Goal: Task Accomplishment & Management: Manage account settings

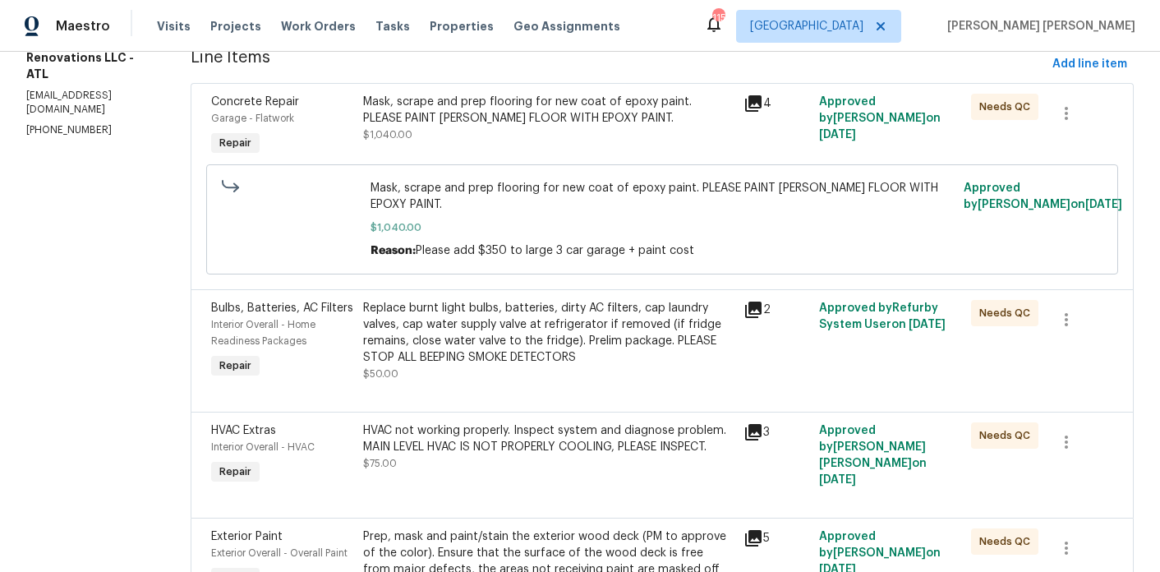
scroll to position [500, 0]
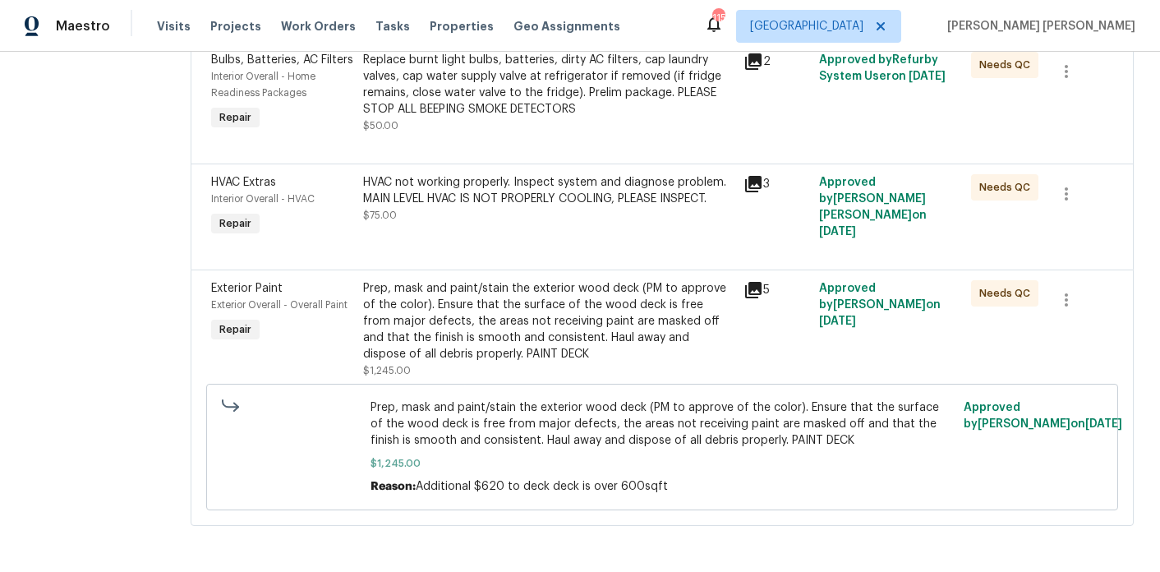
click at [547, 319] on div "Prep, mask and paint/stain the exterior wood deck (PM to approve of the color).…" at bounding box center [548, 321] width 371 height 82
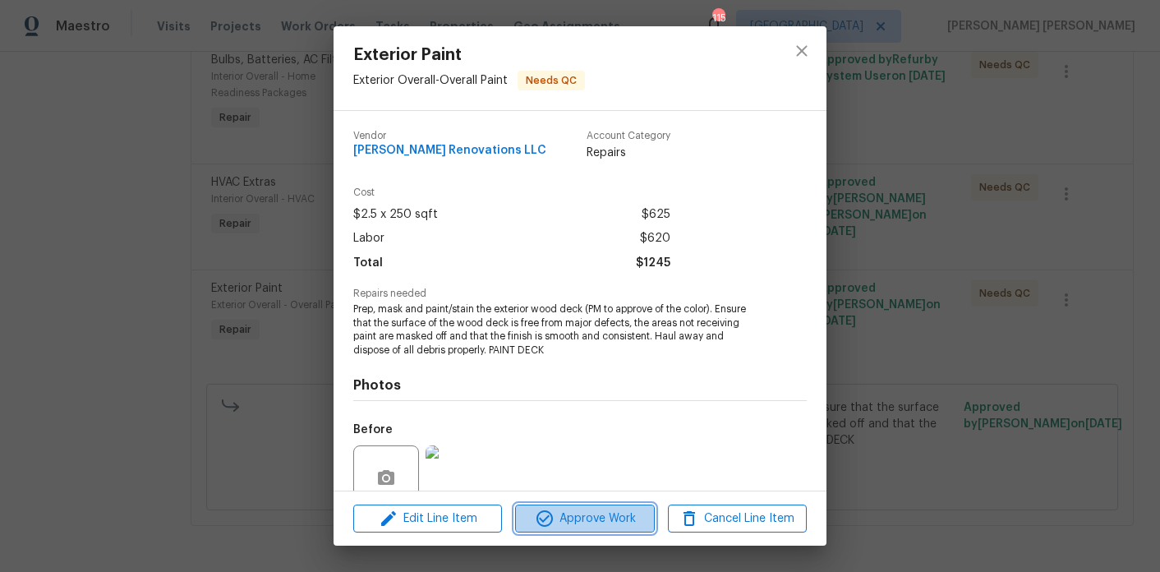
click at [608, 519] on span "Approve Work" at bounding box center [584, 519] width 129 height 21
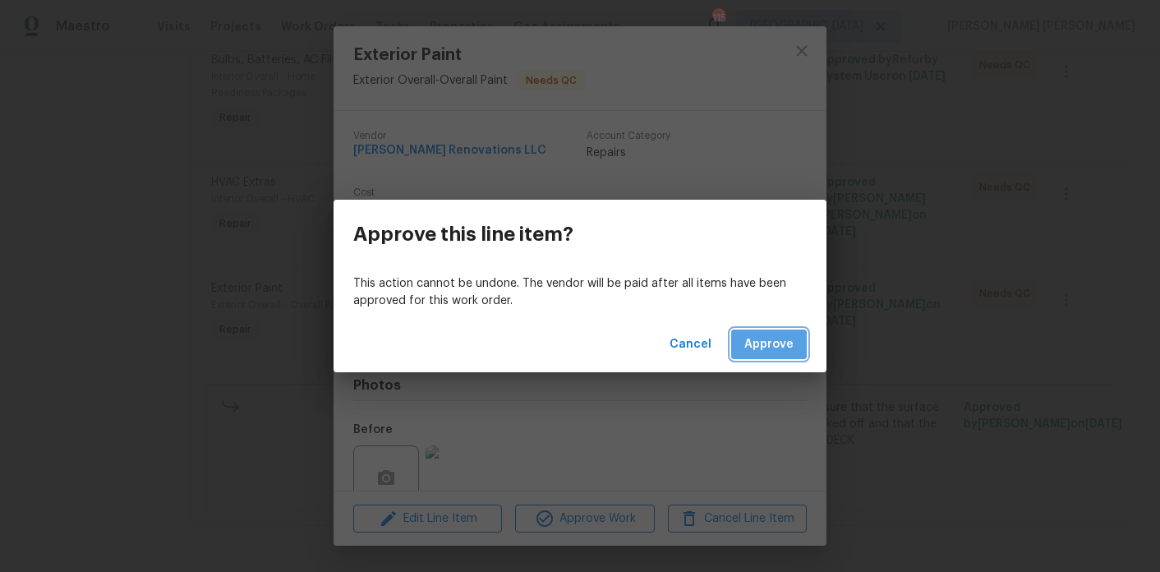
click at [758, 346] on span "Approve" at bounding box center [768, 344] width 49 height 21
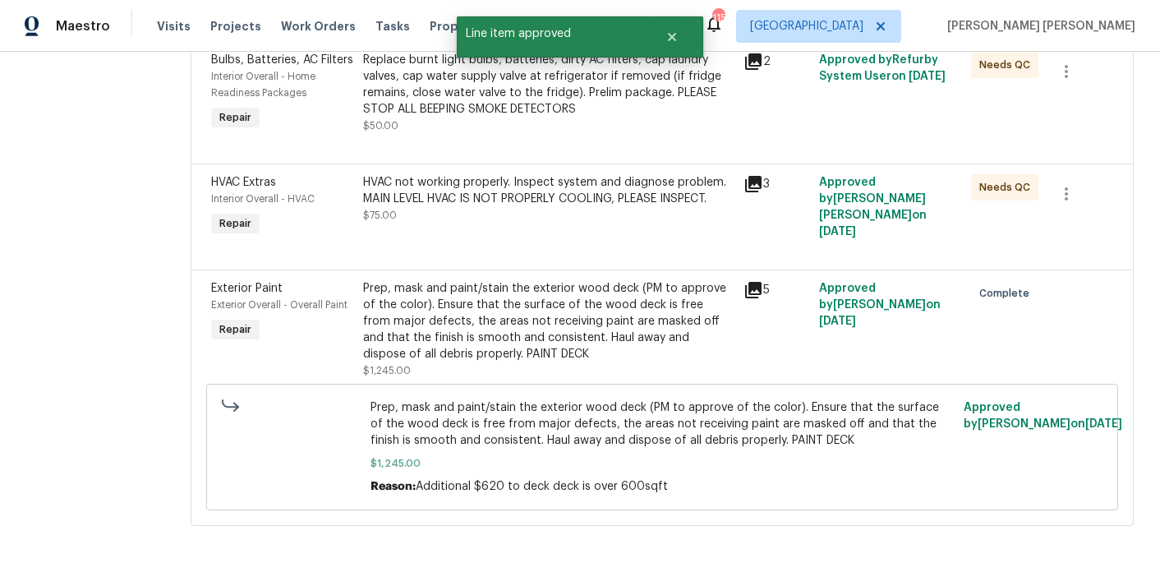
click at [523, 203] on div "HVAC not working properly. Inspect system and diagnose problem. MAIN LEVEL HVAC…" at bounding box center [548, 190] width 371 height 33
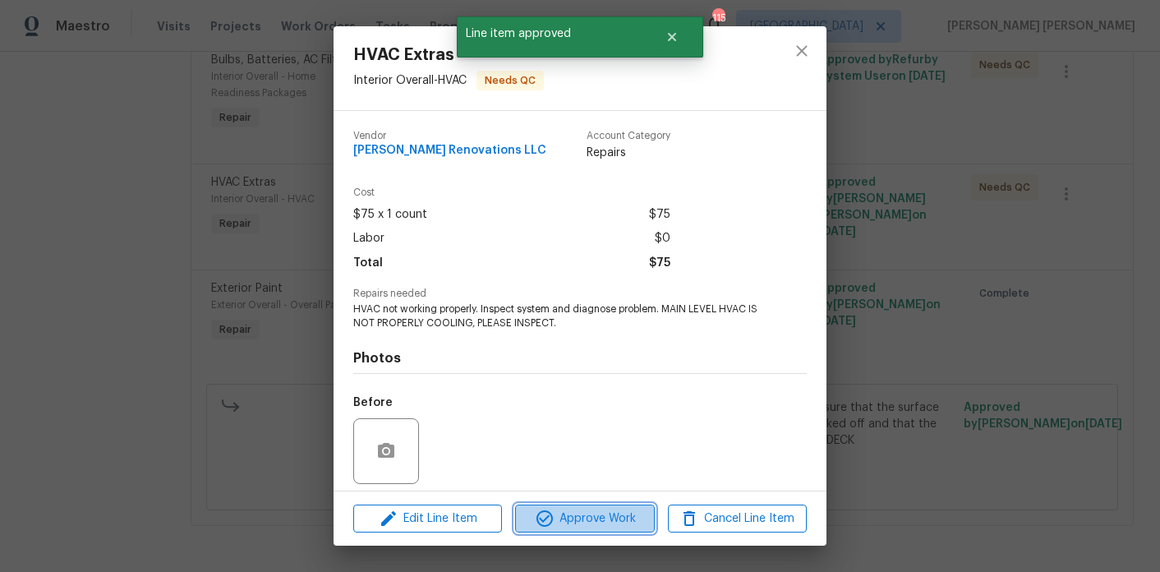
click at [579, 524] on span "Approve Work" at bounding box center [584, 519] width 129 height 21
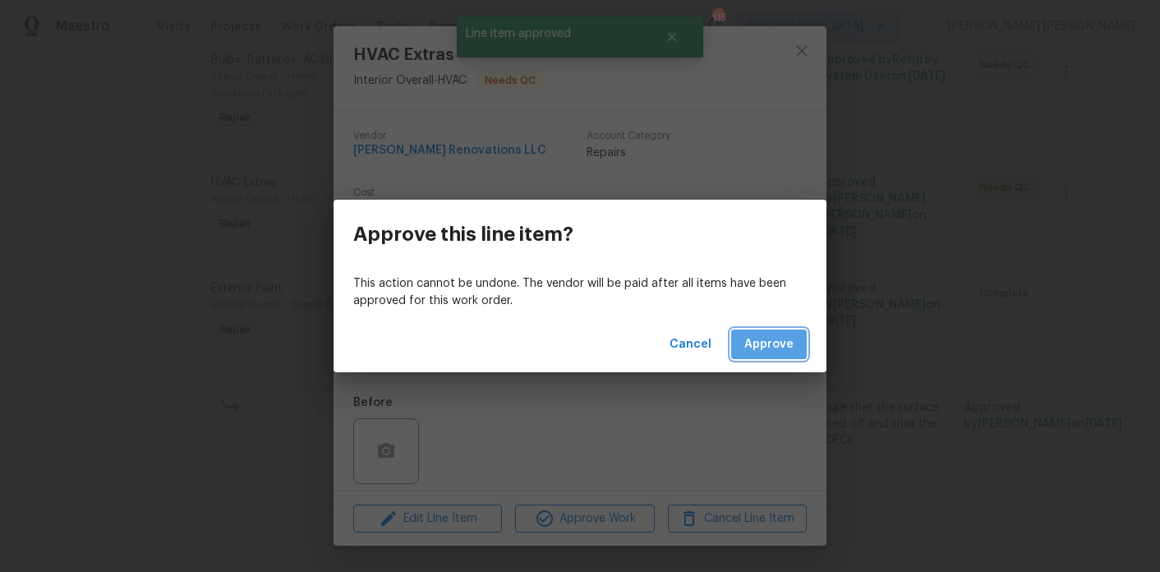
click at [777, 336] on span "Approve" at bounding box center [768, 344] width 49 height 21
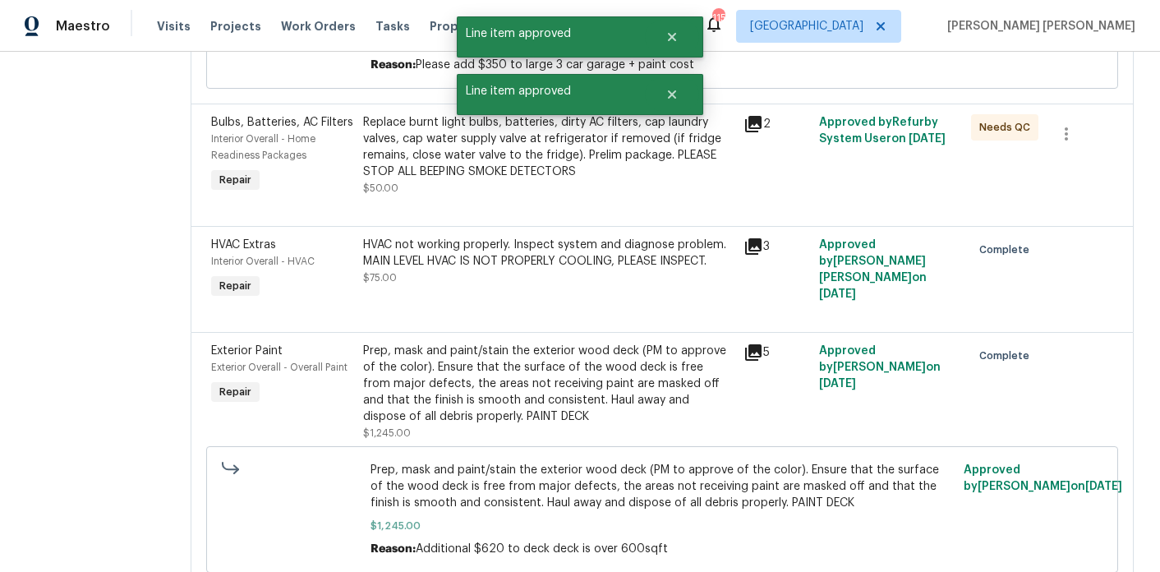
scroll to position [391, 0]
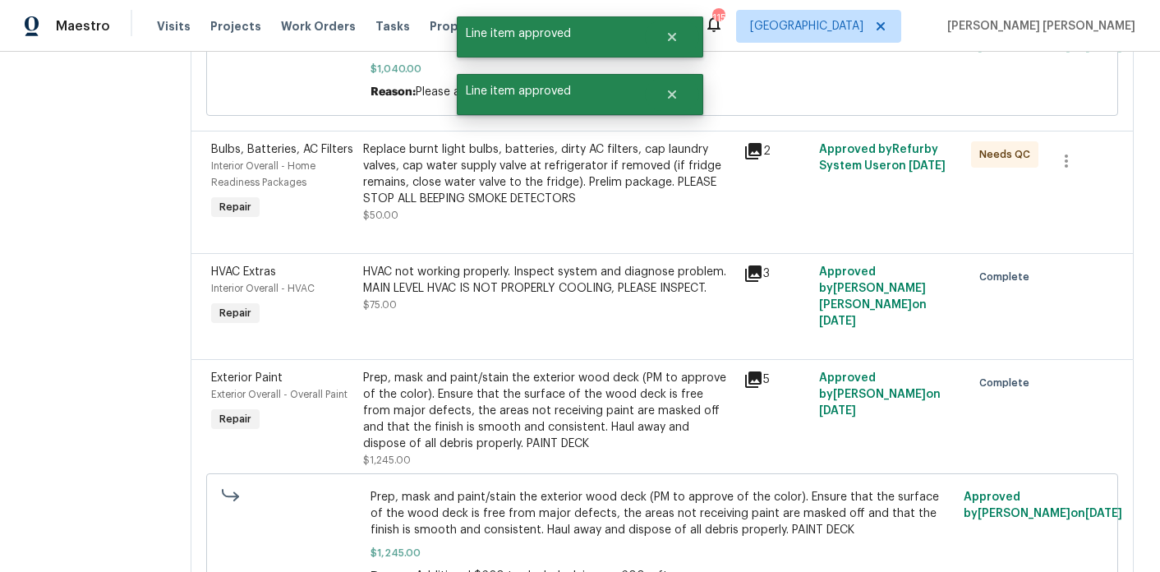
click at [521, 184] on div "Replace burnt light bulbs, batteries, dirty AC filters, cap laundry valves, cap…" at bounding box center [548, 174] width 371 height 66
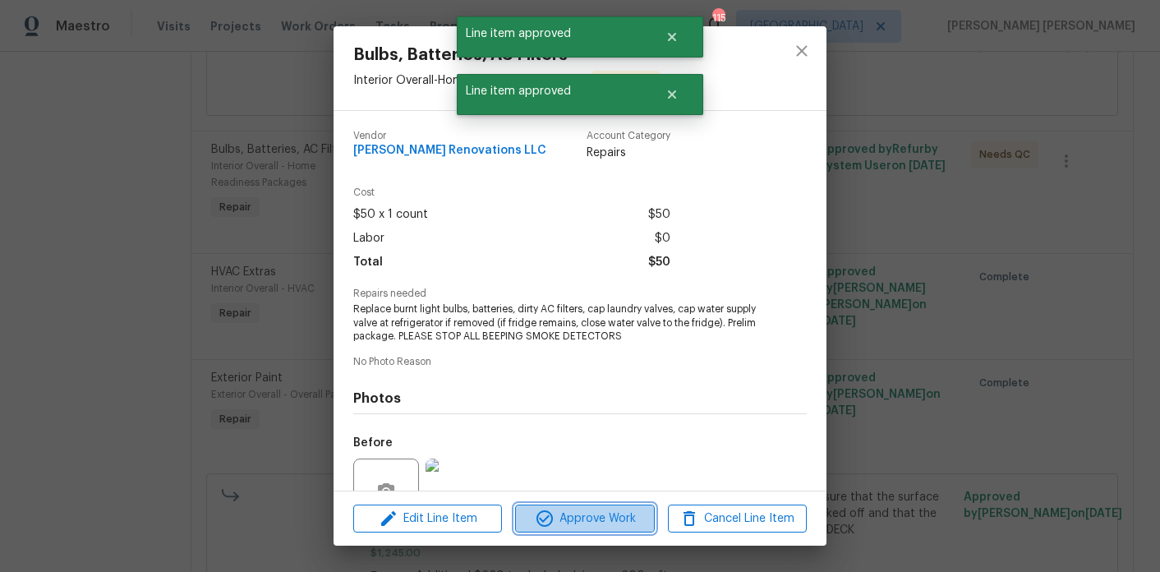
click at [573, 507] on button "Approve Work" at bounding box center [584, 519] width 139 height 29
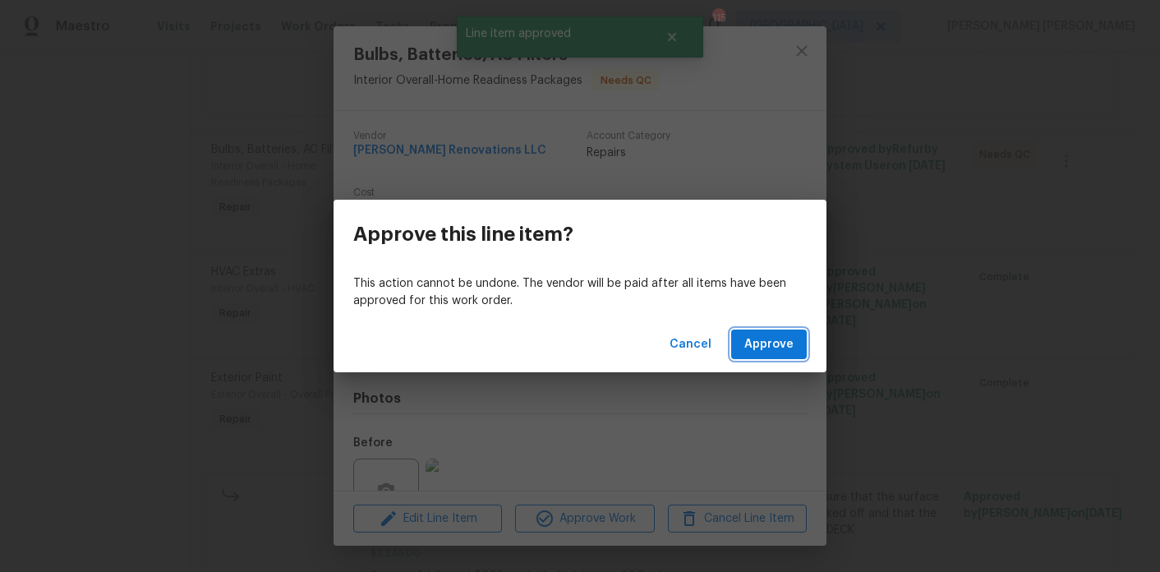
click at [745, 332] on button "Approve" at bounding box center [769, 344] width 76 height 30
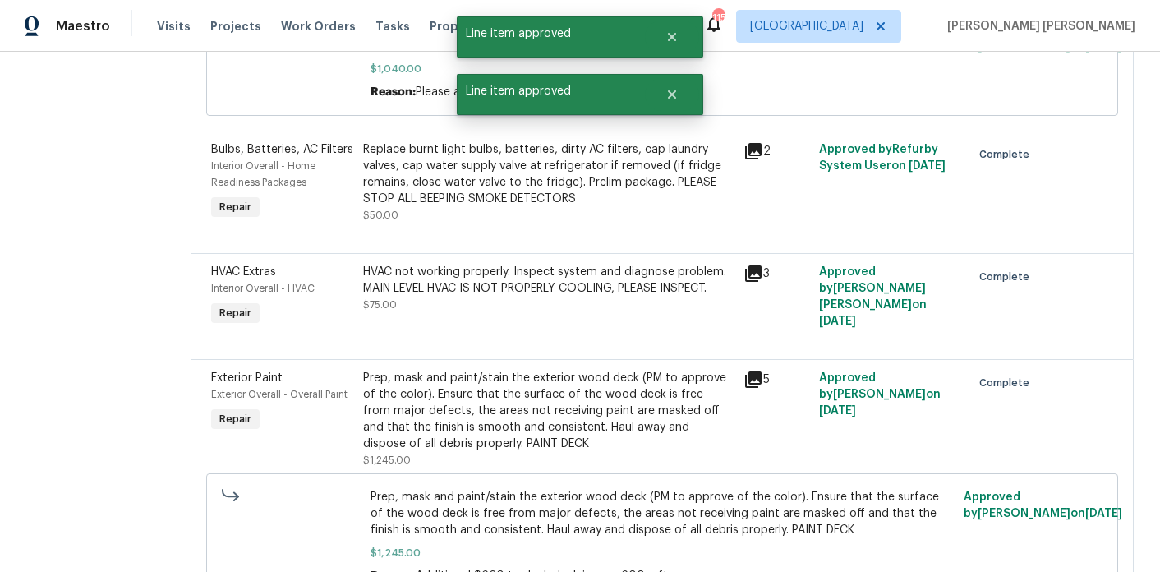
scroll to position [98, 0]
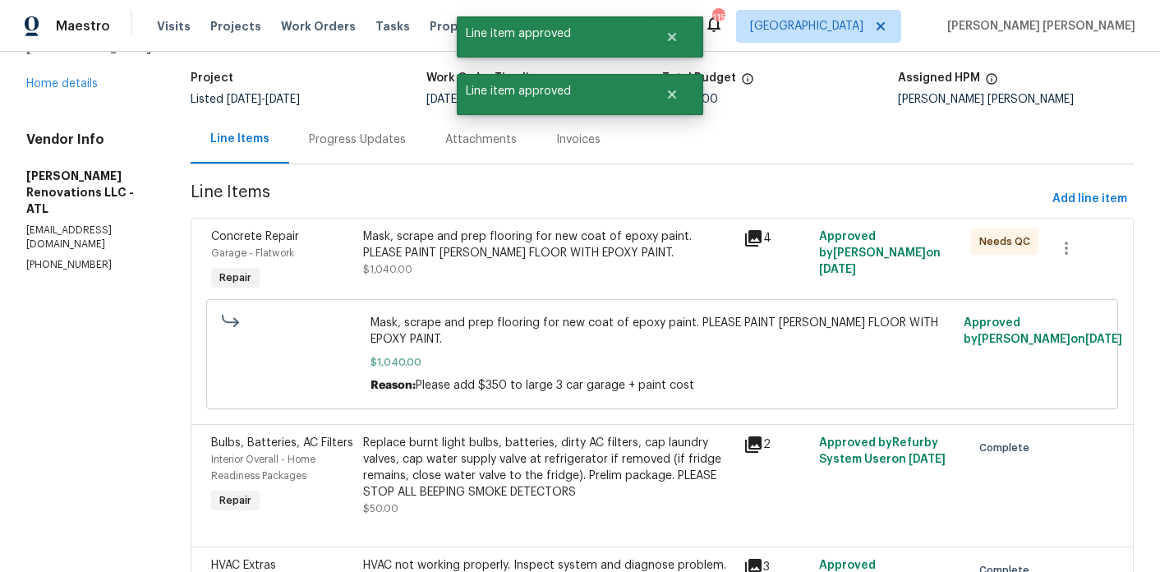
click at [499, 275] on div "Mask, scrape and prep flooring for new coat of epoxy paint. PLEASE PAINT GRAGE …" at bounding box center [548, 252] width 371 height 49
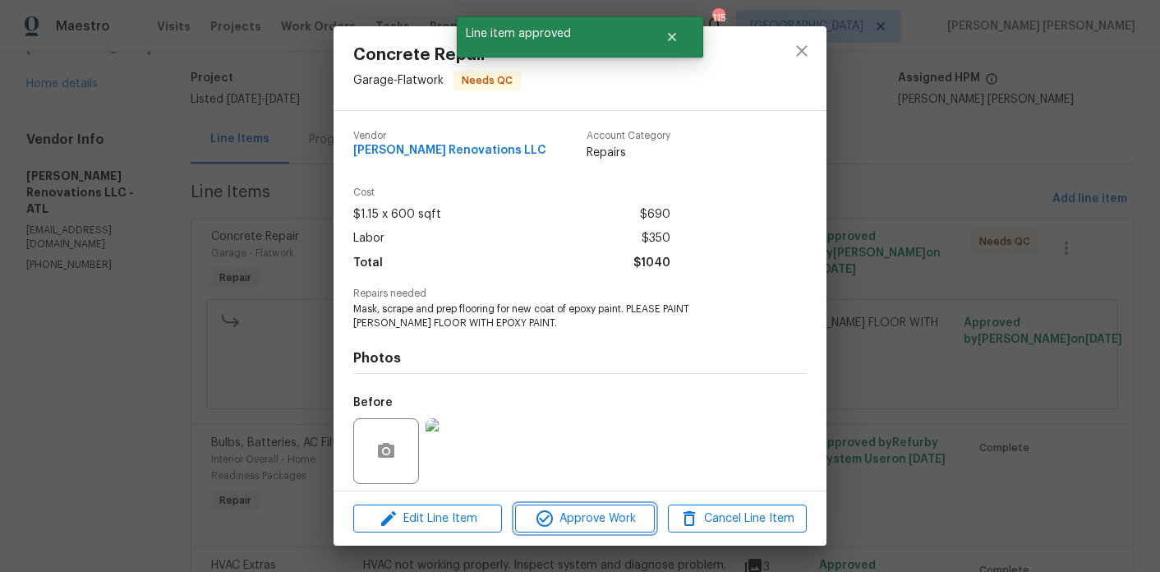
click at [608, 526] on span "Approve Work" at bounding box center [584, 519] width 129 height 21
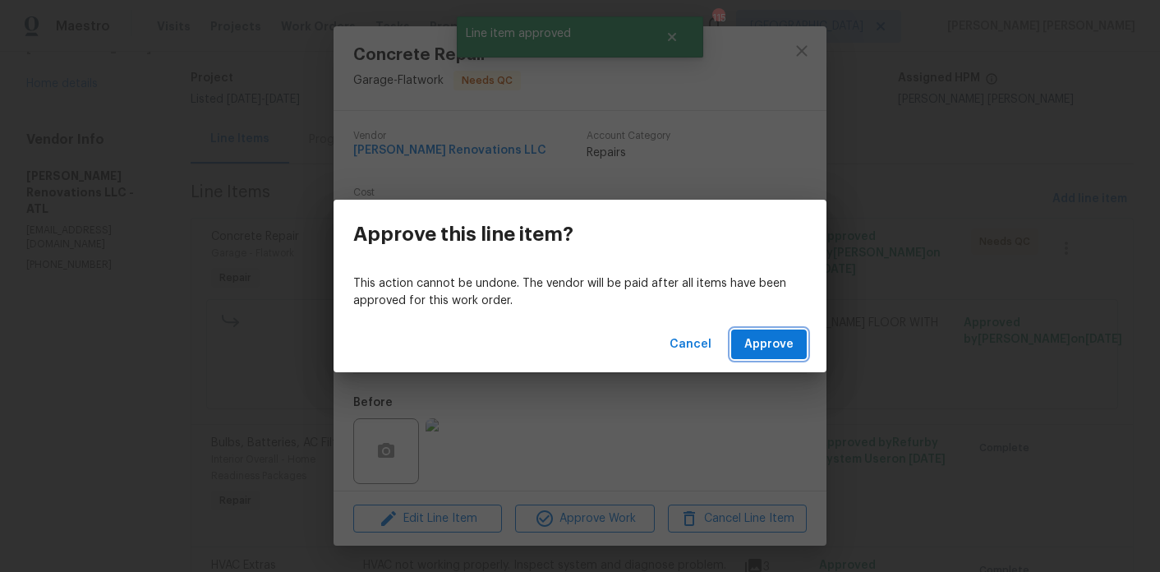
click at [784, 336] on span "Approve" at bounding box center [768, 344] width 49 height 21
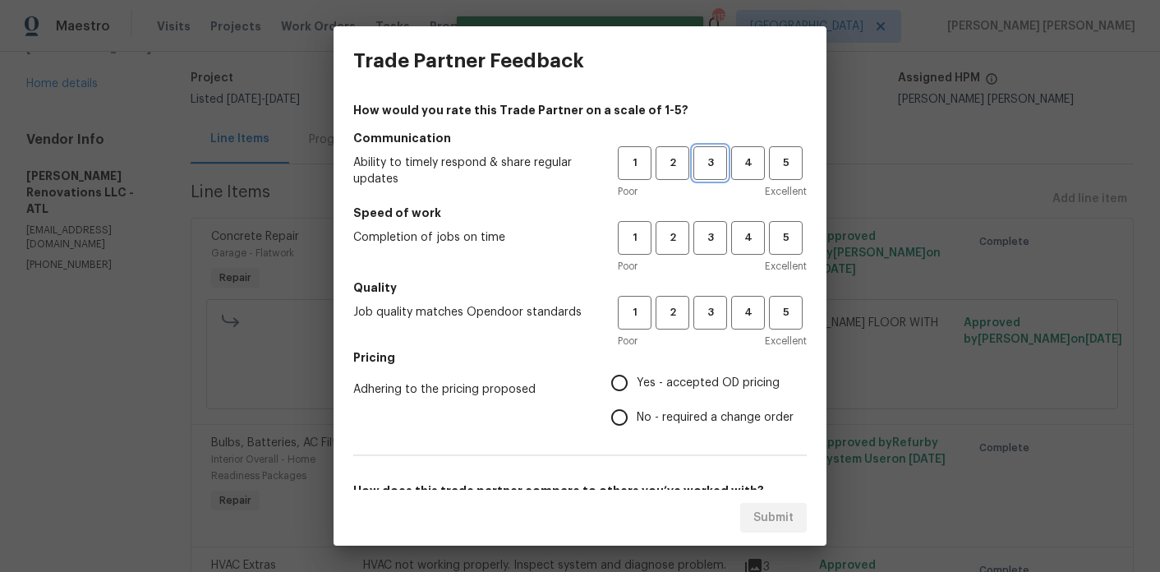
click at [698, 174] on button "3" at bounding box center [710, 163] width 34 height 34
click at [707, 247] on button "3" at bounding box center [710, 238] width 34 height 34
click at [707, 296] on button "3" at bounding box center [710, 313] width 34 height 34
click at [703, 375] on span "Yes - accepted OD pricing" at bounding box center [708, 383] width 143 height 17
click at [637, 374] on input "Yes - accepted OD pricing" at bounding box center [619, 383] width 35 height 35
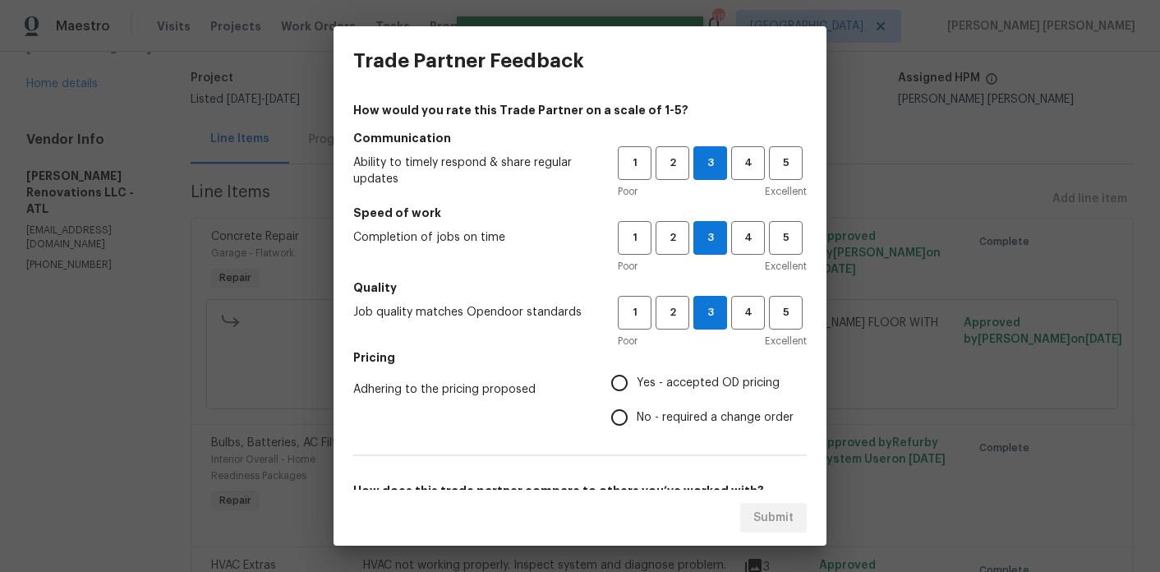
radio input "true"
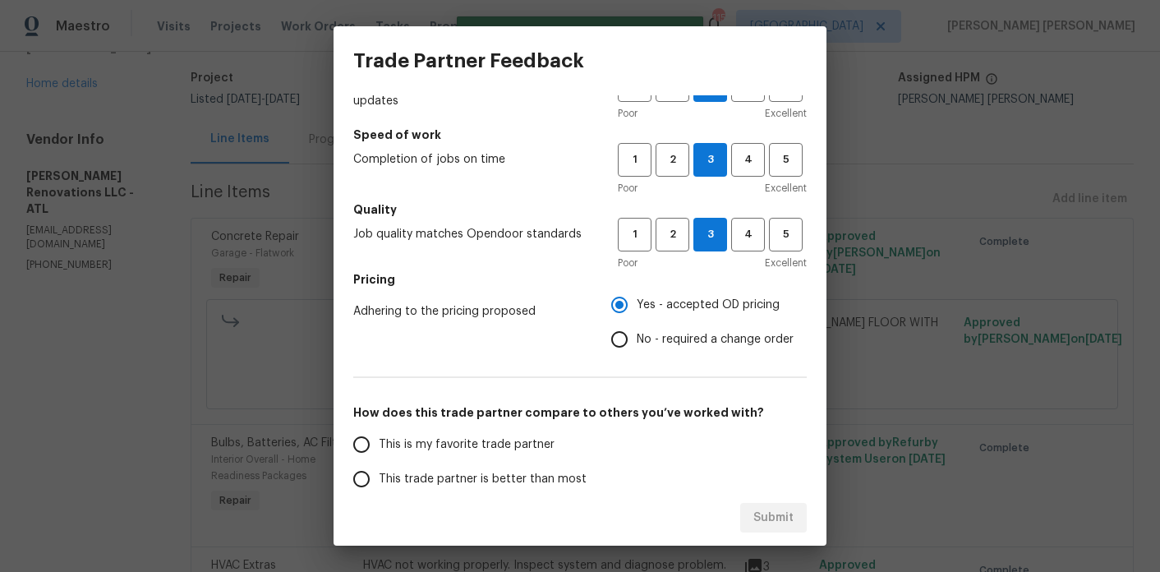
scroll to position [170, 0]
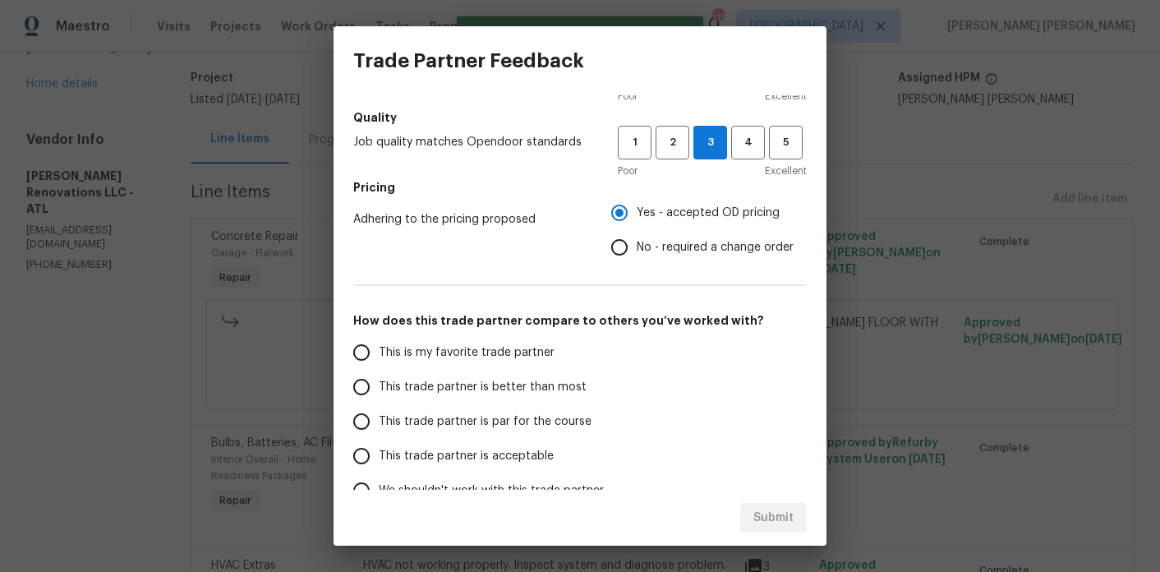
click at [501, 390] on span "This trade partner is better than most" at bounding box center [483, 387] width 208 height 17
click at [379, 390] on input "This trade partner is better than most" at bounding box center [361, 387] width 35 height 35
click at [755, 518] on span "Submit" at bounding box center [773, 518] width 40 height 21
radio input "true"
radio input "false"
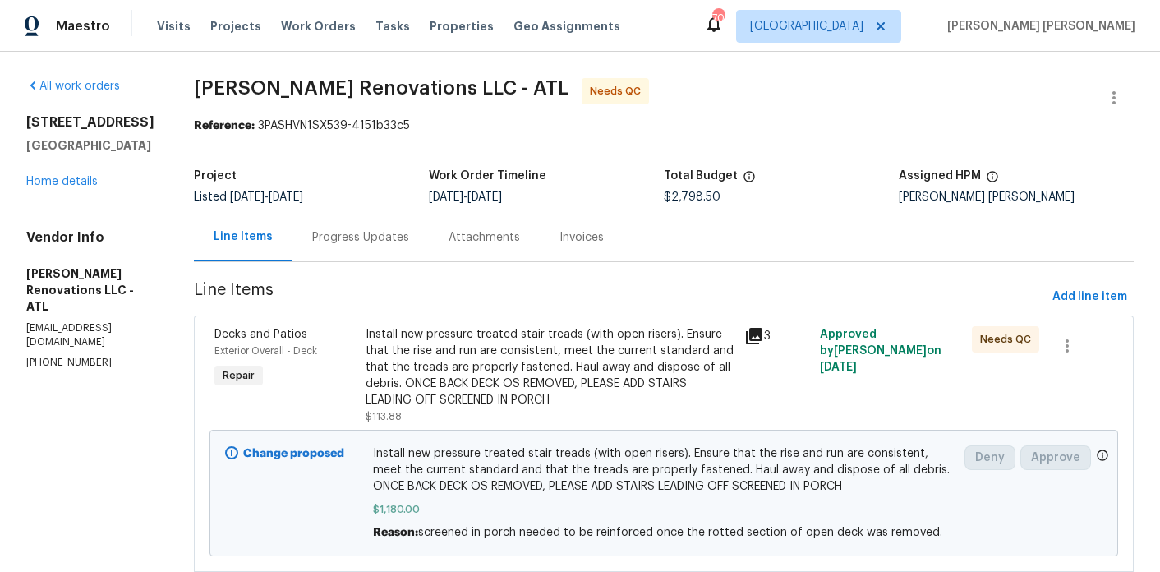
scroll to position [22, 0]
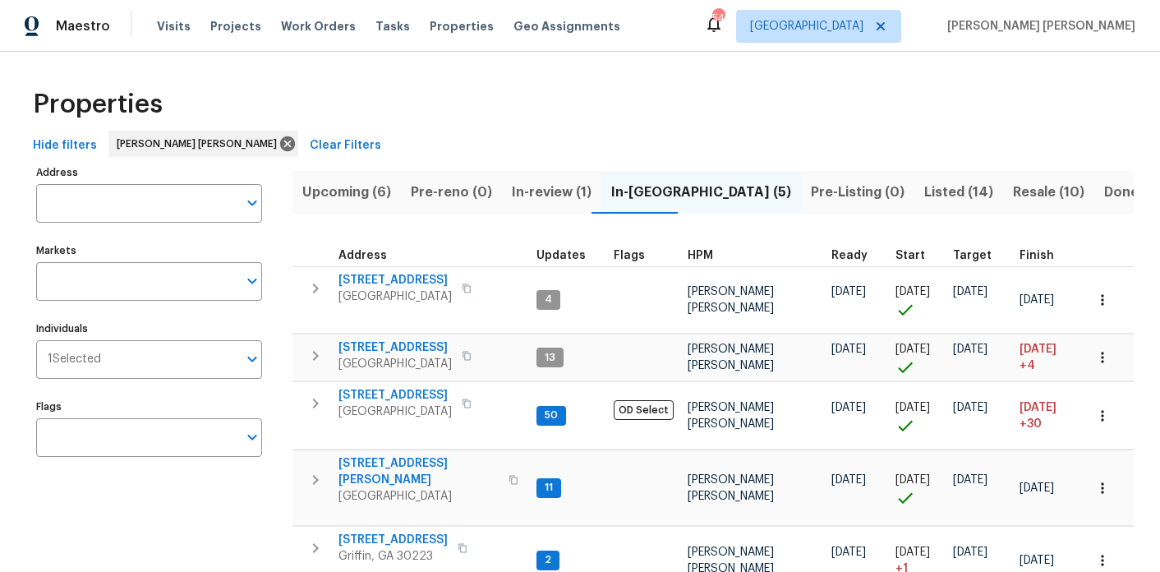
scroll to position [60, 0]
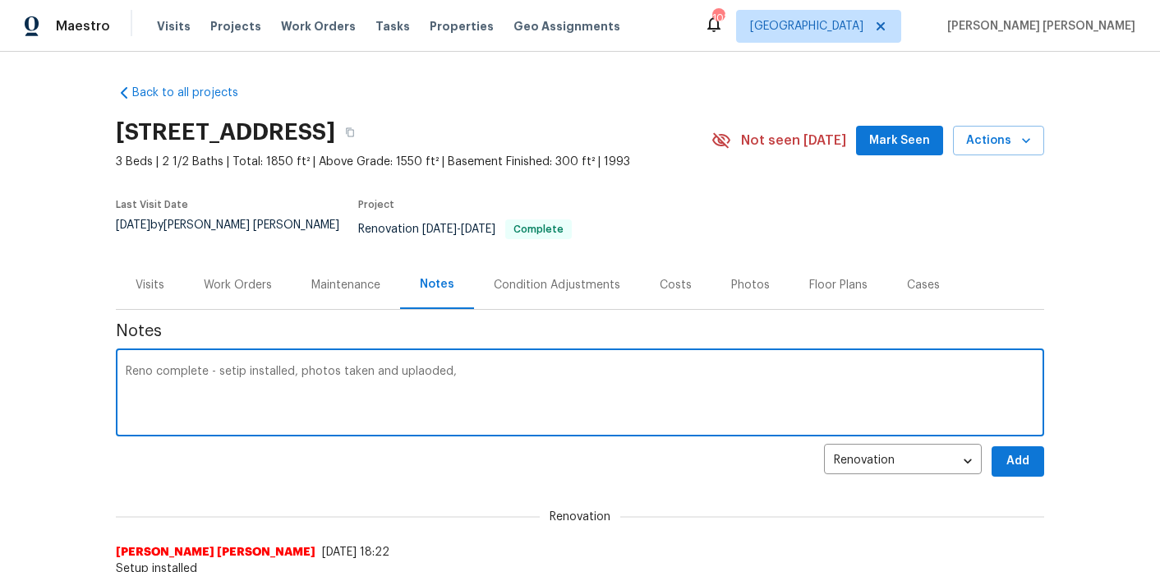
click at [227, 366] on textarea "Reno complete - setip installed, photos taken and uplaoded," at bounding box center [580, 395] width 909 height 58
click at [477, 368] on textarea "Reno complete - setup installed, photos taken and uploaded," at bounding box center [580, 395] width 909 height 58
type textarea "Reno complete - setup installed, photos taken and uploaded, navigateAI taken, p…"
click at [1007, 451] on span "Add" at bounding box center [1018, 461] width 26 height 21
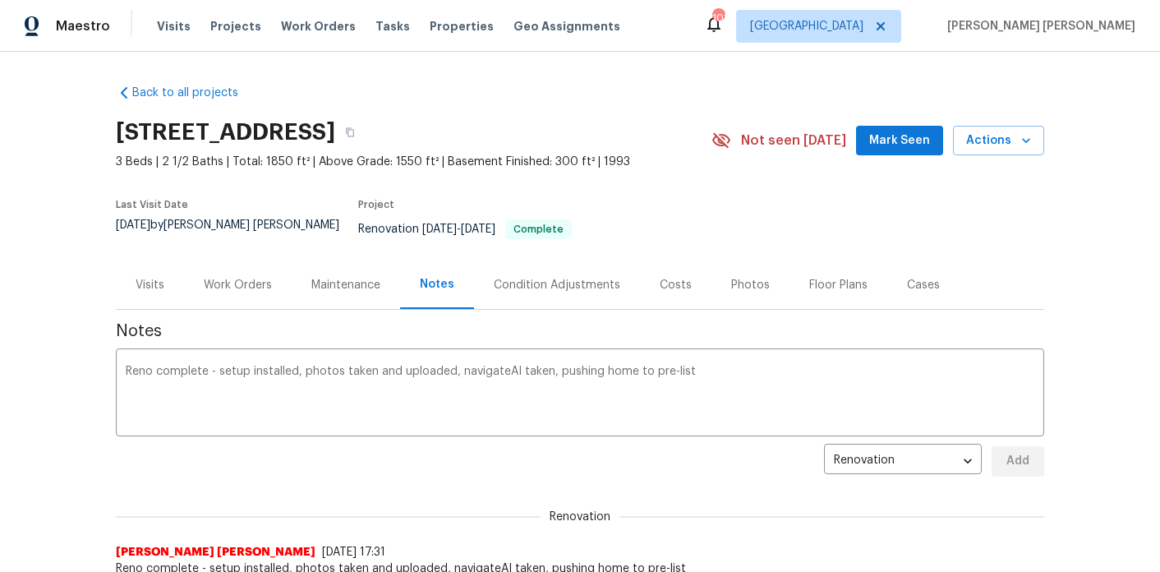
click at [218, 284] on div "Work Orders" at bounding box center [238, 284] width 108 height 48
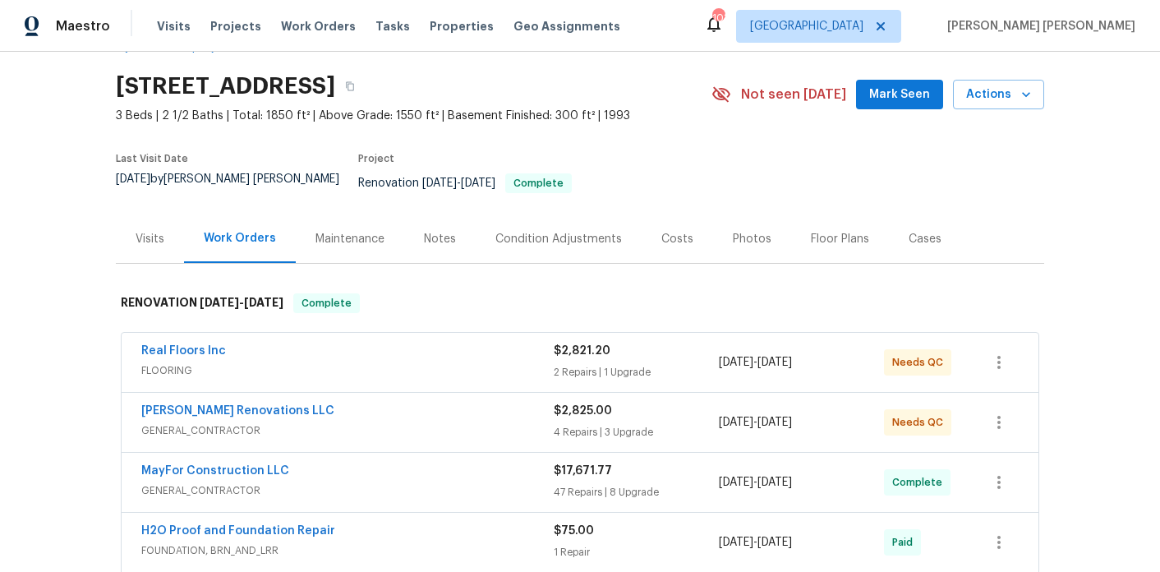
scroll to position [117, 0]
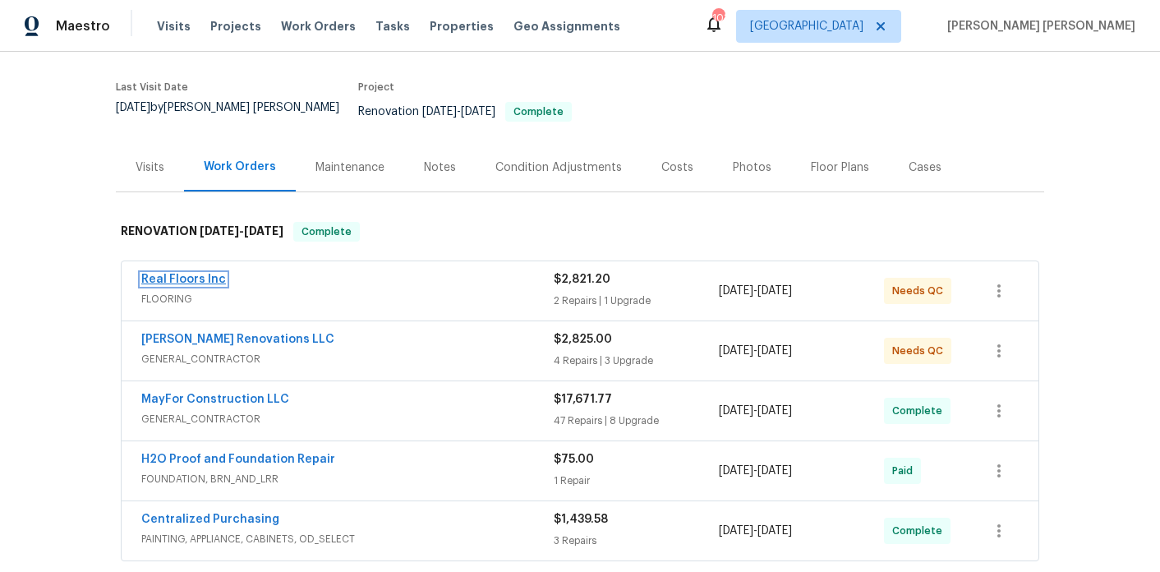
click at [205, 274] on link "Real Floors Inc" at bounding box center [183, 280] width 85 height 12
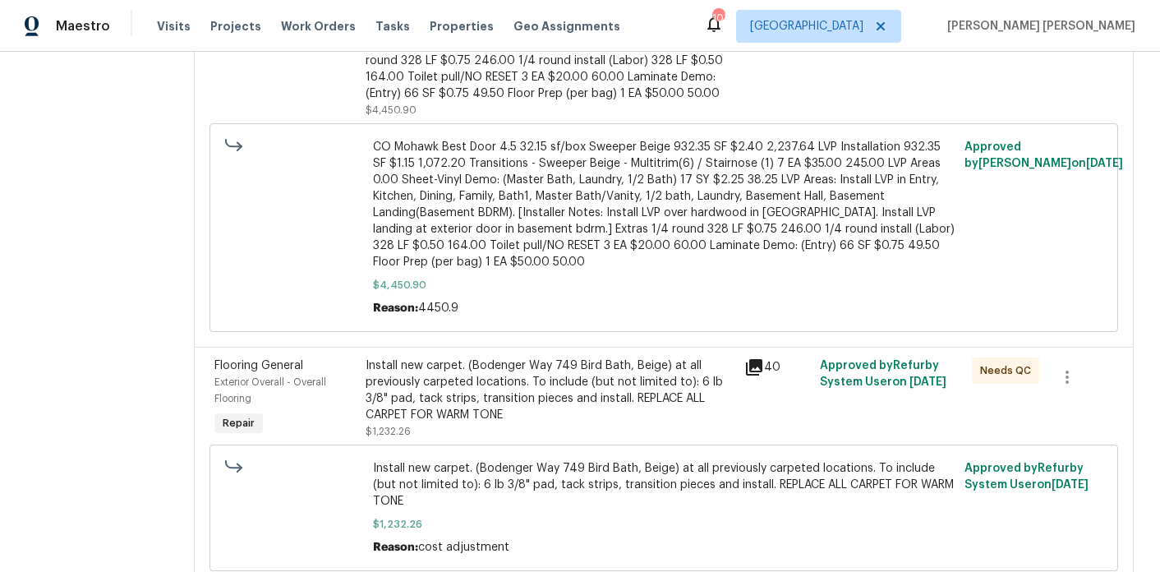
scroll to position [423, 0]
click at [501, 376] on div "Install new carpet. (Bodenger Way 749 Bird Bath, Beige) at all previously carpe…" at bounding box center [550, 389] width 369 height 66
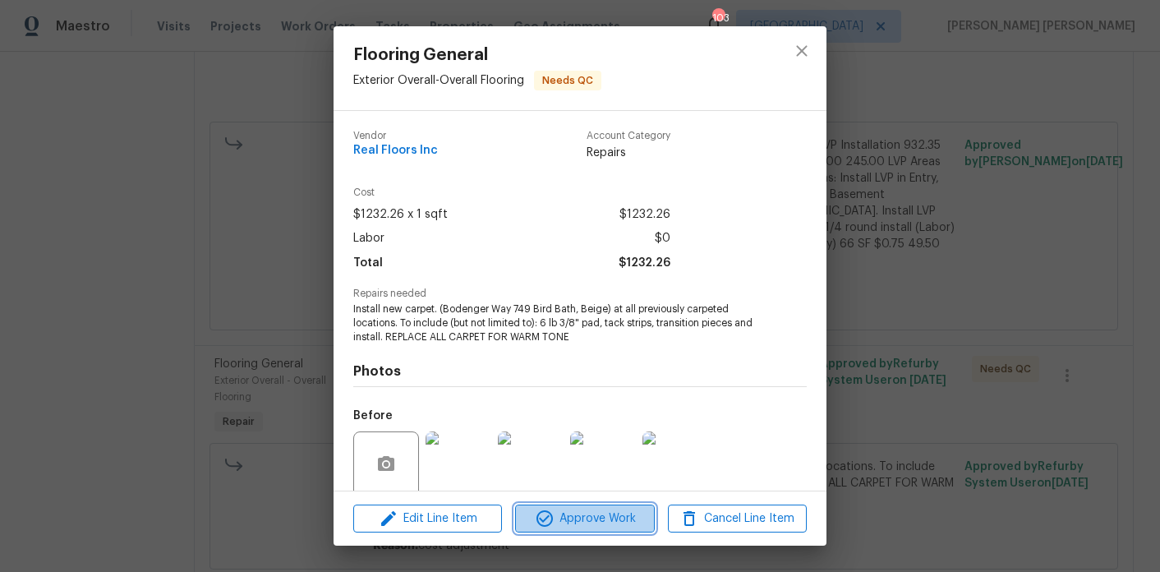
click at [629, 514] on span "Approve Work" at bounding box center [584, 519] width 129 height 21
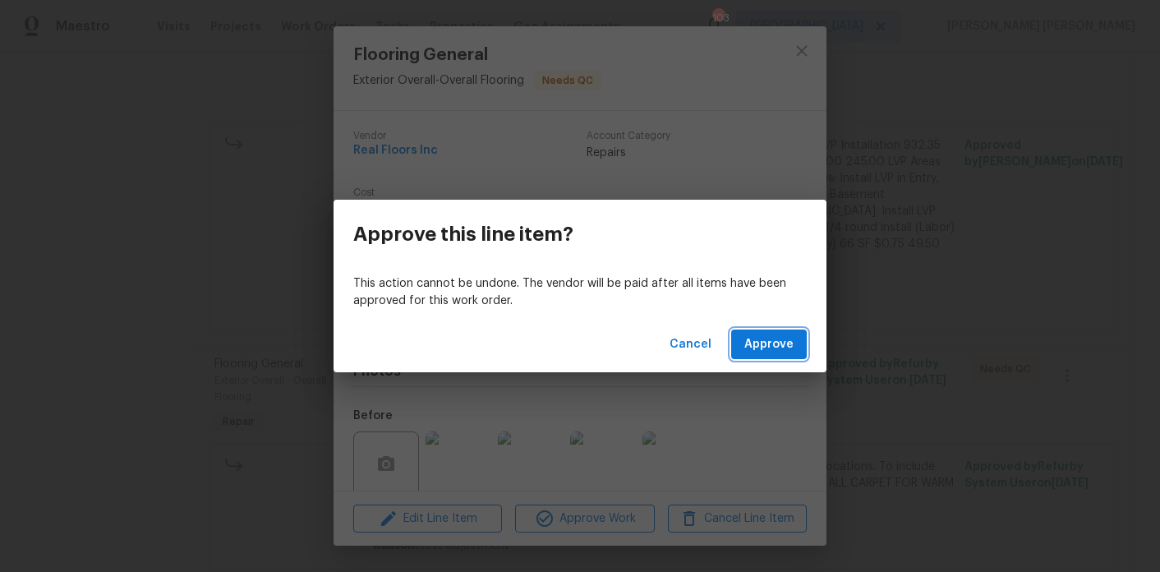
click at [804, 348] on button "Approve" at bounding box center [769, 344] width 76 height 30
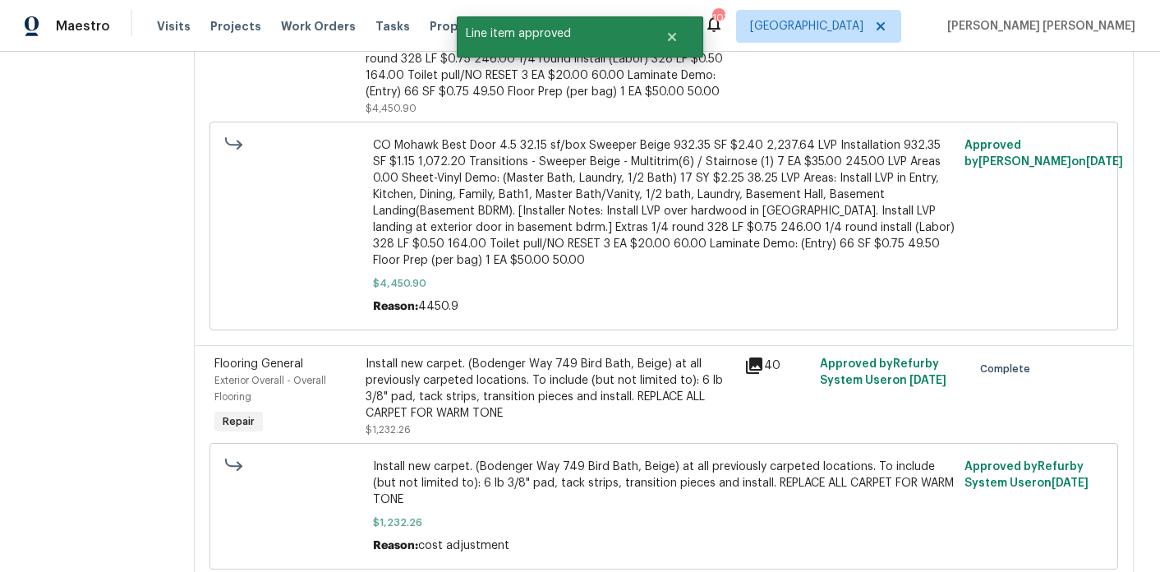
click at [493, 104] on div "CO Mohawk Best Door 4.5 32.15 sf/box Sweeper Beige 932.35 SF $2.40 2,237.64 LVP…" at bounding box center [550, 10] width 369 height 214
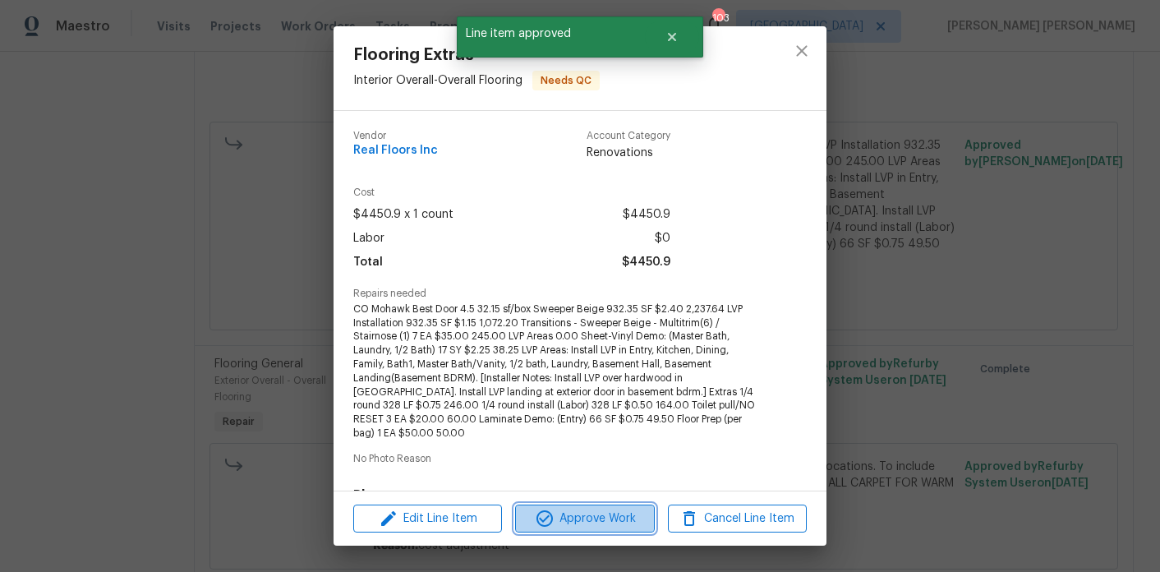
click at [577, 523] on span "Approve Work" at bounding box center [584, 519] width 129 height 21
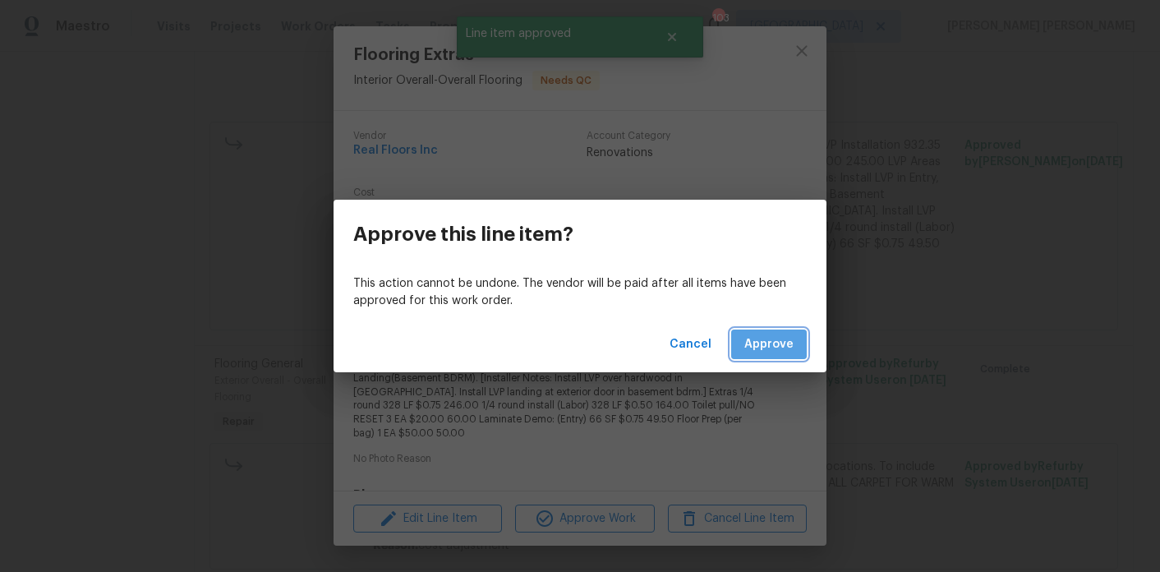
click at [770, 351] on span "Approve" at bounding box center [768, 344] width 49 height 21
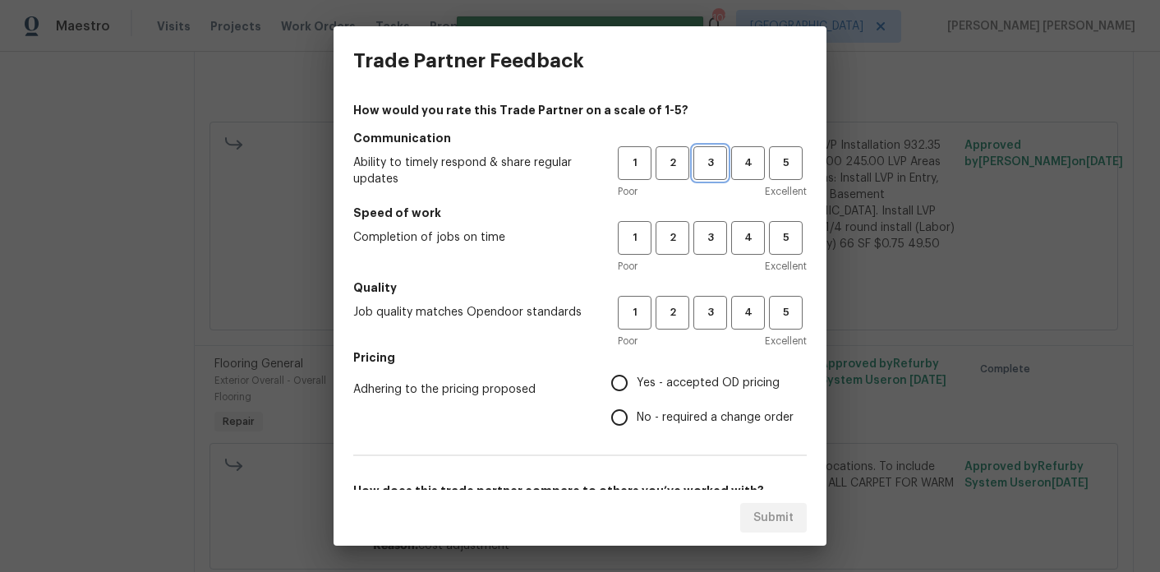
click at [709, 159] on span "3" at bounding box center [710, 163] width 30 height 19
click at [710, 232] on span "3" at bounding box center [710, 237] width 30 height 19
click at [710, 317] on span "3" at bounding box center [710, 312] width 30 height 19
click at [697, 384] on span "Yes - accepted OD pricing" at bounding box center [708, 383] width 143 height 17
click at [637, 384] on input "Yes - accepted OD pricing" at bounding box center [619, 383] width 35 height 35
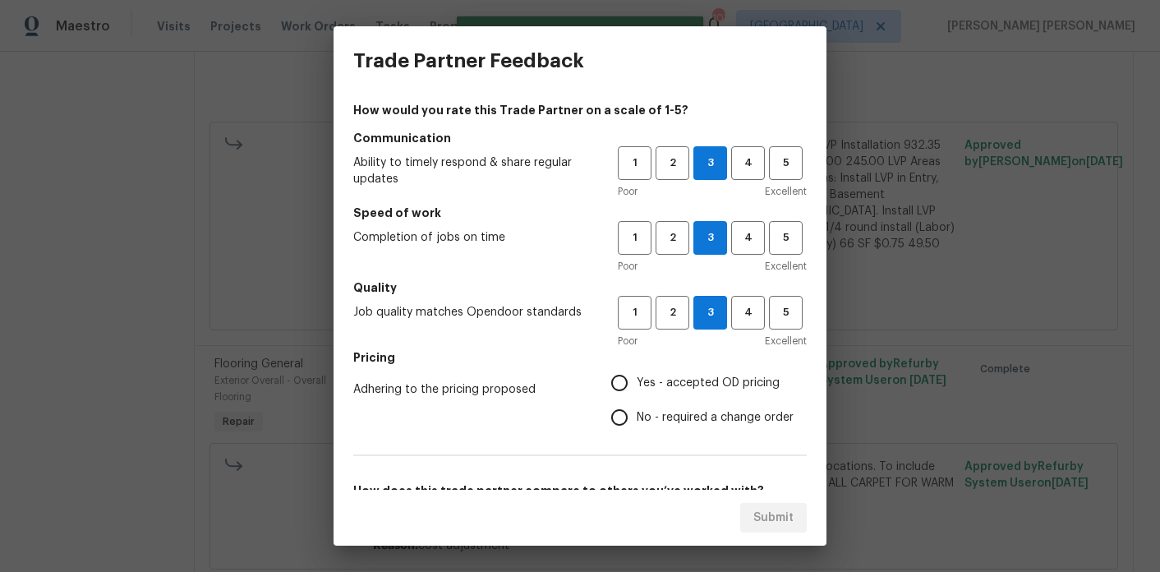
radio input "true"
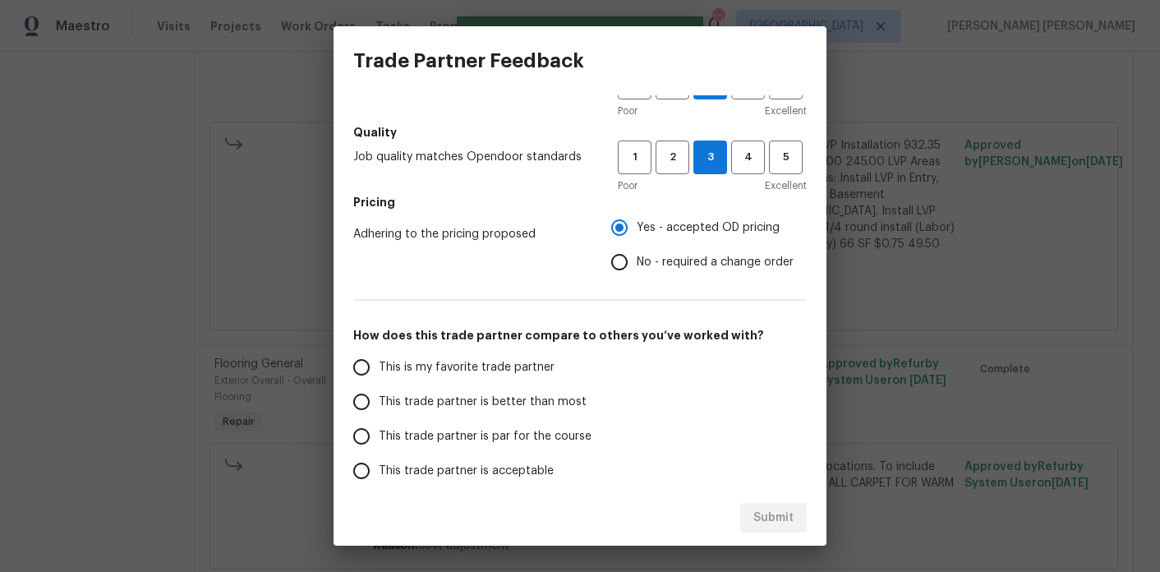
click at [504, 403] on span "This trade partner is better than most" at bounding box center [483, 402] width 208 height 17
click at [379, 403] on input "This trade partner is better than most" at bounding box center [361, 402] width 35 height 35
click at [756, 531] on button "Submit" at bounding box center [773, 518] width 67 height 30
radio input "true"
radio input "false"
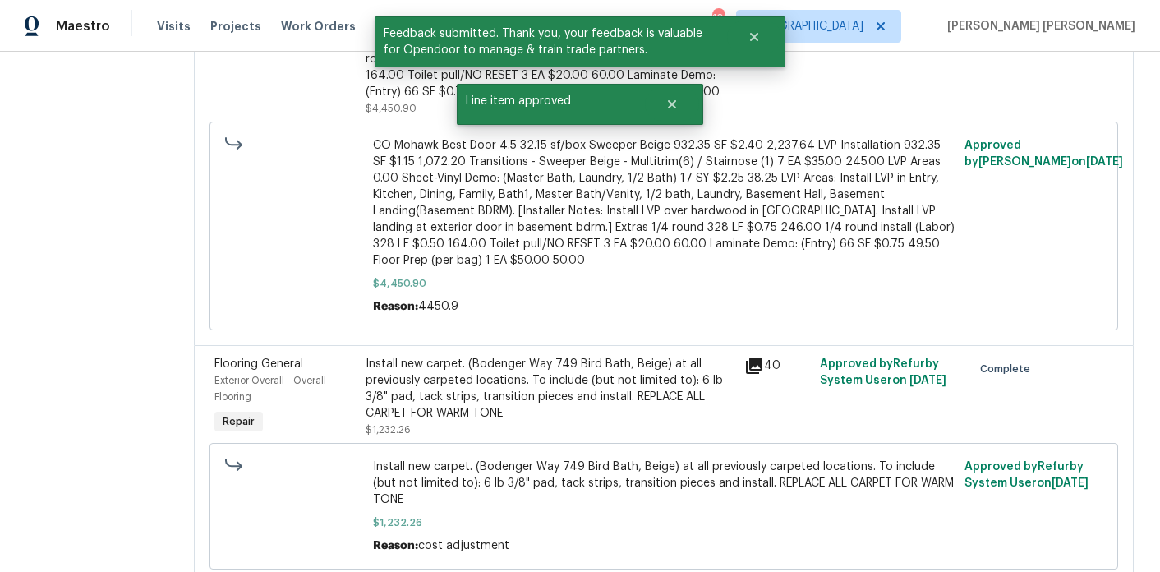
scroll to position [0, 0]
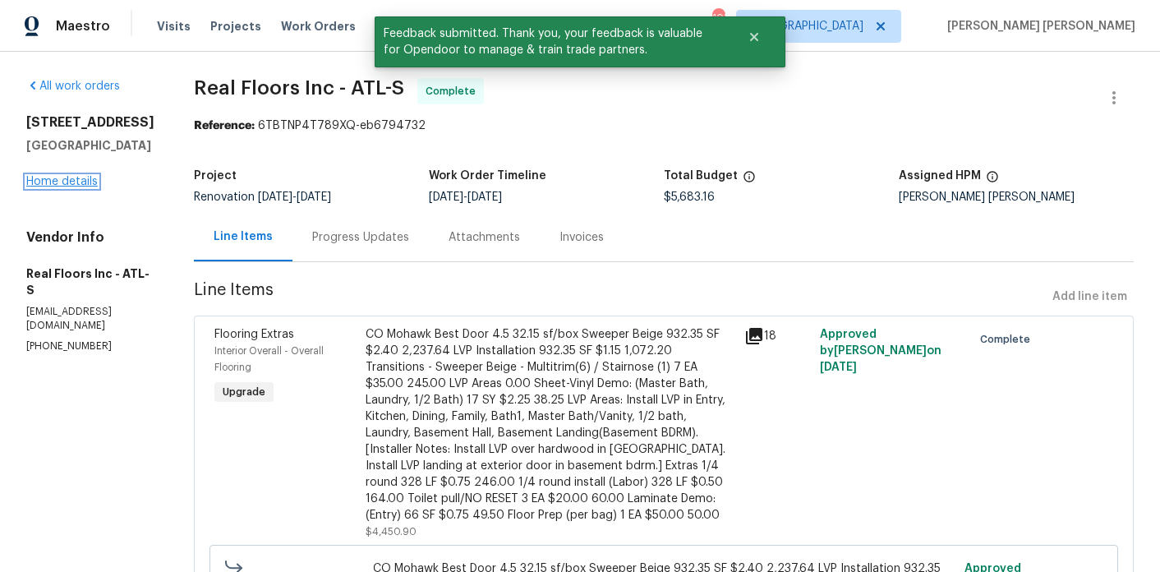
click at [84, 179] on link "Home details" at bounding box center [61, 182] width 71 height 12
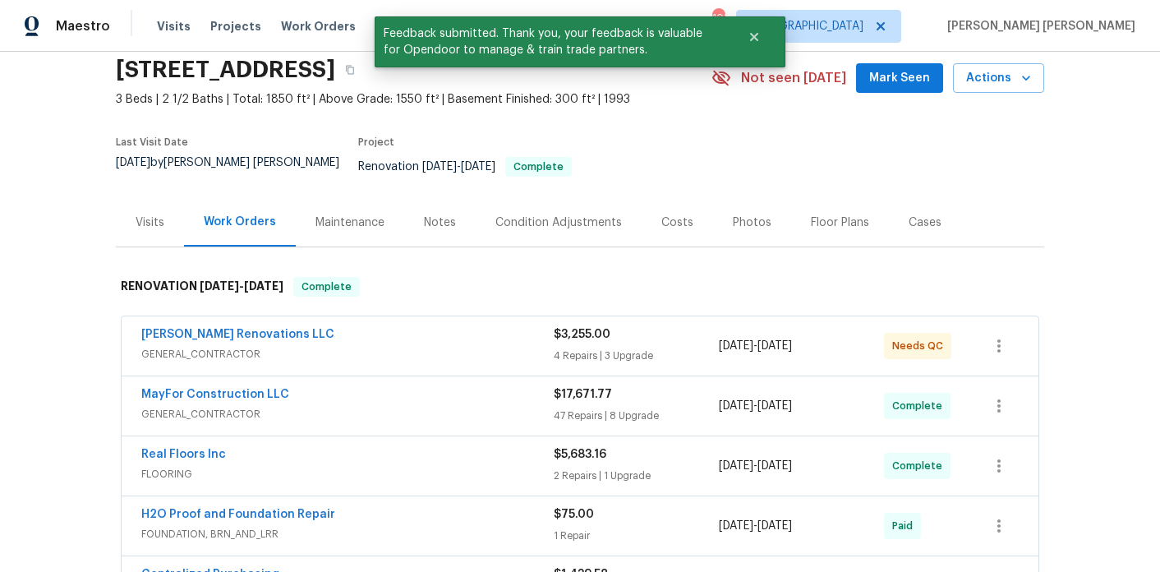
scroll to position [76, 0]
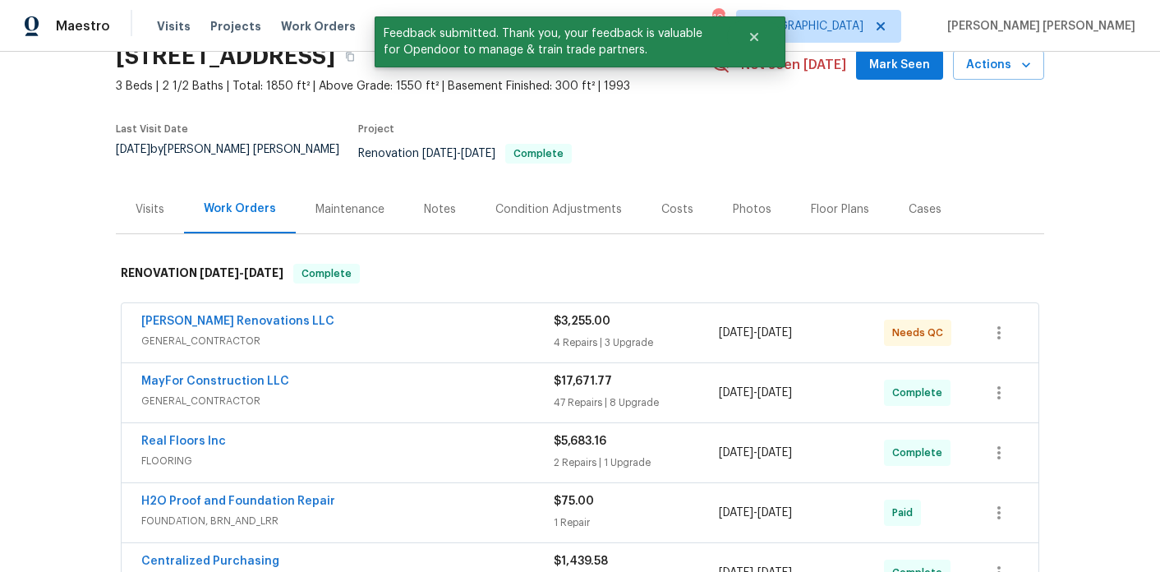
click at [203, 313] on span "[PERSON_NAME] Renovations LLC" at bounding box center [237, 321] width 193 height 16
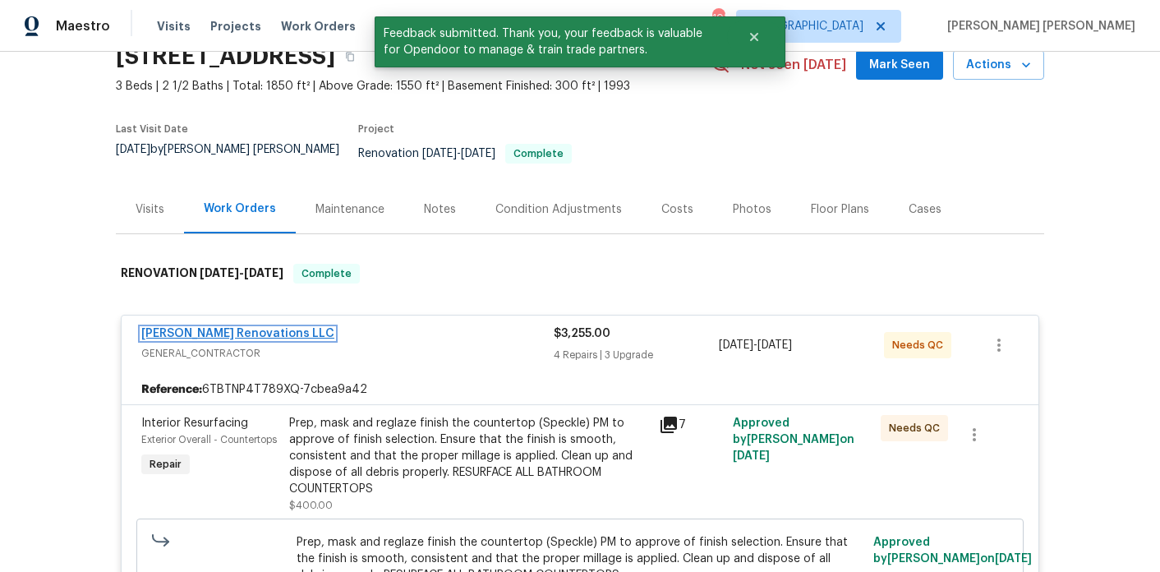
click at [196, 328] on link "[PERSON_NAME] Renovations LLC" at bounding box center [237, 334] width 193 height 12
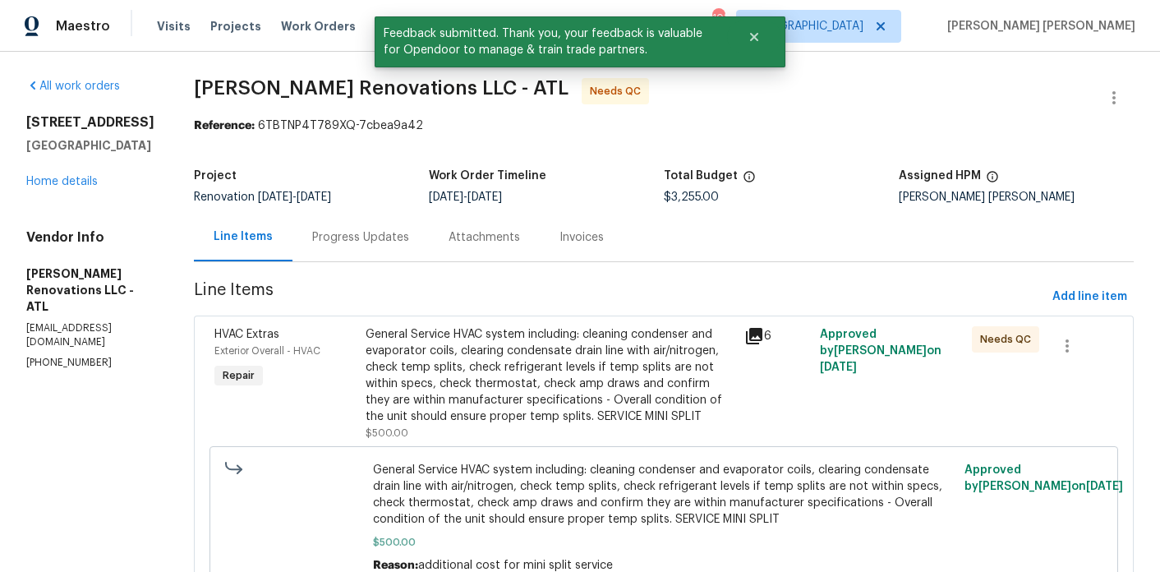
click at [620, 387] on div "General Service HVAC system including: cleaning condenser and evaporator coils,…" at bounding box center [550, 375] width 369 height 99
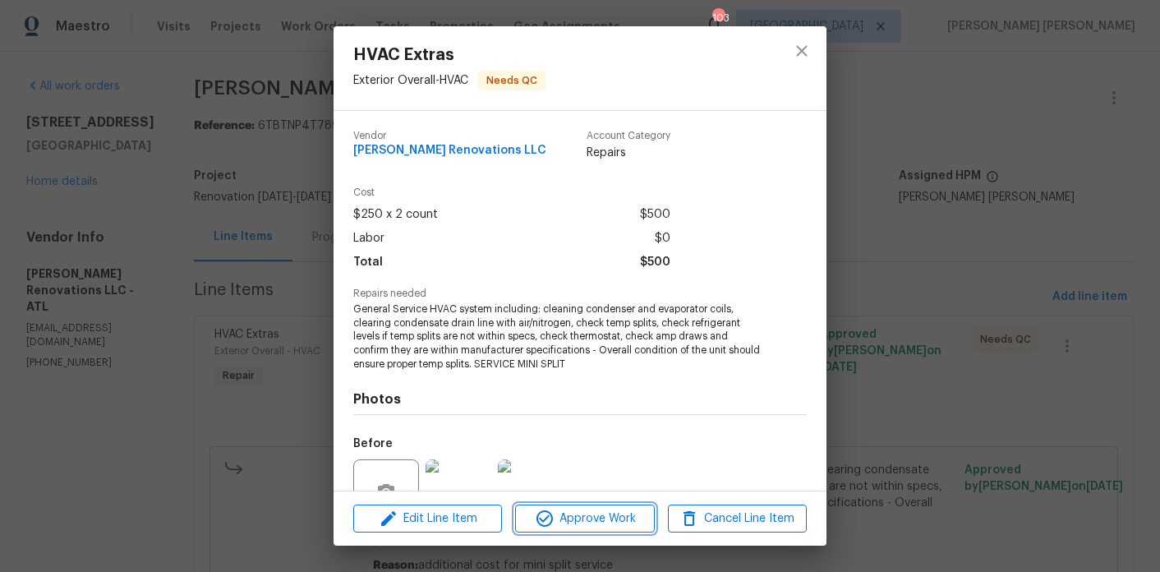
click at [633, 514] on span "Approve Work" at bounding box center [584, 519] width 129 height 21
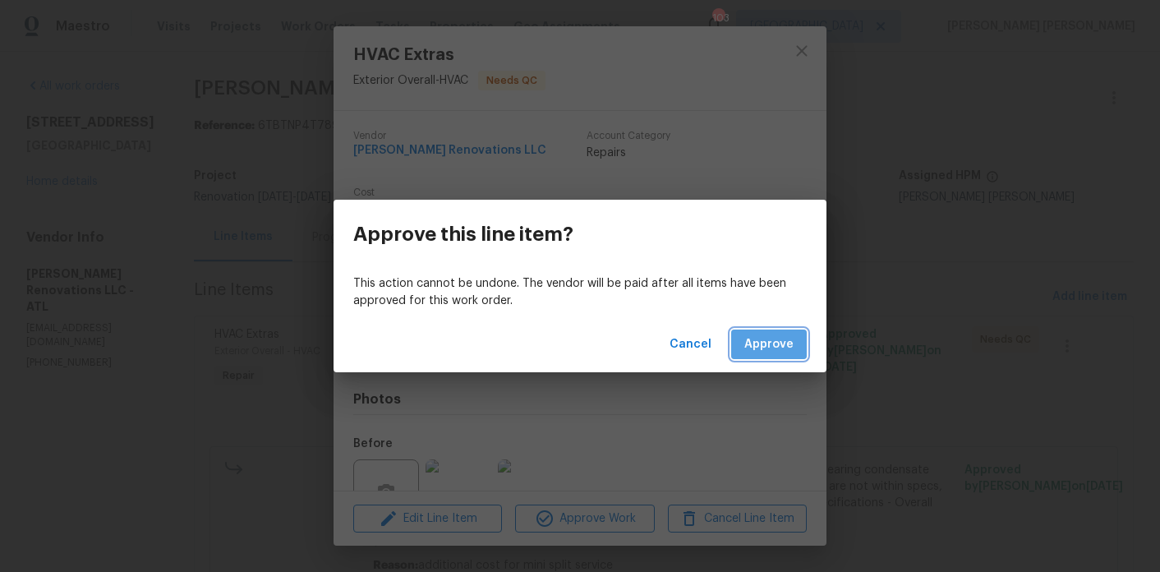
click at [779, 348] on span "Approve" at bounding box center [768, 344] width 49 height 21
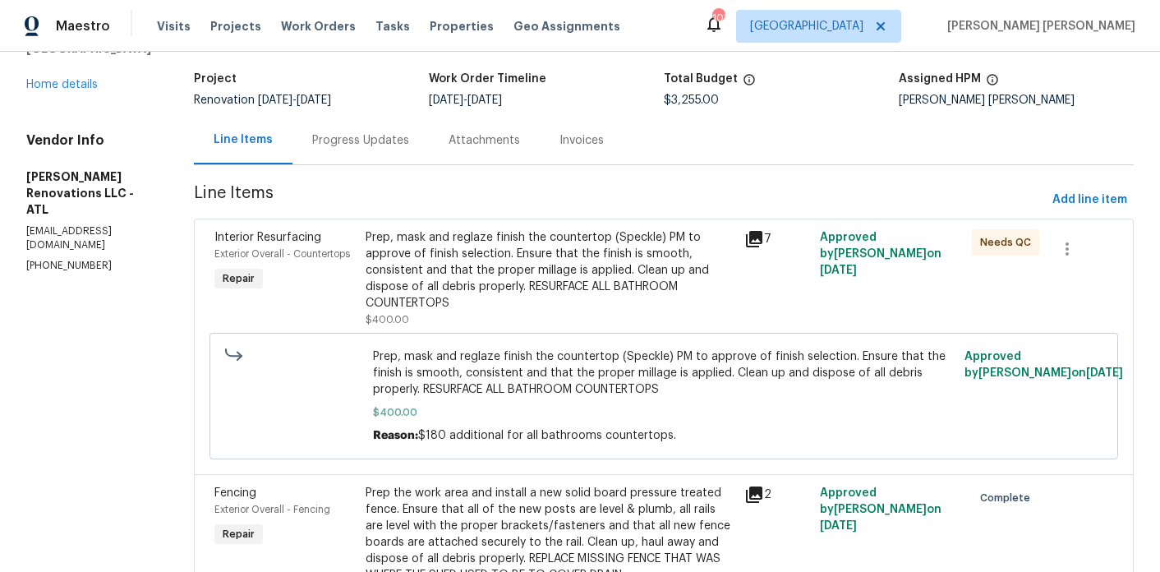
scroll to position [104, 0]
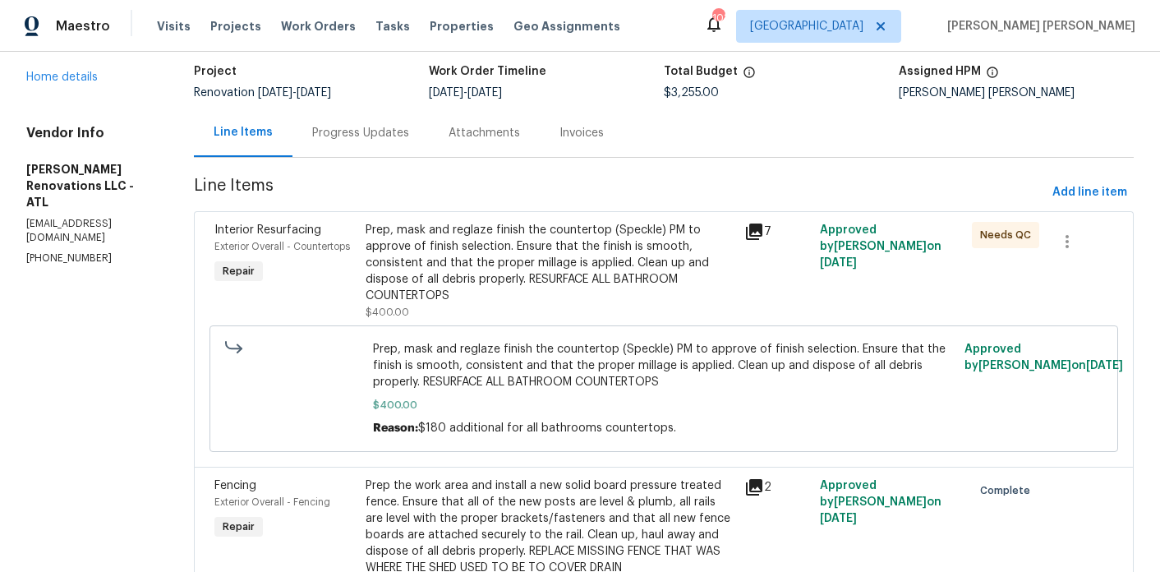
click at [555, 260] on div "Prep, mask and reglaze finish the countertop (Speckle) PM to approve of finish …" at bounding box center [550, 263] width 369 height 82
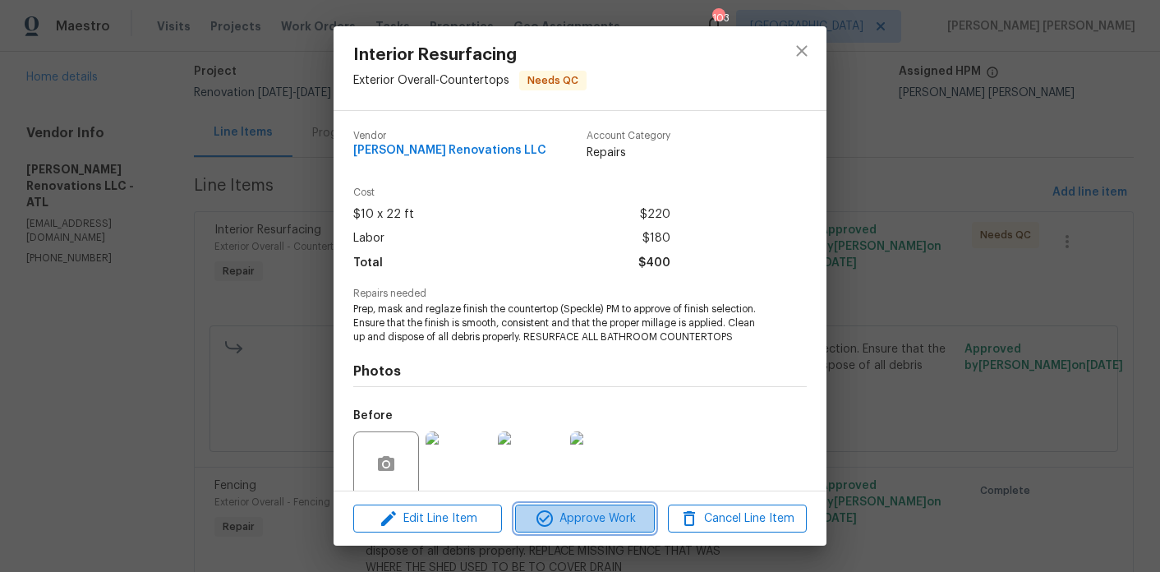
click at [606, 522] on span "Approve Work" at bounding box center [584, 519] width 129 height 21
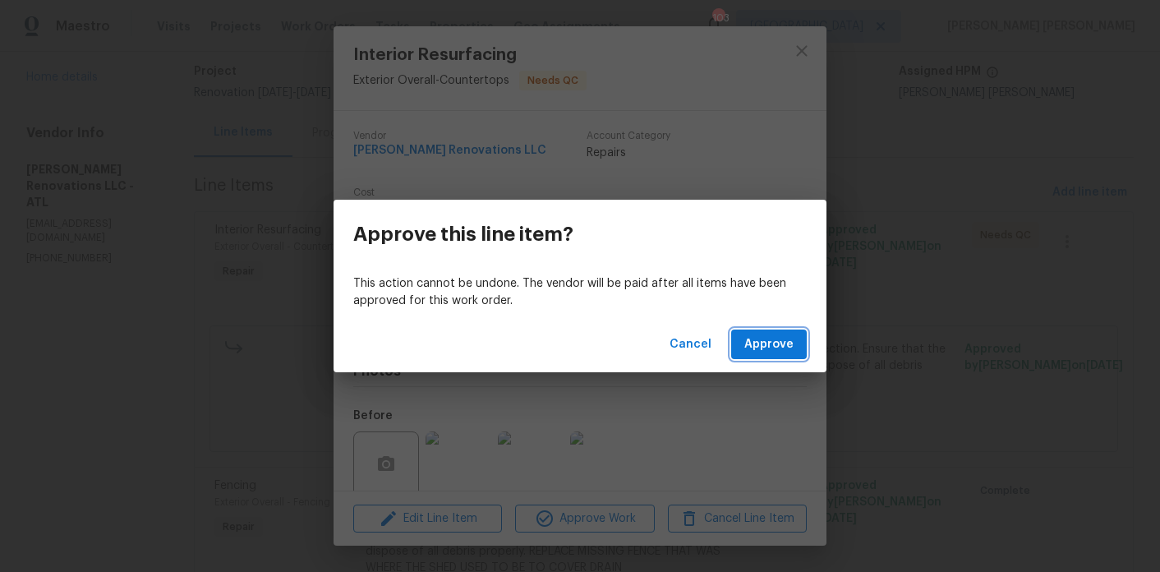
click at [783, 338] on span "Approve" at bounding box center [768, 344] width 49 height 21
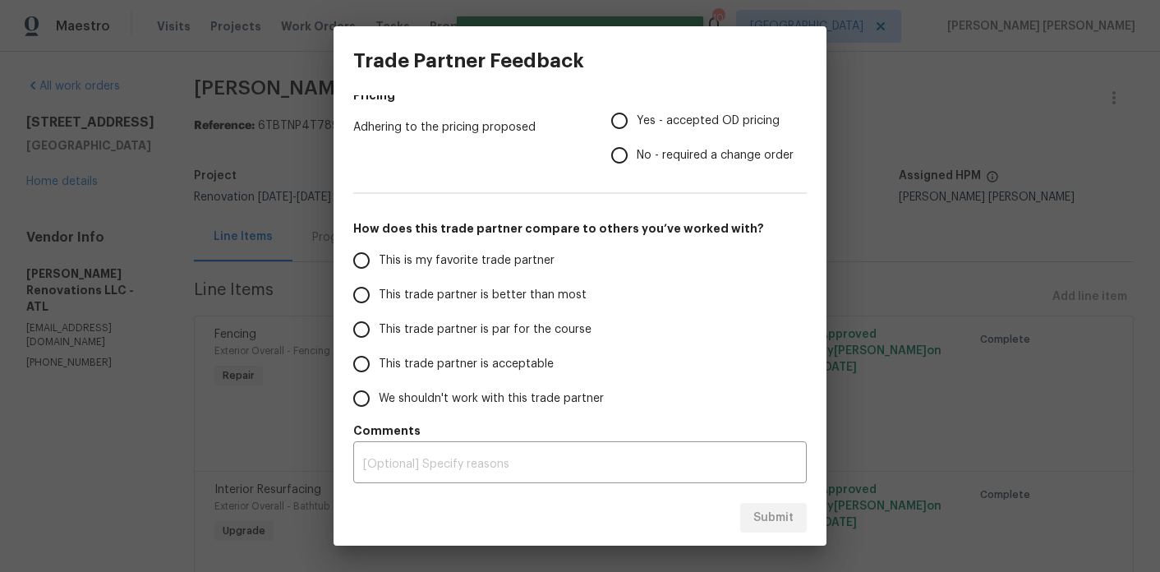
scroll to position [0, 0]
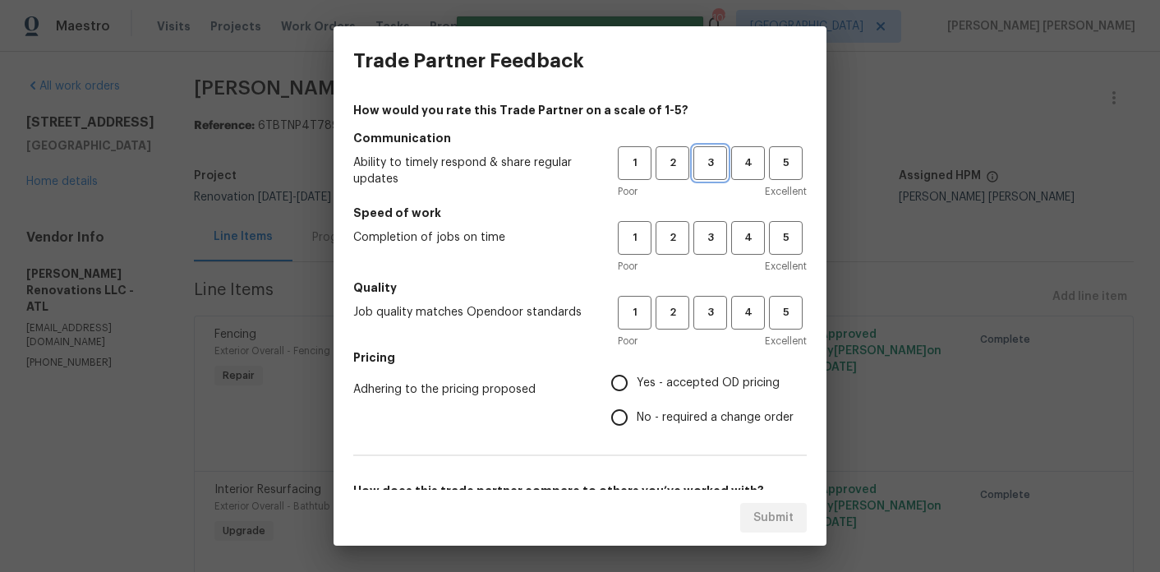
click at [700, 162] on span "3" at bounding box center [710, 163] width 30 height 19
click at [700, 228] on span "3" at bounding box center [710, 237] width 30 height 19
click at [718, 322] on button "3" at bounding box center [710, 313] width 34 height 34
click at [718, 379] on span "Yes - accepted OD pricing" at bounding box center [708, 383] width 143 height 17
click at [637, 379] on input "Yes - accepted OD pricing" at bounding box center [619, 383] width 35 height 35
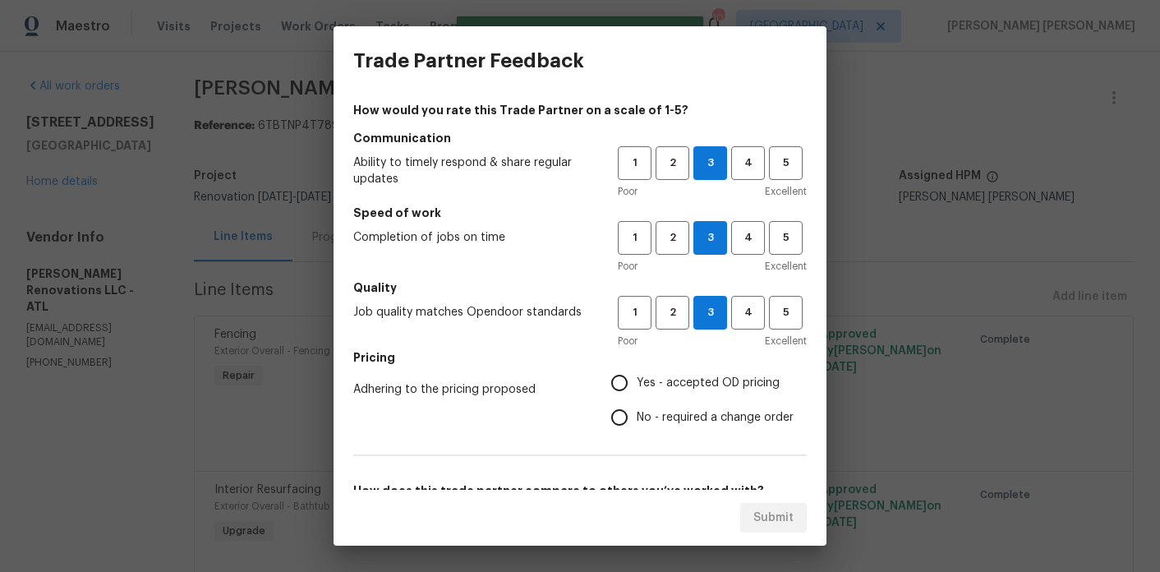
radio input "true"
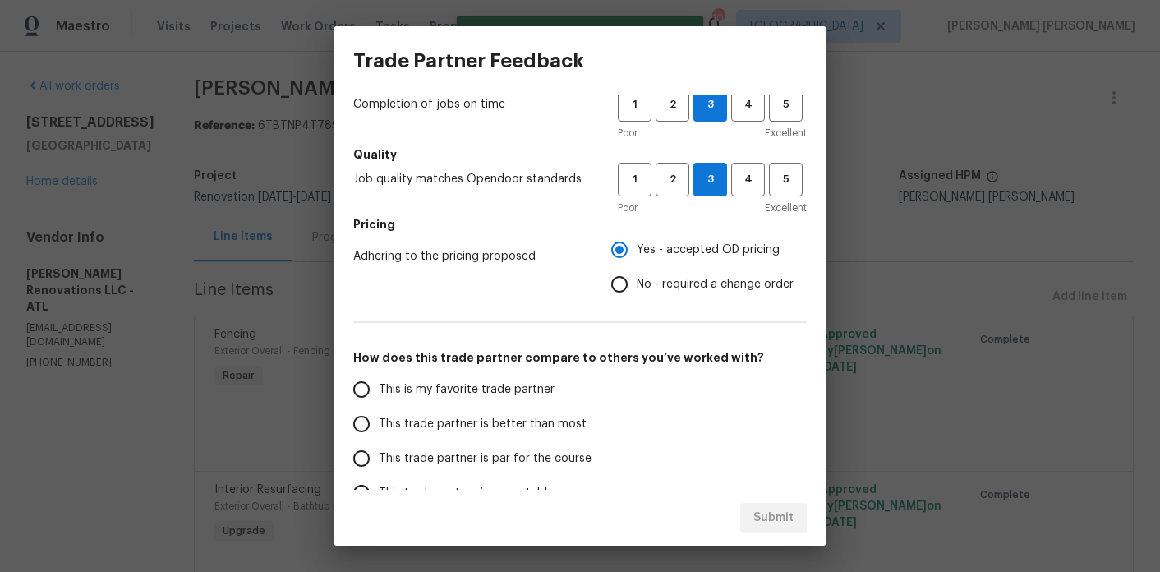
scroll to position [146, 0]
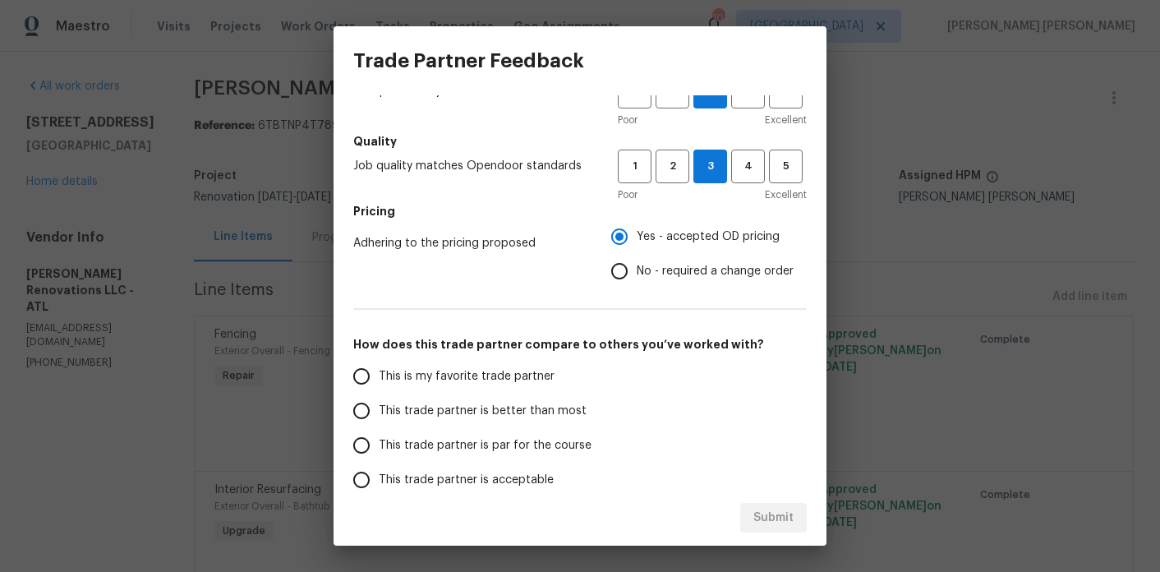
click at [468, 403] on span "This trade partner is better than most" at bounding box center [483, 411] width 208 height 17
click at [379, 403] on input "This trade partner is better than most" at bounding box center [361, 411] width 35 height 35
click at [759, 500] on div "Submit" at bounding box center [580, 518] width 493 height 57
click at [760, 508] on span "Submit" at bounding box center [773, 518] width 40 height 21
radio input "true"
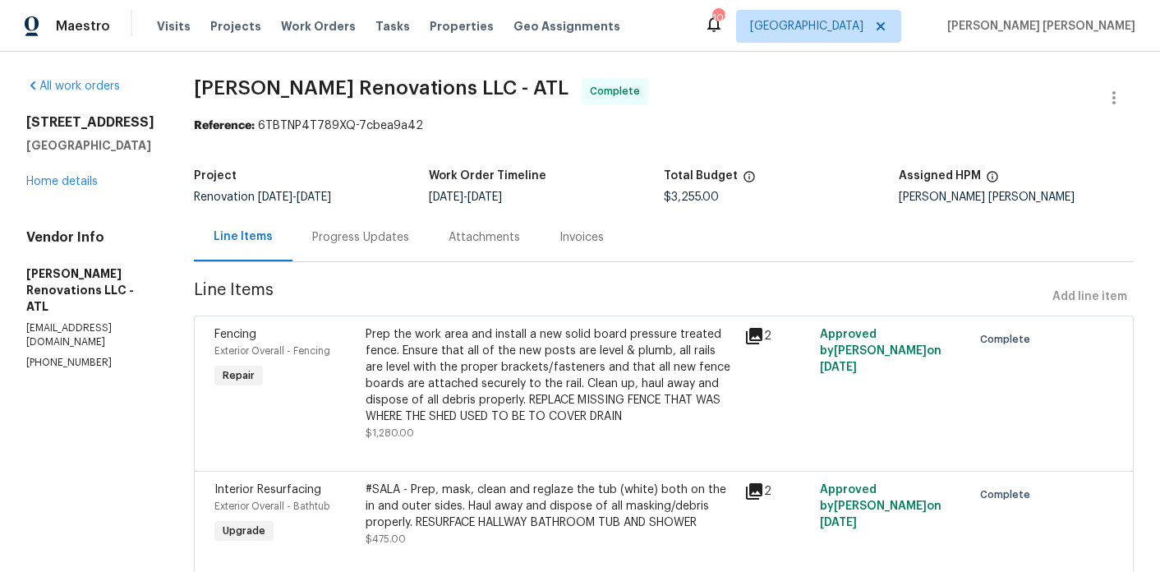
radio input "false"
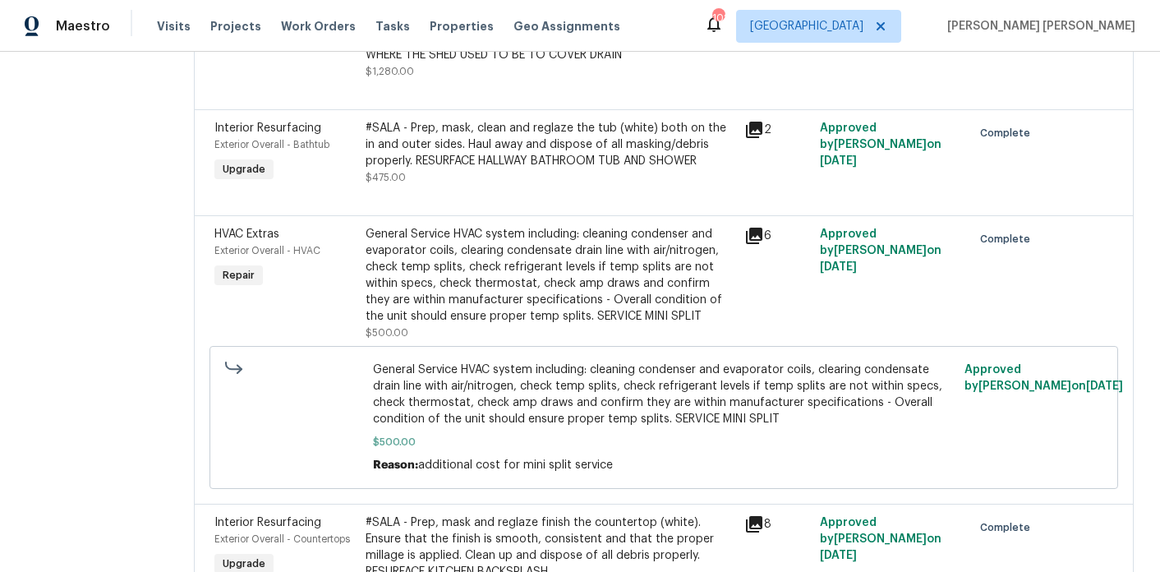
scroll to position [0, 0]
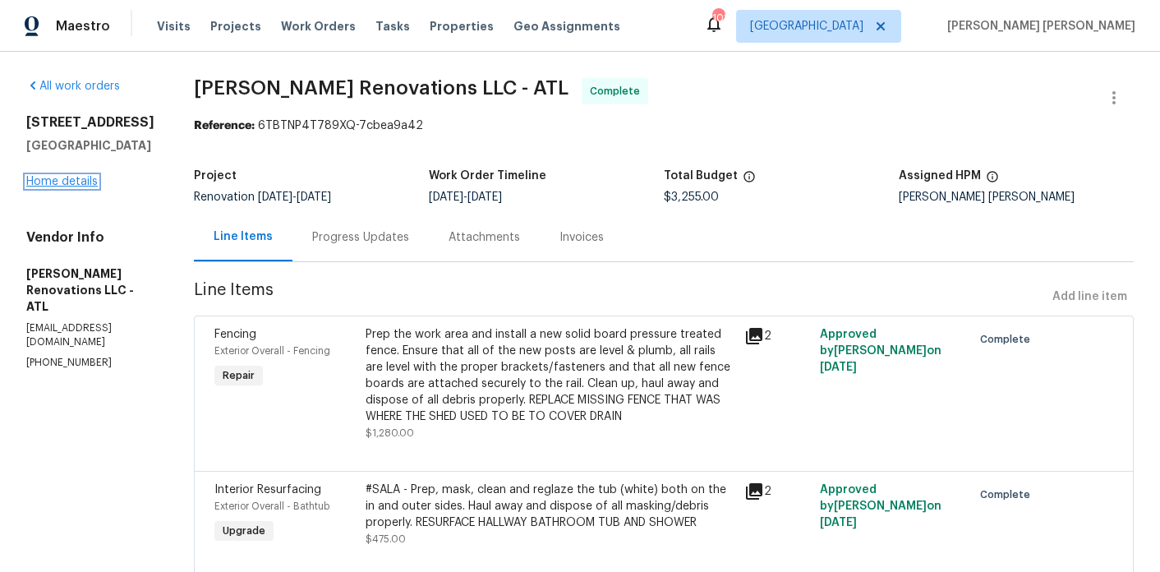
click at [66, 184] on link "Home details" at bounding box center [61, 182] width 71 height 12
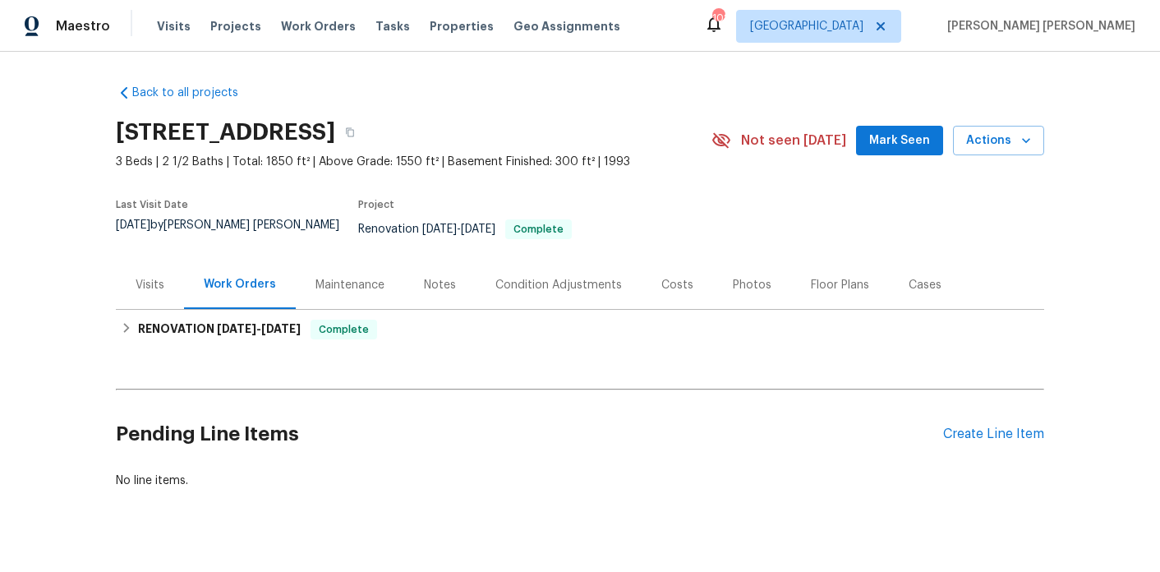
scroll to position [17, 0]
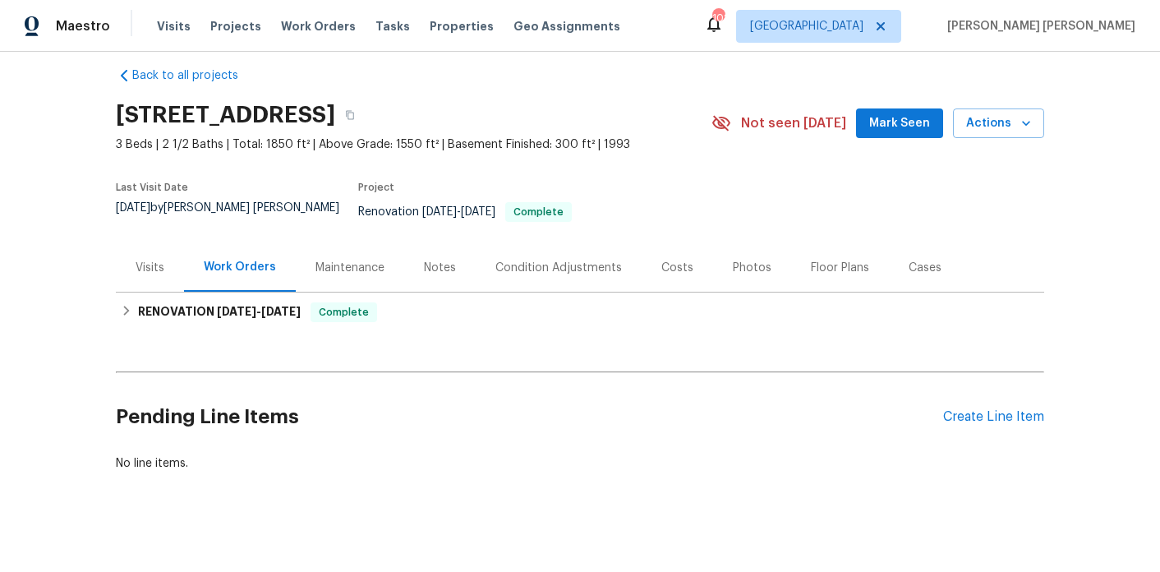
click at [752, 260] on div "Photos" at bounding box center [752, 268] width 39 height 16
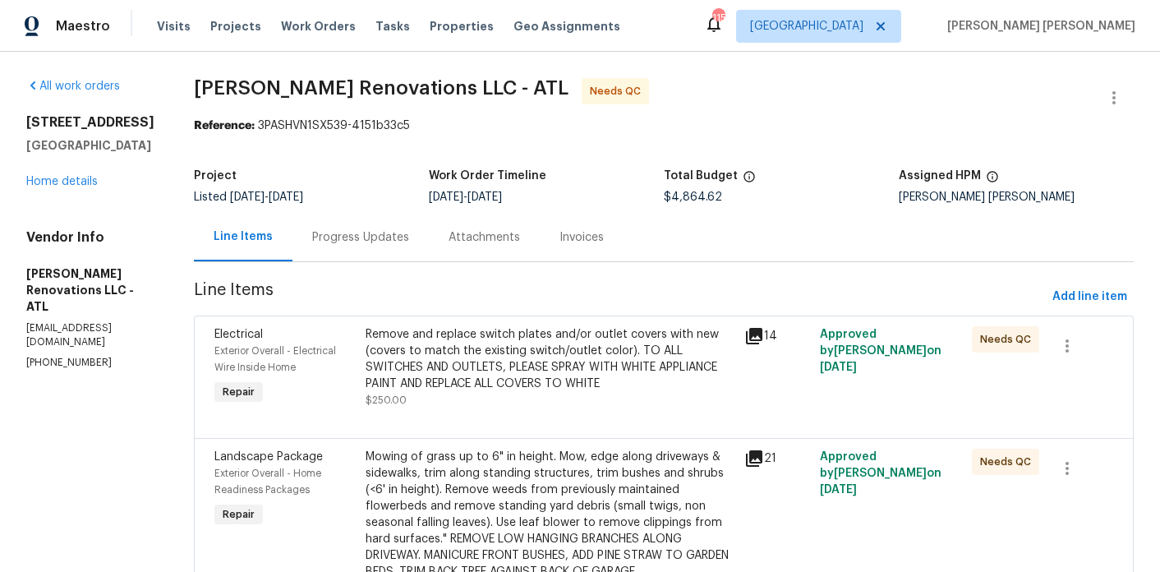
scroll to position [5, 0]
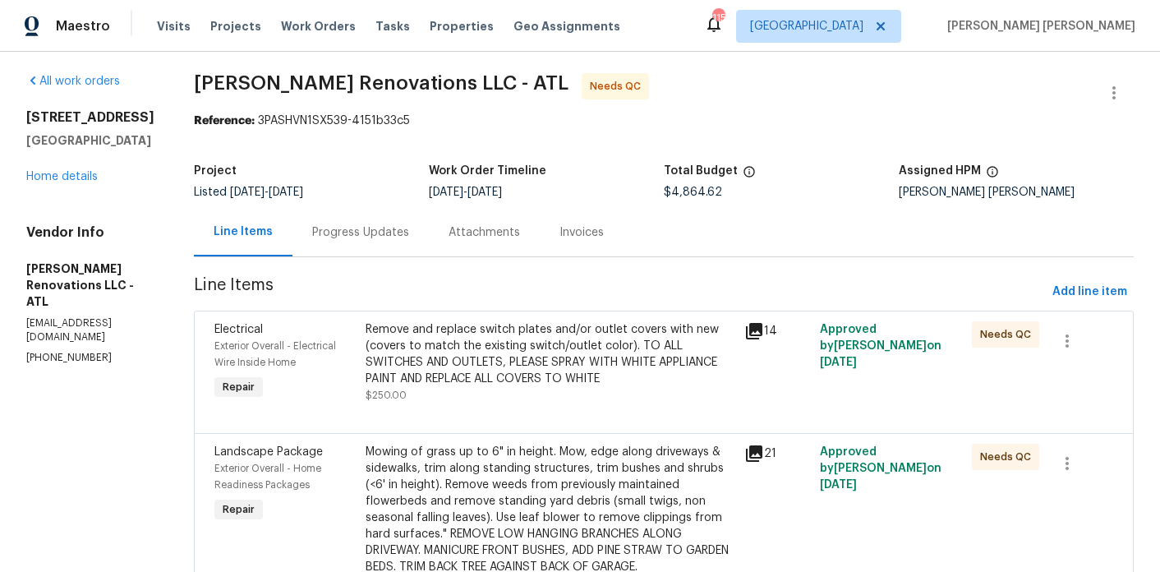
click at [454, 361] on div "Remove and replace switch plates and/or outlet covers with new (covers to match…" at bounding box center [550, 354] width 369 height 66
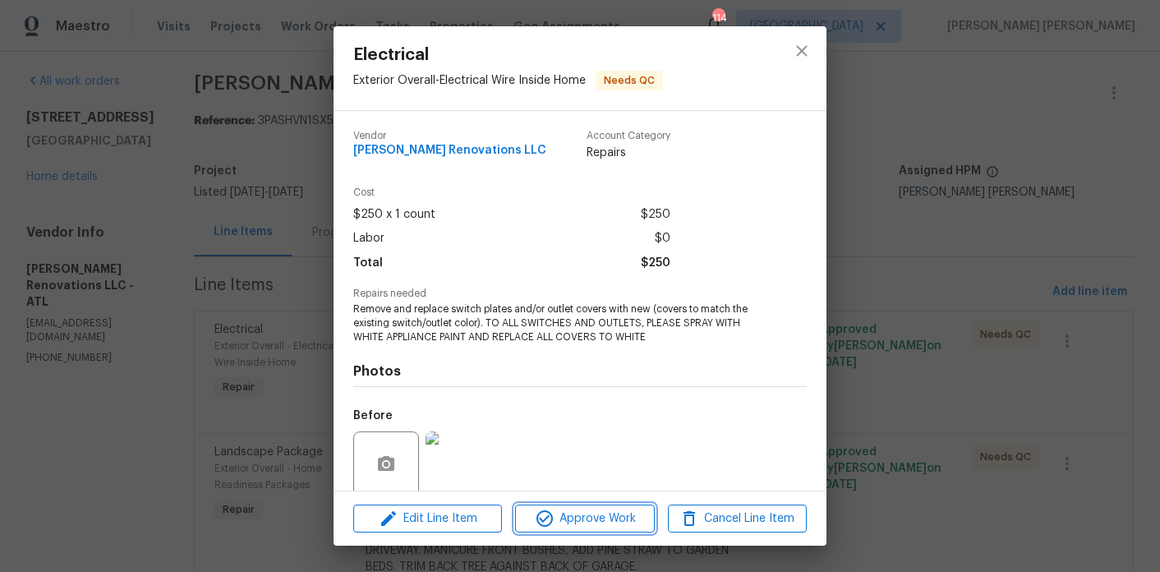
click at [593, 518] on span "Approve Work" at bounding box center [584, 519] width 129 height 21
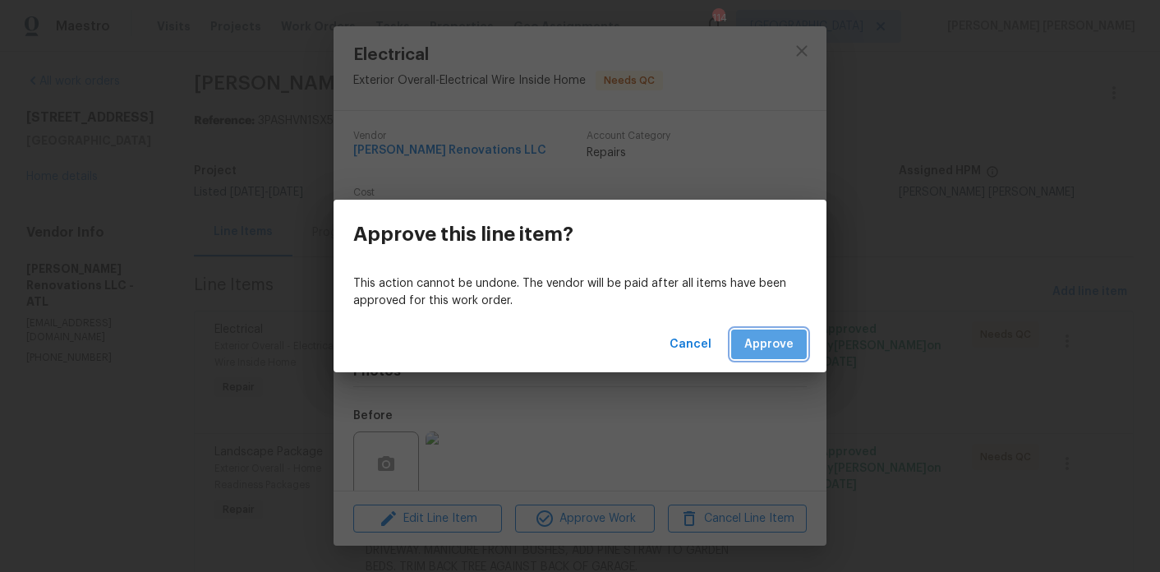
click at [772, 339] on span "Approve" at bounding box center [768, 344] width 49 height 21
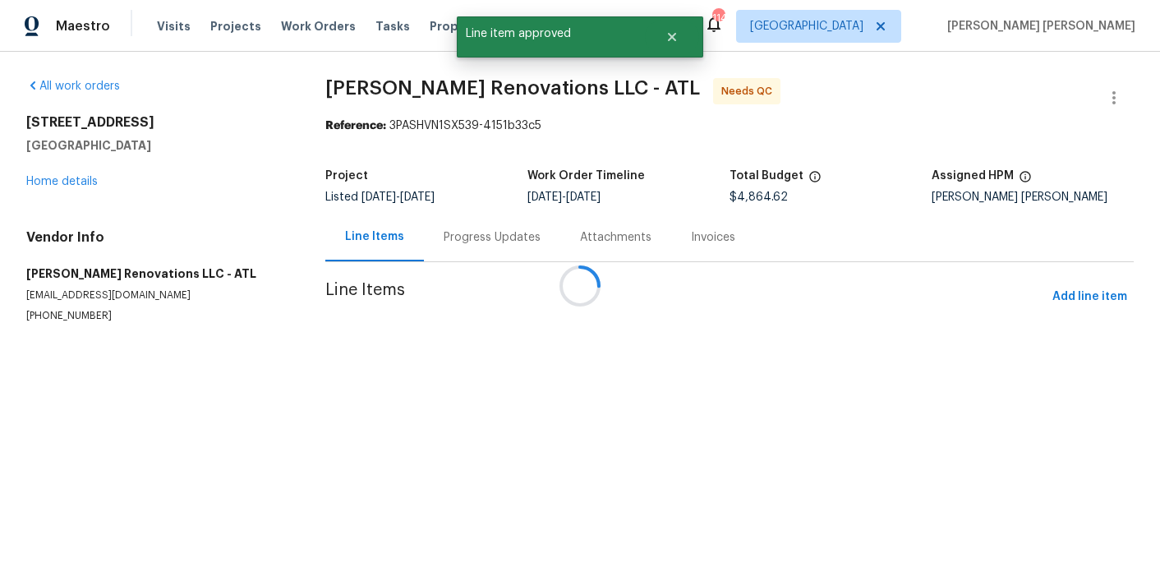
scroll to position [0, 0]
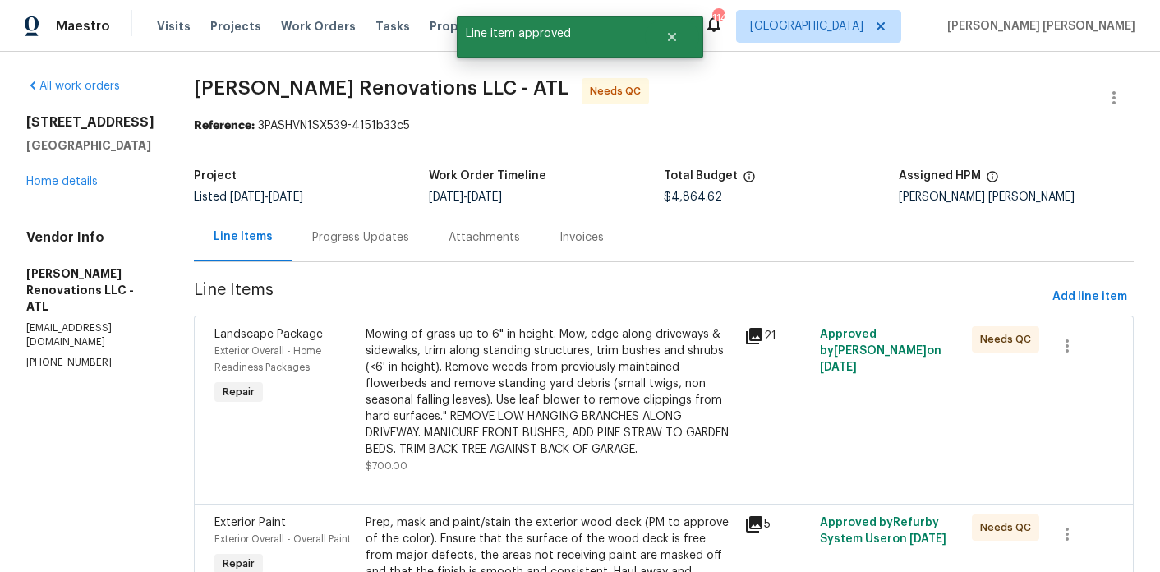
click at [492, 352] on div "Mowing of grass up to 6" in height. Mow, edge along driveways & sidewalks, trim…" at bounding box center [550, 391] width 369 height 131
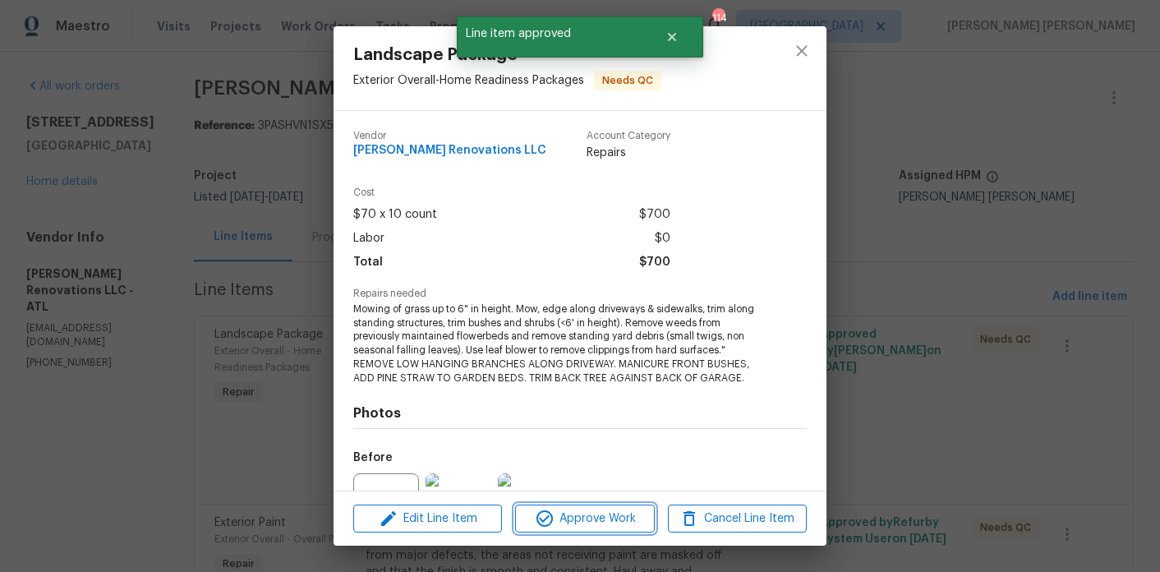
click at [555, 510] on span "Approve Work" at bounding box center [584, 519] width 129 height 21
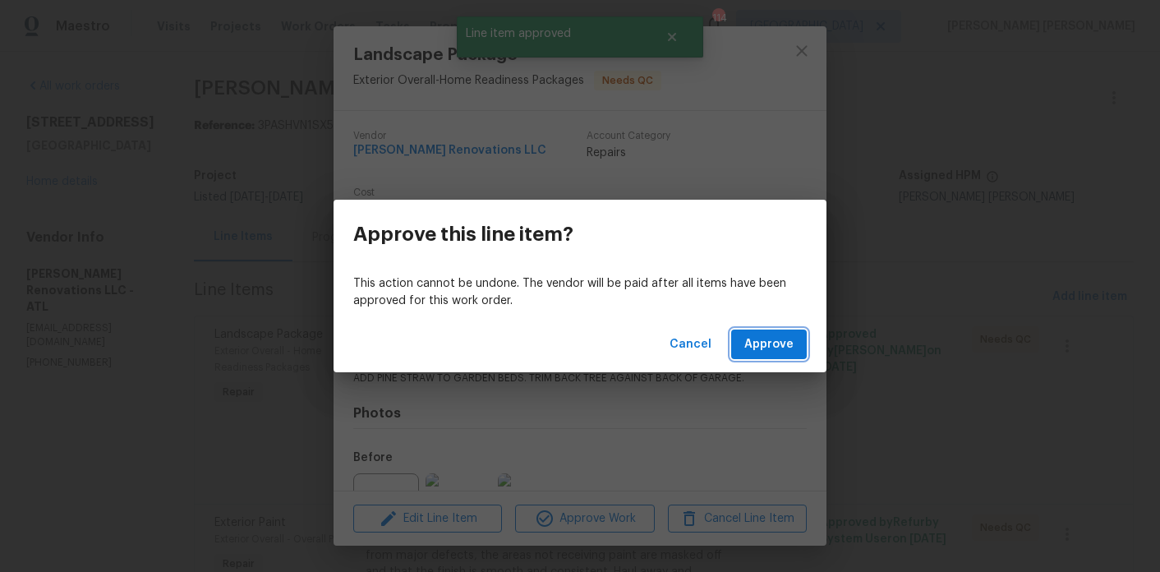
click at [764, 340] on span "Approve" at bounding box center [768, 344] width 49 height 21
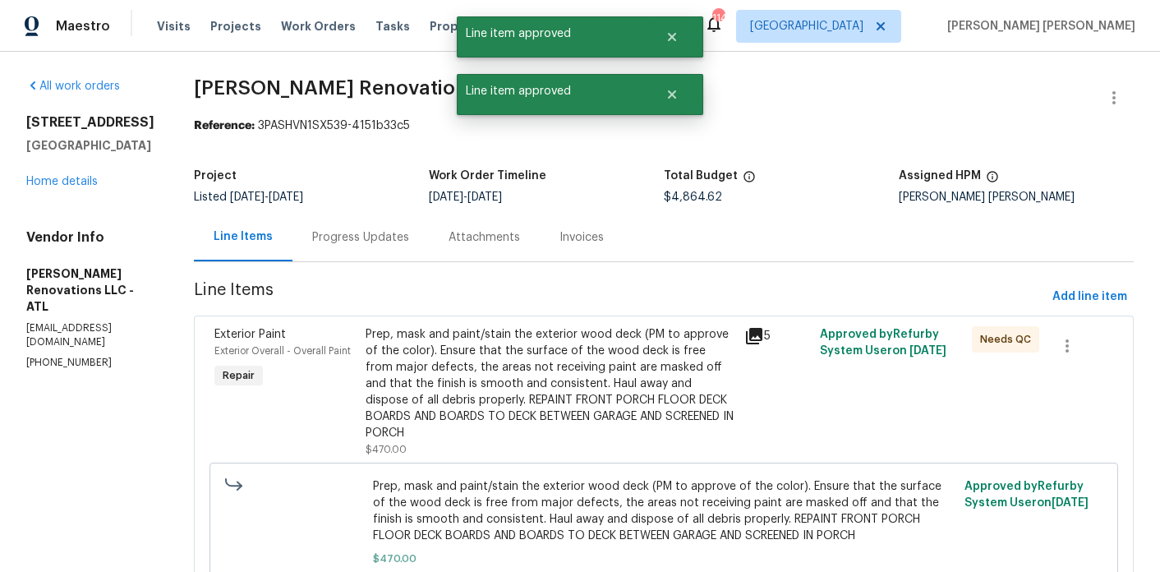
click at [473, 350] on div "Prep, mask and paint/stain the exterior wood deck (PM to approve of the color).…" at bounding box center [550, 383] width 369 height 115
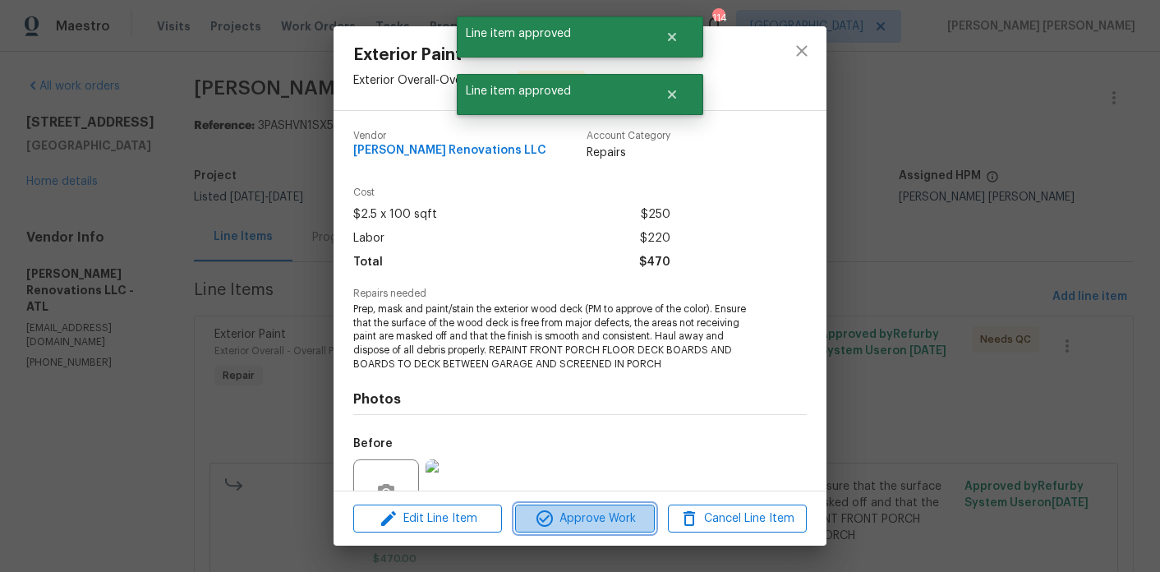
click at [578, 514] on span "Approve Work" at bounding box center [584, 519] width 129 height 21
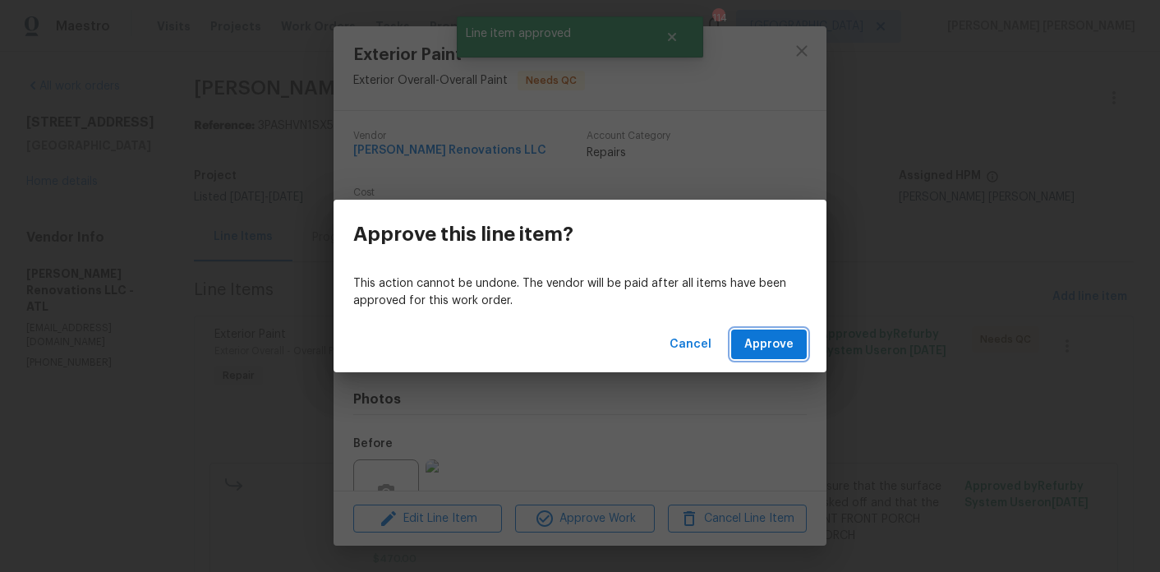
click at [751, 349] on span "Approve" at bounding box center [768, 344] width 49 height 21
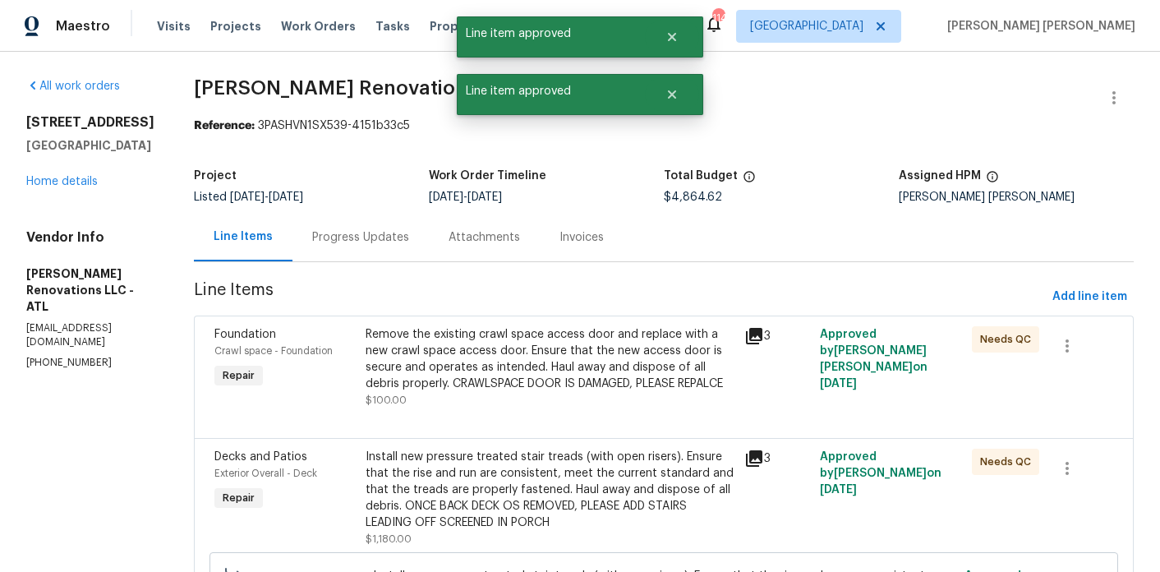
click at [518, 362] on div "Remove the existing crawl space access door and replace with a new crawl space …" at bounding box center [550, 359] width 369 height 66
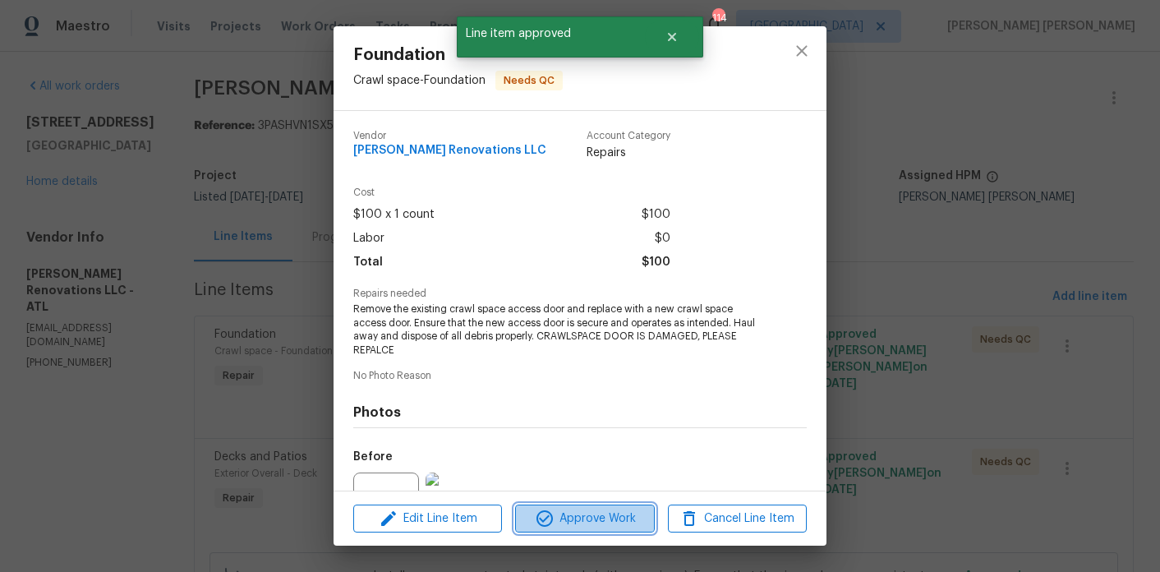
click at [578, 516] on span "Approve Work" at bounding box center [584, 519] width 129 height 21
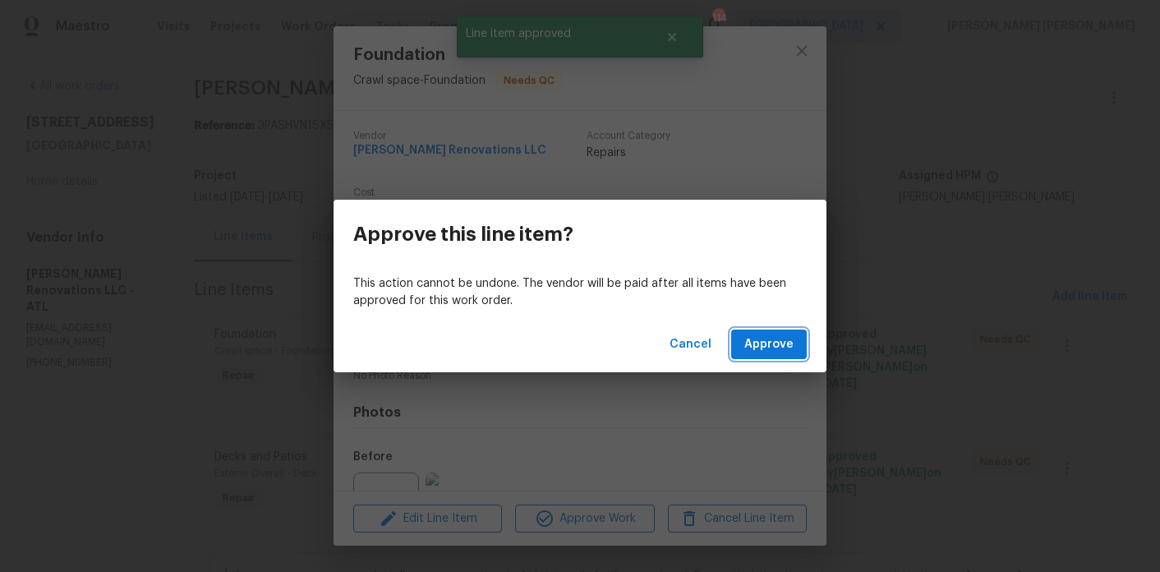
click at [763, 346] on span "Approve" at bounding box center [768, 344] width 49 height 21
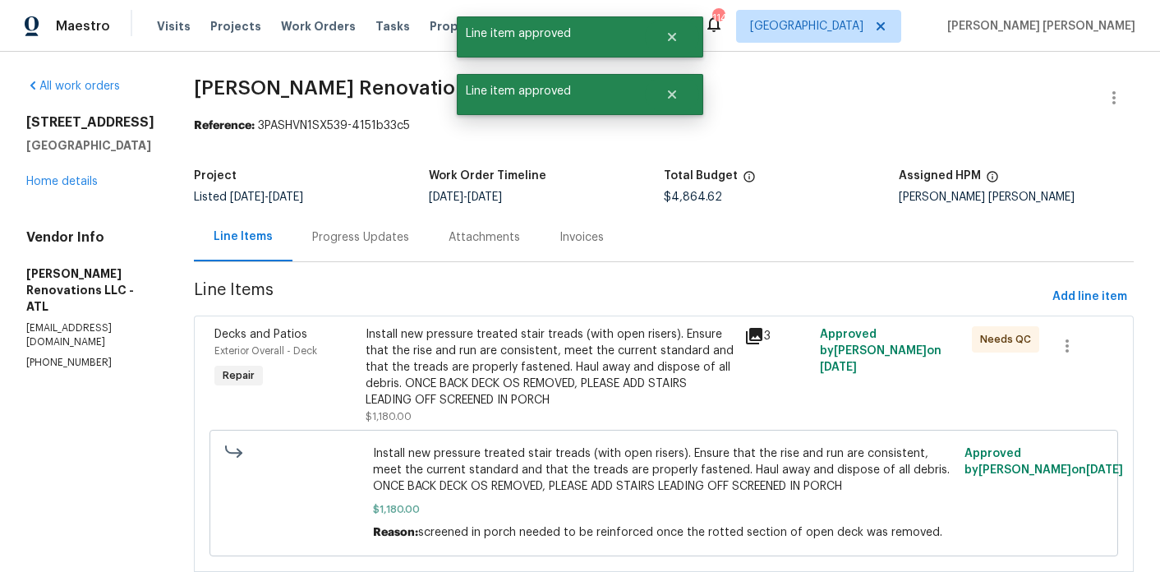
click at [516, 357] on div "Install new pressure treated stair treads (with open risers). Ensure that the r…" at bounding box center [550, 367] width 369 height 82
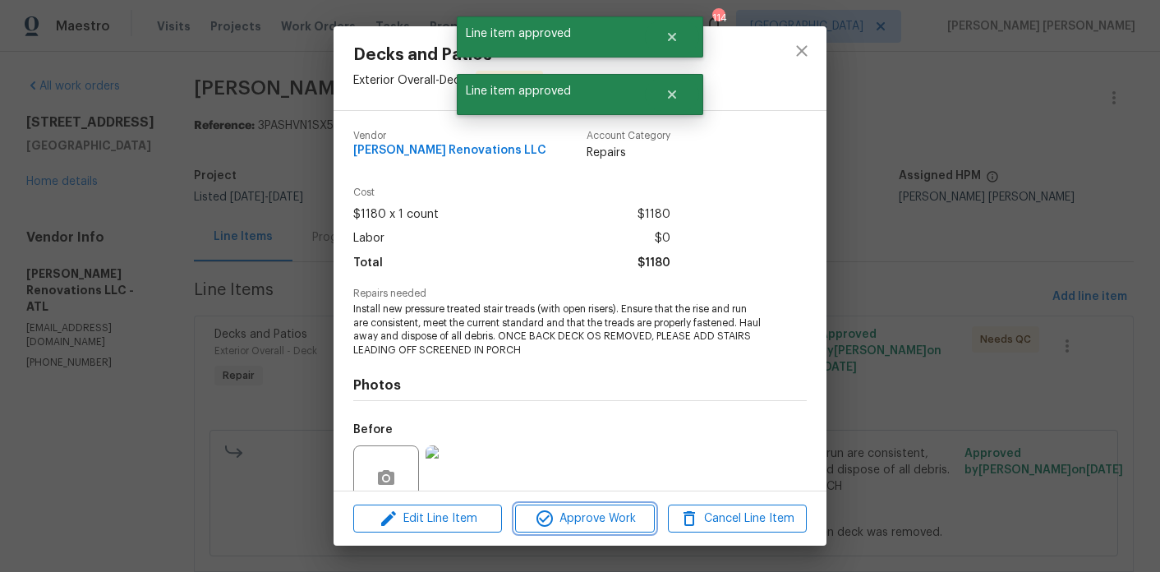
click at [582, 522] on span "Approve Work" at bounding box center [584, 519] width 129 height 21
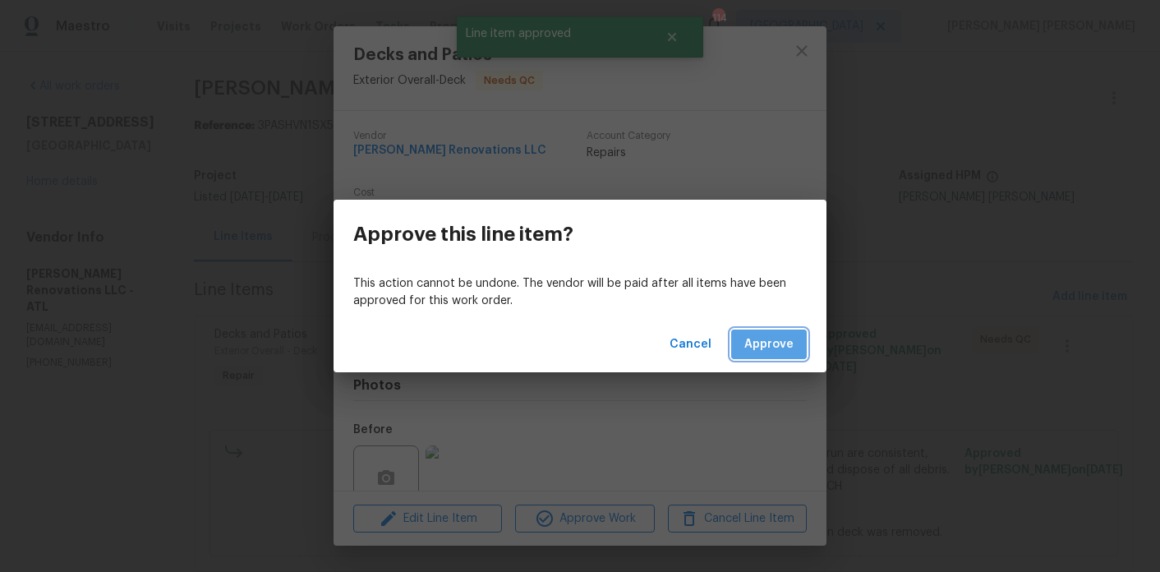
click at [766, 344] on span "Approve" at bounding box center [768, 344] width 49 height 21
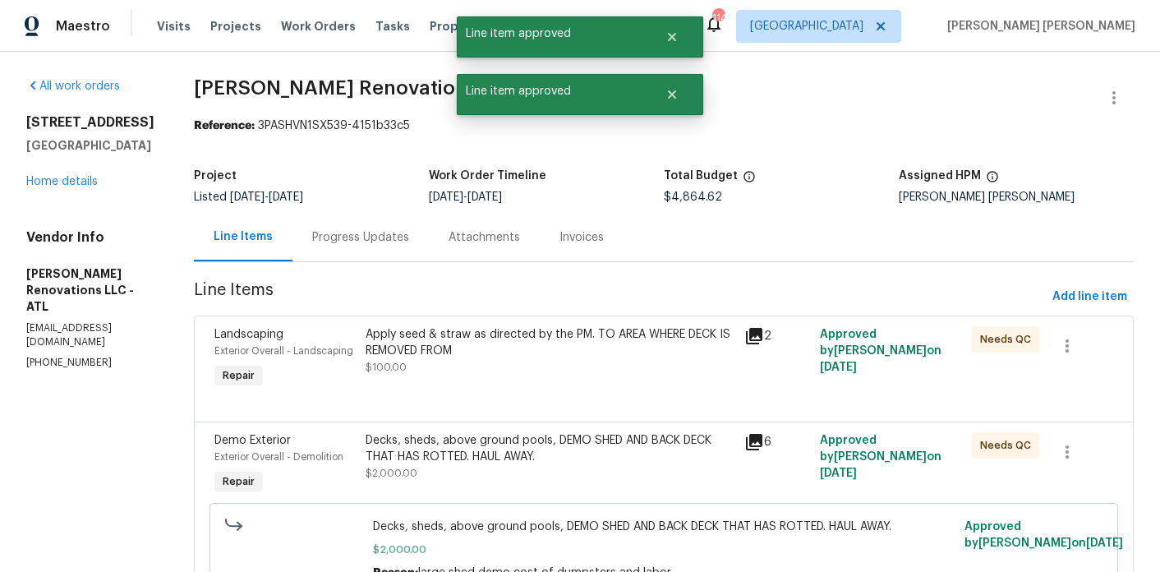
click at [561, 344] on div "Apply seed & straw as directed by the PM. TO AREA WHERE DECK IS REMOVED FROM" at bounding box center [550, 342] width 369 height 33
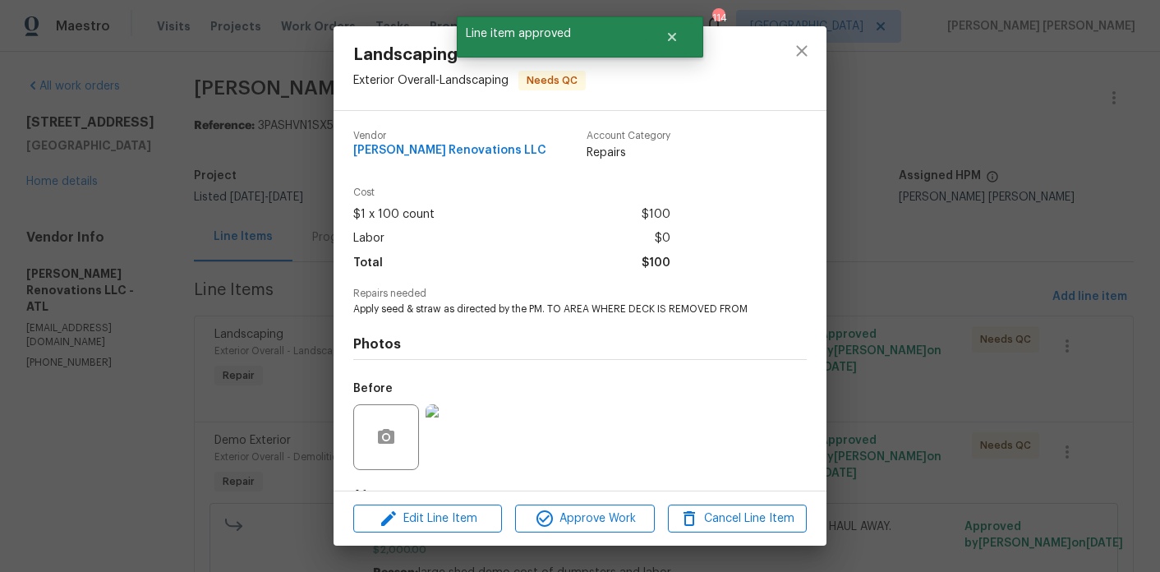
click at [583, 502] on div "Edit Line Item Approve Work Cancel Line Item" at bounding box center [580, 518] width 493 height 55
click at [579, 512] on span "Approve Work" at bounding box center [584, 519] width 129 height 21
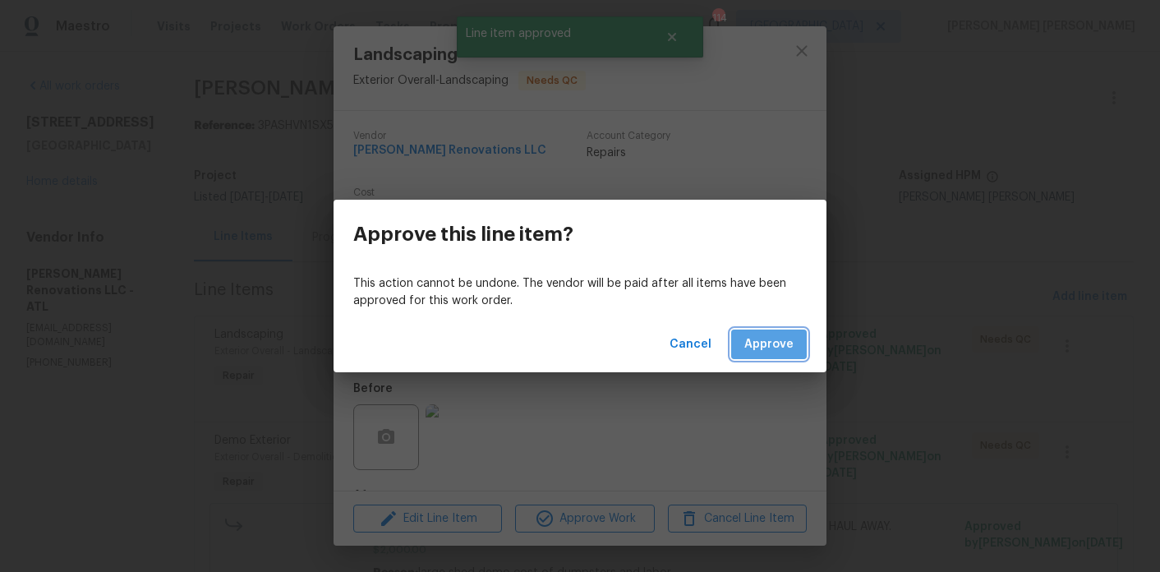
click at [772, 334] on span "Approve" at bounding box center [768, 344] width 49 height 21
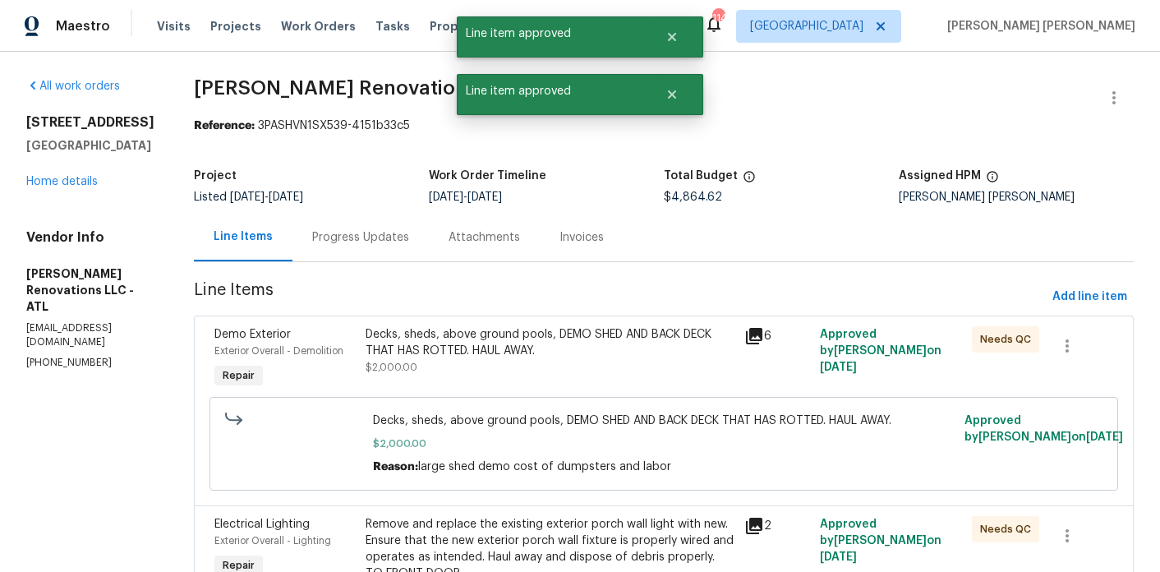
click at [537, 343] on div "Decks, sheds, above ground pools, DEMO SHED AND BACK DECK THAT HAS ROTTED. HAUL…" at bounding box center [550, 342] width 369 height 33
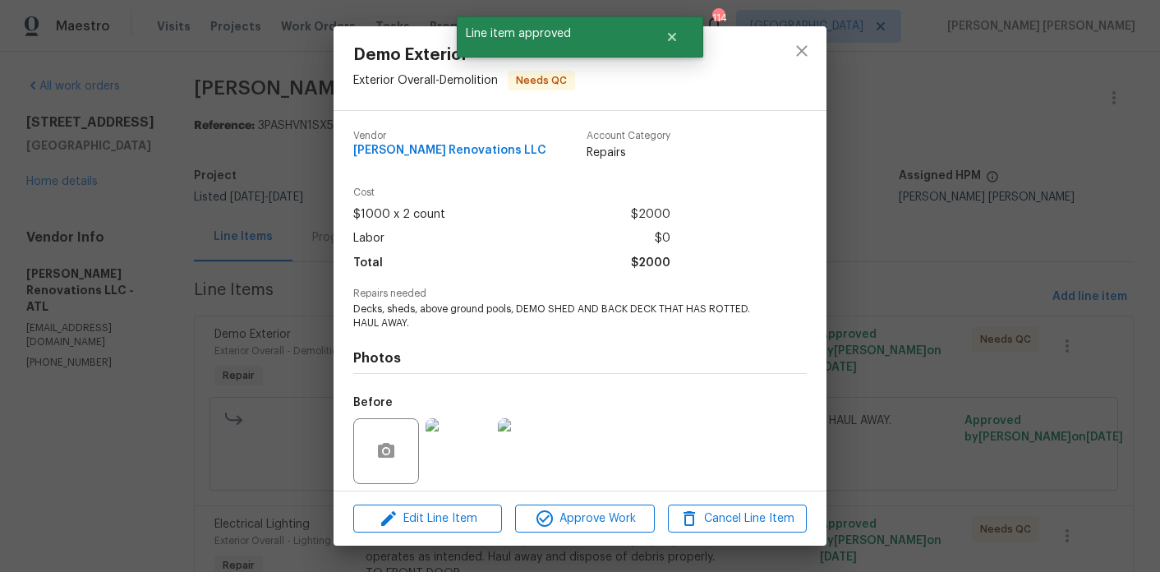
click at [555, 496] on div "Edit Line Item Approve Work Cancel Line Item" at bounding box center [580, 518] width 493 height 55
click at [555, 516] on span "Approve Work" at bounding box center [584, 519] width 129 height 21
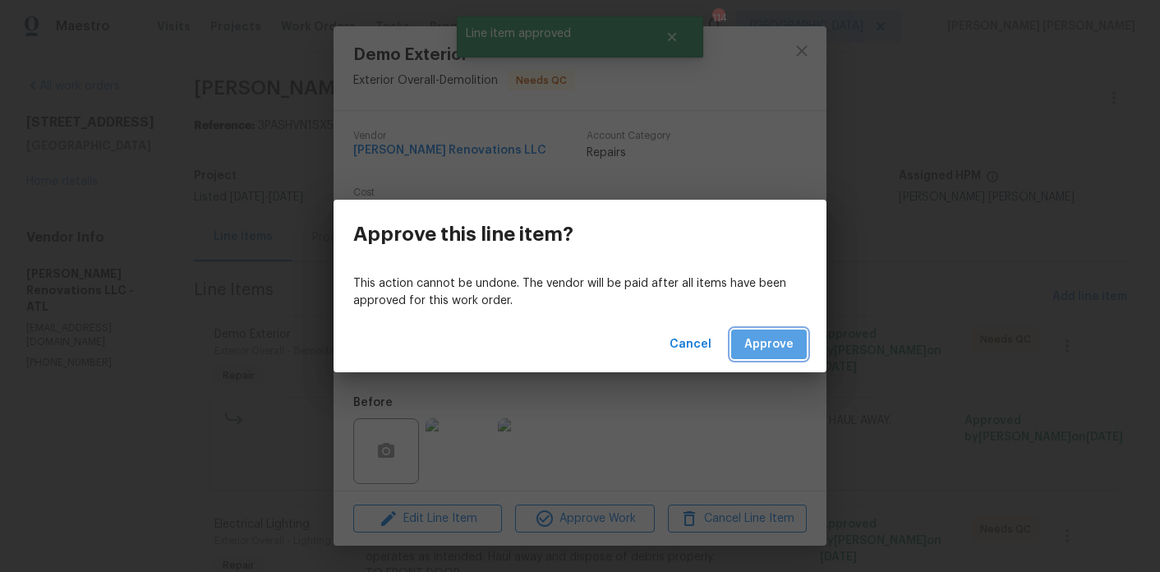
click at [753, 339] on span "Approve" at bounding box center [768, 344] width 49 height 21
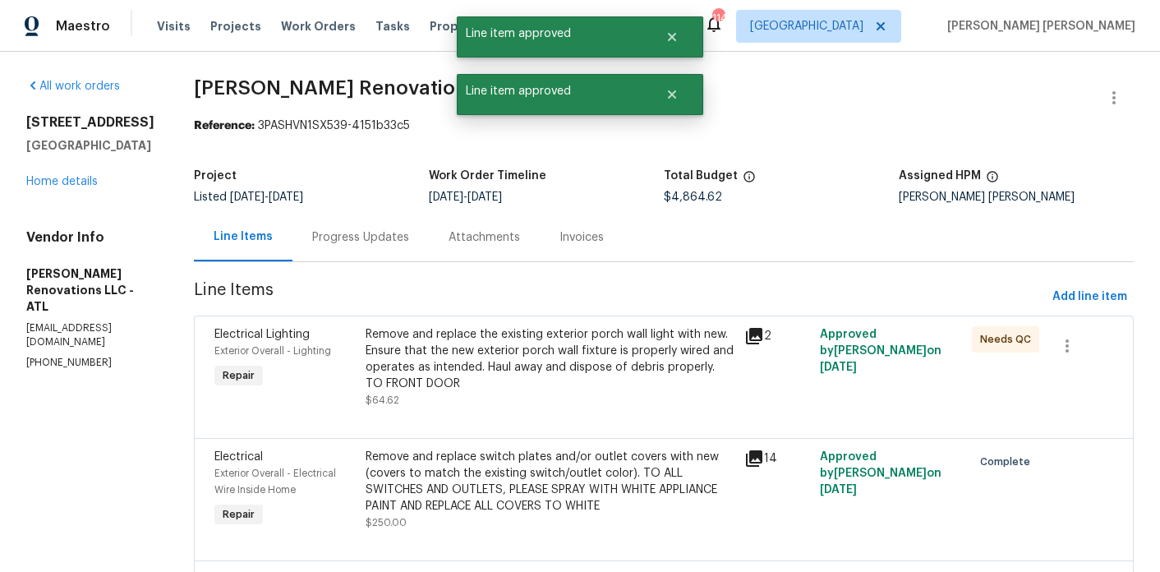
click at [553, 339] on div "Remove and replace the existing exterior porch wall light with new. Ensure that…" at bounding box center [550, 359] width 369 height 66
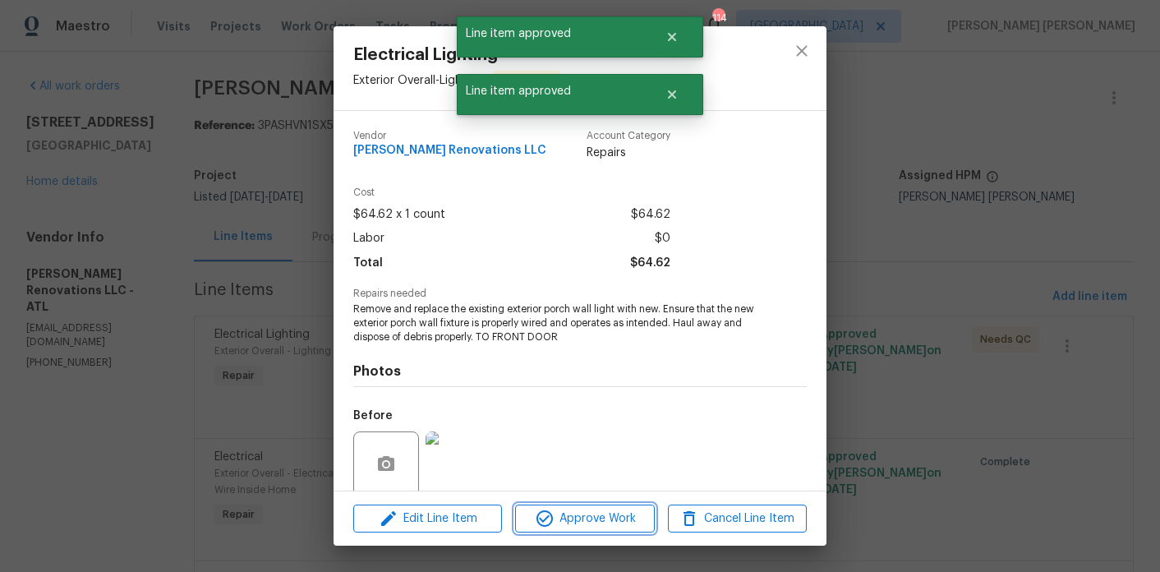
click at [590, 514] on span "Approve Work" at bounding box center [584, 519] width 129 height 21
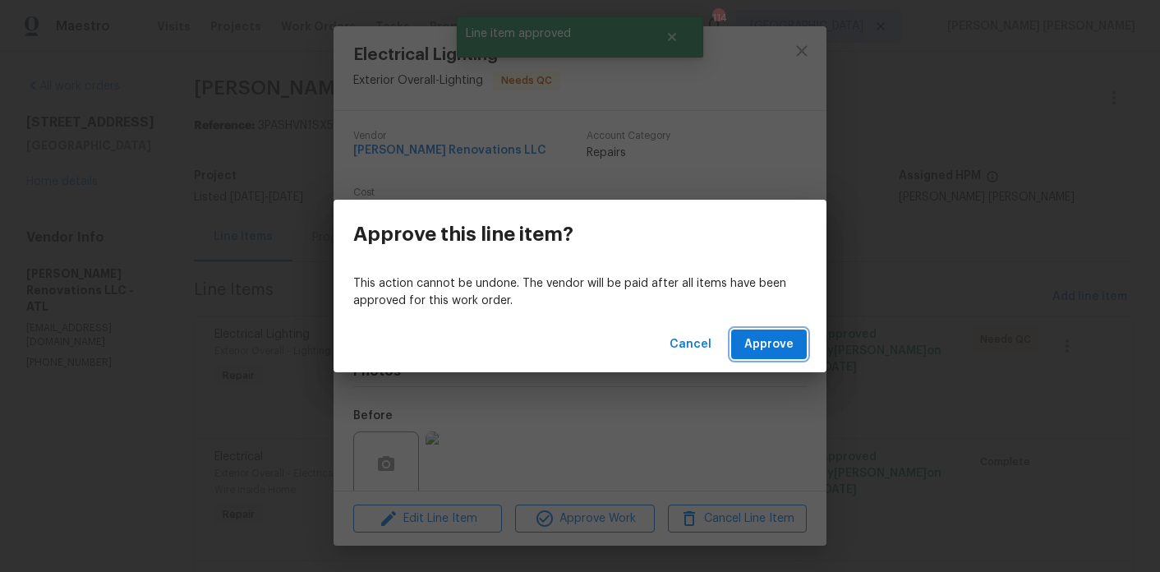
click at [771, 340] on span "Approve" at bounding box center [768, 344] width 49 height 21
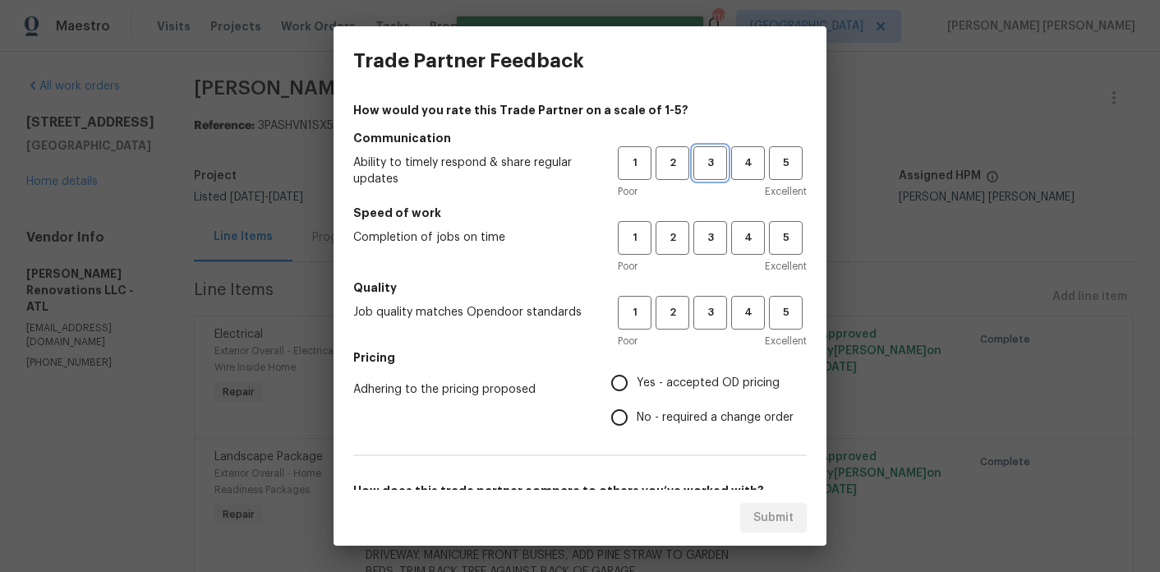
click at [704, 159] on span "3" at bounding box center [710, 163] width 30 height 19
click at [709, 230] on span "3" at bounding box center [710, 237] width 30 height 19
click at [713, 317] on span "3" at bounding box center [710, 312] width 30 height 19
click at [699, 398] on label "Yes - accepted OD pricing" at bounding box center [697, 383] width 191 height 35
click at [637, 398] on input "Yes - accepted OD pricing" at bounding box center [619, 383] width 35 height 35
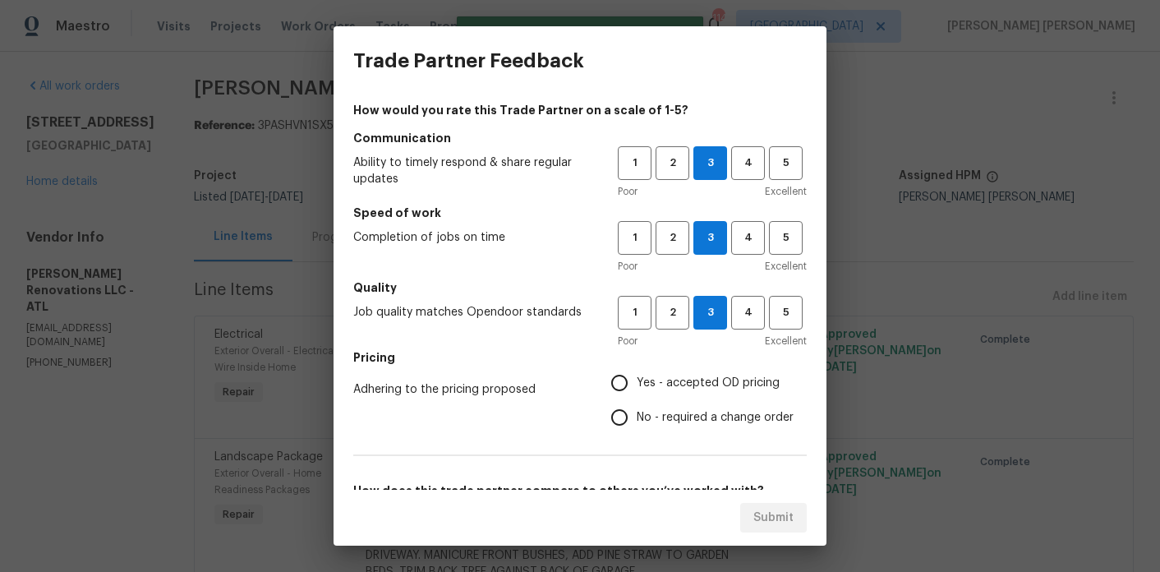
radio input "true"
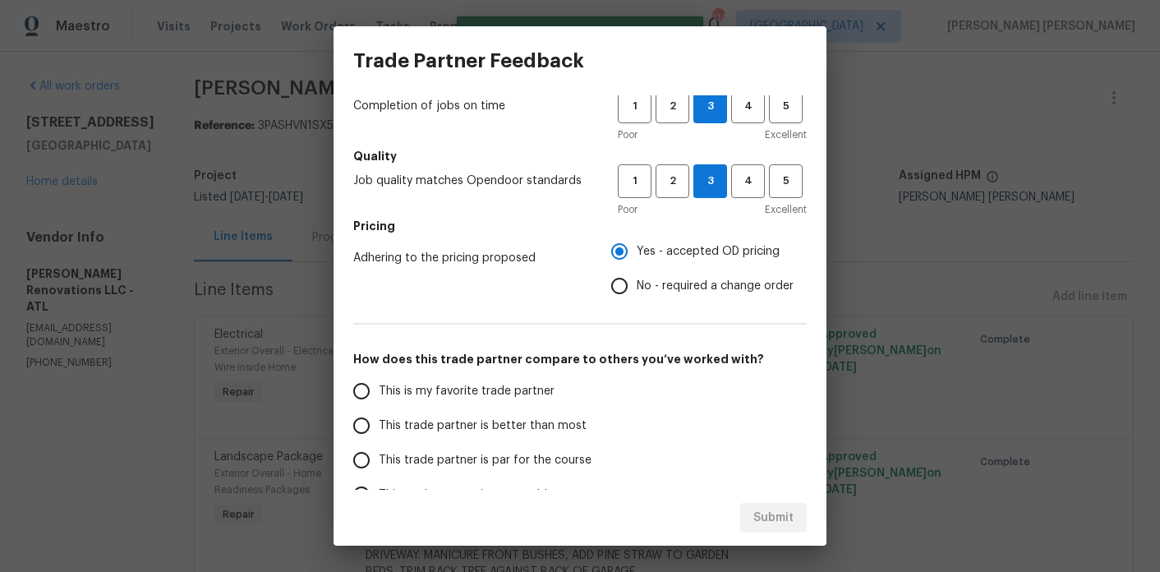
scroll to position [173, 0]
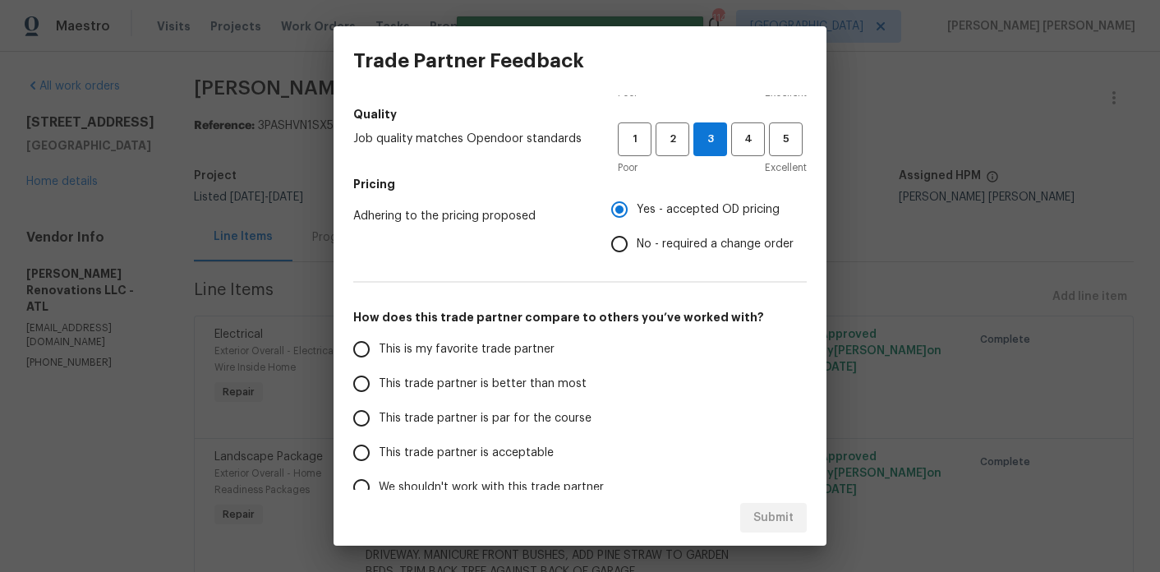
click at [541, 391] on span "This trade partner is better than most" at bounding box center [483, 384] width 208 height 17
click at [379, 391] on input "This trade partner is better than most" at bounding box center [361, 383] width 35 height 35
click at [780, 513] on span "Submit" at bounding box center [773, 518] width 40 height 21
radio input "true"
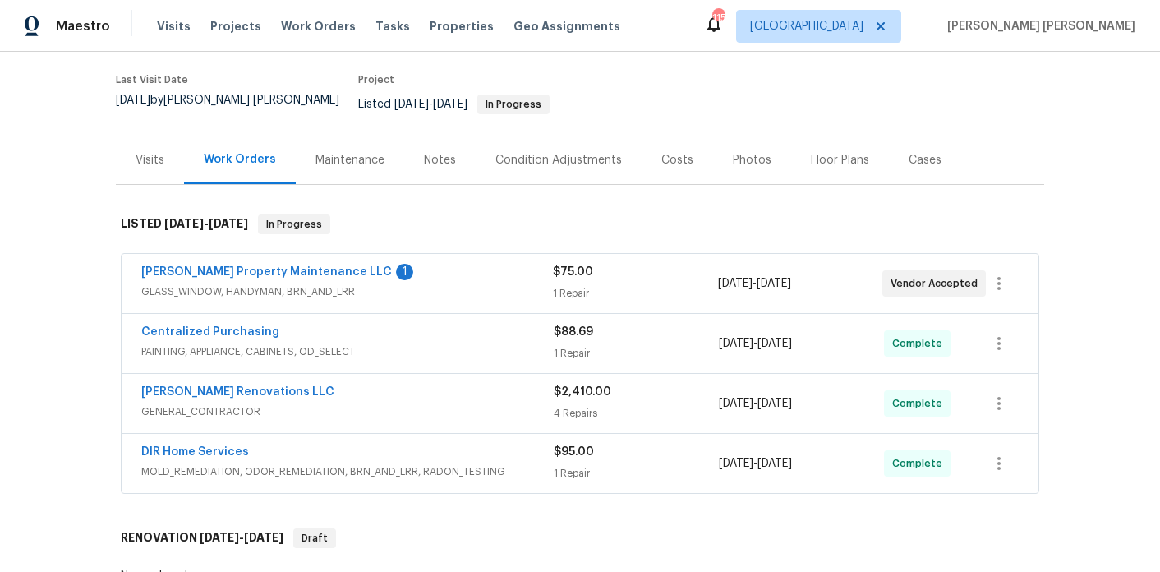
scroll to position [128, 0]
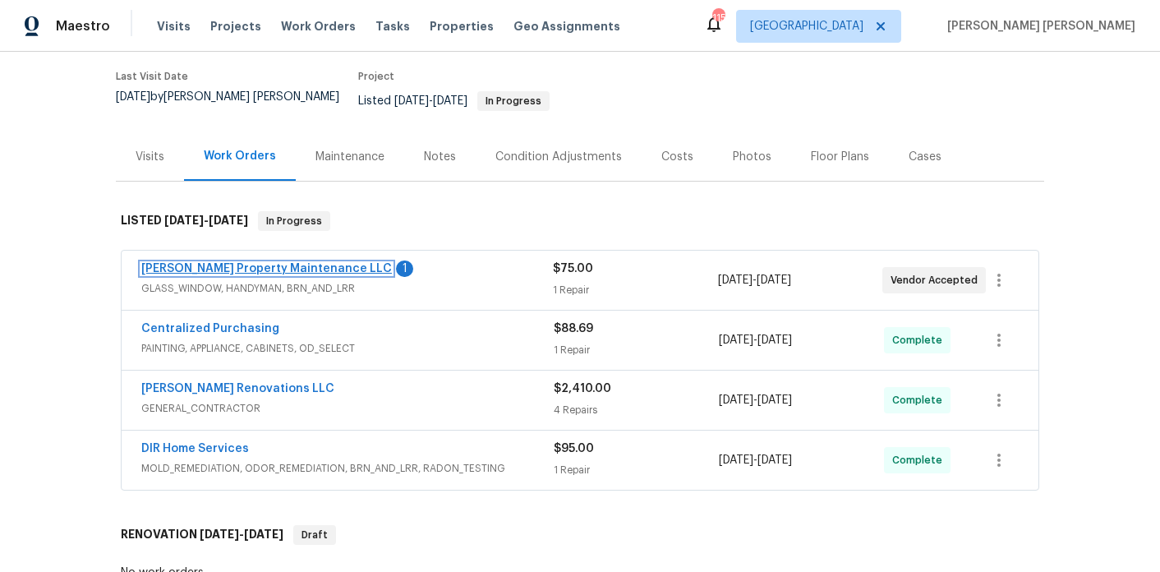
click at [243, 263] on link "[PERSON_NAME] Property Maintenance LLC" at bounding box center [266, 269] width 251 height 12
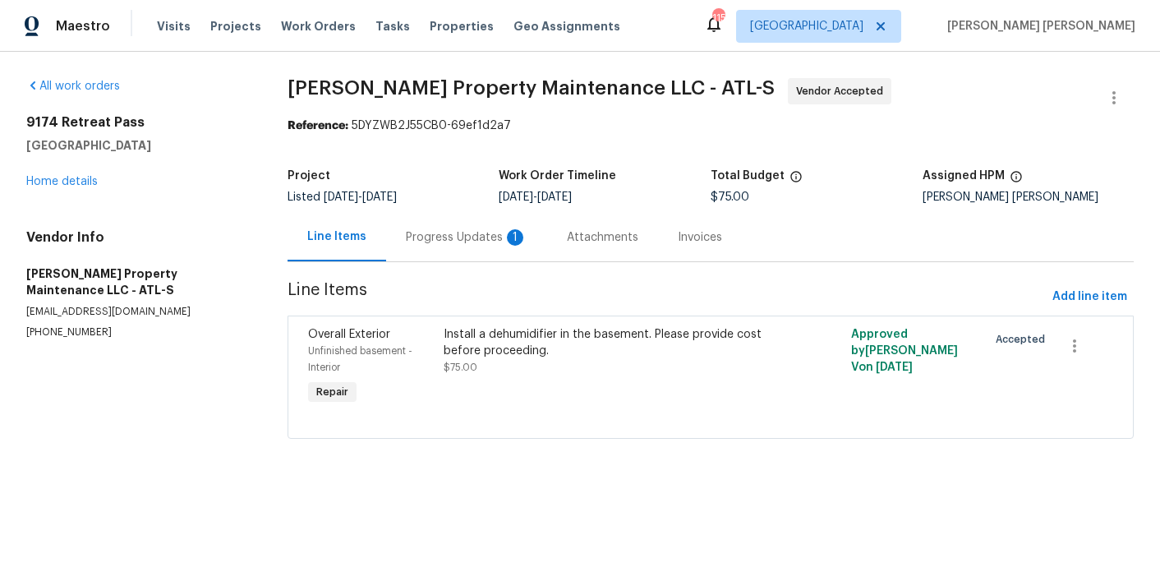
click at [464, 244] on div "Progress Updates 1" at bounding box center [467, 237] width 122 height 16
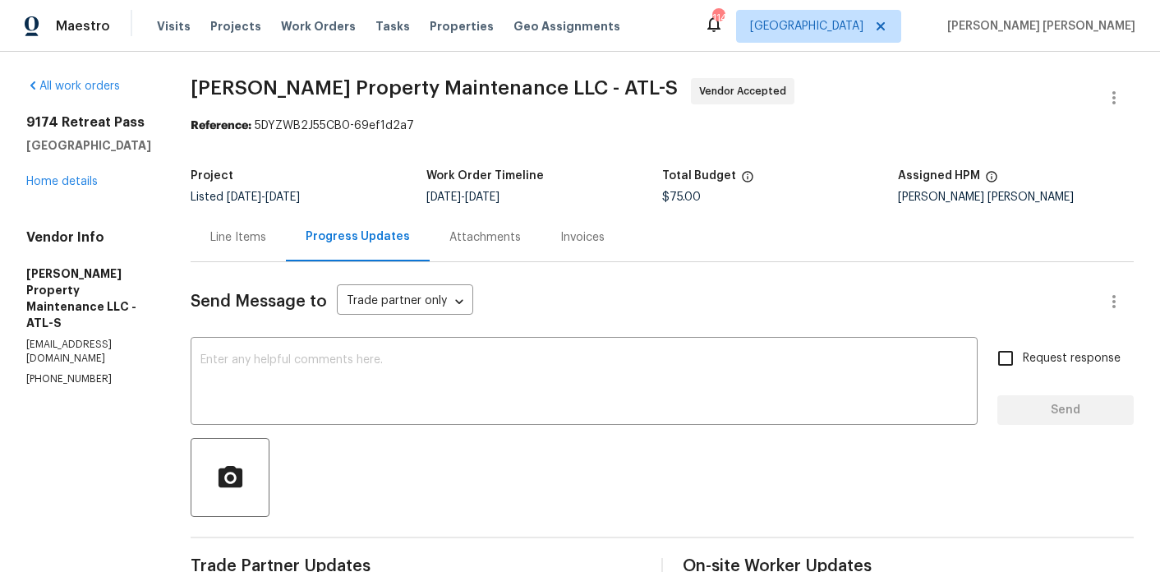
click at [260, 237] on div "Line Items" at bounding box center [238, 237] width 56 height 16
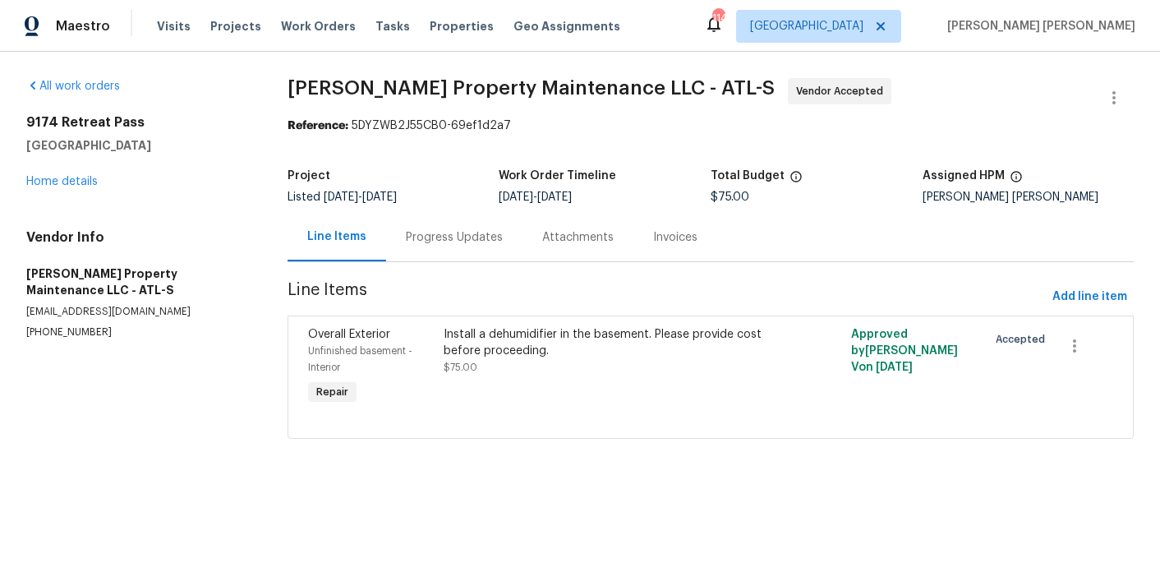
click at [472, 337] on div "Install a dehumidifier in the basement. Please provide cost before proceeding." at bounding box center [608, 342] width 329 height 33
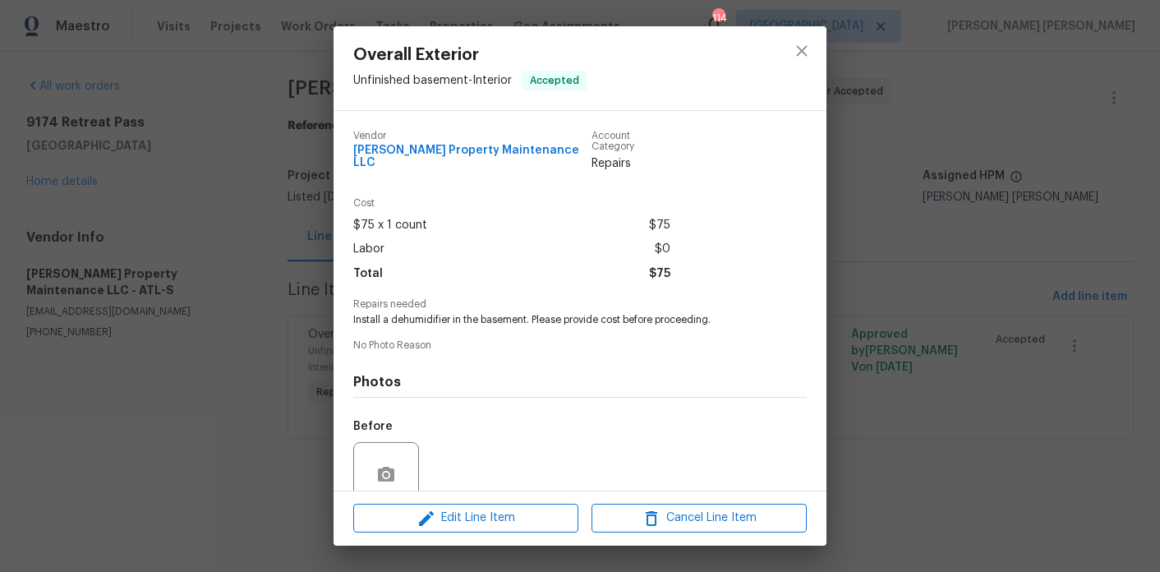
scroll to position [129, 0]
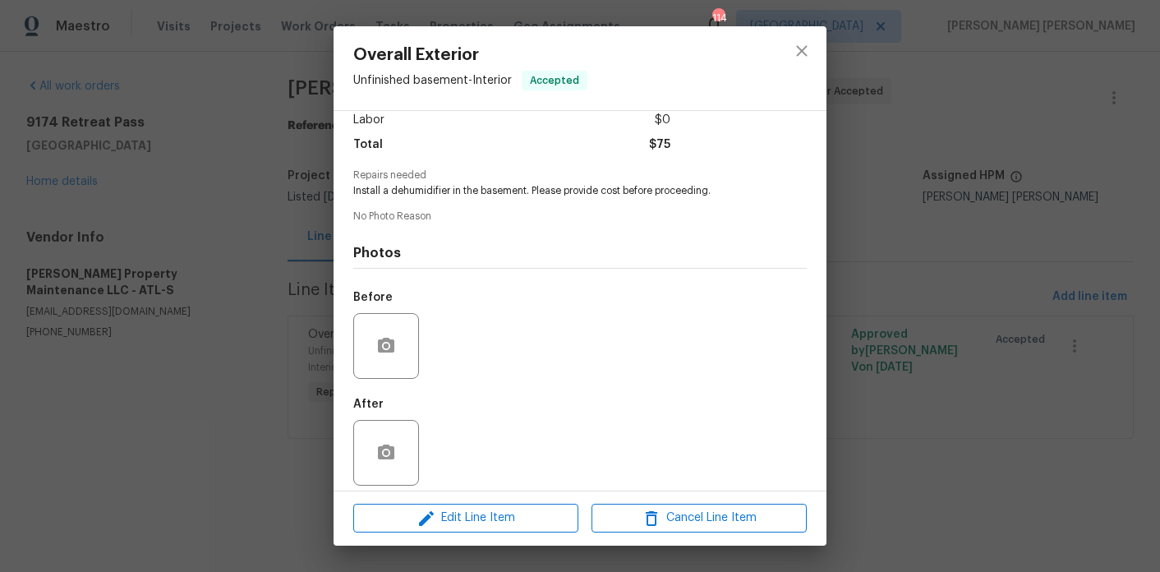
click at [187, 134] on div "Overall Exterior Unfinished basement - Interior Accepted Vendor Glen Property M…" at bounding box center [580, 286] width 1160 height 572
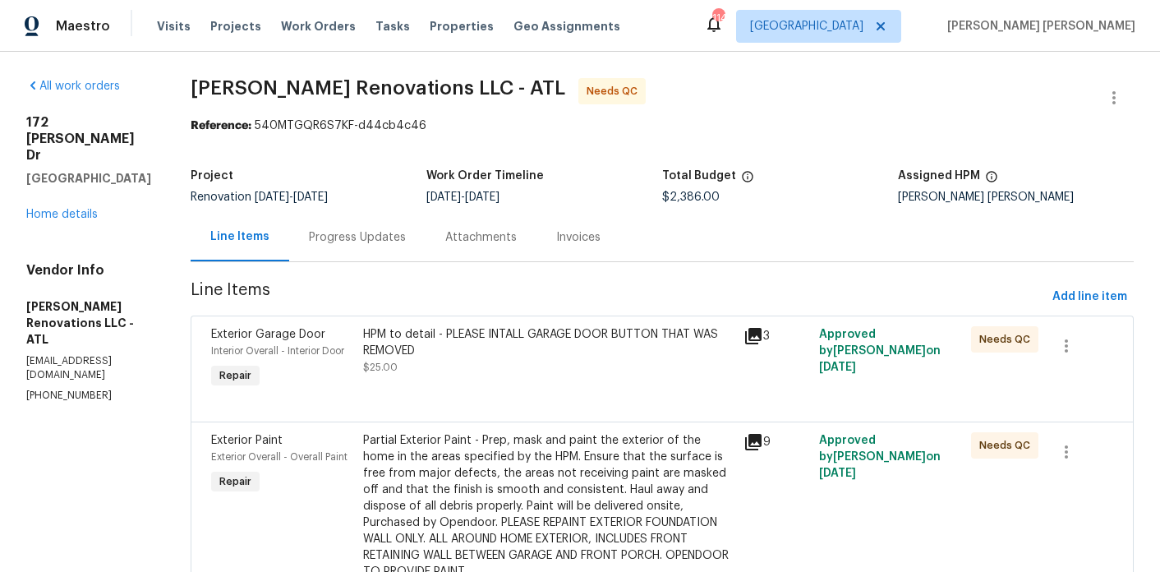
click at [411, 343] on div "HPM to detail - PLEASE INTALL GARAGE DOOR BUTTON THAT WAS REMOVED" at bounding box center [548, 342] width 371 height 33
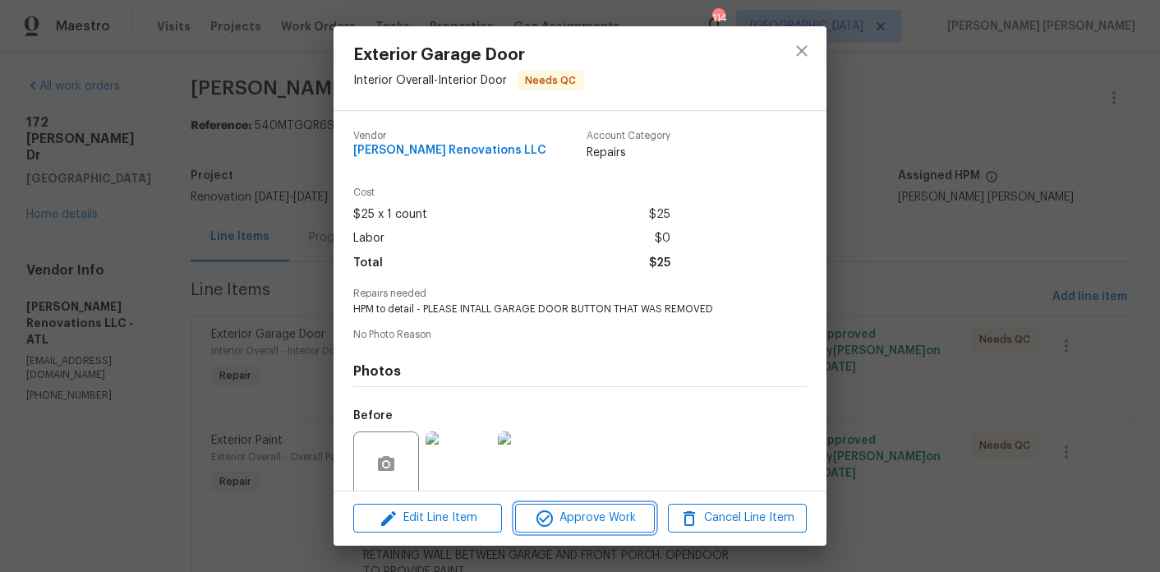
click at [561, 510] on span "Approve Work" at bounding box center [584, 518] width 129 height 21
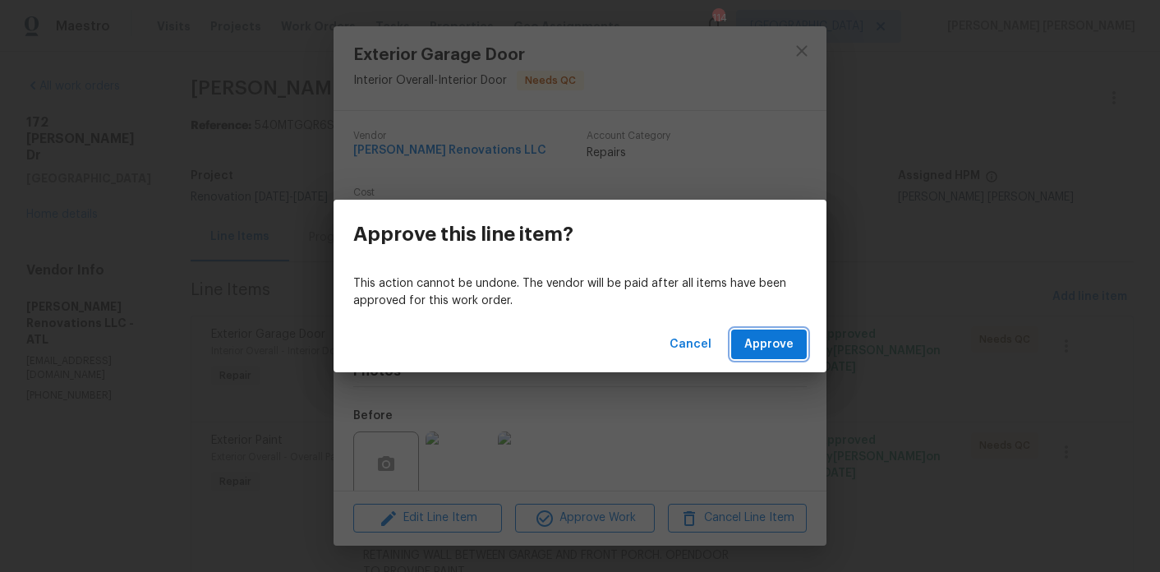
click at [772, 358] on button "Approve" at bounding box center [769, 344] width 76 height 30
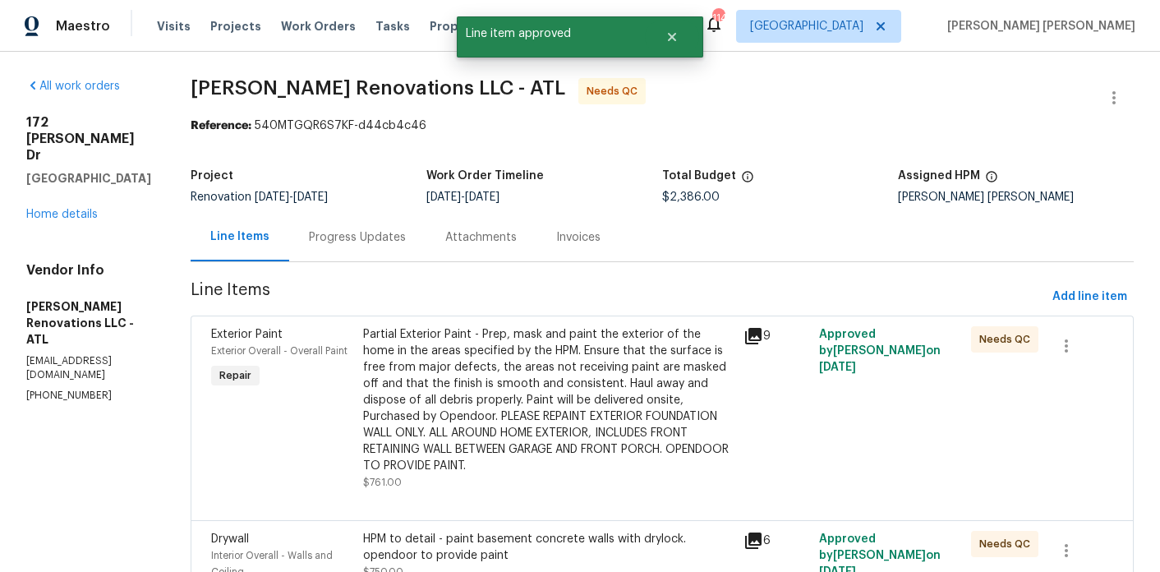
click at [463, 331] on div "Partial Exterior Paint - Prep, mask and paint the exterior of the home in the a…" at bounding box center [548, 400] width 371 height 148
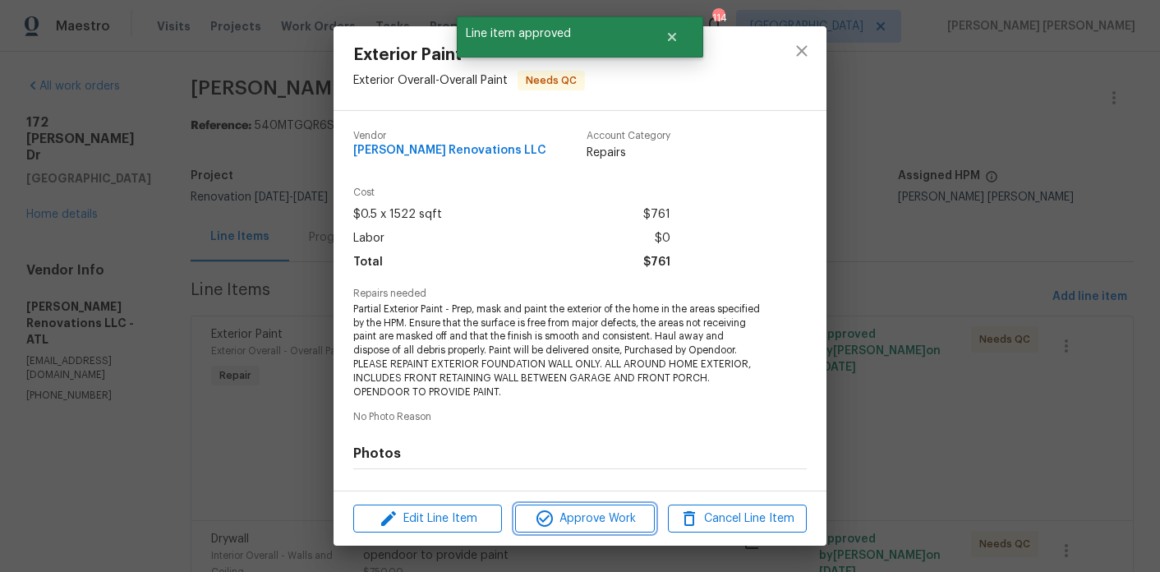
click at [559, 515] on span "Approve Work" at bounding box center [584, 519] width 129 height 21
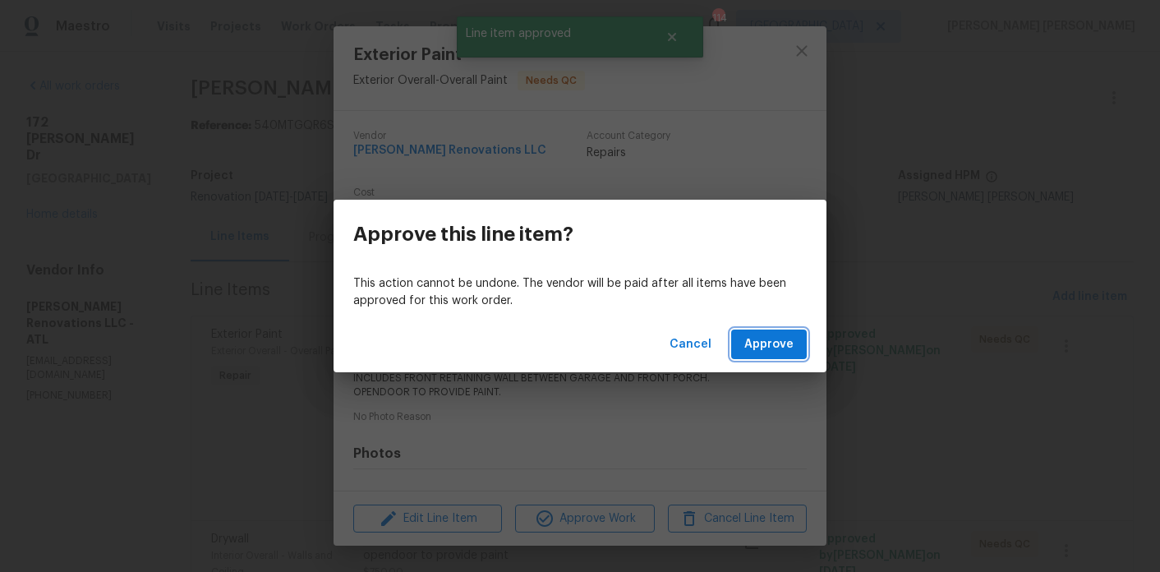
click at [755, 337] on span "Approve" at bounding box center [768, 344] width 49 height 21
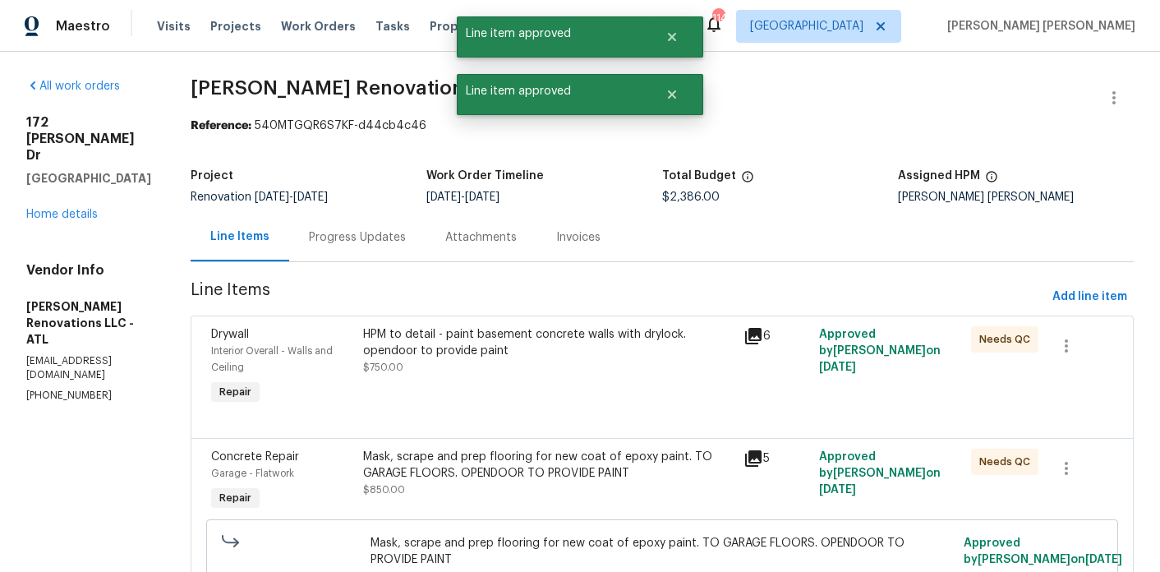
click at [468, 339] on div "HPM to detail - paint basement concrete walls with drylock. opendoor to provide…" at bounding box center [548, 342] width 371 height 33
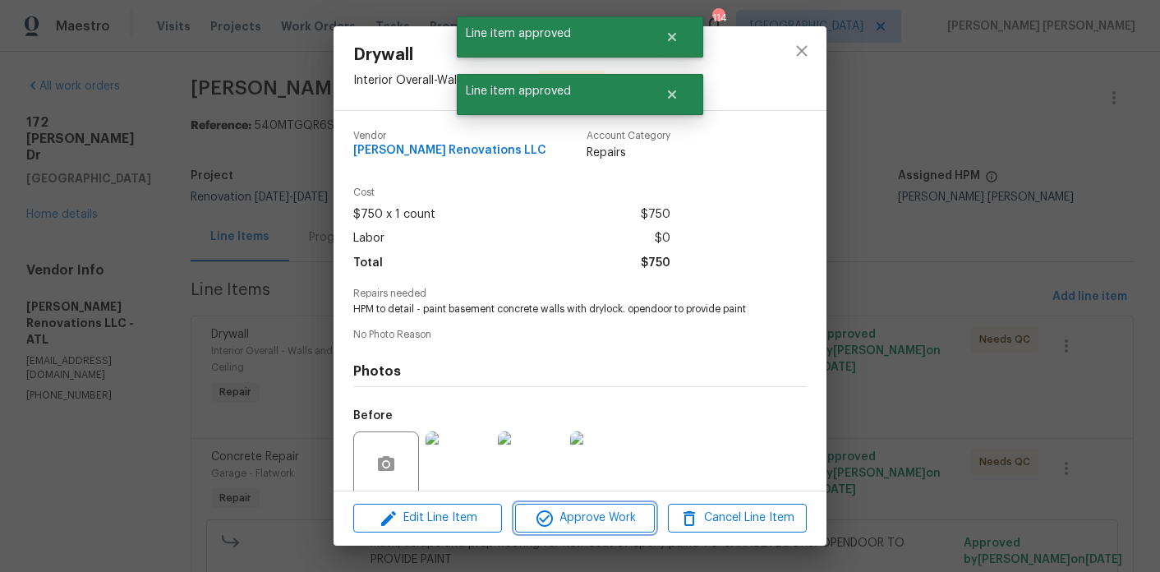
click at [575, 511] on span "Approve Work" at bounding box center [584, 518] width 129 height 21
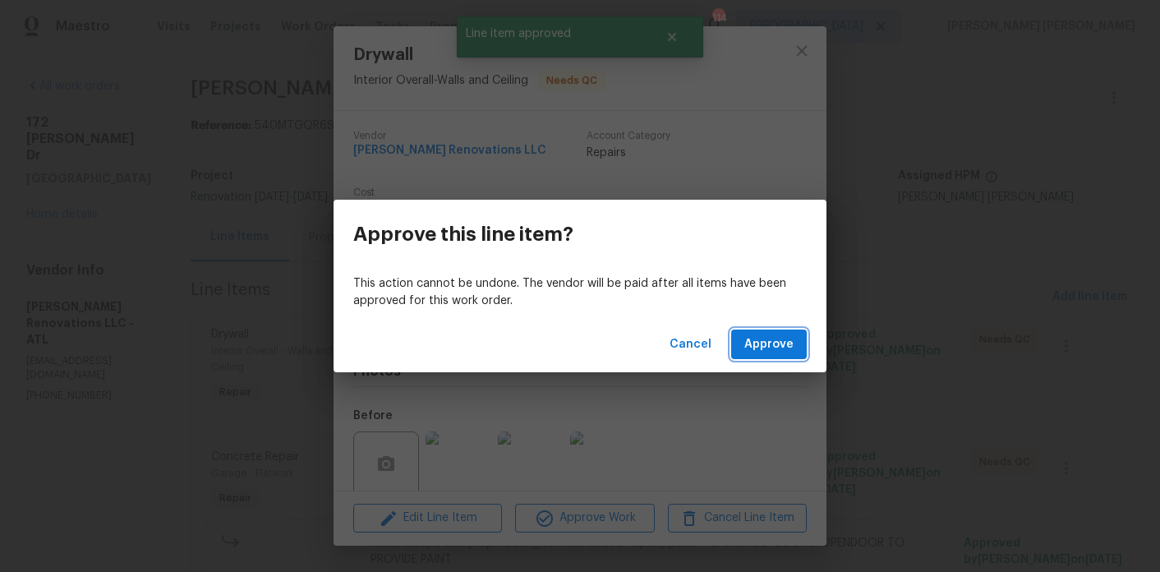
click at [772, 340] on span "Approve" at bounding box center [768, 344] width 49 height 21
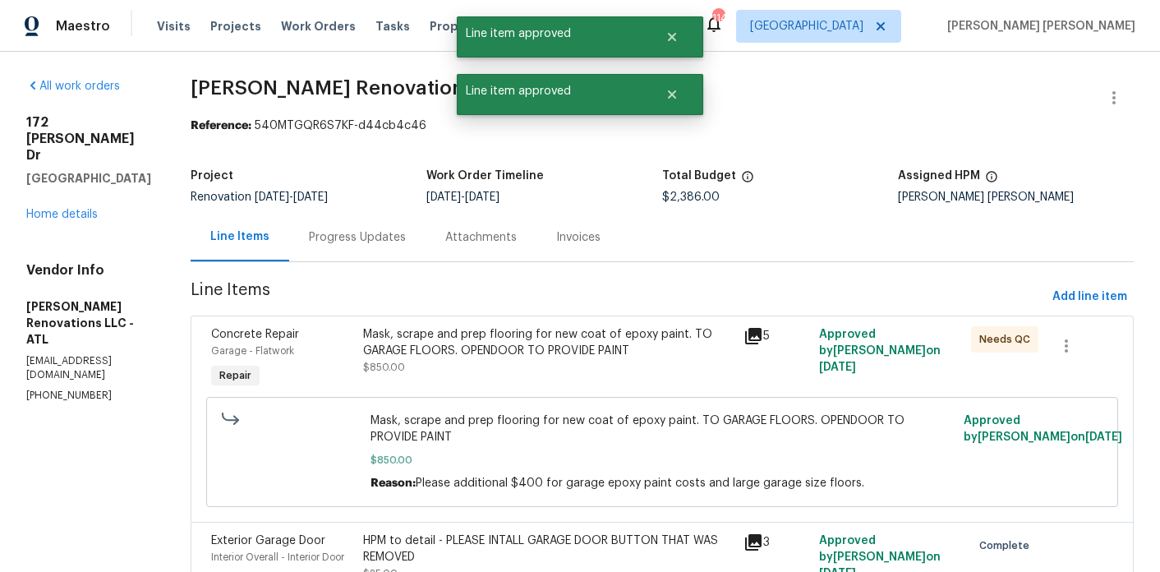
click at [553, 369] on div "Mask, scrape and prep flooring for new coat of epoxy paint. TO GARAGE FLOORS. O…" at bounding box center [548, 350] width 371 height 49
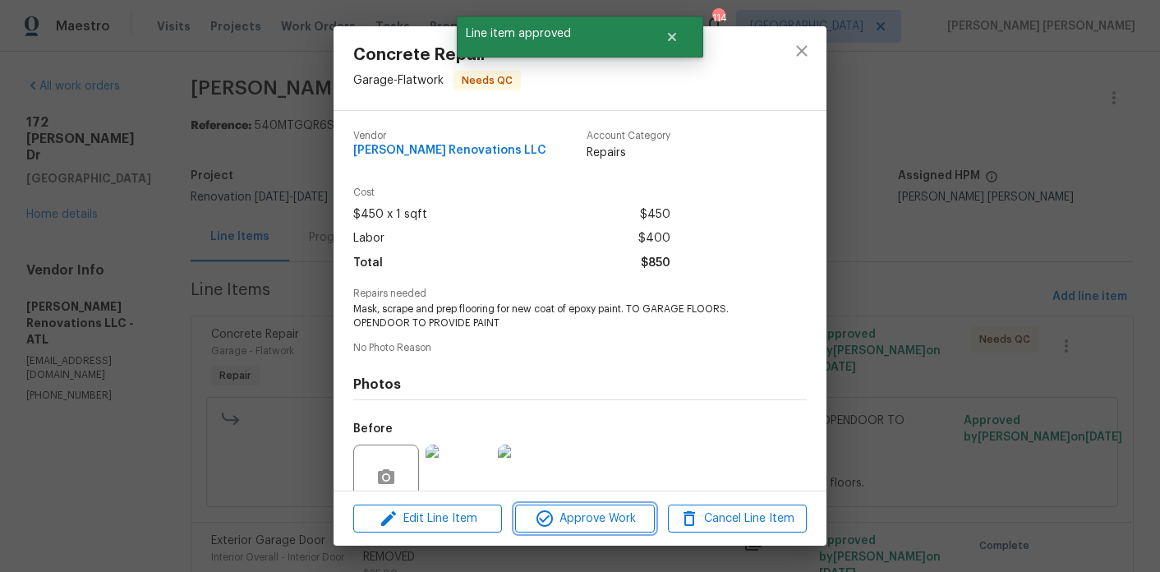
click at [593, 529] on button "Approve Work" at bounding box center [584, 519] width 139 height 29
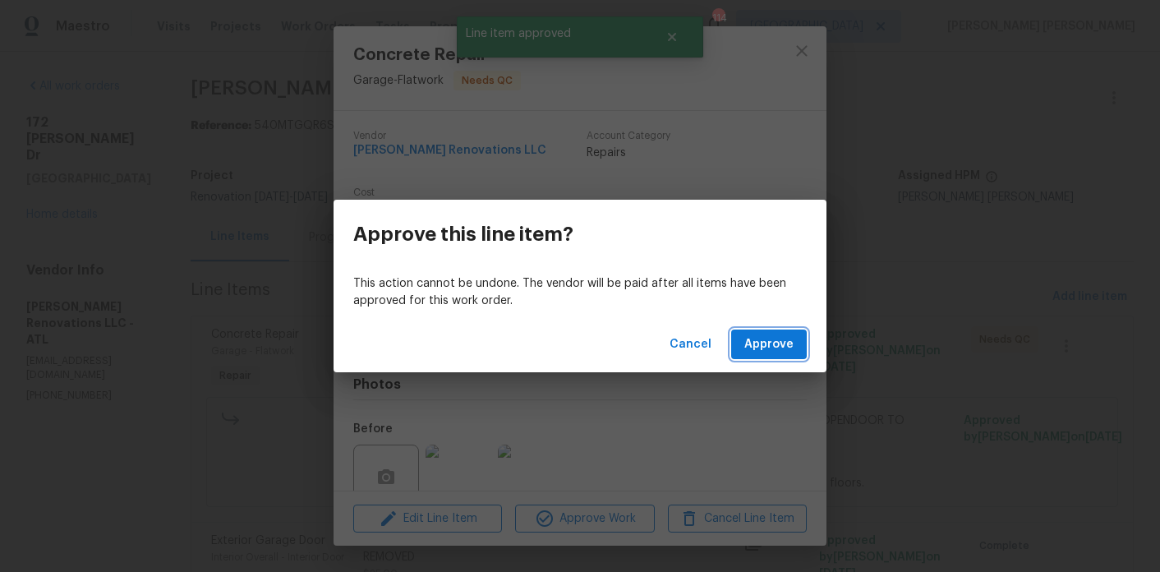
click at [772, 339] on span "Approve" at bounding box center [768, 344] width 49 height 21
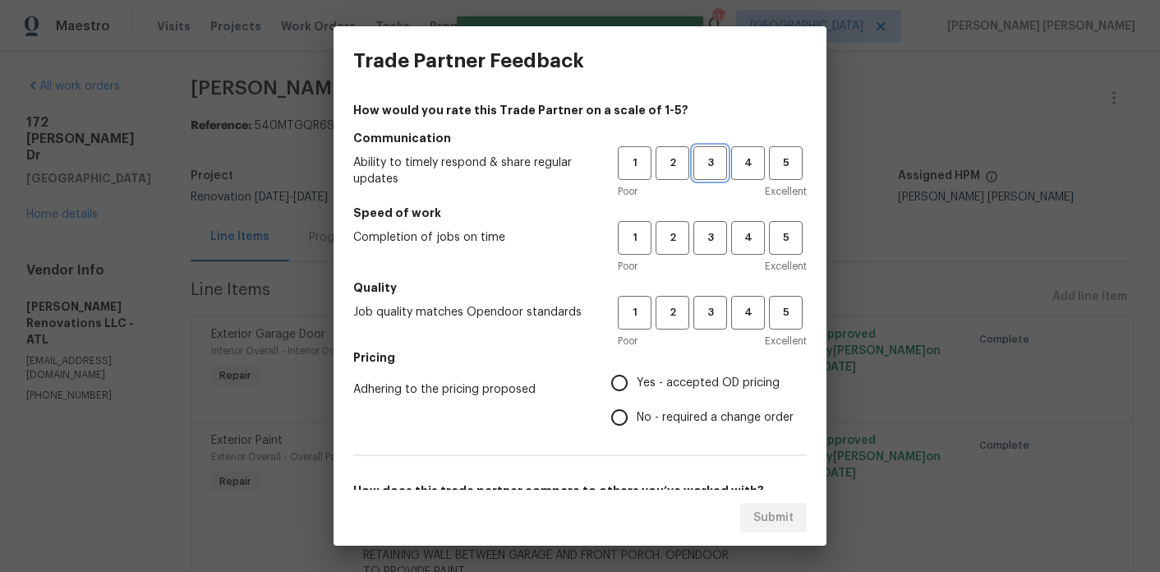
click at [721, 171] on span "3" at bounding box center [710, 163] width 30 height 19
click at [719, 242] on span "3" at bounding box center [710, 237] width 30 height 19
click at [719, 302] on button "3" at bounding box center [710, 313] width 34 height 34
click at [711, 390] on span "Yes - accepted OD pricing" at bounding box center [708, 383] width 143 height 17
click at [637, 390] on input "Yes - accepted OD pricing" at bounding box center [619, 383] width 35 height 35
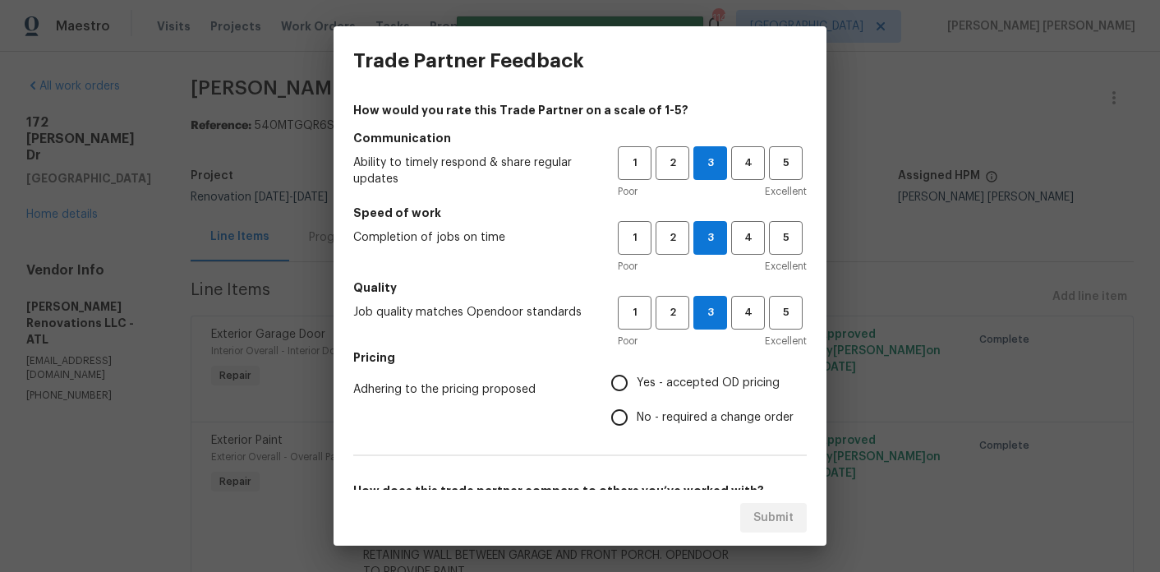
radio input "true"
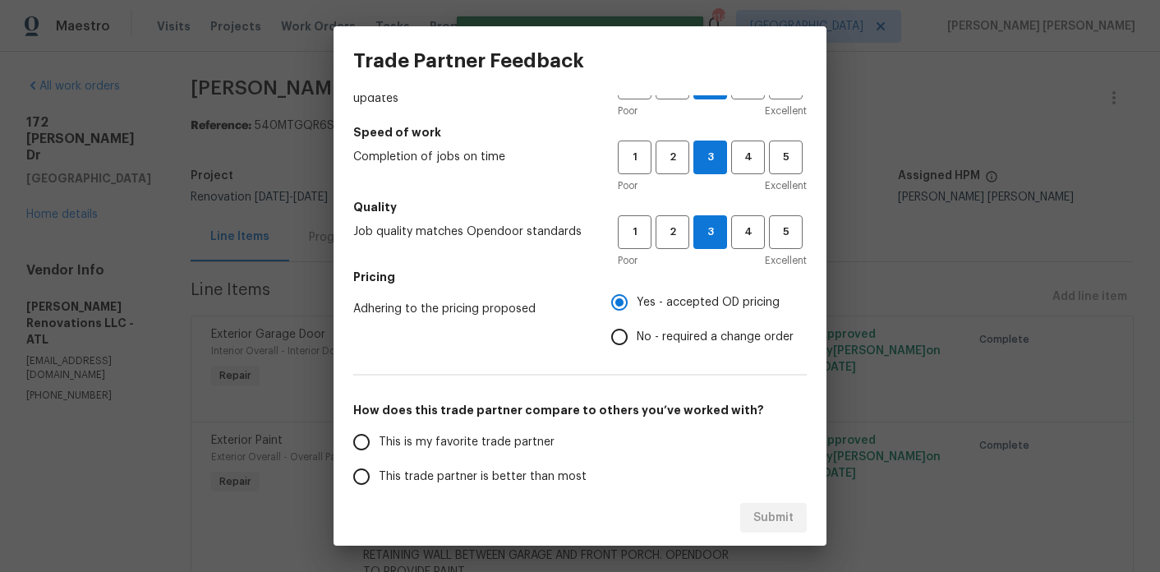
scroll to position [243, 0]
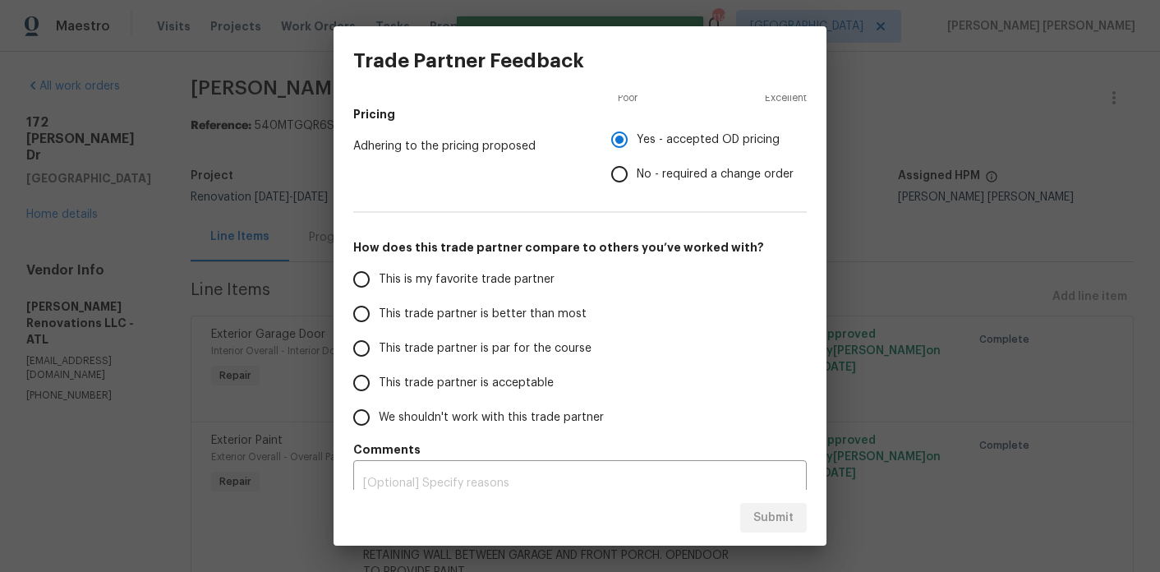
click at [541, 353] on span "This trade partner is par for the course" at bounding box center [485, 348] width 213 height 17
click at [379, 353] on input "This trade partner is par for the course" at bounding box center [361, 348] width 35 height 35
radio input "false"
click at [541, 318] on span "This trade partner is better than most" at bounding box center [483, 314] width 208 height 17
click at [379, 318] on input "This trade partner is better than most" at bounding box center [361, 314] width 35 height 35
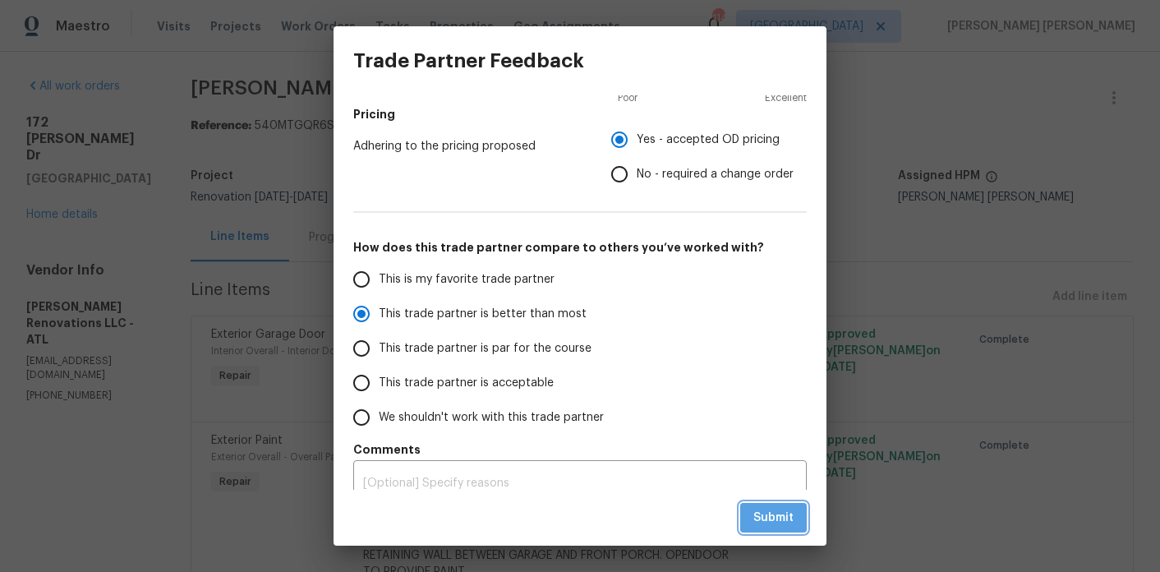
click at [787, 515] on span "Submit" at bounding box center [773, 518] width 40 height 21
radio input "true"
radio input "false"
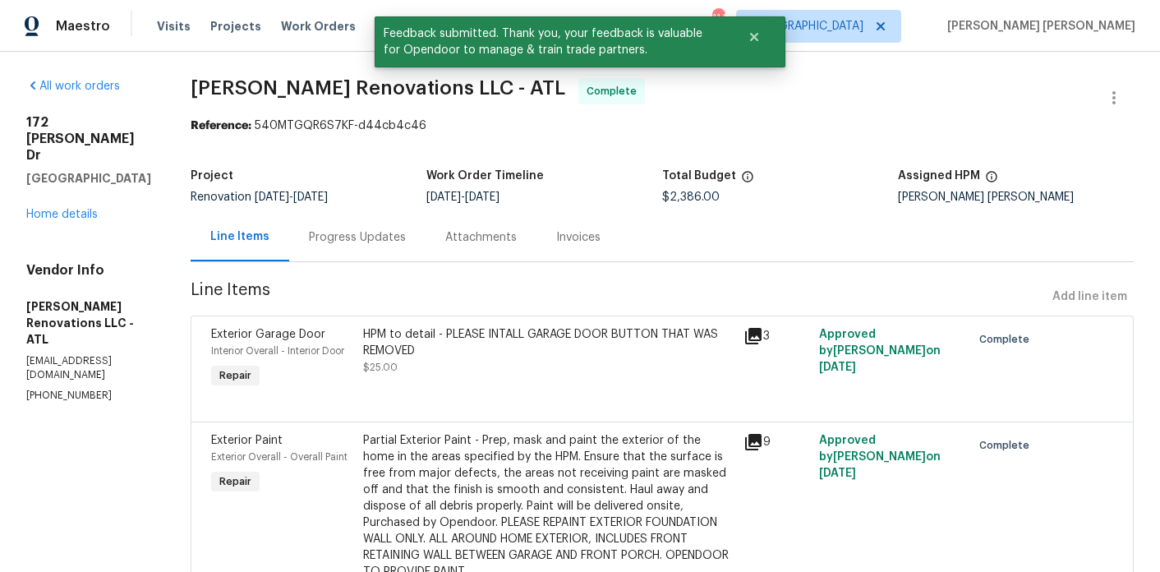
click at [302, 35] on div "Visits Projects Work Orders Tasks Properties Geo Assignments" at bounding box center [398, 26] width 483 height 33
click at [302, 31] on span "Work Orders" at bounding box center [318, 26] width 75 height 16
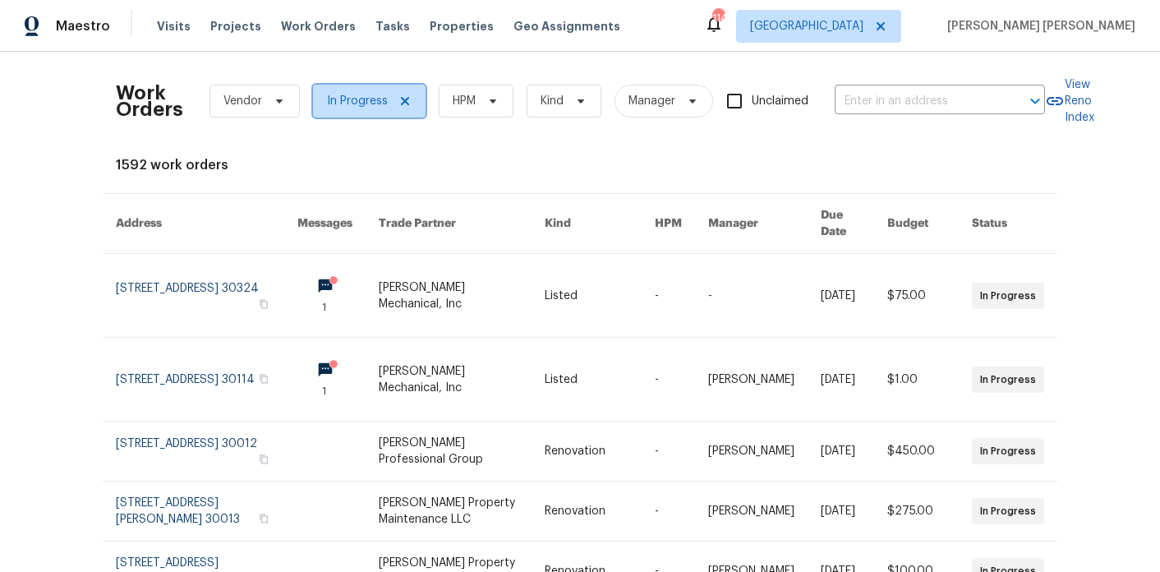
click at [372, 92] on span "In Progress" at bounding box center [369, 101] width 113 height 33
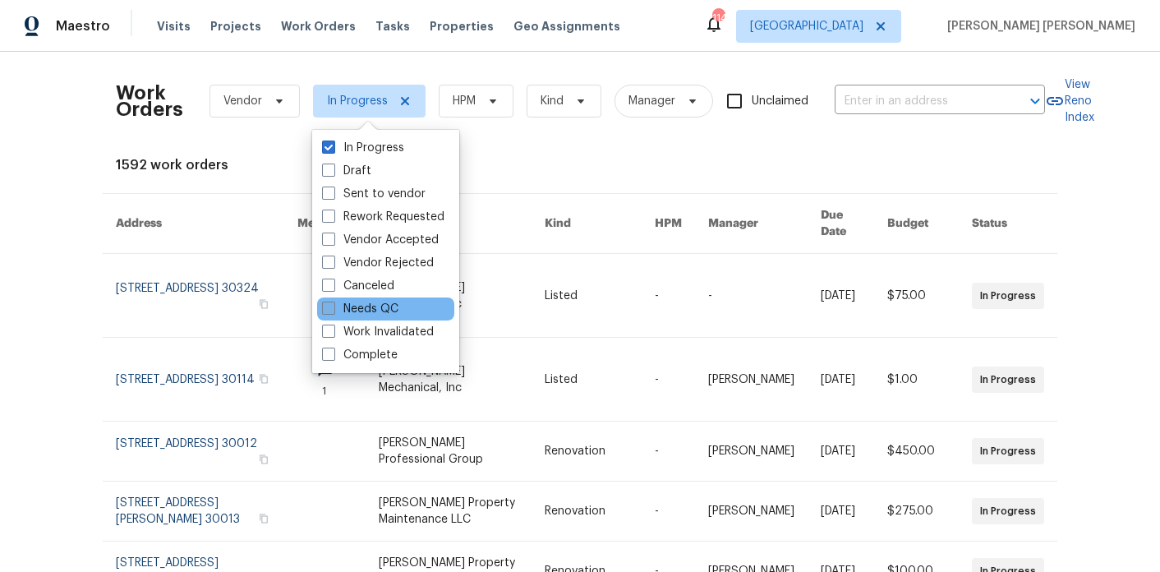
click at [360, 302] on label "Needs QC" at bounding box center [360, 309] width 76 height 16
click at [333, 302] on input "Needs QC" at bounding box center [327, 306] width 11 height 11
checkbox input "true"
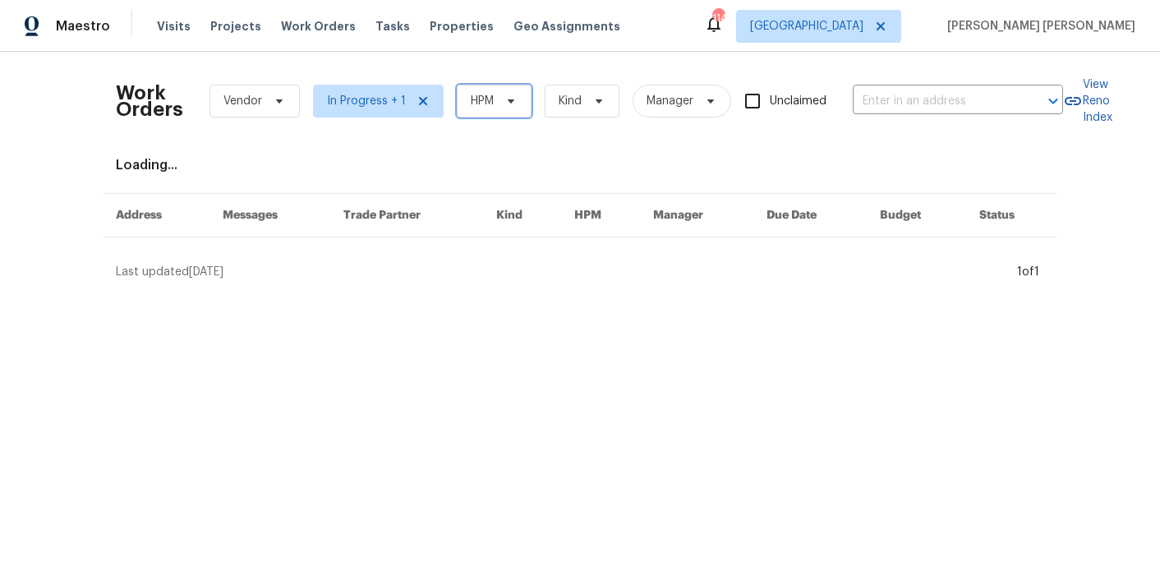
click at [471, 97] on span "HPM" at bounding box center [482, 101] width 23 height 16
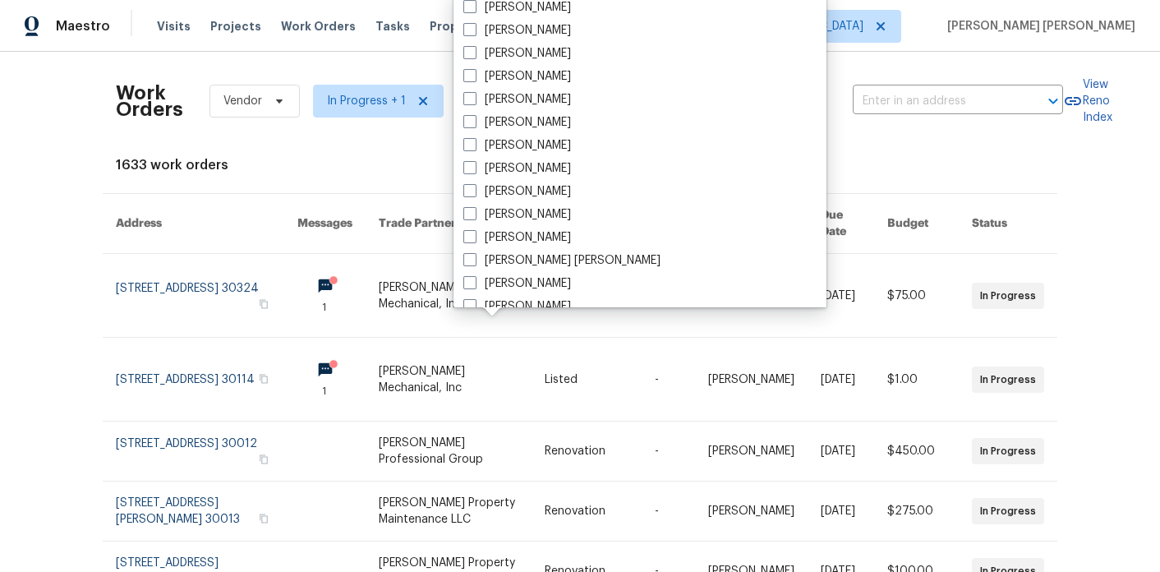
scroll to position [625, 0]
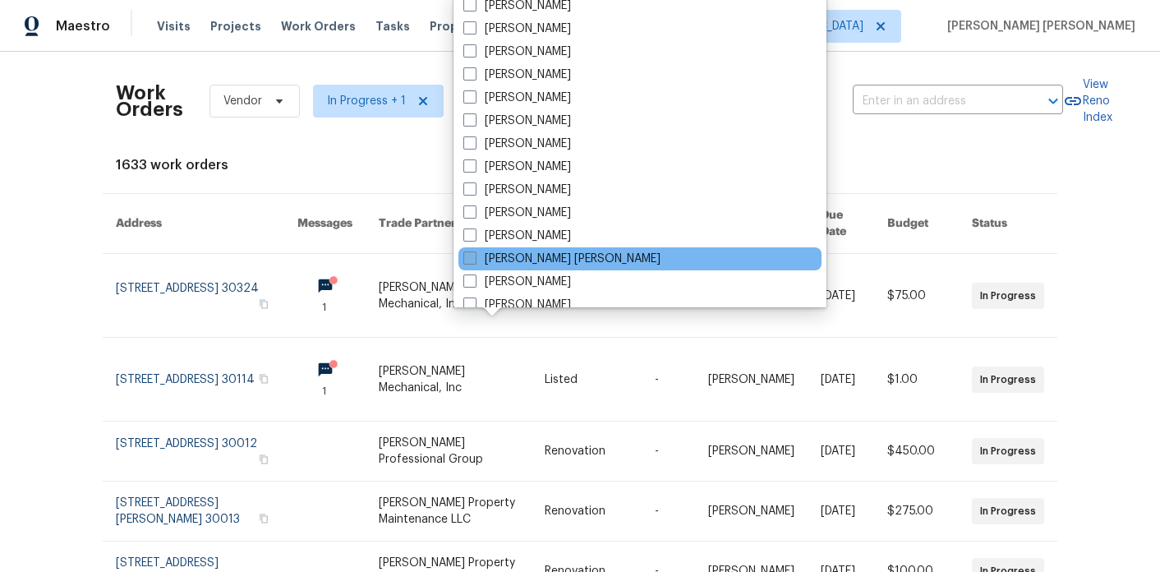
click at [503, 259] on label "[PERSON_NAME] [PERSON_NAME]" at bounding box center [561, 259] width 197 height 16
click at [474, 259] on input "[PERSON_NAME] [PERSON_NAME]" at bounding box center [468, 256] width 11 height 11
checkbox input "true"
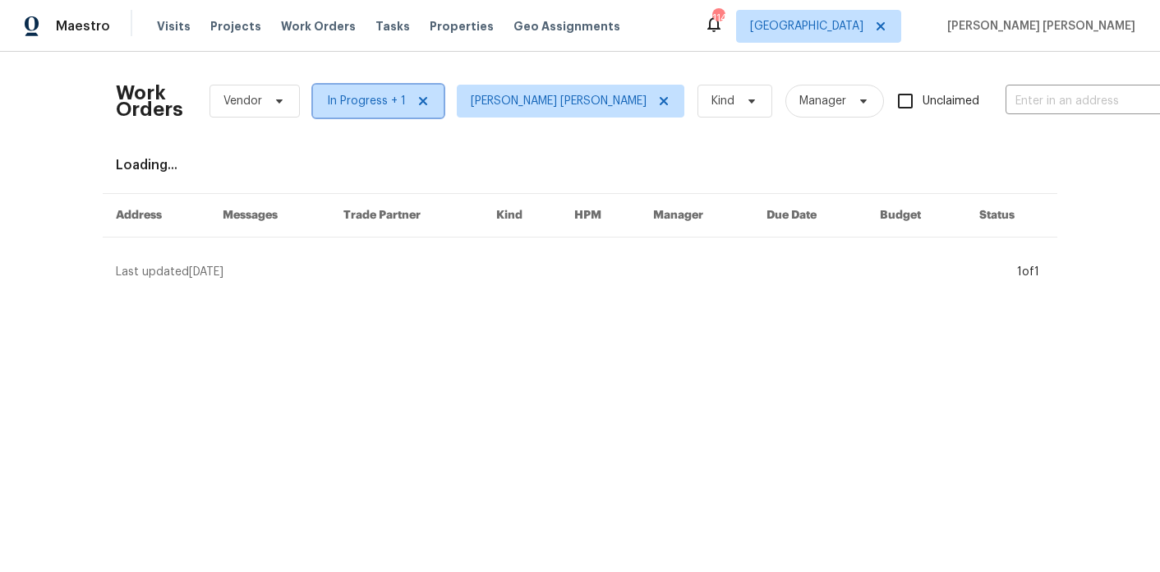
click at [370, 104] on span "In Progress + 1" at bounding box center [366, 101] width 79 height 16
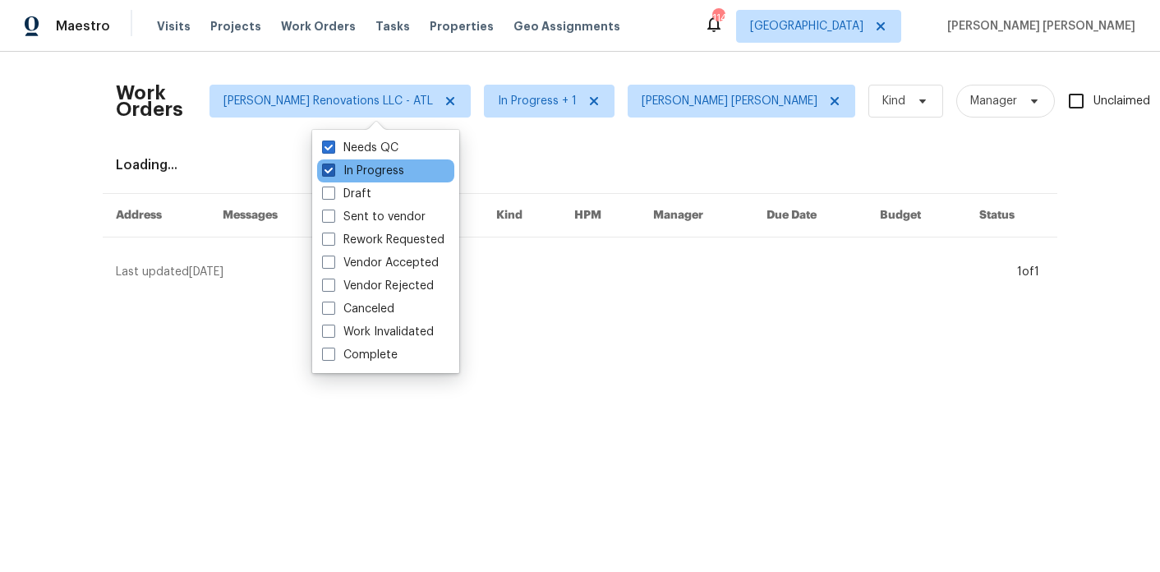
click at [334, 166] on span at bounding box center [328, 170] width 13 height 13
click at [333, 166] on input "In Progress" at bounding box center [327, 168] width 11 height 11
checkbox input "false"
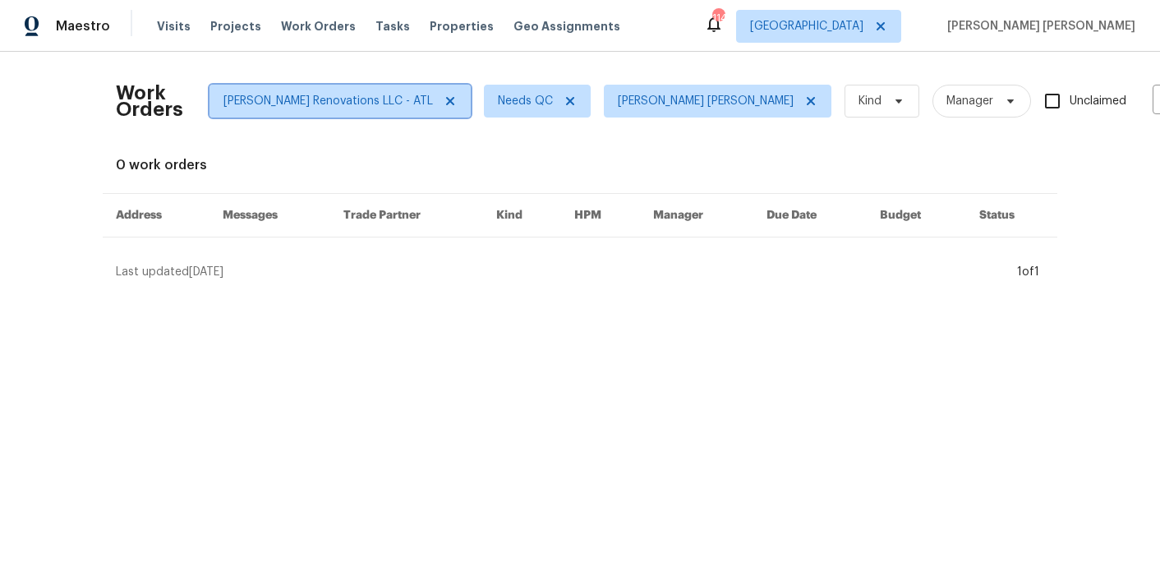
click at [444, 95] on icon at bounding box center [450, 100] width 13 height 13
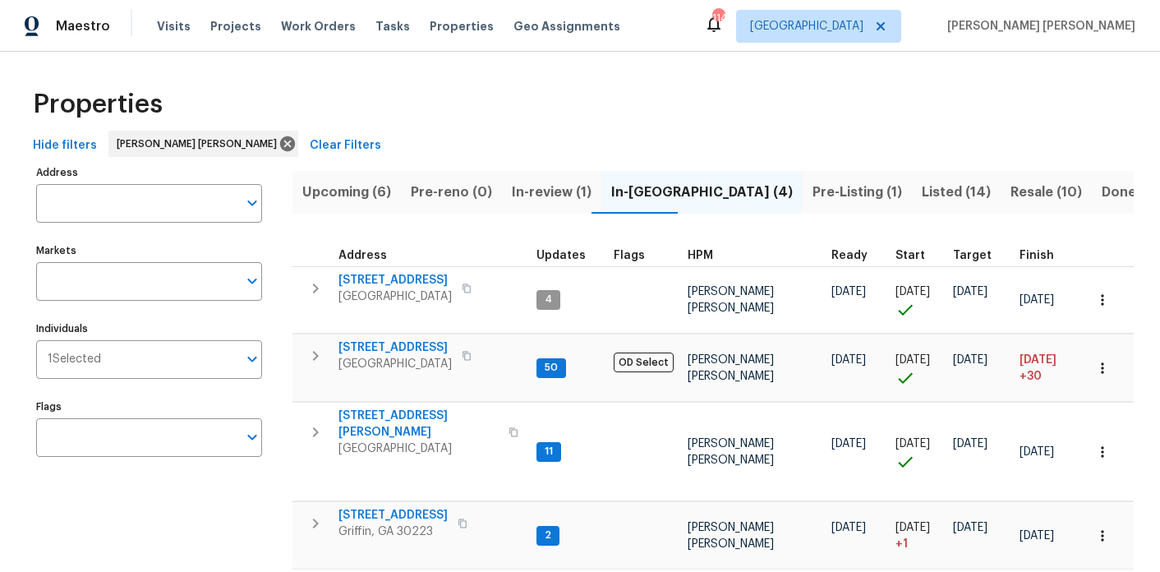
click at [813, 193] on span "Pre-Listing (1)" at bounding box center [858, 192] width 90 height 23
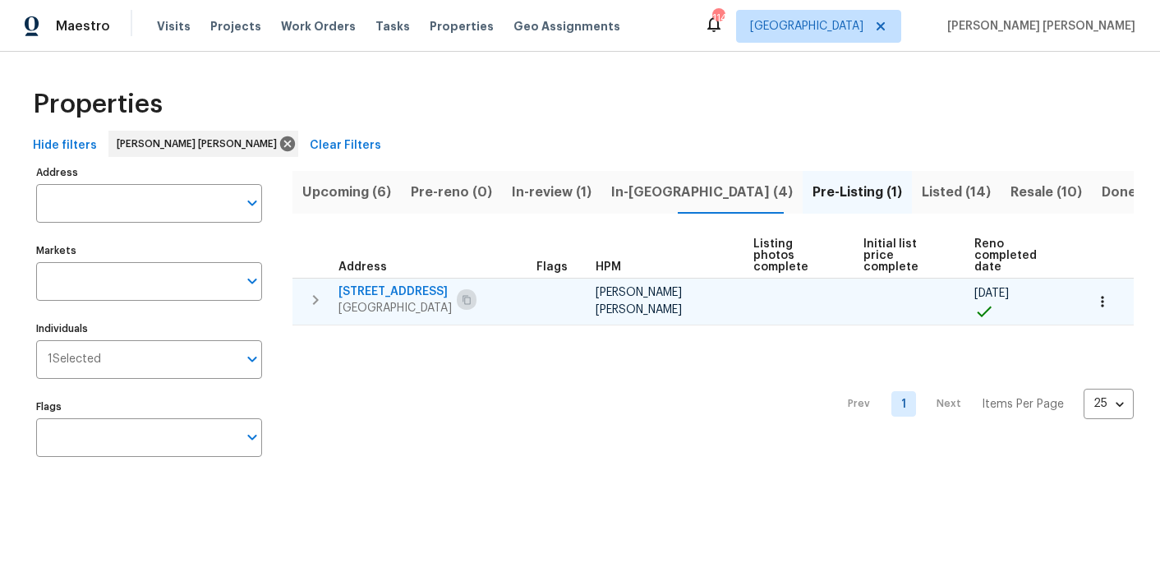
click at [468, 290] on button "button" at bounding box center [467, 299] width 20 height 23
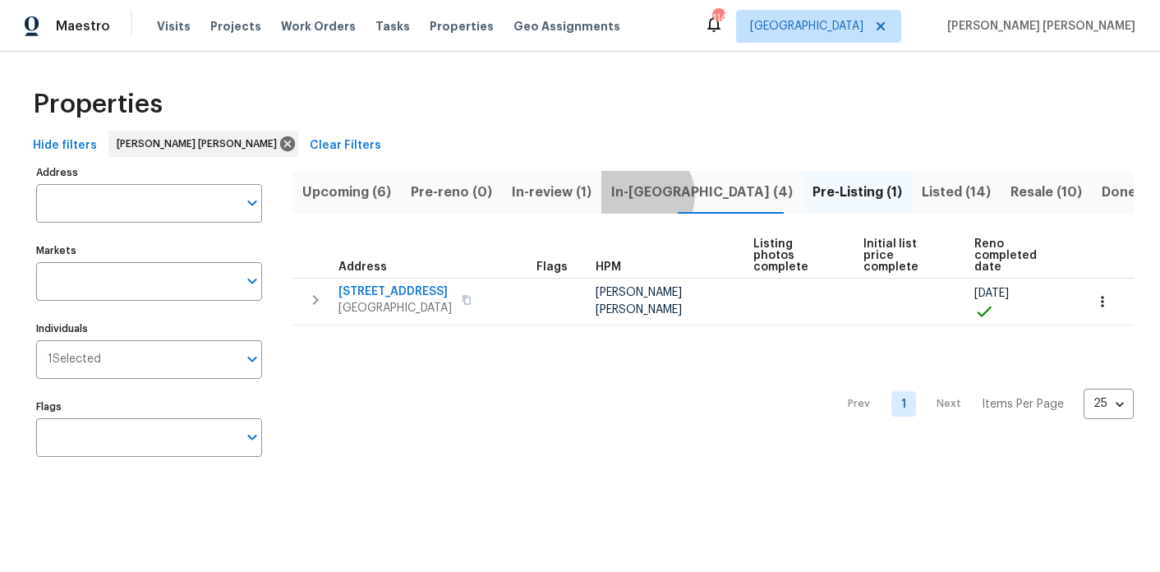
click at [634, 195] on span "In-reno (4)" at bounding box center [702, 192] width 182 height 23
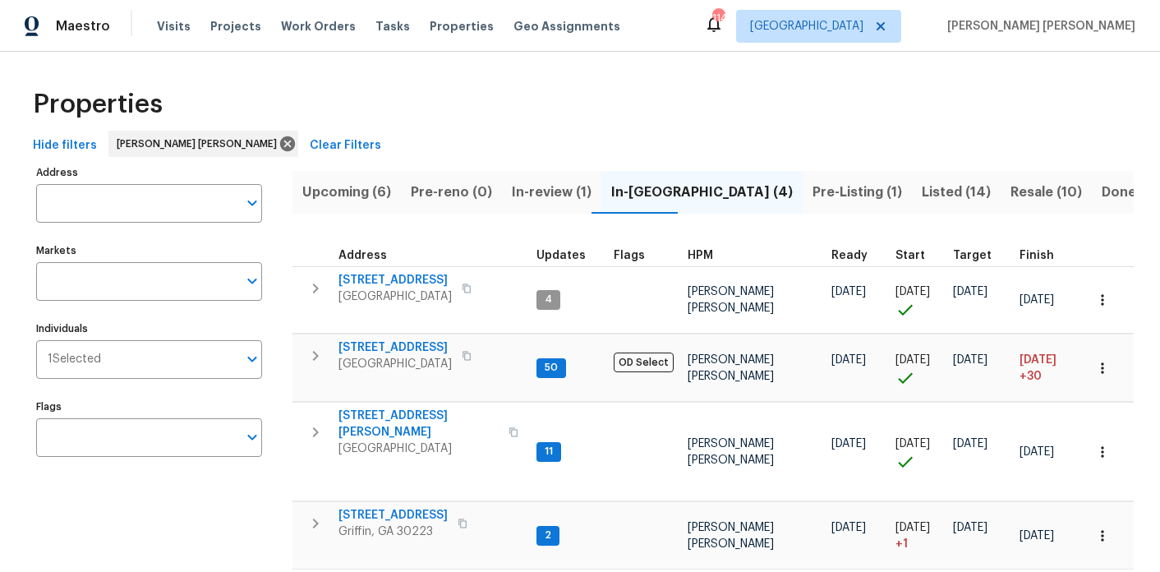
click at [358, 196] on span "Upcoming (6)" at bounding box center [346, 192] width 89 height 23
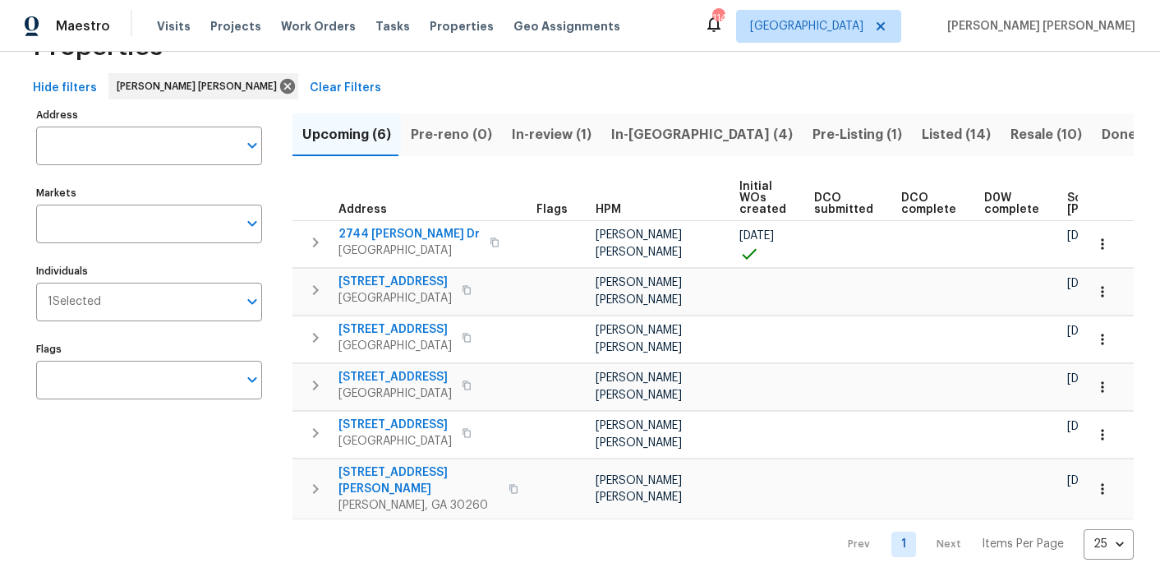
scroll to position [0, 203]
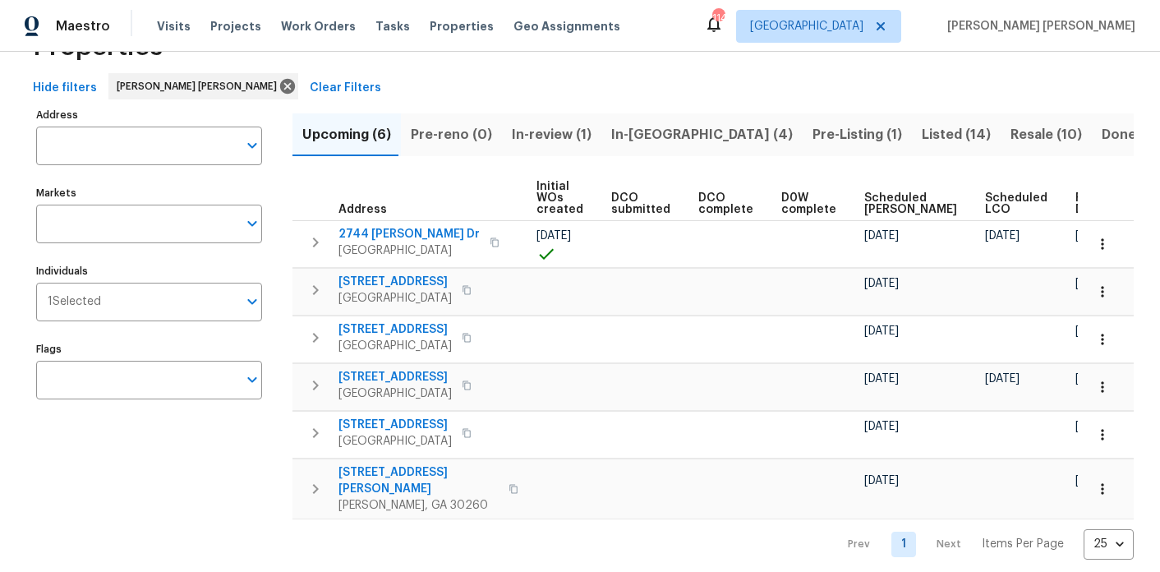
click at [1076, 202] on span "Ready Date" at bounding box center [1094, 203] width 36 height 23
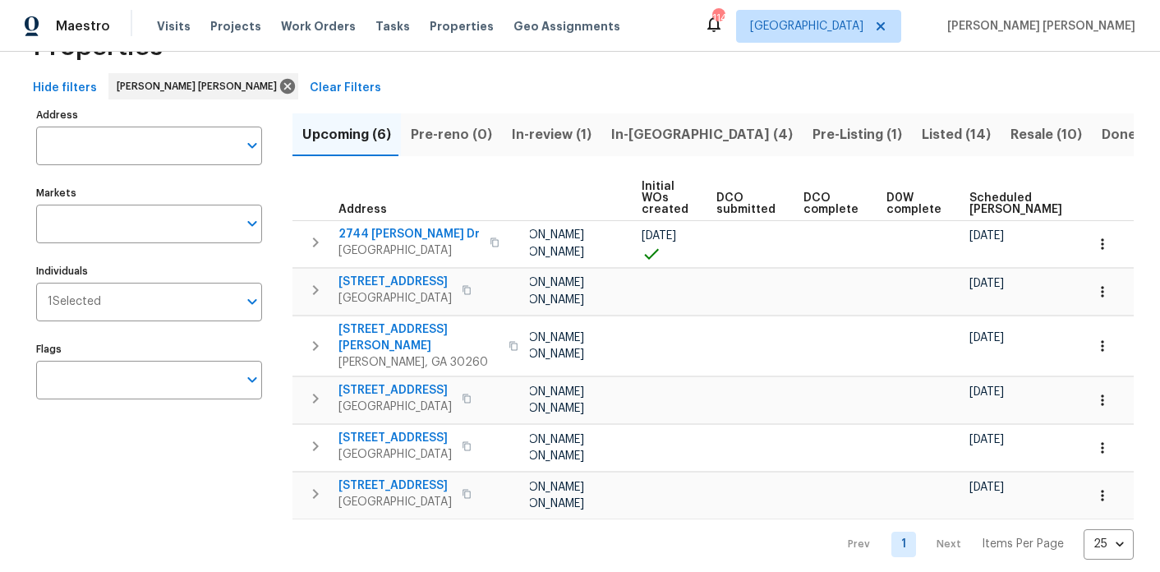
scroll to position [0, 223]
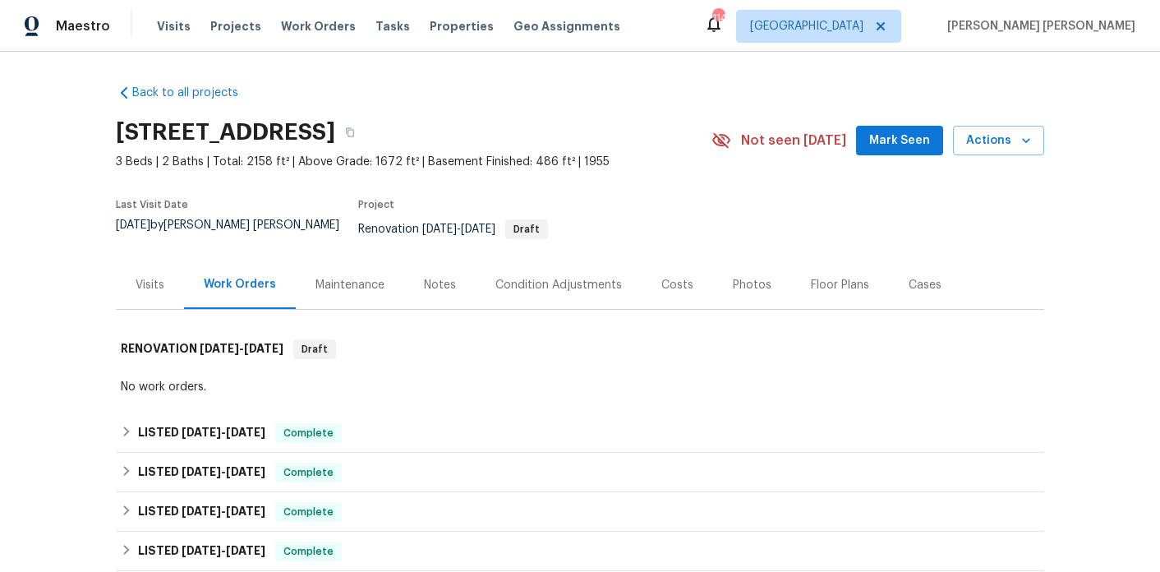
scroll to position [515, 0]
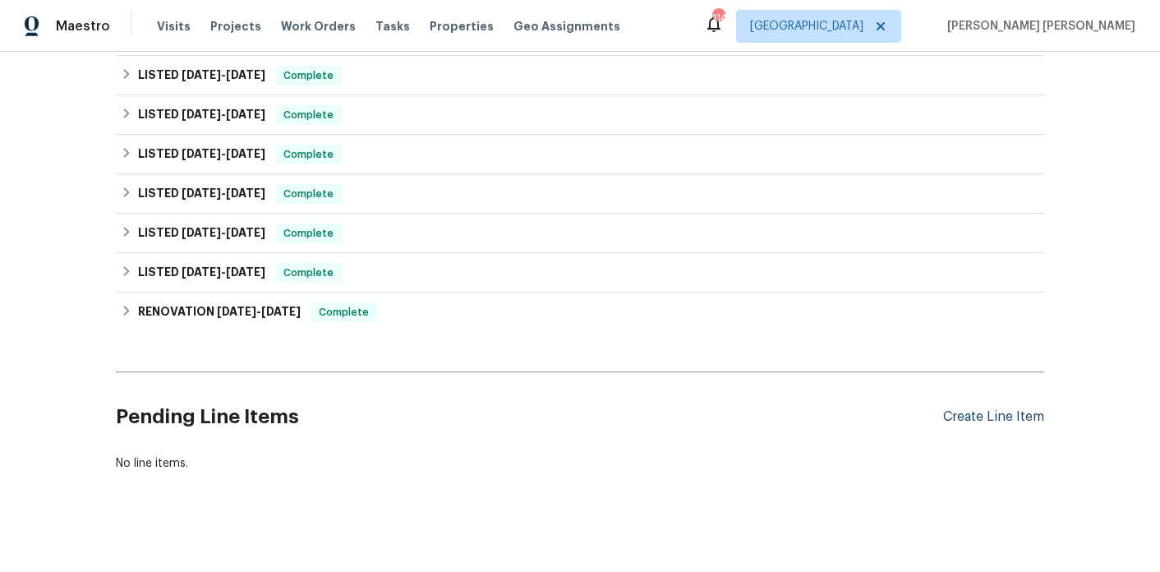
click at [1020, 409] on div "Create Line Item" at bounding box center [993, 417] width 101 height 16
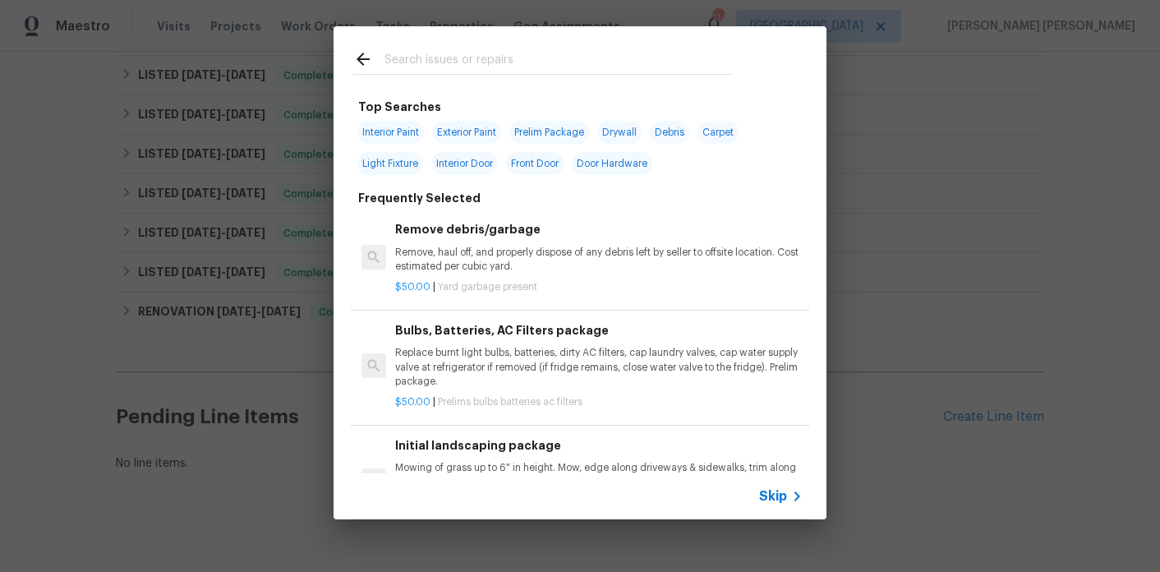
click at [477, 58] on input "text" at bounding box center [559, 61] width 348 height 25
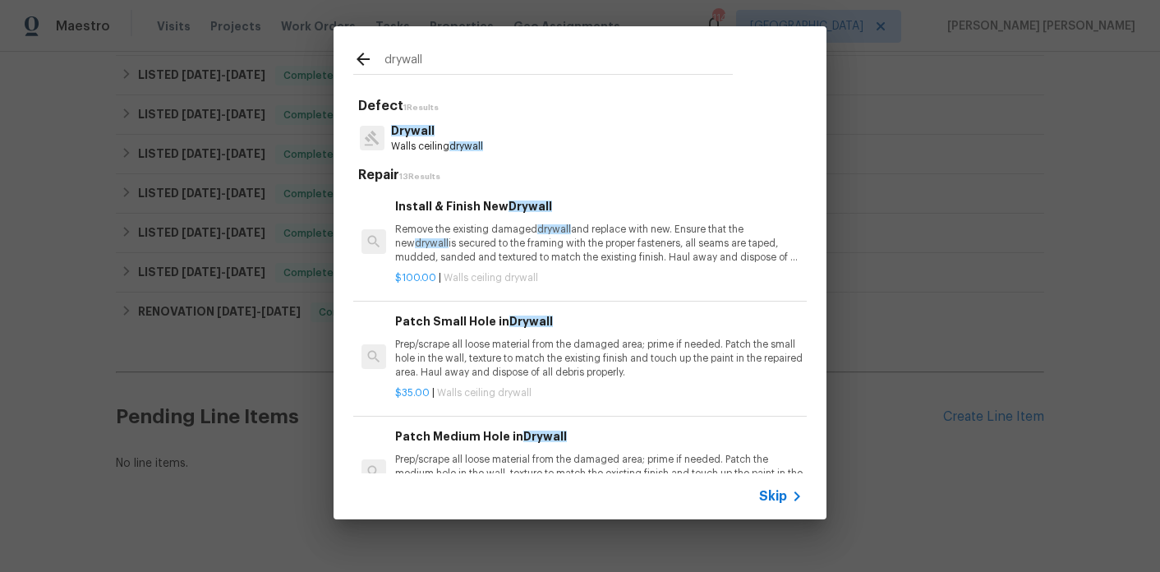
type input "drywall"
click at [471, 235] on p "Remove the existing damaged drywall and replace with new. Ensure that the new d…" at bounding box center [599, 244] width 408 height 42
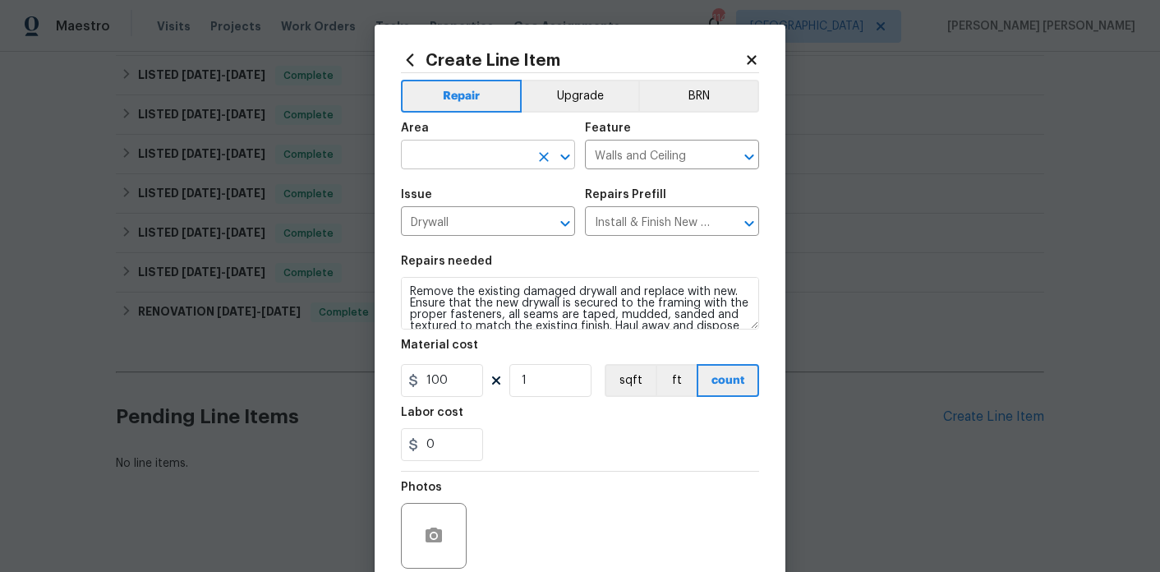
click at [482, 154] on input "text" at bounding box center [465, 156] width 128 height 25
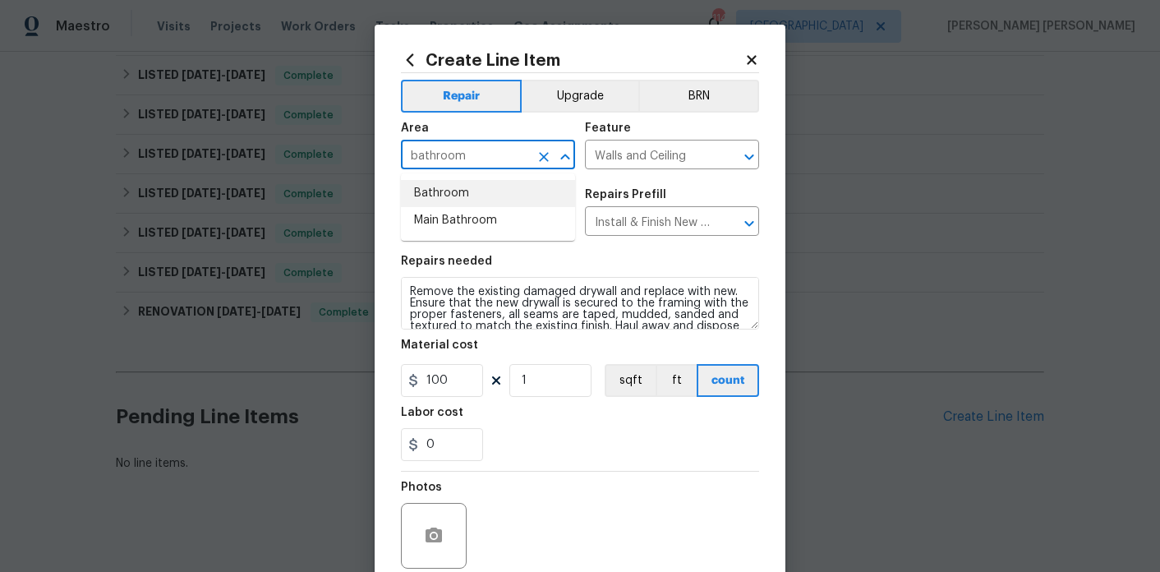
click at [446, 198] on li "Bathroom" at bounding box center [488, 193] width 174 height 27
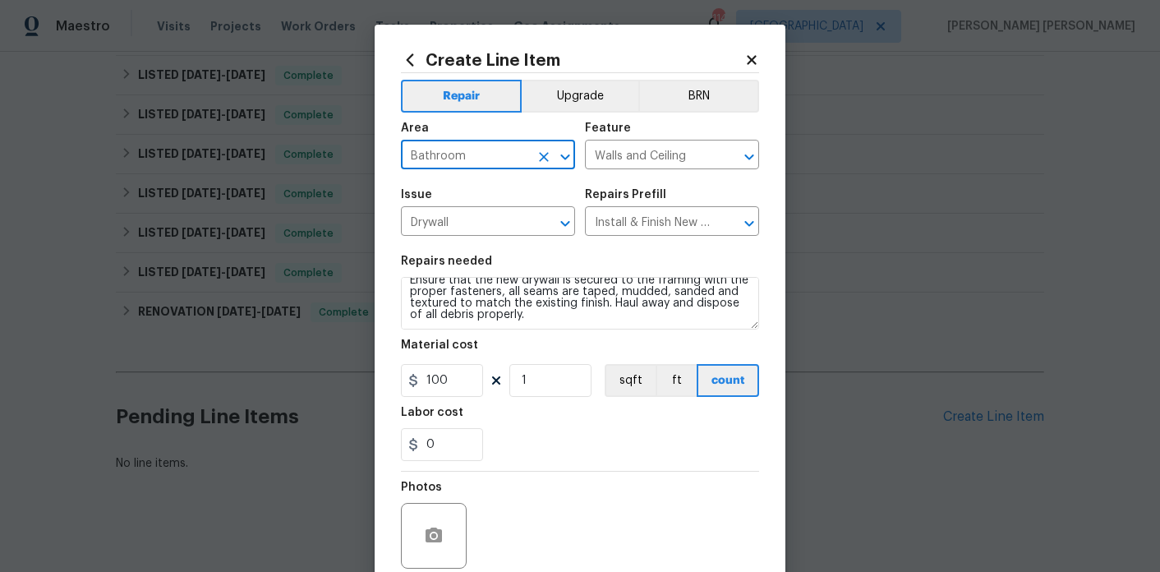
type input "Bathroom"
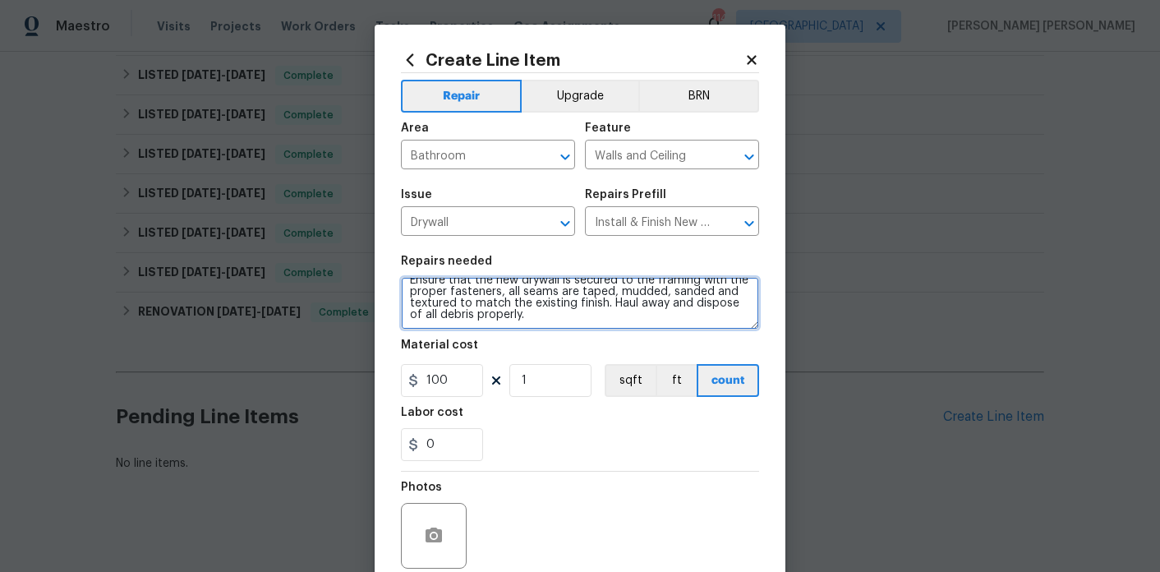
click at [535, 310] on textarea "Remove the existing damaged drywall and replace with new. Ensure that the new d…" at bounding box center [580, 303] width 358 height 53
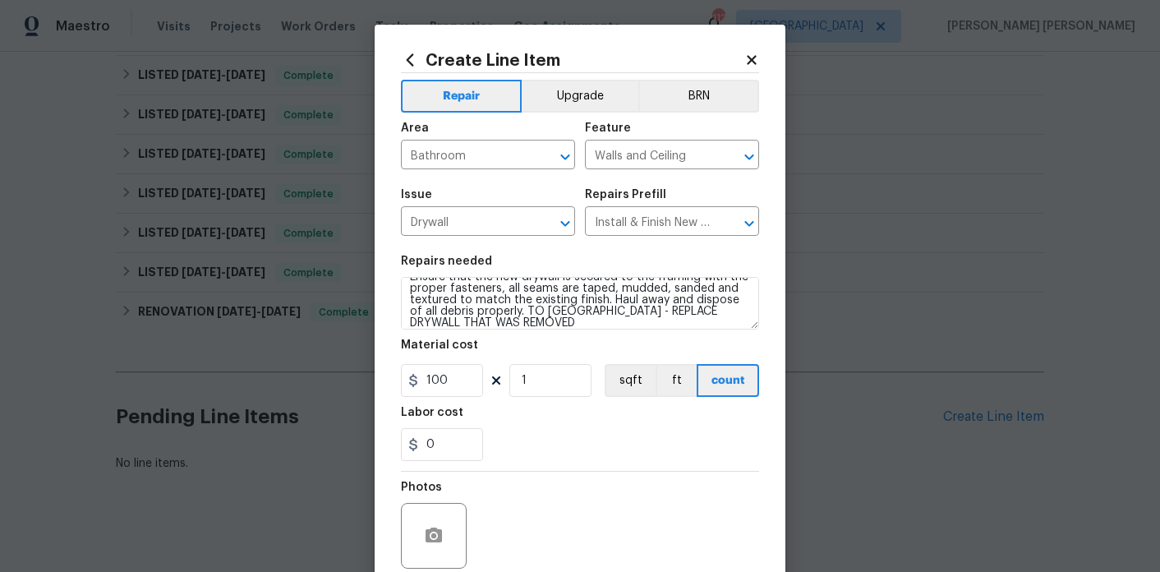
click at [657, 331] on section "Repairs needed Remove the existing damaged drywall and replace with new. Ensure…" at bounding box center [580, 358] width 358 height 225
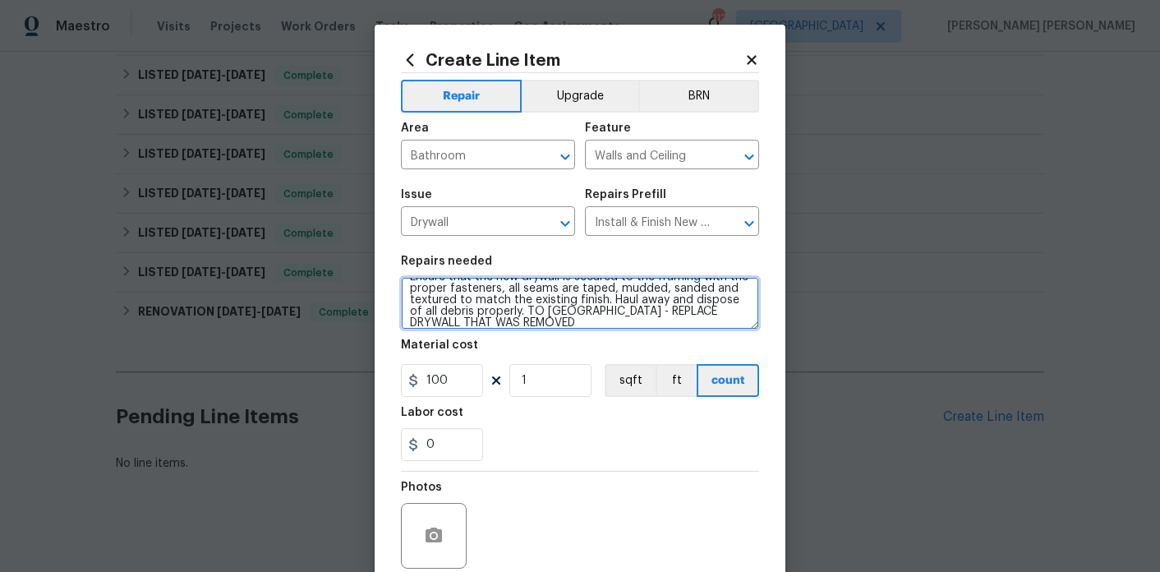
click at [652, 329] on textarea "Remove the existing damaged drywall and replace with new. Ensure that the new d…" at bounding box center [580, 303] width 358 height 53
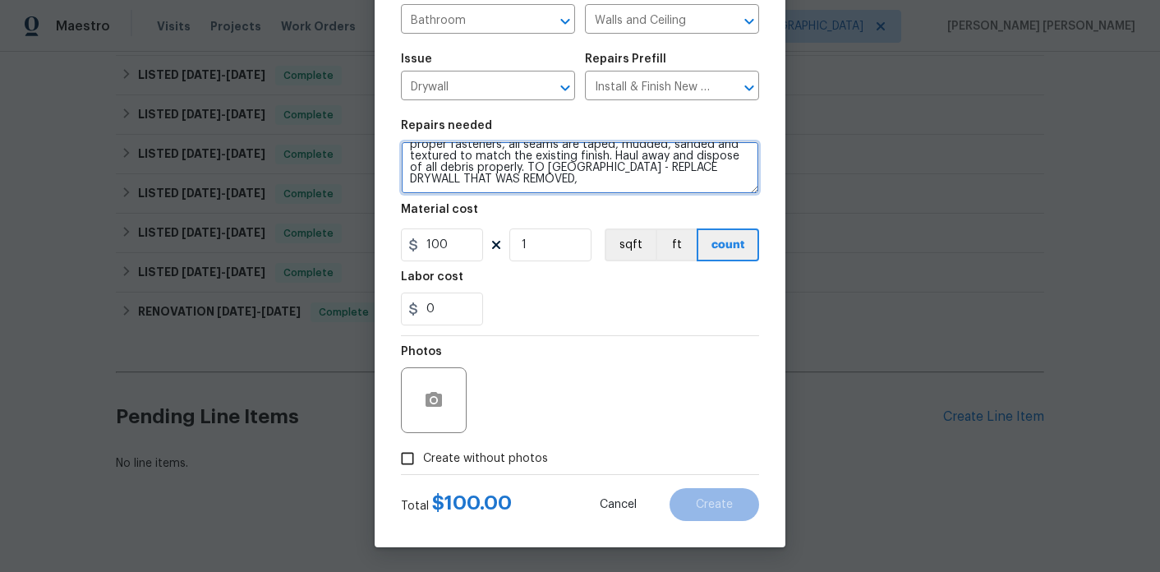
type textarea "Remove the existing damaged drywall and replace with new. Ensure that the new d…"
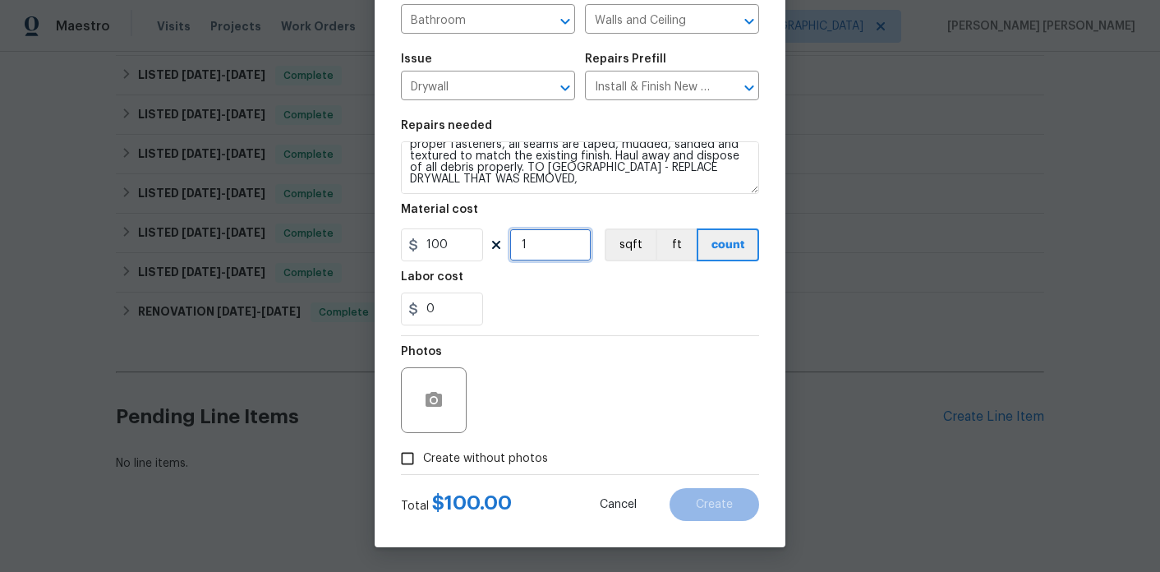
click at [543, 258] on input "1" at bounding box center [550, 244] width 82 height 33
type input "2"
click at [454, 302] on input "0" at bounding box center [442, 309] width 82 height 33
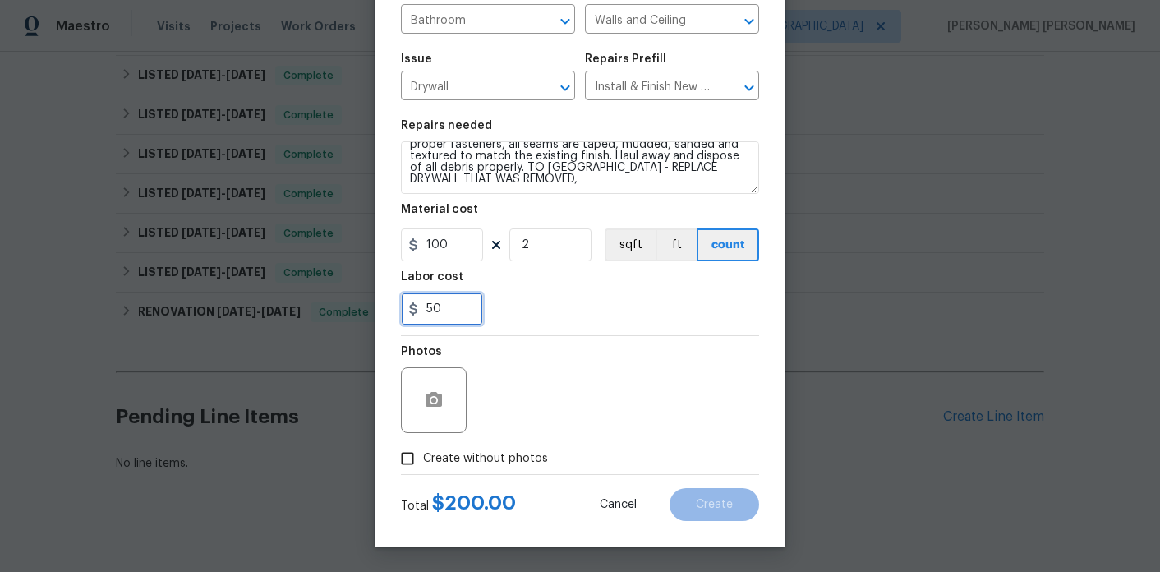
type input "50"
click at [569, 326] on section "Repairs needed Remove the existing damaged drywall and replace with new. Ensure…" at bounding box center [580, 222] width 358 height 225
click at [495, 457] on span "Create without photos" at bounding box center [485, 458] width 125 height 17
click at [423, 457] on input "Create without photos" at bounding box center [407, 458] width 31 height 31
checkbox input "true"
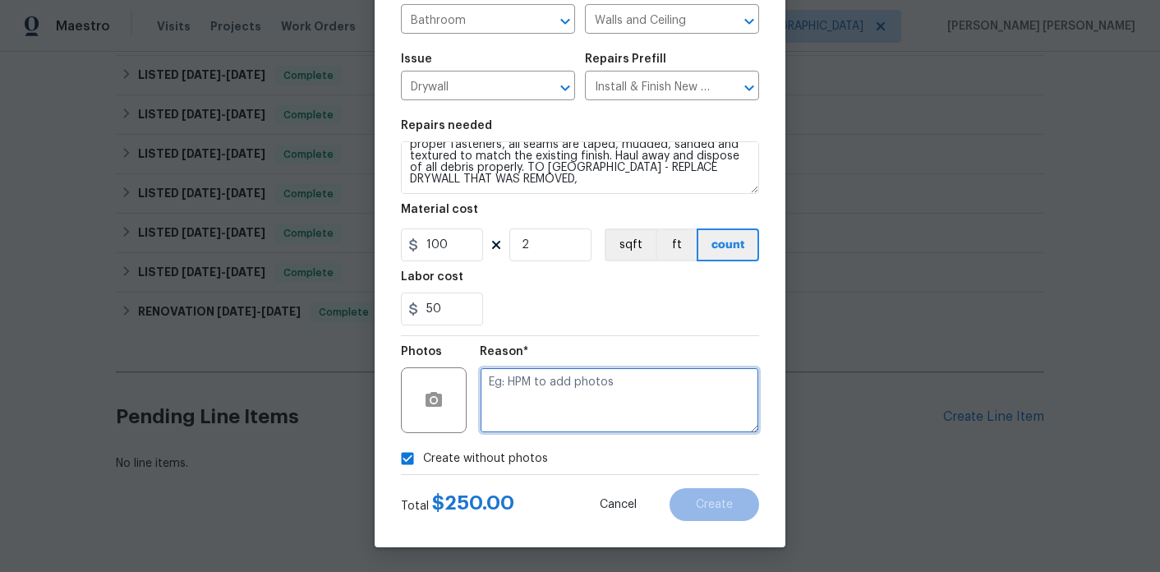
click at [614, 399] on textarea at bounding box center [619, 400] width 279 height 66
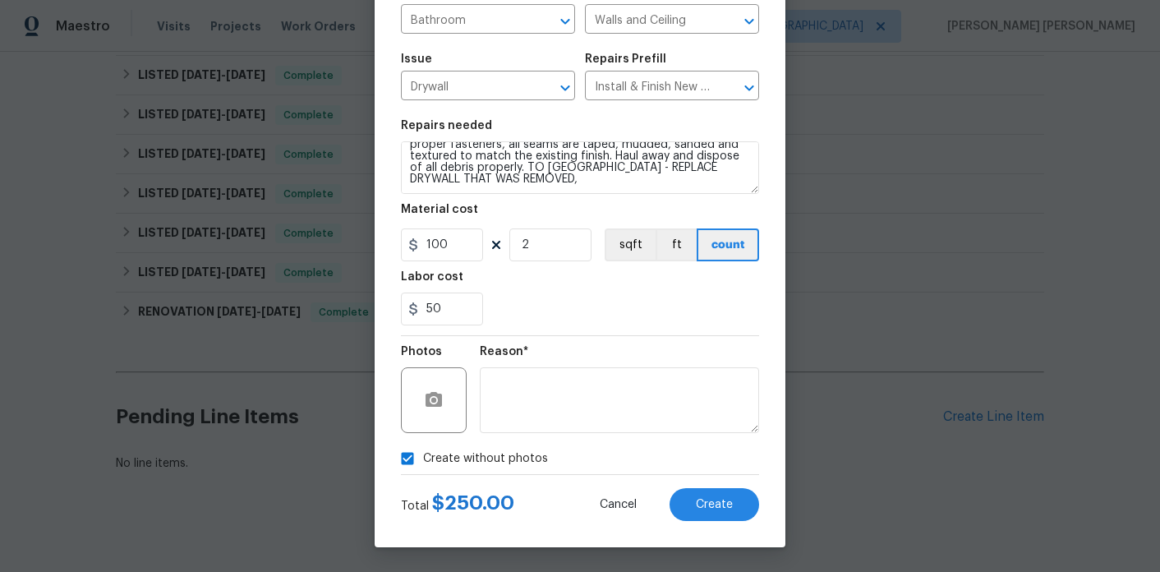
click at [710, 484] on div "Total $ 250.00 Cancel Create" at bounding box center [580, 498] width 358 height 46
click at [710, 508] on span "Create" at bounding box center [714, 505] width 37 height 12
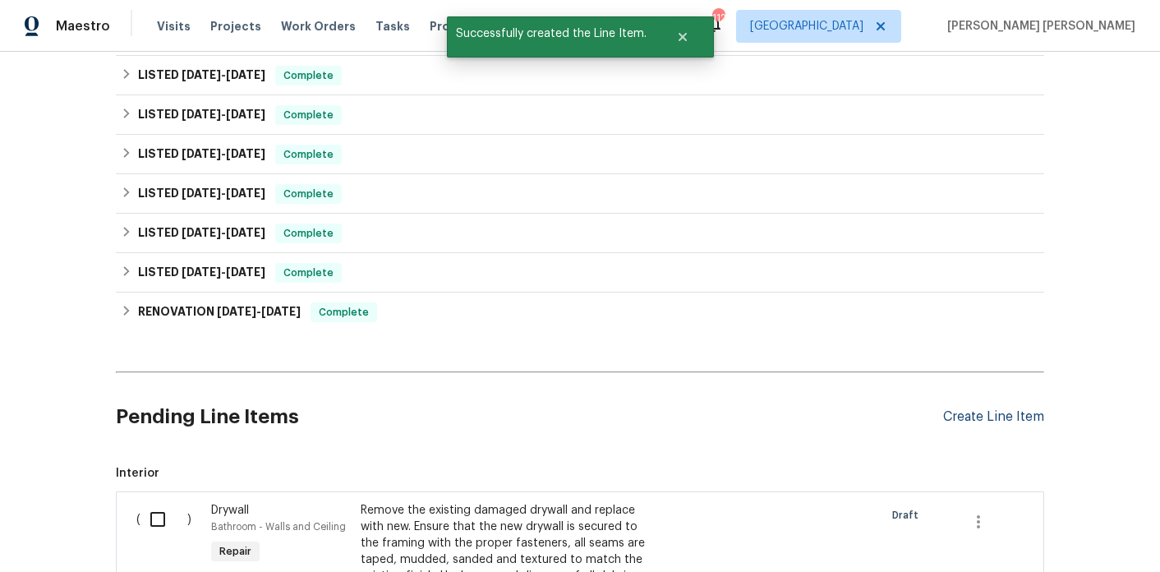
click at [1021, 409] on div "Create Line Item" at bounding box center [993, 417] width 101 height 16
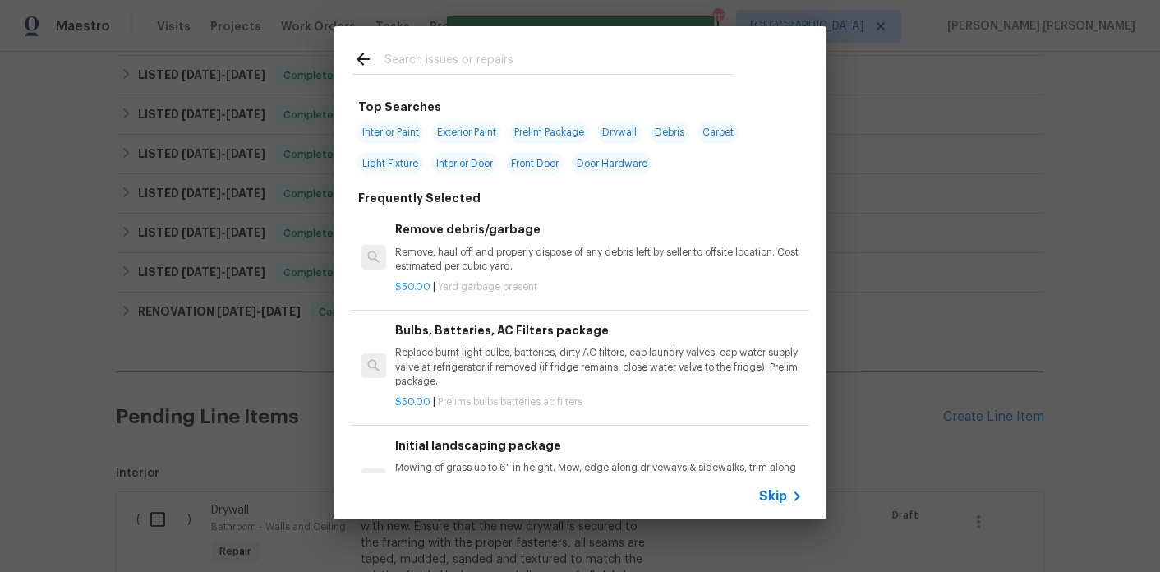
click at [410, 60] on input "text" at bounding box center [559, 61] width 348 height 25
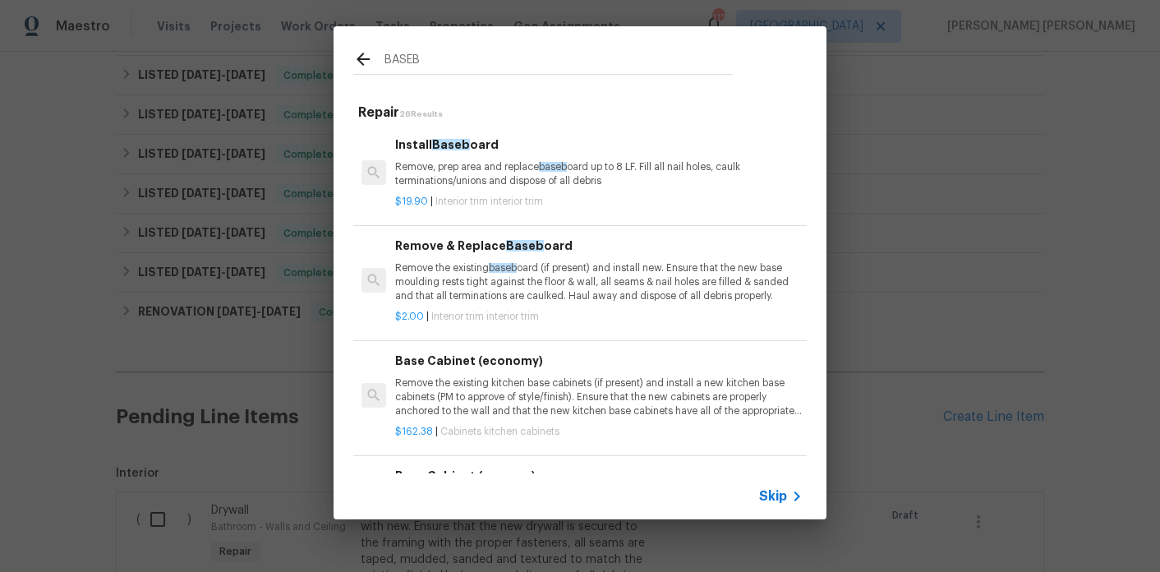
type input "BASEB"
click at [456, 172] on p "Remove, prep area and replace baseb oard up to 8 LF. Fill all nail holes, caulk…" at bounding box center [599, 174] width 408 height 28
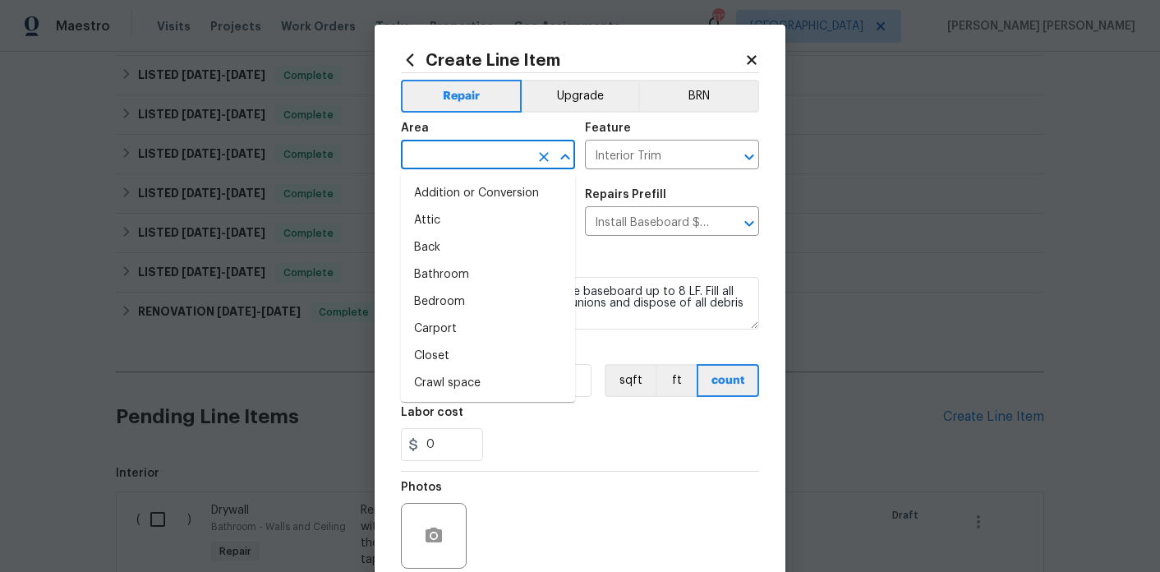
click at [451, 154] on input "text" at bounding box center [465, 156] width 128 height 25
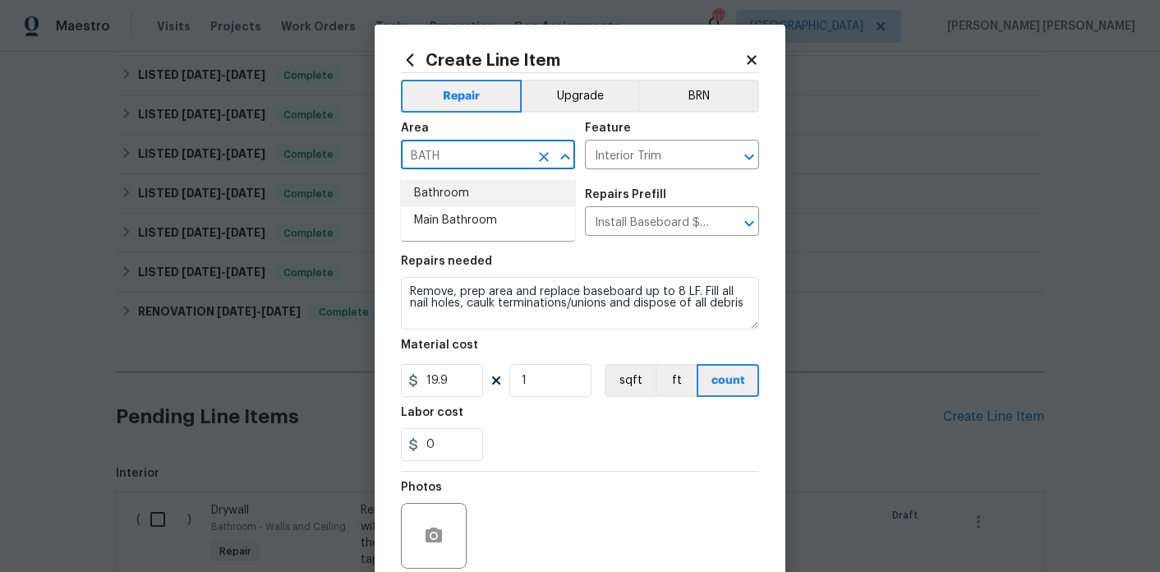
click at [455, 191] on li "Bathroom" at bounding box center [488, 193] width 174 height 27
type input "Bathroom"
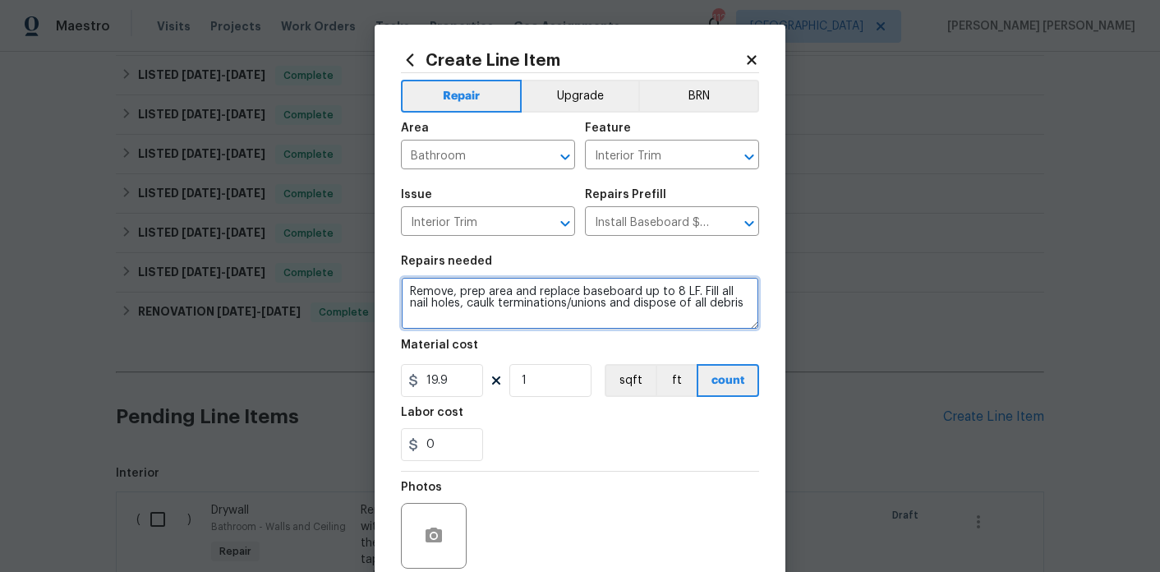
click at [694, 293] on textarea "Remove, prep area and replace baseboard up to 8 LF. Fill all nail holes, caulk …" at bounding box center [580, 303] width 358 height 53
click at [739, 309] on textarea "Remove, prep area and replace baseboard. Fill all nail holes, caulk termination…" at bounding box center [580, 303] width 358 height 53
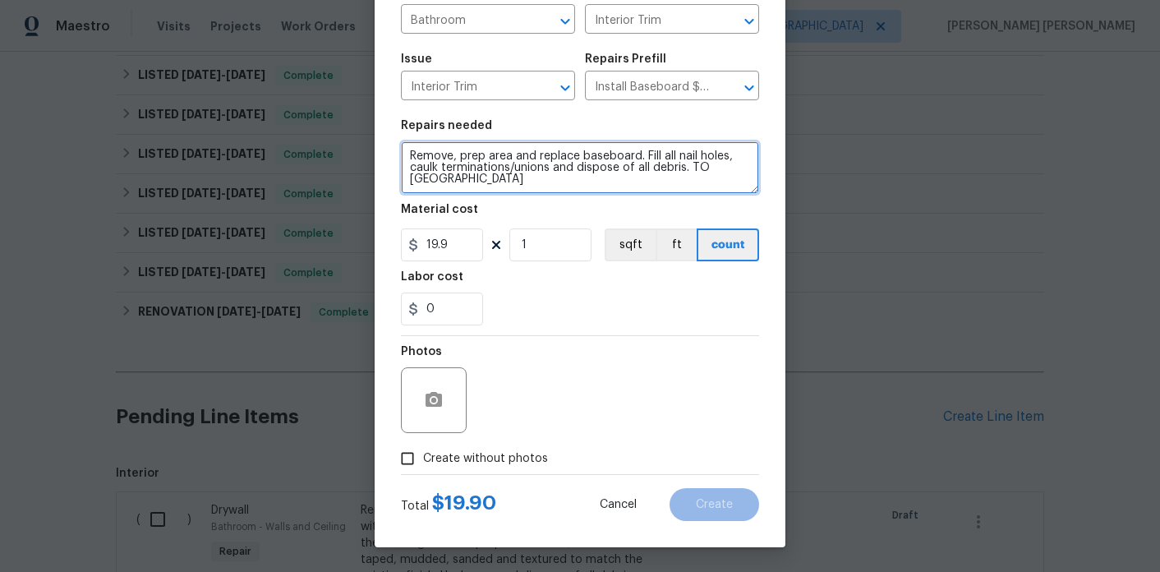
type textarea "Remove, prep area and replace baseboard. Fill all nail holes, caulk termination…"
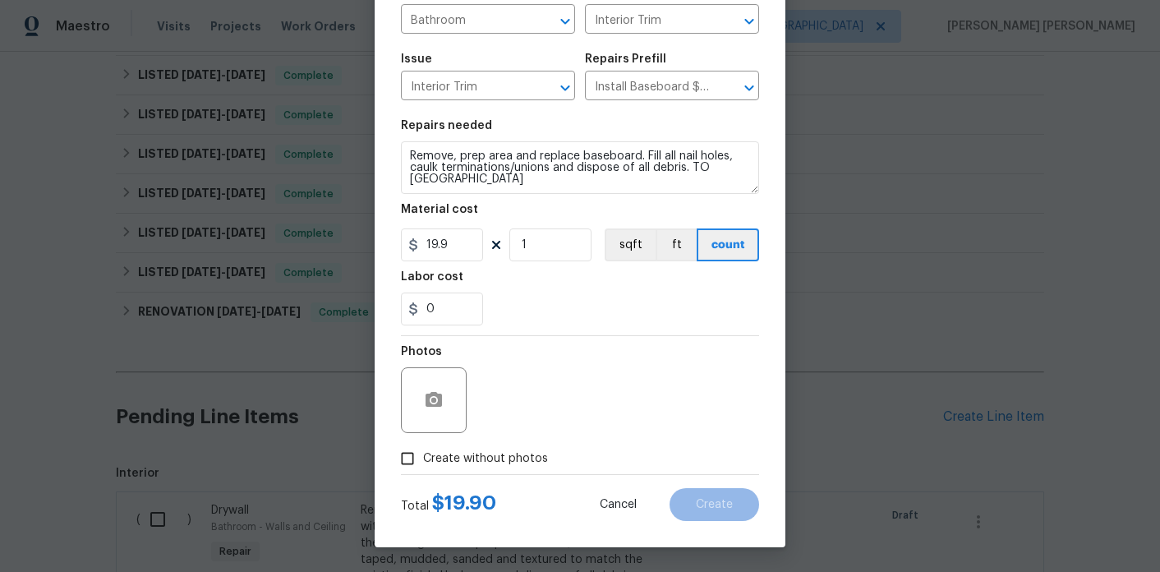
click at [511, 457] on span "Create without photos" at bounding box center [485, 458] width 125 height 17
click at [423, 457] on input "Create without photos" at bounding box center [407, 458] width 31 height 31
checkbox input "true"
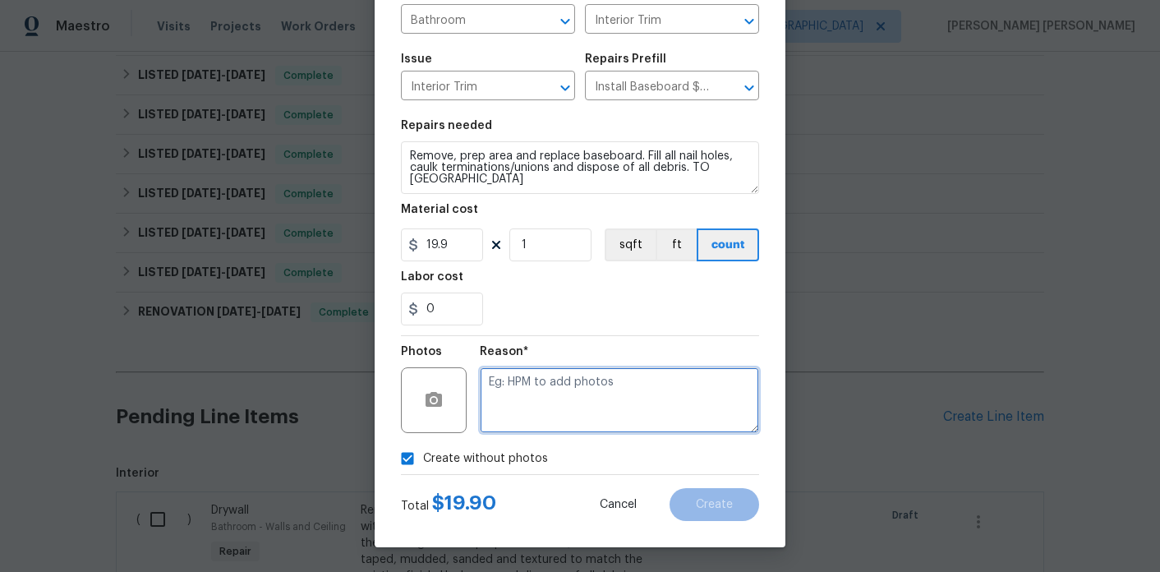
click at [597, 411] on textarea at bounding box center [619, 400] width 279 height 66
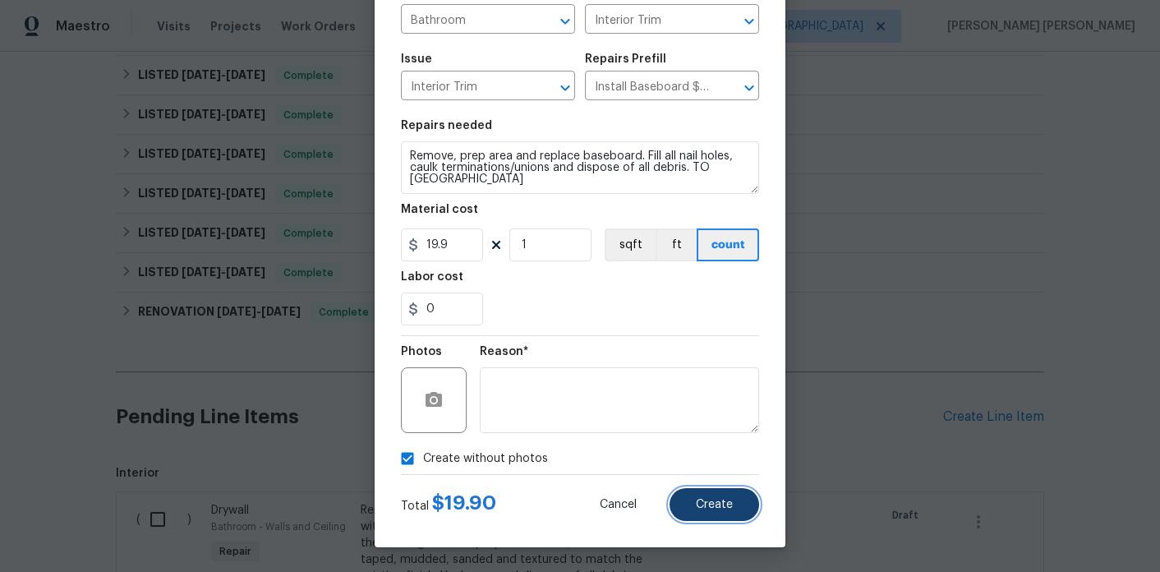
click at [728, 506] on span "Create" at bounding box center [714, 505] width 37 height 12
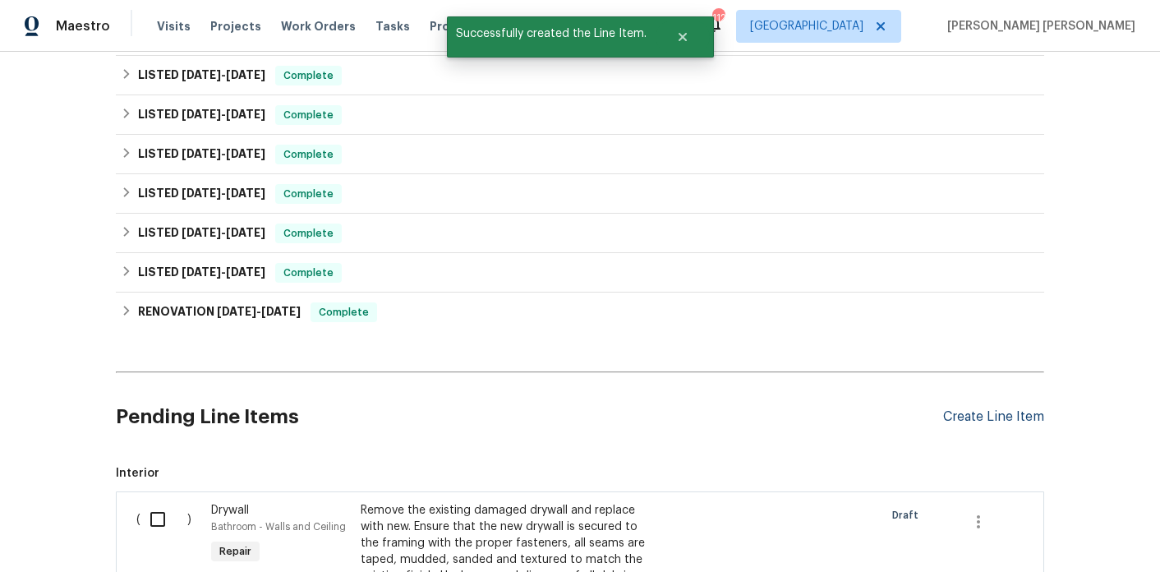
click at [993, 409] on div "Create Line Item" at bounding box center [993, 417] width 101 height 16
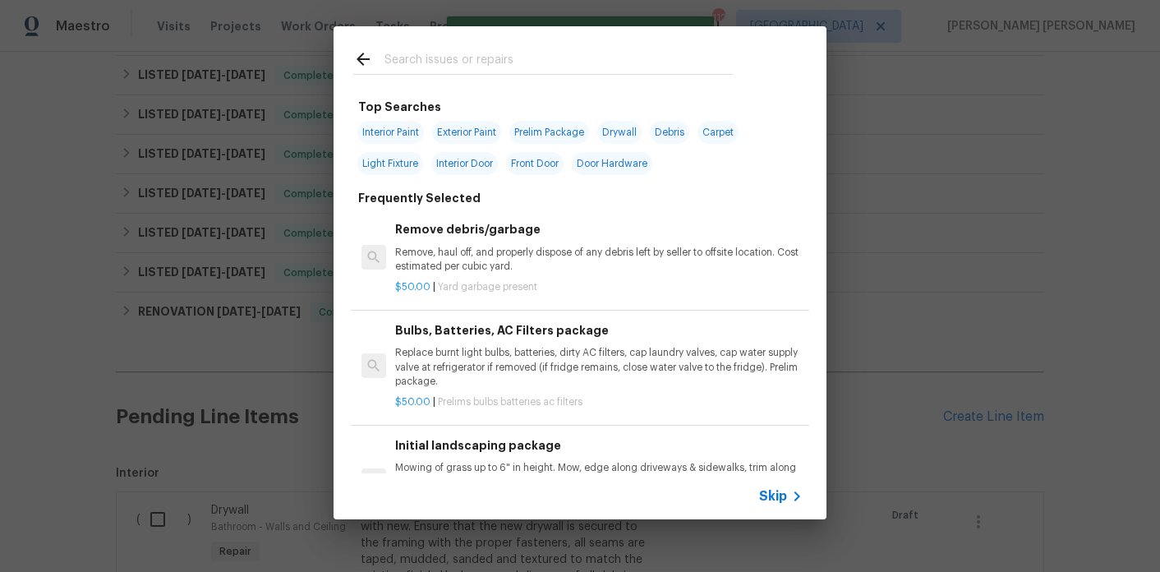
click at [375, 137] on span "Interior Paint" at bounding box center [390, 132] width 67 height 23
type input "Interior Paint"
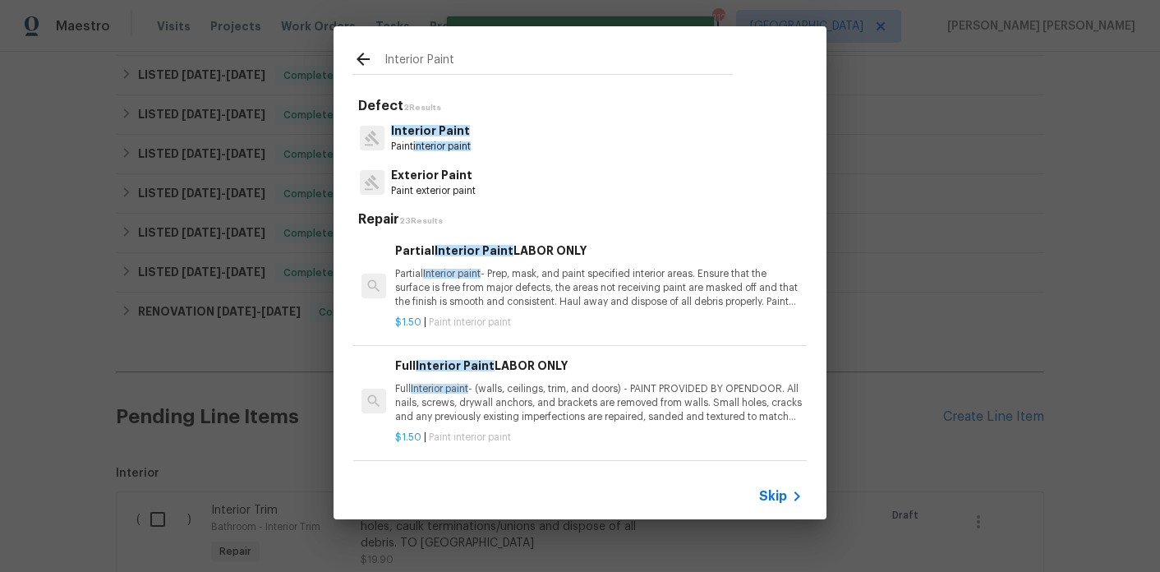
click at [449, 137] on p "Interior Paint" at bounding box center [431, 130] width 80 height 17
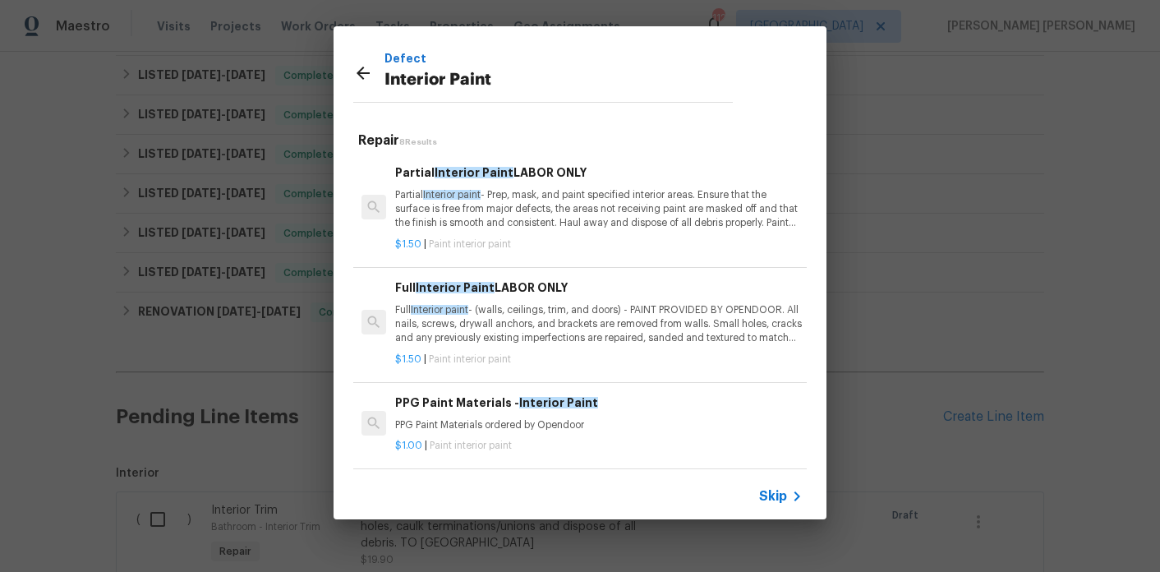
click at [498, 204] on p "Partial Interior paint - Prep, mask, and paint specified interior areas. Ensure…" at bounding box center [599, 209] width 408 height 42
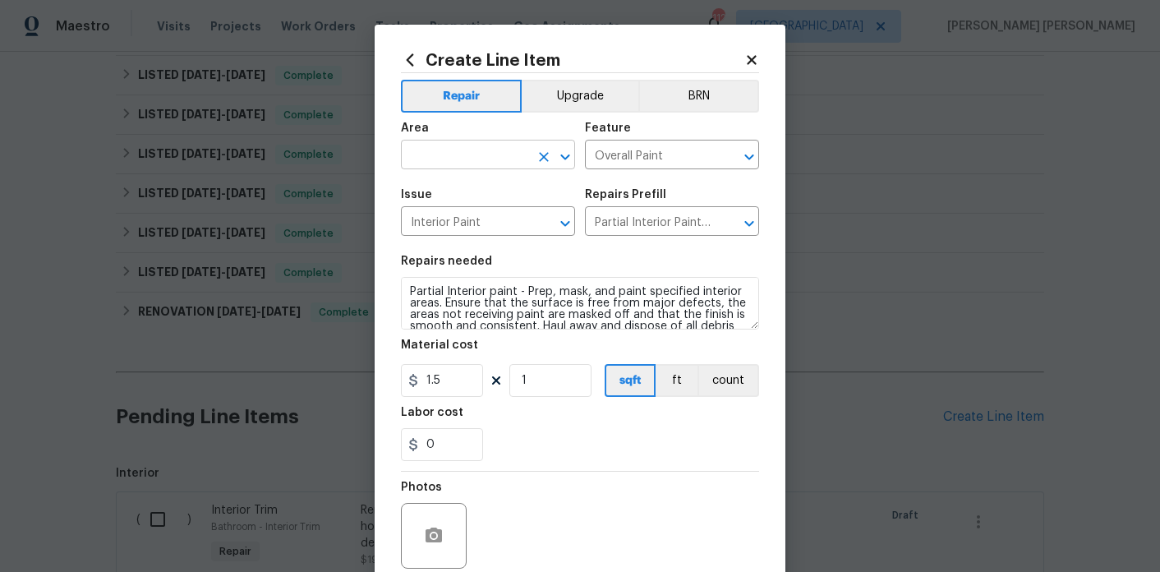
click at [476, 153] on input "text" at bounding box center [465, 156] width 128 height 25
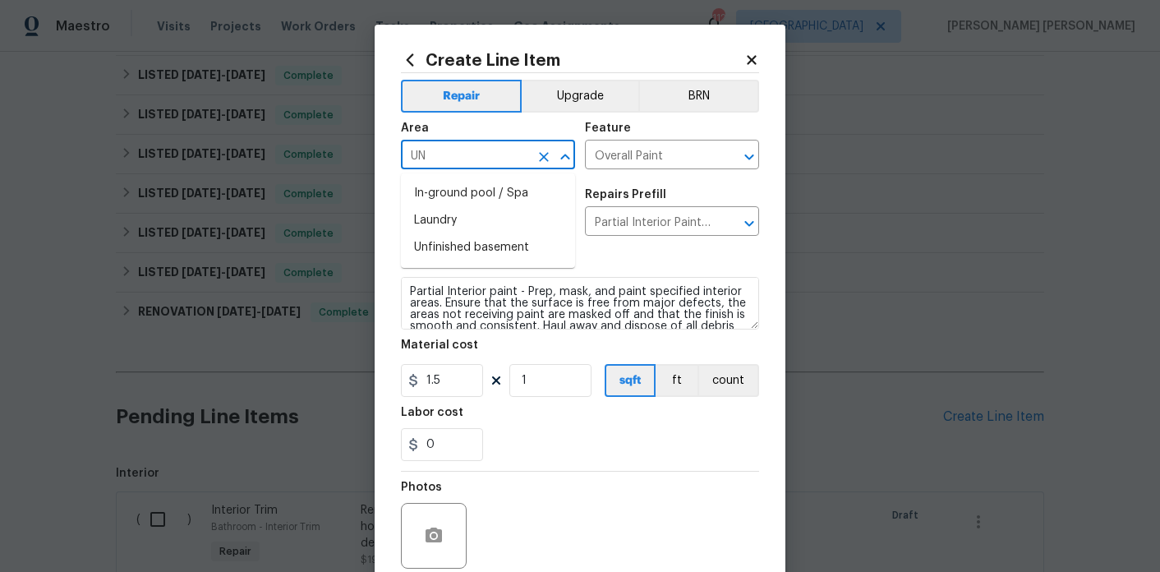
type input "U"
click at [479, 219] on li "Interior Overall" at bounding box center [488, 220] width 174 height 27
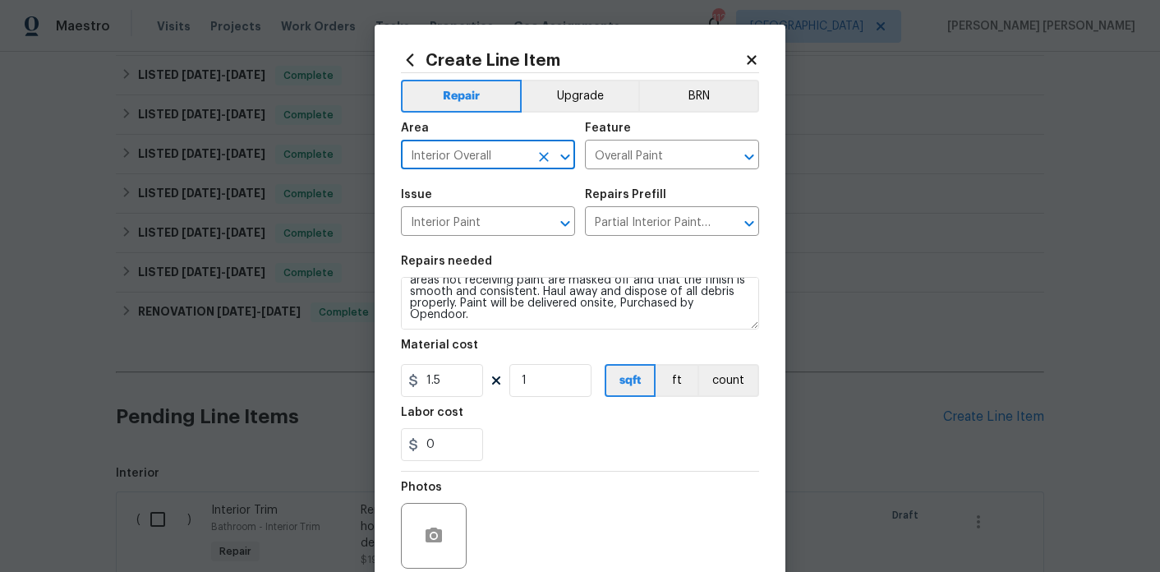
type input "Interior Overall"
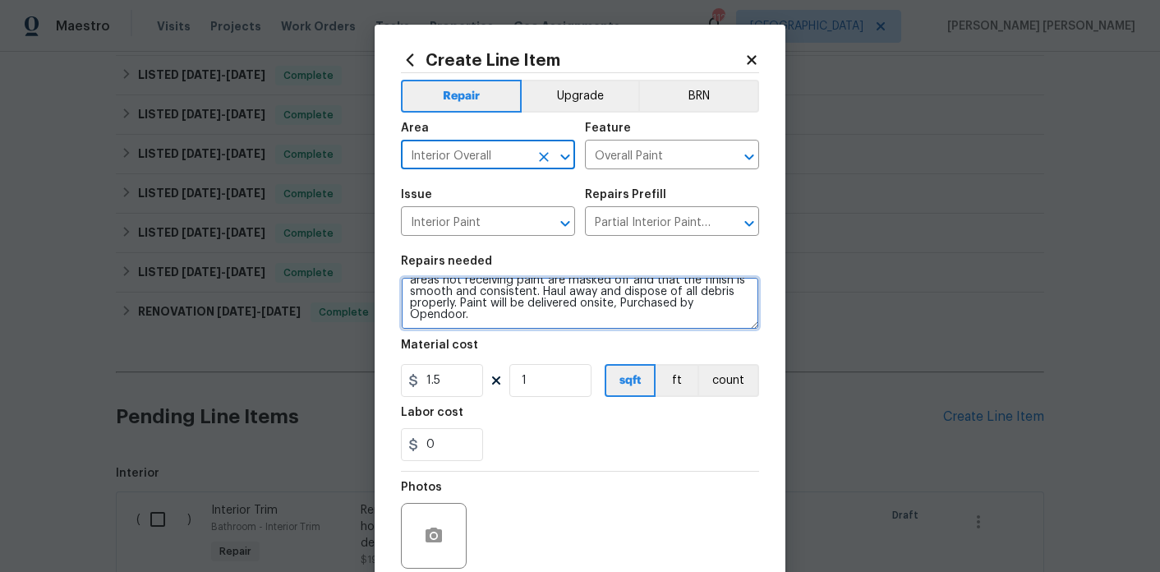
click at [623, 321] on textarea "Partial Interior paint - Prep, mask, and paint specified interior areas. Ensure…" at bounding box center [580, 303] width 358 height 53
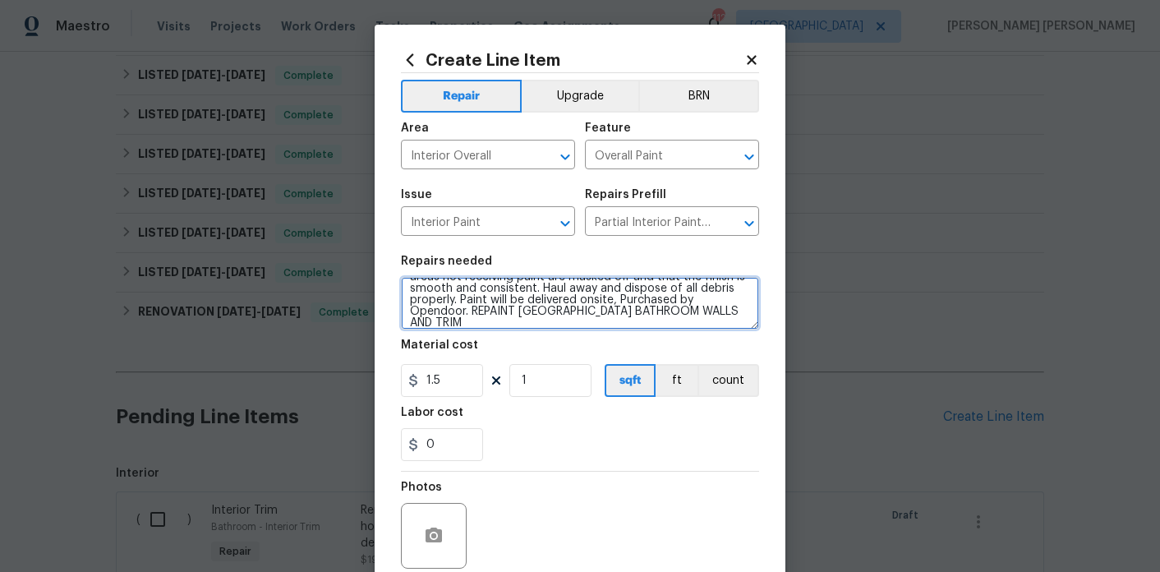
scroll to position [136, 0]
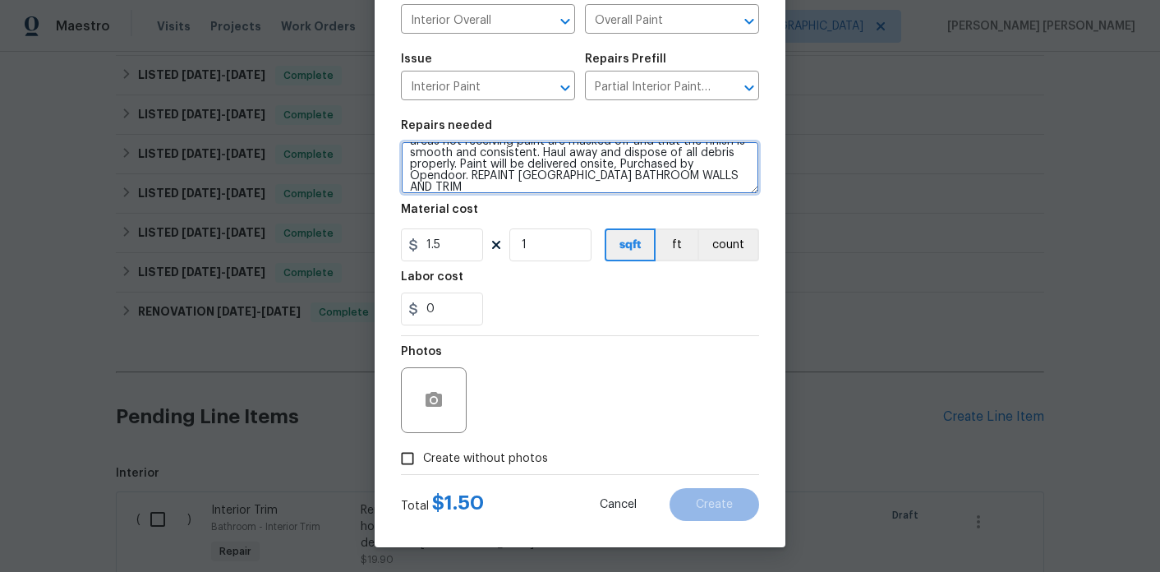
type textarea "Partial Interior paint - Prep, mask, and paint specified interior areas. Ensure…"
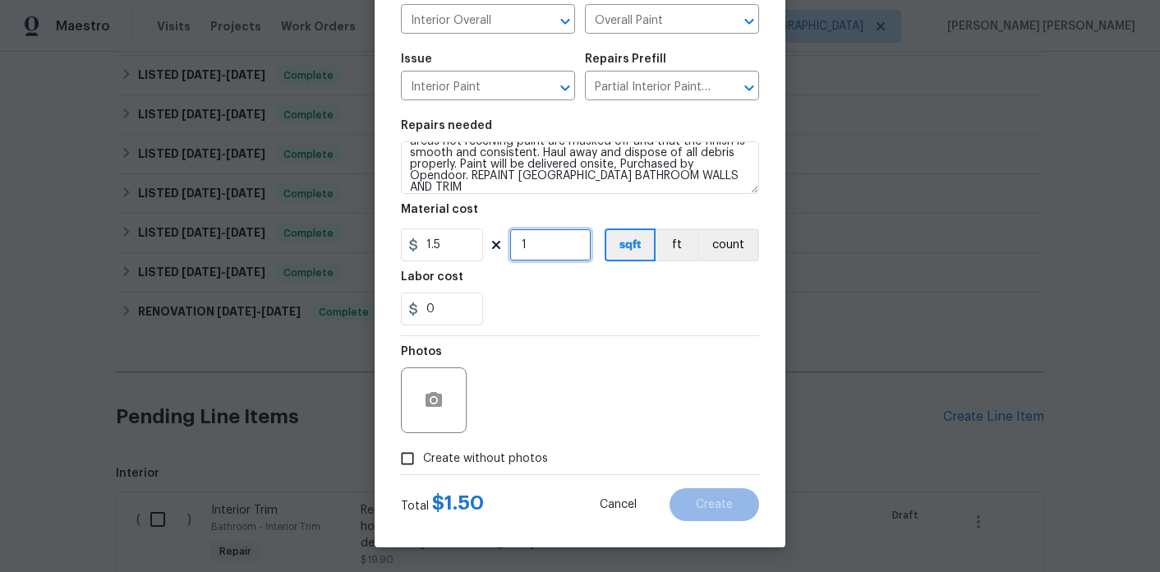
click at [578, 252] on input "1" at bounding box center [550, 244] width 82 height 33
type input "50"
click at [536, 308] on div "0" at bounding box center [580, 309] width 358 height 33
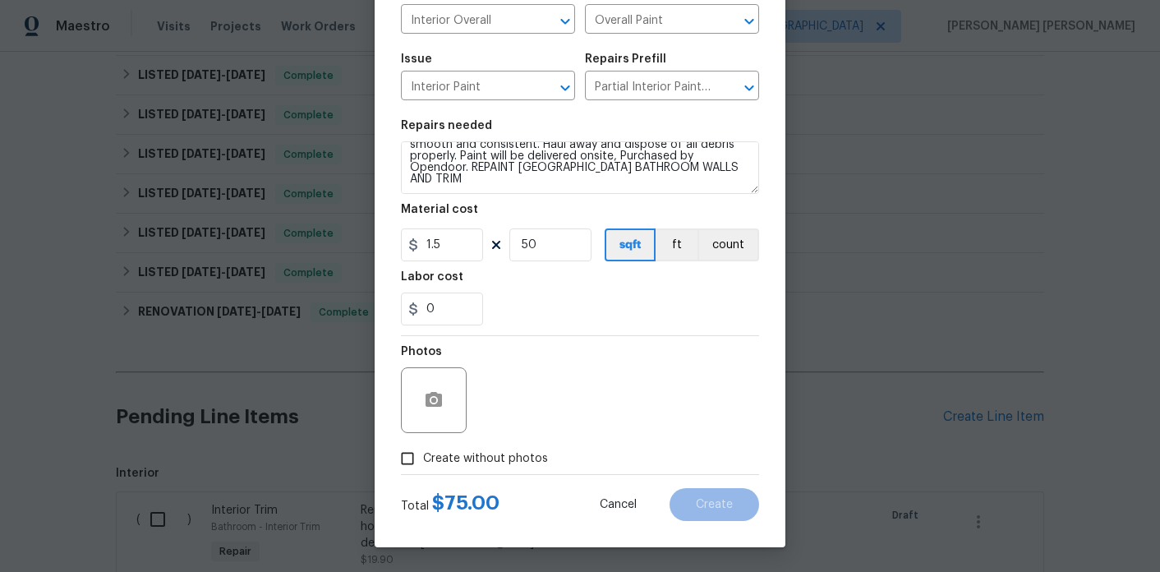
click at [469, 458] on span "Create without photos" at bounding box center [485, 458] width 125 height 17
click at [423, 458] on input "Create without photos" at bounding box center [407, 458] width 31 height 31
checkbox input "true"
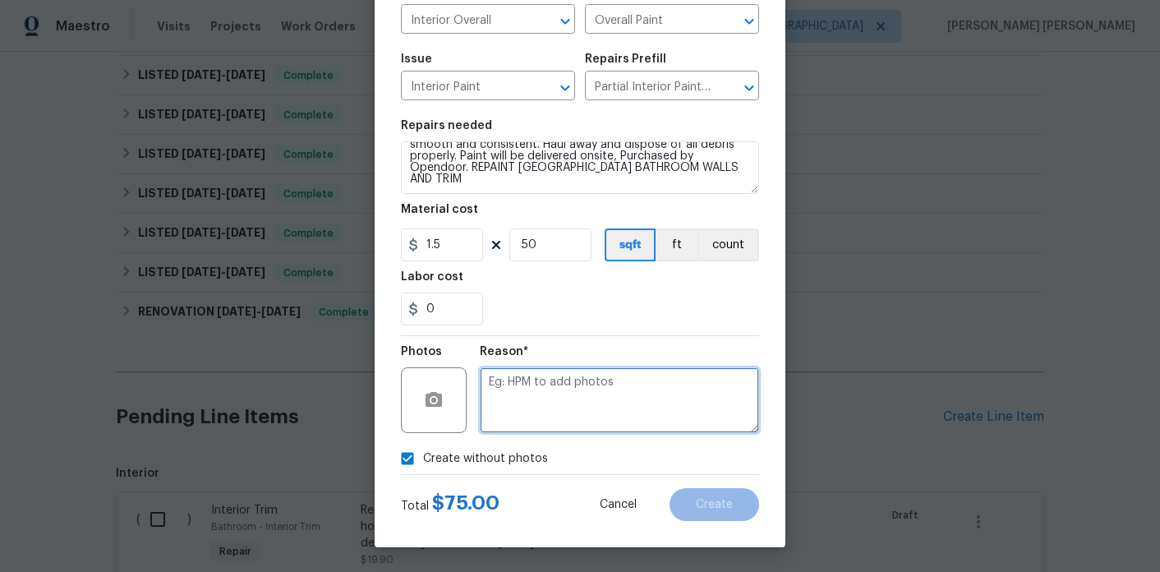
click at [543, 391] on textarea at bounding box center [619, 400] width 279 height 66
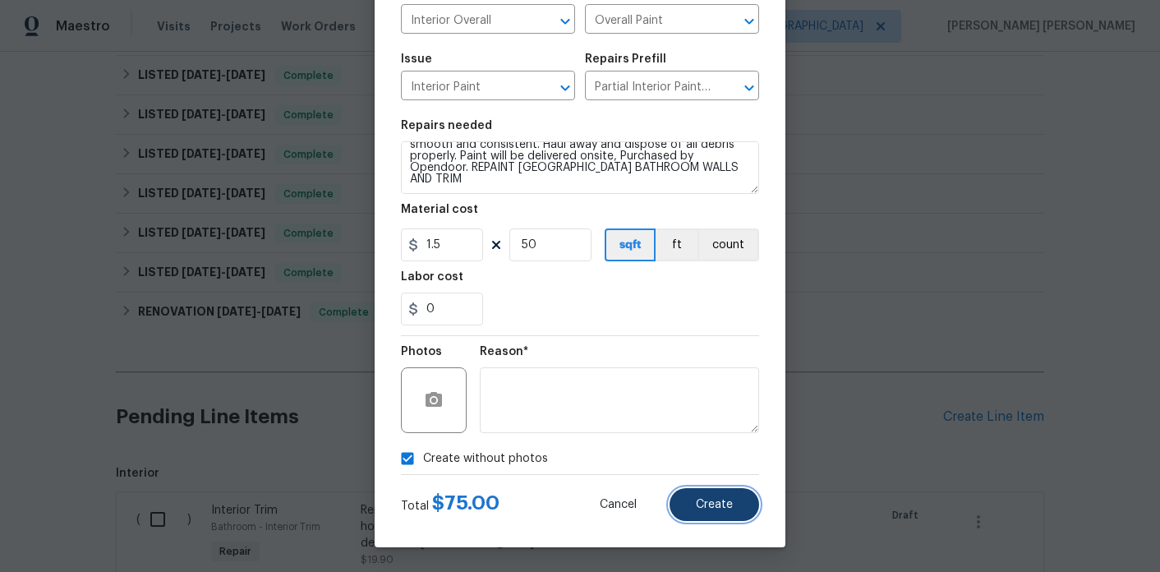
click at [744, 518] on button "Create" at bounding box center [715, 504] width 90 height 33
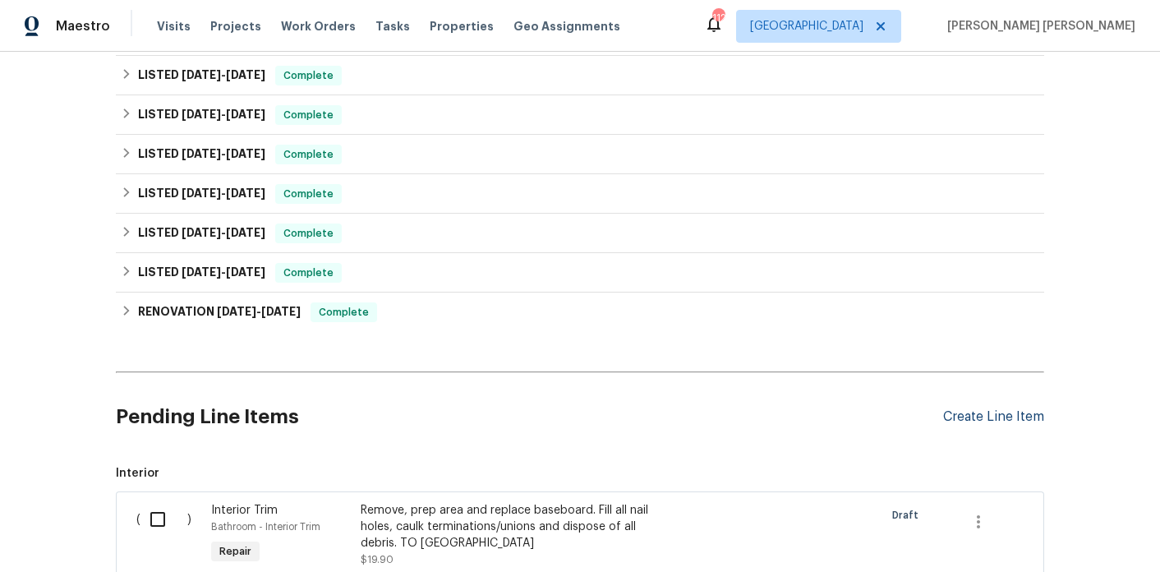
click at [945, 409] on div "Create Line Item" at bounding box center [993, 417] width 101 height 16
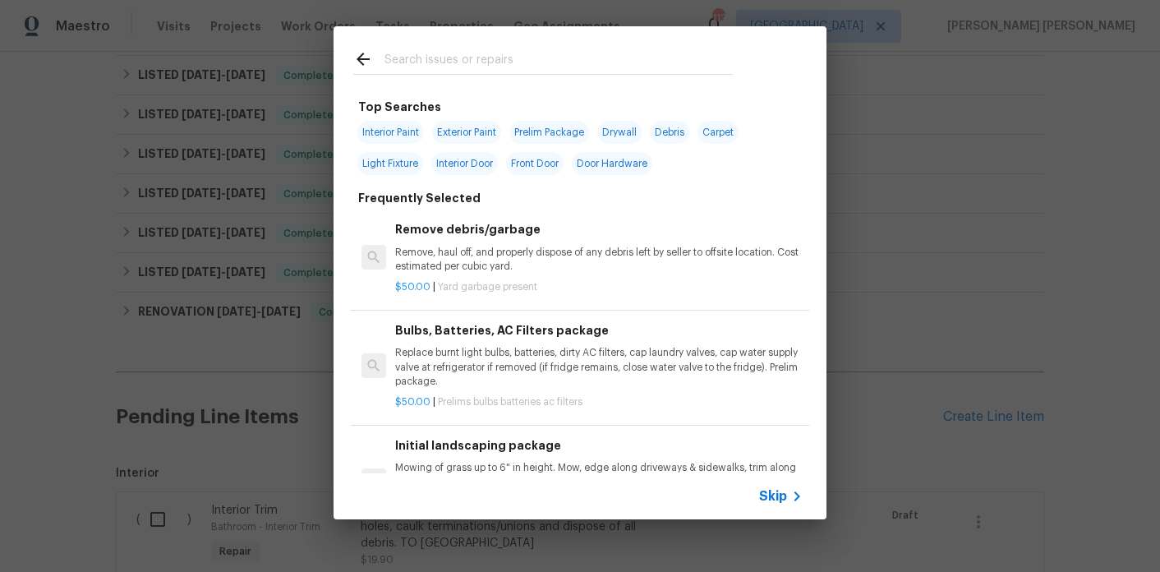
click at [434, 58] on input "text" at bounding box center [559, 61] width 348 height 25
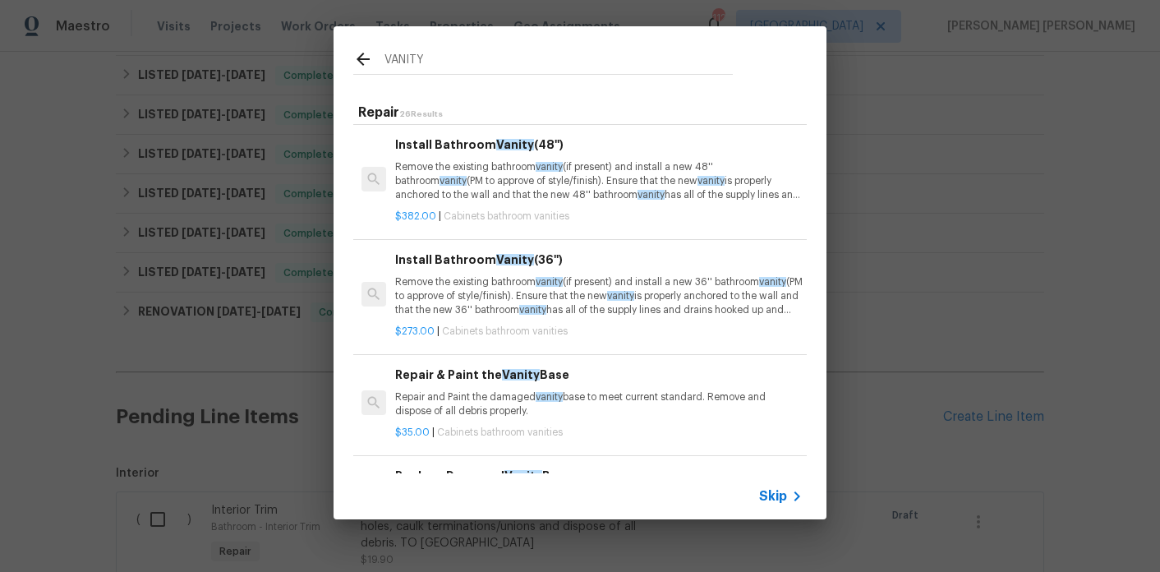
scroll to position [0, 0]
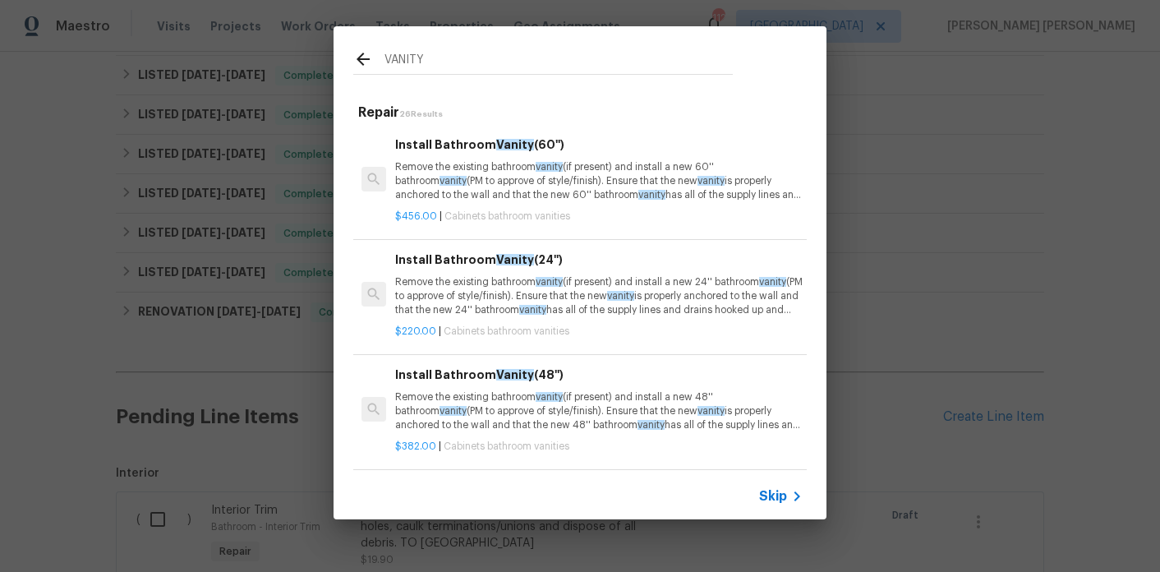
type input "VANITY"
click at [490, 308] on p "Remove the existing bathroom vanity (if present) and install a new 24'' bathroo…" at bounding box center [599, 296] width 408 height 42
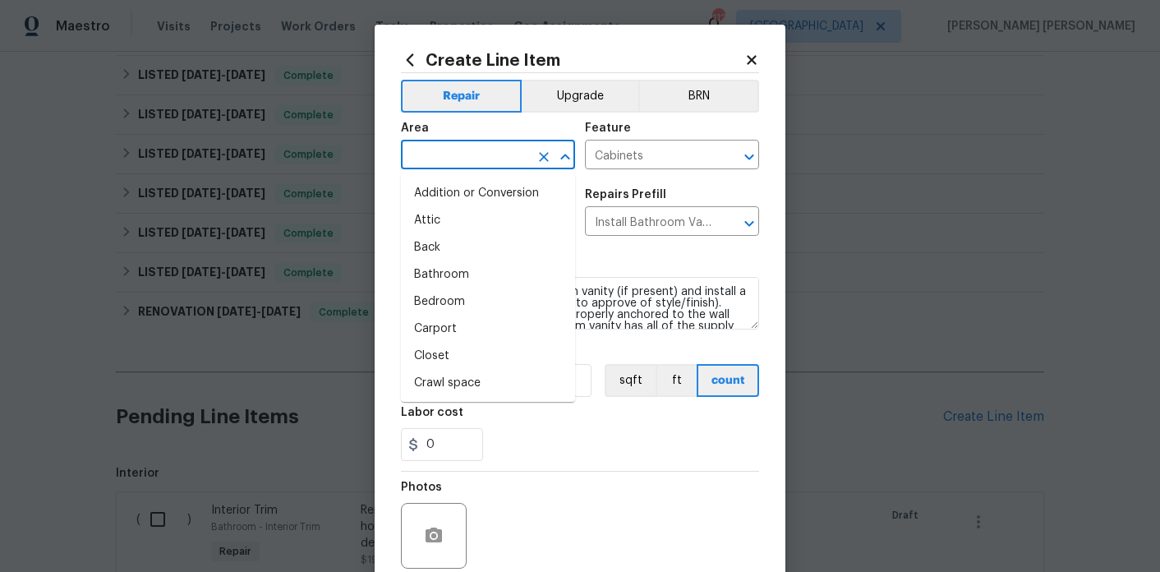
click at [473, 146] on input "text" at bounding box center [465, 156] width 128 height 25
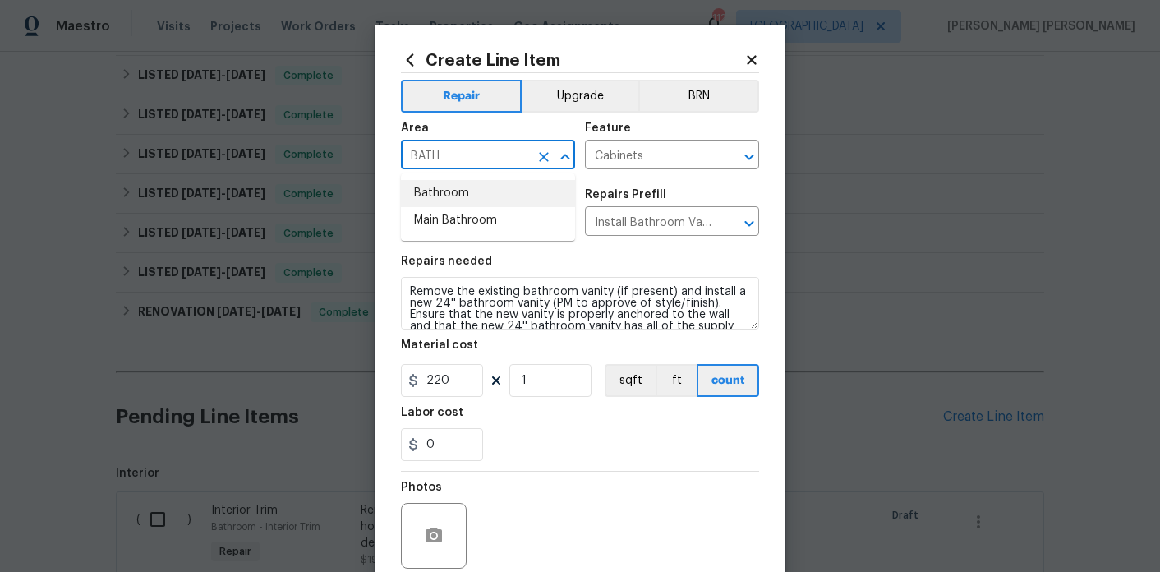
click at [480, 202] on li "Bathroom" at bounding box center [488, 193] width 174 height 27
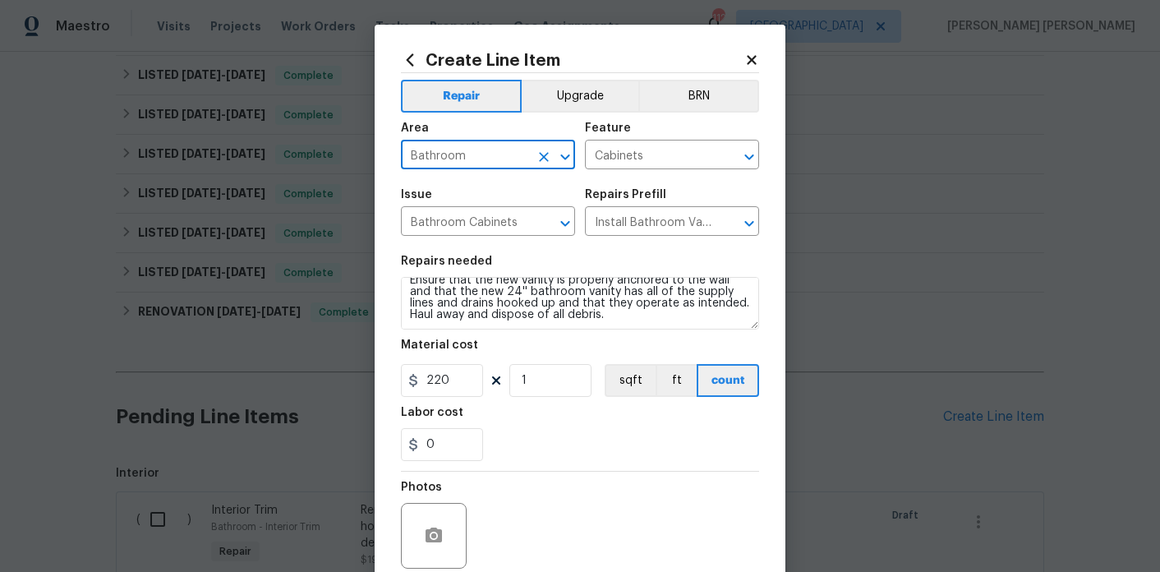
type input "Bathroom"
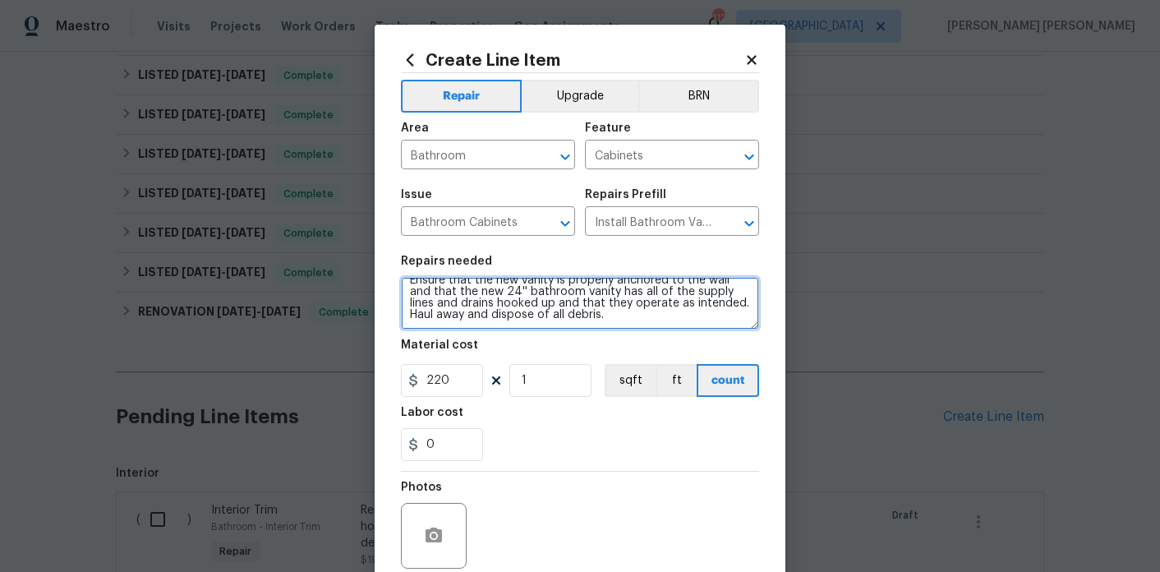
click at [638, 329] on textarea "Remove the existing bathroom vanity (if present) and install a new 24'' bathroo…" at bounding box center [580, 303] width 358 height 53
type textarea "Remove the existing bathroom vanity (if present) and install a new 24'' bathroo…"
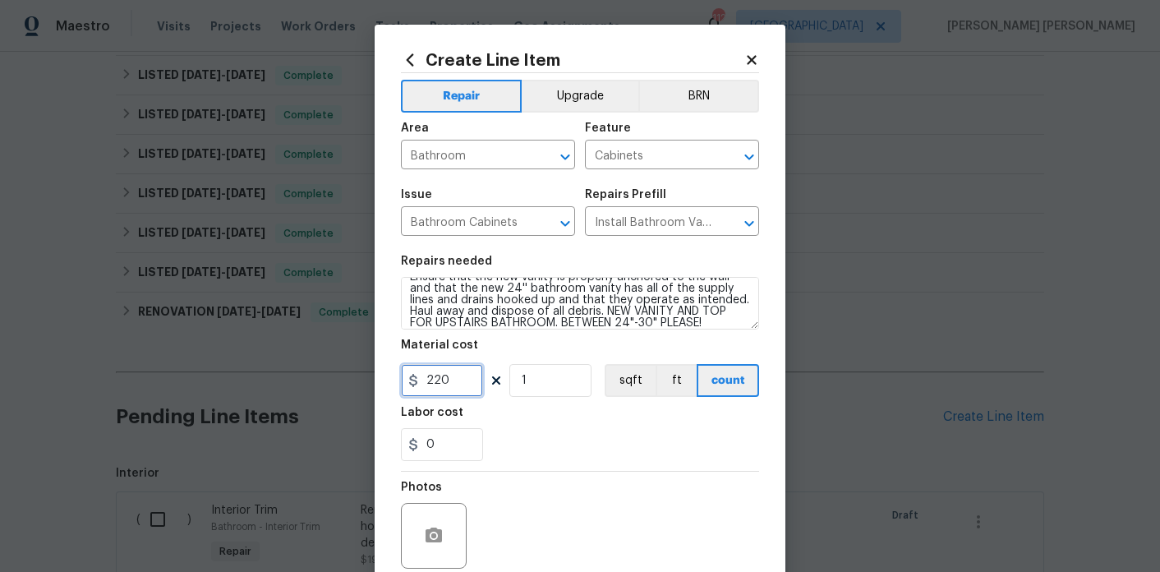
click at [463, 376] on input "220" at bounding box center [442, 380] width 82 height 33
type input "450"
click at [520, 435] on div "0" at bounding box center [580, 444] width 358 height 33
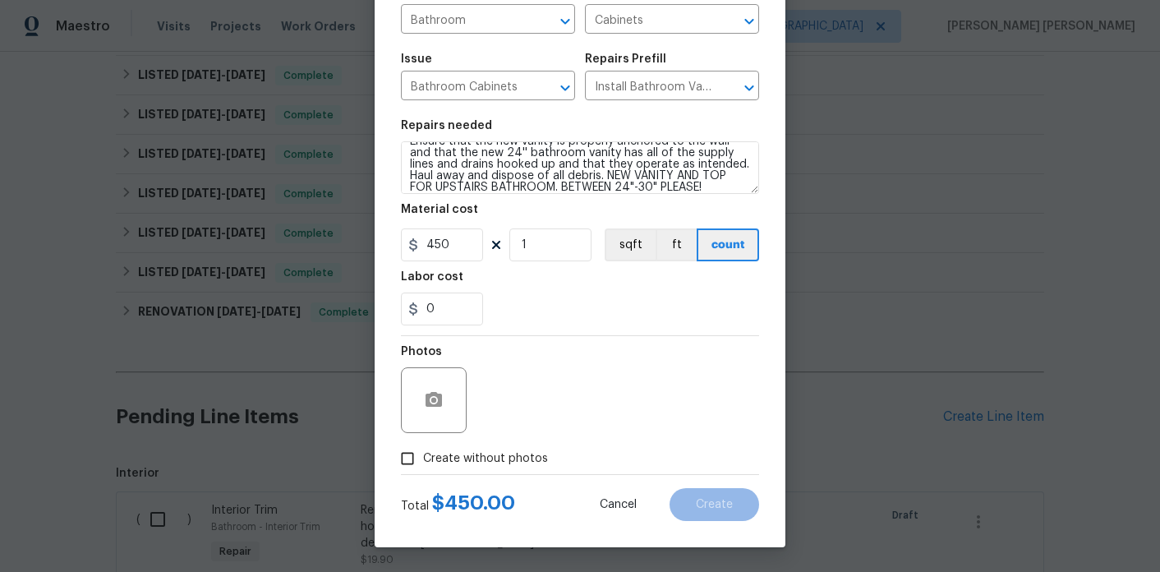
click at [502, 458] on span "Create without photos" at bounding box center [485, 458] width 125 height 17
click at [423, 458] on input "Create without photos" at bounding box center [407, 458] width 31 height 31
checkbox input "true"
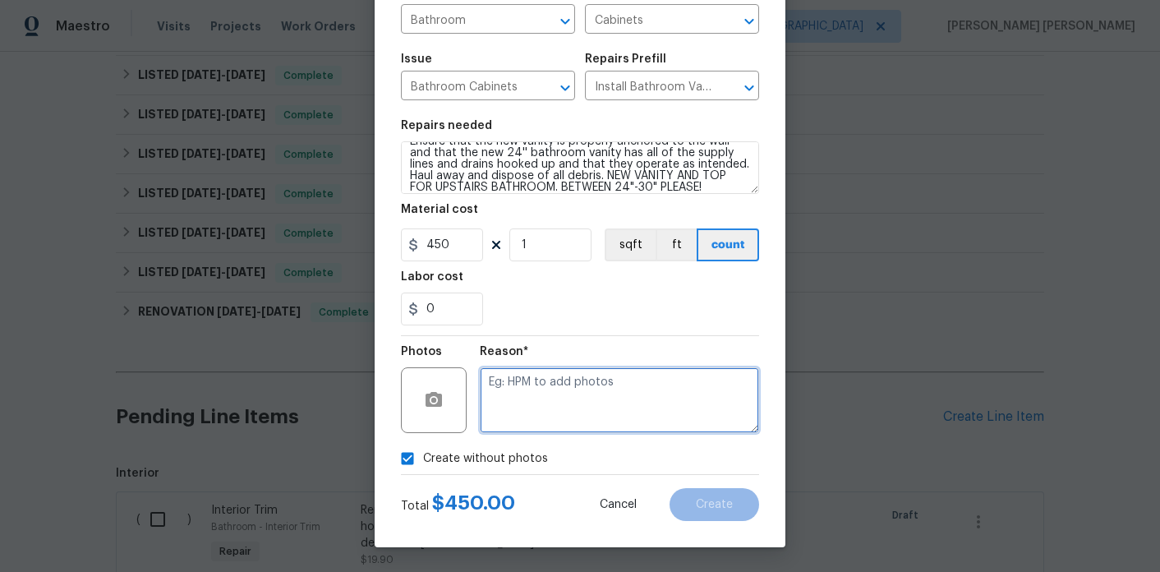
click at [608, 386] on textarea at bounding box center [619, 400] width 279 height 66
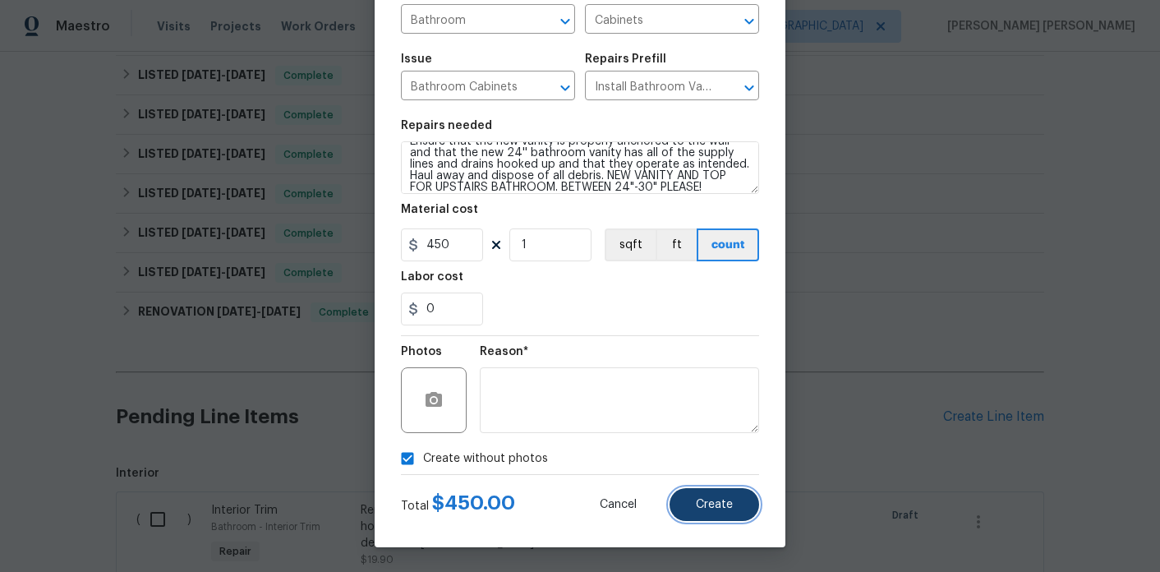
click at [717, 519] on button "Create" at bounding box center [715, 504] width 90 height 33
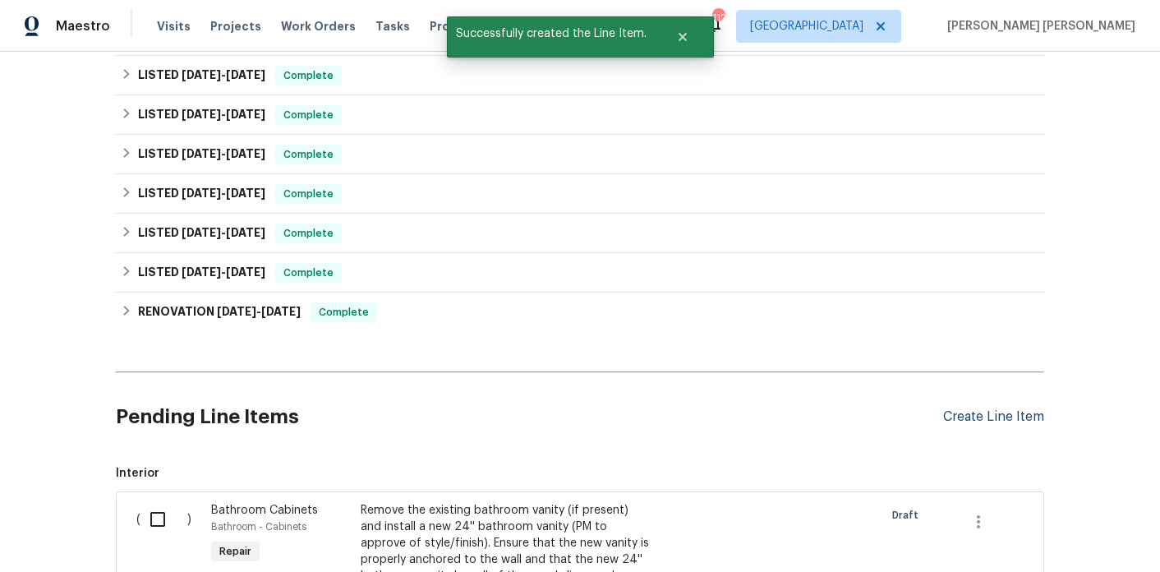
click at [956, 411] on div "Create Line Item" at bounding box center [993, 417] width 101 height 16
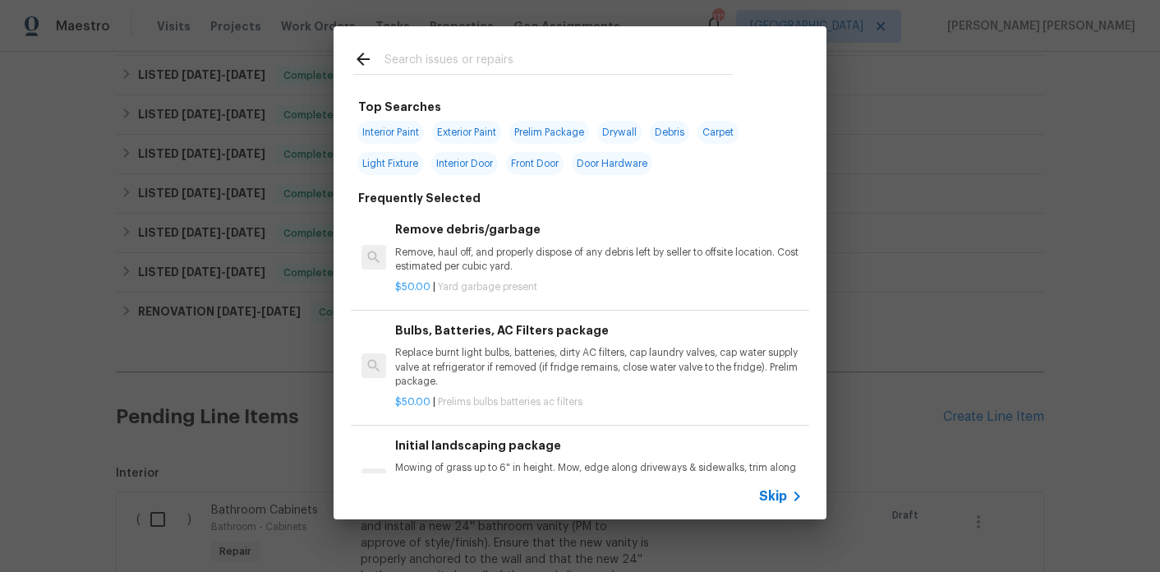
click at [489, 63] on input "text" at bounding box center [559, 61] width 348 height 25
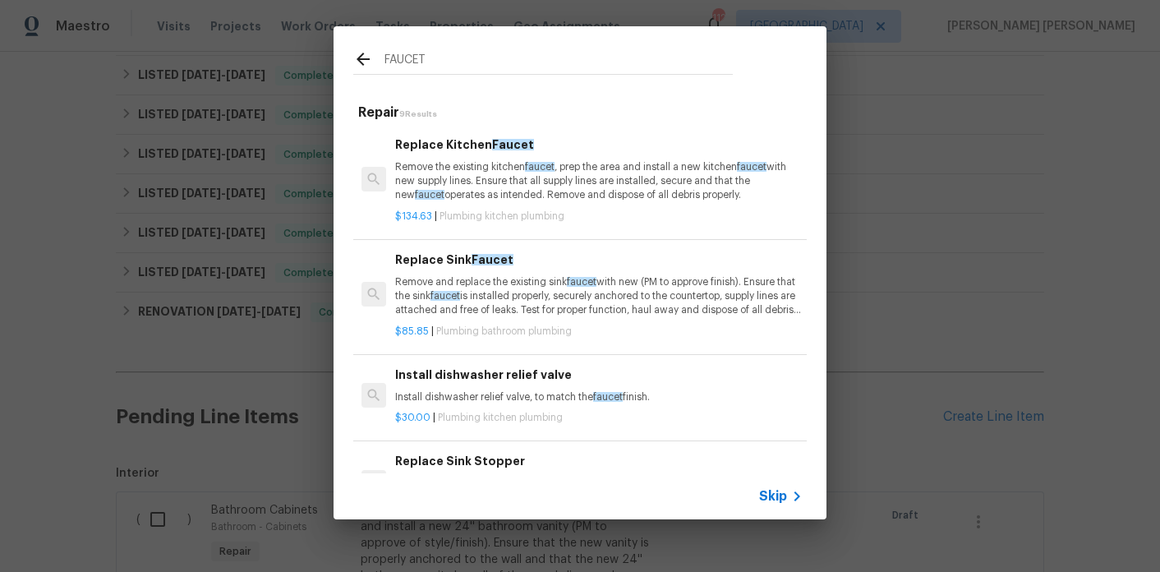
type input "FAUCET"
click at [499, 285] on p "Remove and replace the existing sink faucet with new (PM to approve finish). En…" at bounding box center [599, 296] width 408 height 42
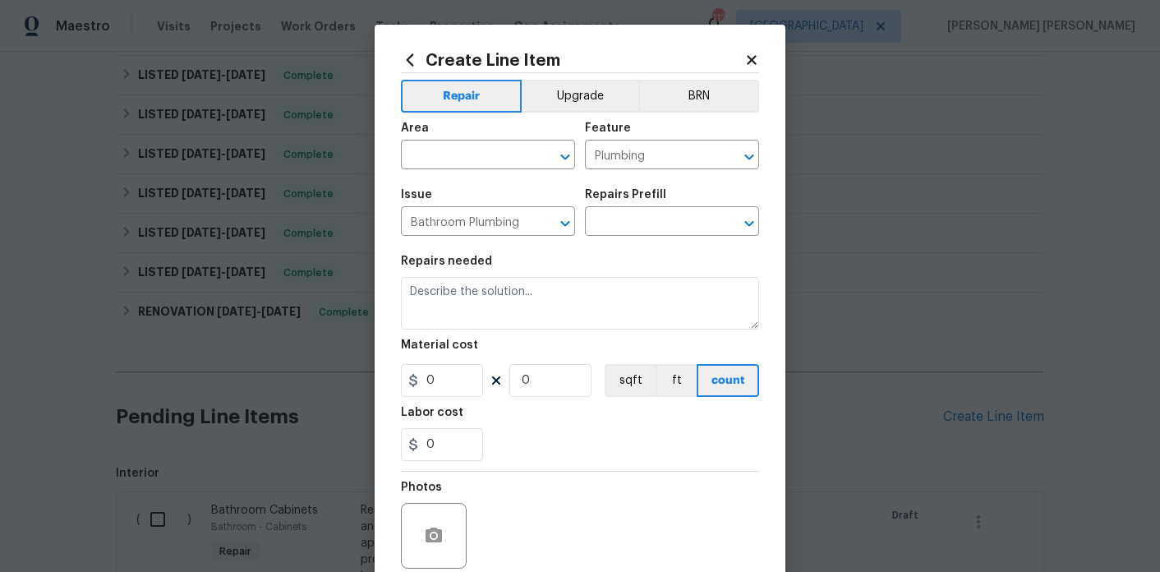
type textarea "Remove and replace the existing sink faucet with new (PM to approve finish). En…"
type input "1"
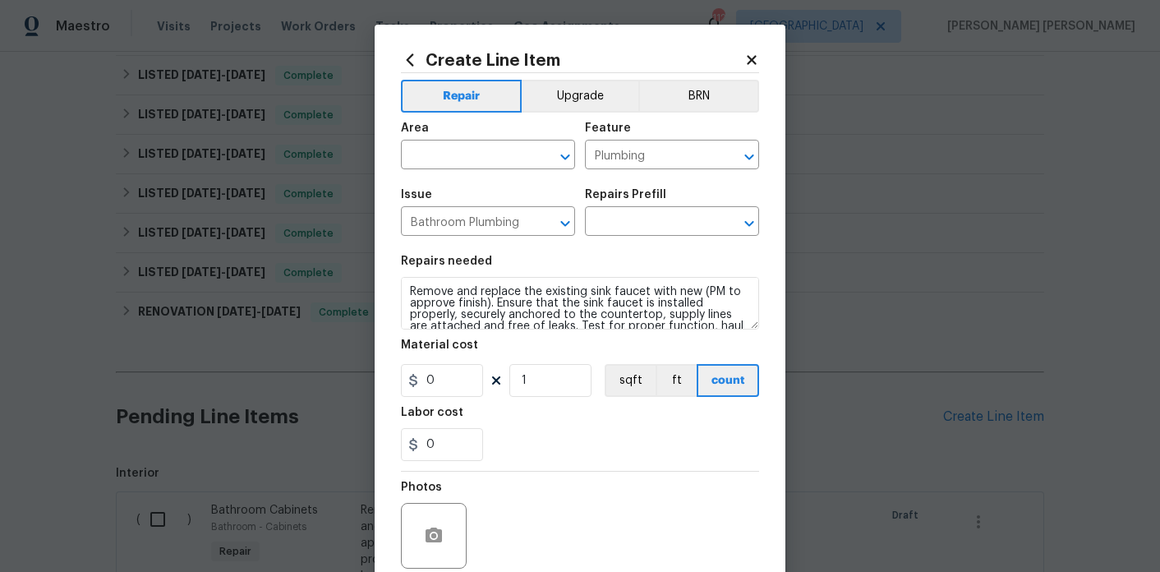
type input "Replace Sink Faucet $85.85"
type input "85.85"
click at [489, 163] on input "text" at bounding box center [465, 156] width 128 height 25
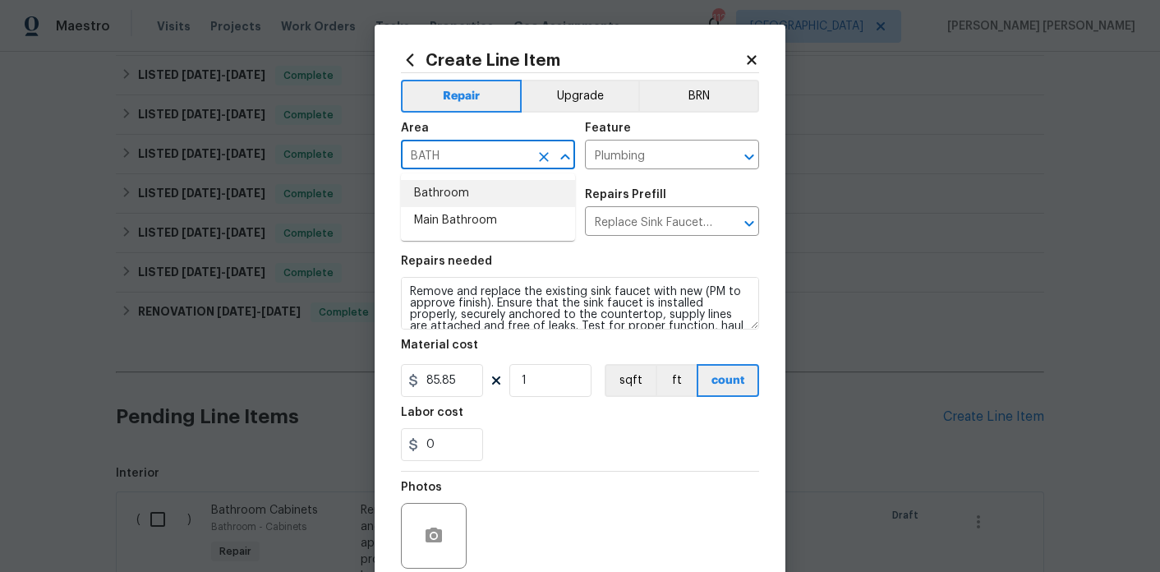
drag, startPoint x: 468, startPoint y: 192, endPoint x: 463, endPoint y: 210, distance: 18.7
click at [463, 210] on ul "Bathroom Main Bathroom" at bounding box center [488, 206] width 174 height 67
click at [463, 210] on li "Main Bathroom" at bounding box center [488, 220] width 174 height 27
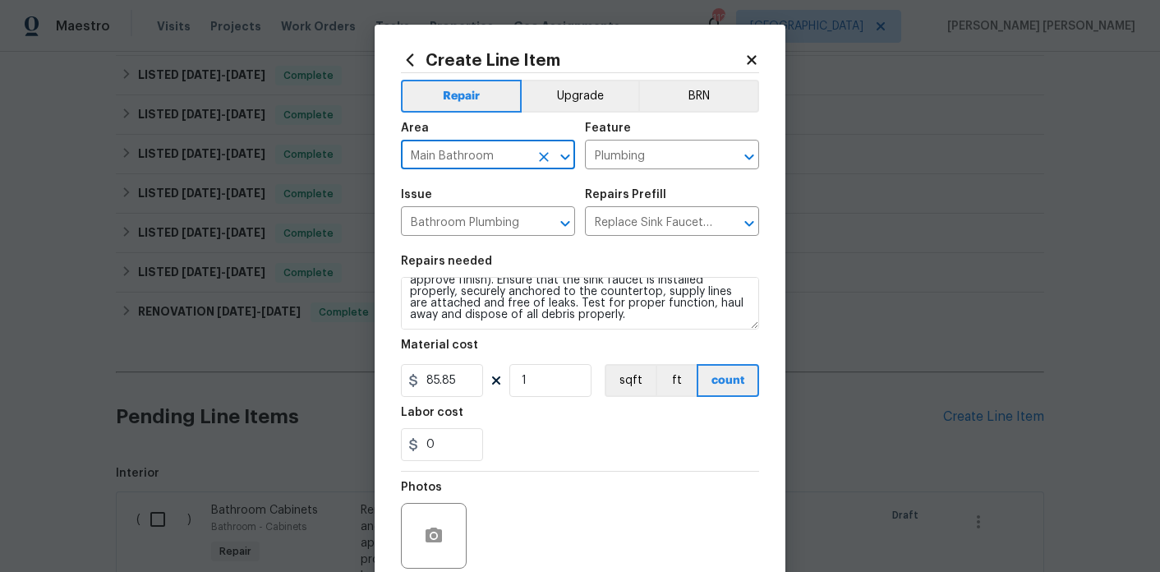
type input "Main Bathroom"
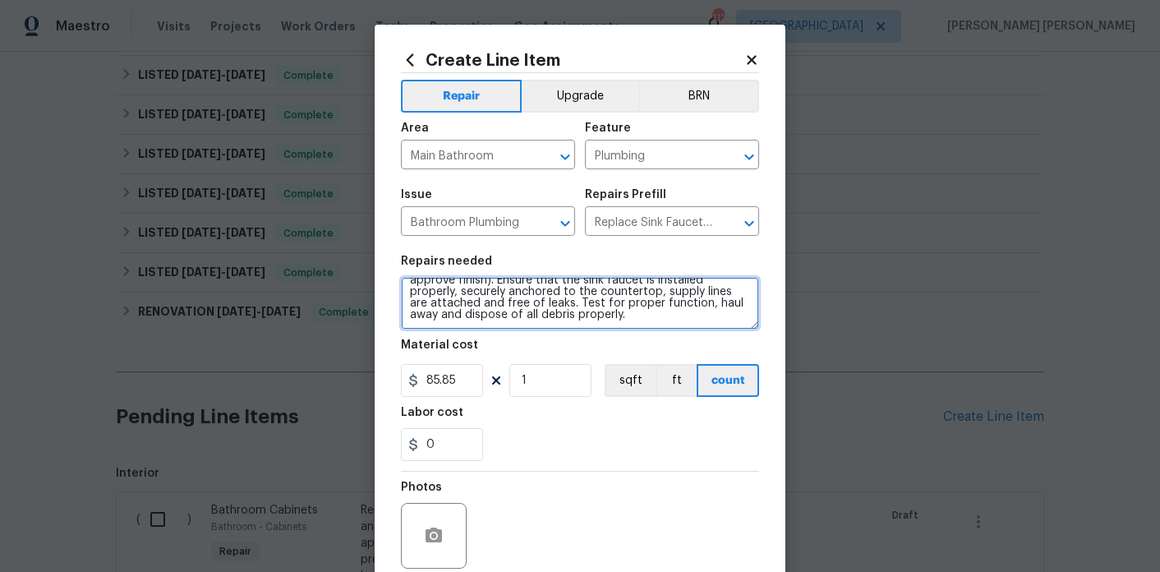
click at [718, 328] on textarea "Remove and replace the existing sink faucet with new (PM to approve finish). En…" at bounding box center [580, 303] width 358 height 53
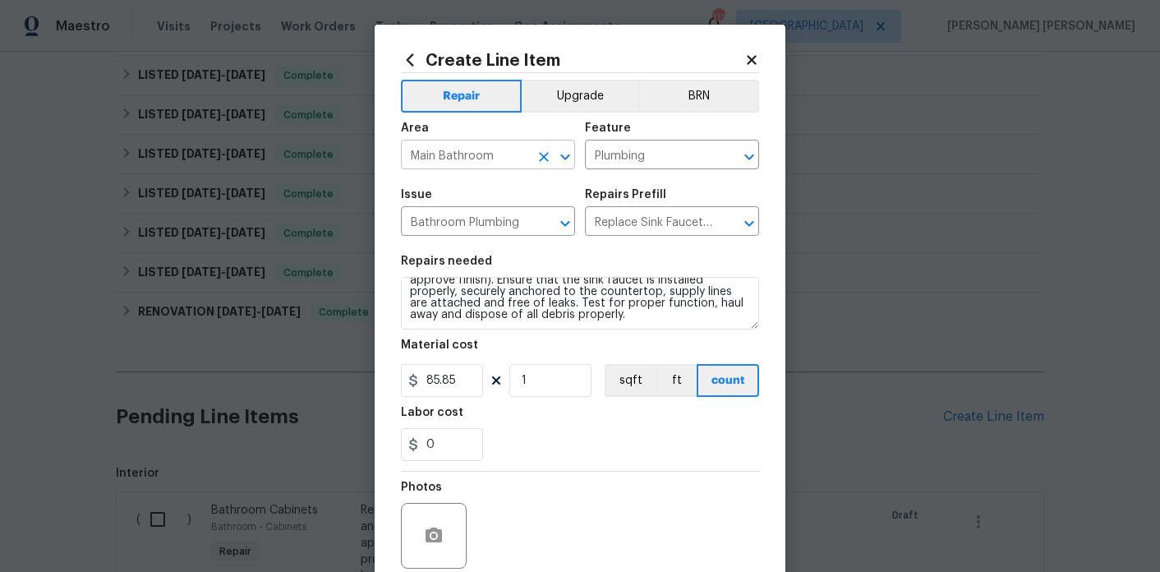
click at [504, 150] on input "Main Bathroom" at bounding box center [465, 156] width 128 height 25
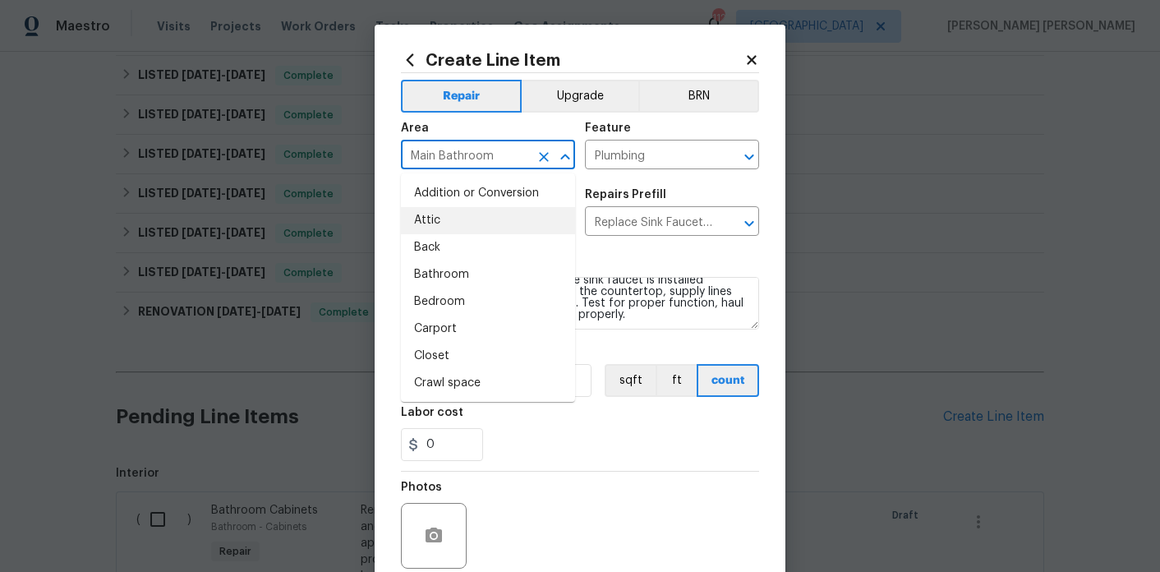
click at [725, 331] on section "Repairs needed Remove and replace the existing sink faucet with new (PM to appr…" at bounding box center [580, 358] width 358 height 225
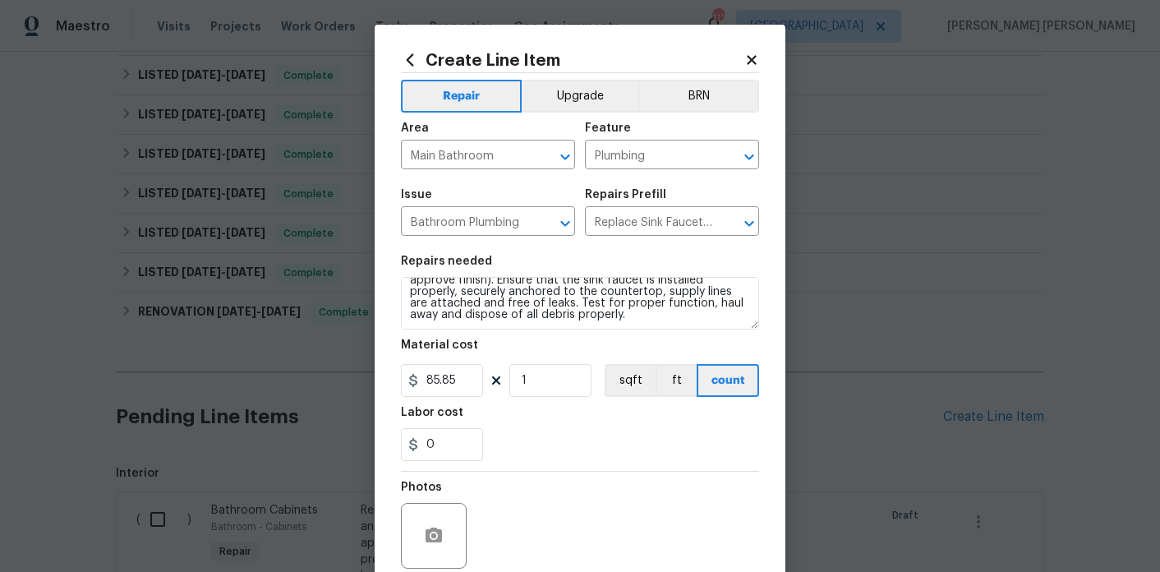
click at [725, 331] on section "Repairs needed Remove and replace the existing sink faucet with new (PM to appr…" at bounding box center [580, 358] width 358 height 225
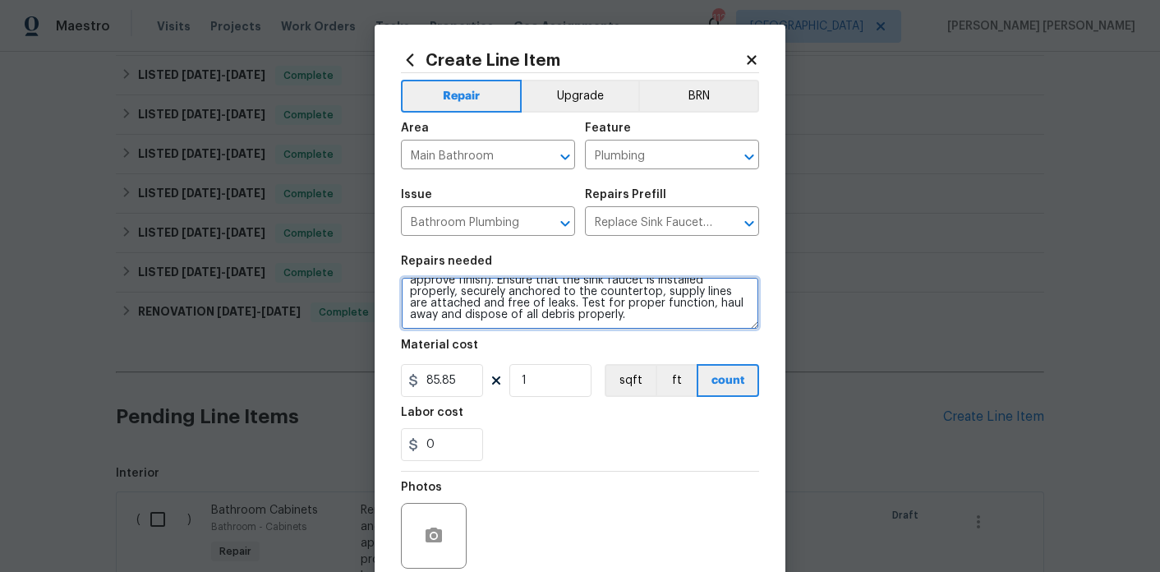
click at [725, 324] on textarea "Remove and replace the existing sink faucet with new (PM to approve finish). En…" at bounding box center [580, 303] width 358 height 53
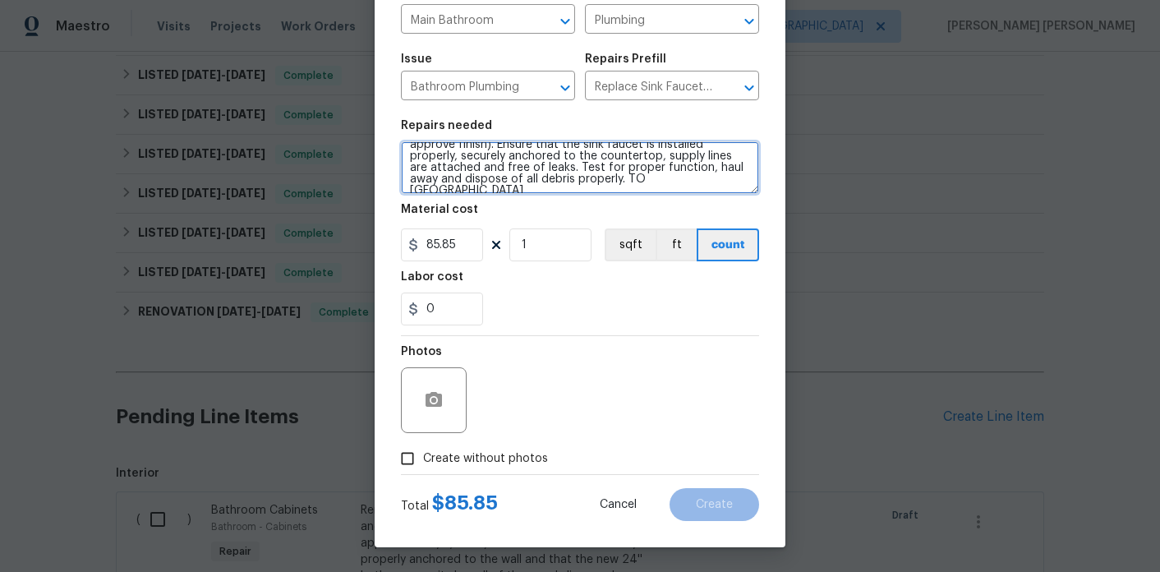
type textarea "Remove and replace the existing sink faucet with new (PM to approve finish). En…"
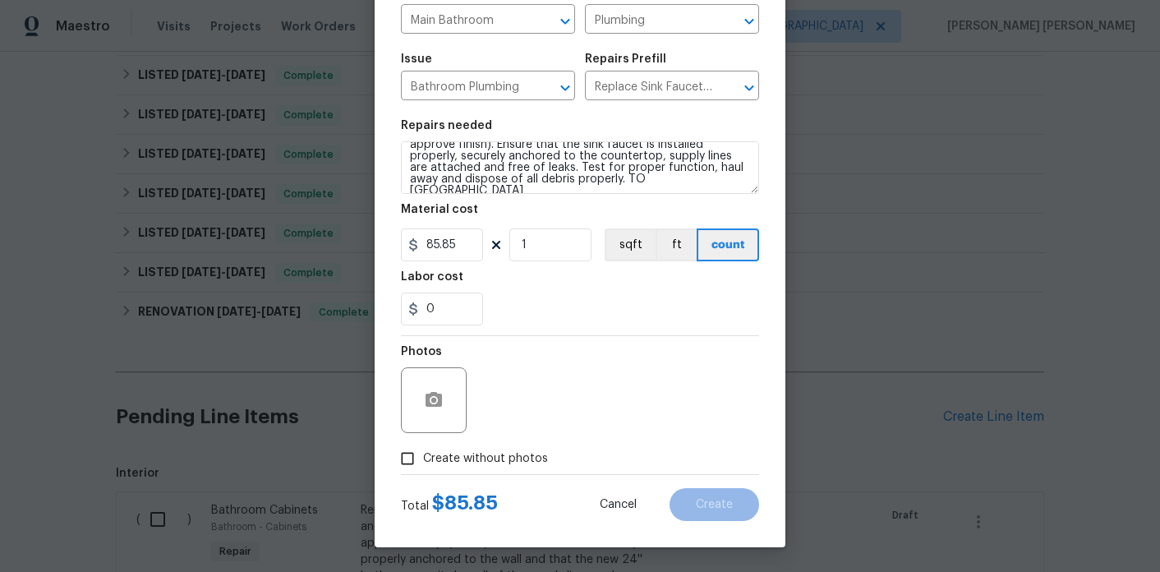
click at [503, 463] on span "Create without photos" at bounding box center [485, 458] width 125 height 17
click at [423, 463] on input "Create without photos" at bounding box center [407, 458] width 31 height 31
checkbox input "true"
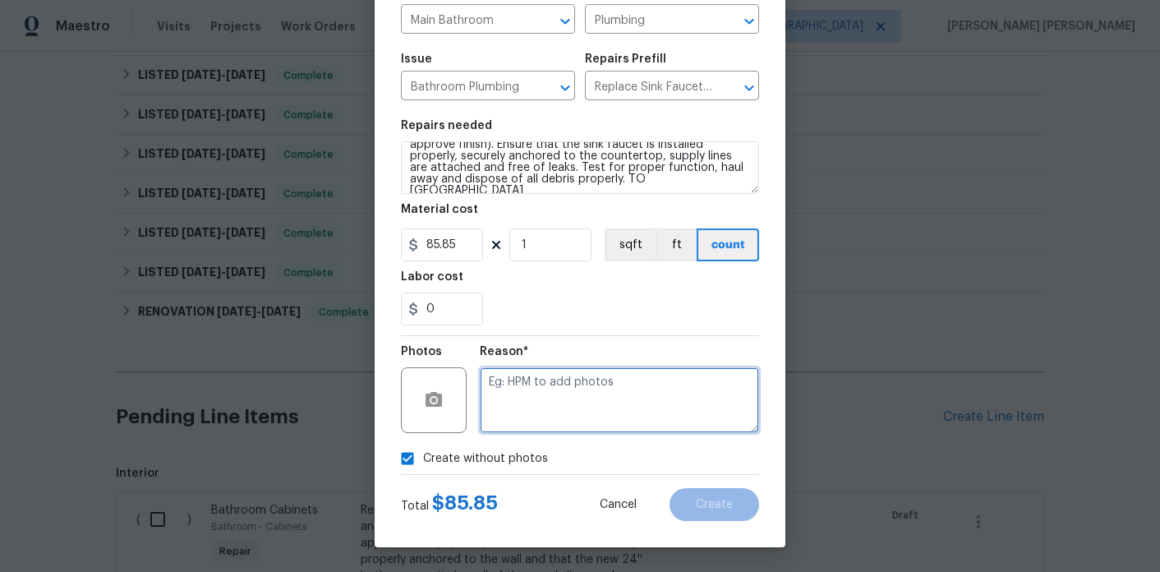
click at [570, 408] on textarea at bounding box center [619, 400] width 279 height 66
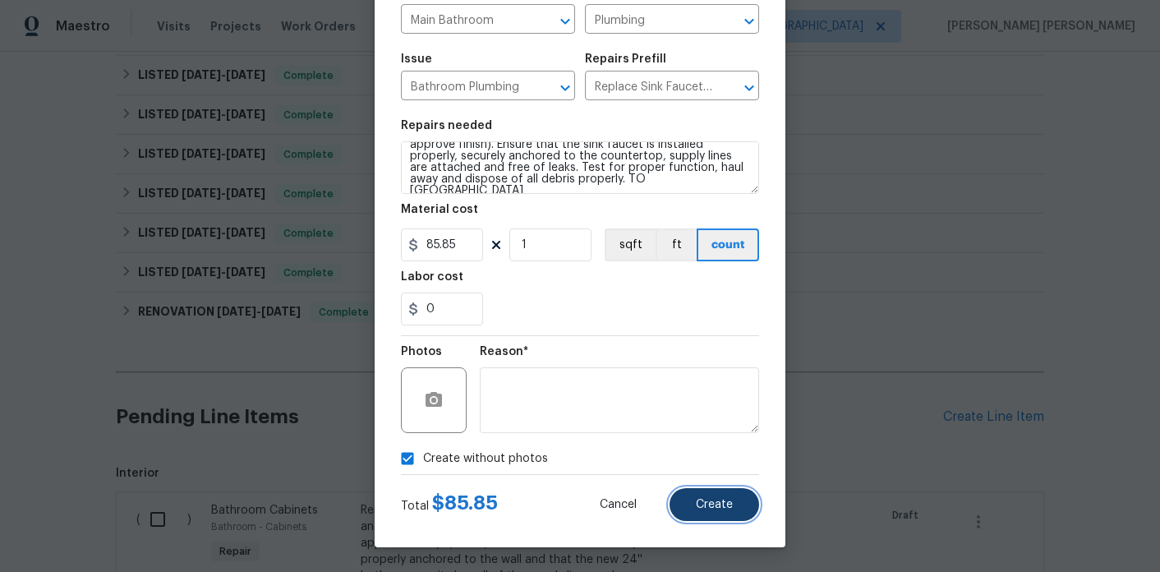
click at [712, 495] on button "Create" at bounding box center [715, 504] width 90 height 33
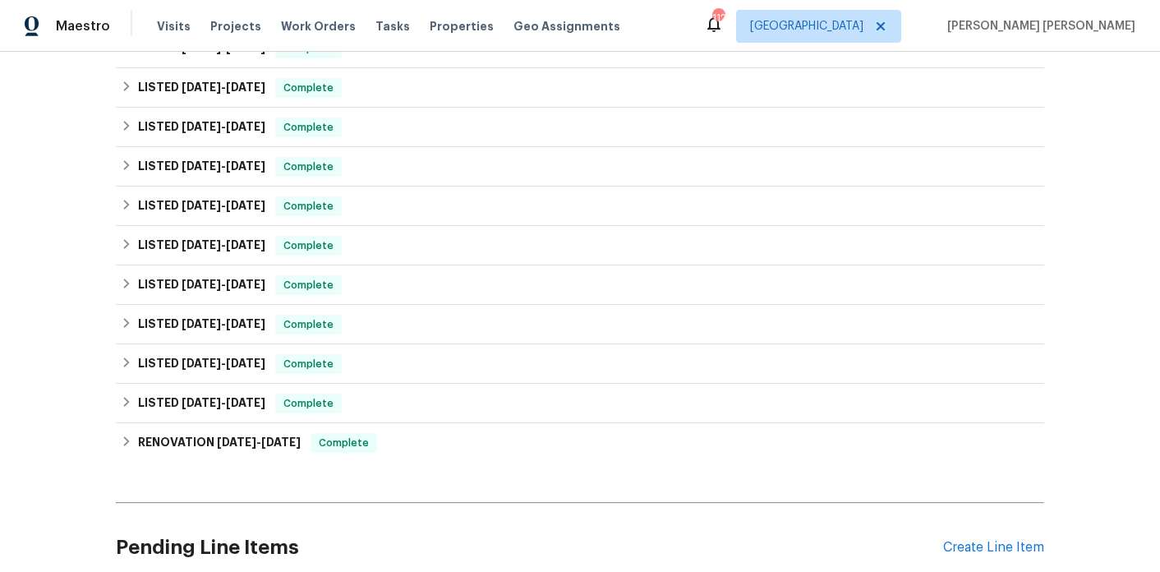
scroll to position [524, 0]
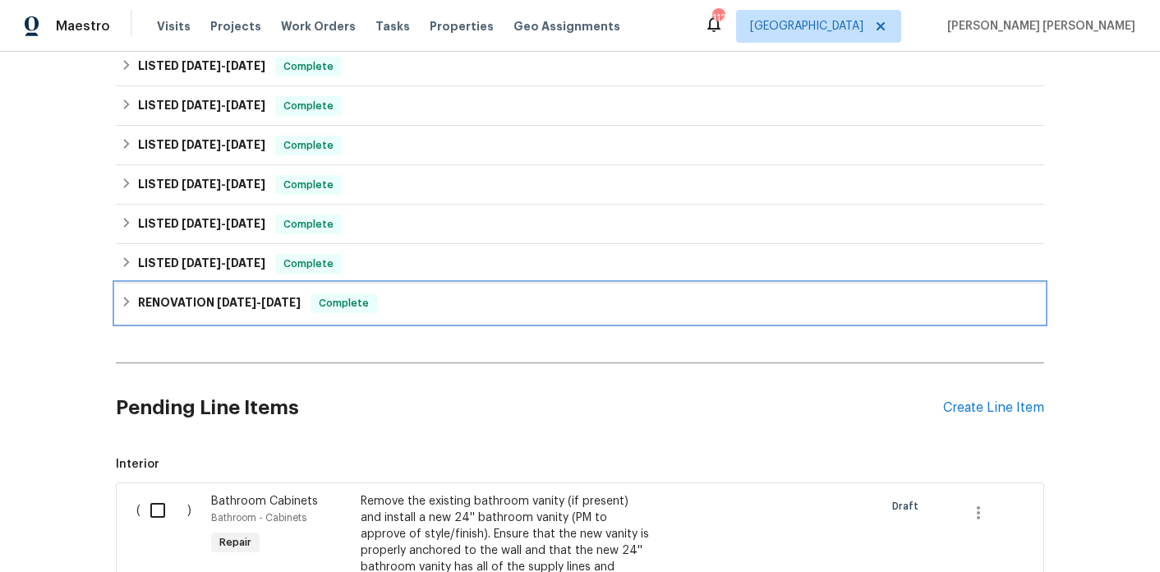
click at [244, 297] on span "[DATE]" at bounding box center [236, 303] width 39 height 12
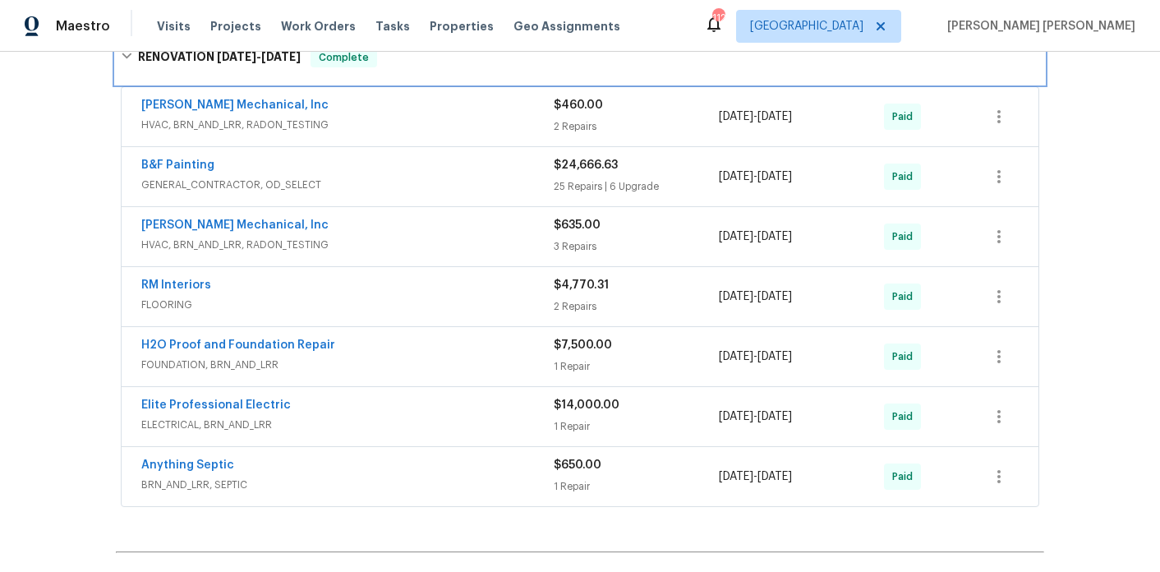
scroll to position [795, 0]
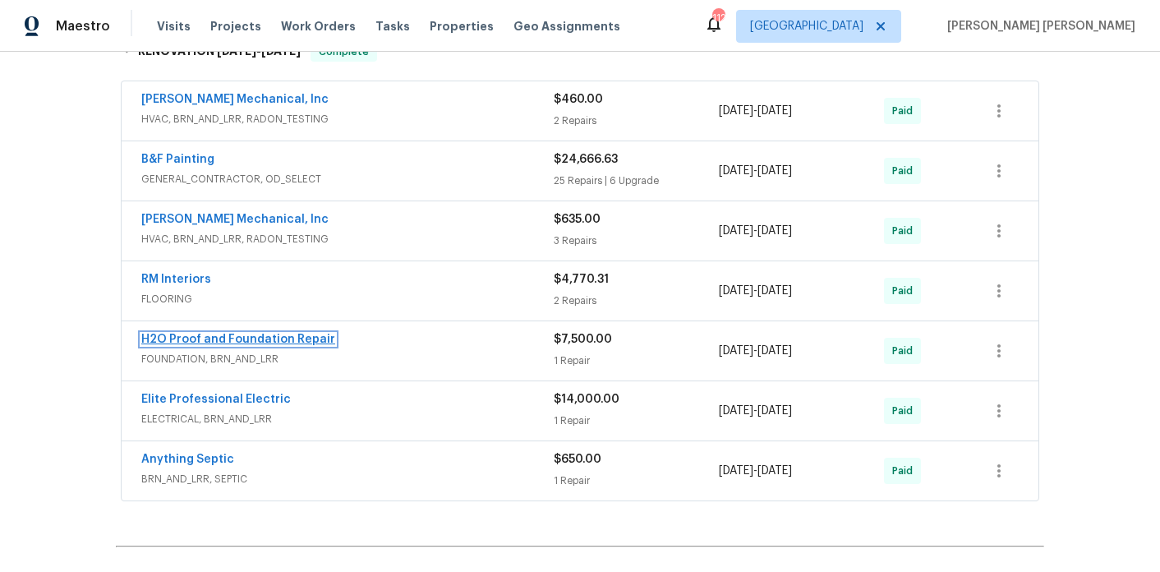
click at [261, 334] on link "H2O Proof and Foundation Repair" at bounding box center [238, 340] width 194 height 12
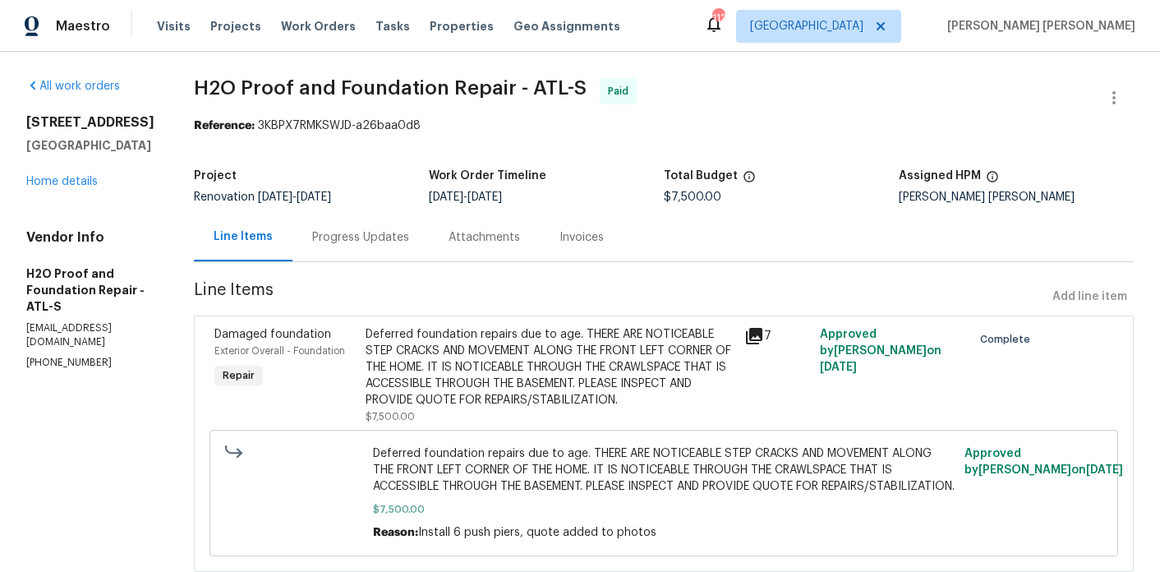
scroll to position [47, 0]
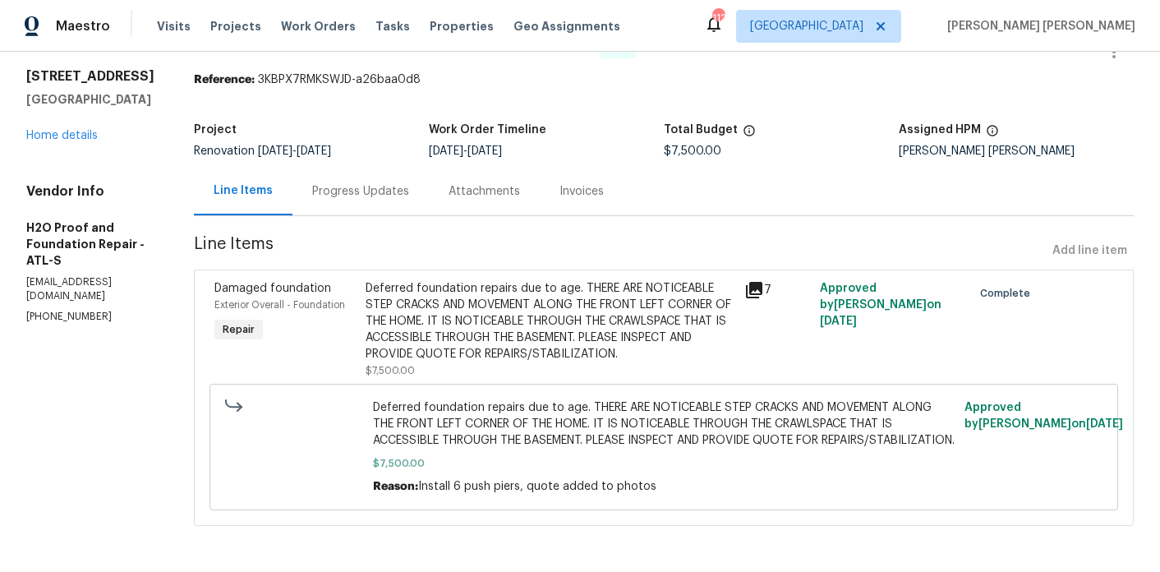
click at [325, 200] on div "Progress Updates" at bounding box center [361, 191] width 136 height 48
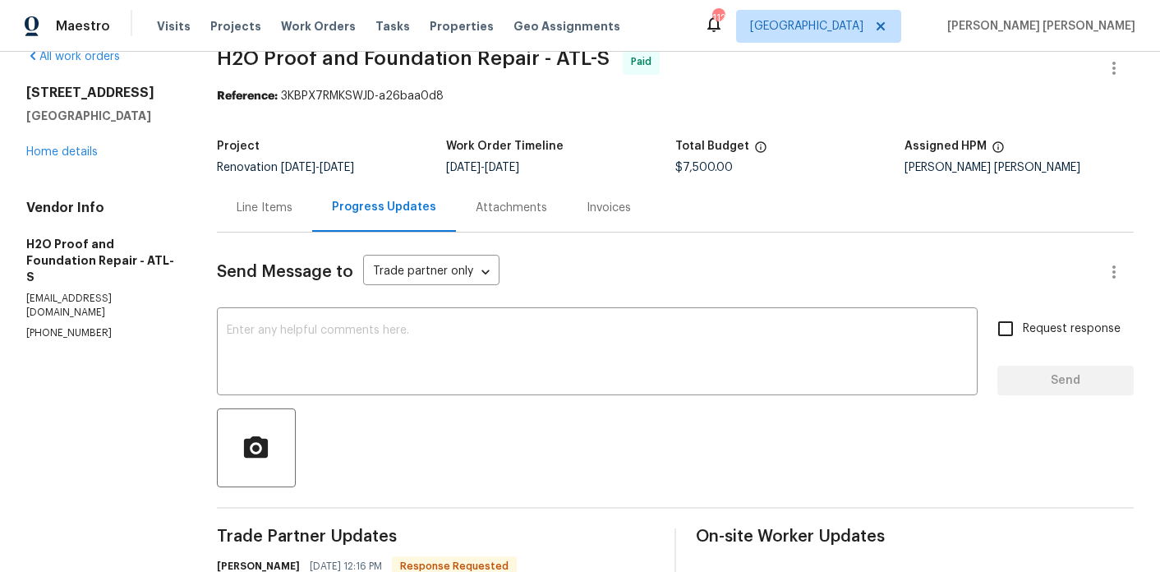
scroll to position [9, 0]
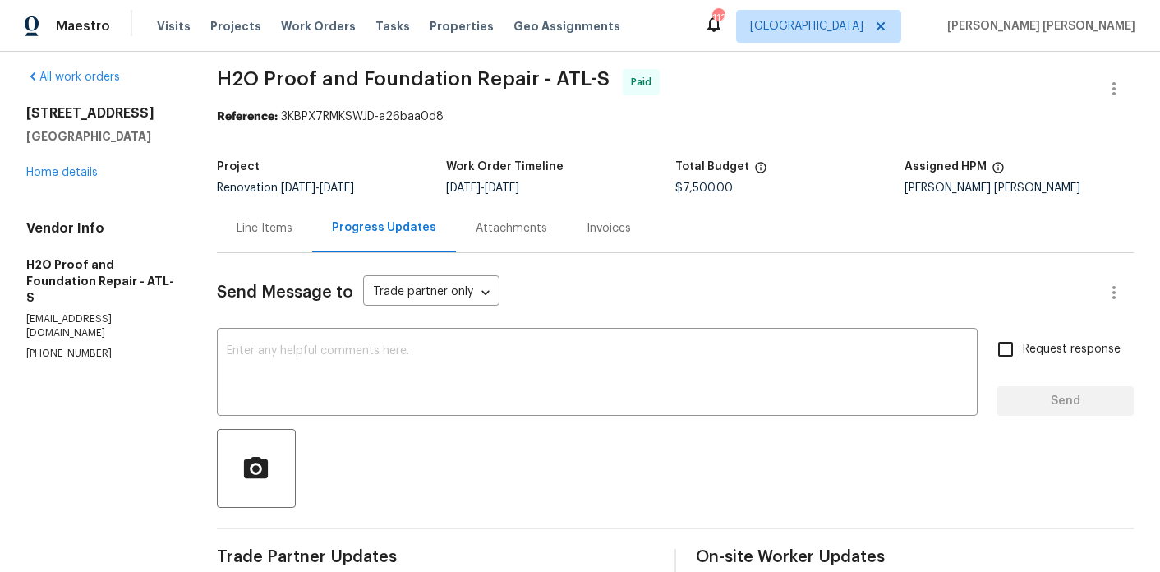
click at [288, 228] on div "Line Items" at bounding box center [265, 228] width 56 height 16
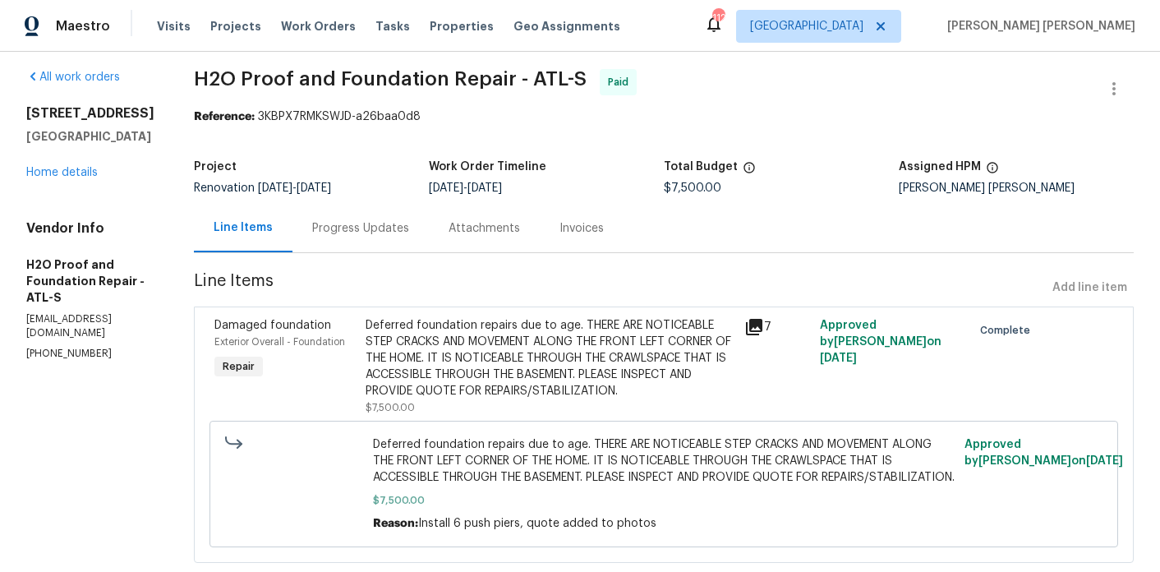
click at [629, 352] on div "Deferred foundation repairs due to age. THERE ARE NOTICEABLE STEP CRACKS AND MO…" at bounding box center [550, 358] width 369 height 82
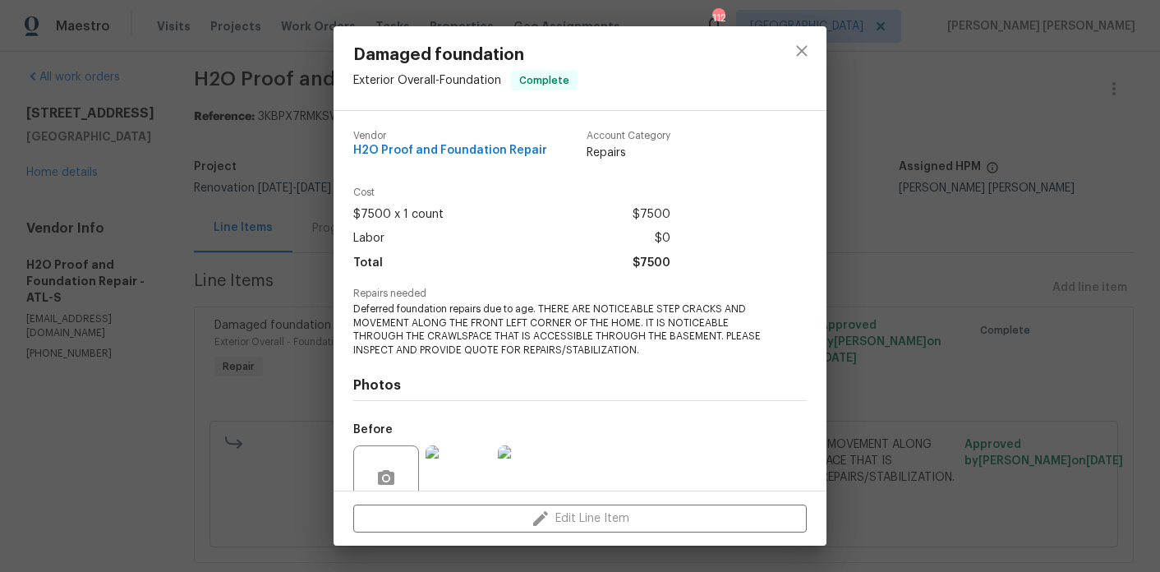
scroll to position [144, 0]
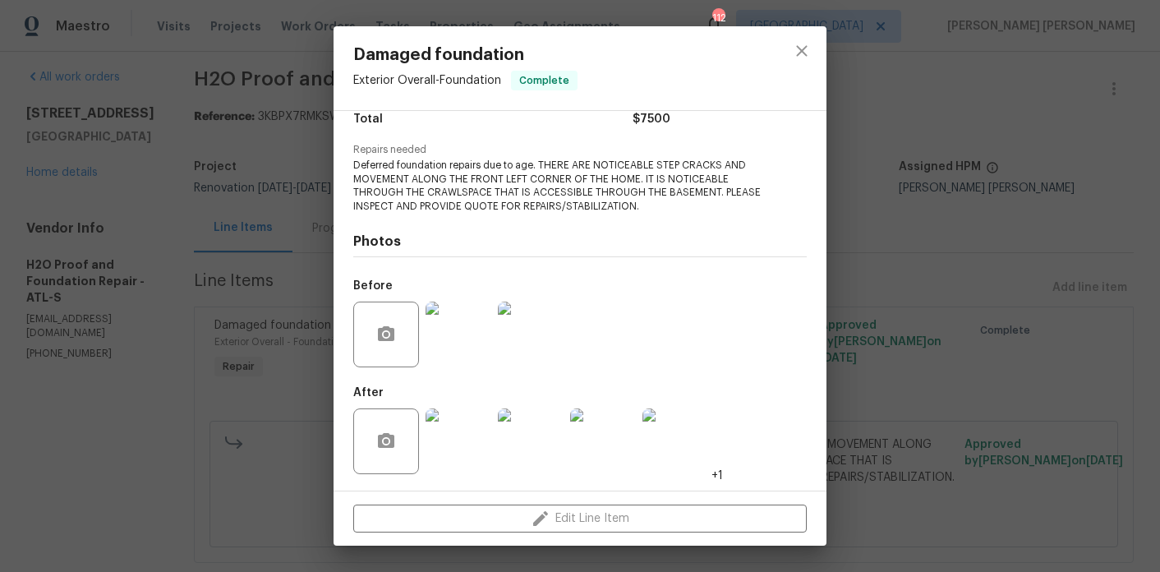
click at [125, 200] on div "Damaged foundation Exterior Overall - Foundation Complete Vendor H2O Proof and …" at bounding box center [580, 286] width 1160 height 572
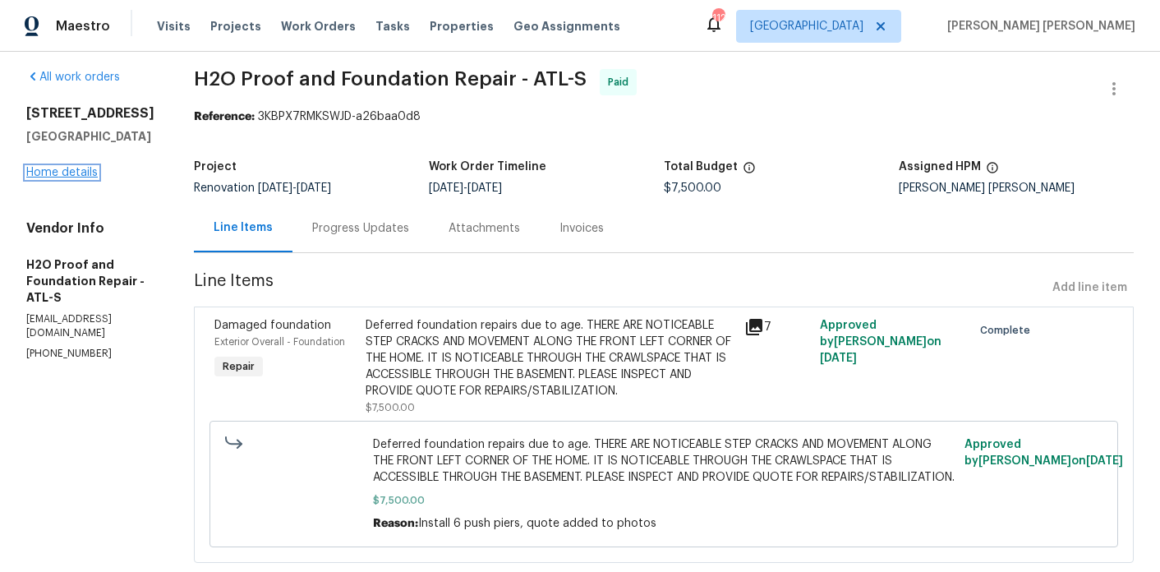
click at [82, 178] on link "Home details" at bounding box center [61, 173] width 71 height 12
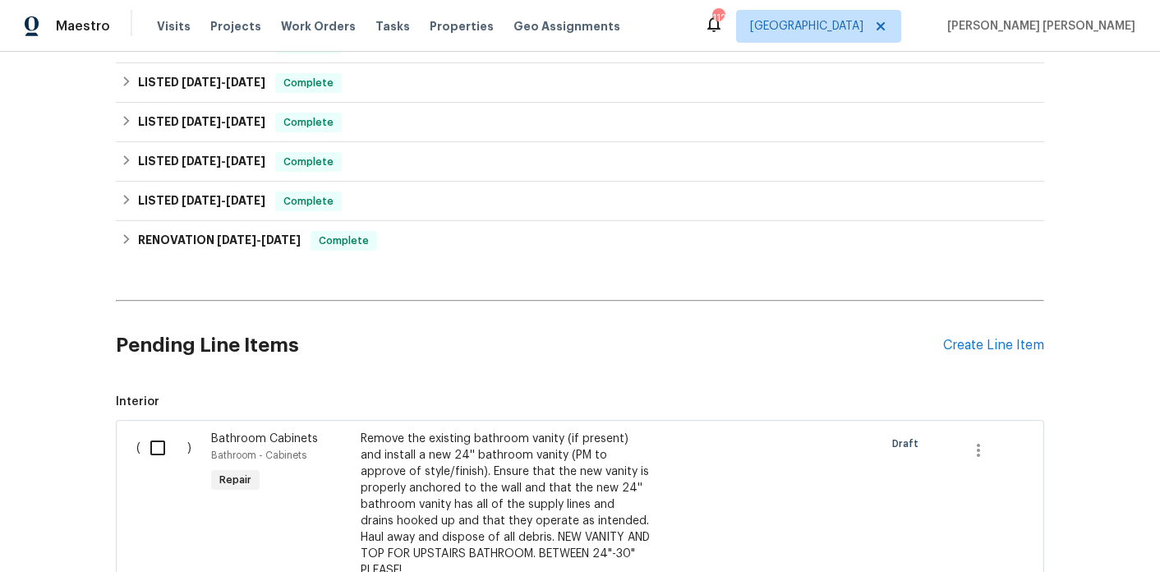
scroll to position [509, 0]
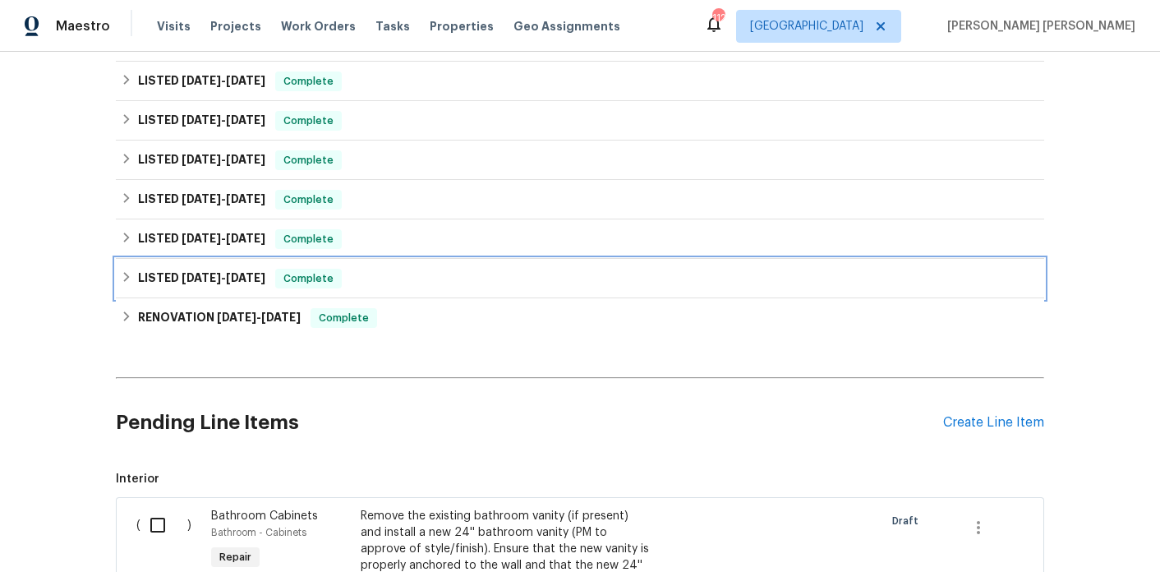
click at [219, 269] on h6 "LISTED [DATE] - [DATE]" at bounding box center [201, 279] width 127 height 20
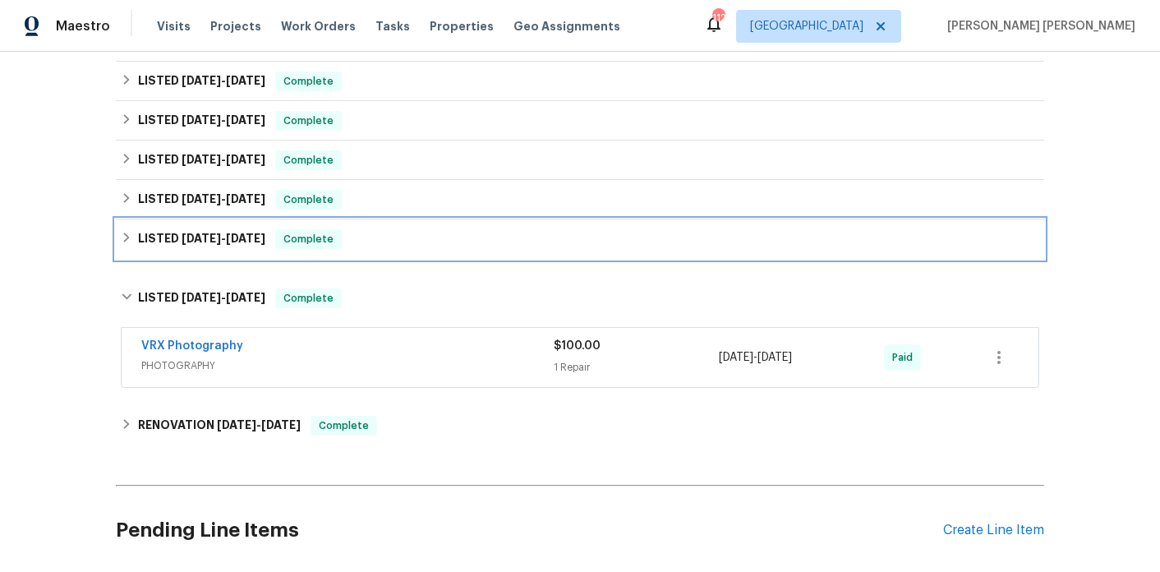
click at [223, 233] on span "[DATE] - [DATE]" at bounding box center [224, 239] width 84 height 12
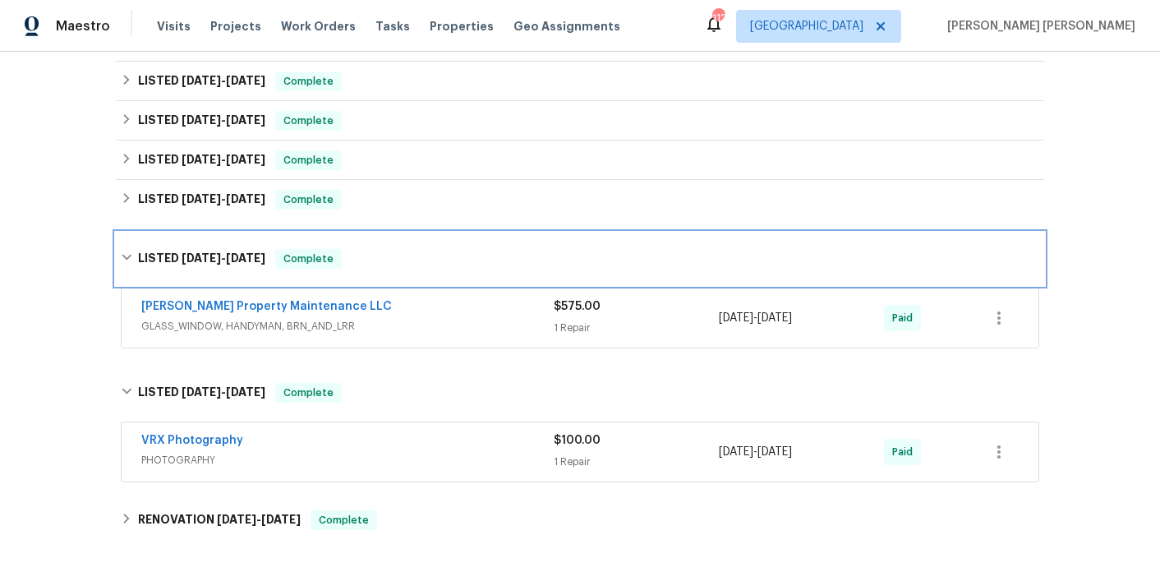
click at [223, 252] on span "[DATE] - [DATE]" at bounding box center [224, 258] width 84 height 12
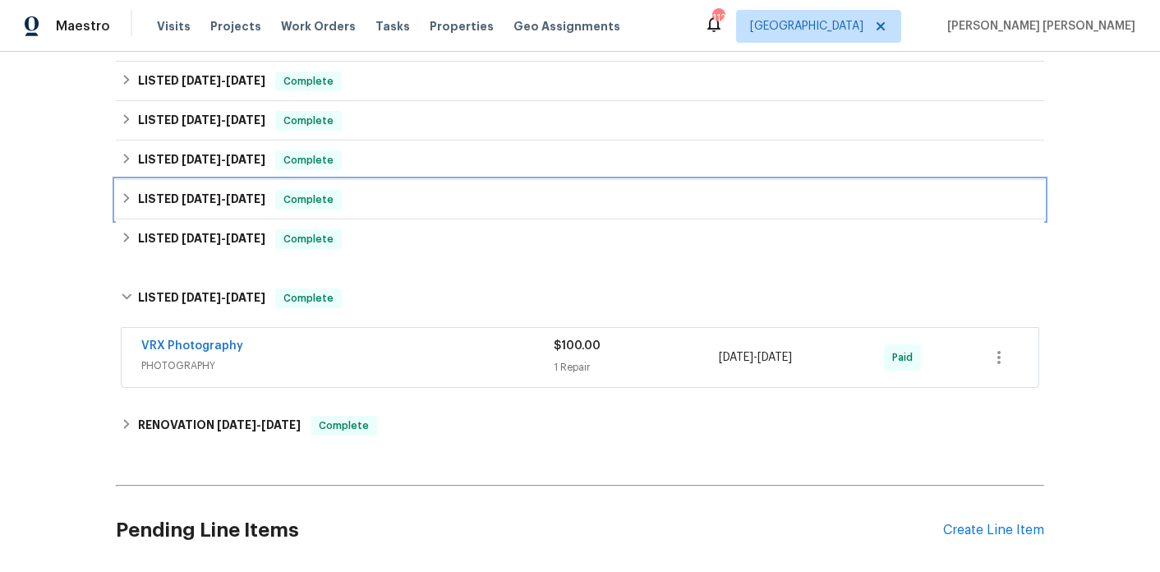
click at [221, 193] on span "[DATE]" at bounding box center [201, 199] width 39 height 12
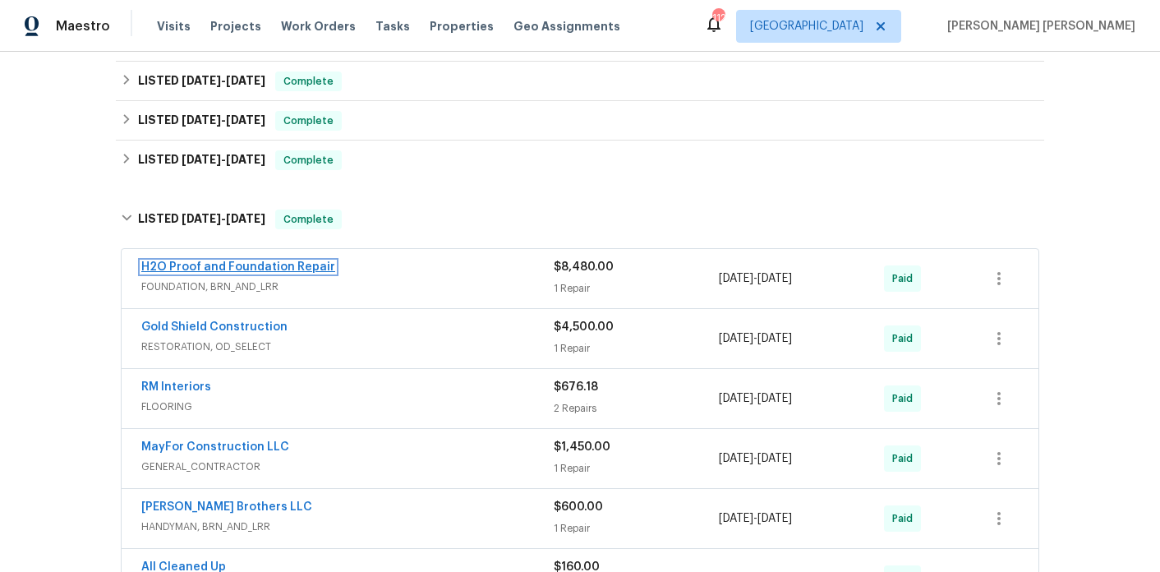
click at [236, 261] on link "H2O Proof and Foundation Repair" at bounding box center [238, 267] width 194 height 12
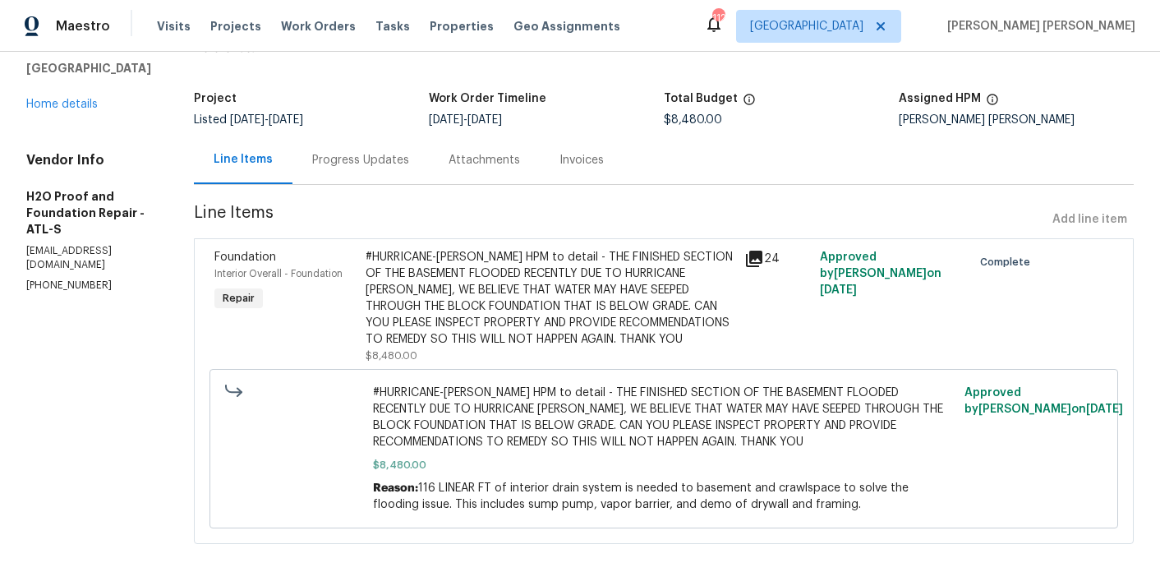
click at [339, 168] on div "Progress Updates" at bounding box center [360, 160] width 97 height 16
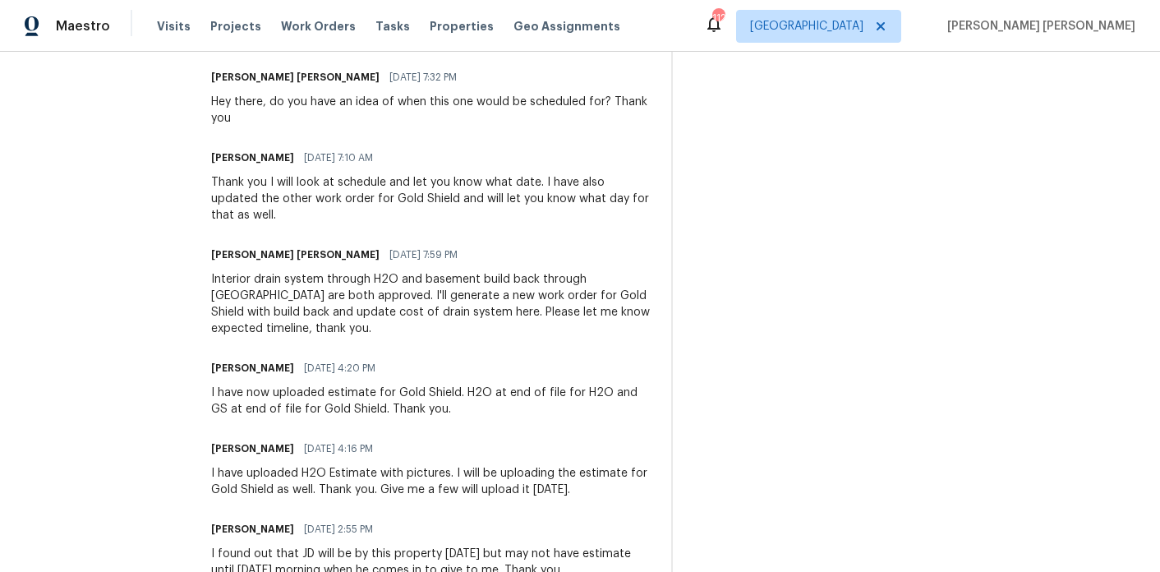
scroll to position [939, 0]
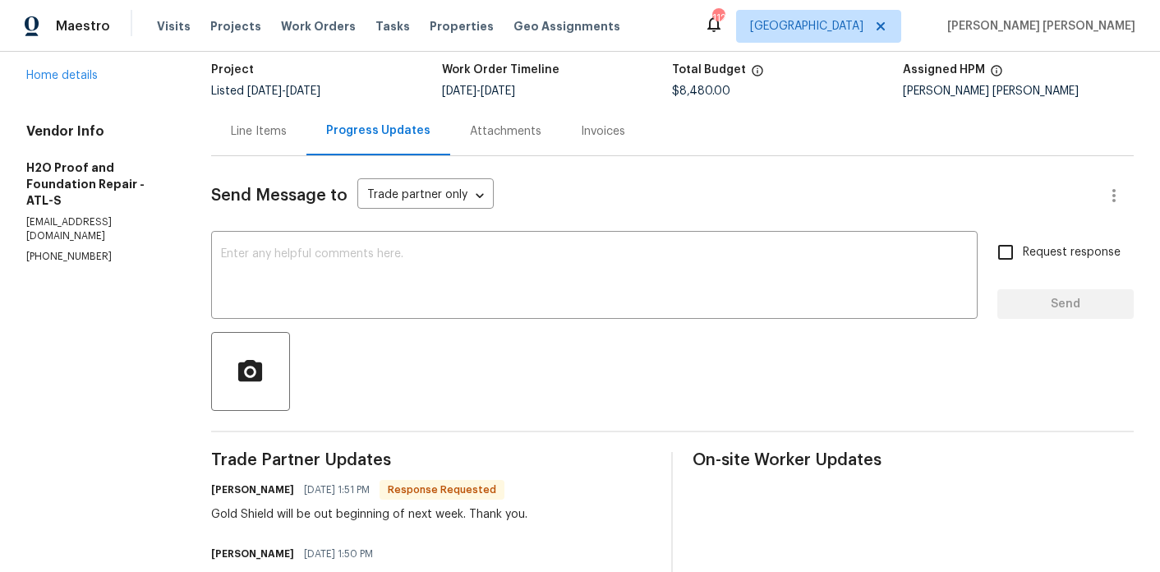
click at [284, 140] on div "Line Items" at bounding box center [258, 131] width 95 height 48
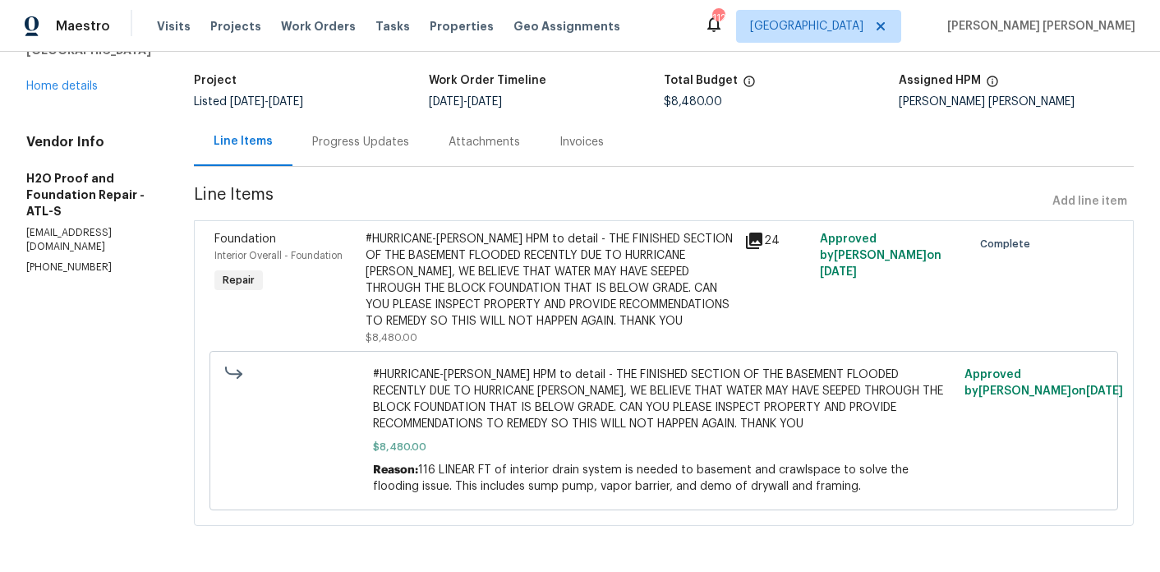
scroll to position [96, 0]
click at [526, 303] on div "#HURRICANE-[PERSON_NAME] HPM to detail - THE FINISHED SECTION OF THE BASEMENT F…" at bounding box center [550, 280] width 369 height 99
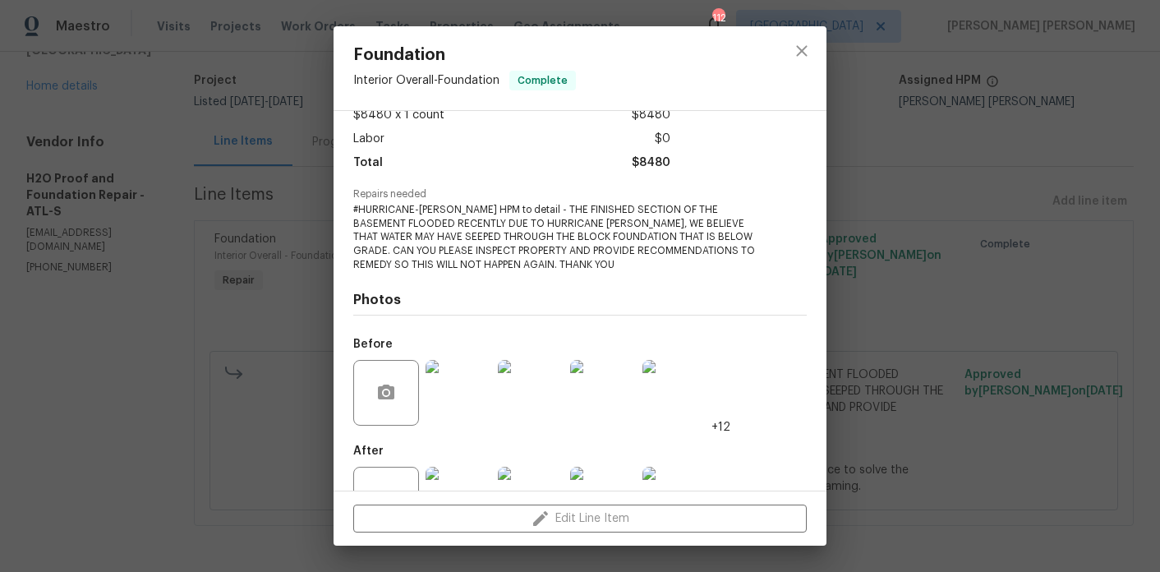
scroll to position [158, 0]
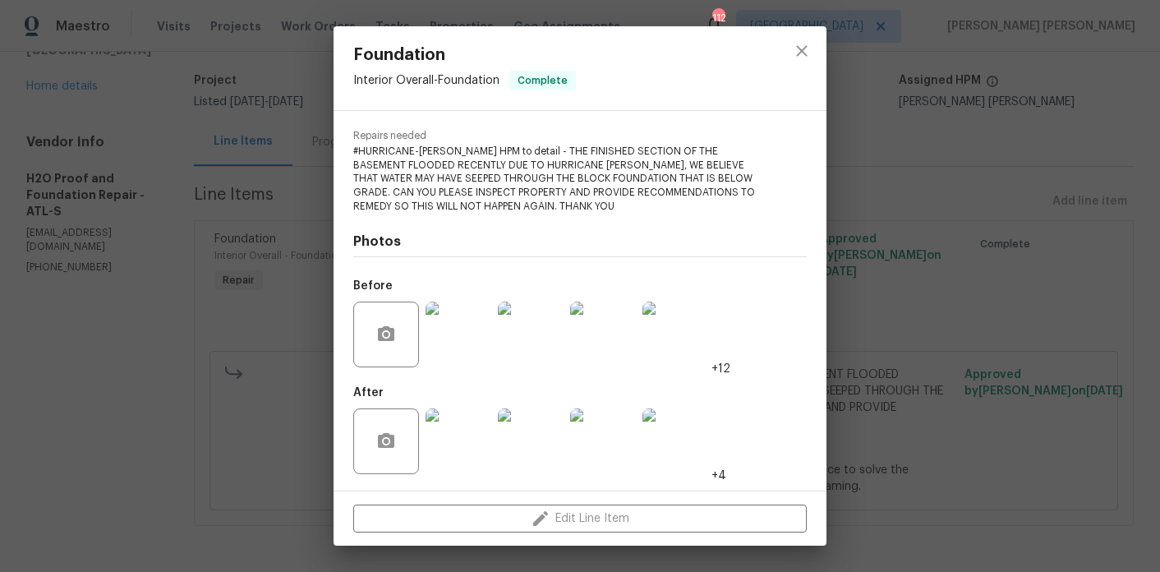
click at [466, 431] on img at bounding box center [459, 441] width 66 height 66
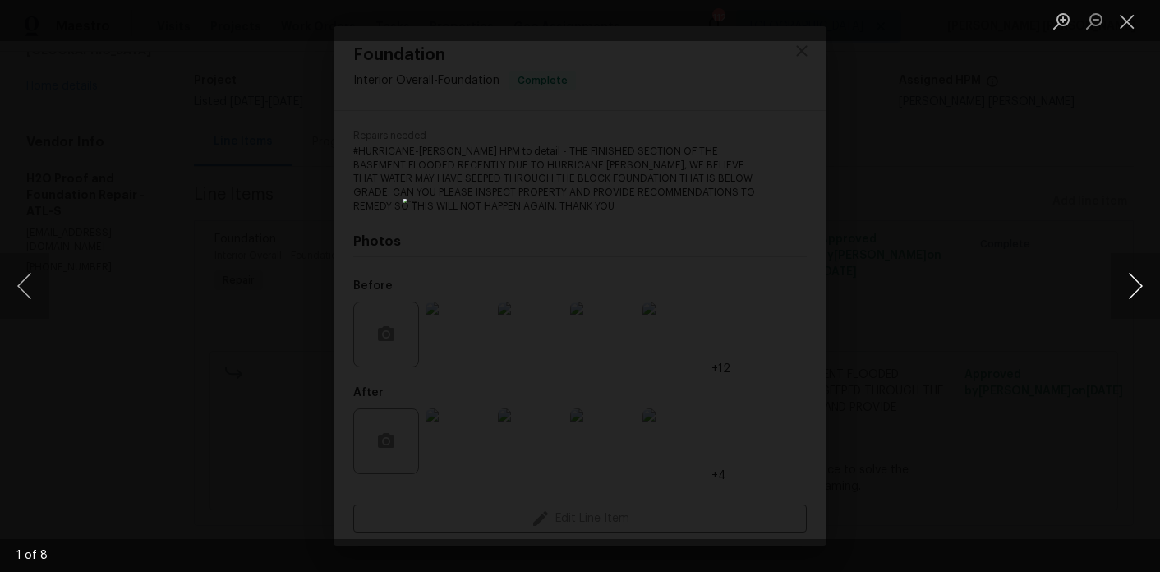
click at [1140, 278] on button "Next image" at bounding box center [1135, 286] width 49 height 66
drag, startPoint x: 1140, startPoint y: 276, endPoint x: 153, endPoint y: 260, distance: 987.0
click at [153, 260] on div "3 of 8" at bounding box center [580, 286] width 1160 height 572
click at [32, 294] on button "Previous image" at bounding box center [24, 286] width 49 height 66
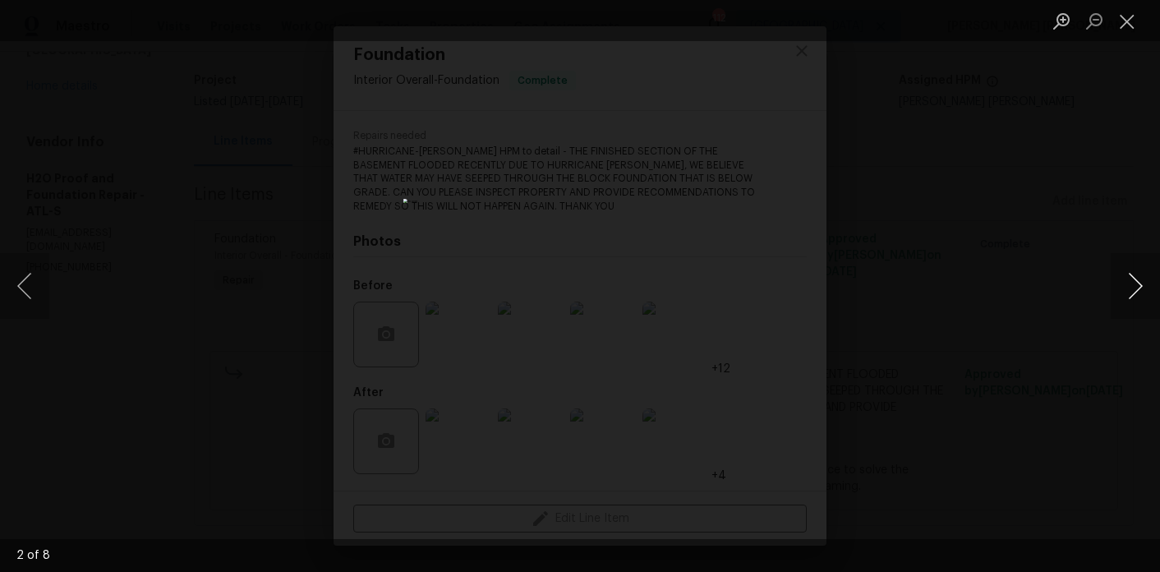
click at [1144, 297] on button "Next image" at bounding box center [1135, 286] width 49 height 66
click at [1144, 296] on button "Next image" at bounding box center [1135, 286] width 49 height 66
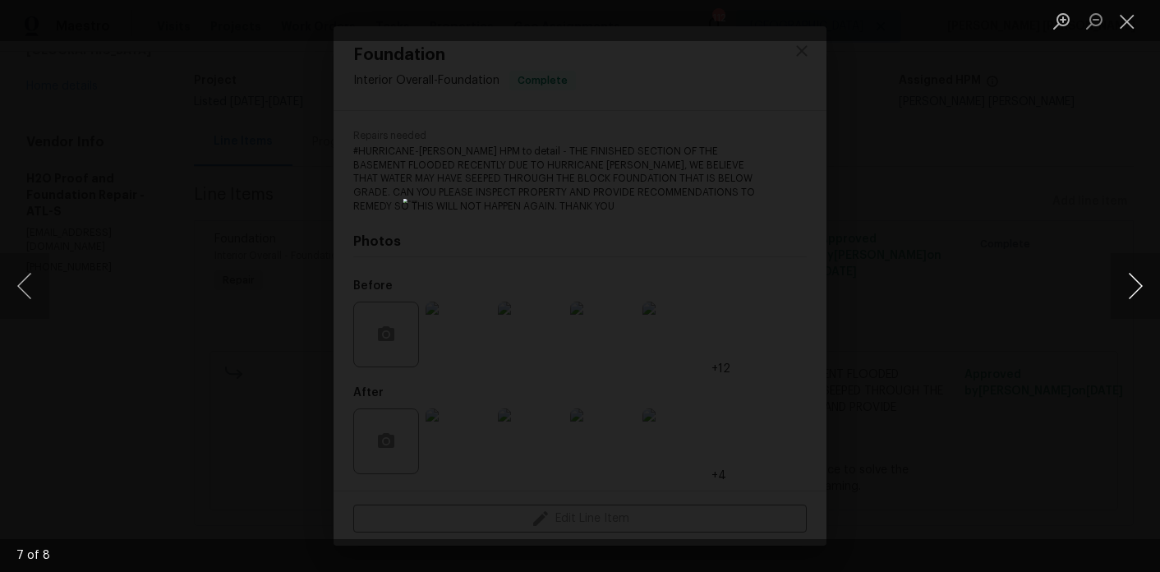
click at [1144, 295] on button "Next image" at bounding box center [1135, 286] width 49 height 66
click at [1144, 294] on button "Next image" at bounding box center [1135, 286] width 49 height 66
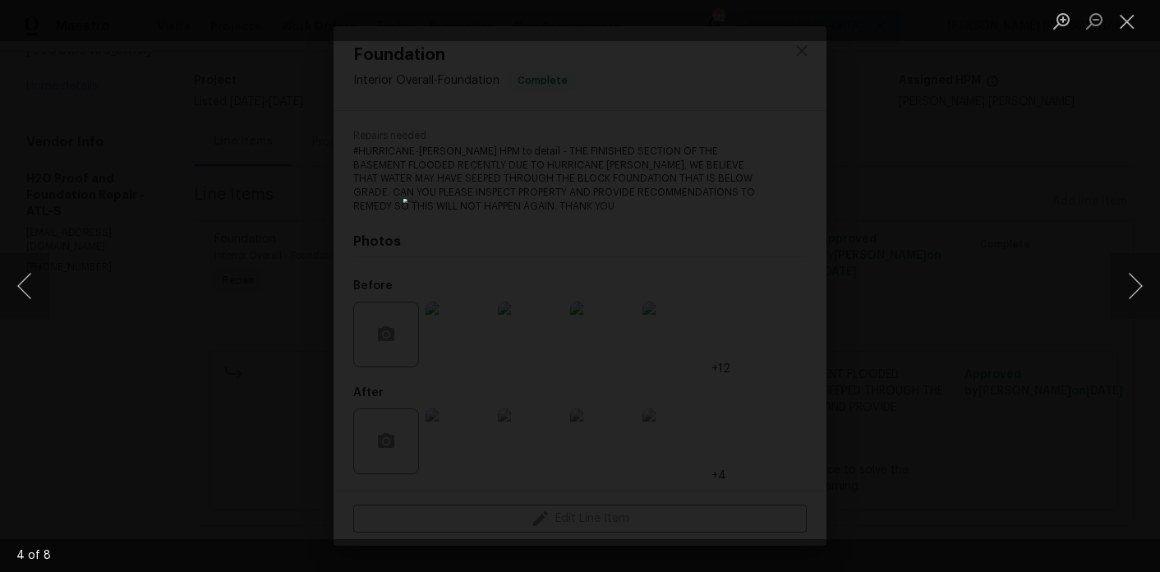
click at [281, 62] on div "Lightbox" at bounding box center [580, 286] width 1160 height 572
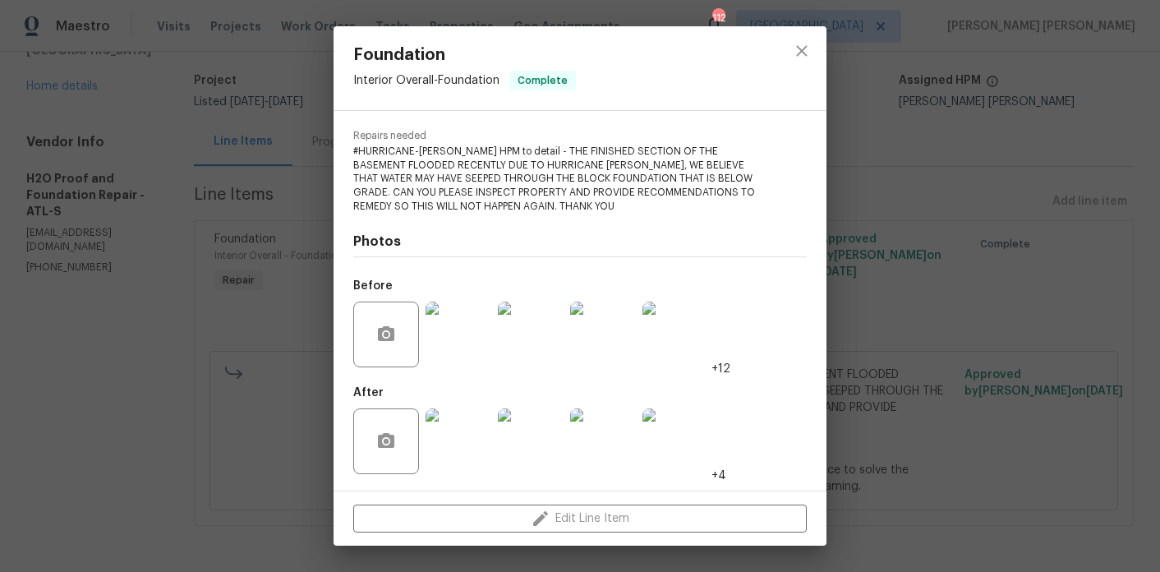
click at [189, 101] on div "Foundation Interior Overall - Foundation Complete Vendor H2O Proof and Foundati…" at bounding box center [580, 286] width 1160 height 572
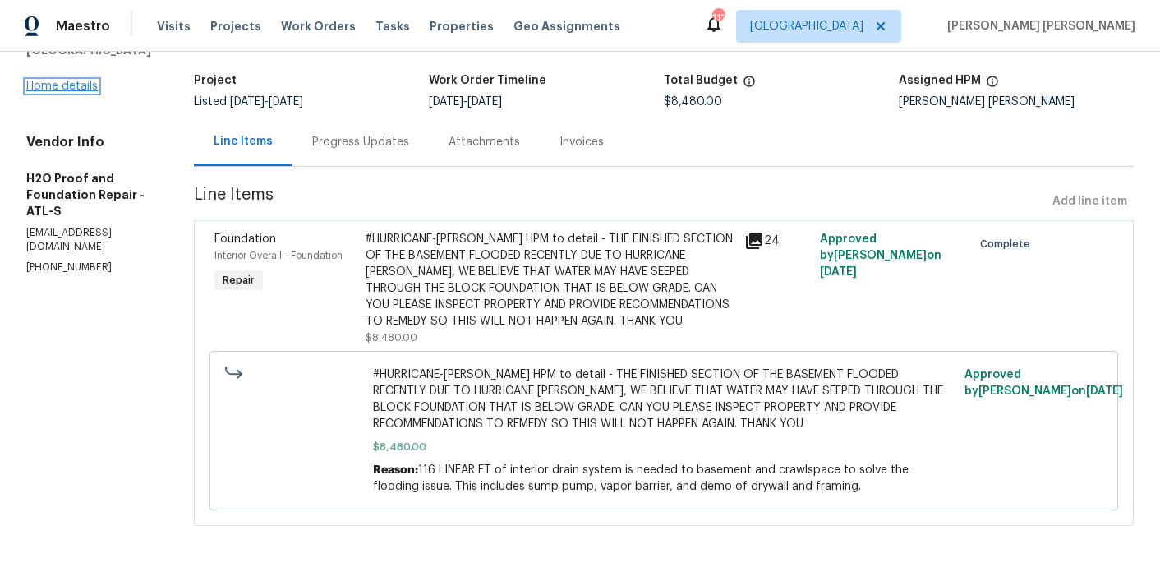
click at [84, 92] on link "Home details" at bounding box center [61, 87] width 71 height 12
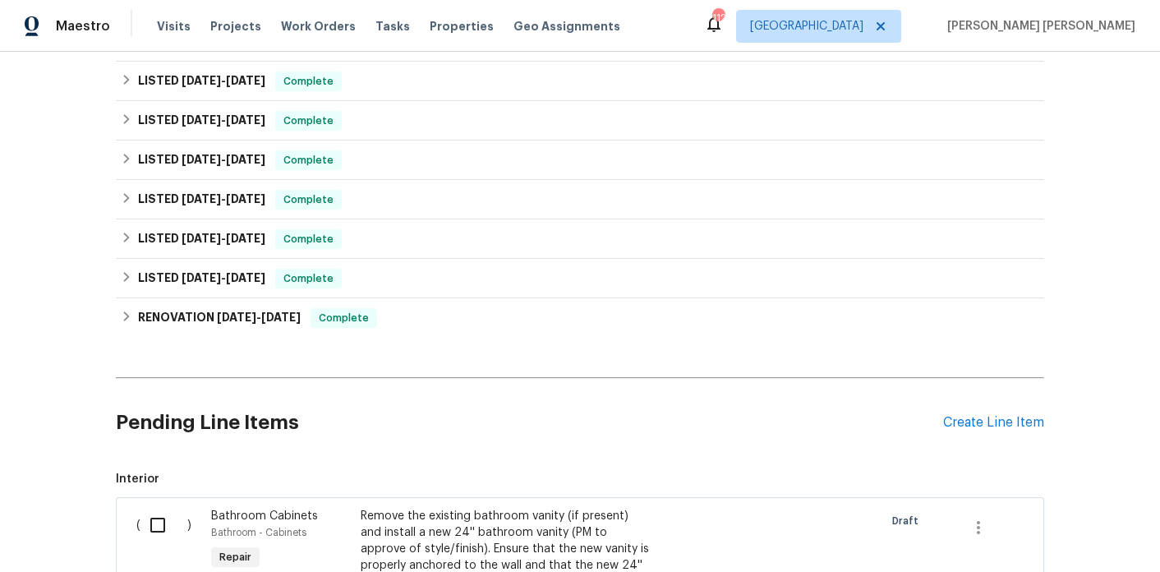
scroll to position [507, 0]
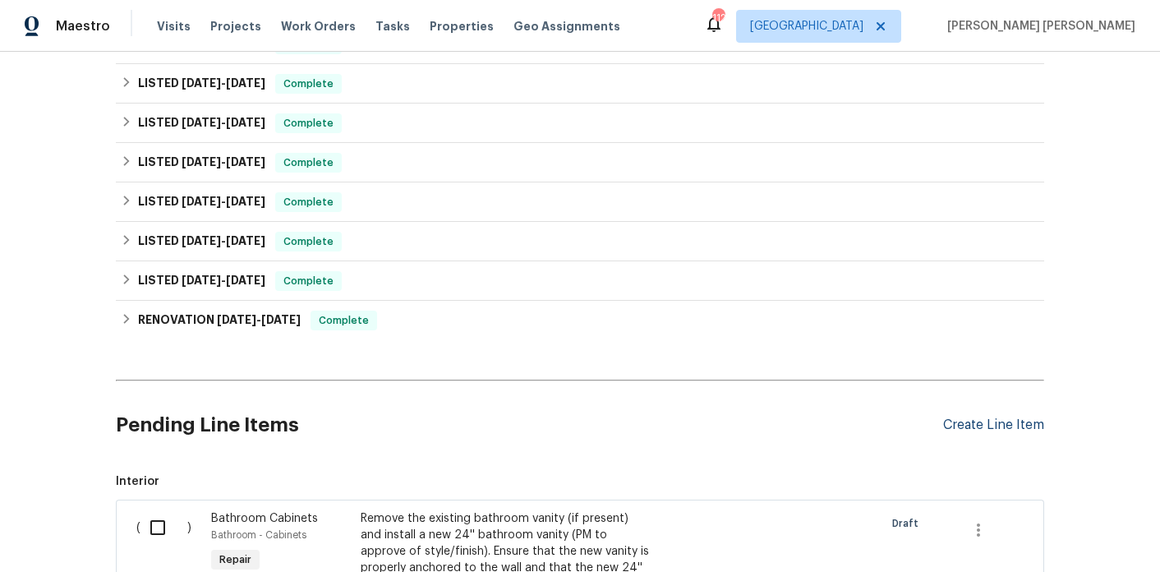
click at [974, 417] on div "Create Line Item" at bounding box center [993, 425] width 101 height 16
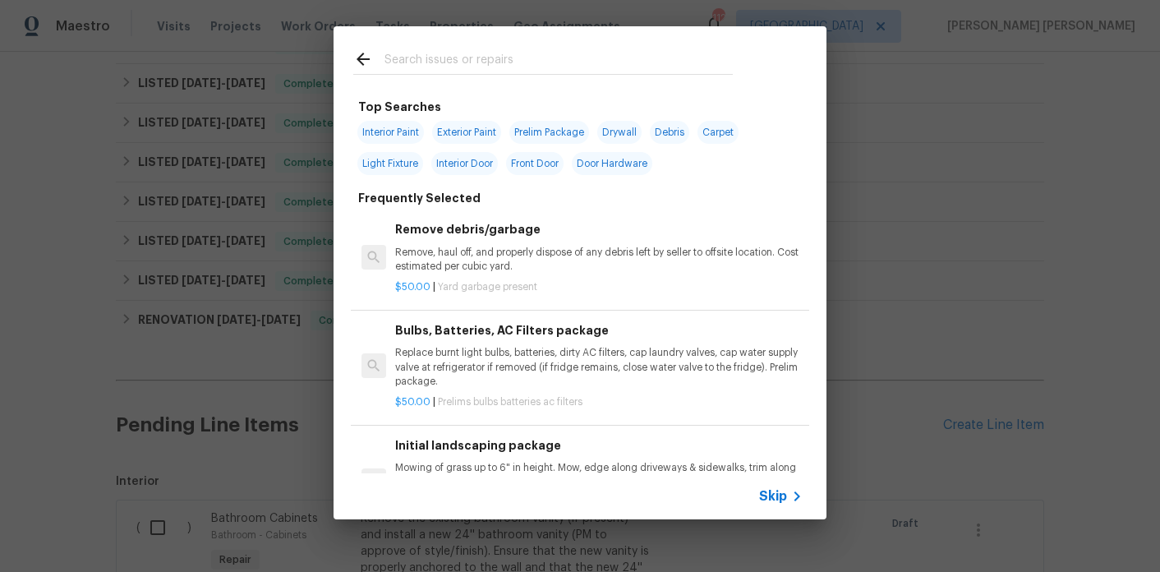
click at [442, 58] on input "text" at bounding box center [559, 61] width 348 height 25
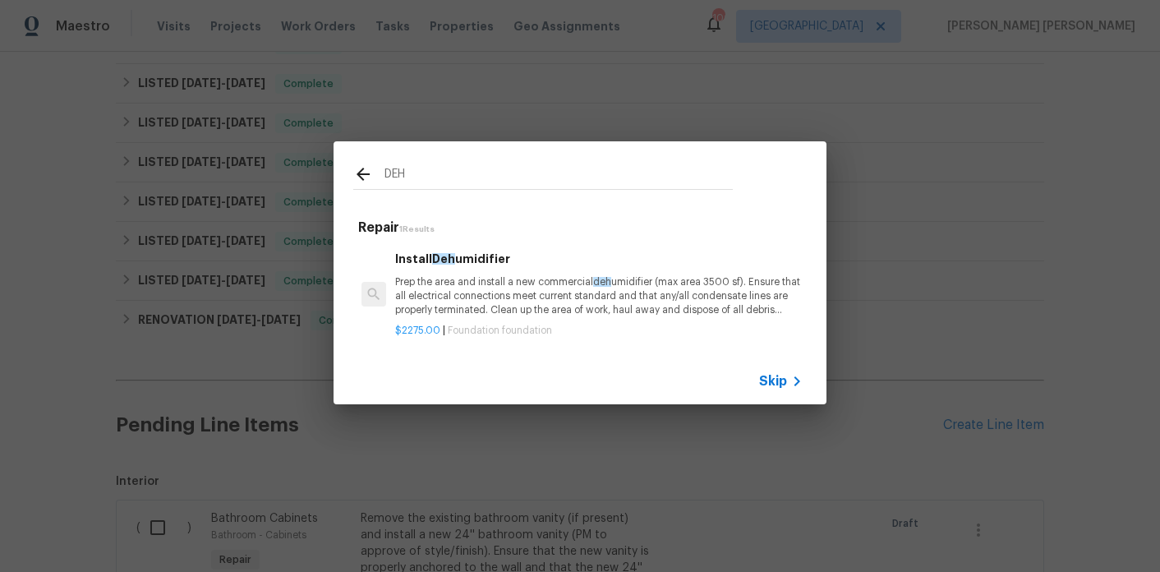
type input "DEH"
click at [518, 314] on p "Prep the area and install a new commercial deh umidifier (max area 3500 sf). En…" at bounding box center [599, 296] width 408 height 42
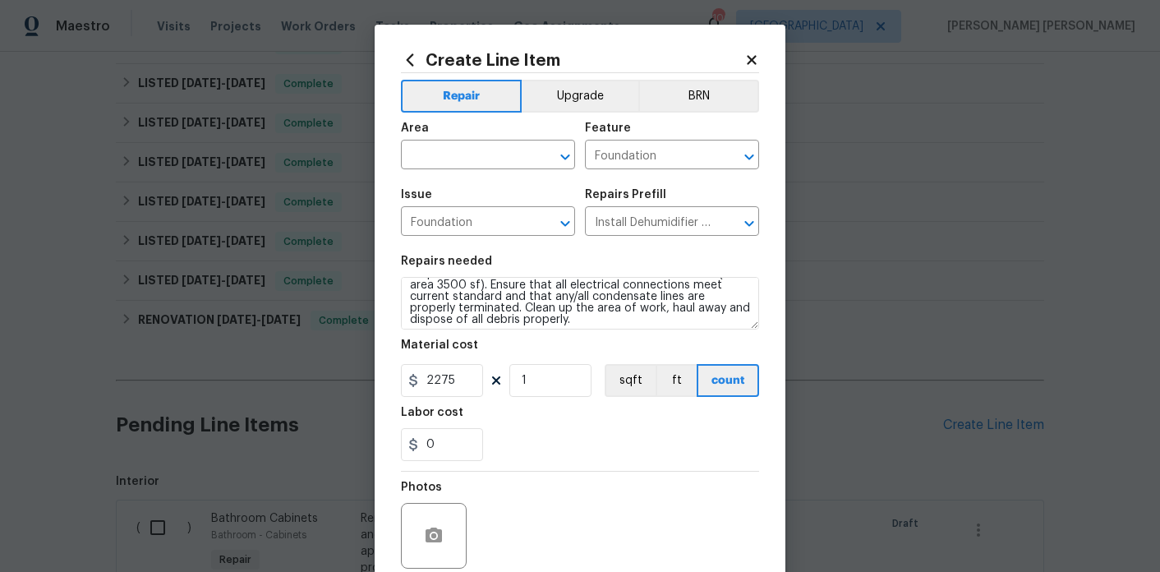
scroll to position [23, 0]
click at [462, 136] on div "Area" at bounding box center [488, 132] width 174 height 21
click at [462, 148] on input "text" at bounding box center [465, 156] width 128 height 25
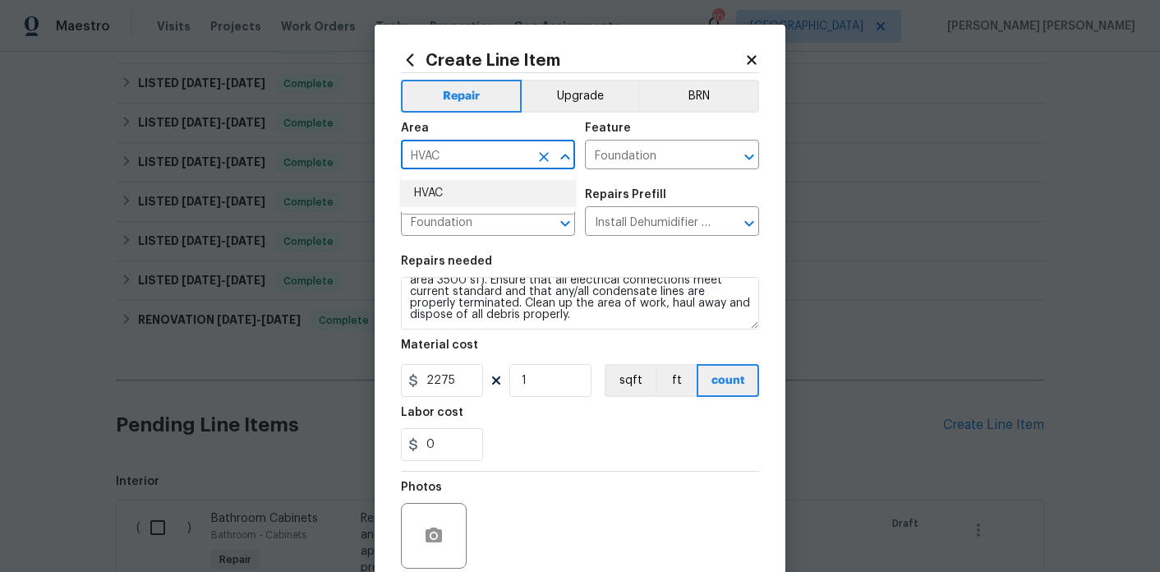
click at [459, 188] on li "HVAC" at bounding box center [488, 193] width 174 height 27
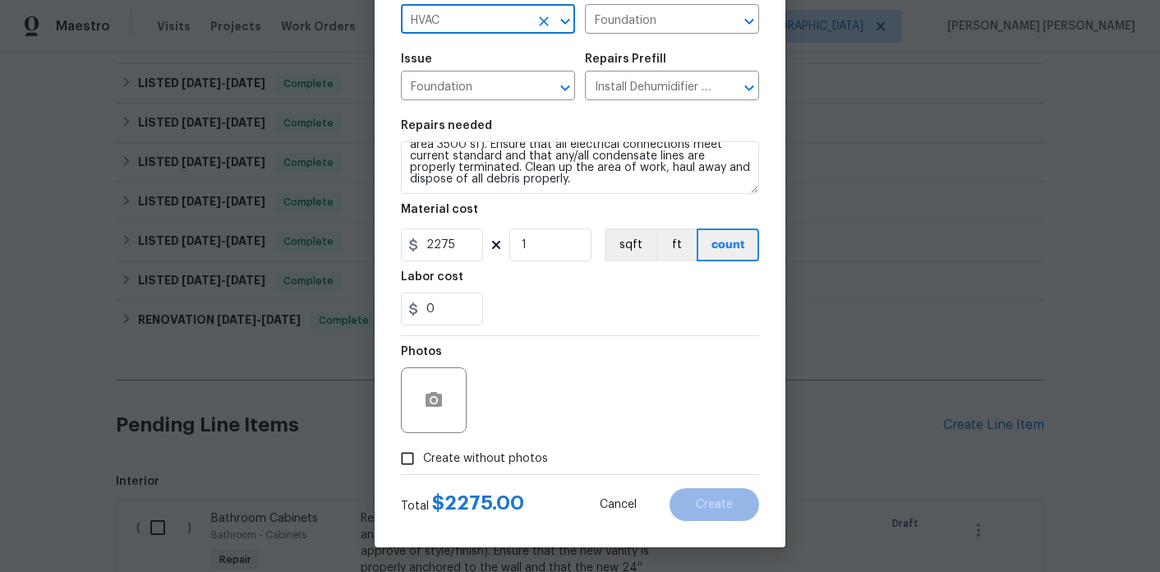
type input "HVAC"
click at [499, 460] on span "Create without photos" at bounding box center [485, 458] width 125 height 17
click at [423, 460] on input "Create without photos" at bounding box center [407, 458] width 31 height 31
checkbox input "true"
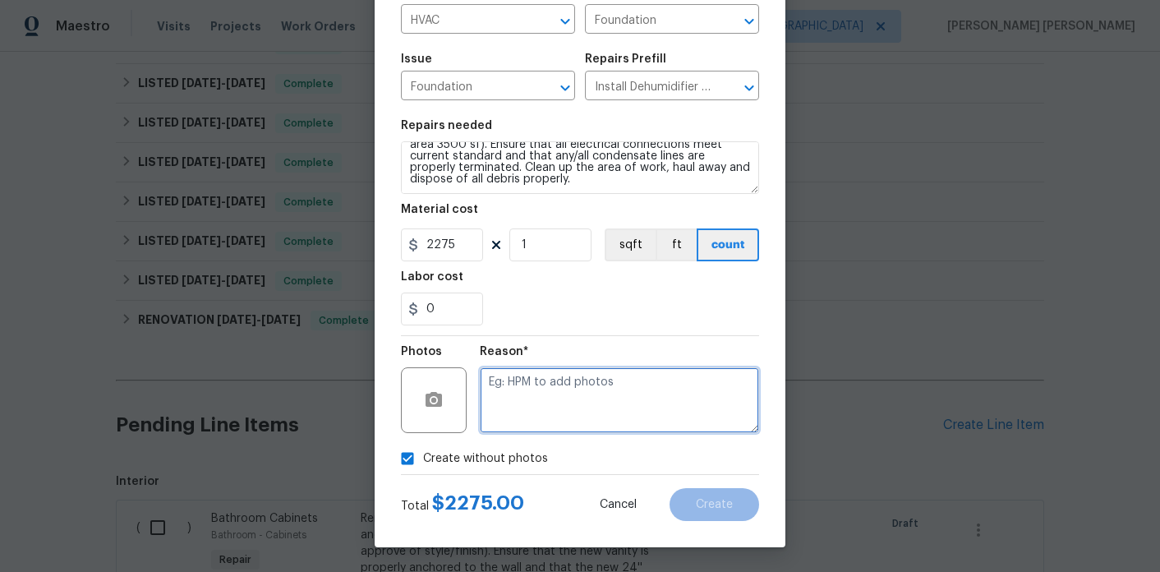
click at [545, 412] on textarea at bounding box center [619, 400] width 279 height 66
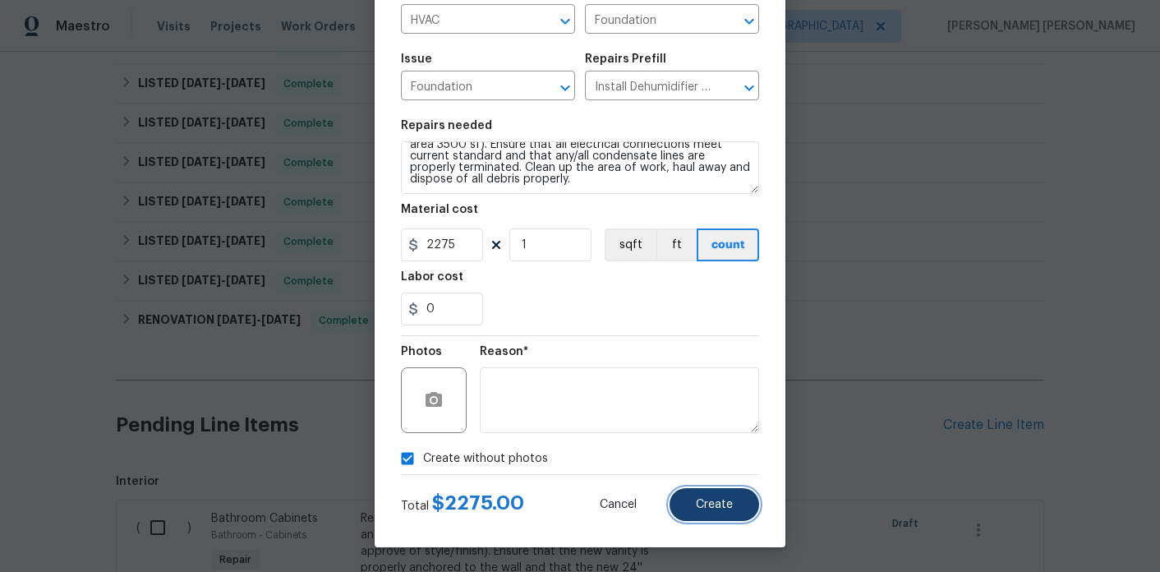
click at [692, 506] on button "Create" at bounding box center [715, 504] width 90 height 33
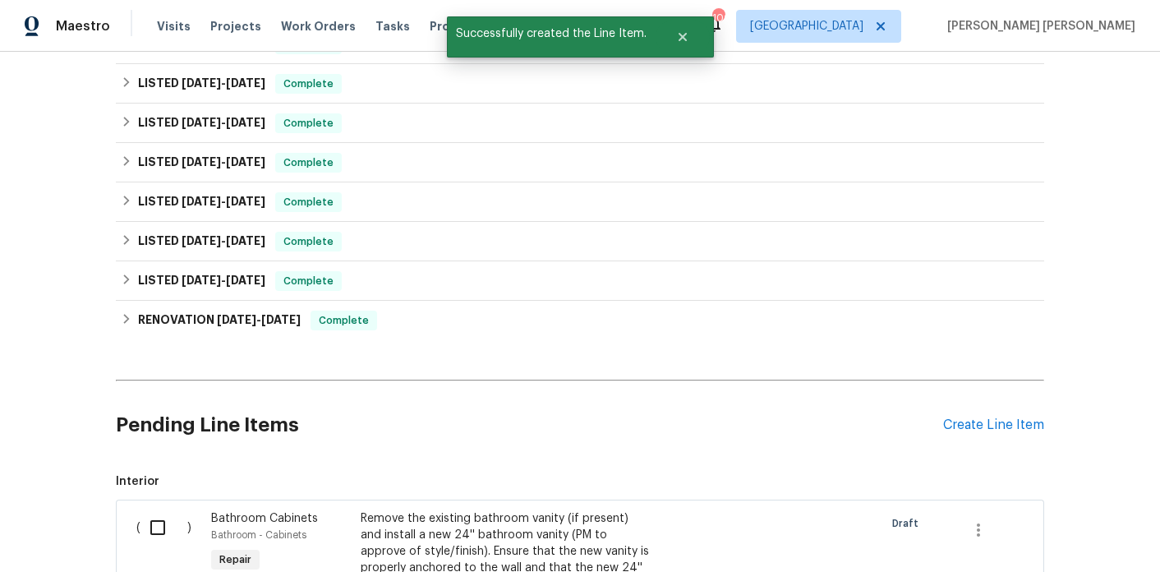
click at [1002, 417] on div "Create Line Item" at bounding box center [993, 425] width 101 height 16
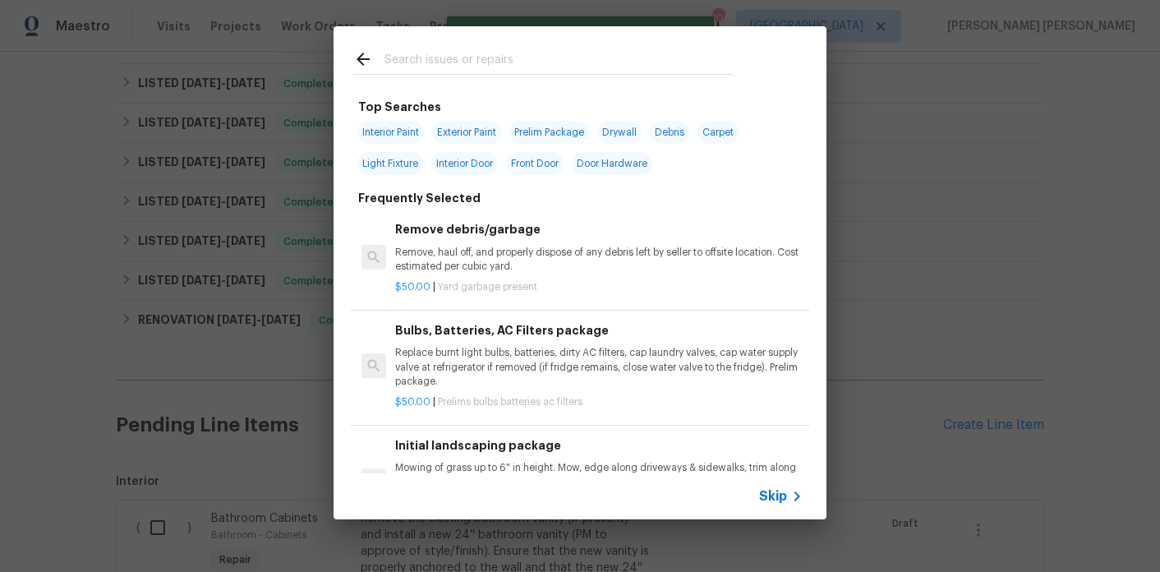
click at [484, 67] on input "text" at bounding box center [559, 61] width 348 height 25
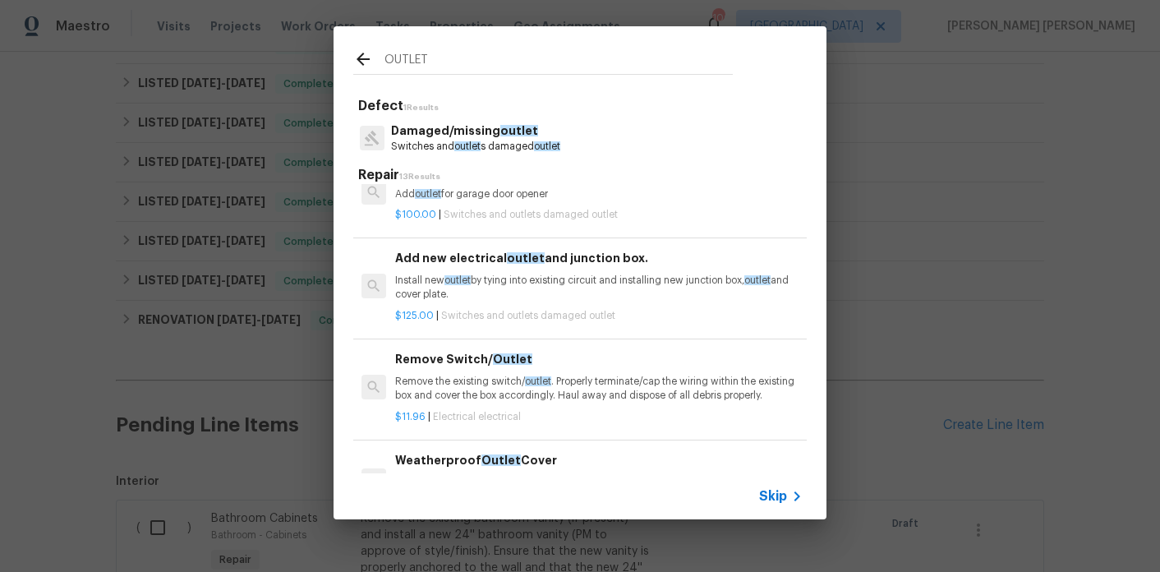
scroll to position [38, 0]
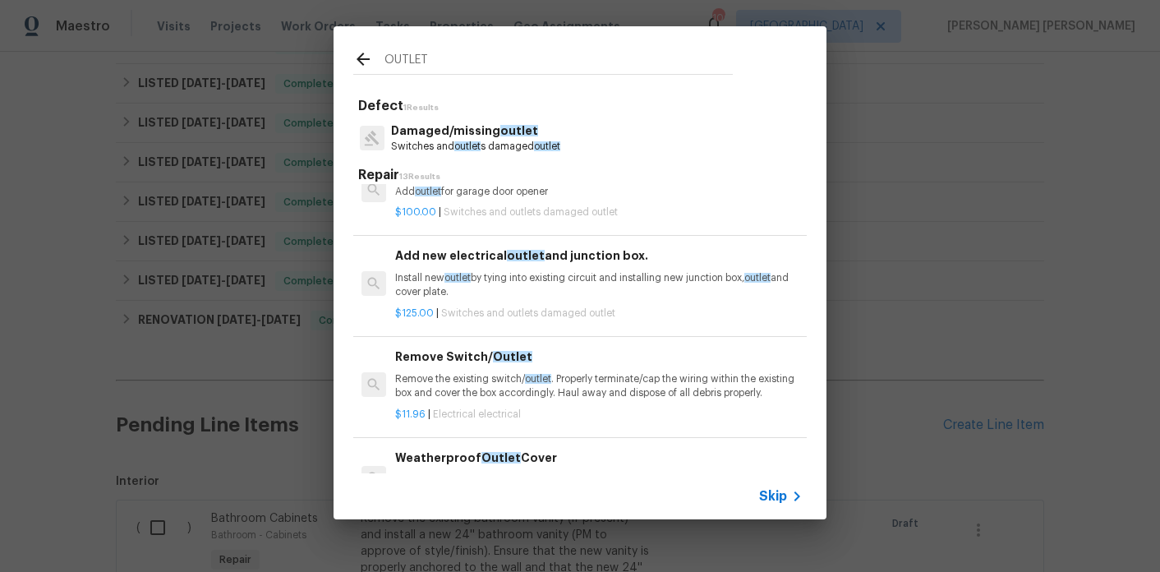
type input "OUTLET"
click at [471, 282] on span "outlet" at bounding box center [458, 278] width 26 height 10
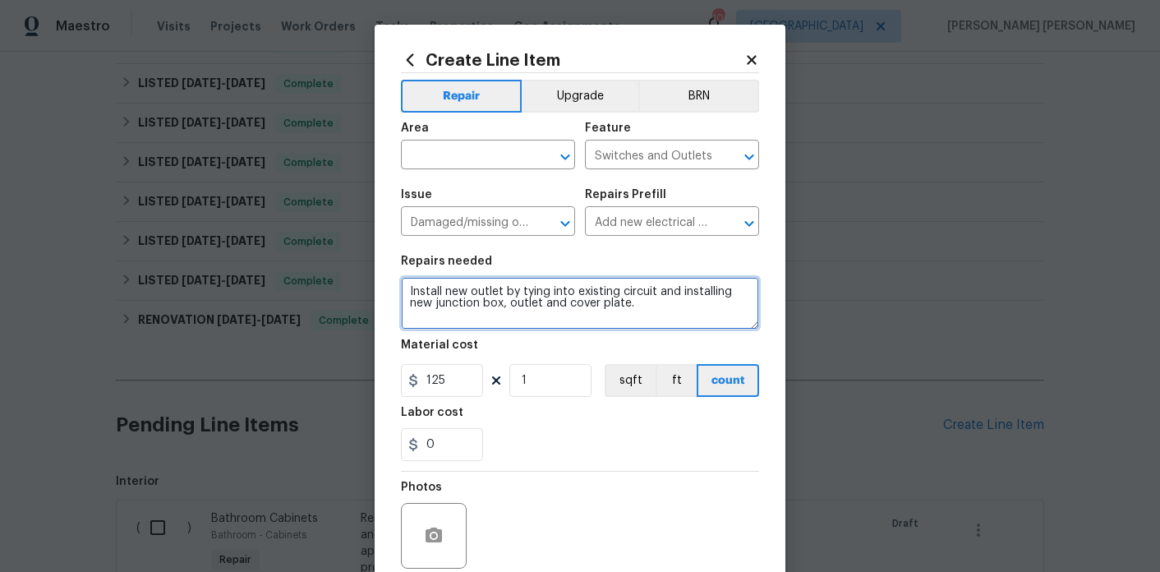
click at [661, 307] on textarea "Install new outlet by tying into existing circuit and installing new junction b…" at bounding box center [580, 303] width 358 height 53
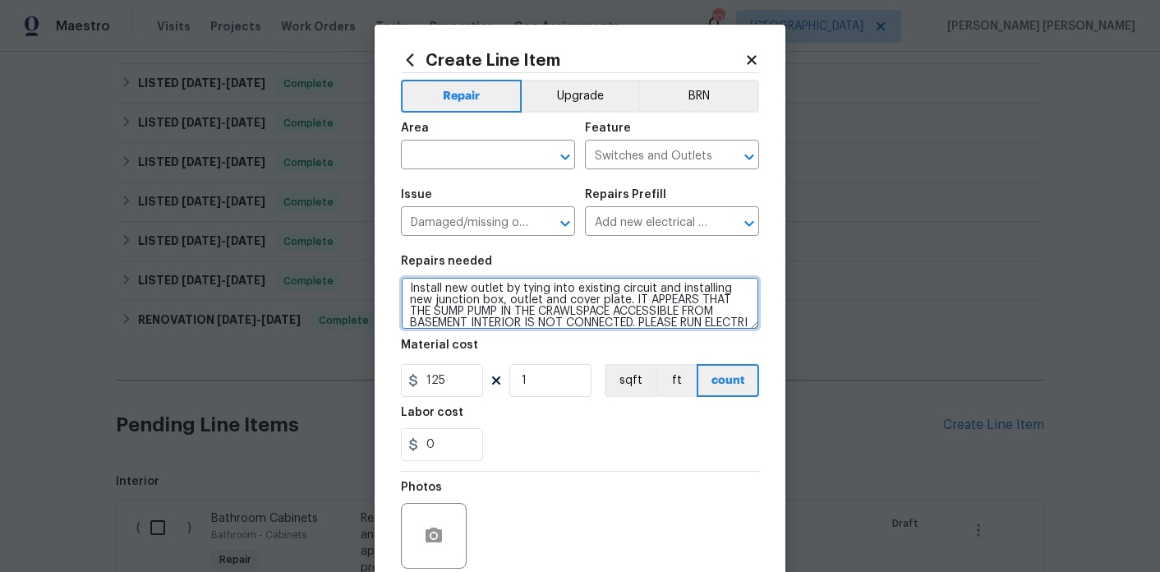
scroll to position [15, 0]
type textarea "Install new outlet by tying into existing circuit and installing new junction b…"
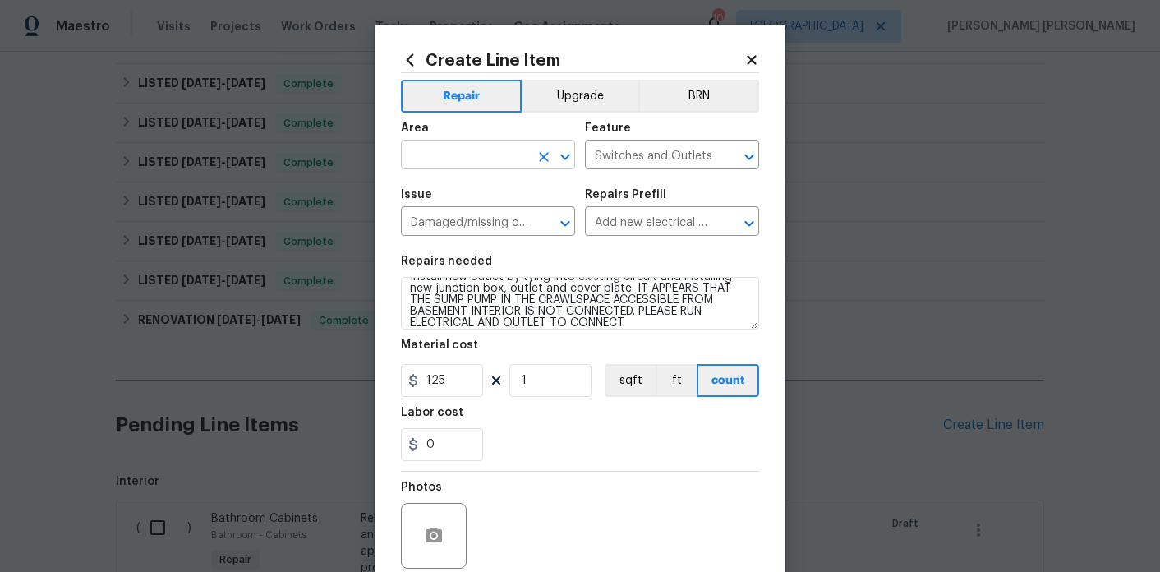
click at [452, 161] on input "text" at bounding box center [465, 156] width 128 height 25
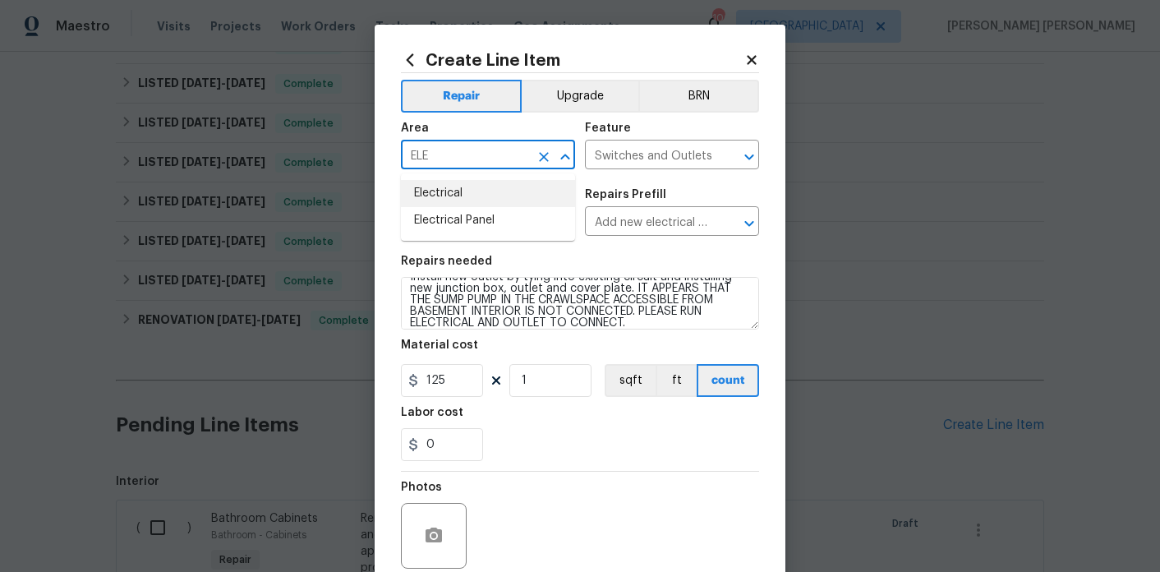
click at [445, 197] on li "Electrical" at bounding box center [488, 193] width 174 height 27
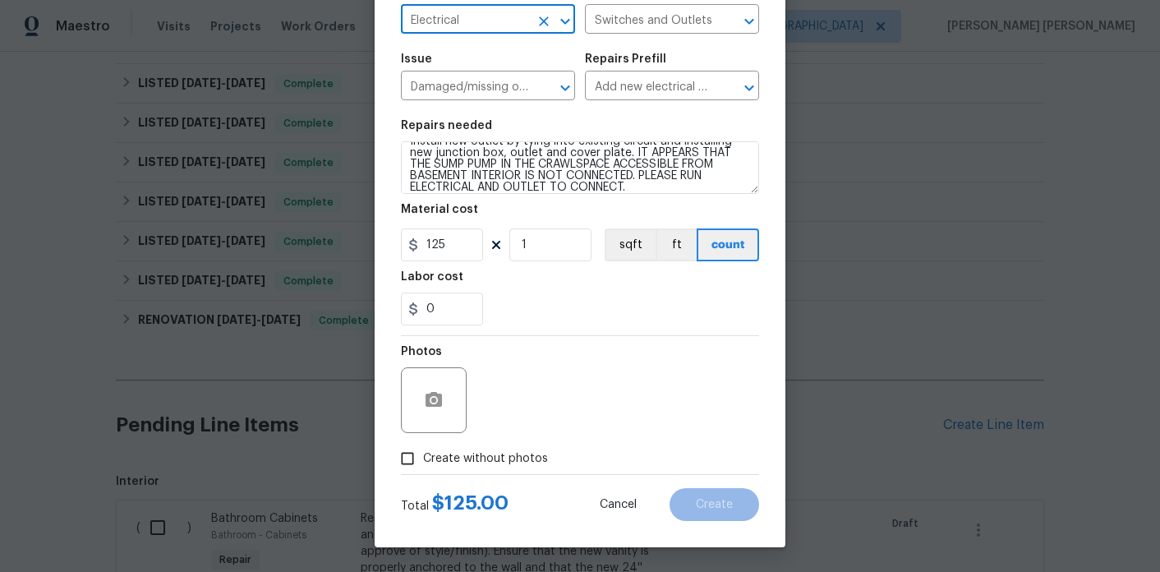
type input "Electrical"
click at [447, 472] on label "Create without photos" at bounding box center [470, 458] width 156 height 31
click at [423, 472] on input "Create without photos" at bounding box center [407, 458] width 31 height 31
checkbox input "true"
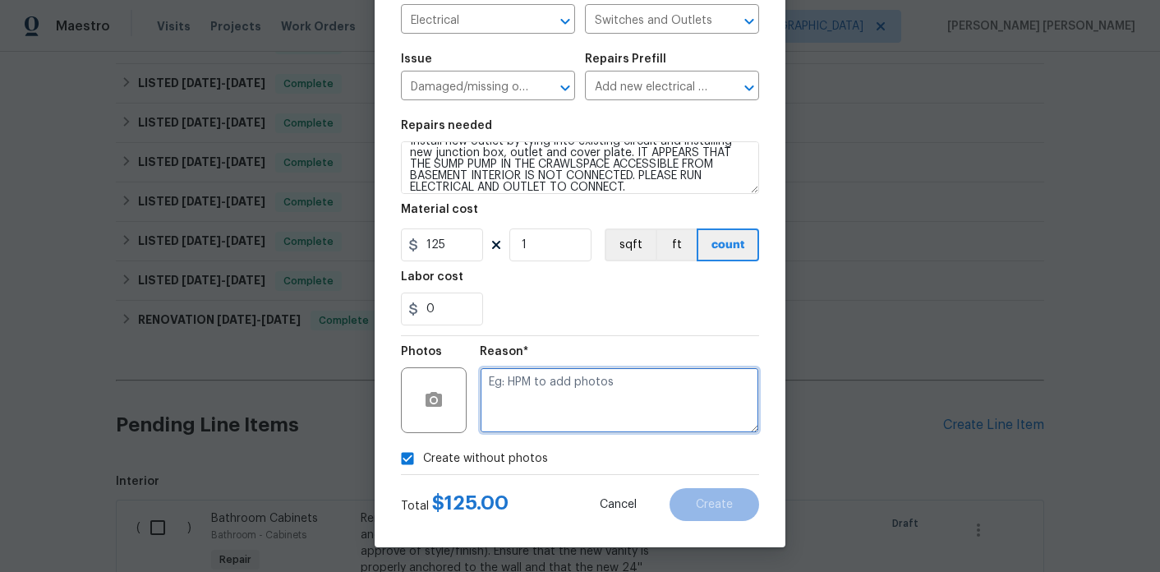
click at [518, 422] on textarea at bounding box center [619, 400] width 279 height 66
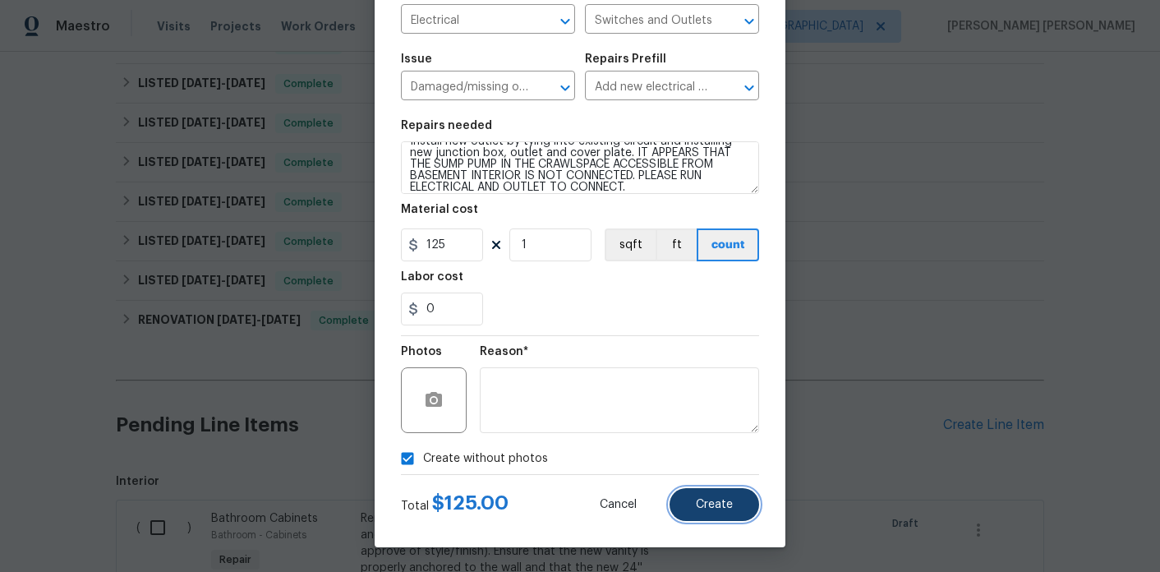
click at [717, 506] on span "Create" at bounding box center [714, 505] width 37 height 12
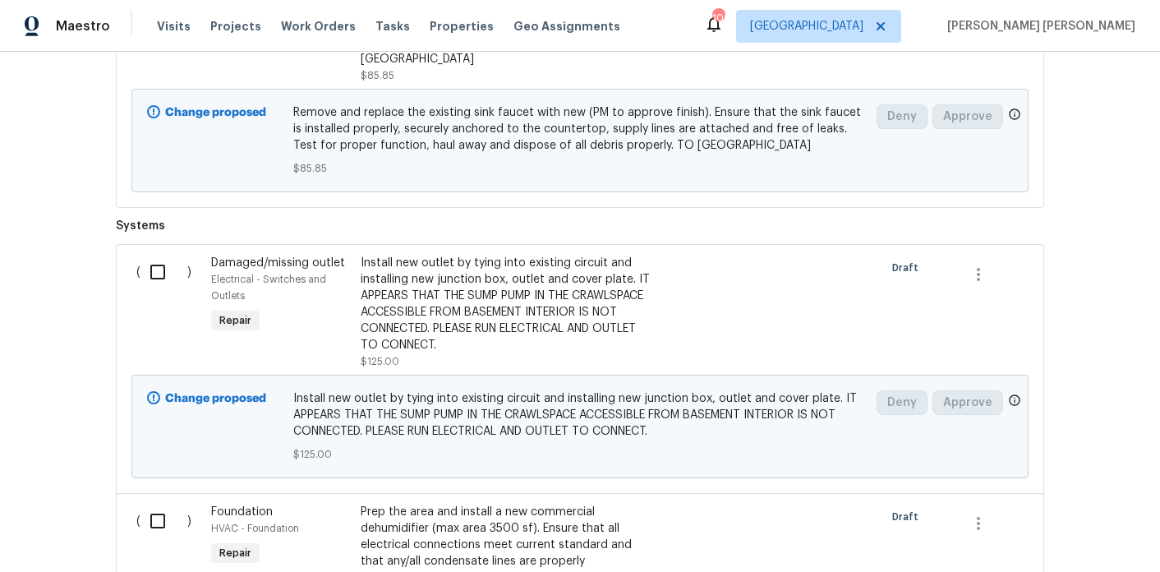
scroll to position [2384, 0]
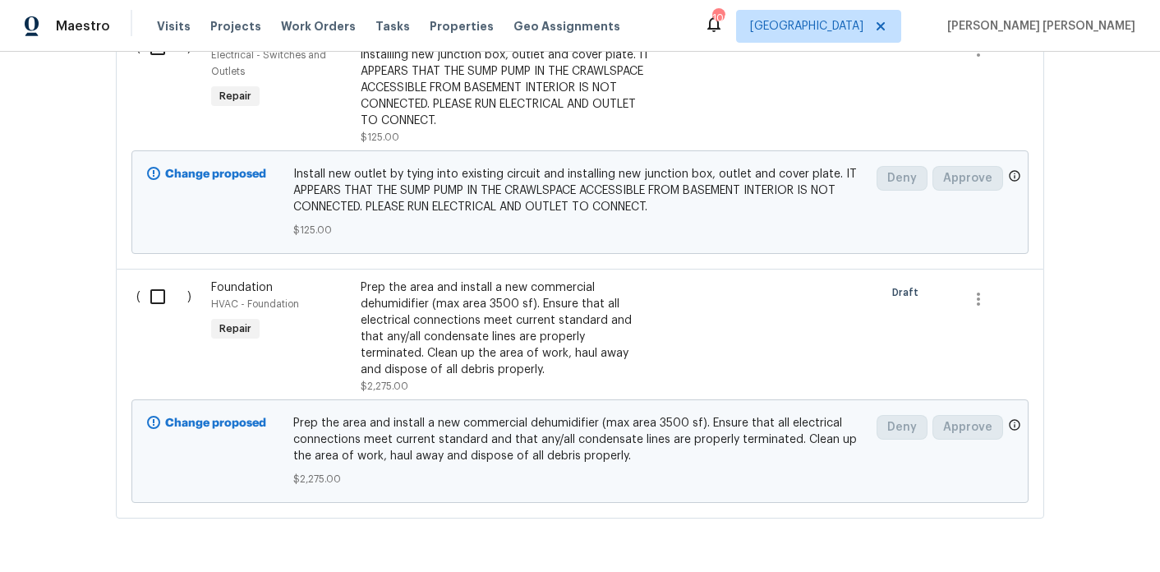
click at [152, 279] on input "checkbox" at bounding box center [164, 296] width 47 height 35
checkbox input "true"
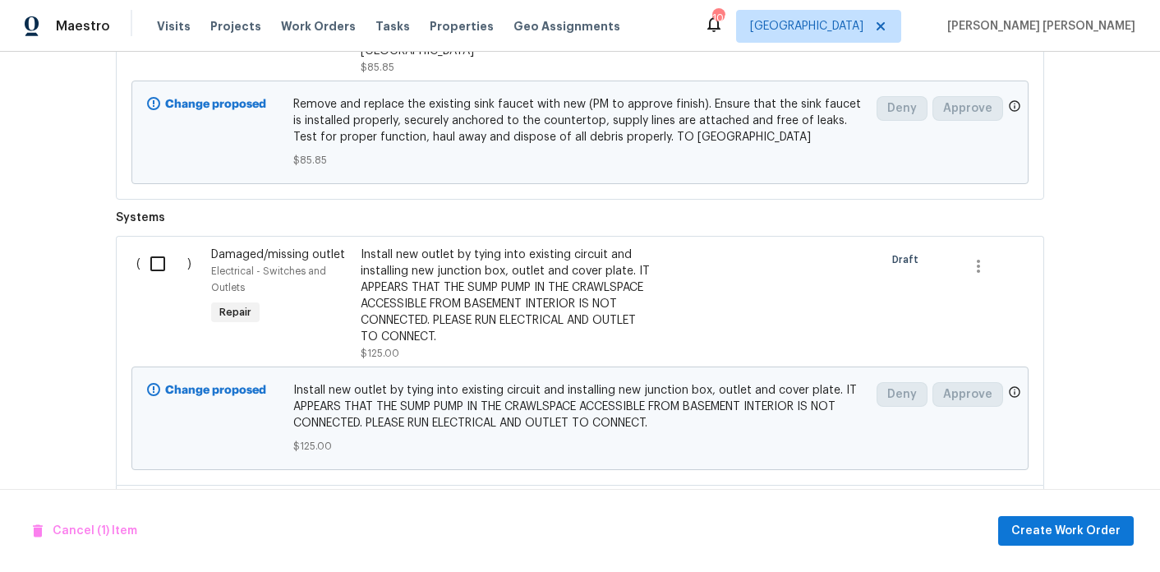
click at [150, 247] on input "checkbox" at bounding box center [164, 264] width 47 height 35
checkbox input "true"
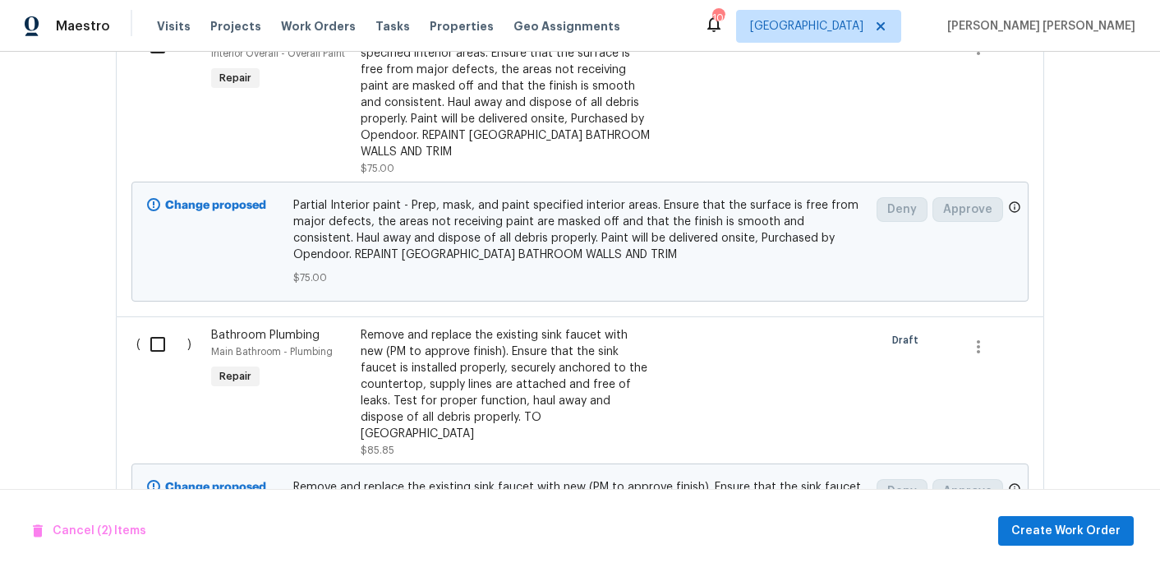
click at [150, 327] on input "checkbox" at bounding box center [164, 344] width 47 height 35
checkbox input "true"
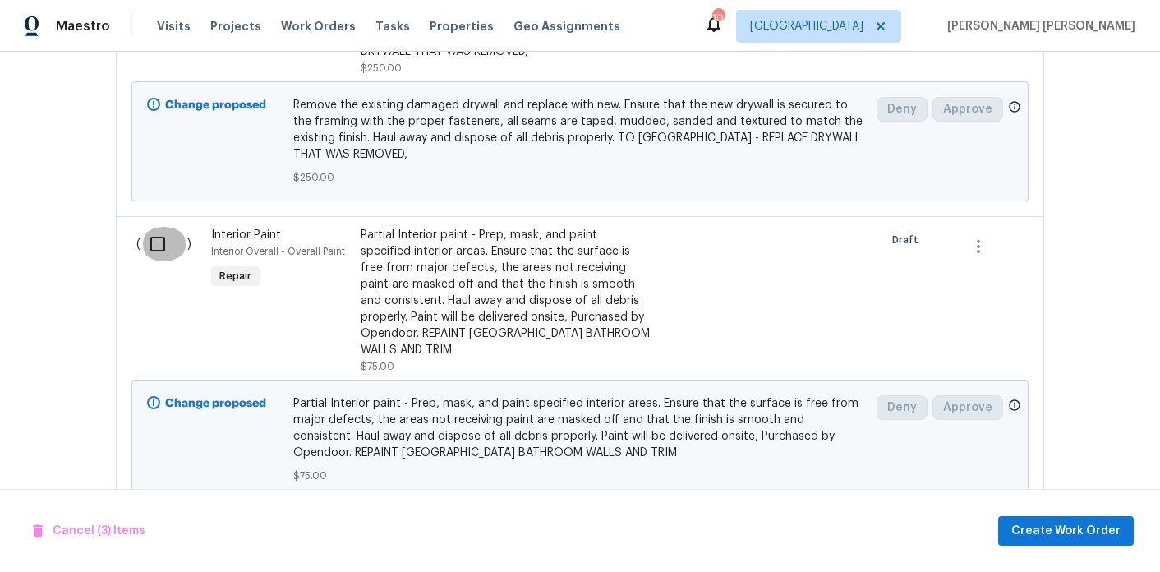
click at [164, 227] on input "checkbox" at bounding box center [164, 244] width 47 height 35
checkbox input "true"
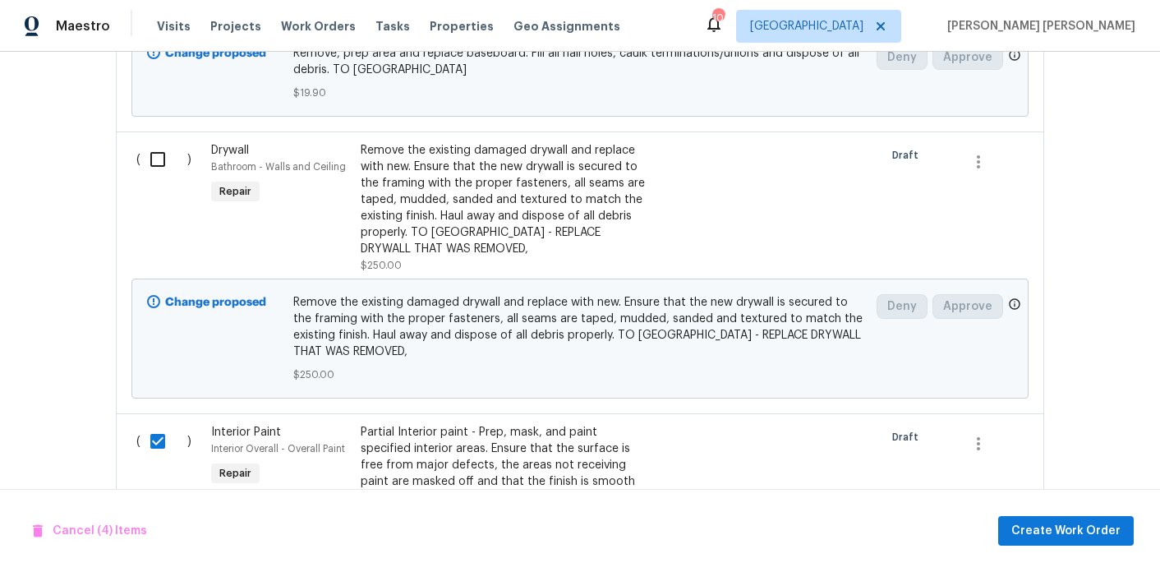
scroll to position [1365, 0]
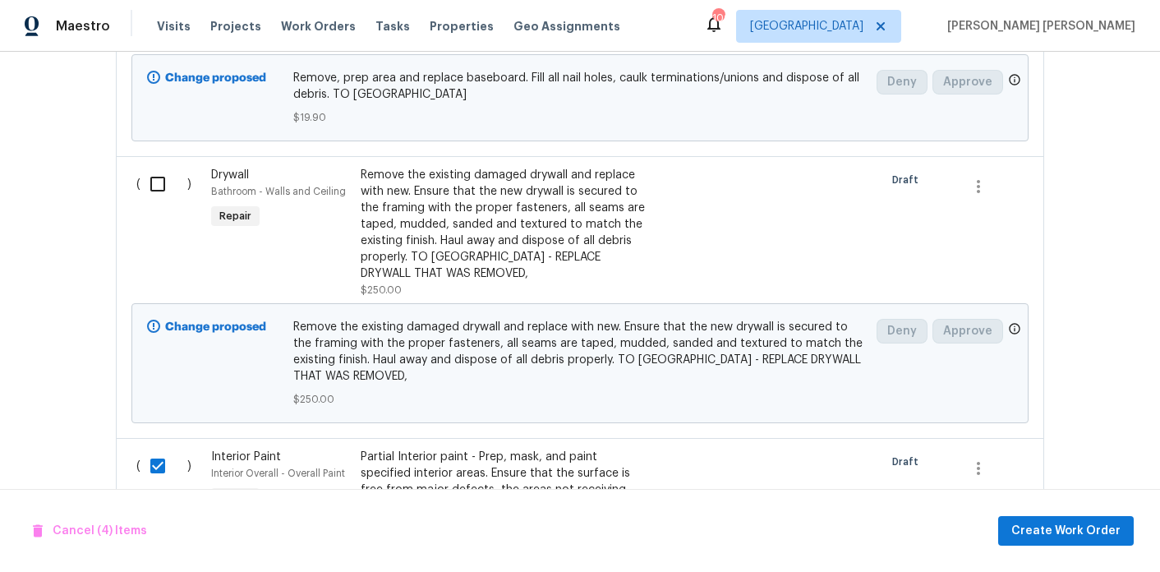
click at [161, 162] on div "( )" at bounding box center [168, 232] width 75 height 141
click at [159, 167] on input "checkbox" at bounding box center [164, 184] width 47 height 35
checkbox input "true"
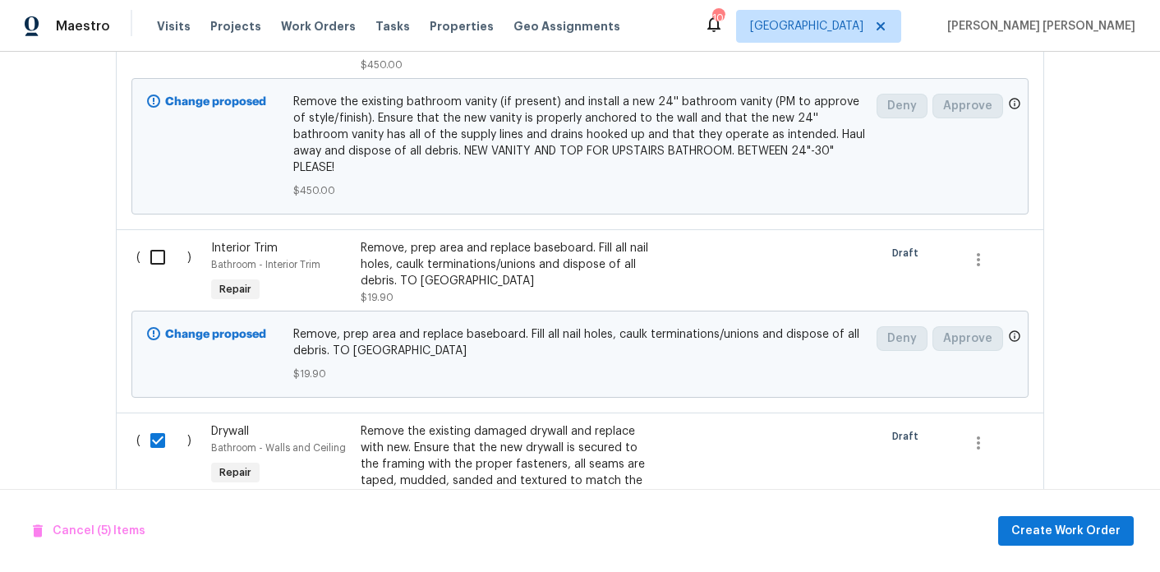
click at [164, 240] on input "checkbox" at bounding box center [164, 257] width 47 height 35
checkbox input "true"
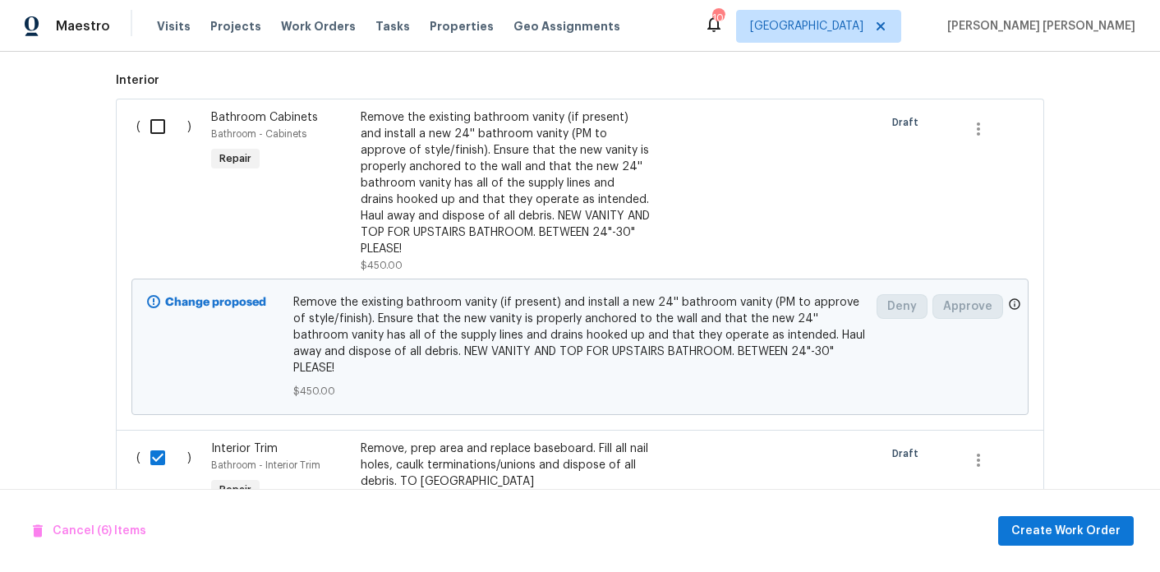
click at [160, 109] on input "checkbox" at bounding box center [164, 126] width 47 height 35
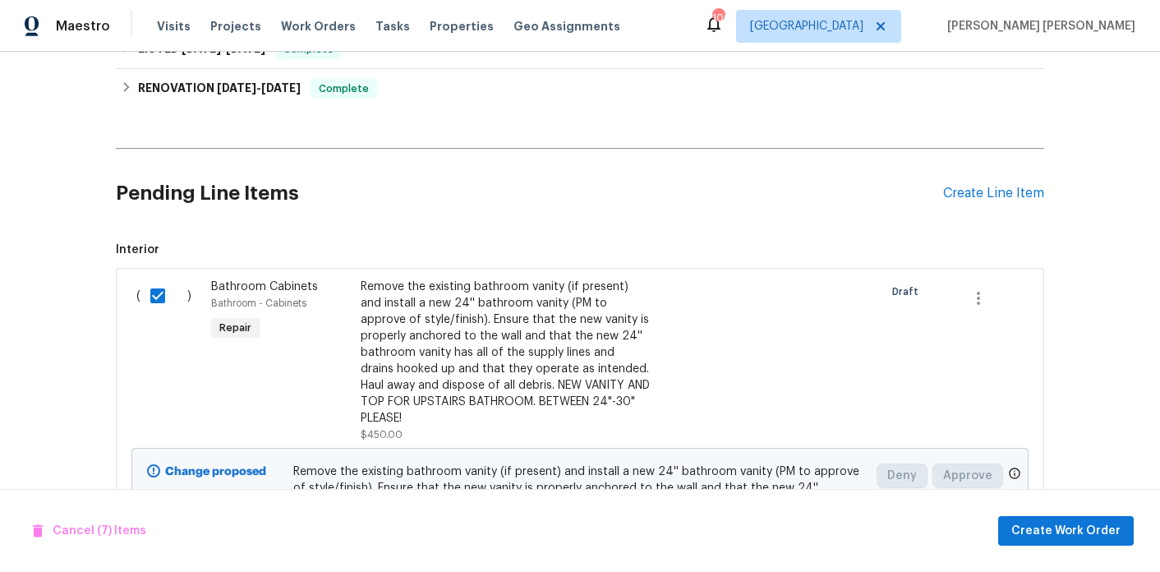
scroll to position [698, 0]
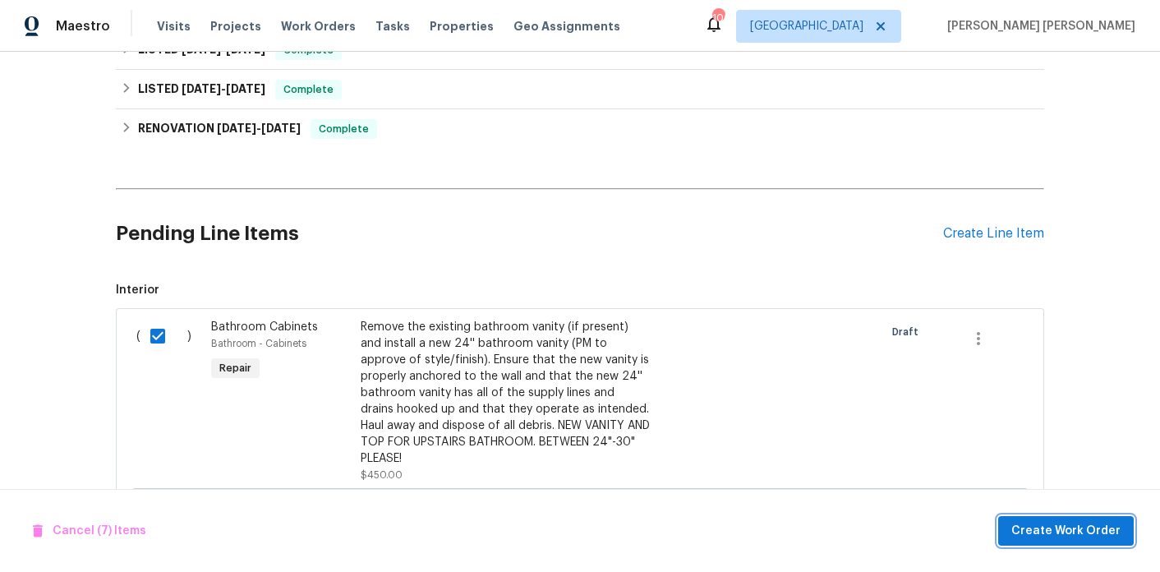
click at [1022, 523] on span "Create Work Order" at bounding box center [1065, 531] width 109 height 21
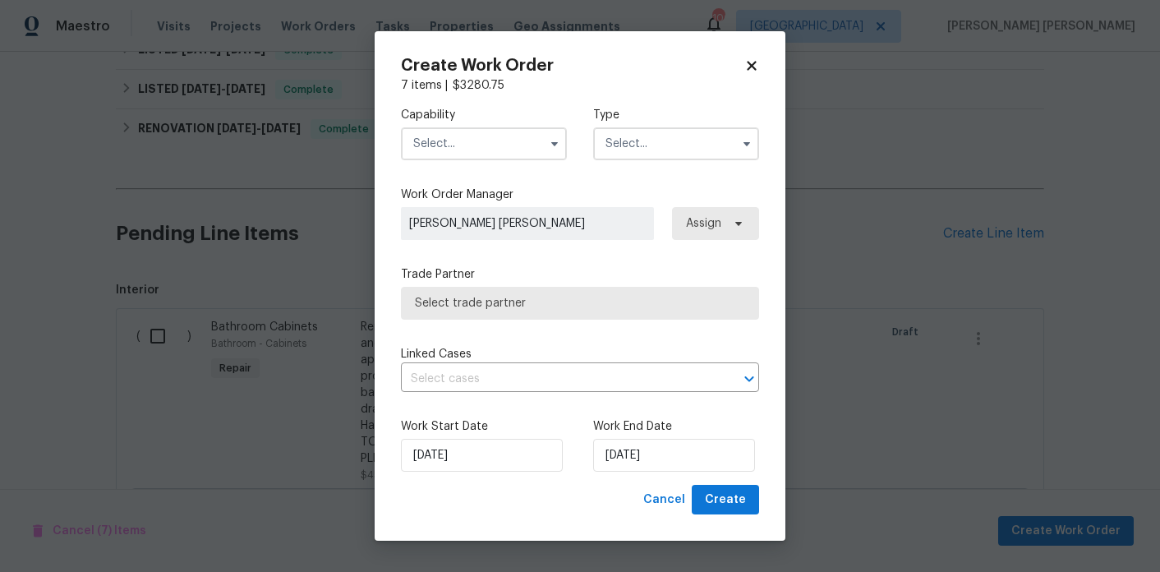
checkbox input "false"
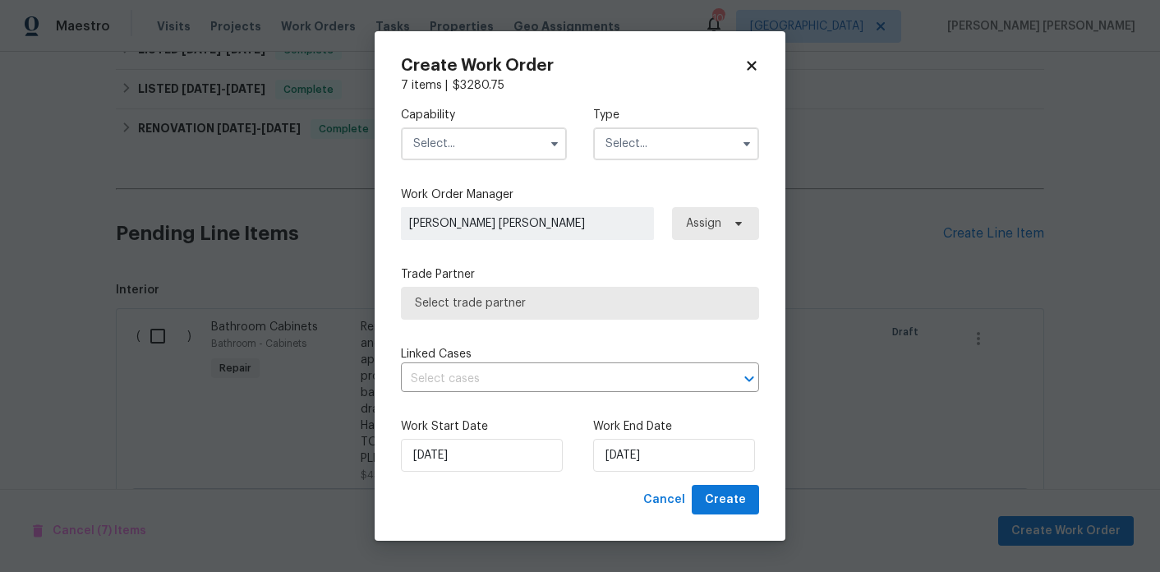
checkbox input "false"
click at [512, 141] on input "text" at bounding box center [484, 143] width 166 height 33
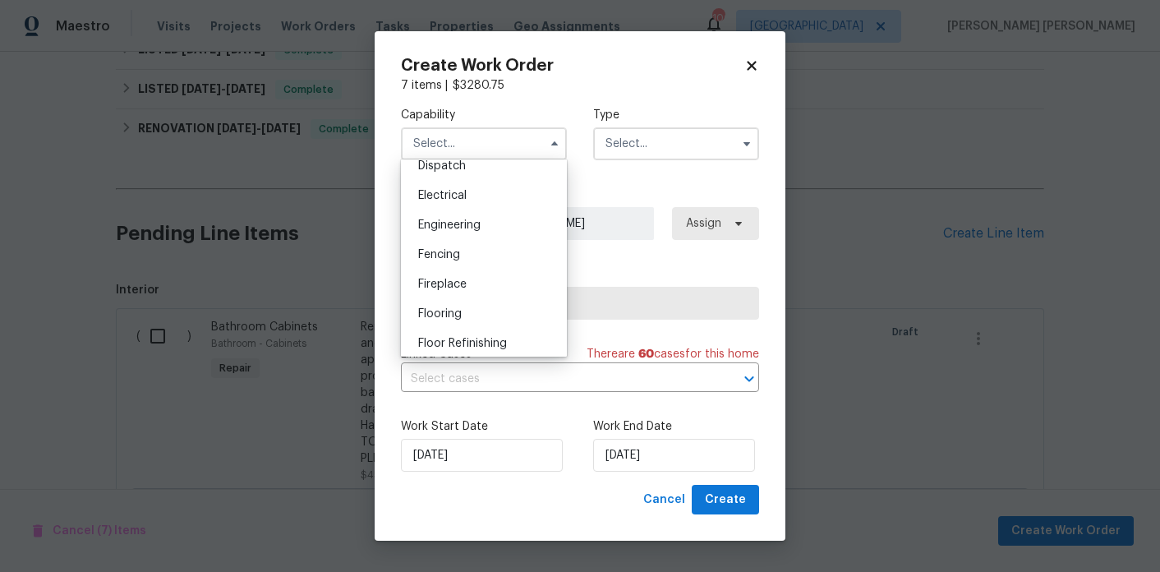
scroll to position [508, 0]
click at [753, 70] on icon at bounding box center [751, 65] width 15 height 15
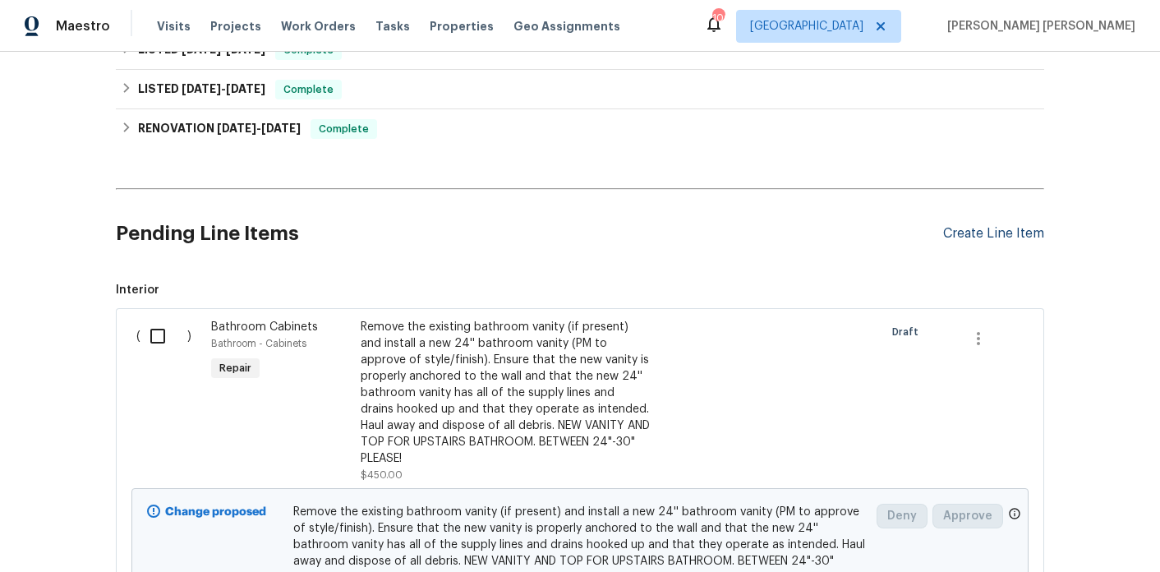
click at [961, 227] on div "Create Line Item" at bounding box center [993, 234] width 101 height 16
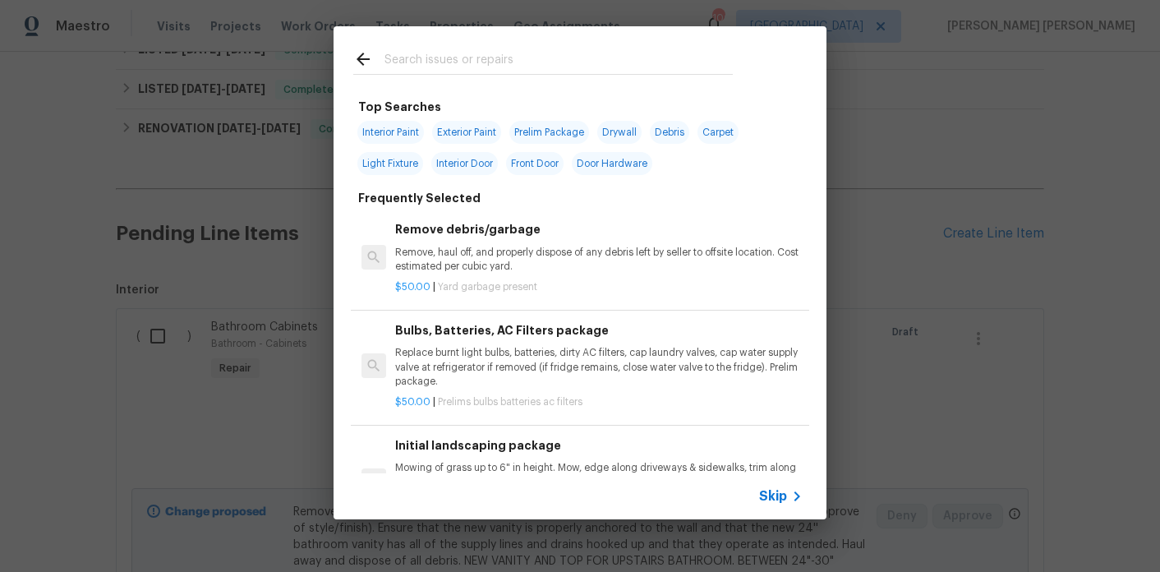
click at [495, 58] on input "text" at bounding box center [559, 61] width 348 height 25
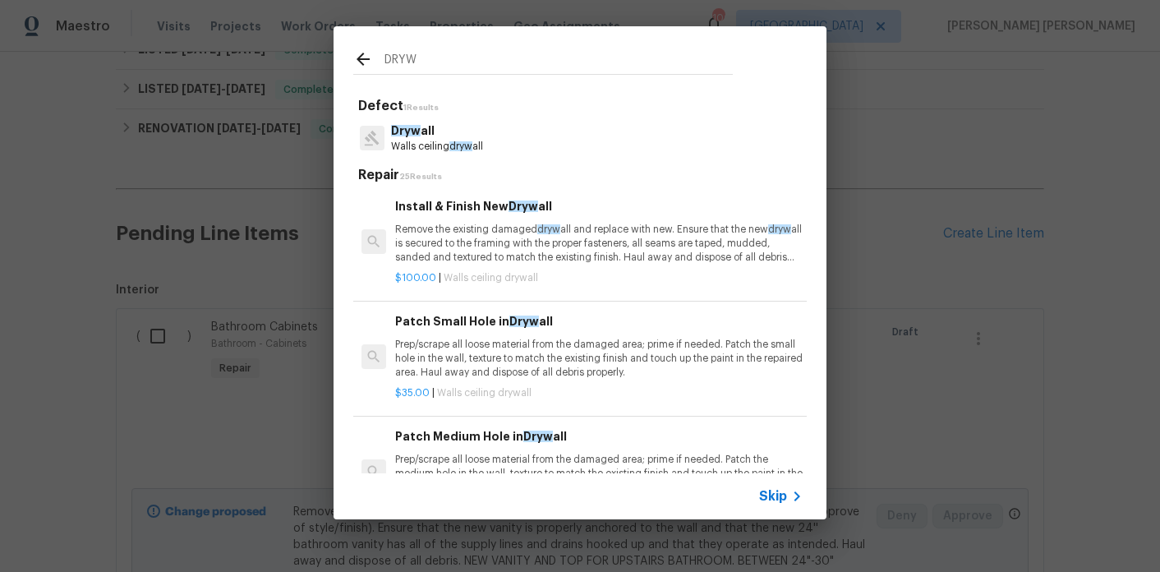
type input "DRYW"
click at [458, 243] on p "Remove the existing damaged dryw all and replace with new. Ensure that the new …" at bounding box center [599, 244] width 408 height 42
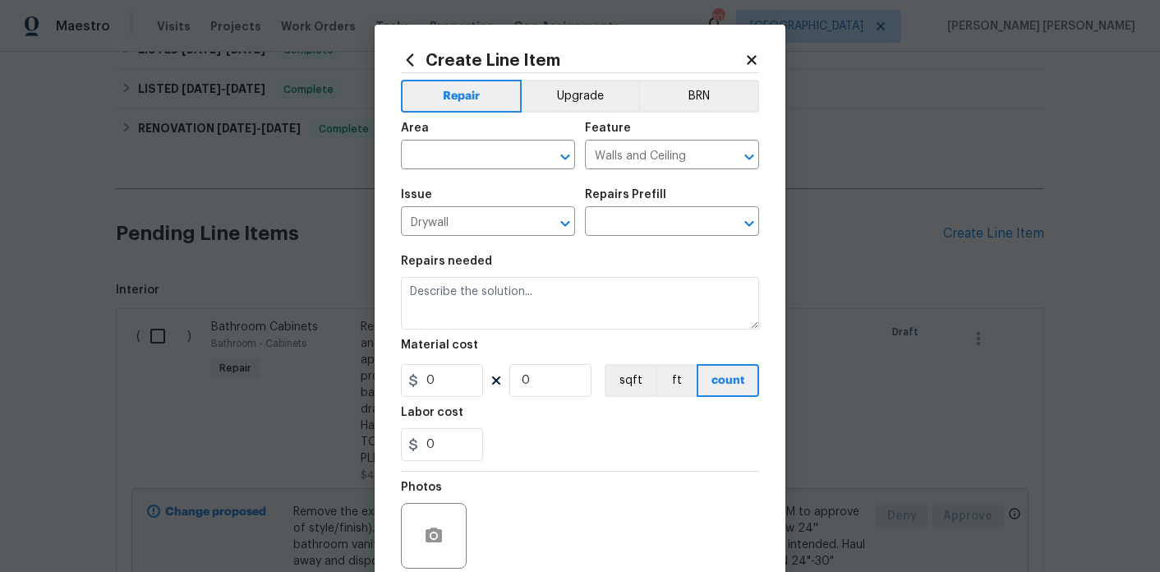
type textarea "Remove the existing damaged drywall and replace with new. Ensure that the new d…"
type input "1"
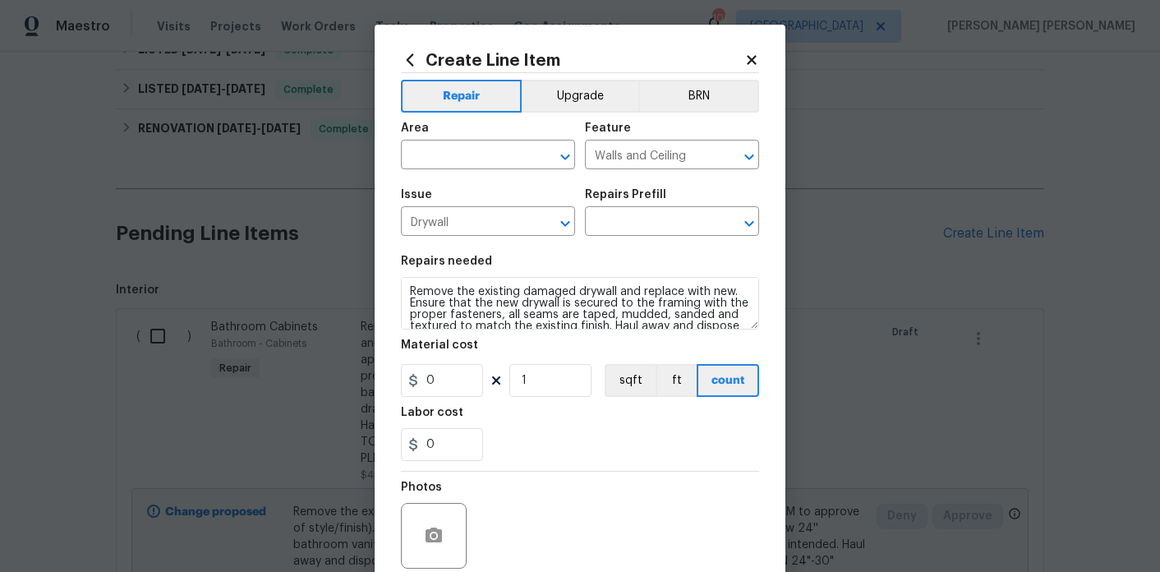
type input "Install & Finish New Drywall $100.00"
type input "100"
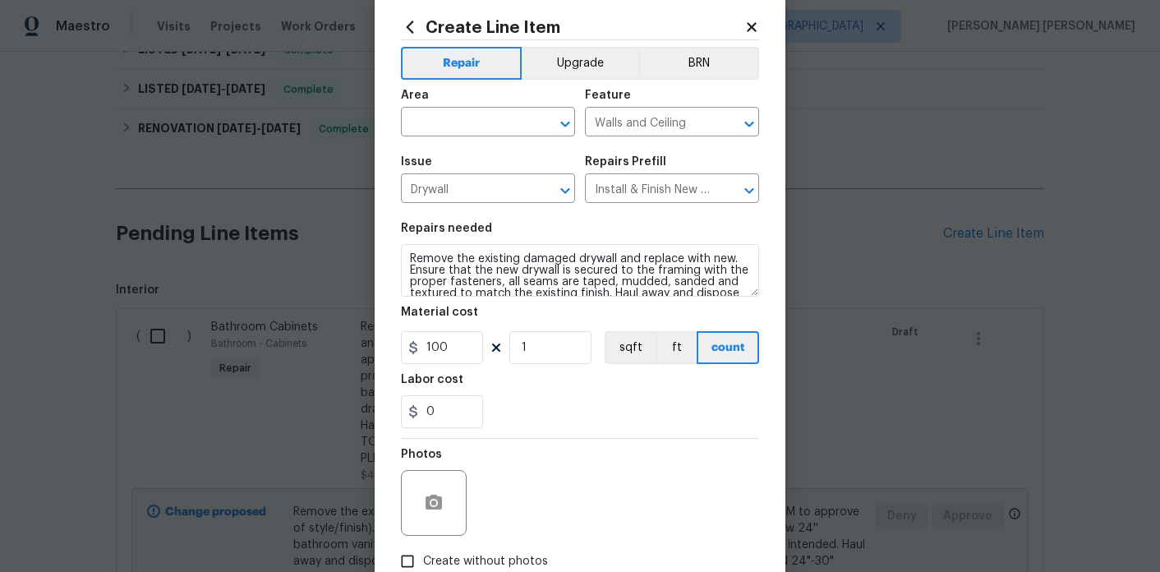
scroll to position [46, 0]
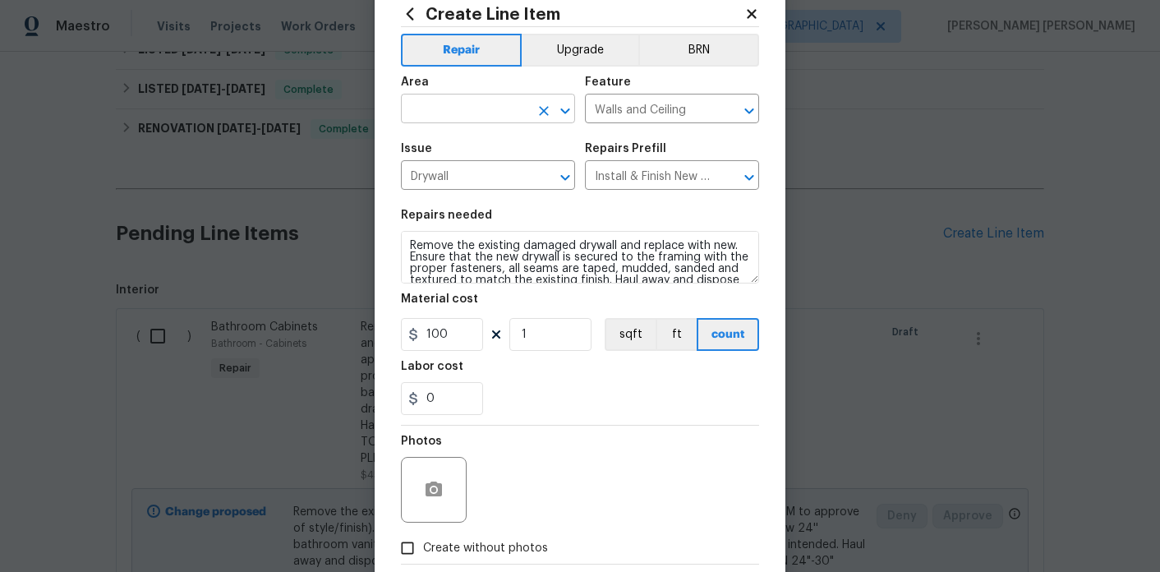
click at [462, 109] on input "text" at bounding box center [465, 110] width 128 height 25
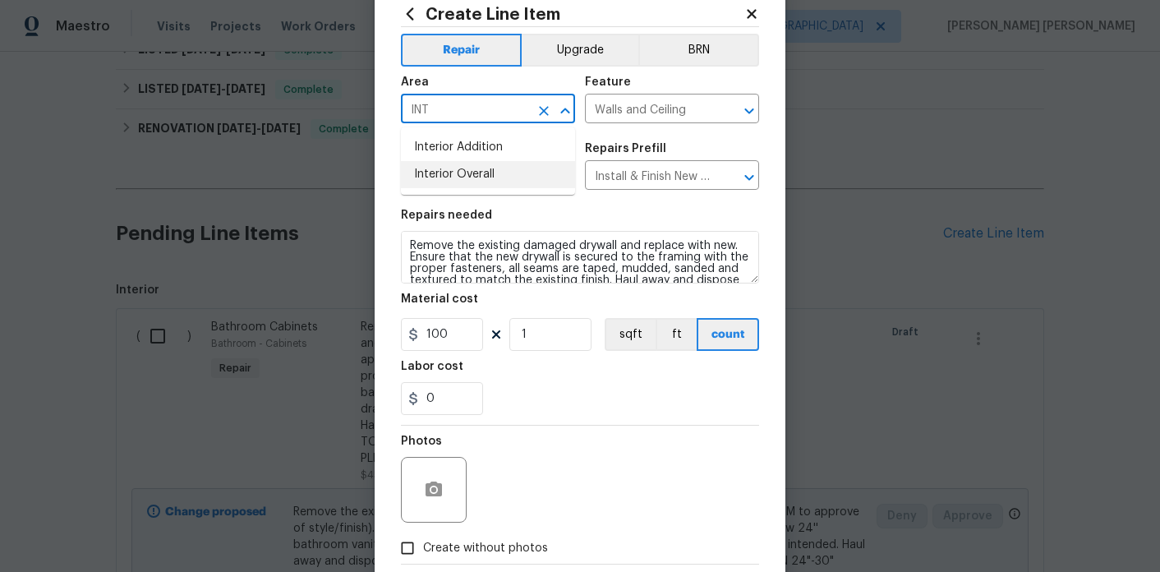
click at [471, 183] on li "Interior Overall" at bounding box center [488, 174] width 174 height 27
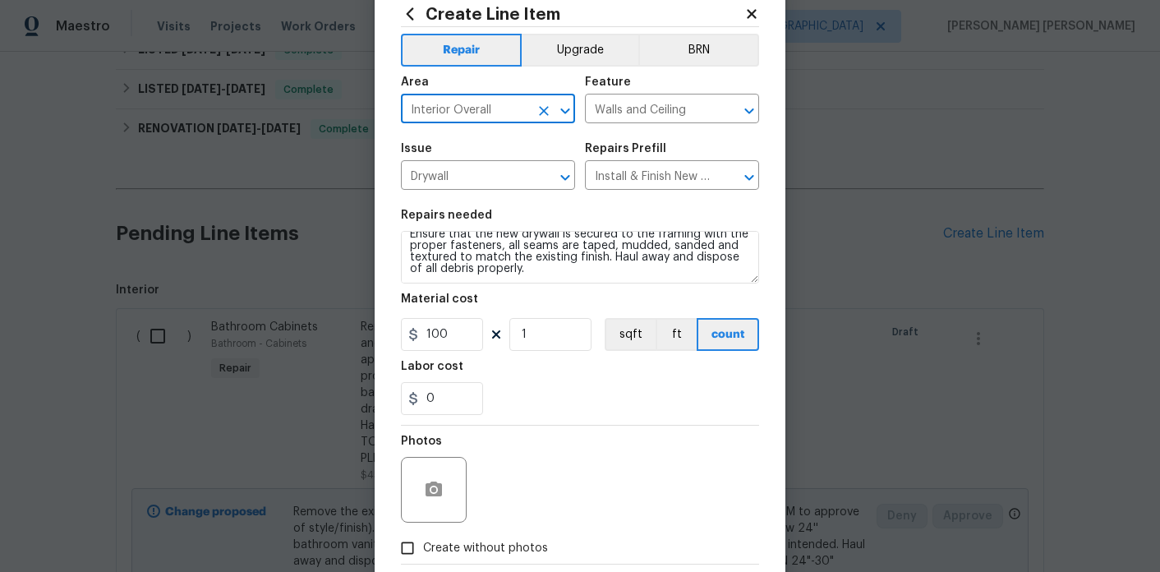
type input "Interior Overall"
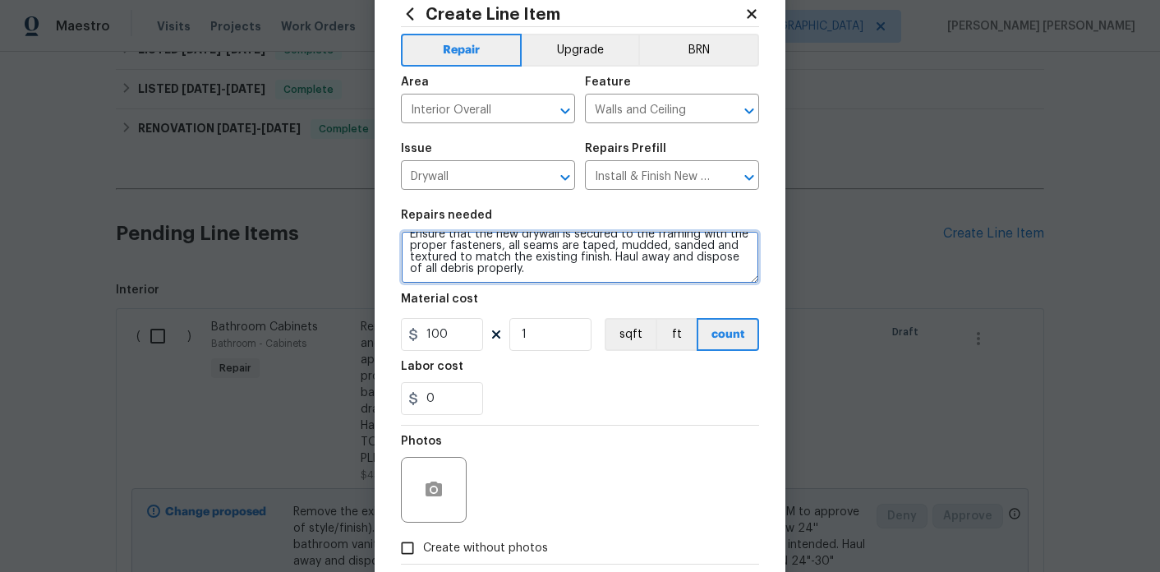
click at [582, 272] on textarea "Remove the existing damaged drywall and replace with new. Ensure that the new d…" at bounding box center [580, 257] width 358 height 53
click at [595, 279] on textarea "Remove the existing damaged drywall and replace with new. Ensure that the new d…" at bounding box center [580, 257] width 358 height 53
click at [742, 279] on textarea "Remove the existing damaged drywall and replace with new. Ensure that the new d…" at bounding box center [580, 257] width 358 height 53
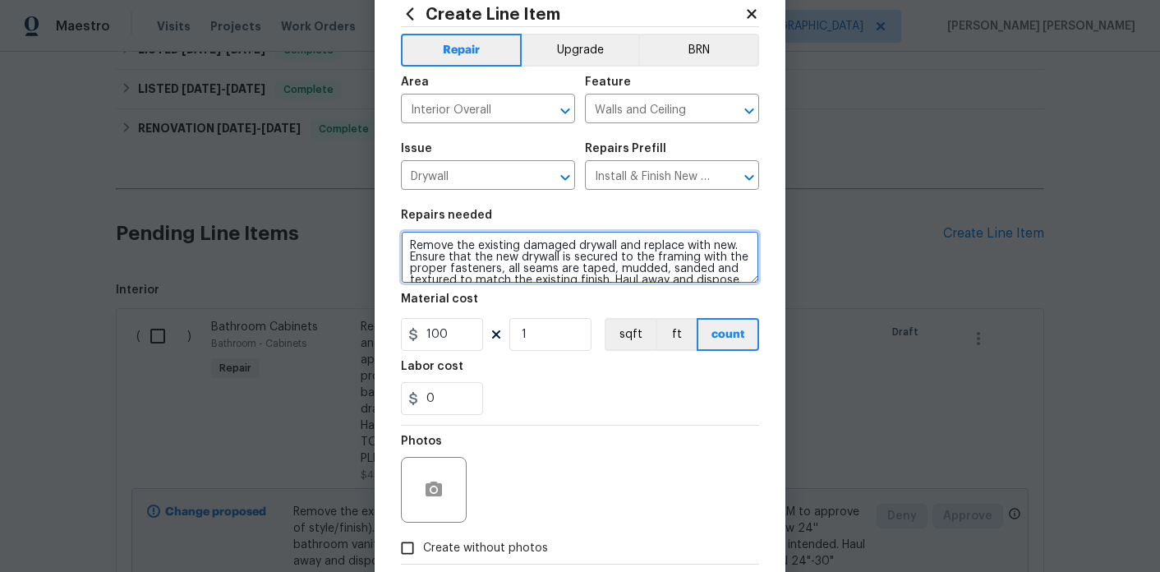
drag, startPoint x: 555, startPoint y: 278, endPoint x: 409, endPoint y: 219, distance: 157.0
click at [409, 219] on figure "Repairs needed Remove the existing damaged drywall and replace with new. Ensure…" at bounding box center [580, 247] width 358 height 74
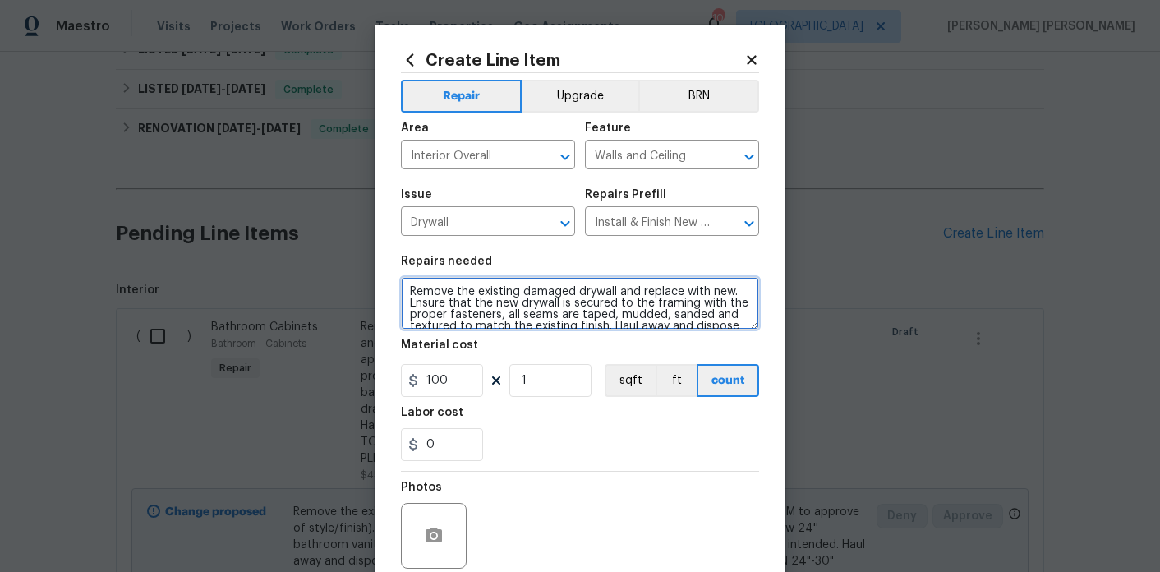
type textarea "Remove the existing damaged drywall and replace with new. Ensure that the new d…"
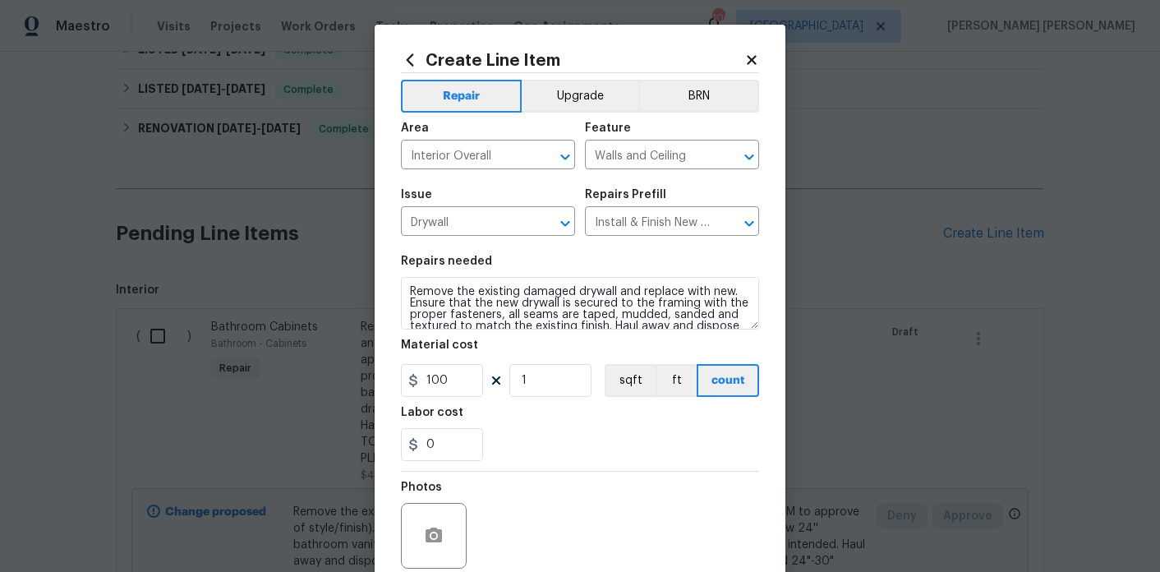
click at [752, 53] on icon at bounding box center [751, 60] width 15 height 15
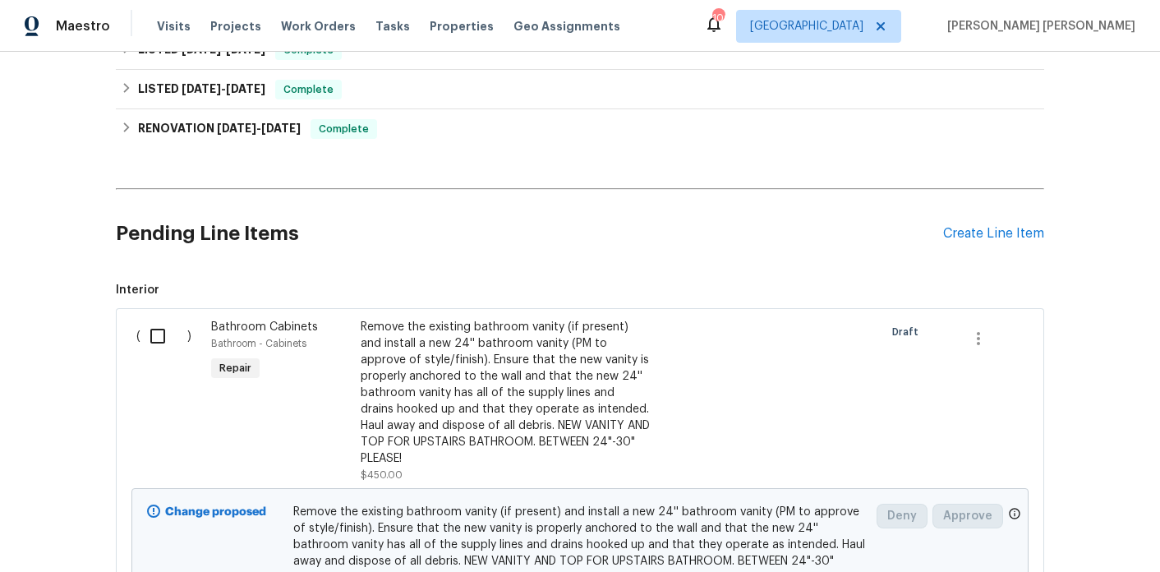
click at [136, 324] on div "( )" at bounding box center [168, 401] width 75 height 174
click at [155, 322] on input "checkbox" at bounding box center [164, 336] width 47 height 35
checkbox input "true"
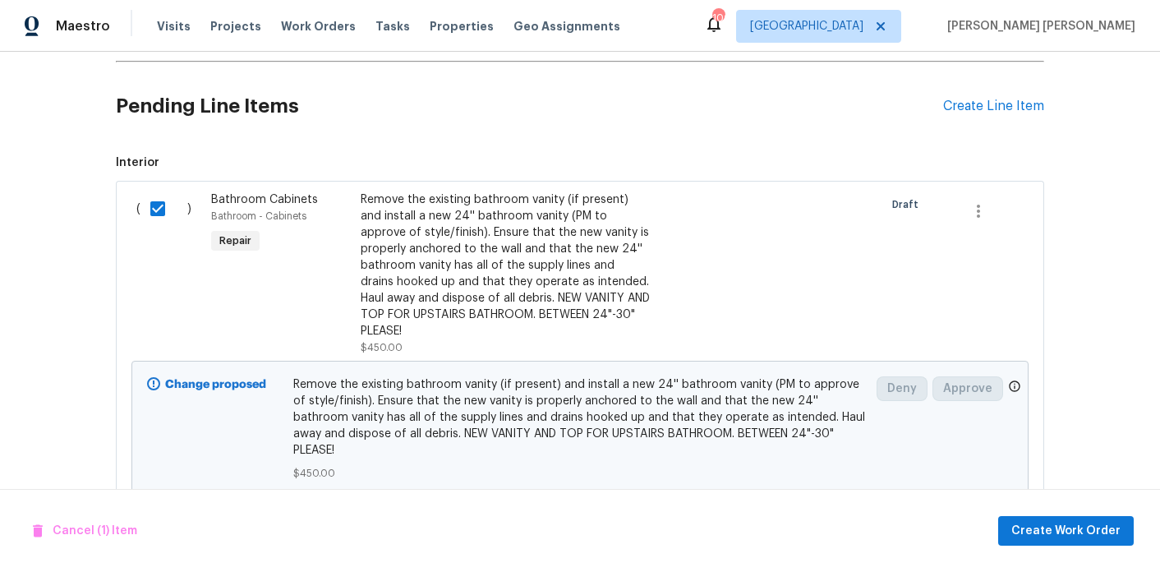
scroll to position [1093, 0]
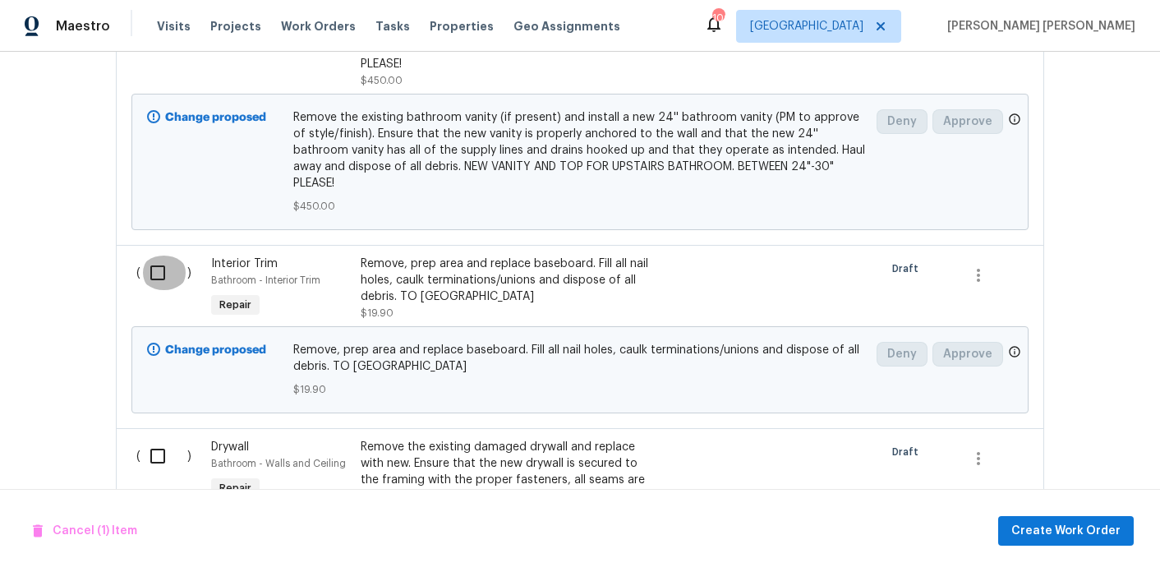
click at [148, 256] on input "checkbox" at bounding box center [164, 273] width 47 height 35
checkbox input "true"
click at [159, 439] on input "checkbox" at bounding box center [164, 456] width 47 height 35
checkbox input "true"
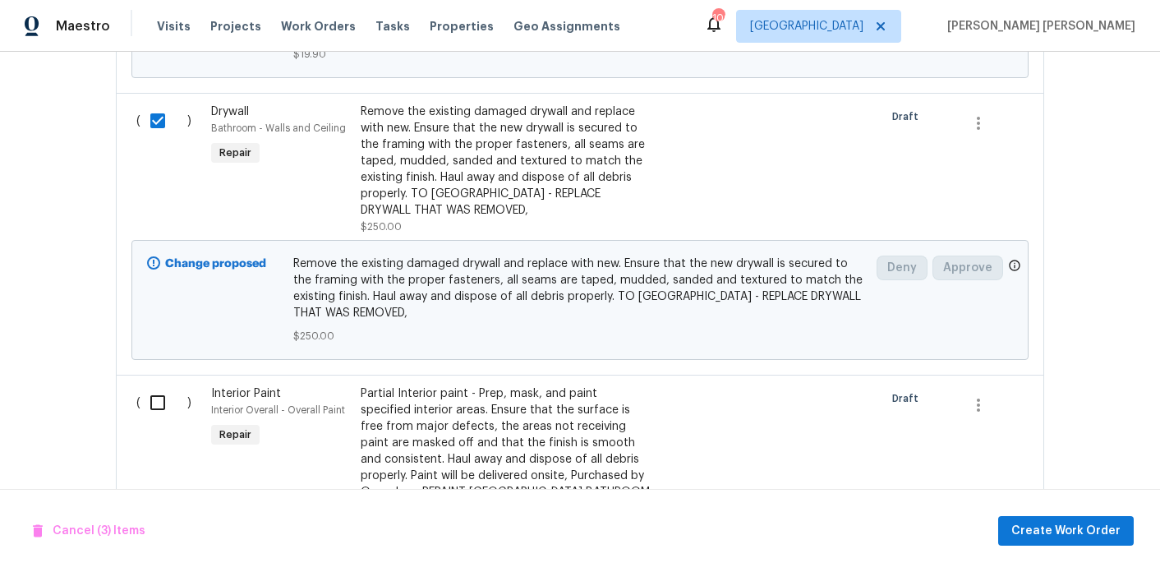
click at [163, 385] on input "checkbox" at bounding box center [164, 402] width 47 height 35
checkbox input "true"
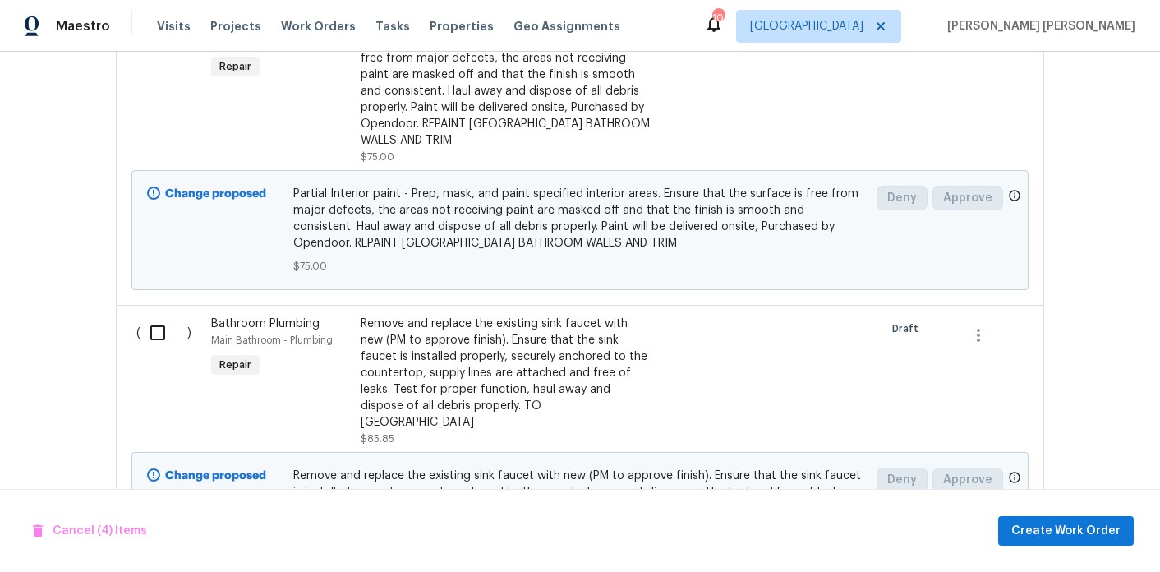
click at [159, 316] on input "checkbox" at bounding box center [164, 333] width 47 height 35
checkbox input "true"
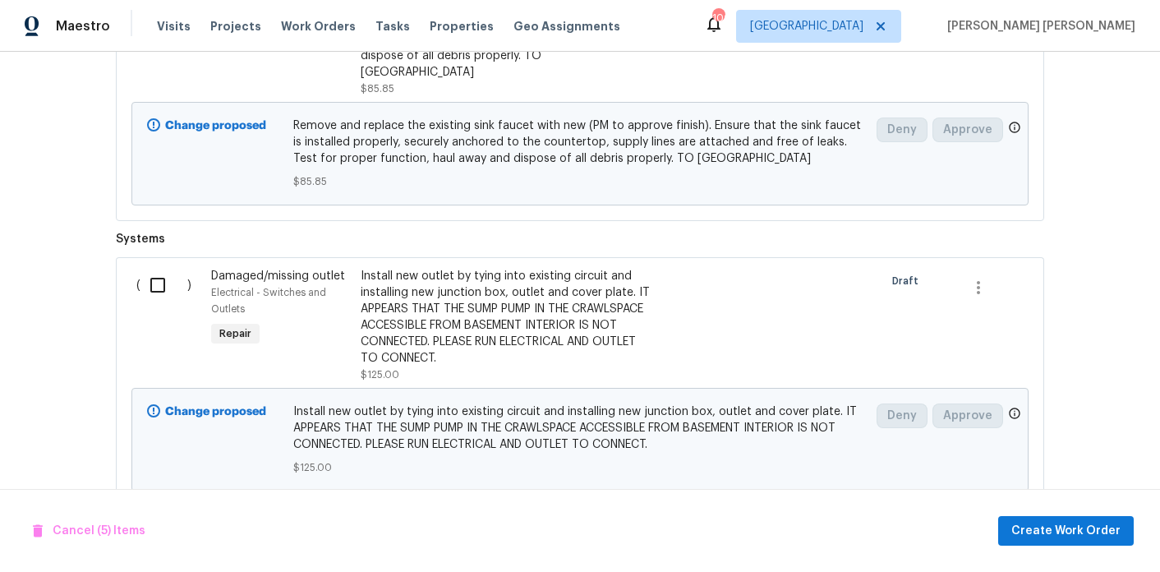
scroll to position [2214, 0]
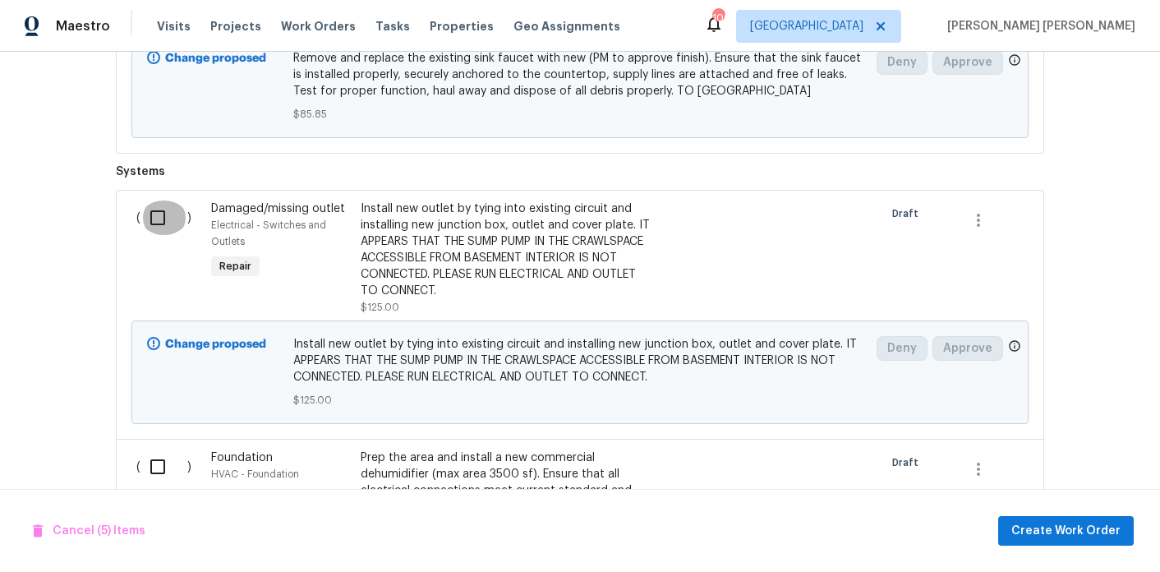
click at [162, 200] on input "checkbox" at bounding box center [164, 217] width 47 height 35
checkbox input "true"
click at [164, 445] on div "( )" at bounding box center [168, 507] width 75 height 125
click at [164, 449] on input "checkbox" at bounding box center [164, 466] width 47 height 35
checkbox input "true"
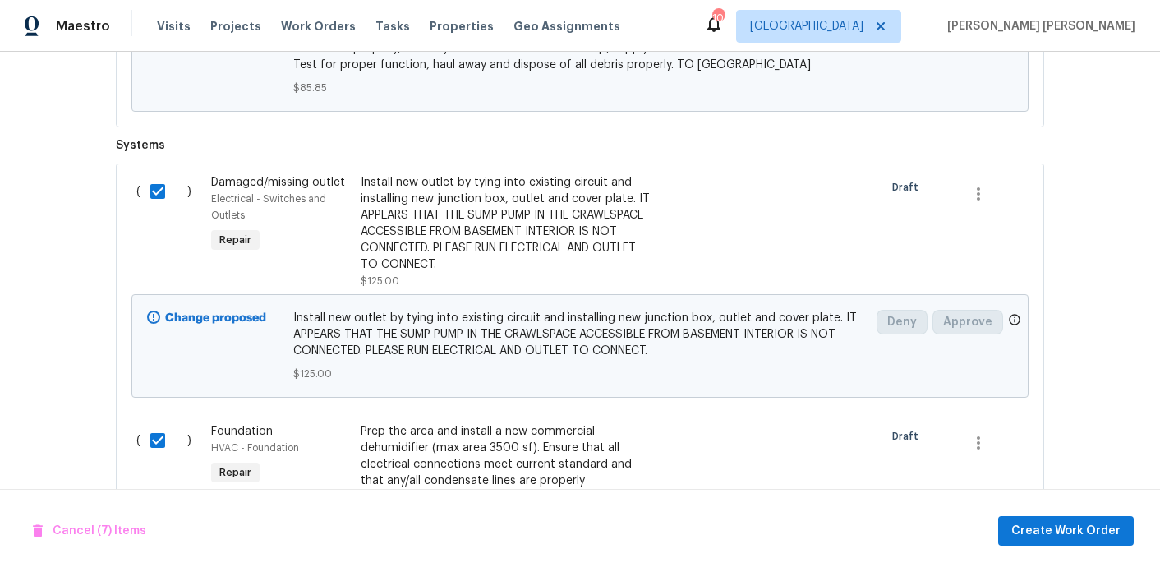
scroll to position [2384, 0]
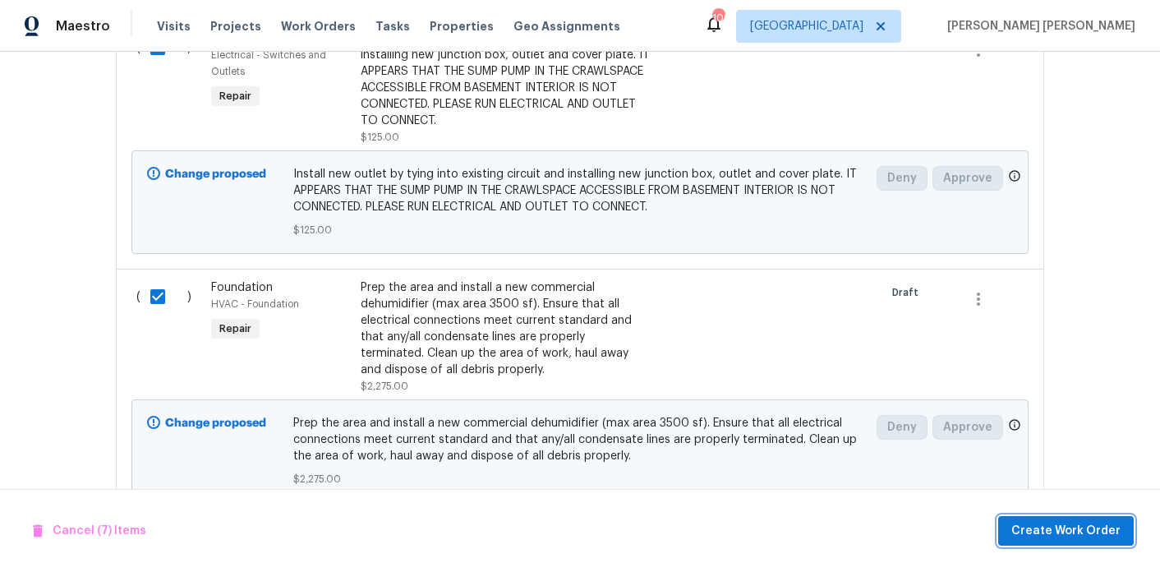
click at [1044, 537] on span "Create Work Order" at bounding box center [1065, 531] width 109 height 21
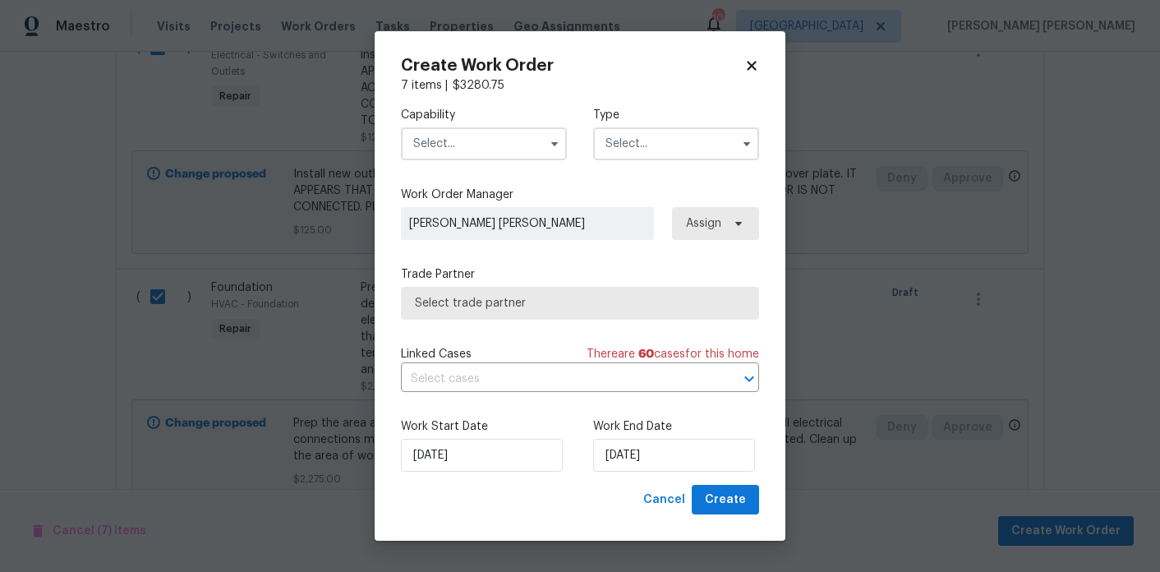
click at [456, 145] on input "text" at bounding box center [484, 143] width 166 height 33
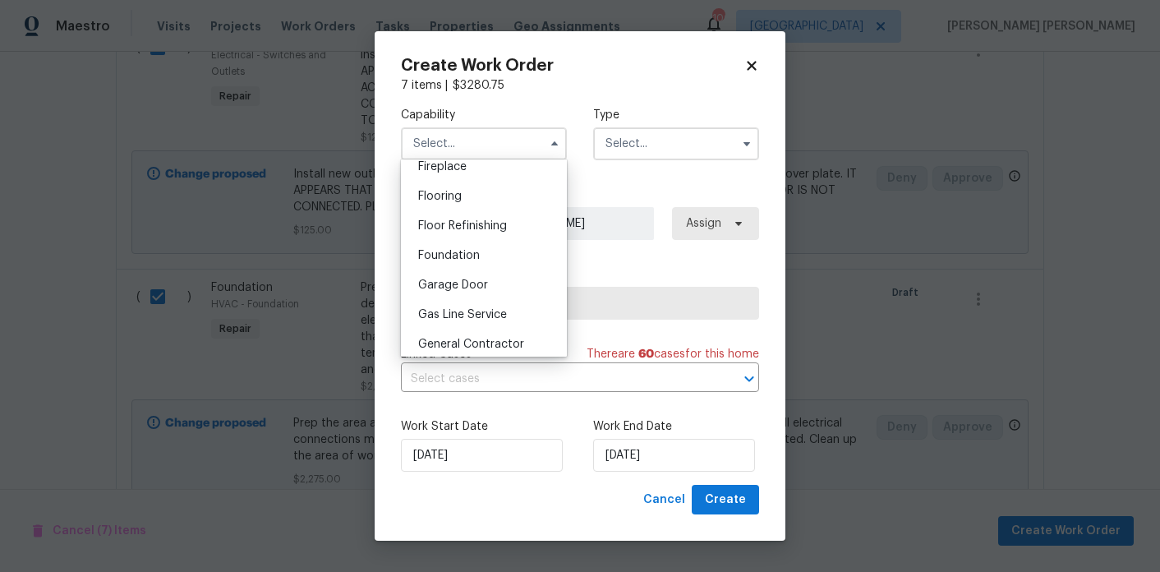
scroll to position [634, 0]
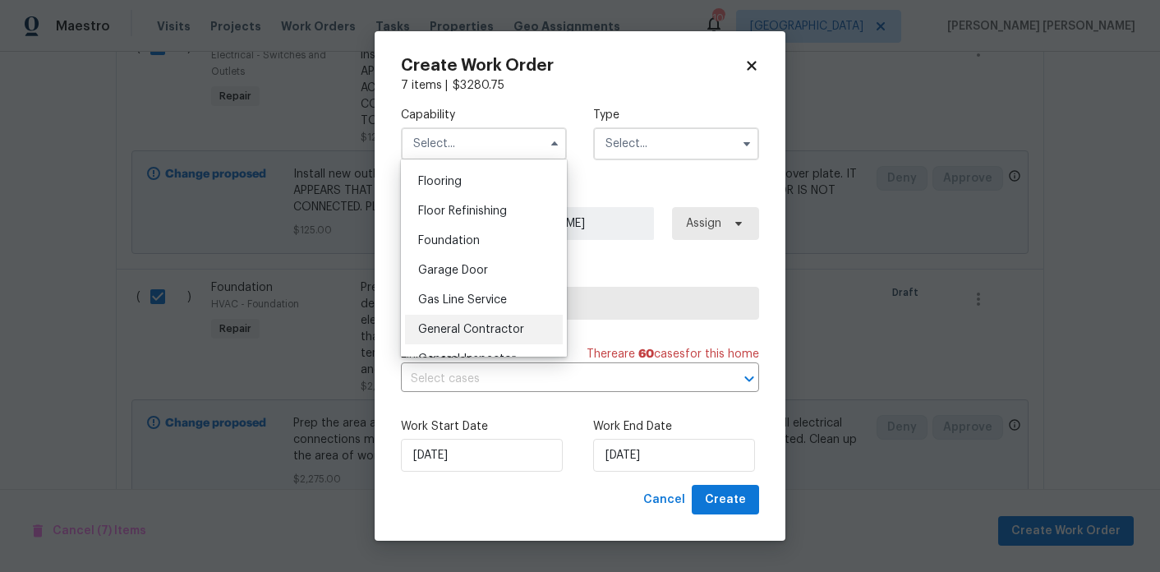
click at [486, 318] on div "General Contractor" at bounding box center [484, 330] width 158 height 30
type input "General Contractor"
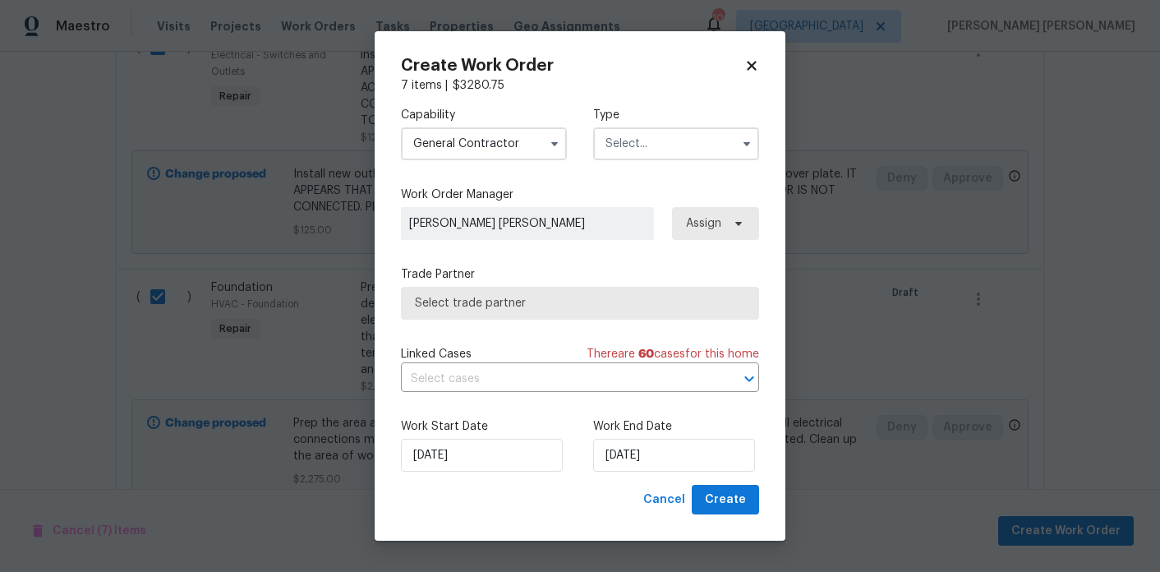
click at [645, 151] on input "text" at bounding box center [676, 143] width 166 height 33
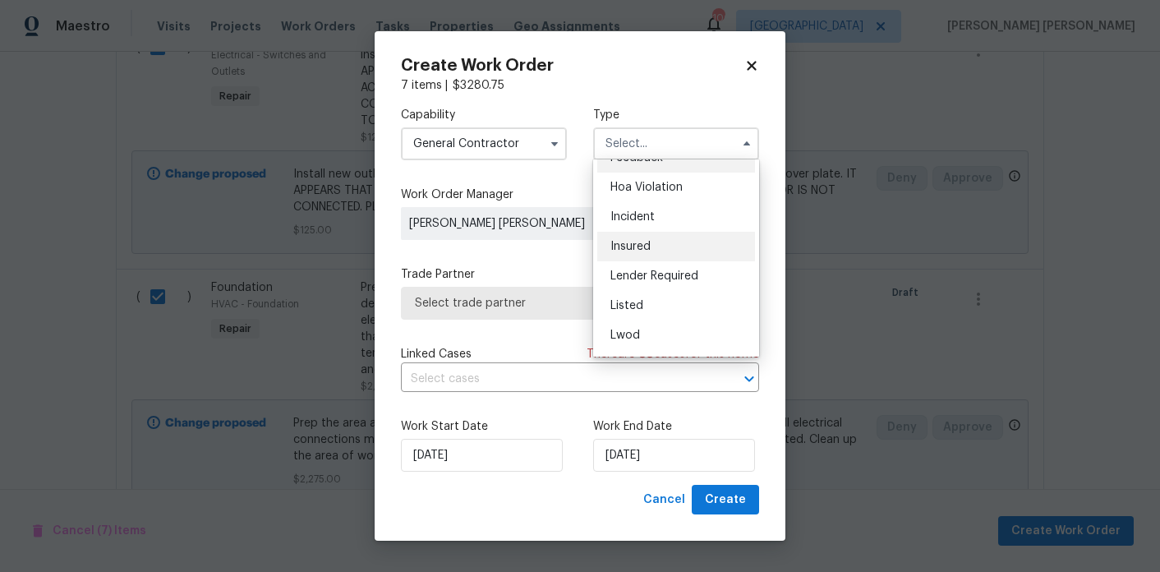
scroll to position [25, 0]
click at [638, 313] on div "Listed" at bounding box center [676, 302] width 158 height 30
type input "Listed"
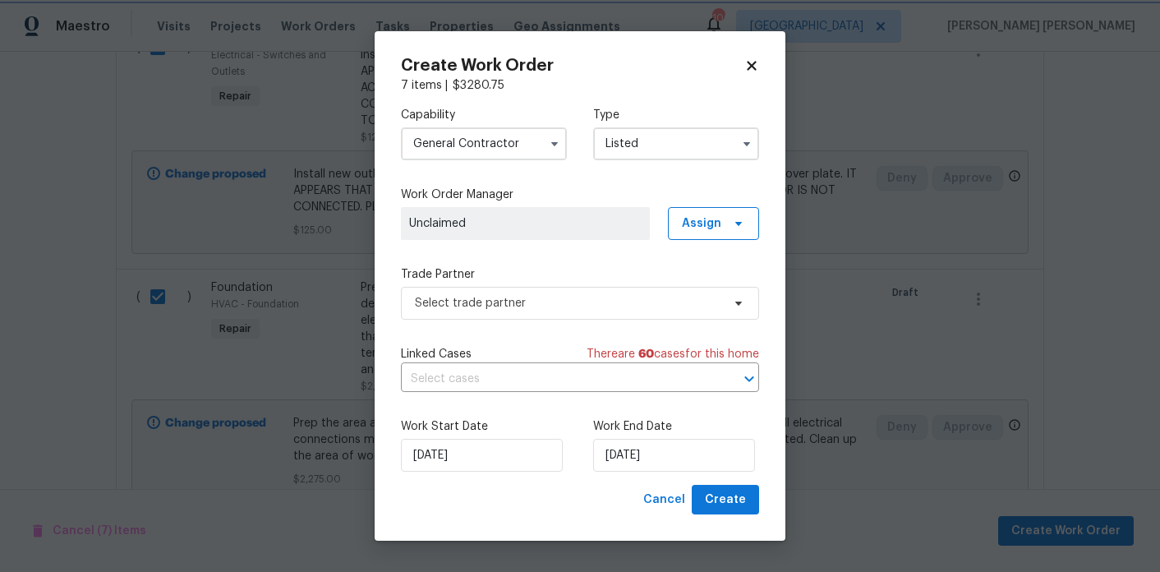
scroll to position [0, 0]
click at [730, 219] on span at bounding box center [736, 223] width 18 height 13
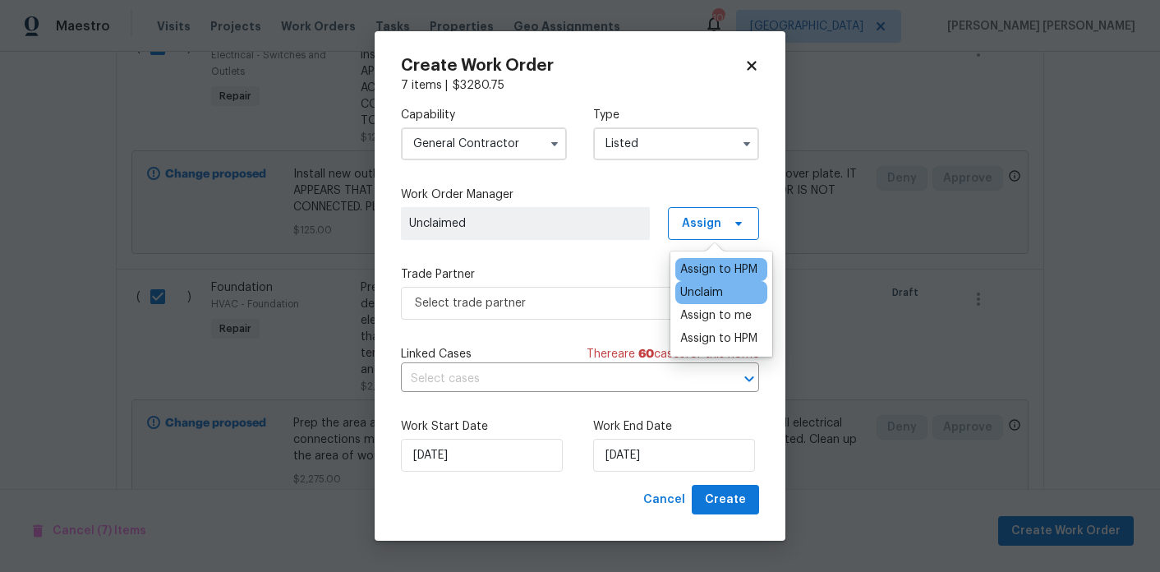
click at [721, 267] on div "Assign to HPM" at bounding box center [718, 269] width 77 height 16
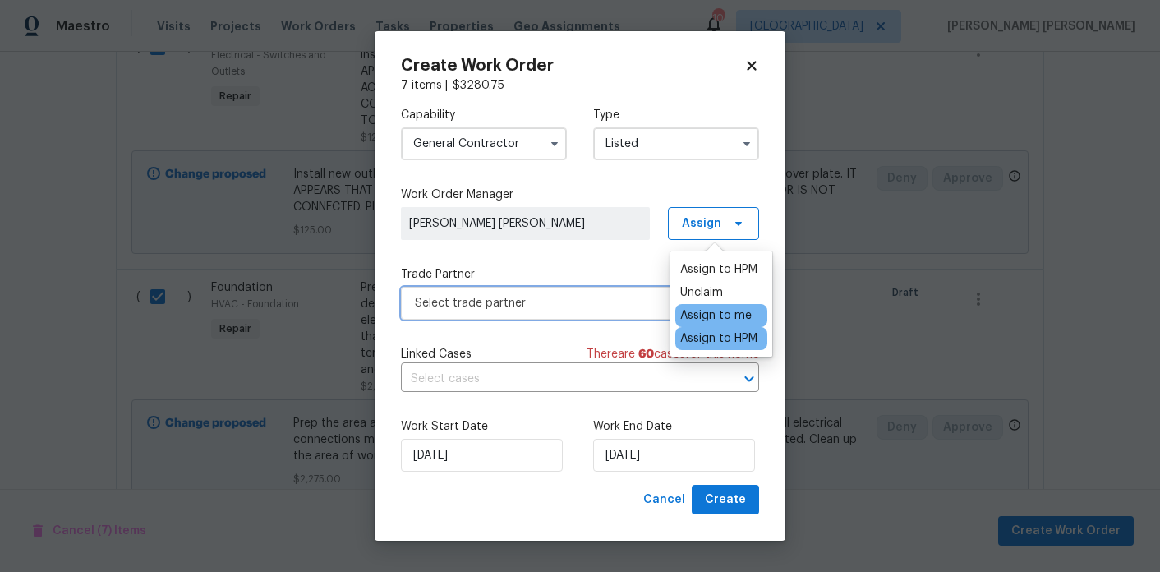
click at [544, 296] on span "Select trade partner" at bounding box center [568, 303] width 306 height 16
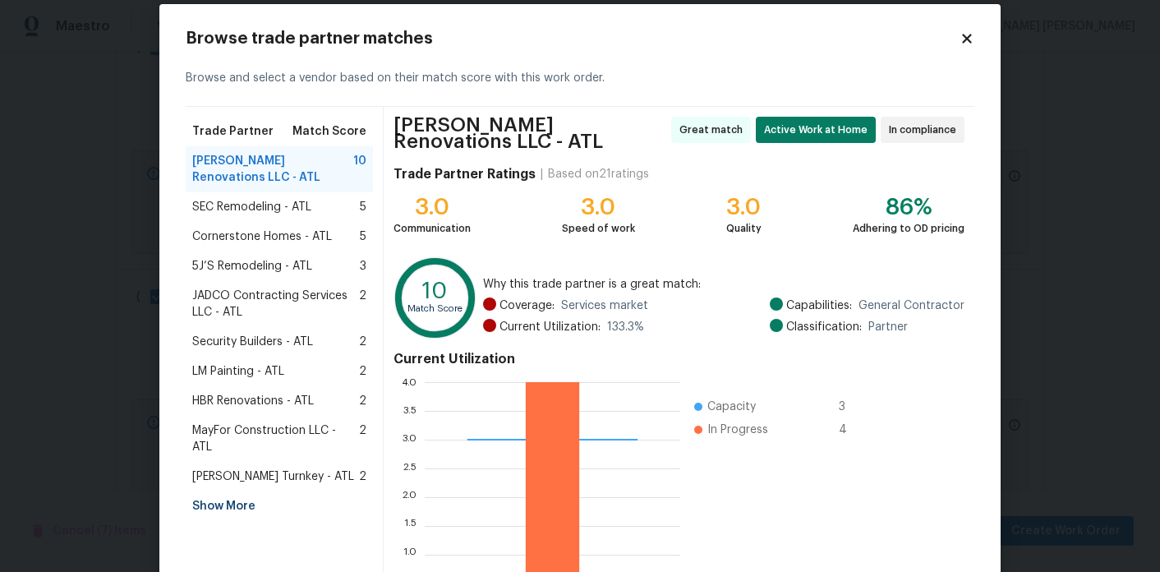
scroll to position [153, 0]
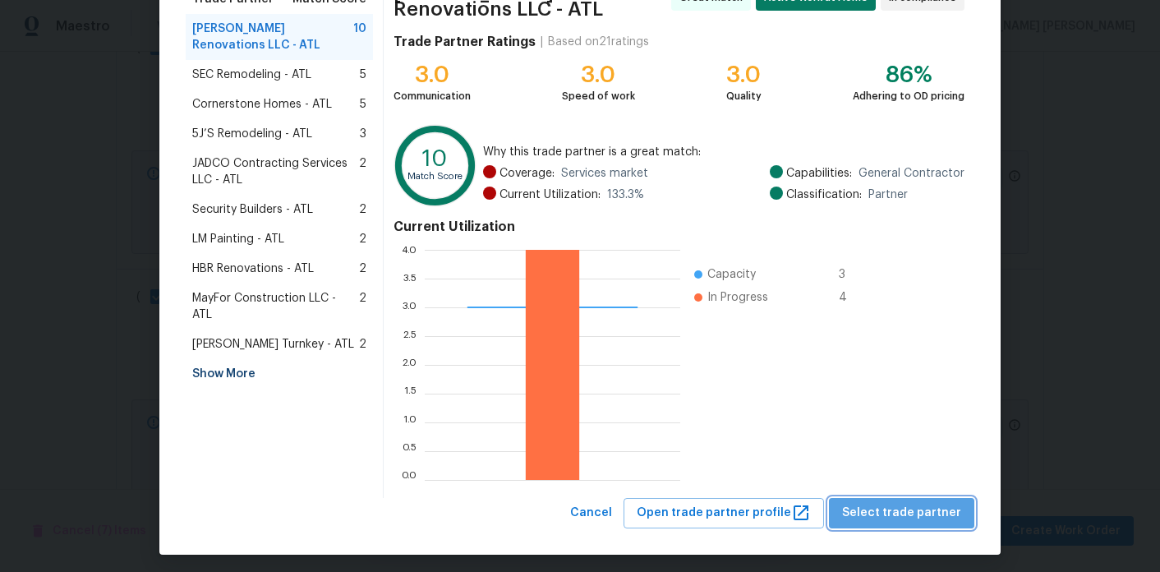
click at [920, 506] on span "Select trade partner" at bounding box center [901, 513] width 119 height 21
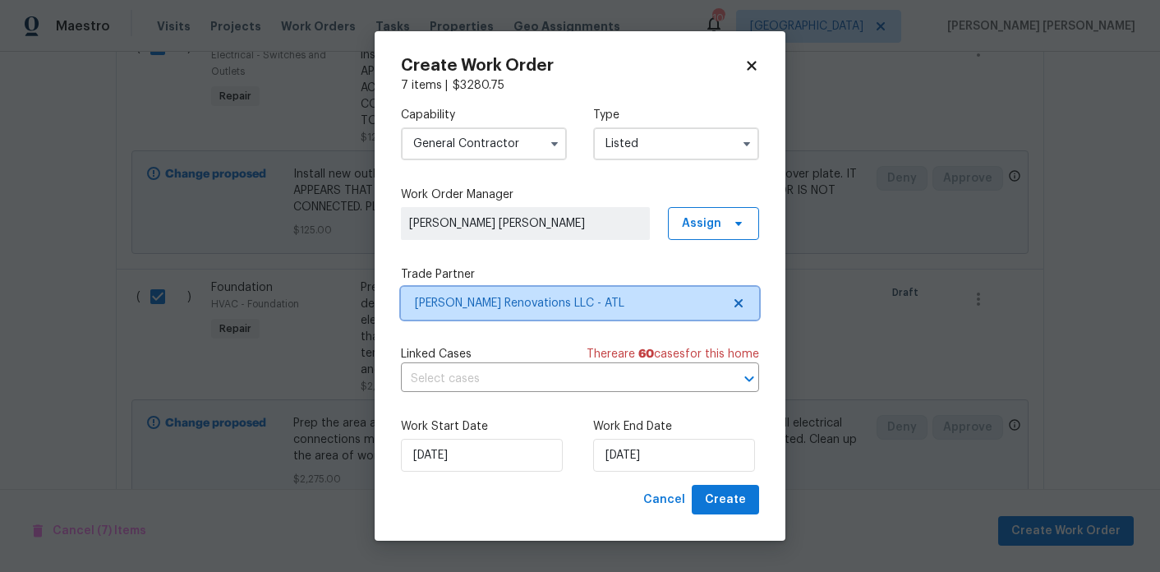
scroll to position [0, 0]
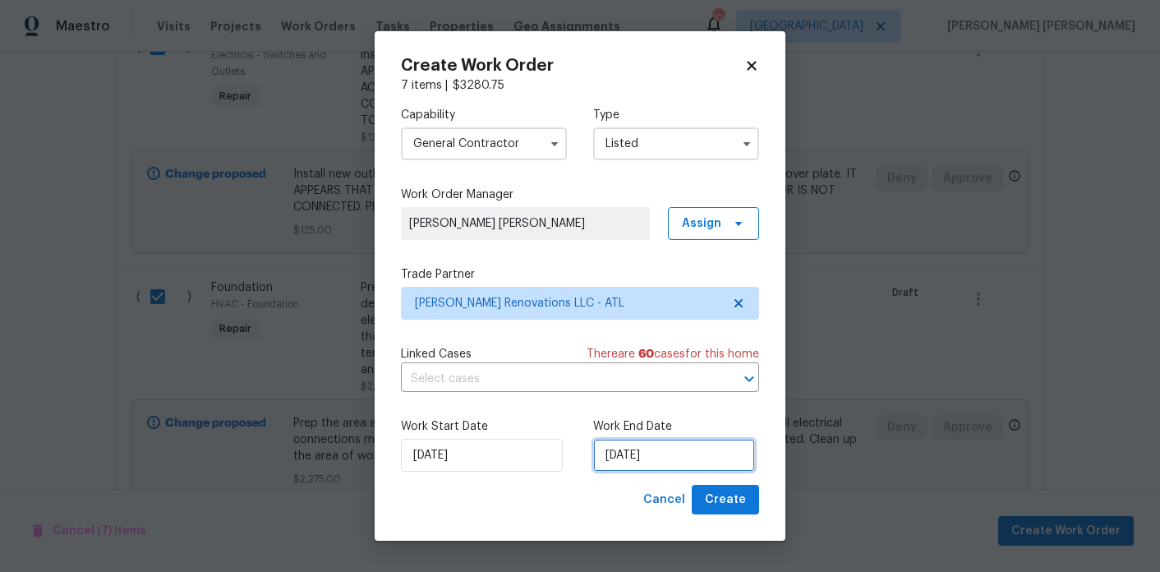
click at [647, 454] on input "9/25/2025" at bounding box center [674, 455] width 162 height 33
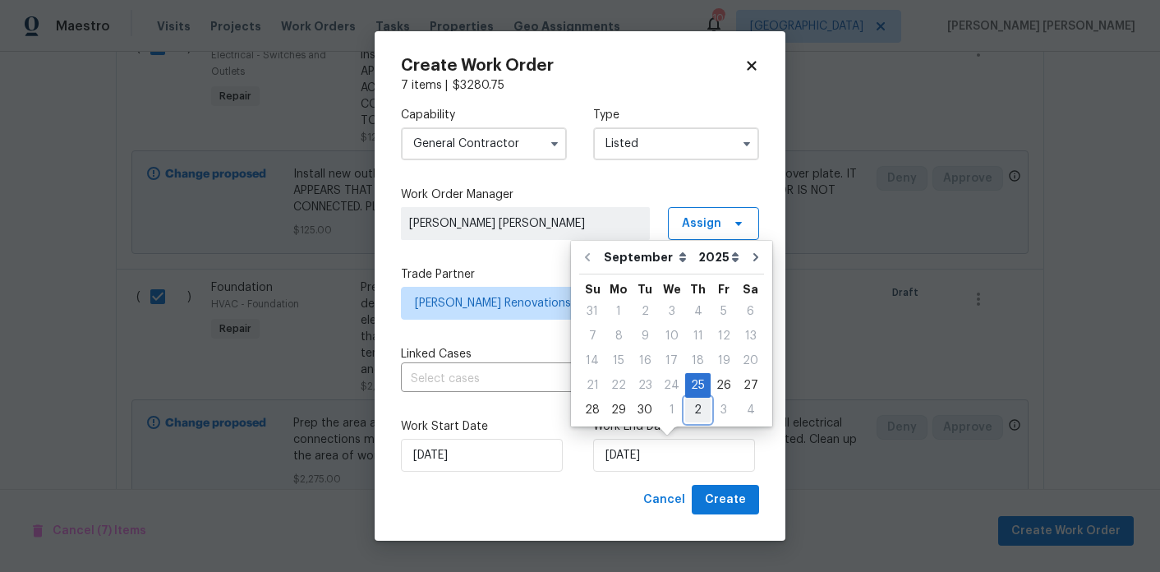
click at [688, 412] on div "2" at bounding box center [697, 410] width 25 height 23
type input "10/2/2025"
select select "9"
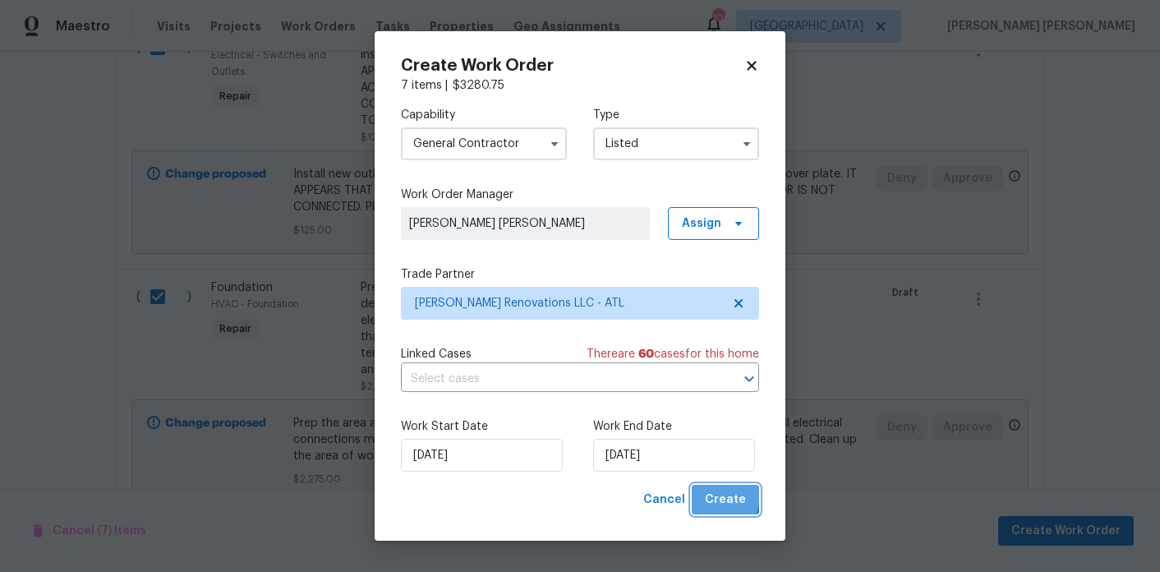
click at [718, 496] on span "Create" at bounding box center [725, 500] width 41 height 21
checkbox input "false"
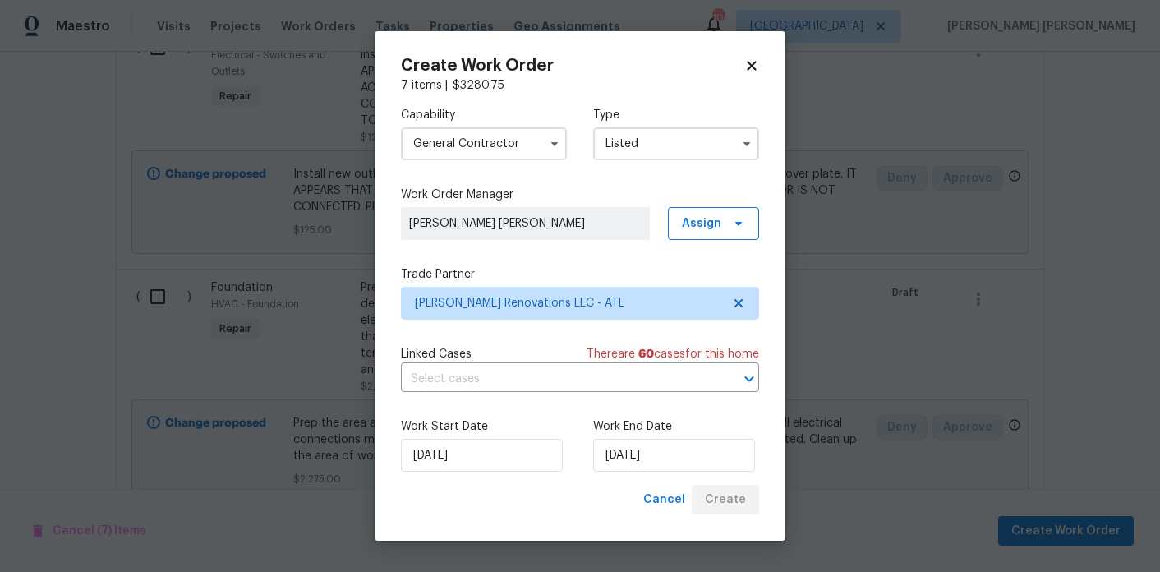
checkbox input "false"
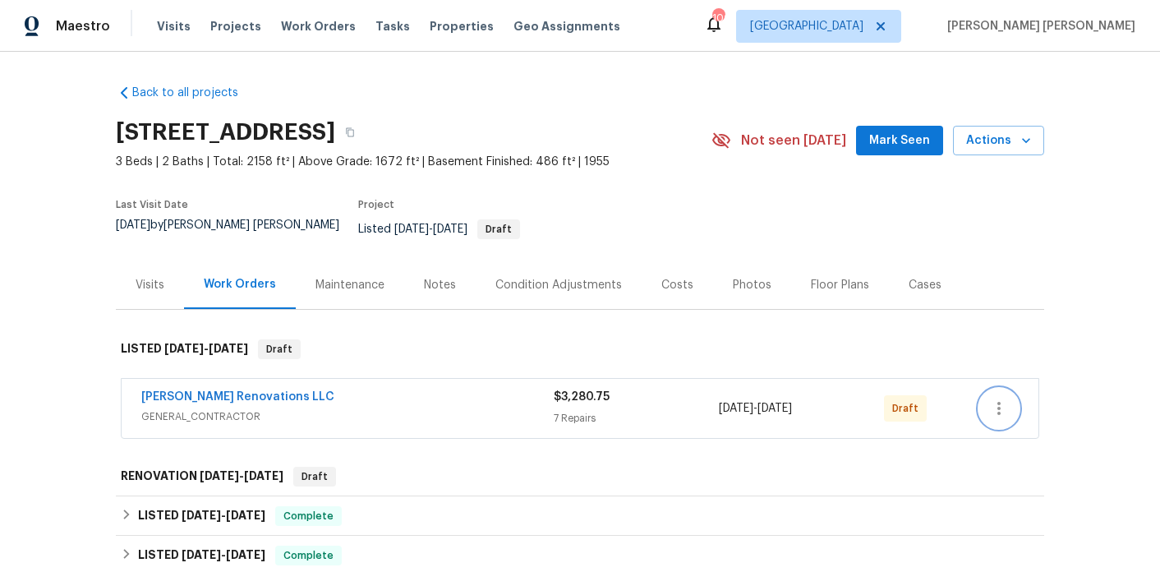
click at [993, 399] on icon "button" at bounding box center [999, 409] width 20 height 20
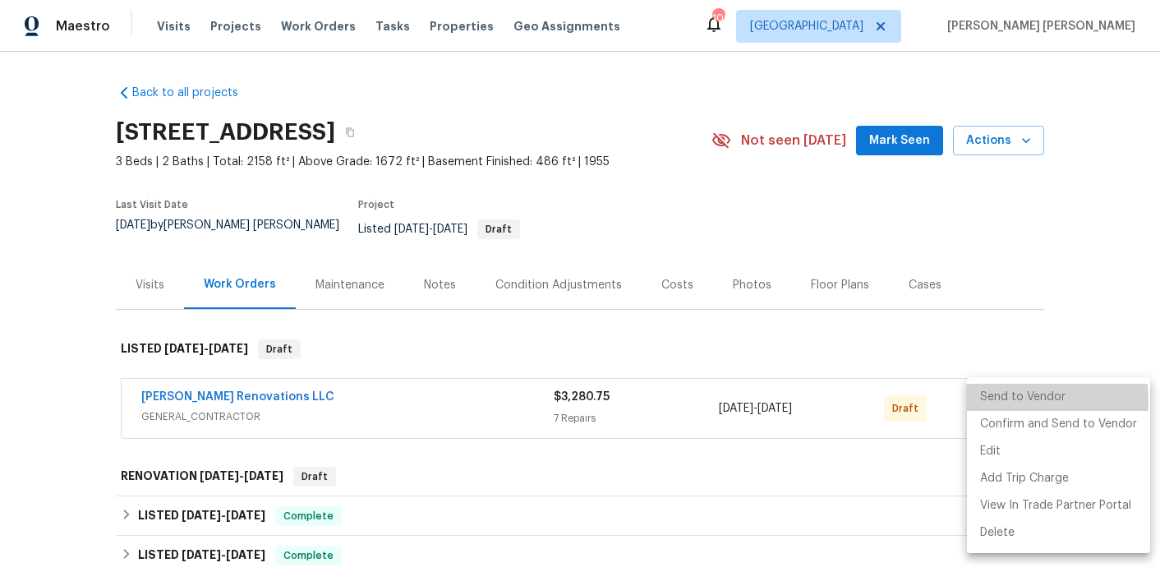
click at [1006, 400] on li "Send to Vendor" at bounding box center [1058, 397] width 183 height 27
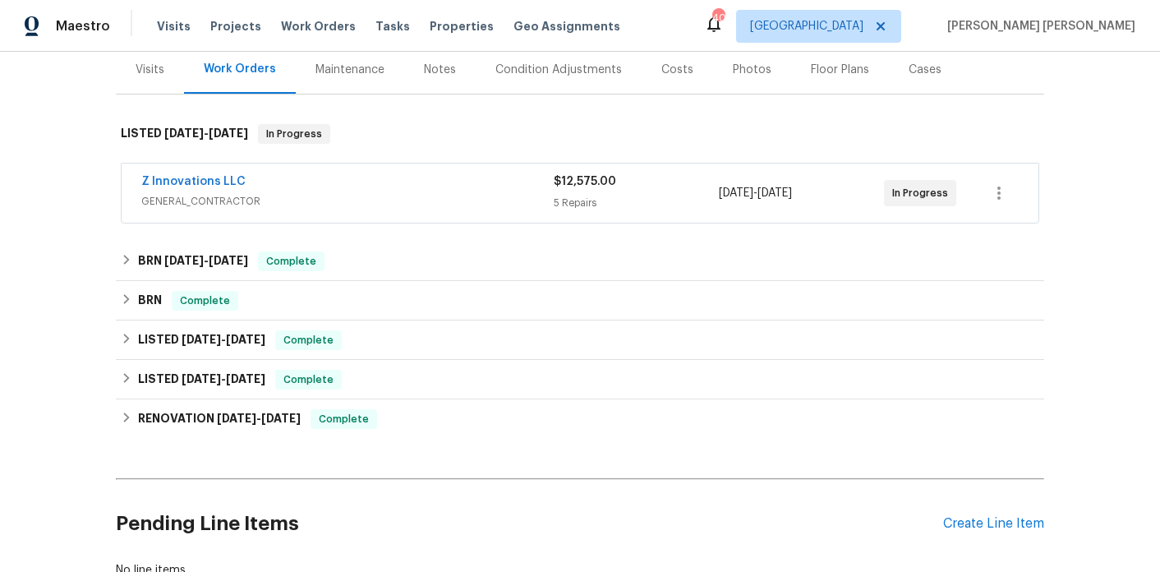
scroll to position [322, 0]
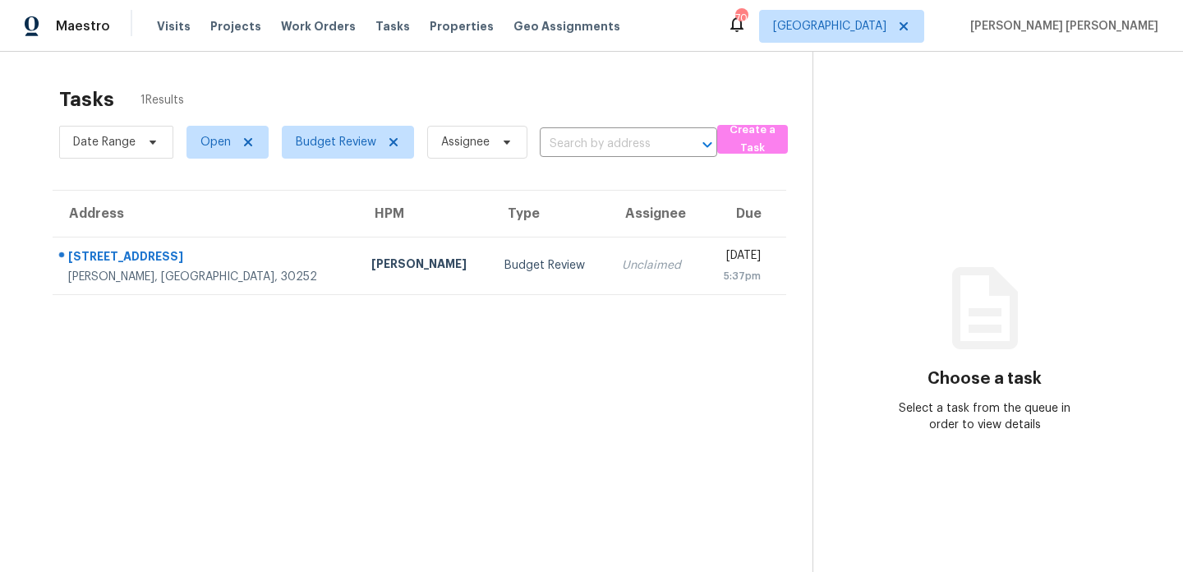
scroll to position [52, 0]
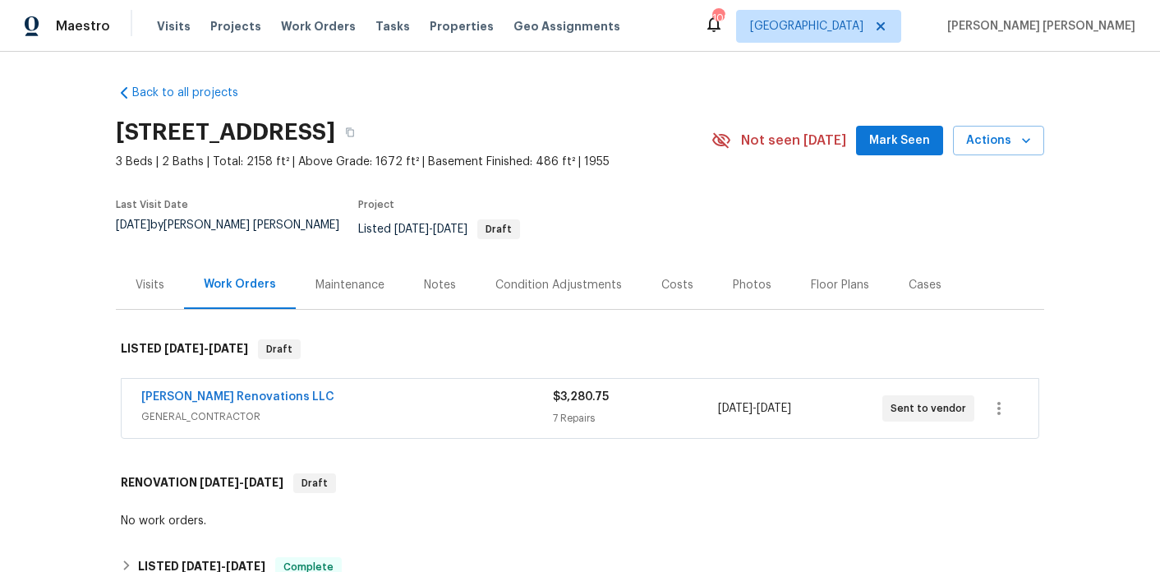
click at [440, 283] on div "Notes" at bounding box center [439, 284] width 71 height 48
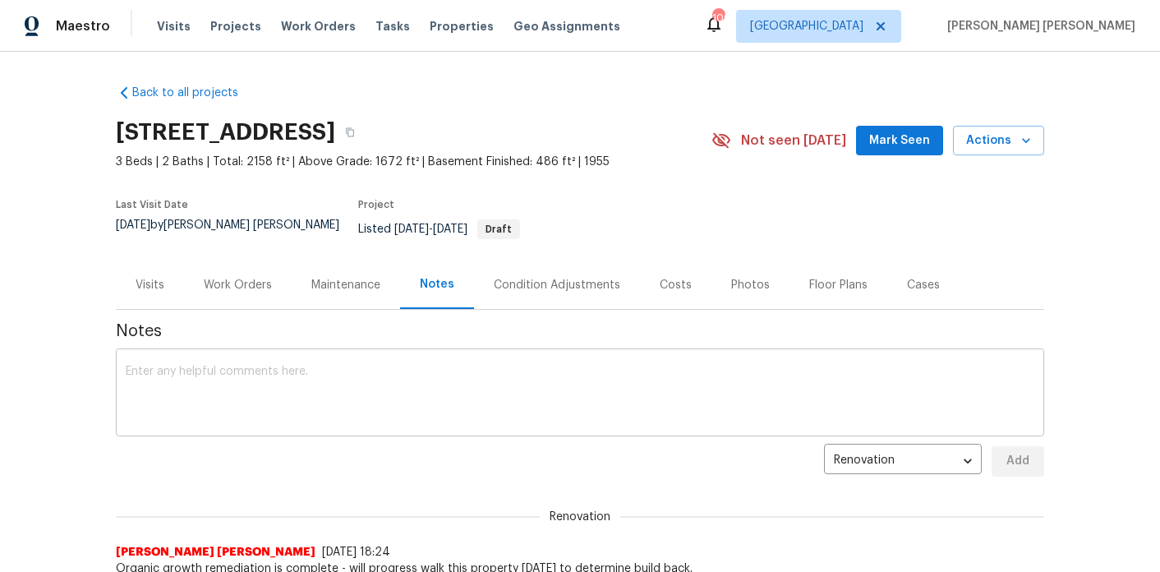
click at [470, 387] on textarea at bounding box center [580, 395] width 909 height 58
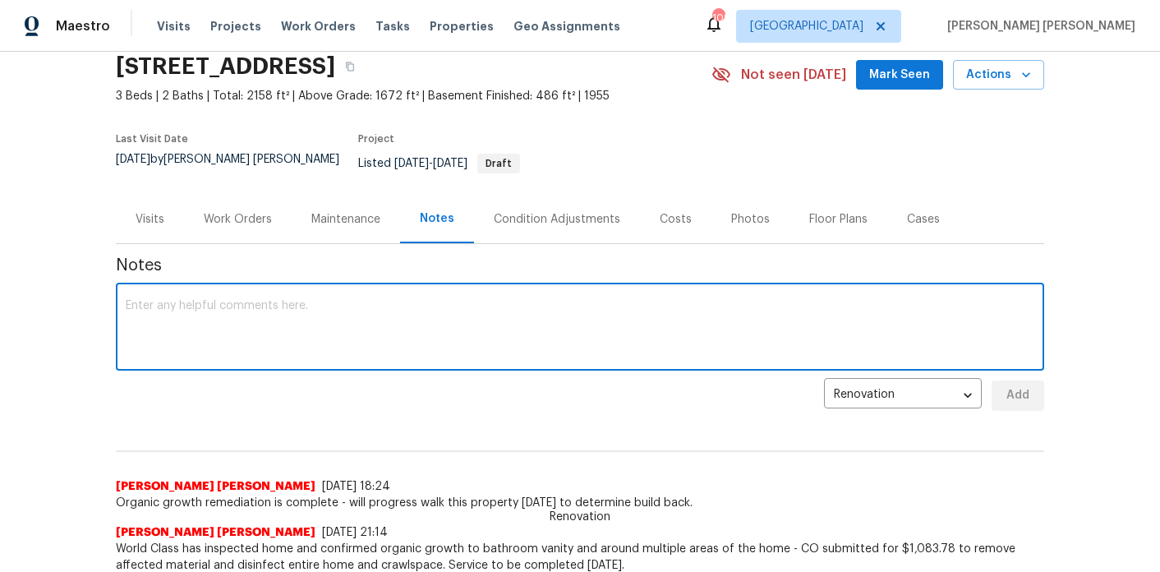
scroll to position [69, 0]
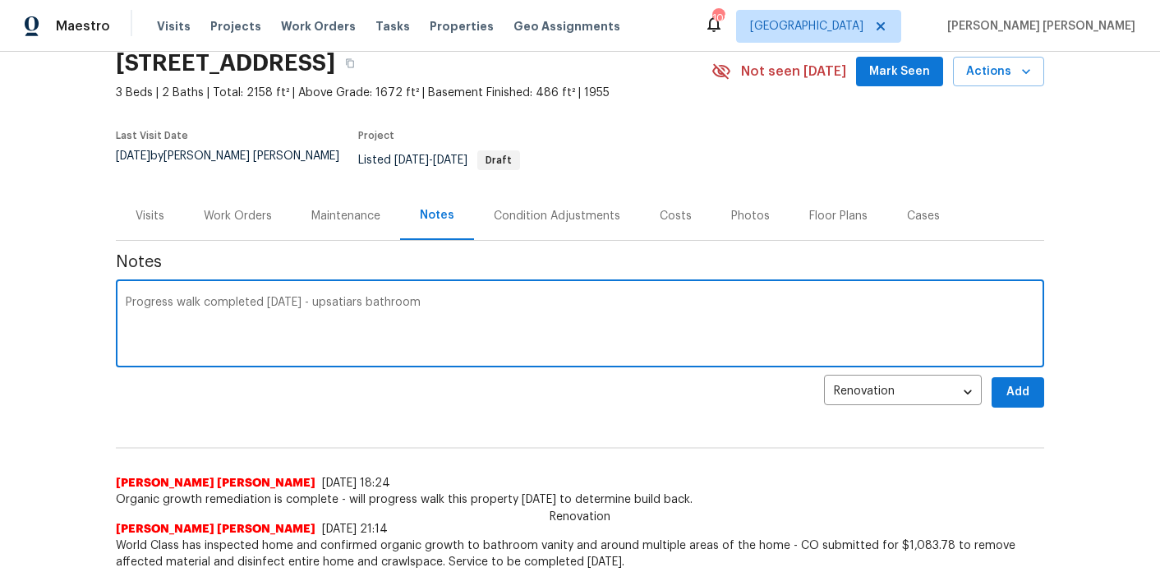
click at [341, 297] on textarea "Progress walk completed [DATE] - upsatiars bathroom" at bounding box center [580, 326] width 909 height 58
click at [444, 297] on textarea "Progress walk completed [DATE] - upstairs bathroom" at bounding box center [580, 326] width 909 height 58
click at [749, 297] on textarea "Progress walk completed [DATE] - upstairs bathroom will need drywall repairs, r…" at bounding box center [580, 326] width 909 height 58
click at [808, 297] on textarea "Progress walk completed [DATE] - upstairs bathroom will need drywall repairs, r…" at bounding box center [580, 326] width 909 height 58
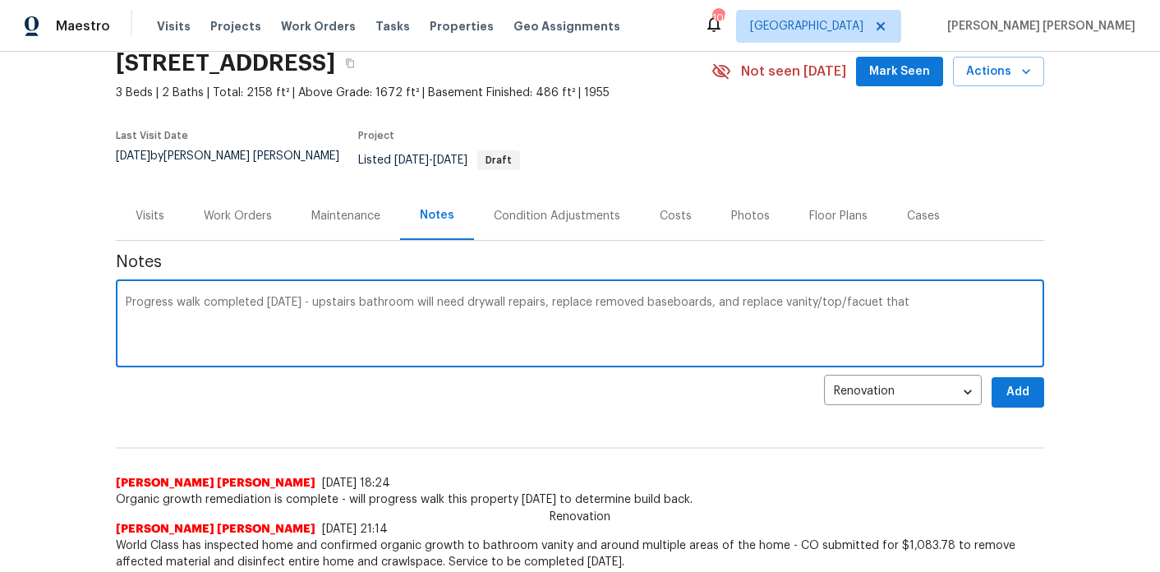
click at [846, 297] on textarea "Progress walk completed [DATE] - upstairs bathroom will need drywall repairs, r…" at bounding box center [580, 326] width 909 height 58
click at [987, 297] on textarea "Progress walk completed [DATE] - upstairs bathroom will need drywall repairs, r…" at bounding box center [580, 326] width 909 height 58
click at [399, 299] on textarea "Progress walk completed [DATE] - upstairs bathroom will need drywall repairs, r…" at bounding box center [580, 326] width 909 height 58
click at [516, 310] on textarea "Progress walk completed [DATE] - upstairs bathroom will need drywall repairs, r…" at bounding box center [580, 326] width 909 height 58
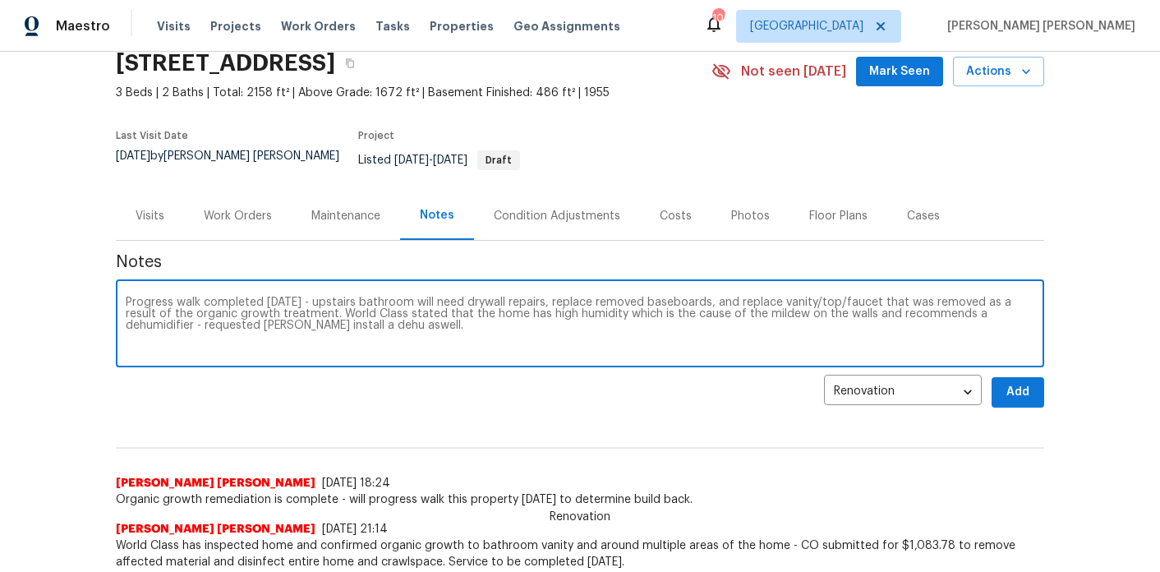
click at [311, 319] on textarea "Progress walk completed [DATE] - upstairs bathroom will need drywall repairs, r…" at bounding box center [580, 326] width 909 height 58
type textarea "Progress walk completed [DATE] - upstairs bathroom will need drywall repairs, r…"
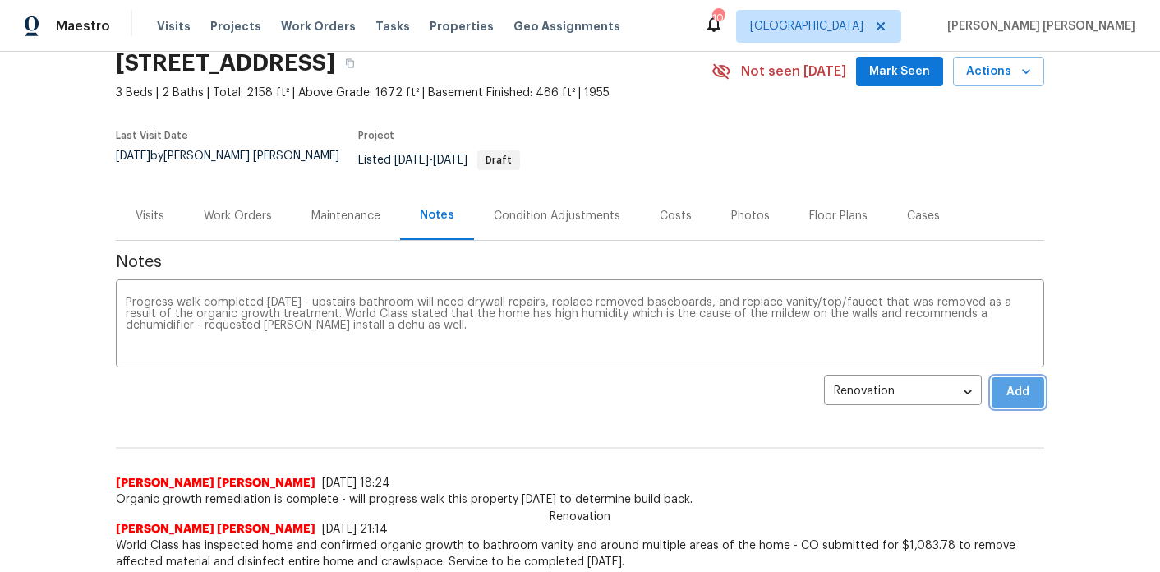
click at [1034, 387] on button "Add" at bounding box center [1018, 392] width 53 height 30
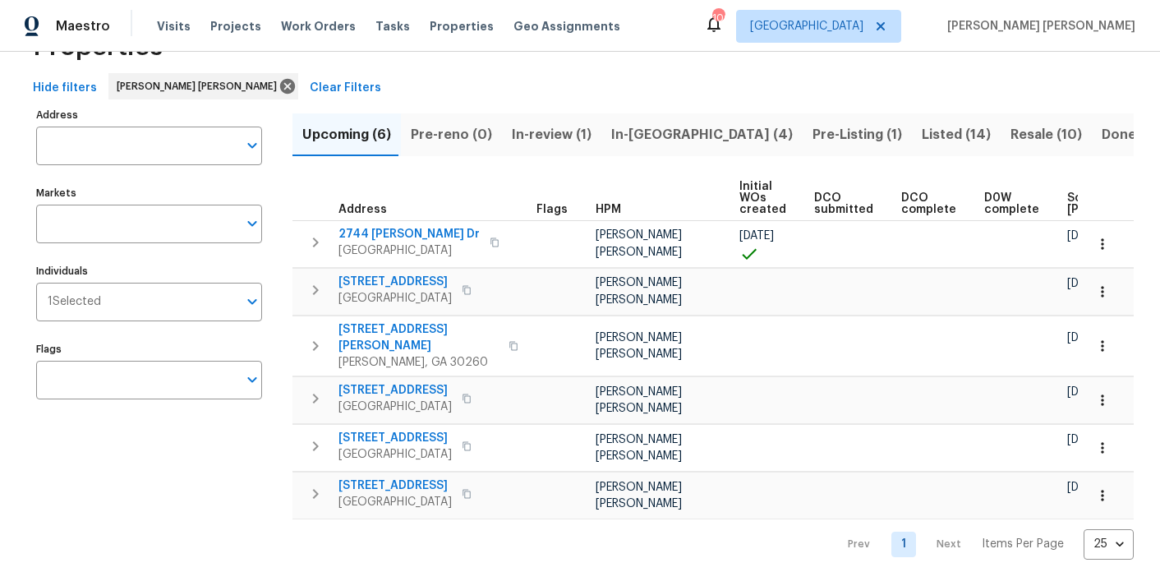
scroll to position [0, 223]
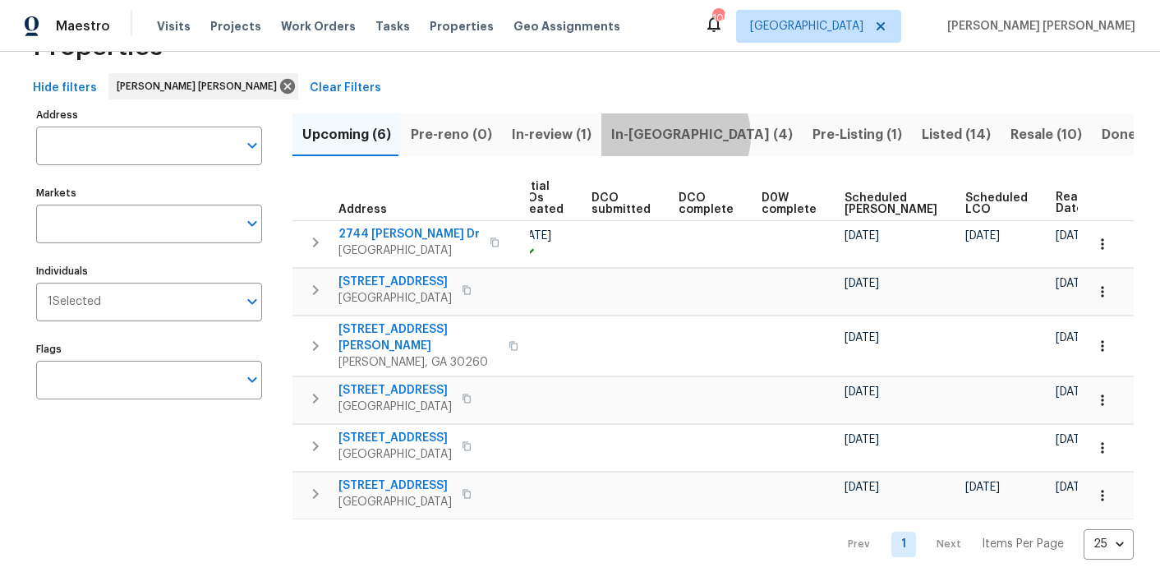
click at [664, 136] on span "In-[GEOGRAPHIC_DATA] (4)" at bounding box center [702, 134] width 182 height 23
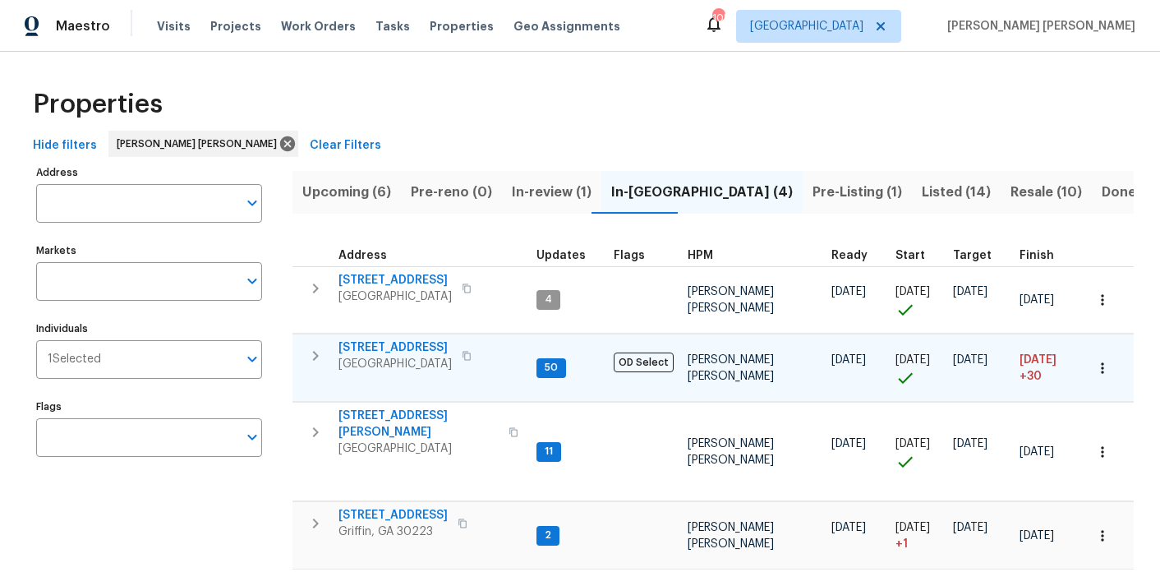
scroll to position [12, 0]
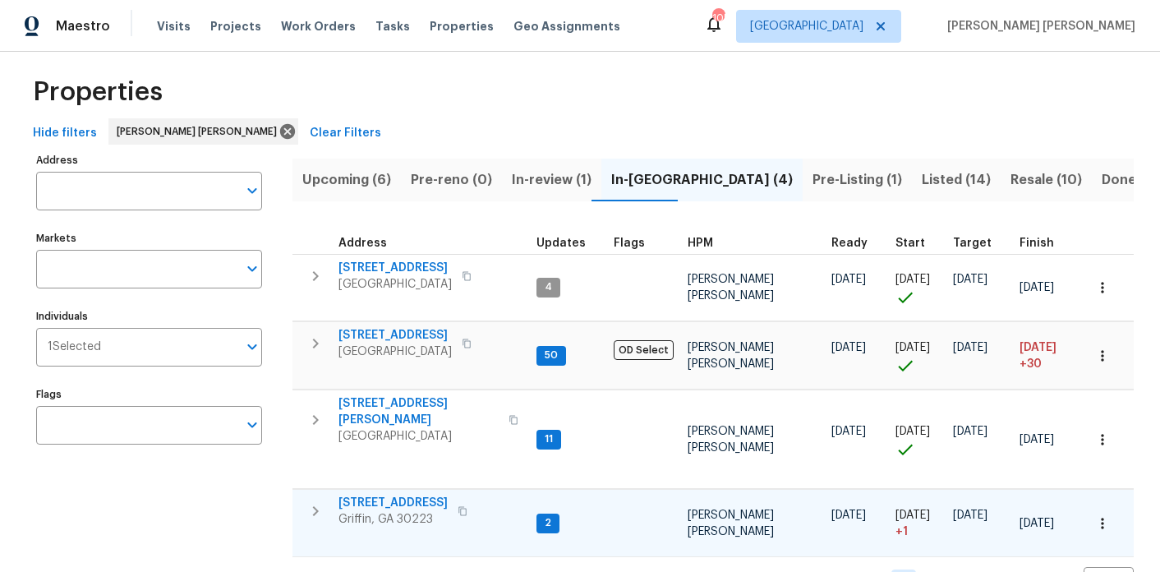
click at [375, 495] on span "[STREET_ADDRESS]" at bounding box center [393, 503] width 109 height 16
click at [1099, 515] on icon "button" at bounding box center [1102, 523] width 16 height 16
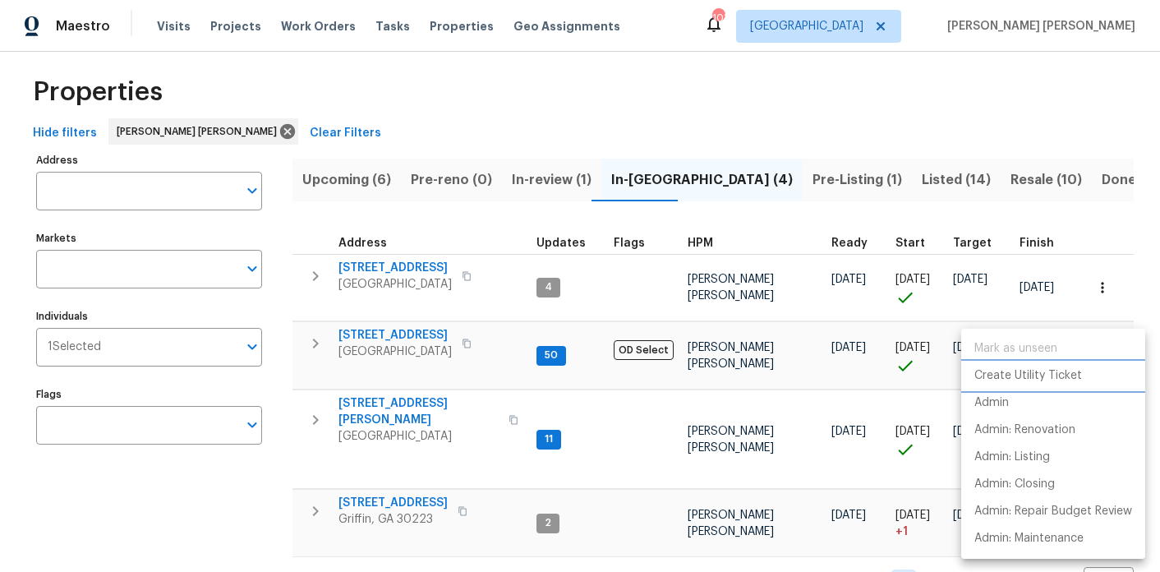
click at [1064, 375] on p "Create Utility Ticket" at bounding box center [1029, 375] width 108 height 17
click at [1036, 479] on p "Admin: Closing" at bounding box center [1015, 484] width 81 height 17
click at [384, 378] on div at bounding box center [580, 286] width 1160 height 572
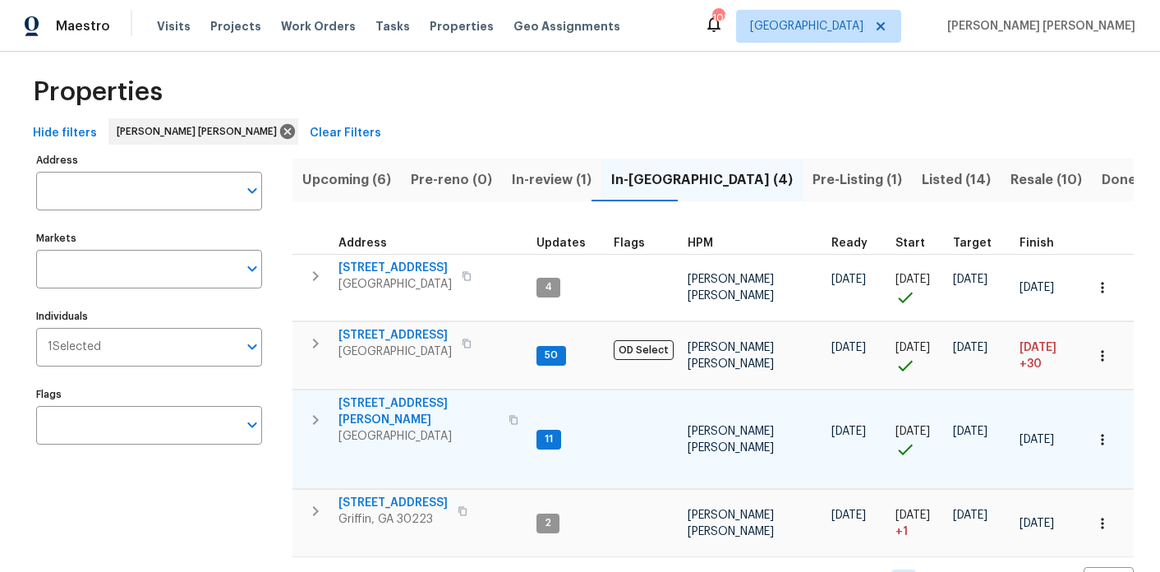
click at [394, 395] on span "[STREET_ADDRESS][PERSON_NAME]" at bounding box center [419, 411] width 160 height 33
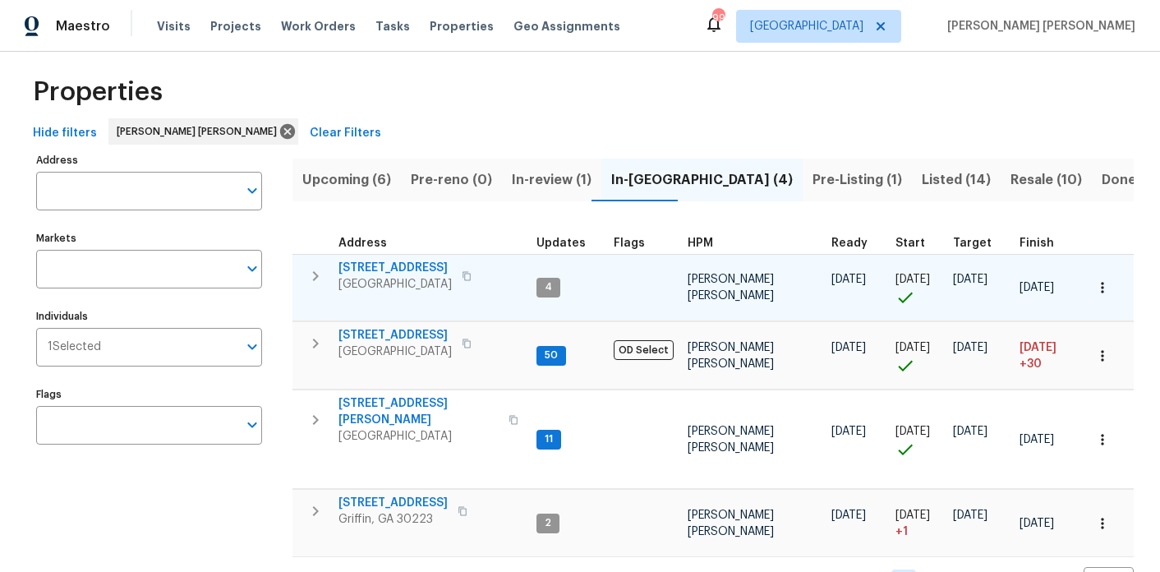
click at [413, 266] on span "[STREET_ADDRESS]" at bounding box center [395, 268] width 113 height 16
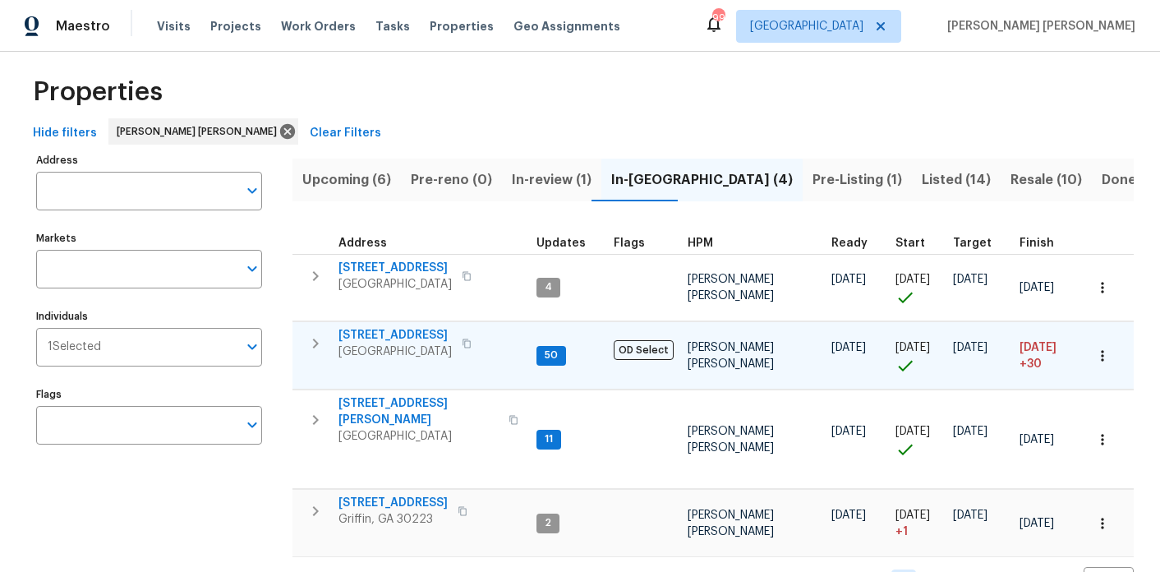
click at [408, 327] on span "3117 Jodeco Dr" at bounding box center [395, 335] width 113 height 16
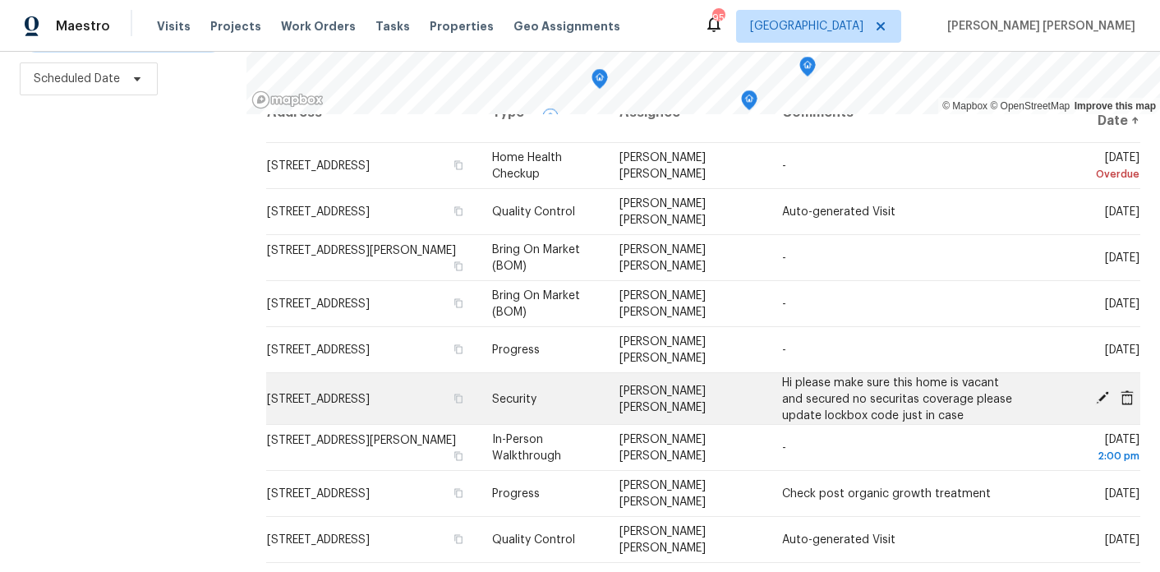
scroll to position [35, 0]
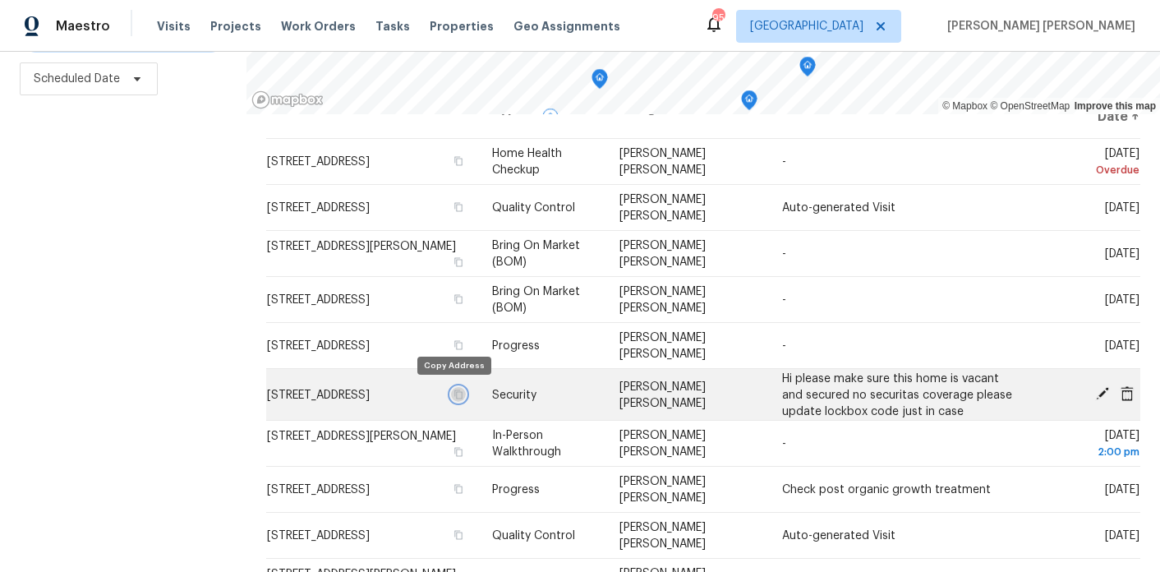
click at [454, 393] on icon "button" at bounding box center [459, 394] width 10 height 10
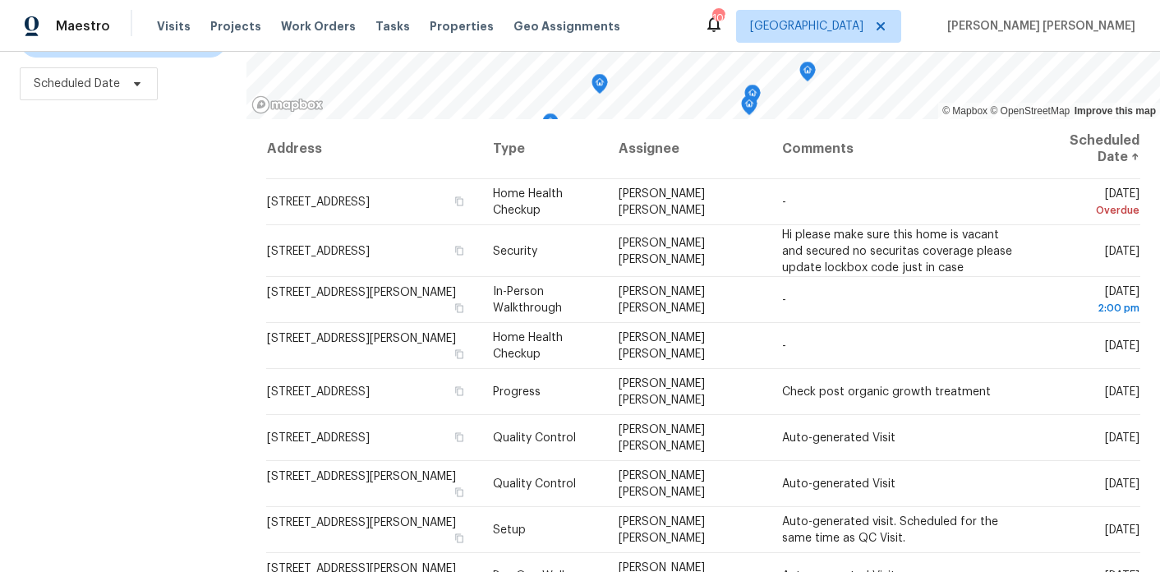
scroll to position [233, 0]
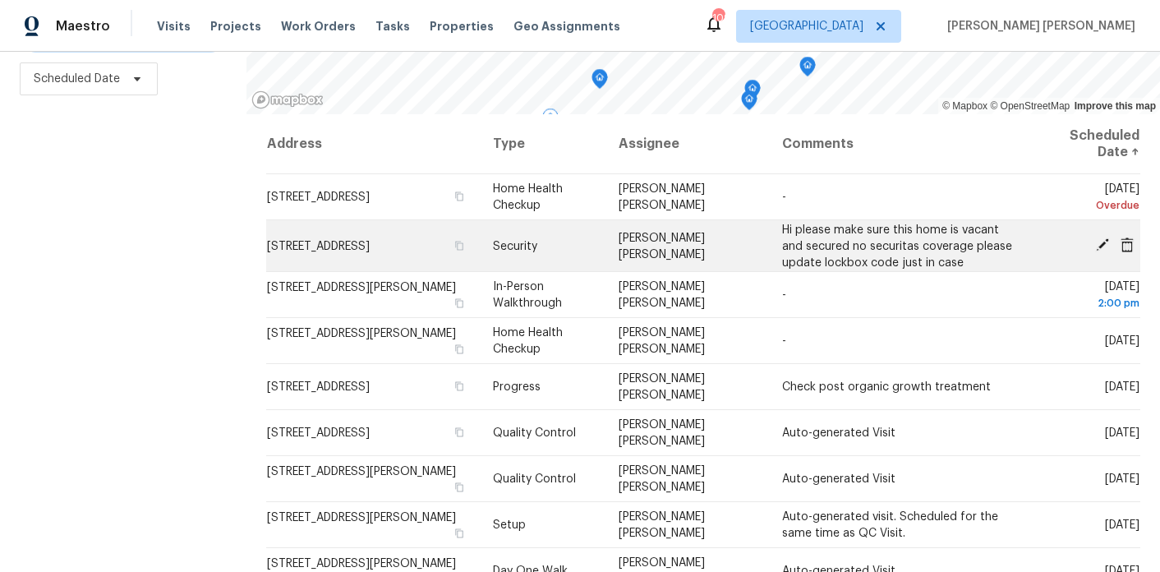
click at [370, 247] on span "[STREET_ADDRESS]" at bounding box center [318, 246] width 103 height 12
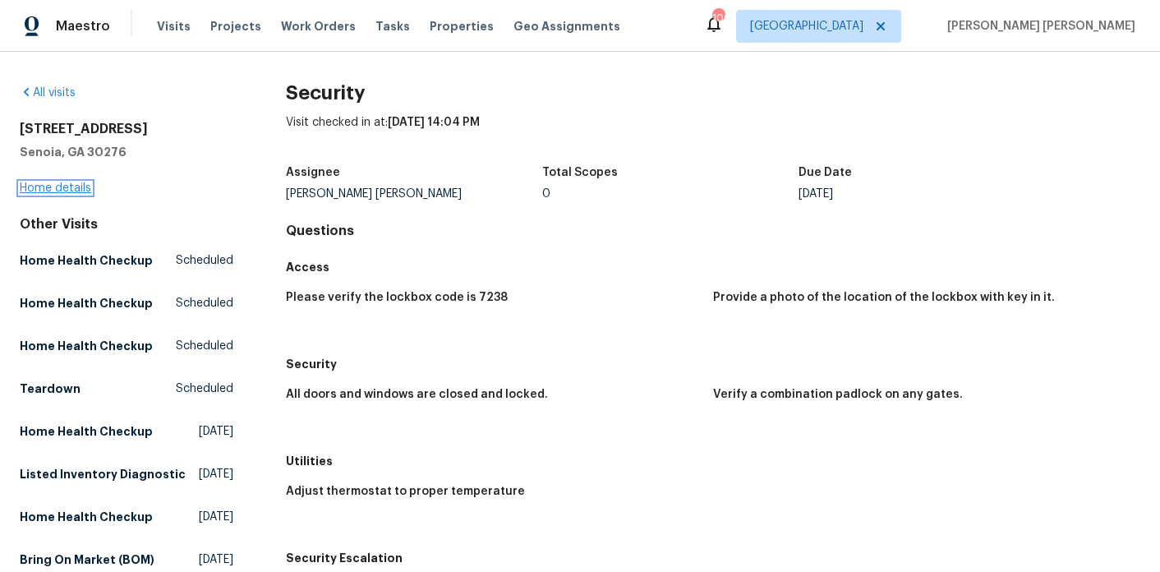
click at [65, 189] on link "Home details" at bounding box center [55, 188] width 71 height 12
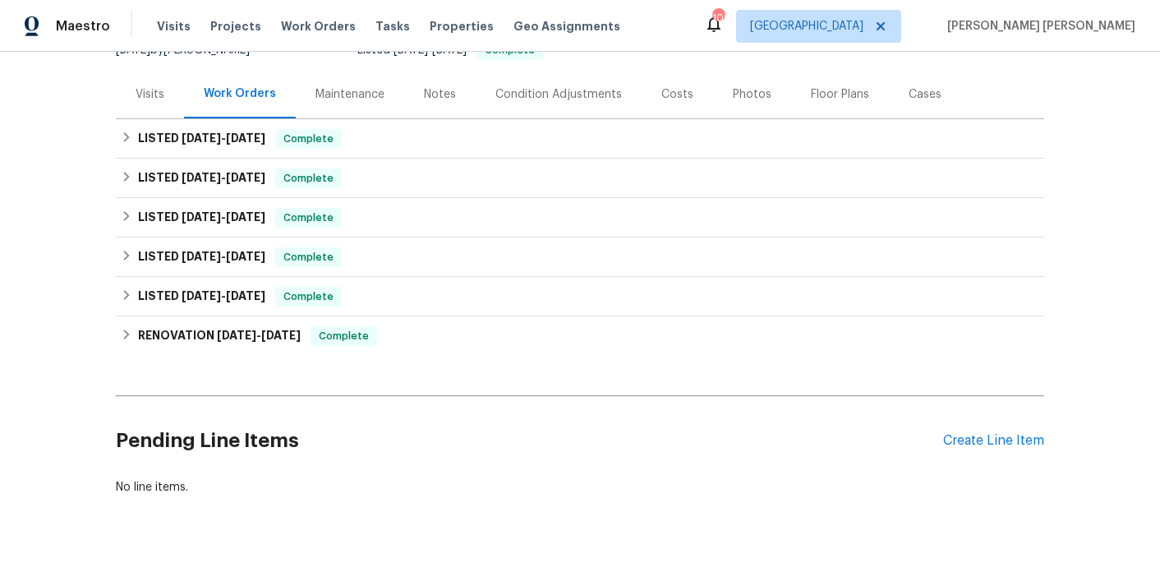
scroll to position [214, 0]
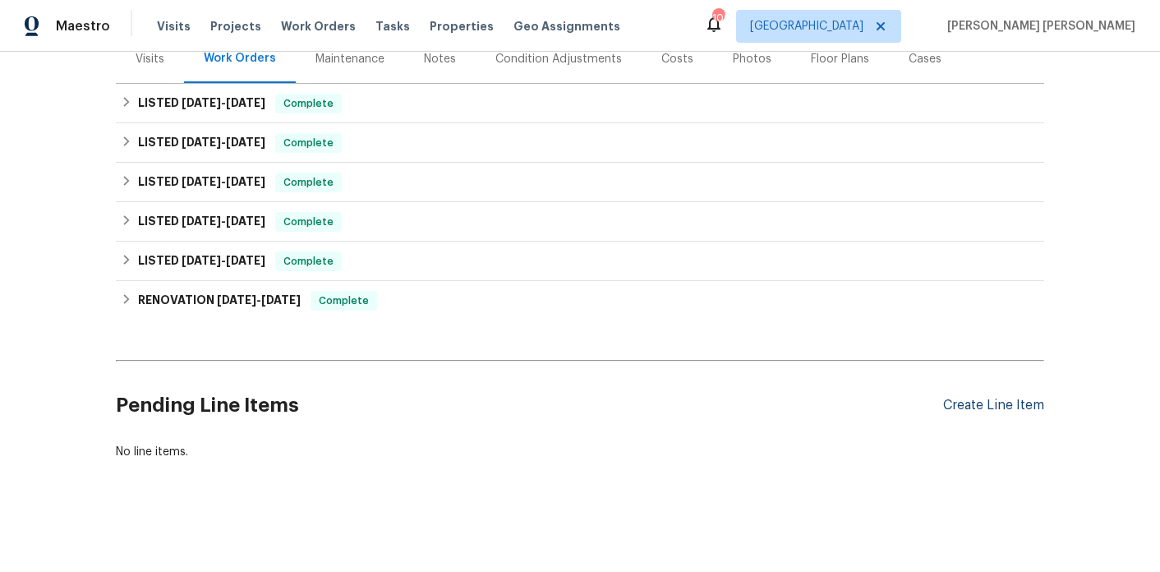
click at [1007, 403] on div "Create Line Item" at bounding box center [993, 406] width 101 height 16
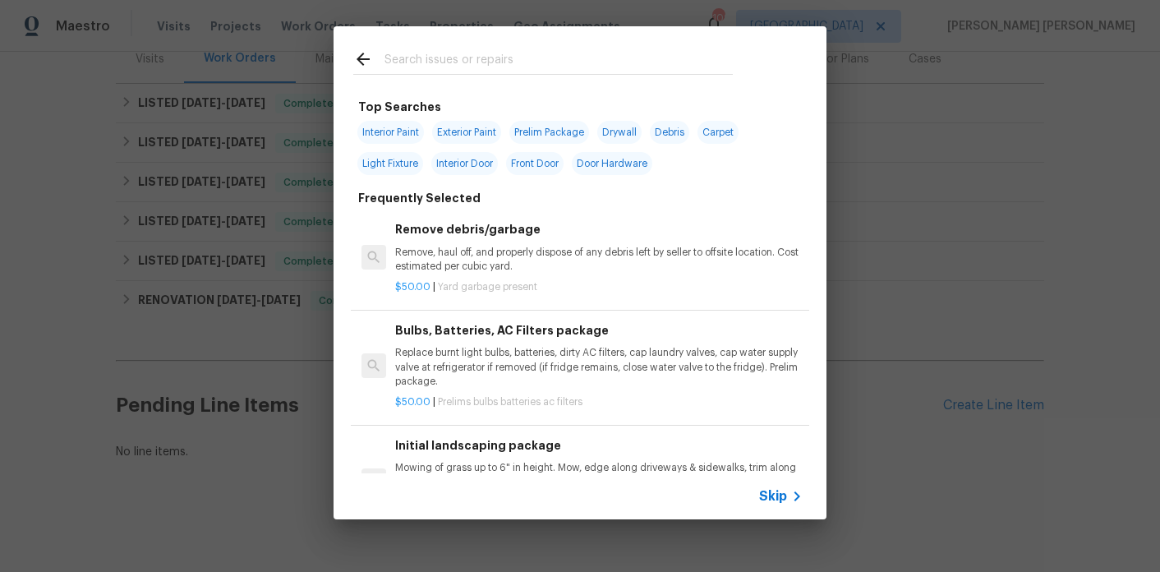
click at [406, 66] on input "text" at bounding box center [559, 61] width 348 height 25
type input "h"
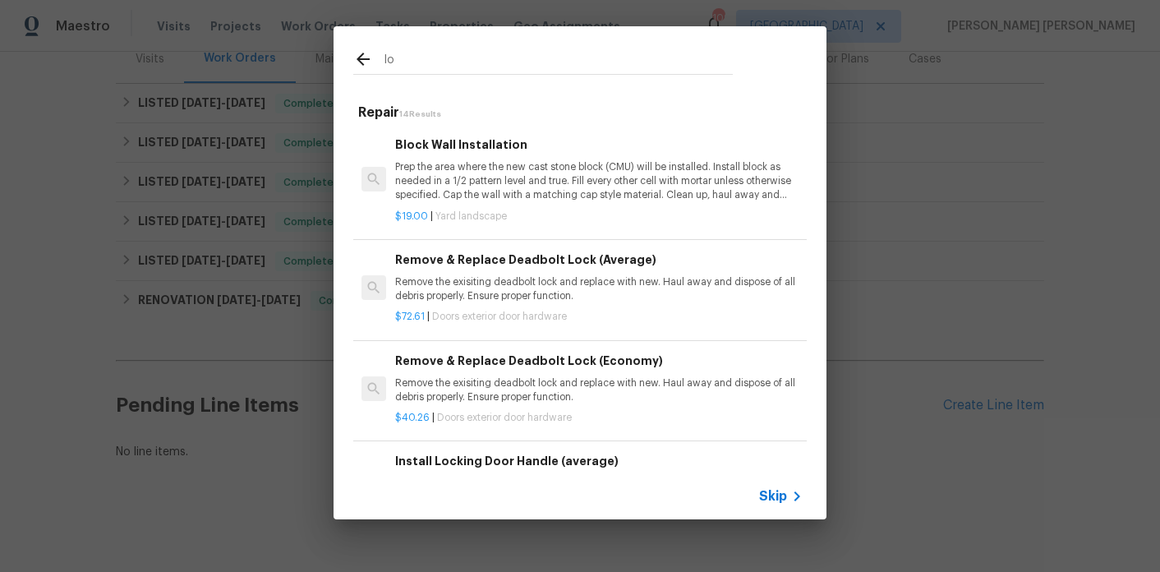
type input "l"
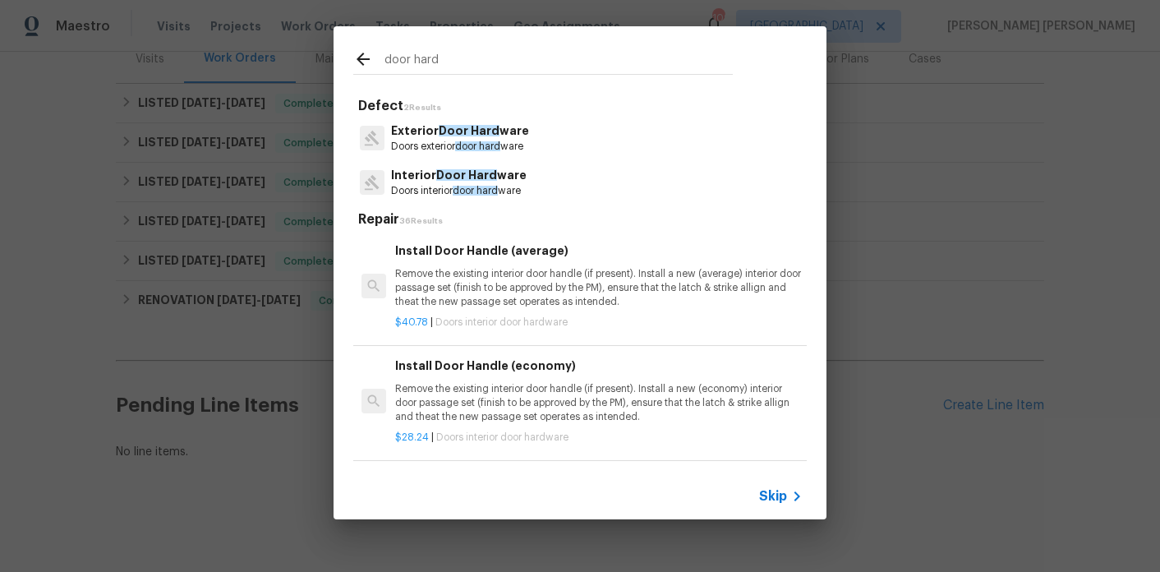
type input "door hard"
click at [426, 195] on p "Doors interior door hard ware" at bounding box center [459, 191] width 136 height 14
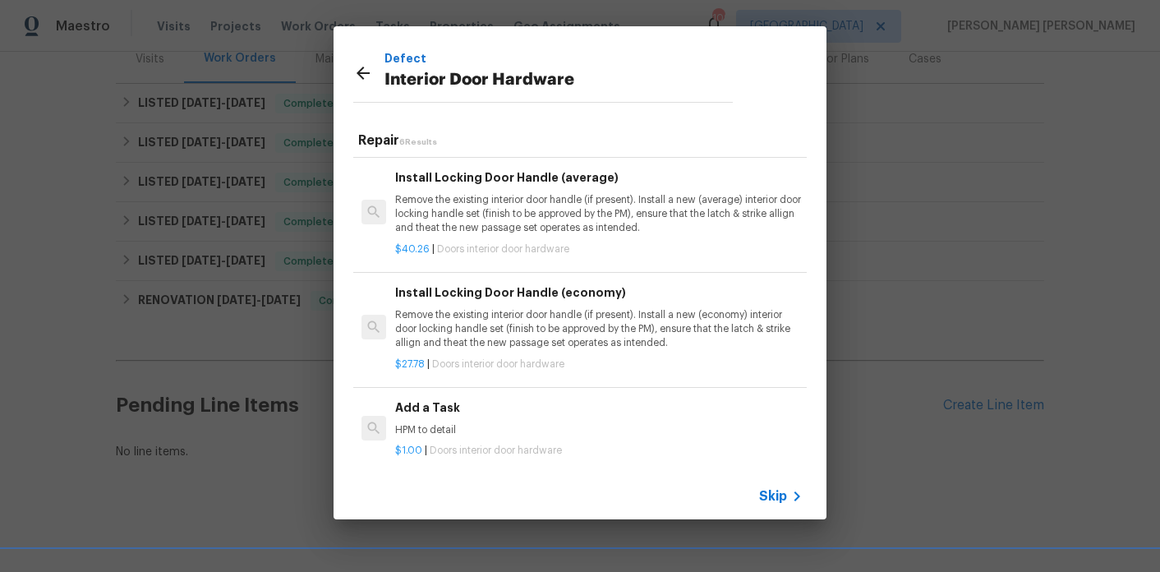
scroll to position [77, 0]
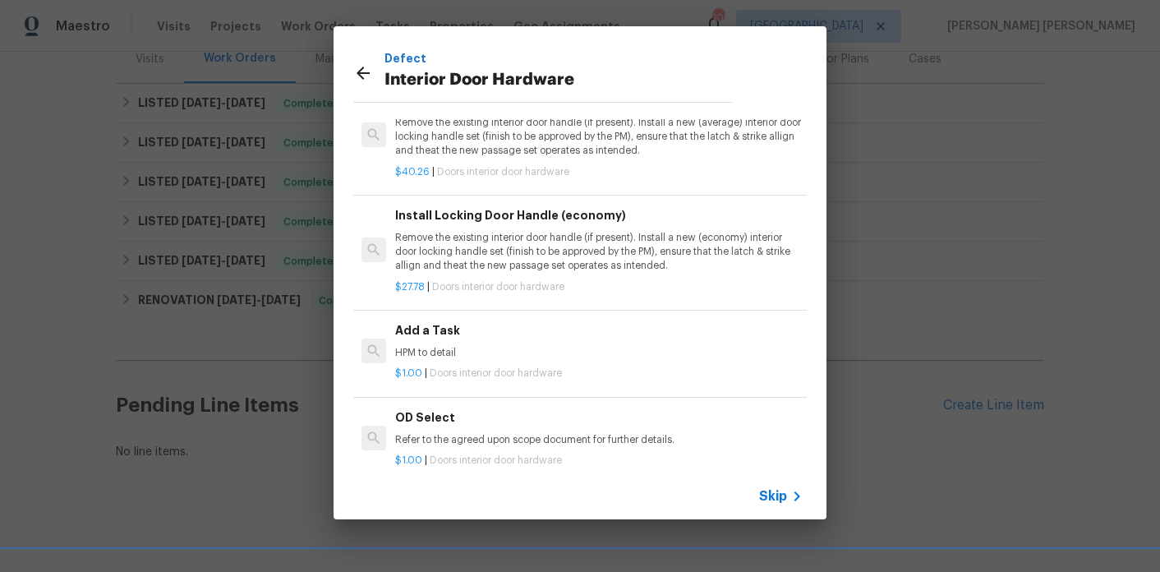
click at [436, 372] on span "Doors interior door hardware" at bounding box center [496, 373] width 132 height 10
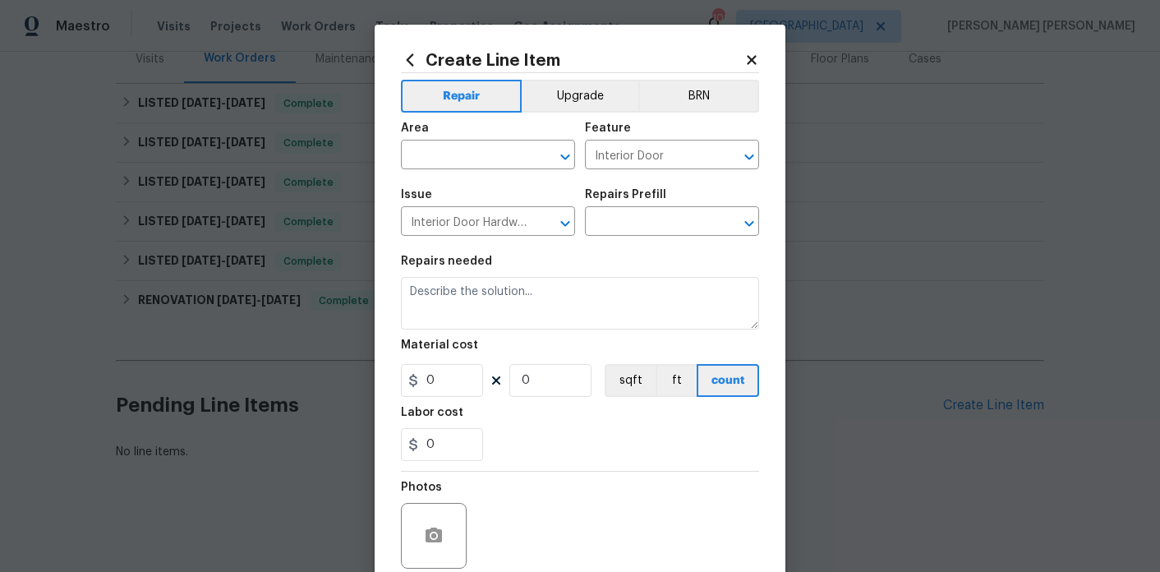
type textarea "HPM to detail"
type input "1"
type input "Add a Task $1.00"
type input "1"
click at [475, 150] on input "text" at bounding box center [465, 156] width 128 height 25
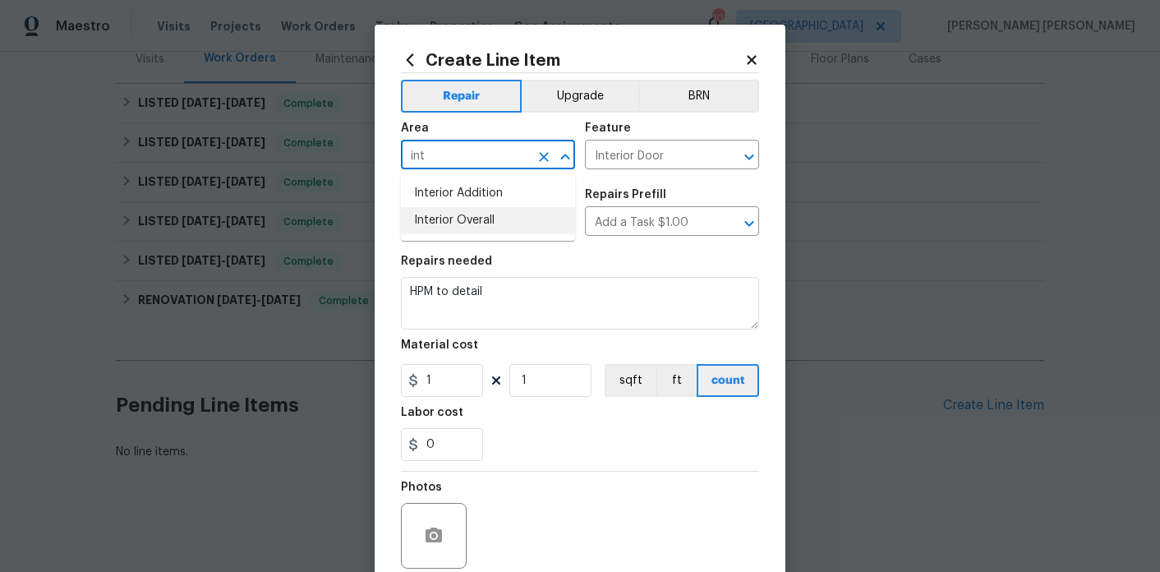
click at [477, 215] on li "Interior Overall" at bounding box center [488, 220] width 174 height 27
type input "Interior Overall"
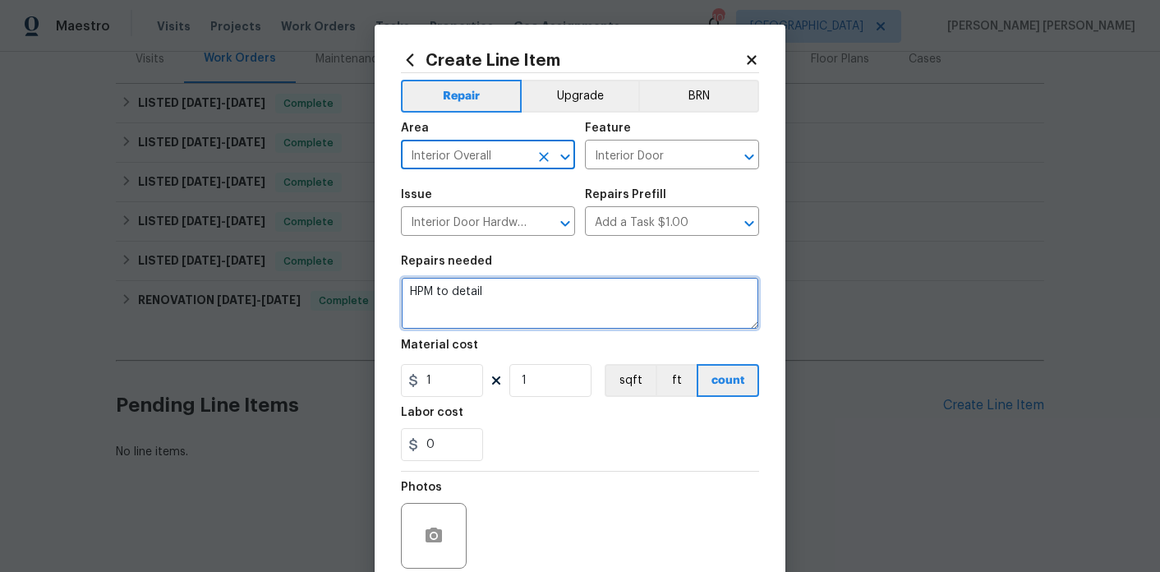
click at [506, 286] on textarea "HPM to detail" at bounding box center [580, 303] width 358 height 53
paste textarea "i please make sure this home is vacant and secured no securitas coverage please…"
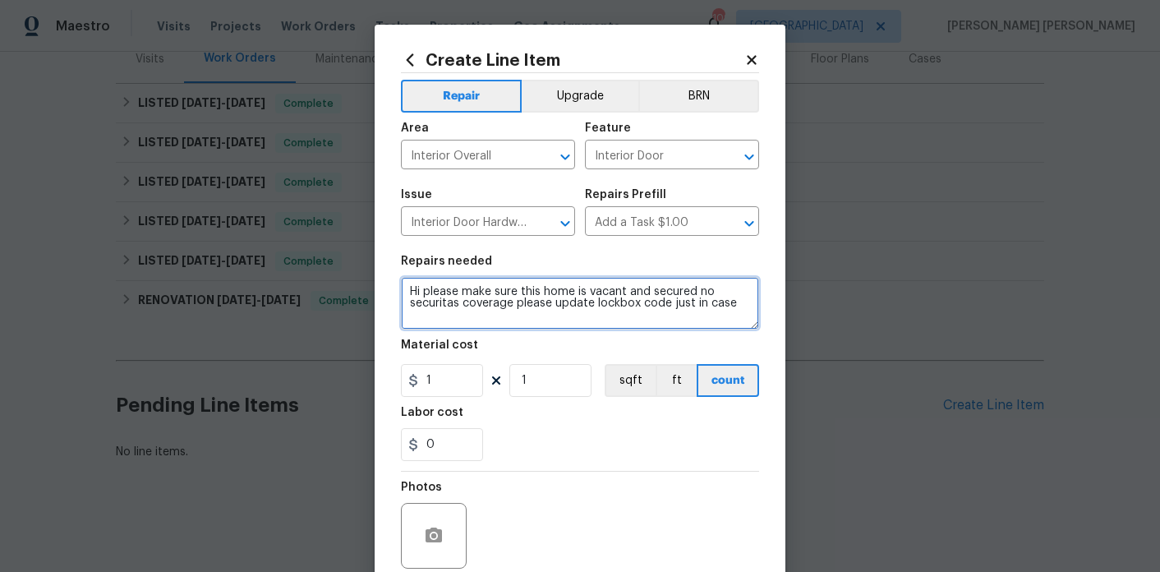
drag, startPoint x: 431, startPoint y: 292, endPoint x: 383, endPoint y: 276, distance: 50.9
click at [378, 281] on div "Create Line Item Repair Upgrade BRN Area Interior Overall ​ Feature Interior Do…" at bounding box center [580, 354] width 411 height 658
click at [446, 292] on textarea "Please make sure this home is vacant and secured no securitas coverage please u…" at bounding box center [580, 303] width 358 height 53
drag, startPoint x: 459, startPoint y: 304, endPoint x: 583, endPoint y: 308, distance: 124.1
click at [583, 308] on textarea "Please visit home and make sure this home is vacant and secured no securitas co…" at bounding box center [580, 303] width 358 height 53
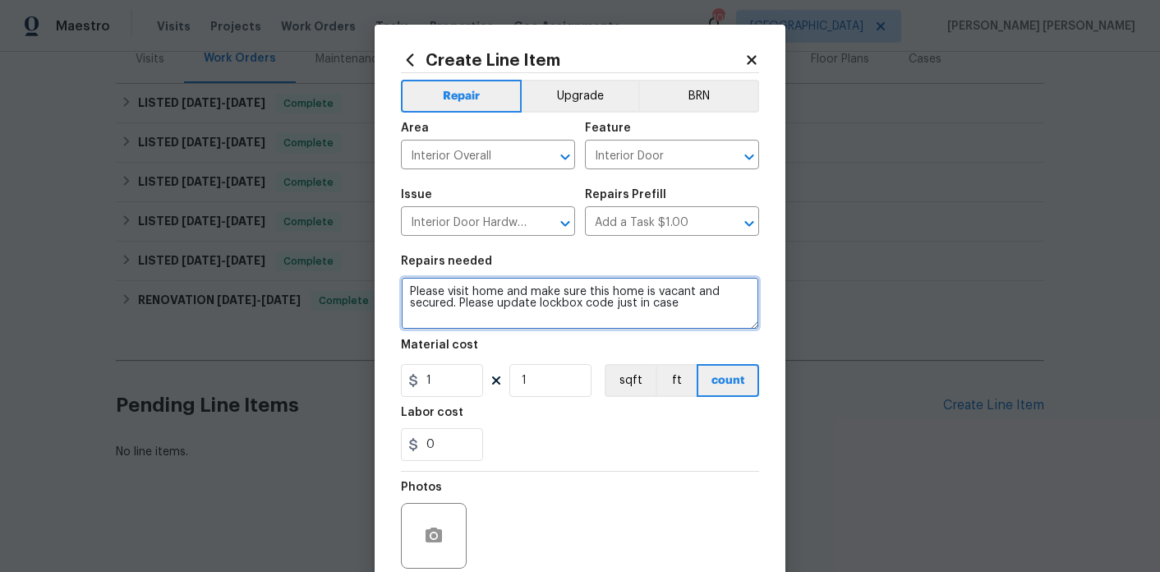
drag, startPoint x: 678, startPoint y: 303, endPoint x: 614, endPoint y: 306, distance: 64.1
click at [614, 306] on textarea "Please visit home and make sure this home is vacant and secured. Please update …" at bounding box center [580, 303] width 358 height 53
click at [515, 303] on textarea "Please visit home and make sure this home is vacant and secured. Please update …" at bounding box center [580, 303] width 358 height 53
click at [662, 305] on textarea "Please visit home and make sure this home is vacant and secured. Please update …" at bounding box center [580, 303] width 358 height 53
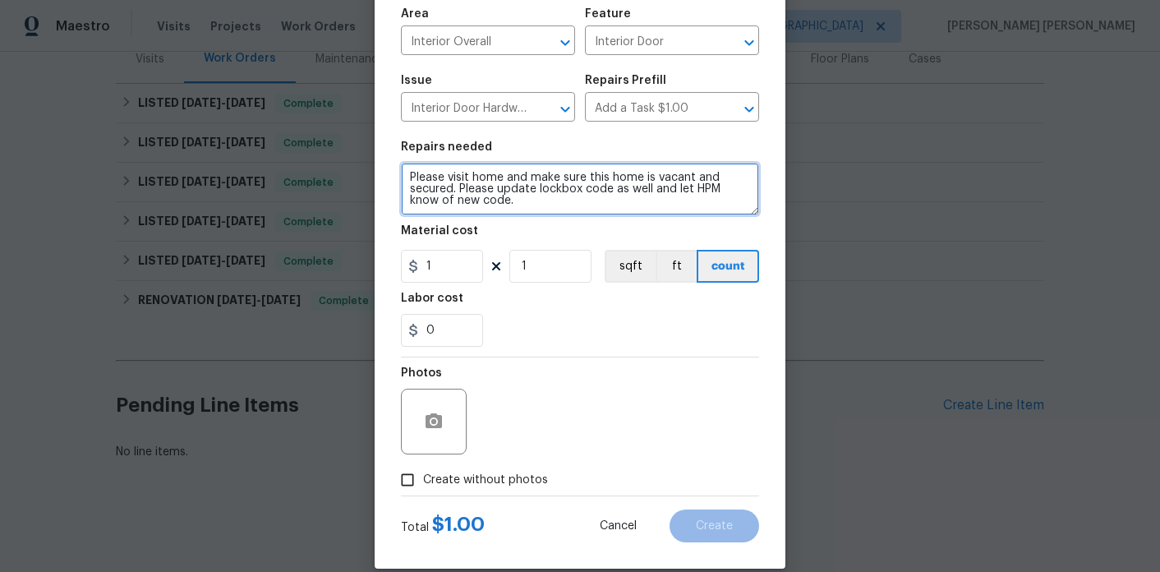
scroll to position [136, 0]
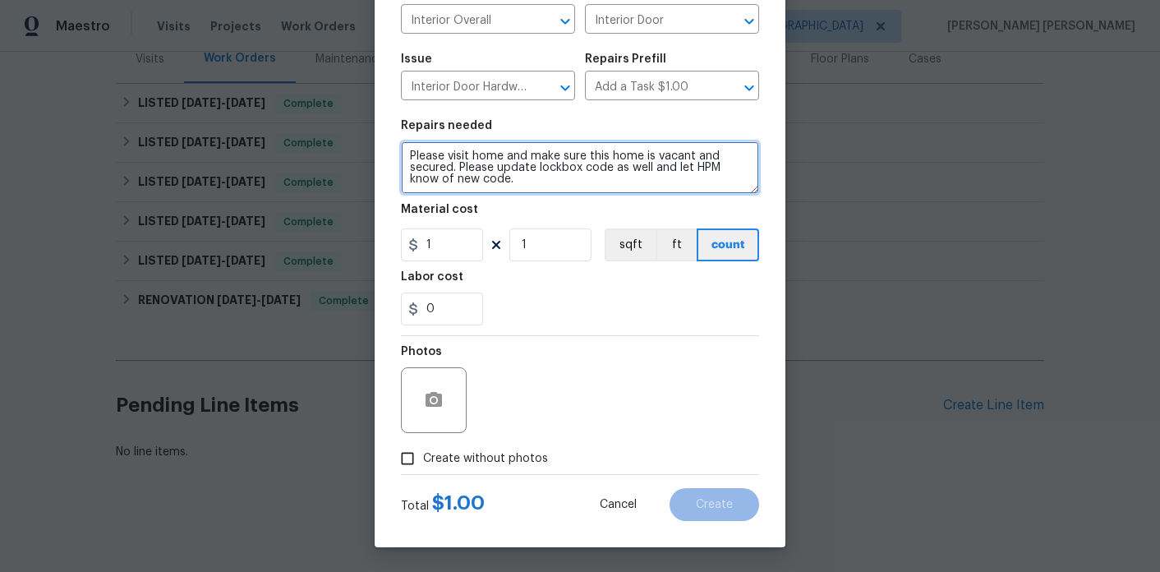
type textarea "Please visit home and make sure this home is vacant and secured. Please update …"
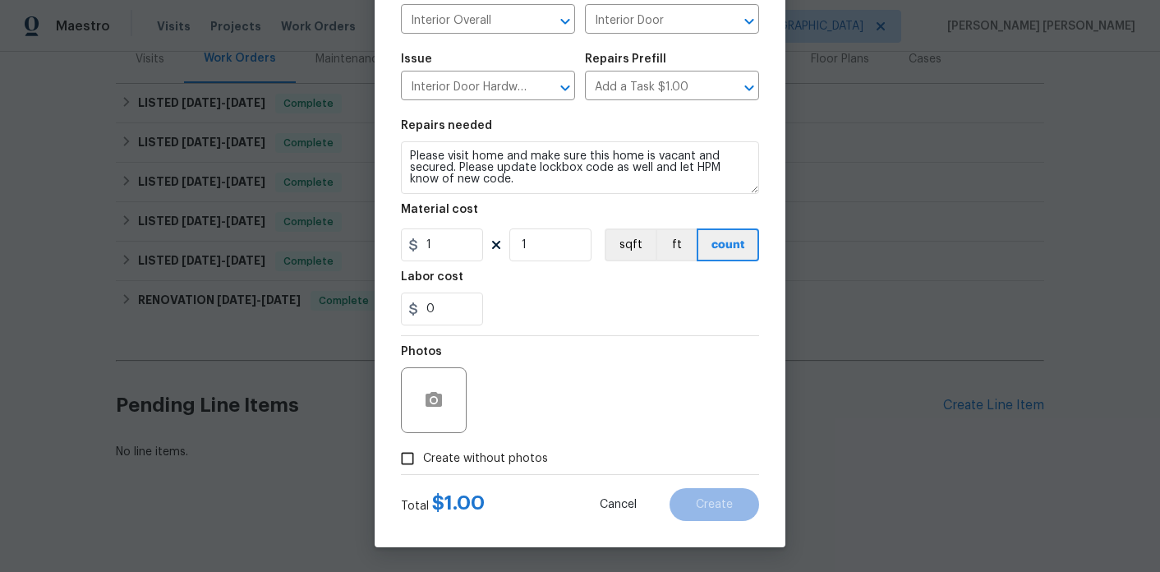
click at [446, 454] on span "Create without photos" at bounding box center [485, 458] width 125 height 17
click at [423, 454] on input "Create without photos" at bounding box center [407, 458] width 31 height 31
checkbox input "true"
click at [451, 247] on input "1" at bounding box center [442, 244] width 82 height 33
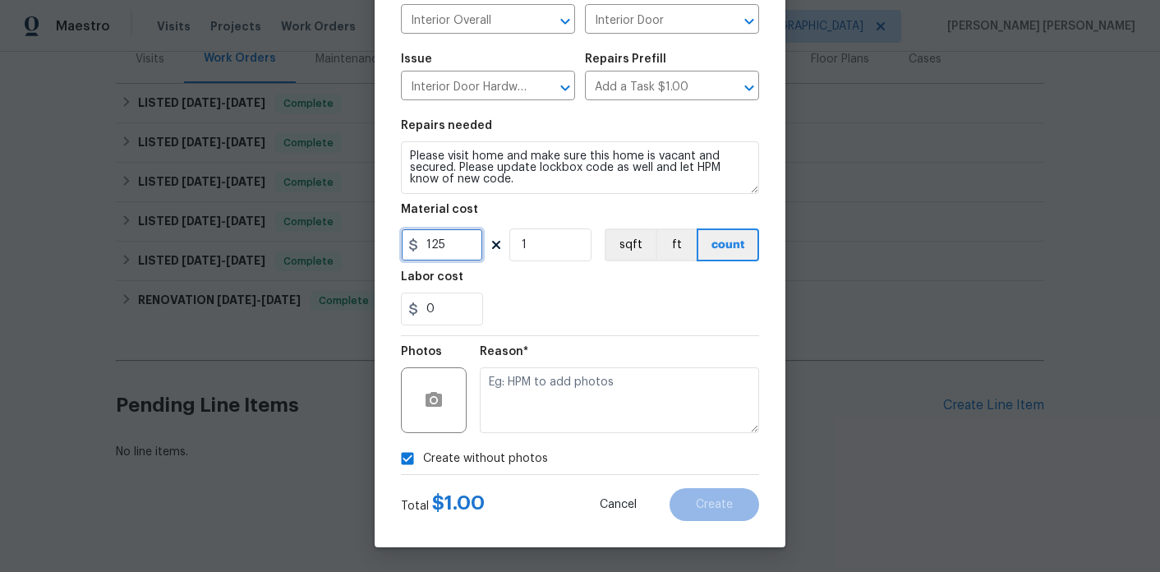
type input "125"
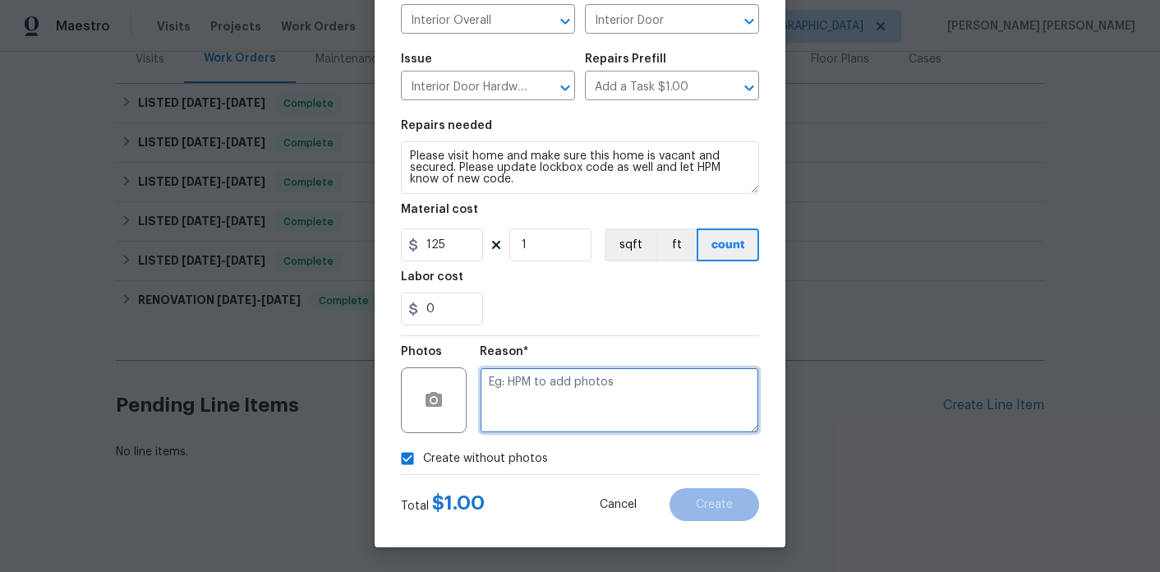
click at [564, 393] on textarea at bounding box center [619, 400] width 279 height 66
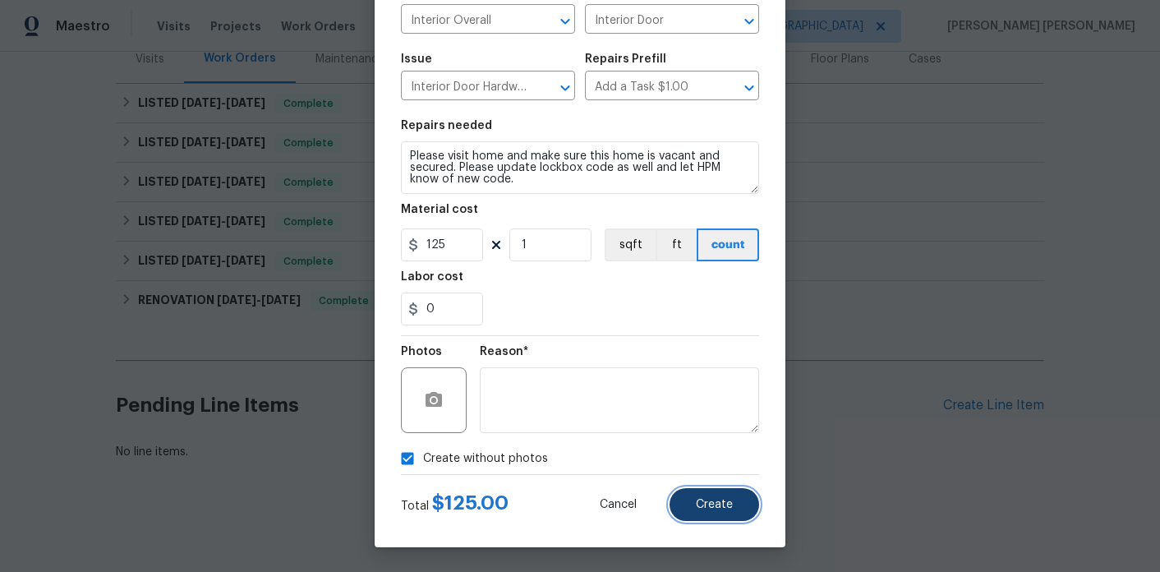
click at [716, 509] on span "Create" at bounding box center [714, 505] width 37 height 12
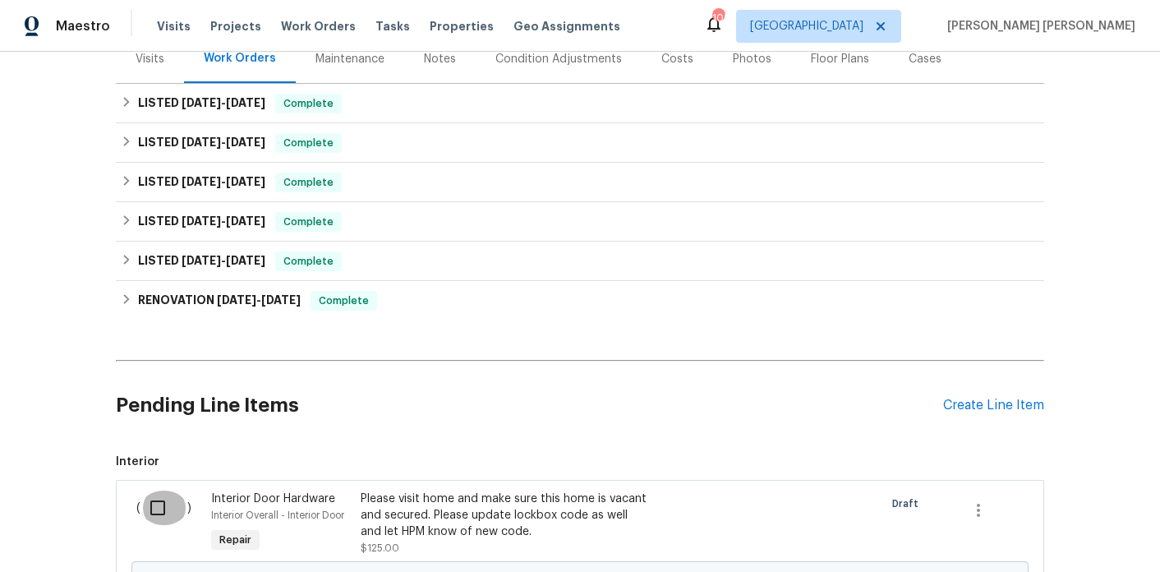
click at [159, 504] on input "checkbox" at bounding box center [164, 508] width 47 height 35
checkbox input "true"
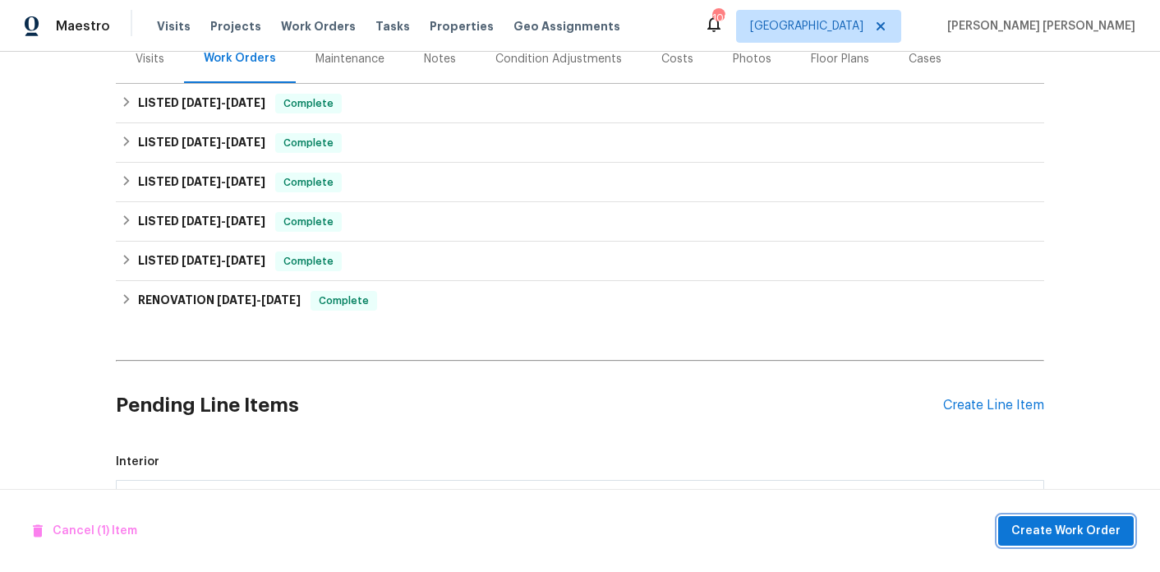
click at [1064, 537] on span "Create Work Order" at bounding box center [1065, 531] width 109 height 21
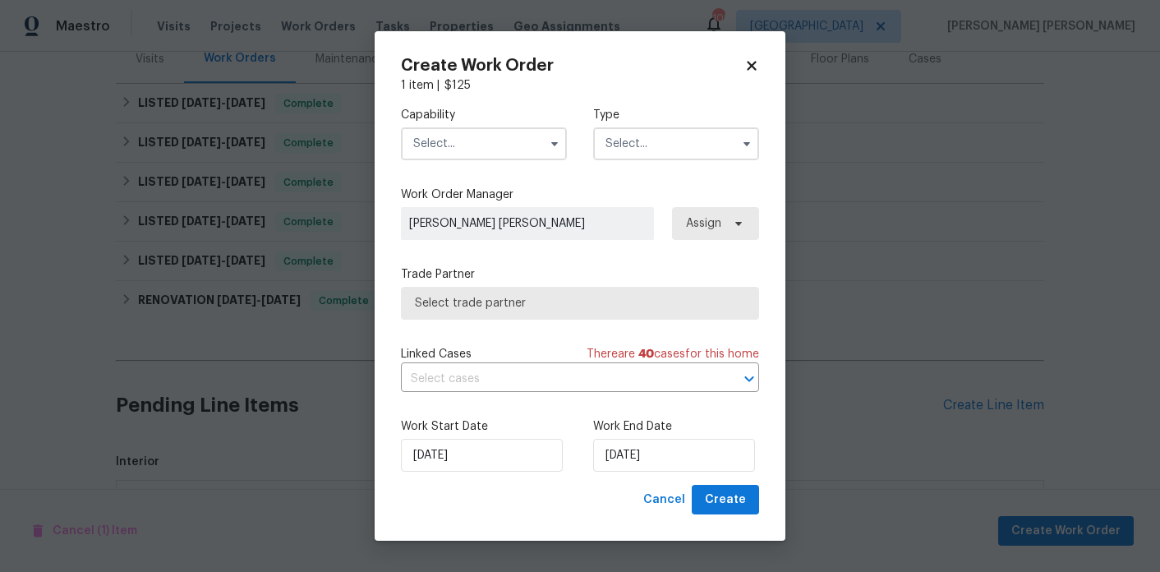
click at [491, 152] on input "text" at bounding box center [484, 143] width 166 height 33
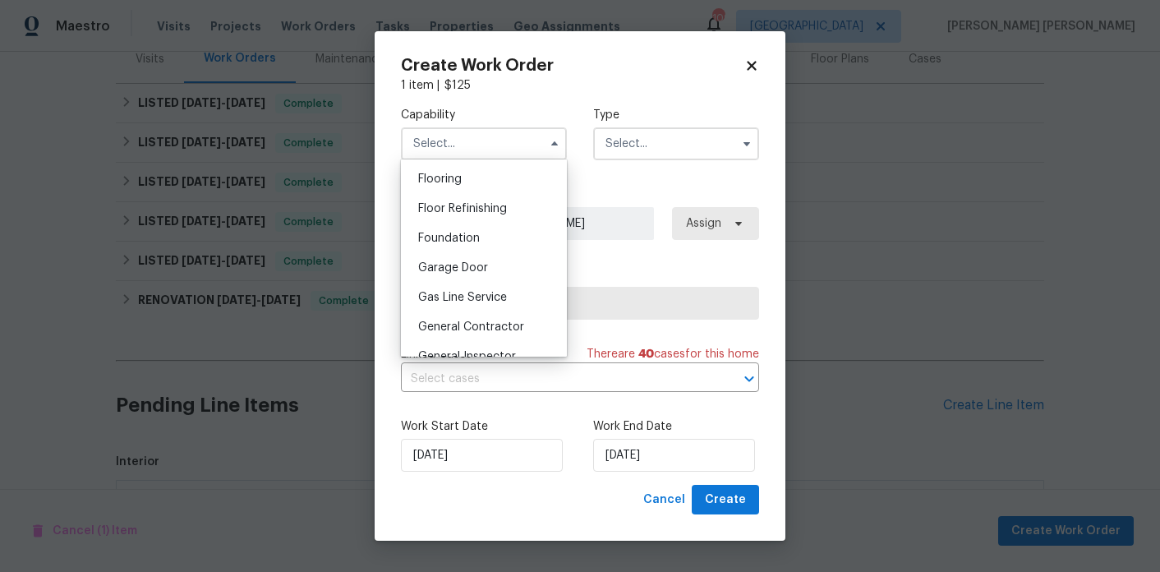
scroll to position [672, 0]
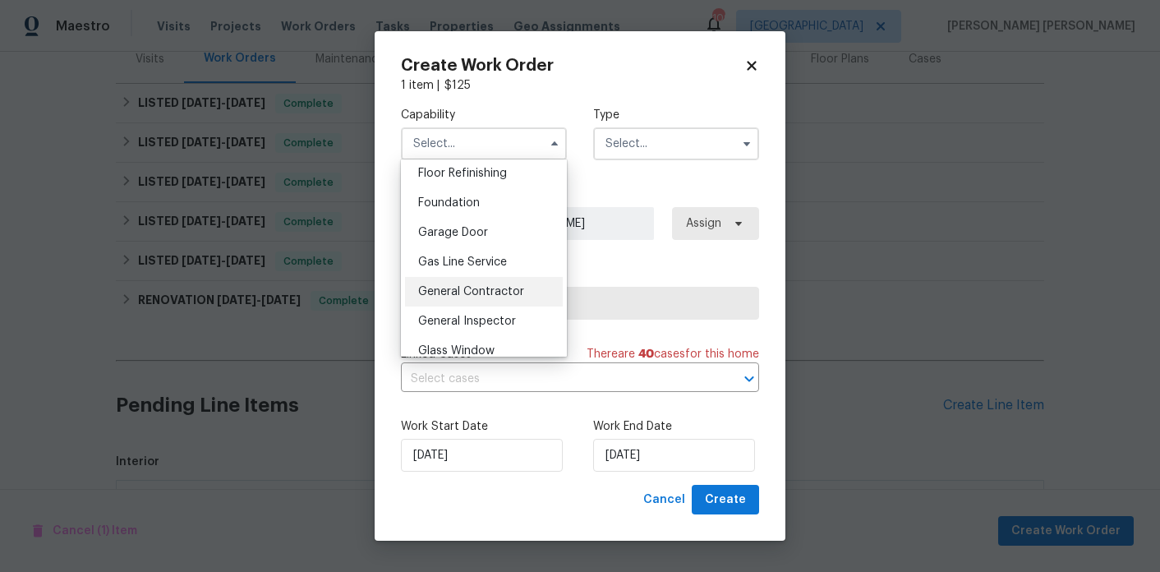
click at [482, 279] on div "General Contractor" at bounding box center [484, 292] width 158 height 30
type input "General Contractor"
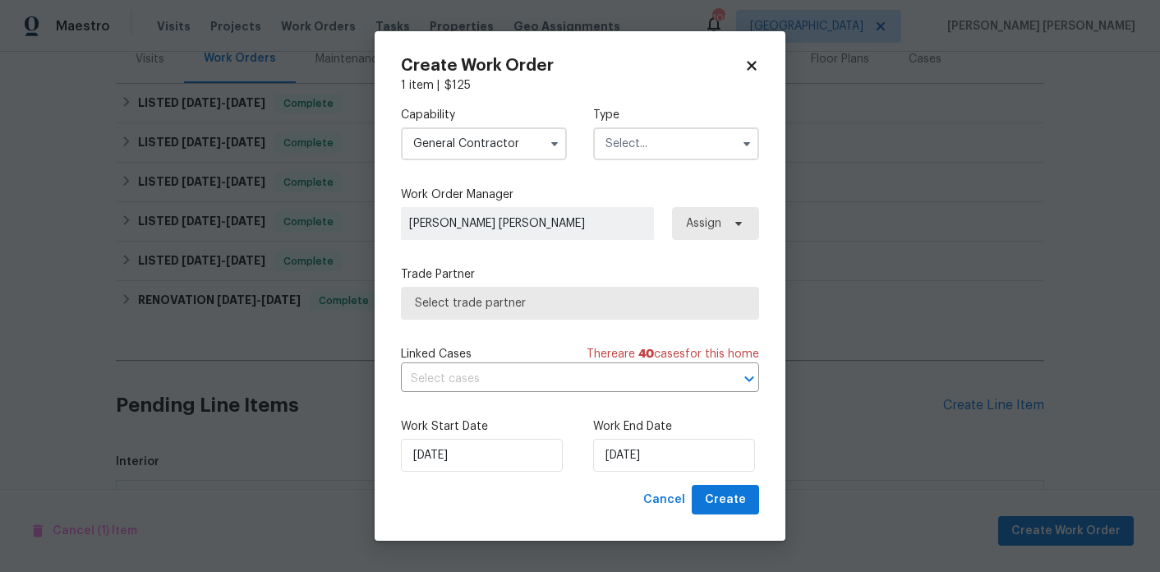
click at [695, 145] on input "text" at bounding box center [676, 143] width 166 height 33
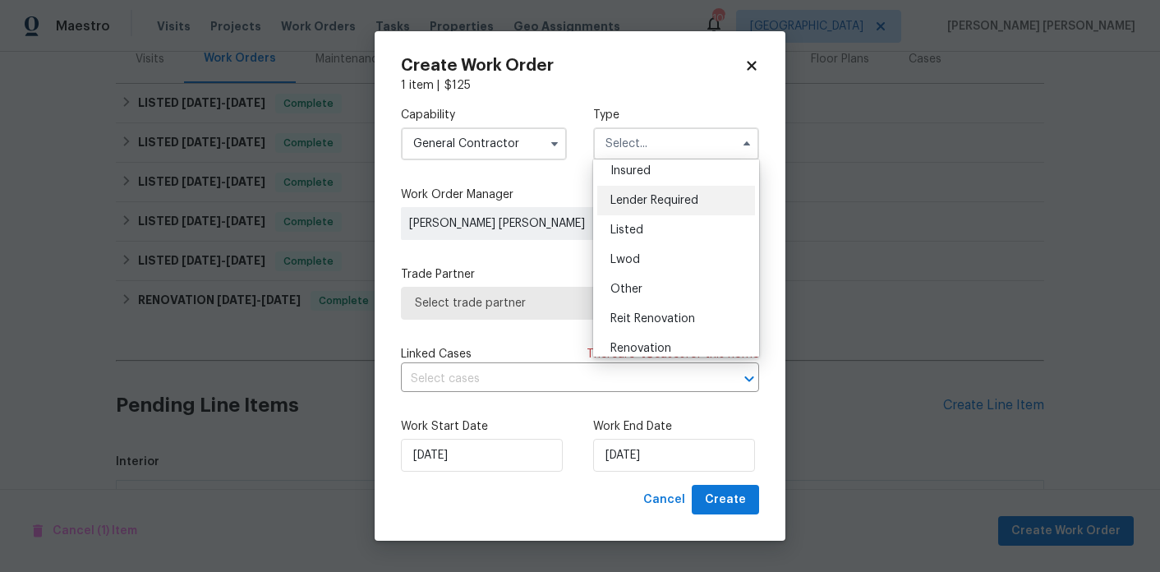
scroll to position [107, 0]
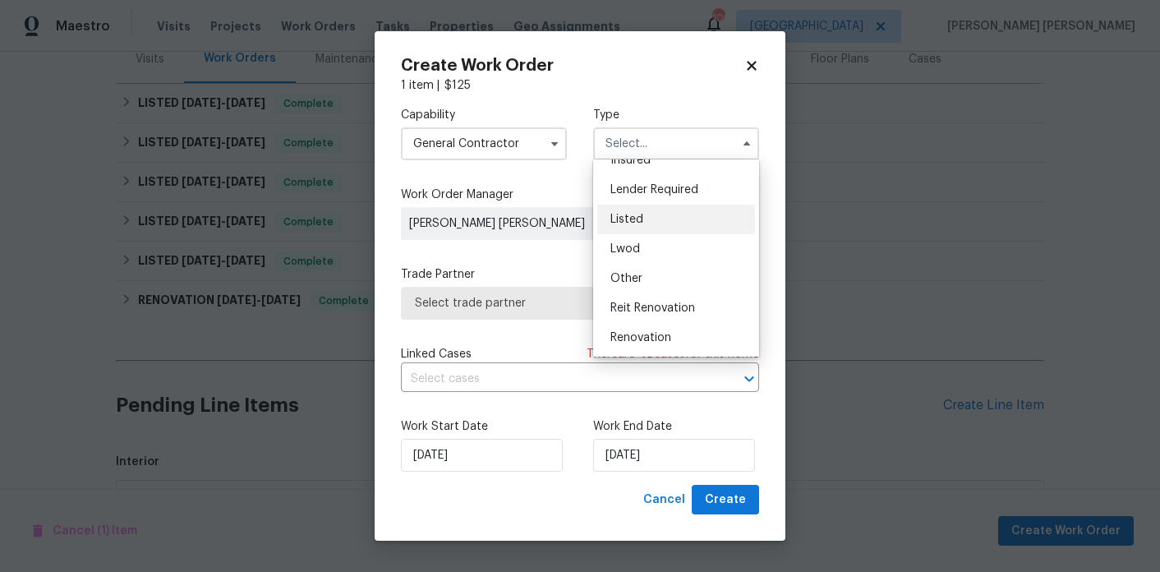
click at [652, 225] on div "Listed" at bounding box center [676, 220] width 158 height 30
type input "Listed"
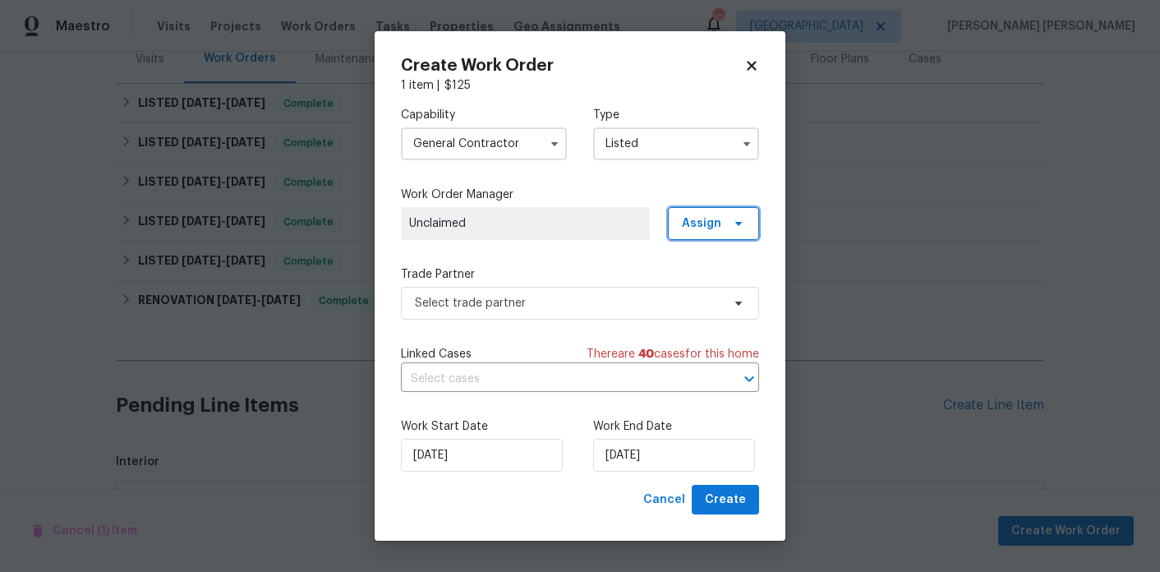
click at [703, 222] on span "Assign" at bounding box center [701, 223] width 39 height 16
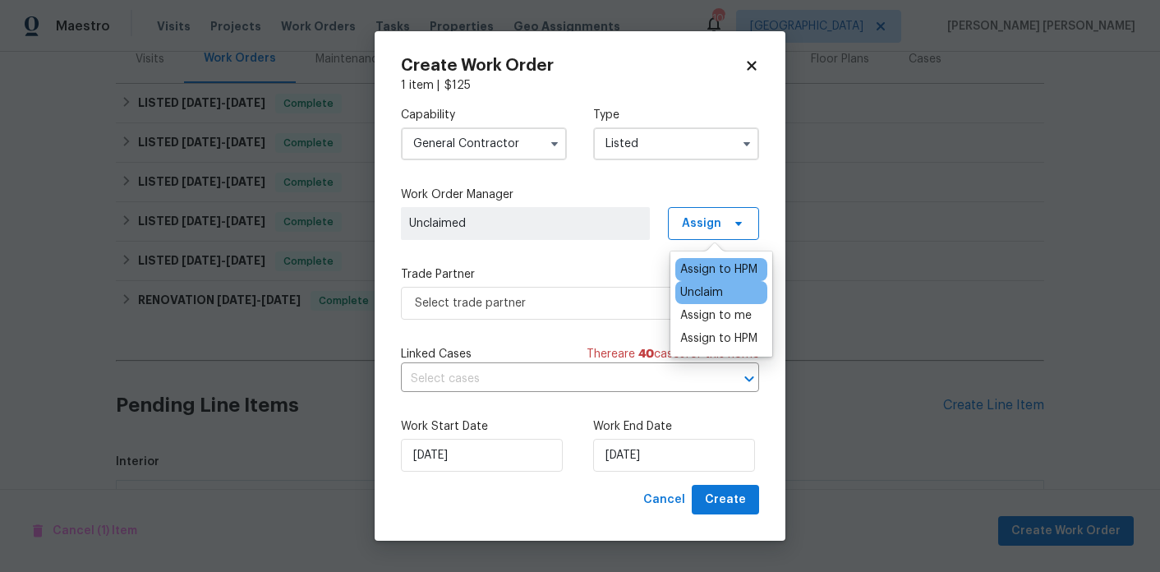
click at [702, 261] on div "Assign to HPM" at bounding box center [718, 269] width 77 height 16
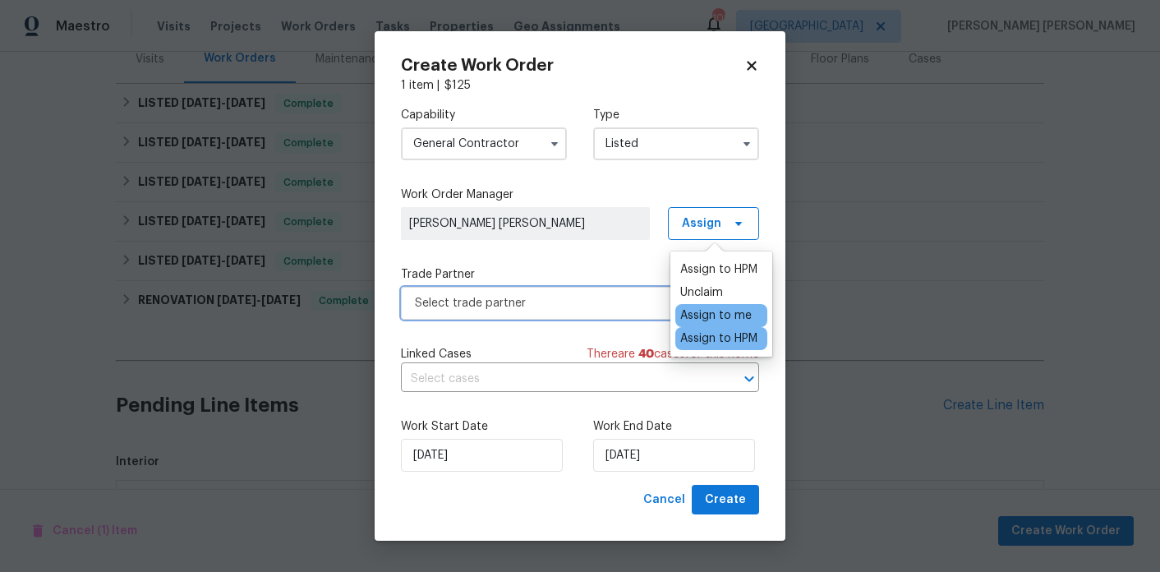
click at [565, 298] on span "Select trade partner" at bounding box center [568, 303] width 306 height 16
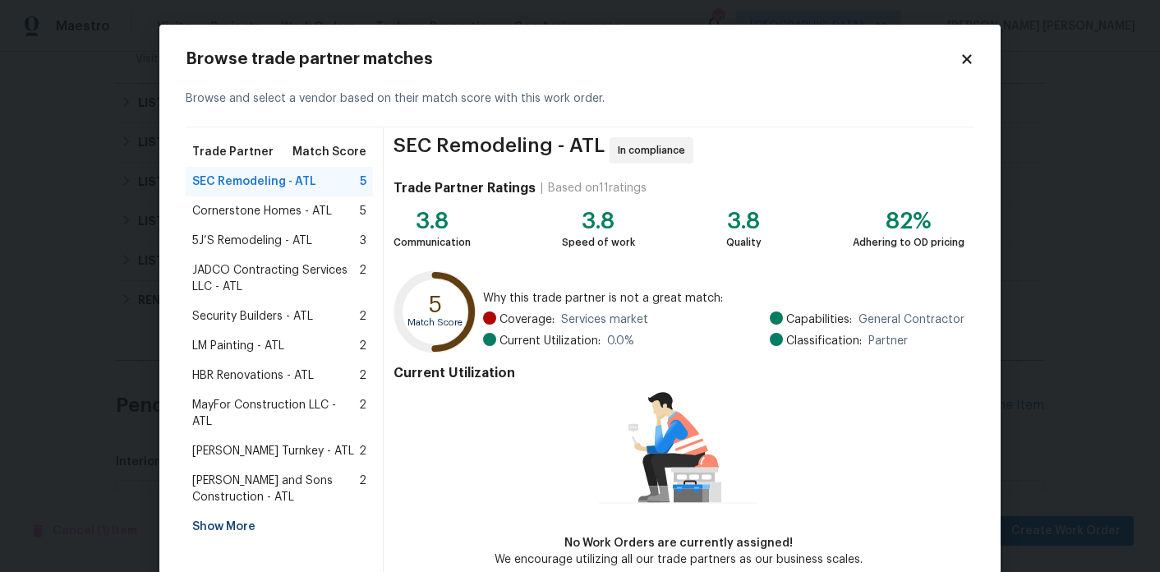
click at [238, 514] on div "Show More" at bounding box center [279, 527] width 187 height 30
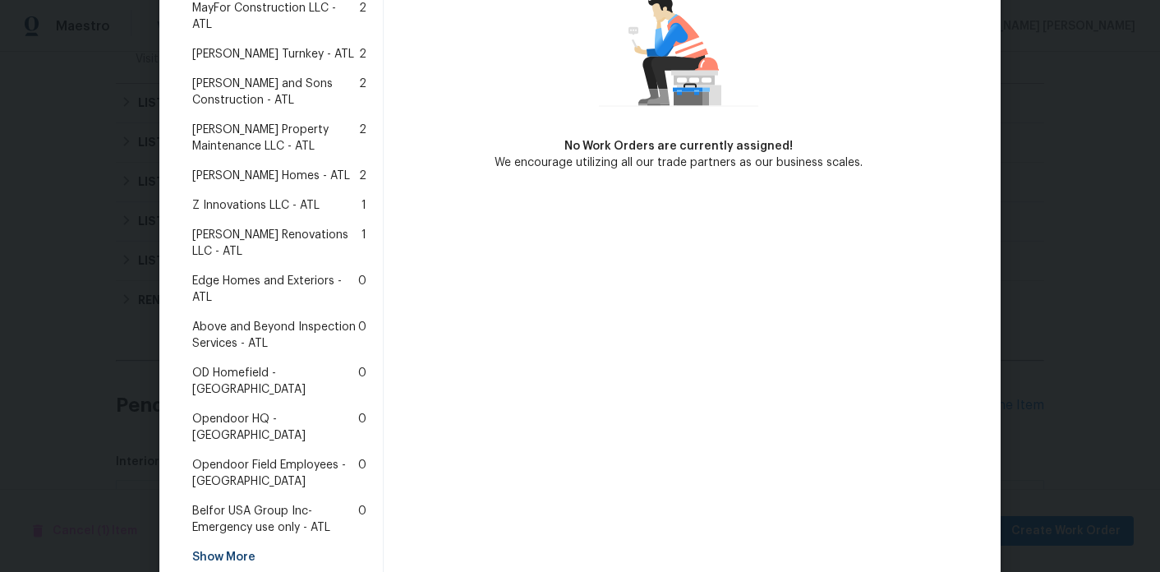
scroll to position [416, 0]
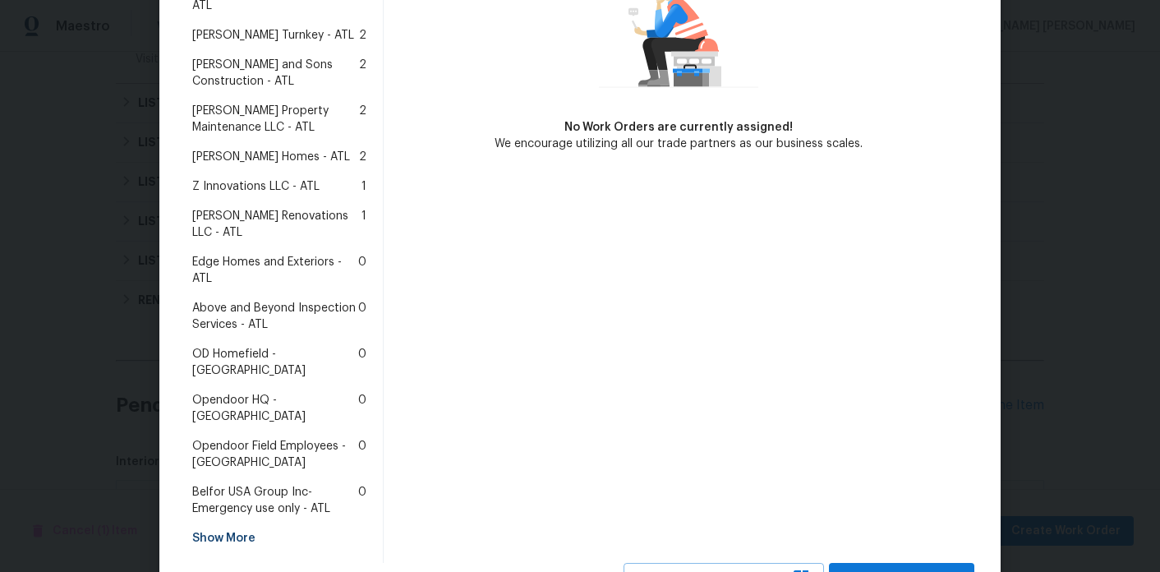
click at [282, 208] on span "Aseem Renovations LLC - ATL" at bounding box center [276, 224] width 169 height 33
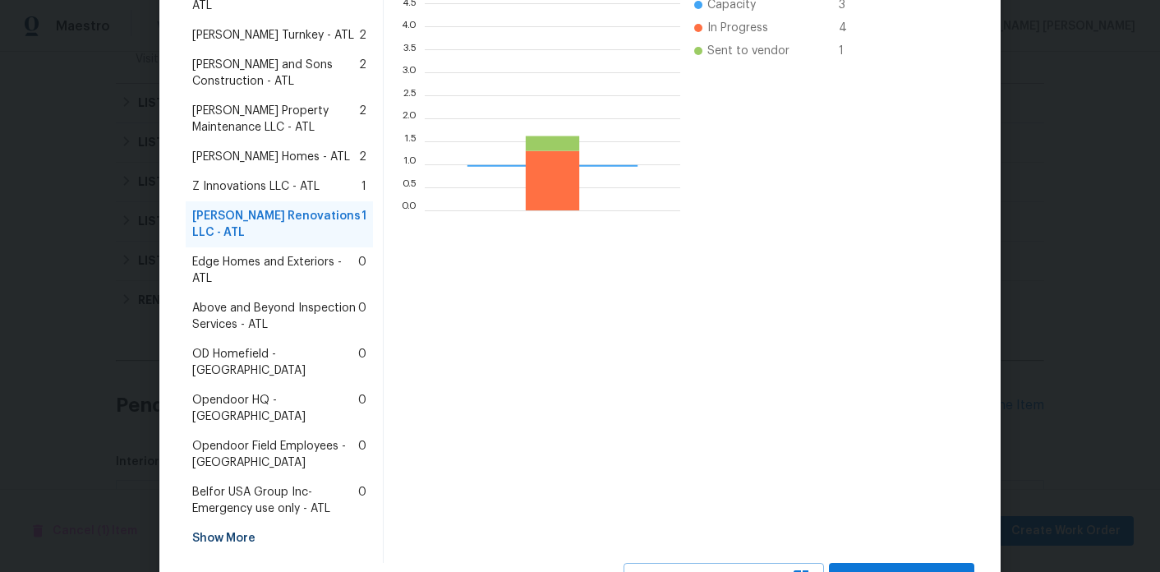
scroll to position [230, 256]
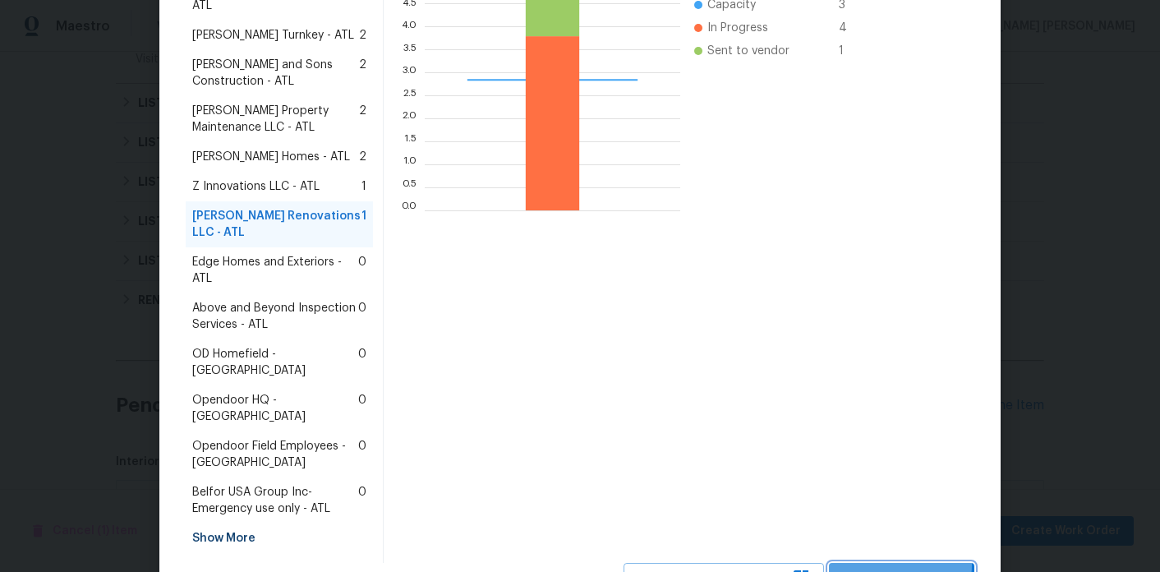
click at [902, 563] on button "Select trade partner" at bounding box center [901, 578] width 145 height 30
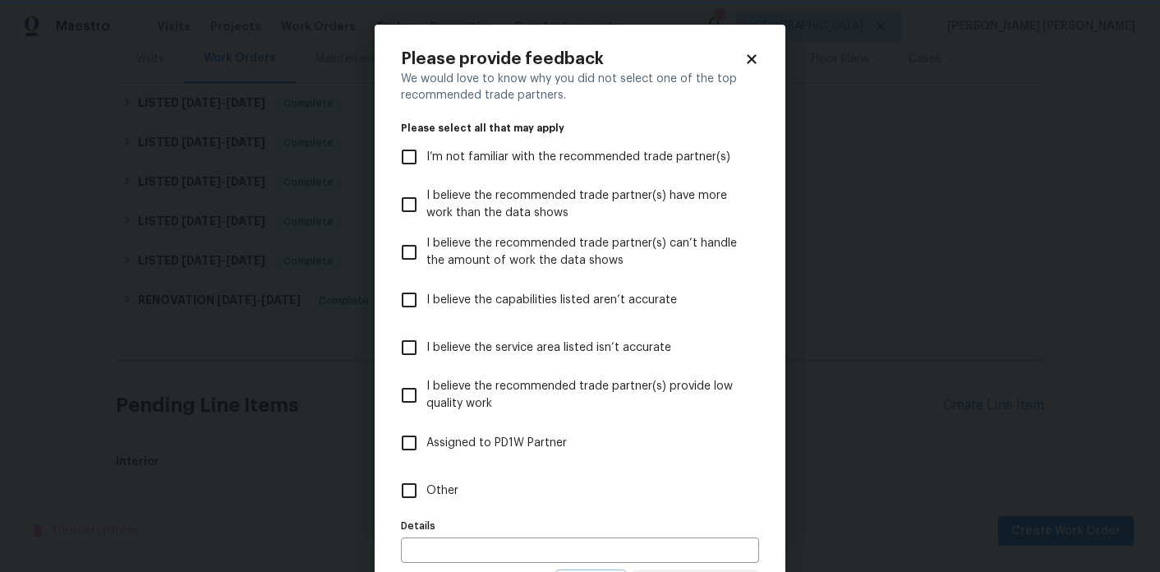
scroll to position [0, 0]
click at [466, 497] on label "Other" at bounding box center [569, 491] width 354 height 48
click at [426, 497] on input "Other" at bounding box center [409, 490] width 35 height 35
checkbox input "true"
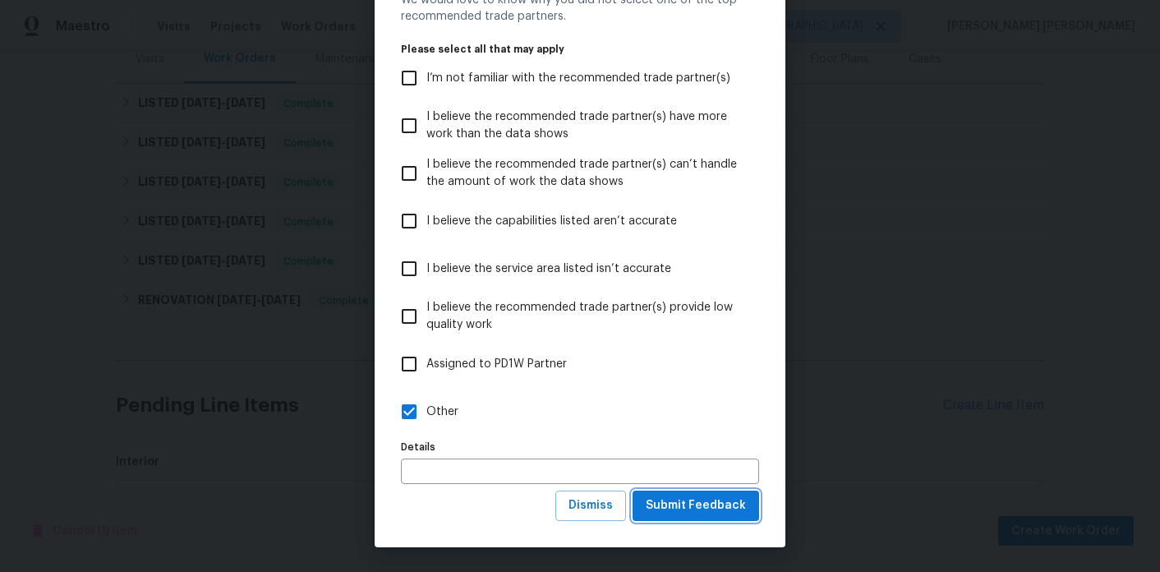
click at [698, 509] on span "Submit Feedback" at bounding box center [696, 505] width 100 height 21
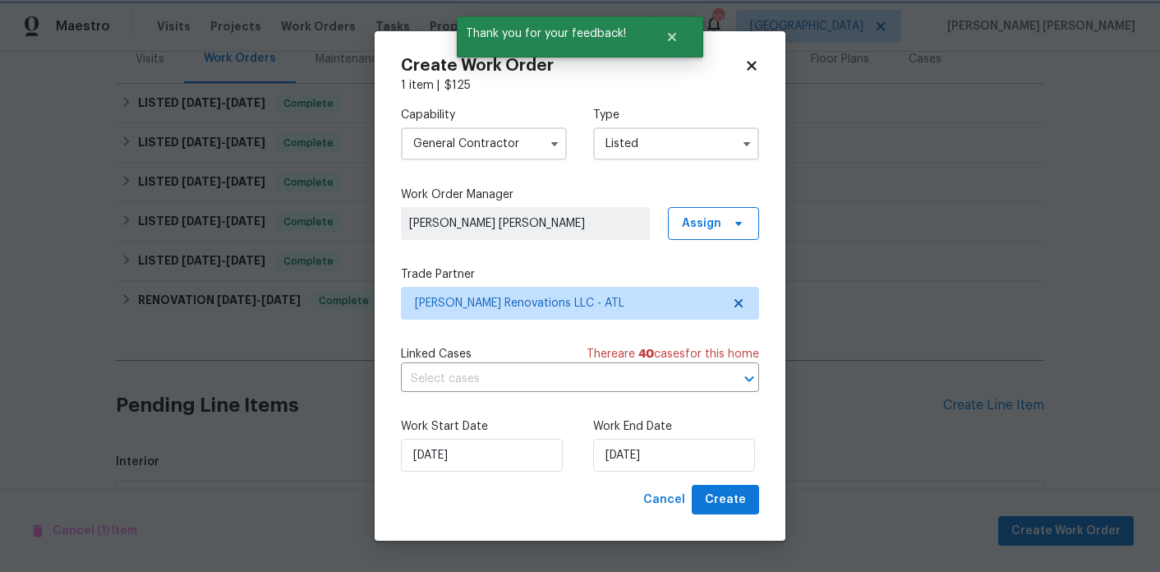
scroll to position [0, 0]
click at [662, 468] on input "[DATE]" at bounding box center [674, 455] width 162 height 33
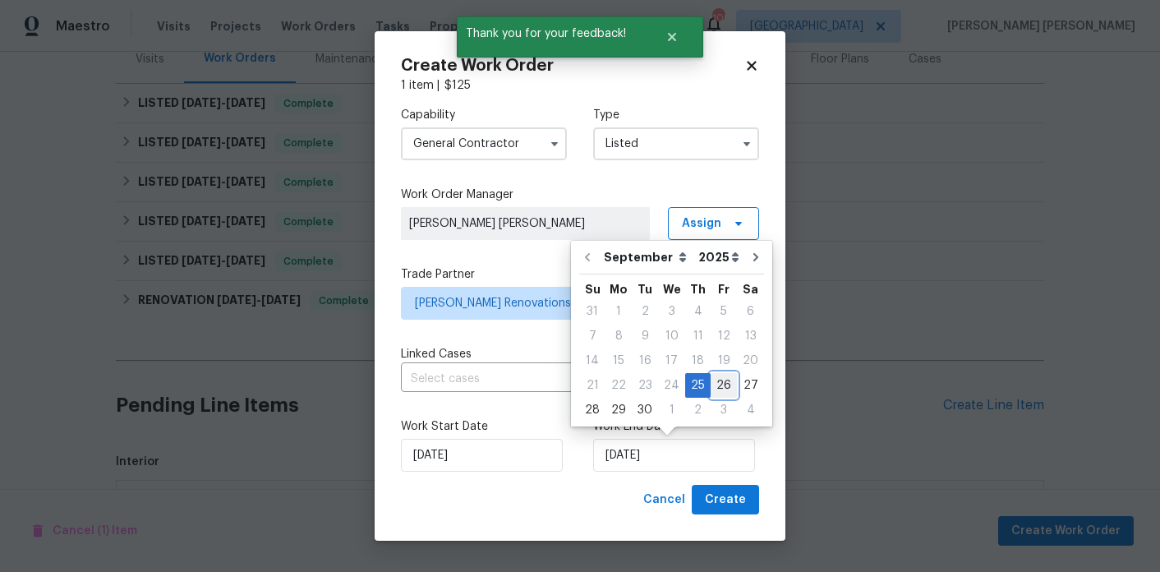
click at [711, 382] on div "26" at bounding box center [724, 385] width 26 height 23
type input "9/26/2025"
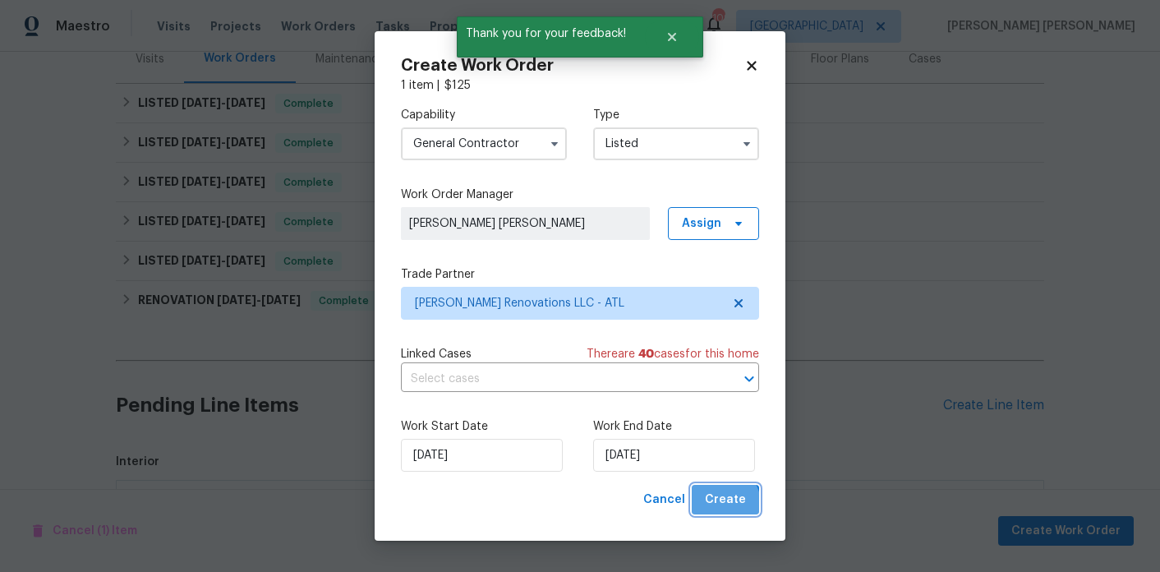
click at [713, 508] on span "Create" at bounding box center [725, 500] width 41 height 21
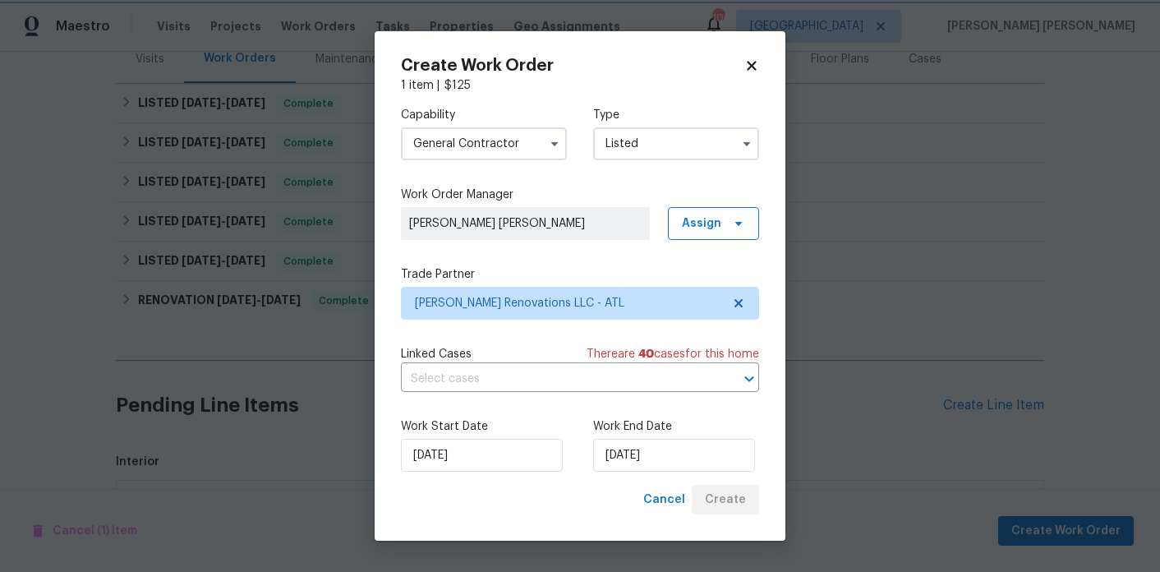
checkbox input "false"
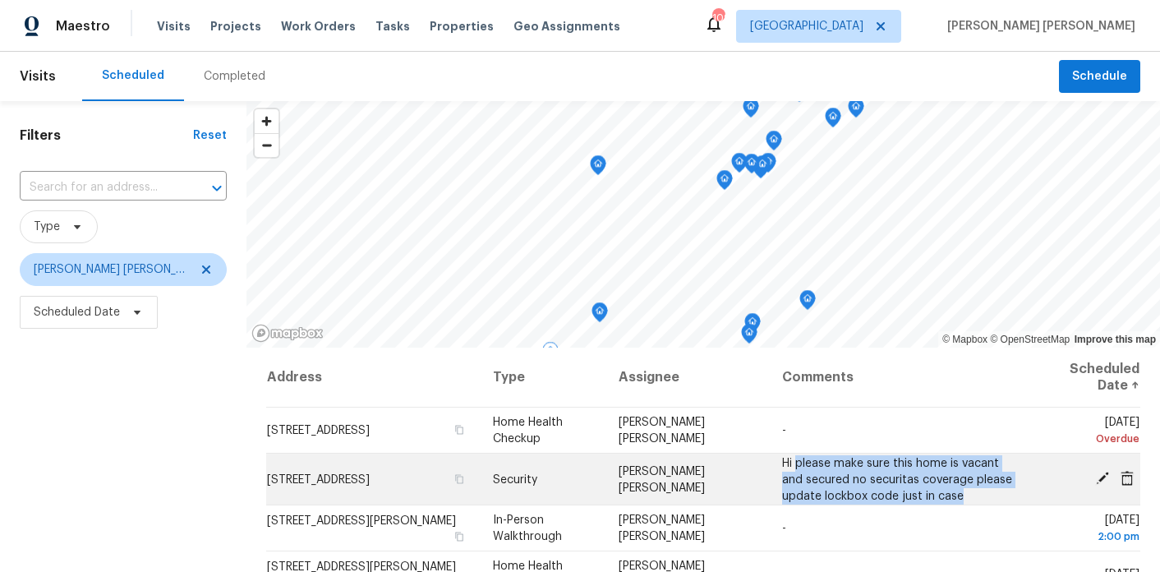
drag, startPoint x: 785, startPoint y: 460, endPoint x: 949, endPoint y: 500, distance: 169.0
click at [949, 500] on td "Hi please make sure this home is vacant and secured no securitas coverage pleas…" at bounding box center [900, 480] width 262 height 52
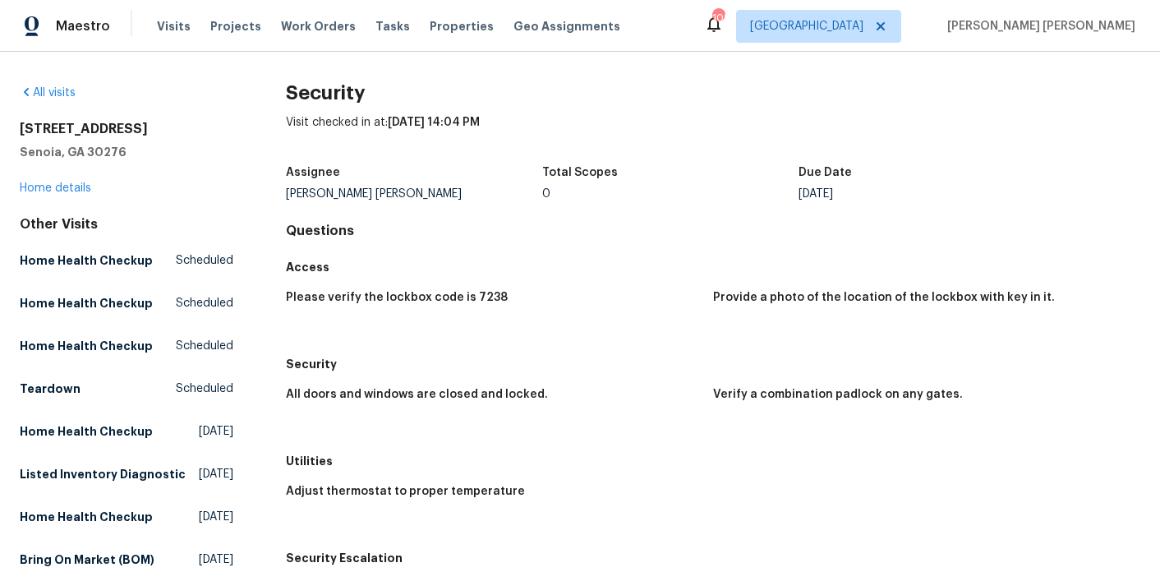
scroll to position [500, 0]
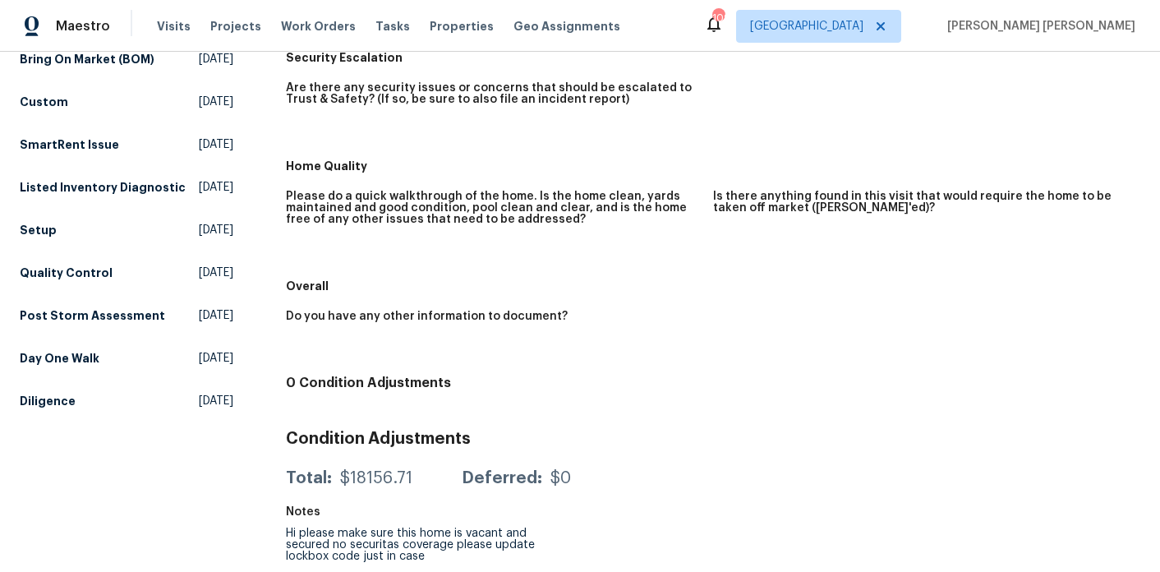
drag, startPoint x: 431, startPoint y: 559, endPoint x: 289, endPoint y: 532, distance: 143.9
click at [289, 532] on div "Hi please make sure this home is vacant and secured no securitas coverage pleas…" at bounding box center [414, 545] width 256 height 35
copy div "Hi please make sure this home is vacant and secured no securitas coverage pleas…"
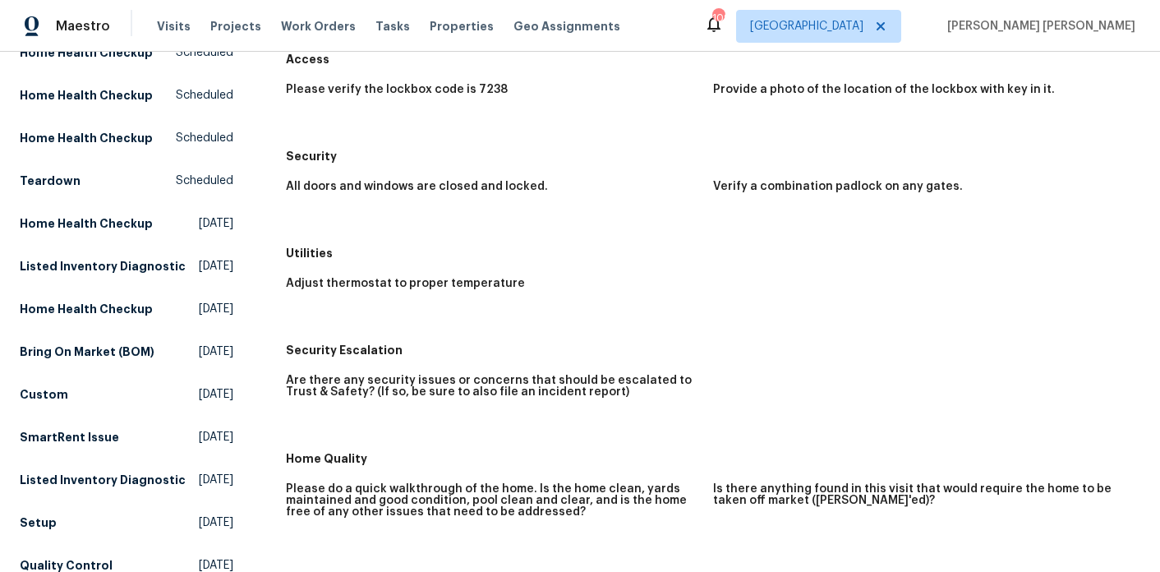
scroll to position [0, 0]
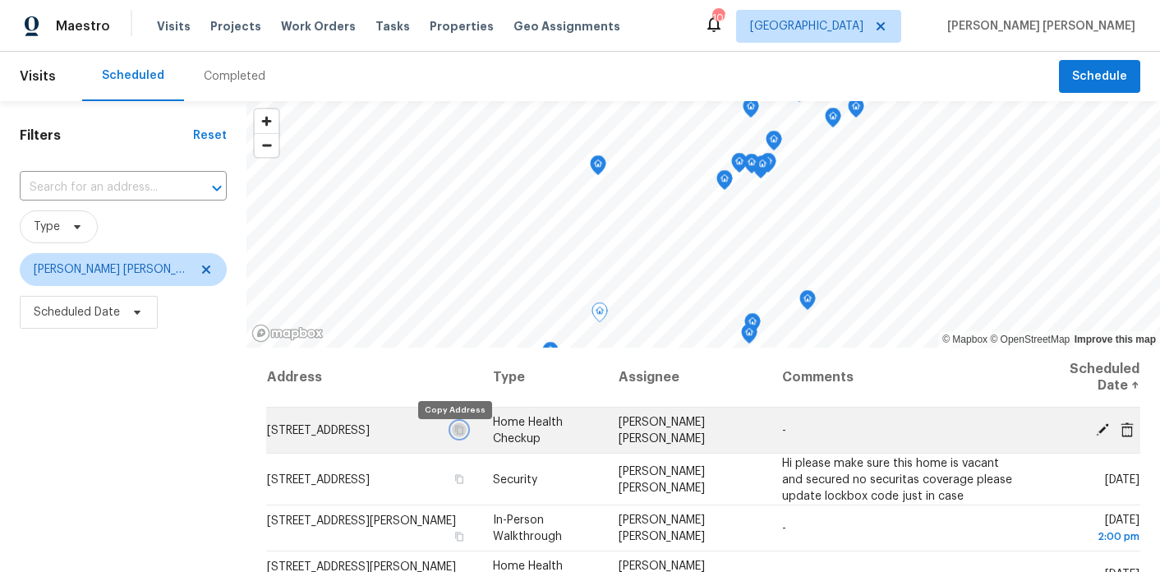
click at [456, 434] on icon "button" at bounding box center [459, 429] width 8 height 9
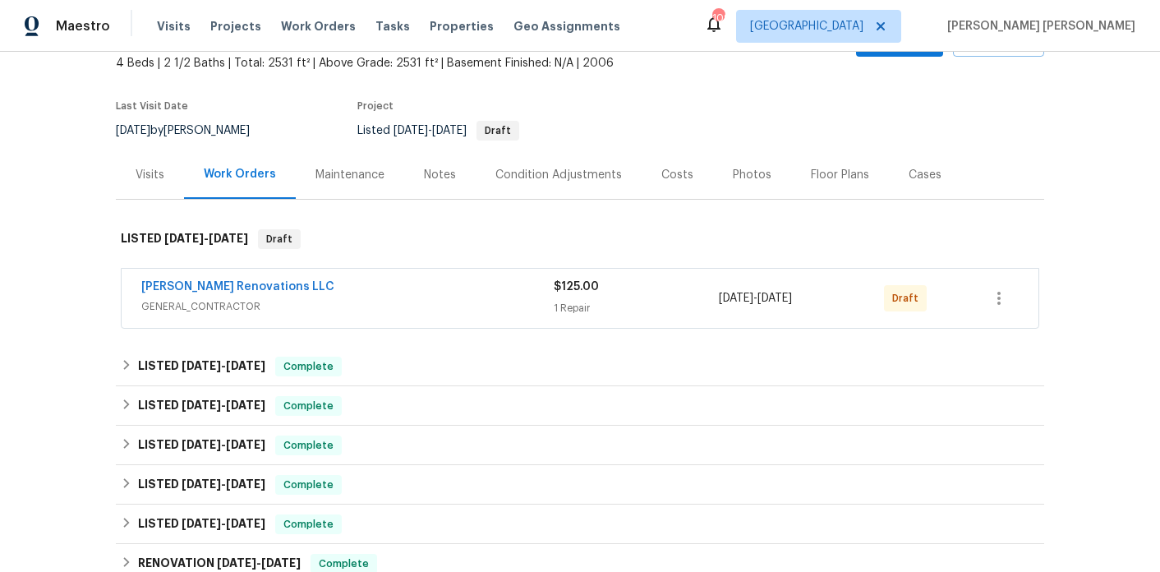
scroll to position [153, 0]
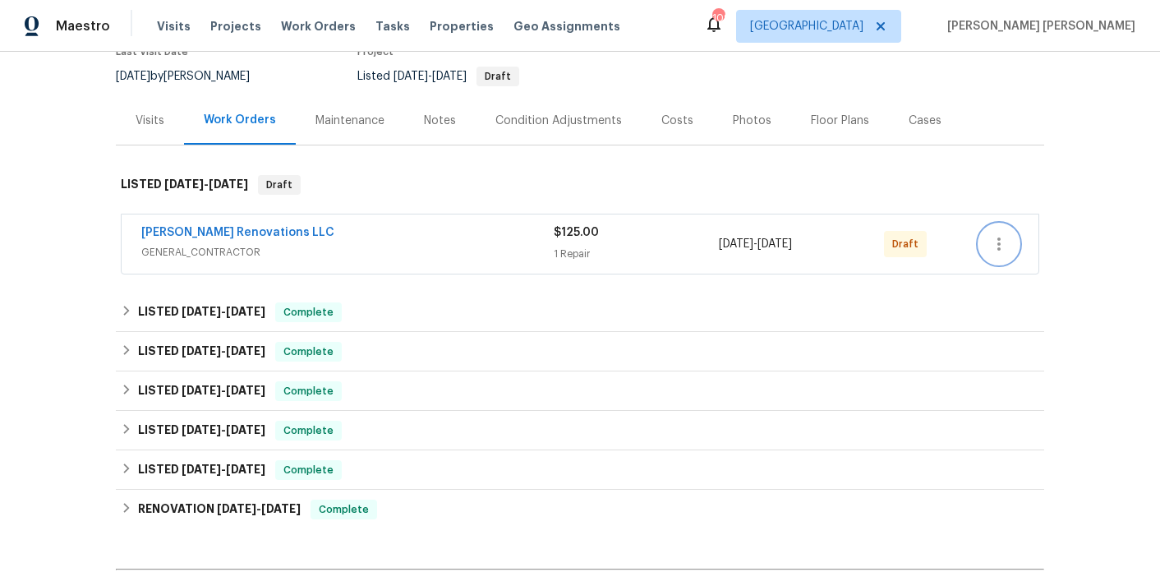
click at [998, 228] on button "button" at bounding box center [998, 243] width 39 height 39
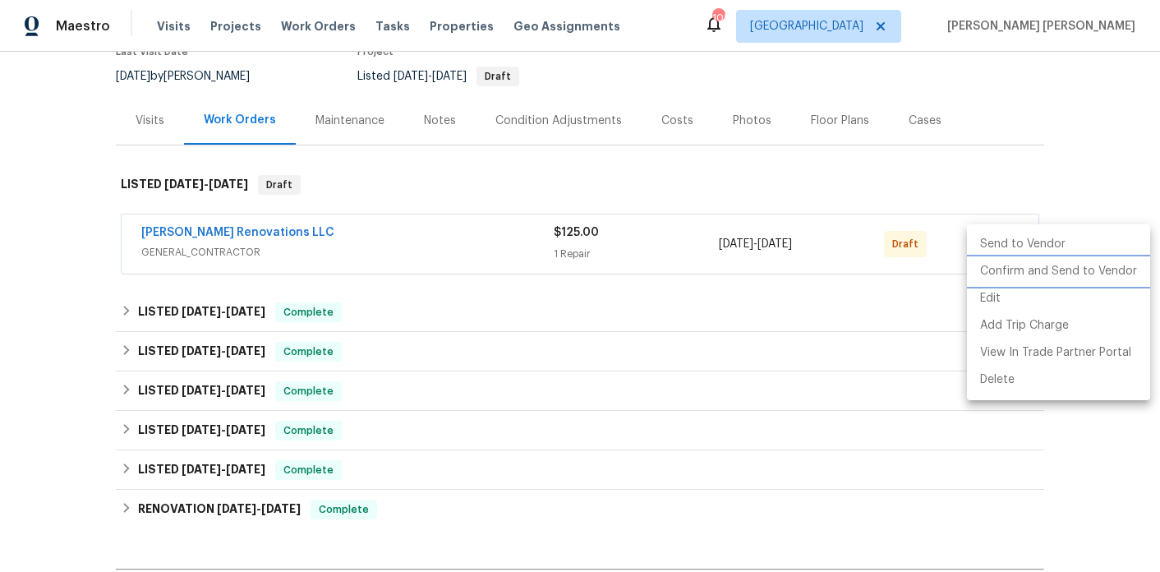
click at [1005, 270] on li "Confirm and Send to Vendor" at bounding box center [1058, 271] width 183 height 27
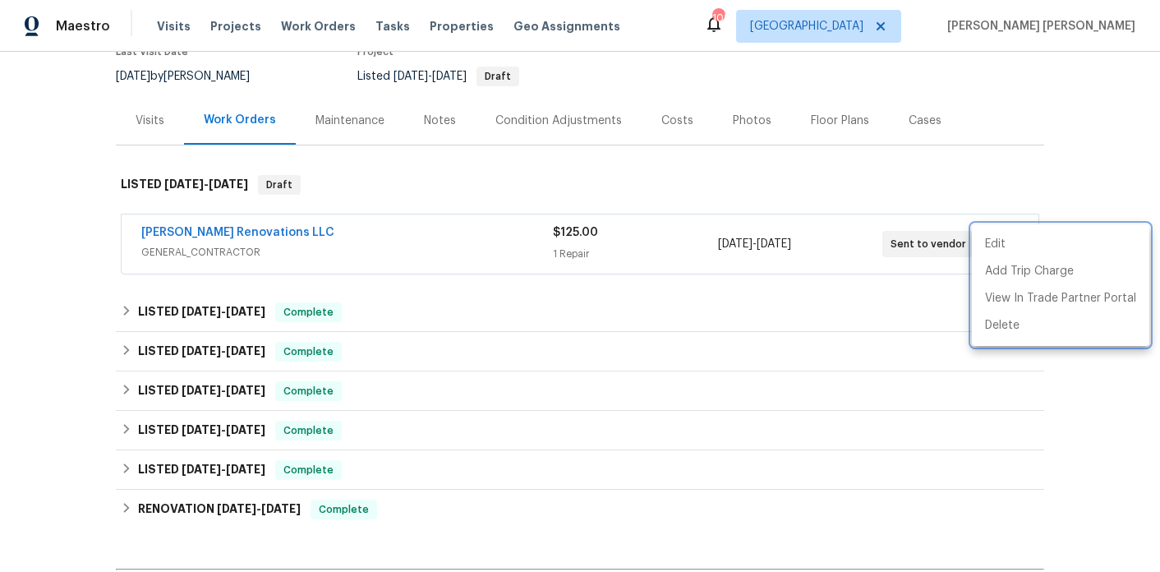
click at [454, 117] on div at bounding box center [580, 286] width 1160 height 572
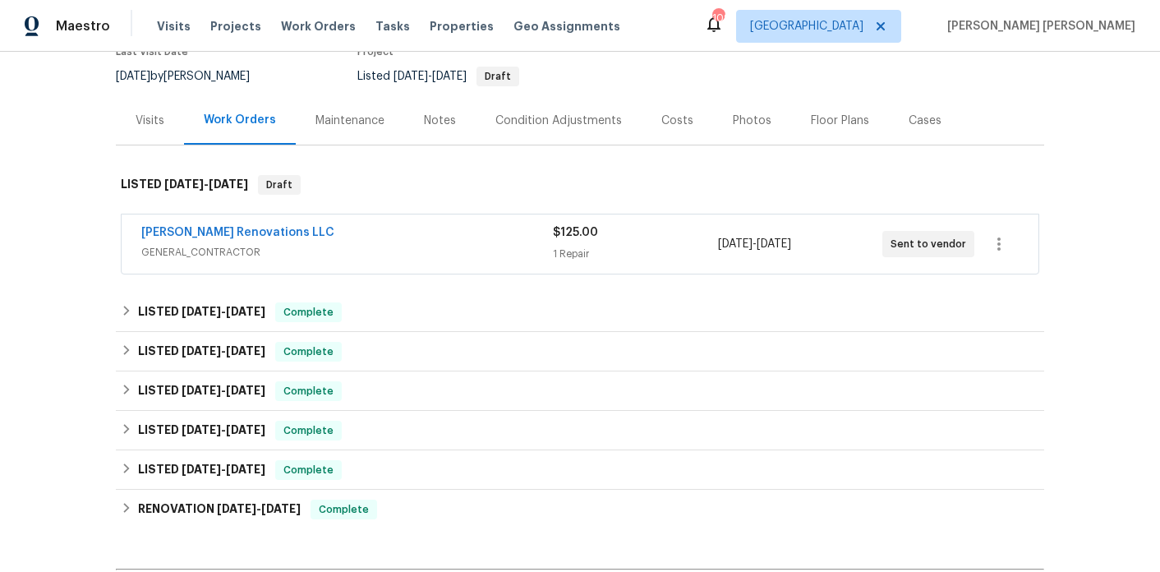
click at [445, 125] on div "Notes" at bounding box center [440, 121] width 32 height 16
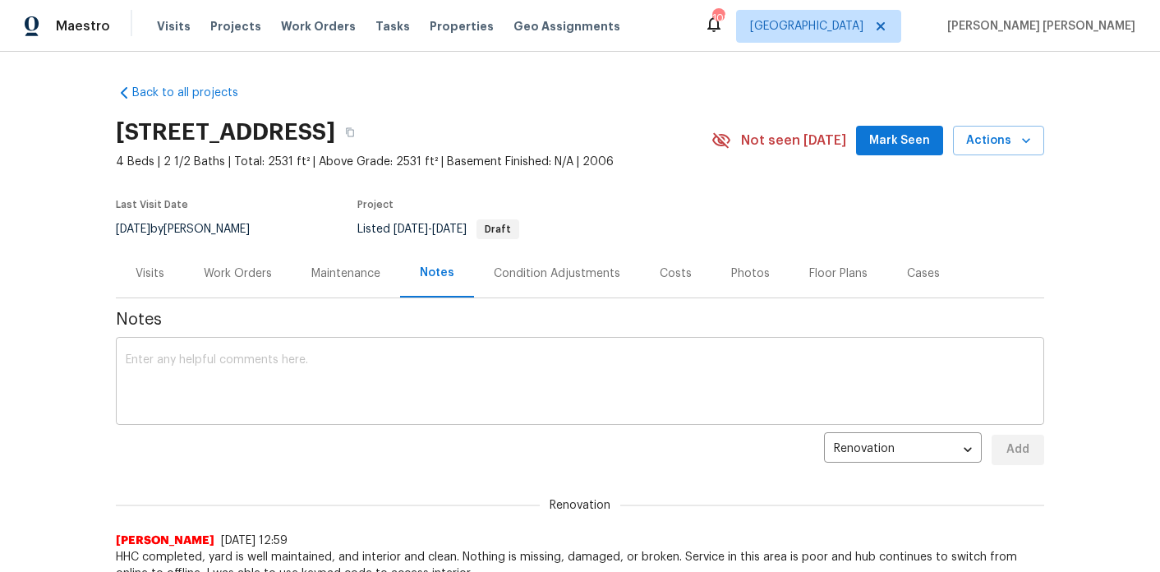
click at [391, 363] on textarea at bounding box center [580, 383] width 909 height 58
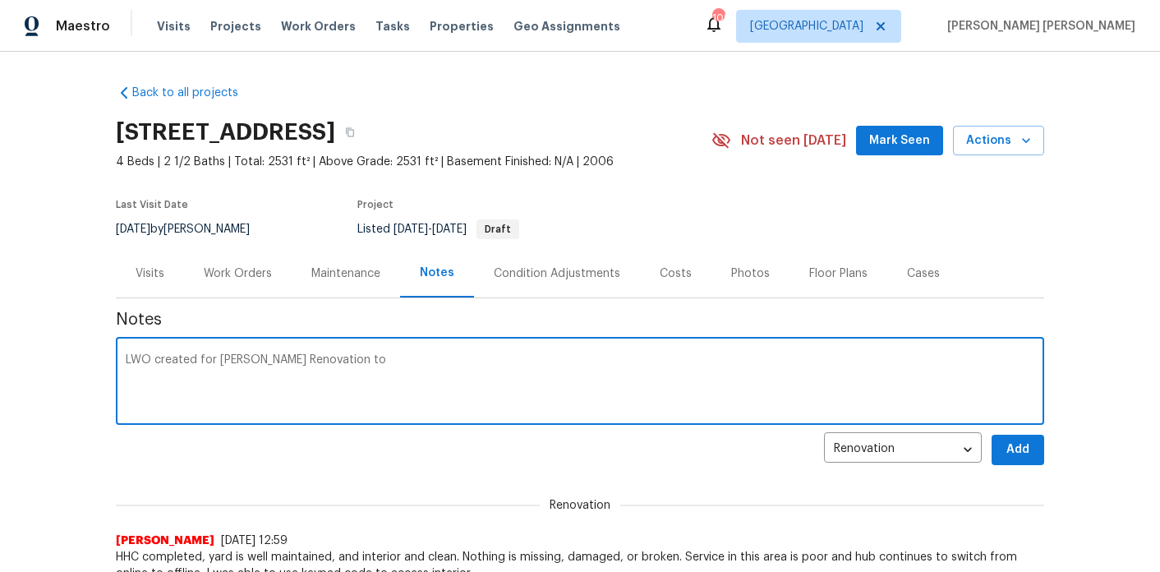
paste textarea "Hi please make sure this home is vacant and secured no securitas coverage pleas…"
drag, startPoint x: 384, startPoint y: 358, endPoint x: 334, endPoint y: 357, distance: 50.1
click at [334, 357] on textarea "LWO created for [PERSON_NAME] Renovation to Hi please make sure this home is va…" at bounding box center [580, 383] width 909 height 58
drag, startPoint x: 564, startPoint y: 358, endPoint x: 724, endPoint y: 359, distance: 159.4
click at [724, 359] on textarea "LWO created for [PERSON_NAME] Renovation to make sure this home is vacant and s…" at bounding box center [580, 383] width 909 height 58
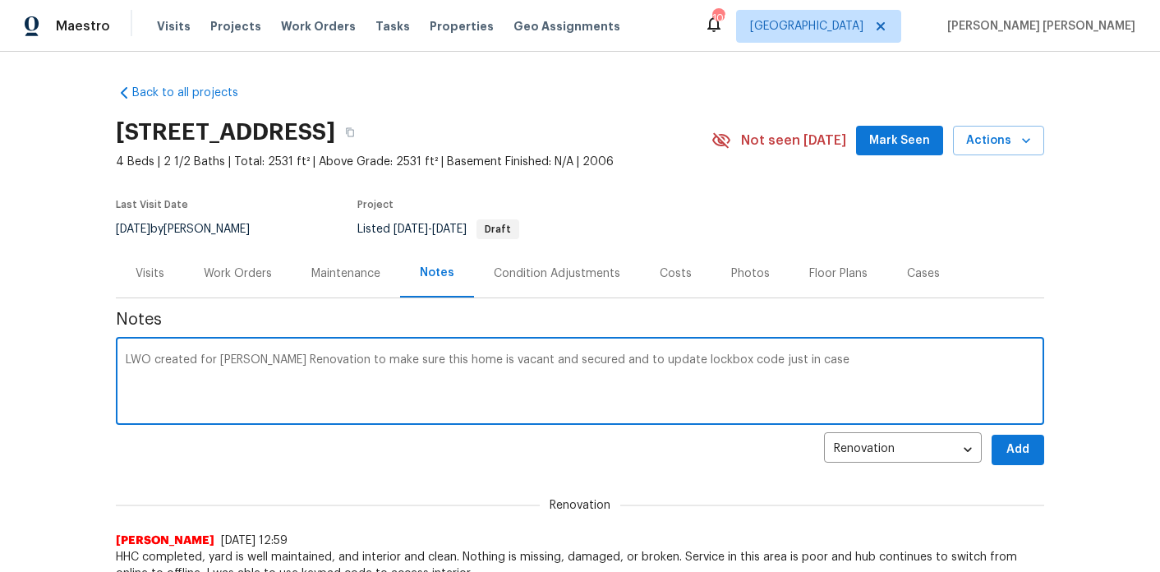
drag, startPoint x: 825, startPoint y: 362, endPoint x: 717, endPoint y: 358, distance: 107.7
click at [717, 358] on textarea "LWO created for [PERSON_NAME] Renovation to make sure this home is vacant and s…" at bounding box center [580, 383] width 909 height 58
type textarea "LWO created for [PERSON_NAME] Renovation to make sure this home is vacant and s…"
click at [1036, 457] on button "Add" at bounding box center [1018, 450] width 53 height 30
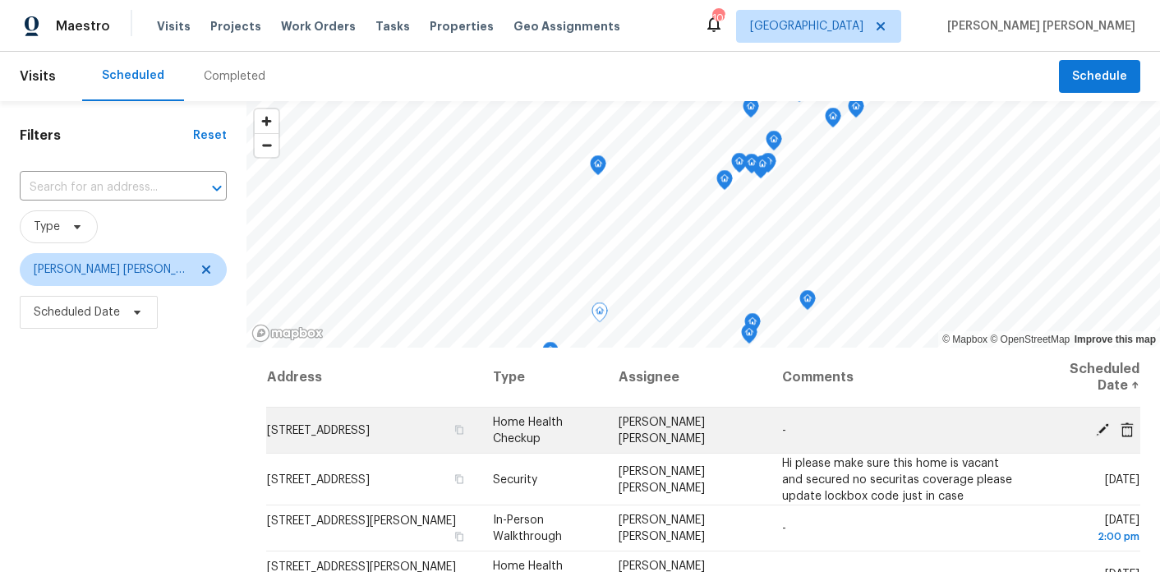
click at [343, 425] on span "[STREET_ADDRESS]" at bounding box center [318, 431] width 103 height 12
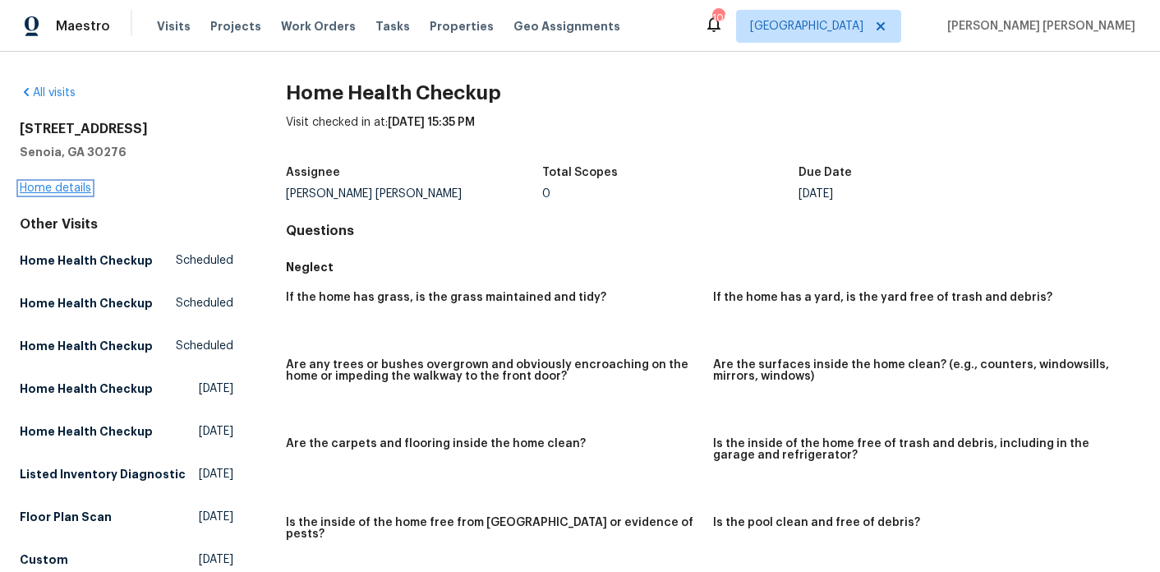
click at [74, 187] on link "Home details" at bounding box center [55, 188] width 71 height 12
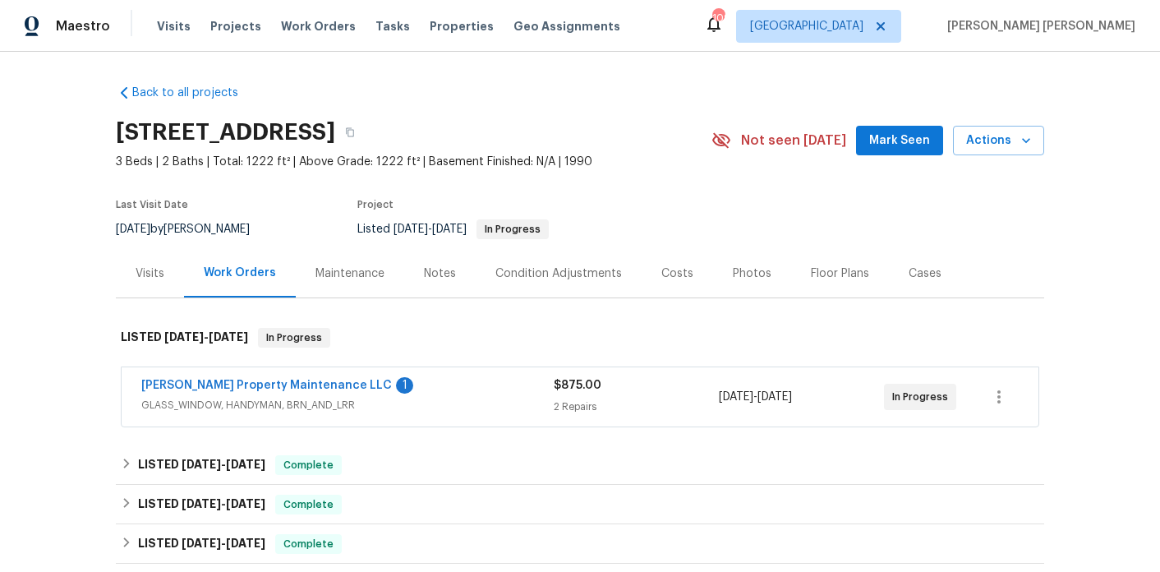
click at [270, 378] on span "[PERSON_NAME] Property Maintenance LLC" at bounding box center [266, 385] width 251 height 16
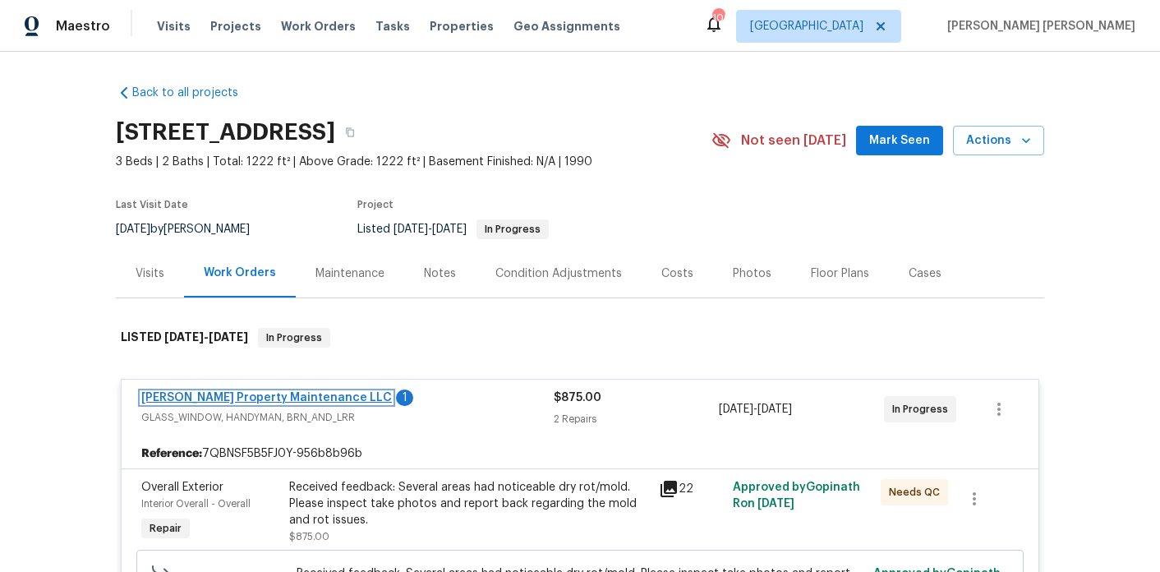
click at [260, 399] on link "[PERSON_NAME] Property Maintenance LLC" at bounding box center [266, 398] width 251 height 12
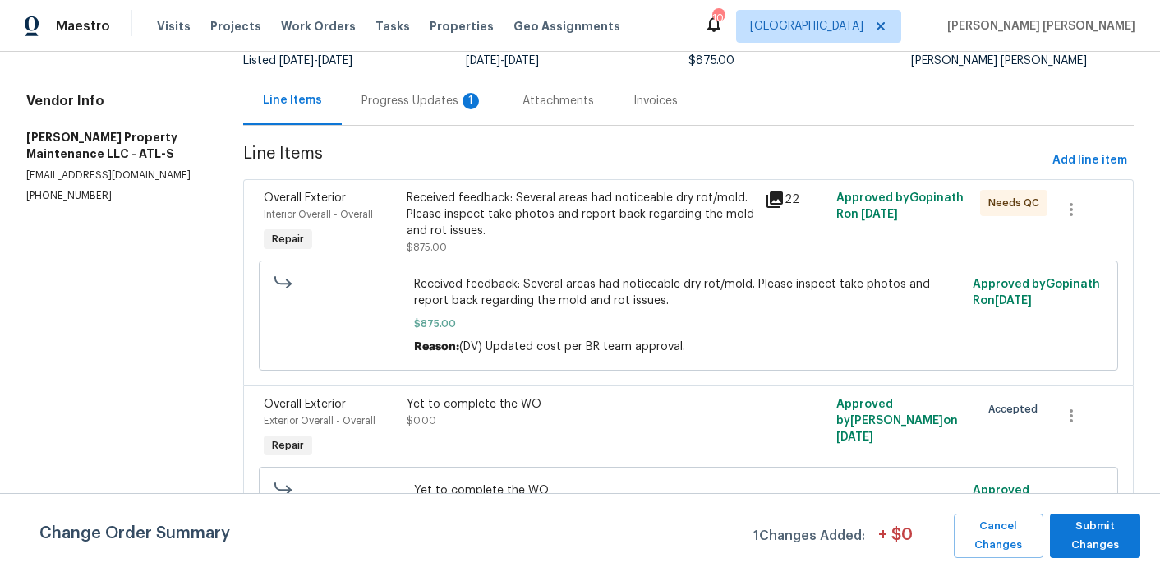
scroll to position [164, 0]
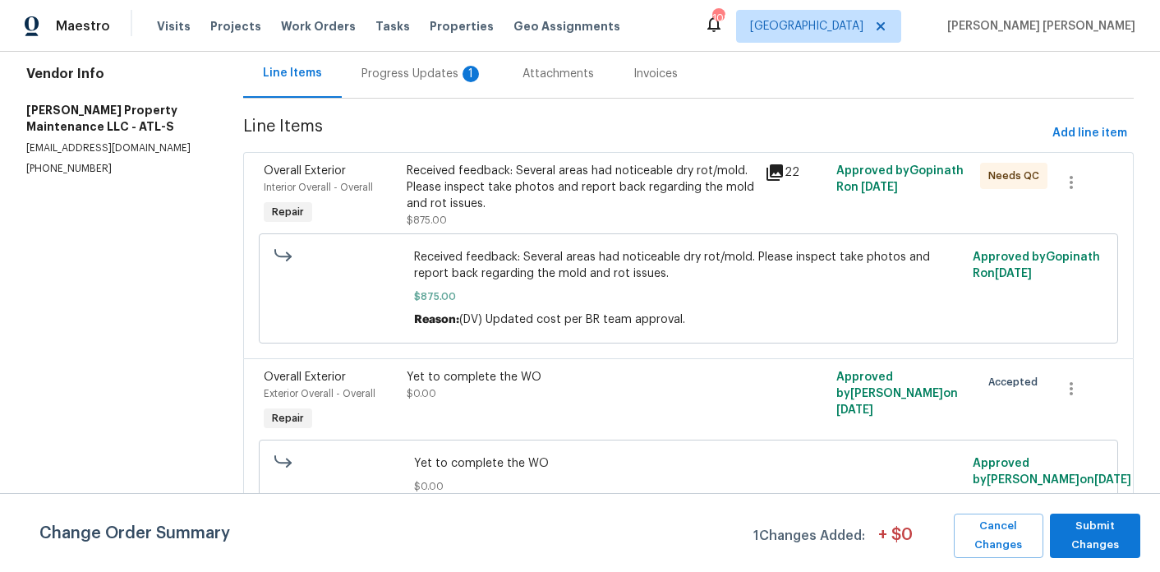
click at [395, 69] on div "Progress Updates 1" at bounding box center [423, 74] width 122 height 16
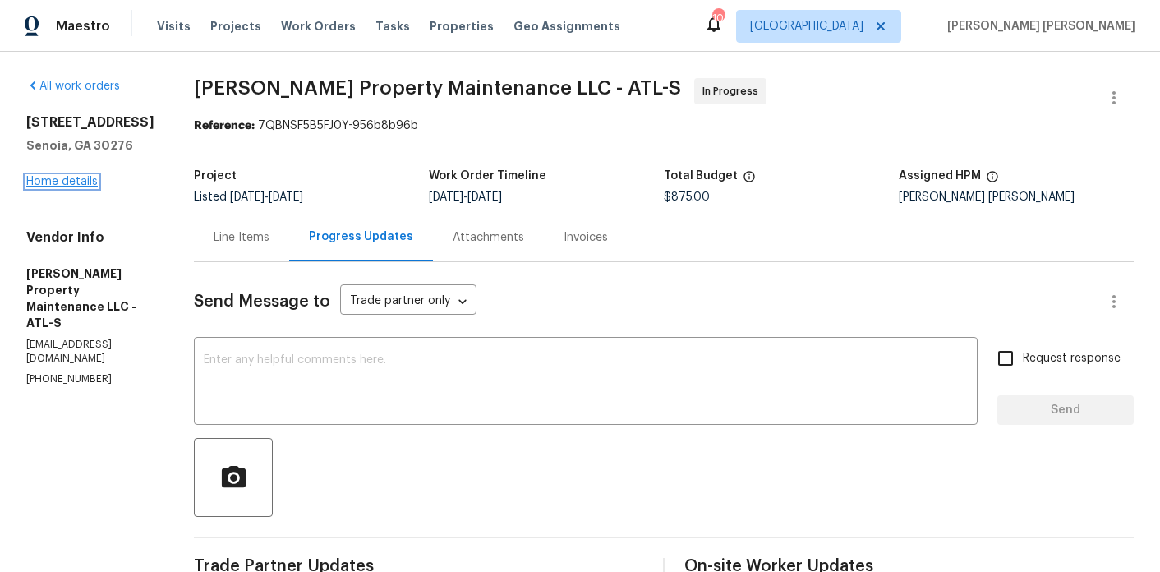
click at [66, 187] on link "Home details" at bounding box center [61, 182] width 71 height 12
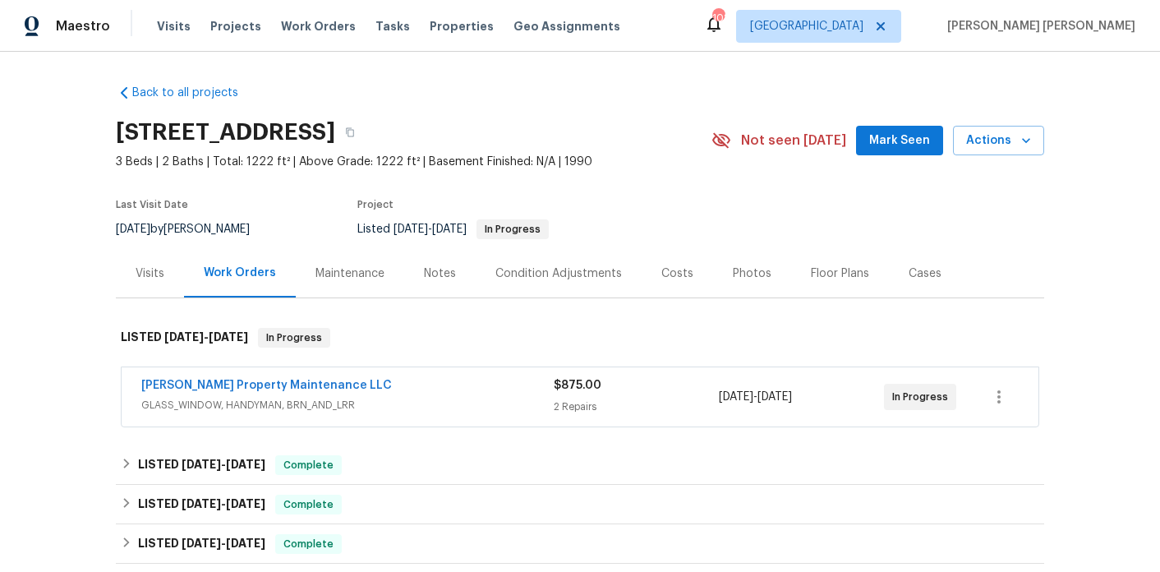
scroll to position [621, 0]
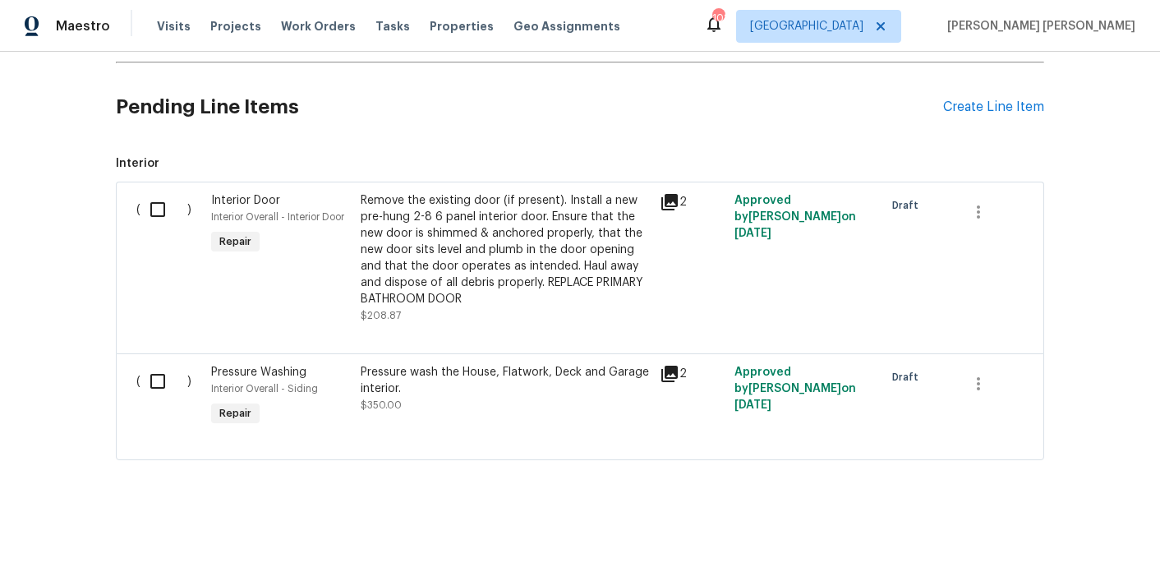
click at [146, 223] on input "checkbox" at bounding box center [164, 209] width 47 height 35
checkbox input "true"
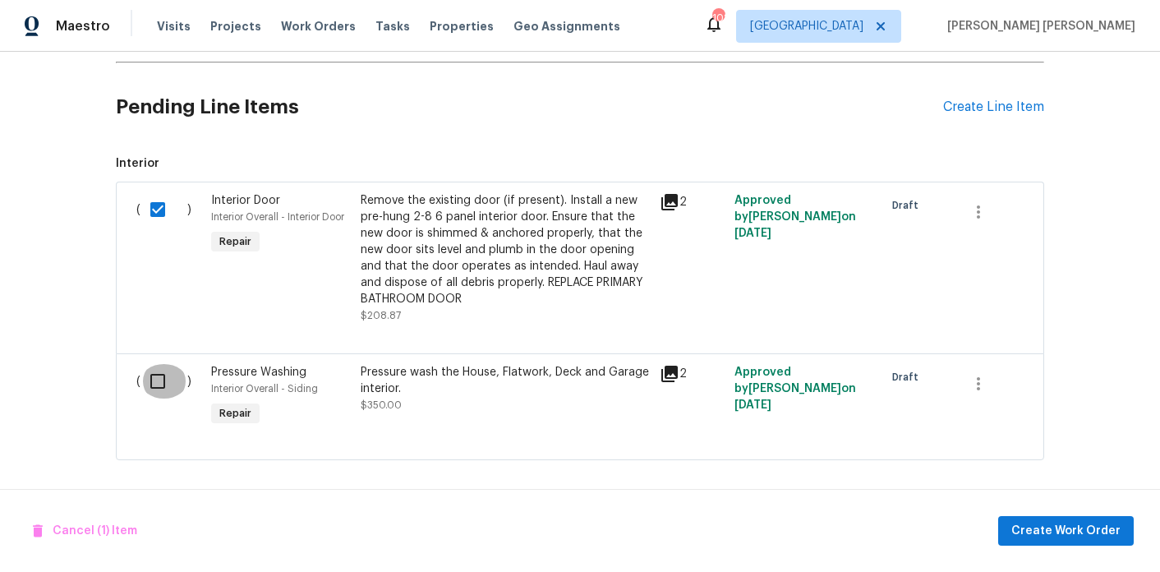
click at [150, 378] on input "checkbox" at bounding box center [164, 381] width 47 height 35
checkbox input "true"
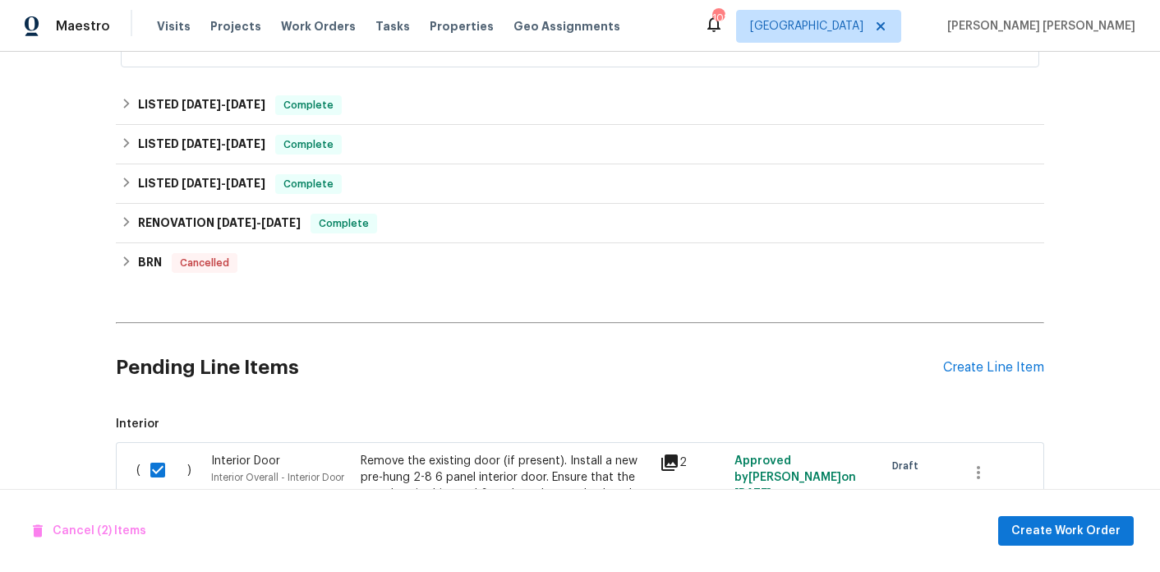
scroll to position [0, 0]
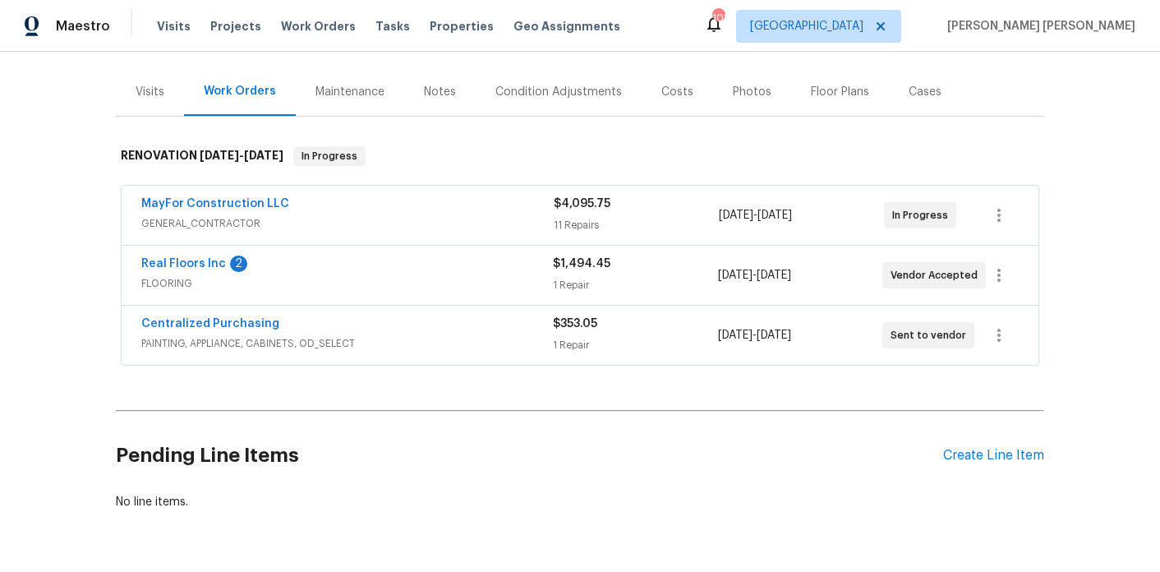
scroll to position [195, 0]
click at [201, 256] on link "Real Floors Inc" at bounding box center [183, 262] width 85 height 12
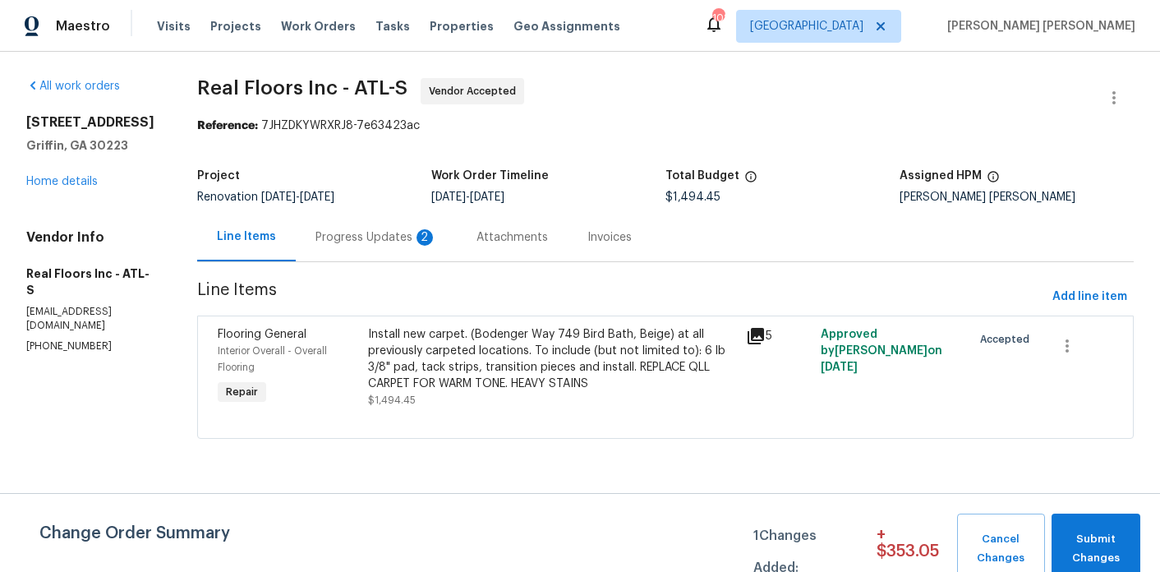
click at [417, 241] on div "2" at bounding box center [425, 237] width 16 height 16
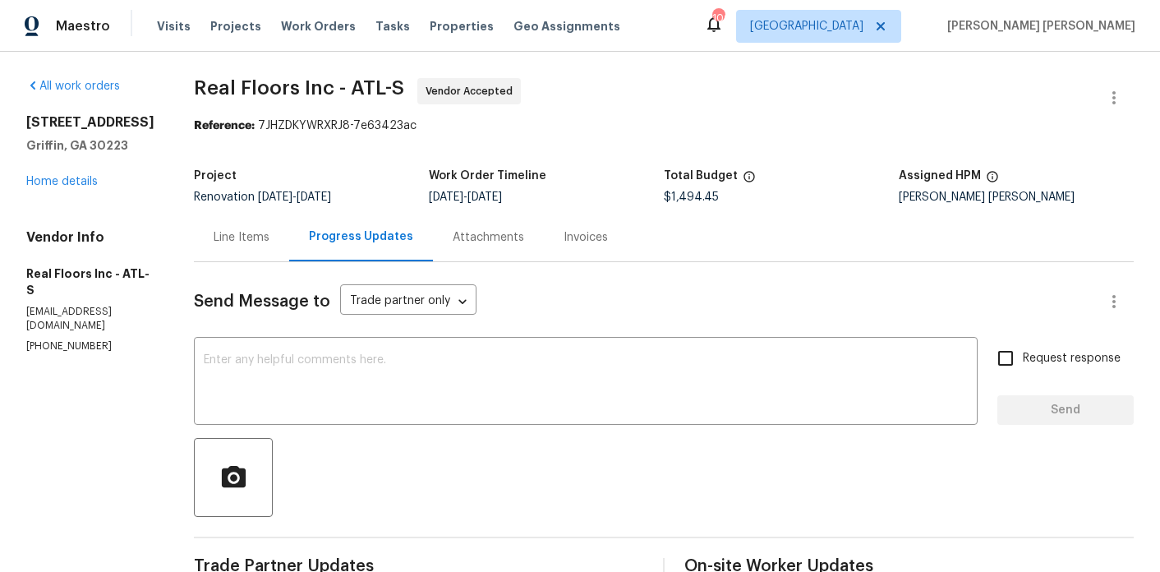
scroll to position [479, 0]
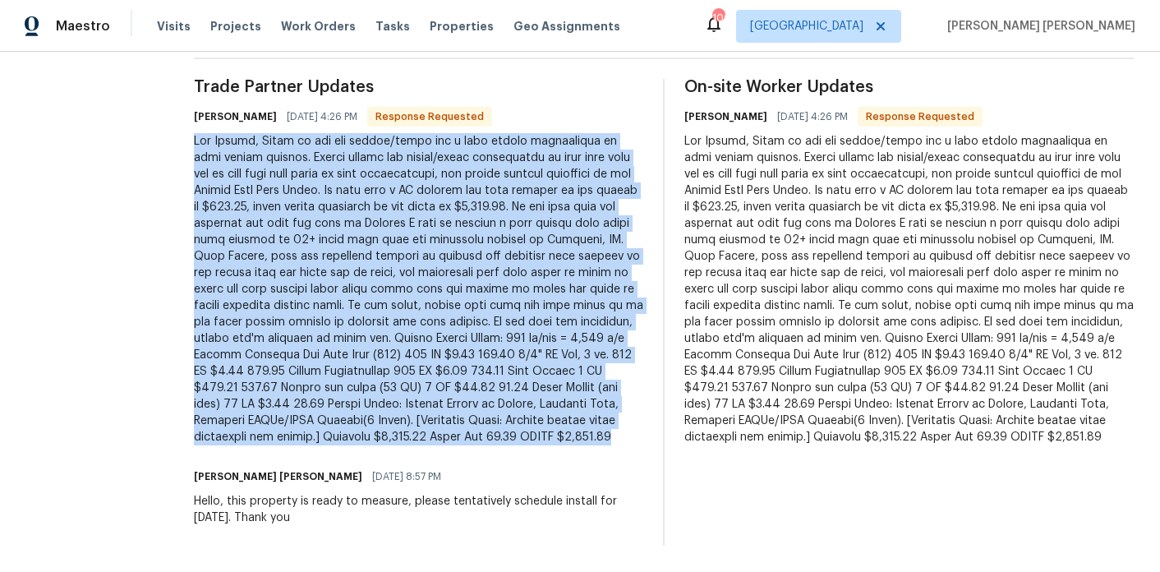
drag, startPoint x: 477, startPoint y: 435, endPoint x: 195, endPoint y: 140, distance: 409.1
click at [195, 140] on div "All work orders [STREET_ADDRESS][PERSON_NAME] Home details Vendor Info Real Flo…" at bounding box center [580, 72] width 1160 height 999
copy div "Hey [PERSON_NAME], Below is the pdf layout/quote for a full carpet replacement …"
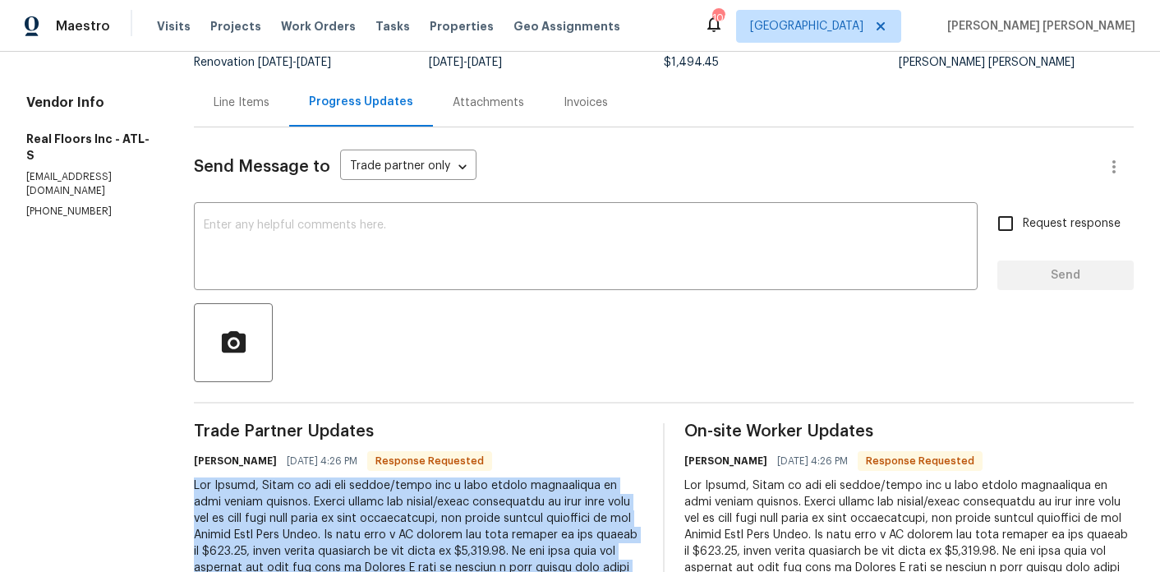
scroll to position [0, 0]
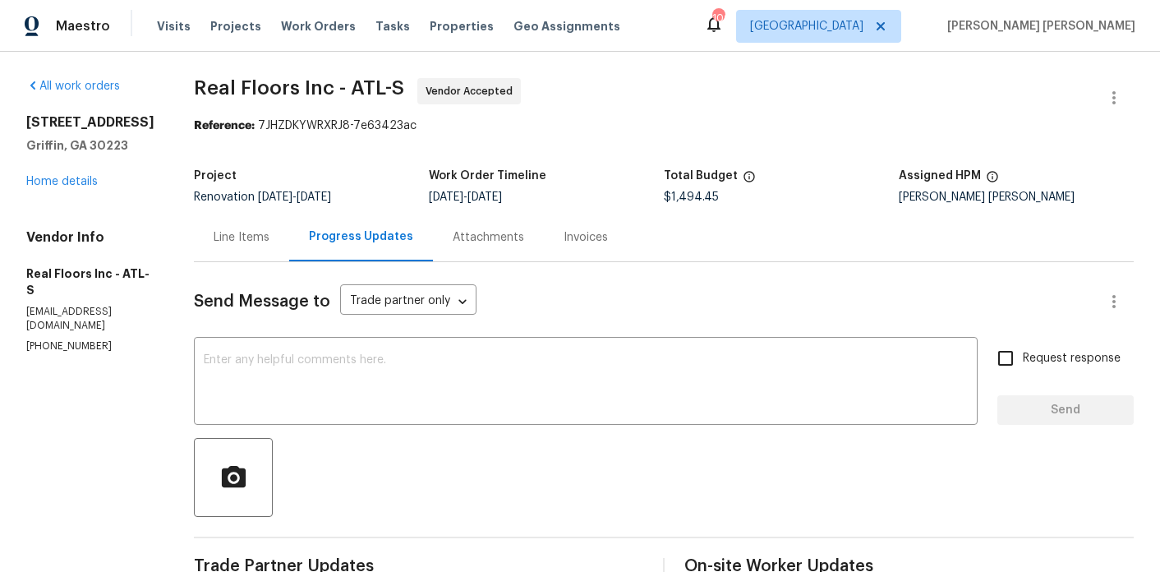
click at [264, 230] on div "Line Items" at bounding box center [242, 237] width 56 height 16
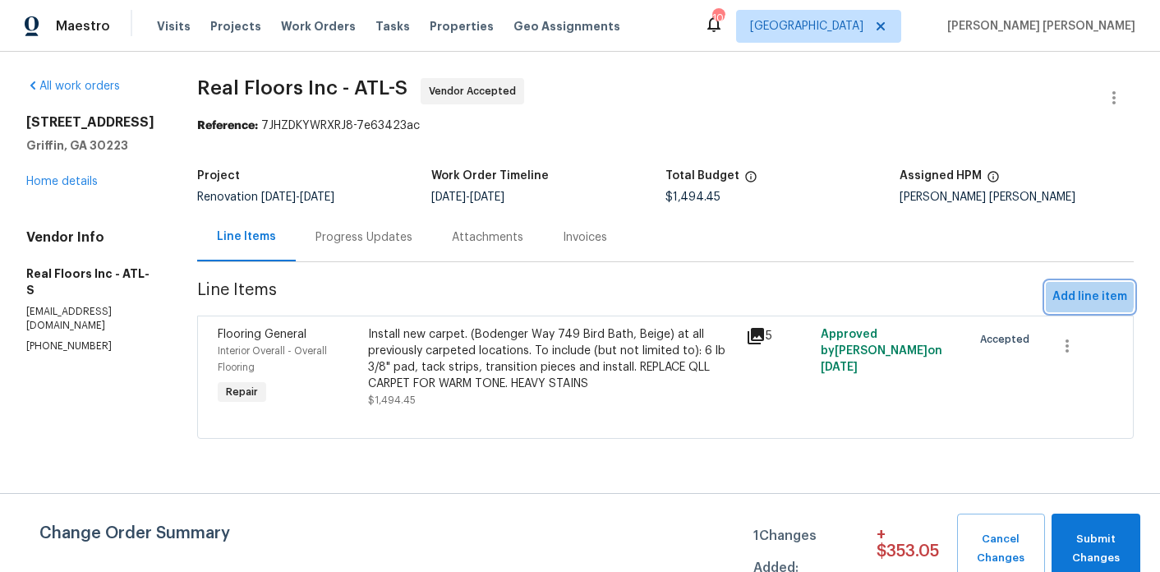
click at [1067, 292] on span "Add line item" at bounding box center [1090, 297] width 75 height 21
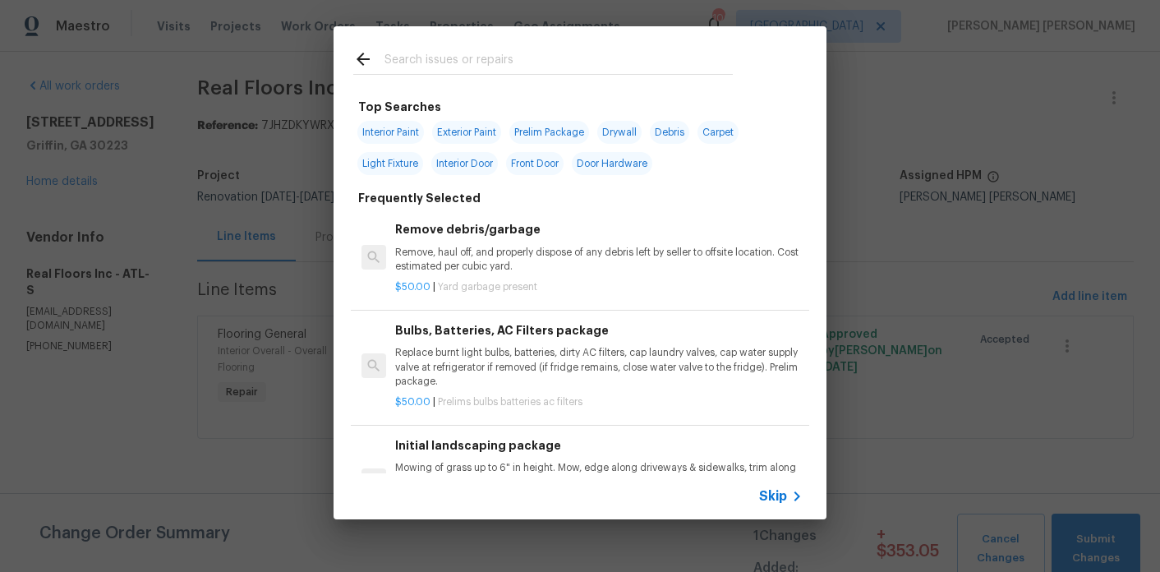
click at [452, 66] on input "text" at bounding box center [559, 61] width 348 height 25
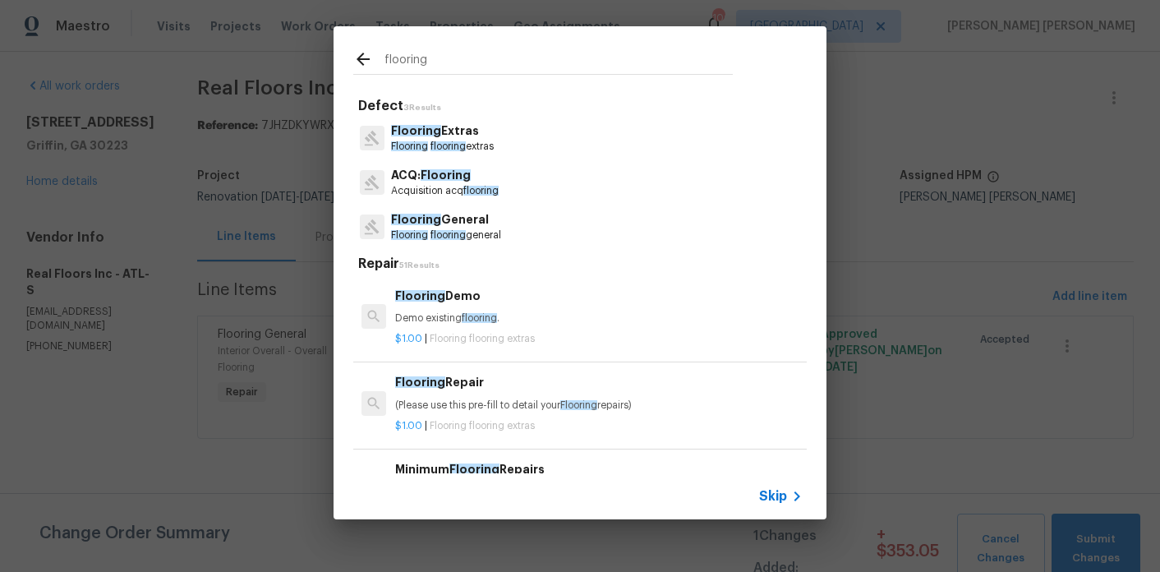
type input "flooring"
click at [450, 132] on p "Flooring Extras" at bounding box center [442, 130] width 103 height 17
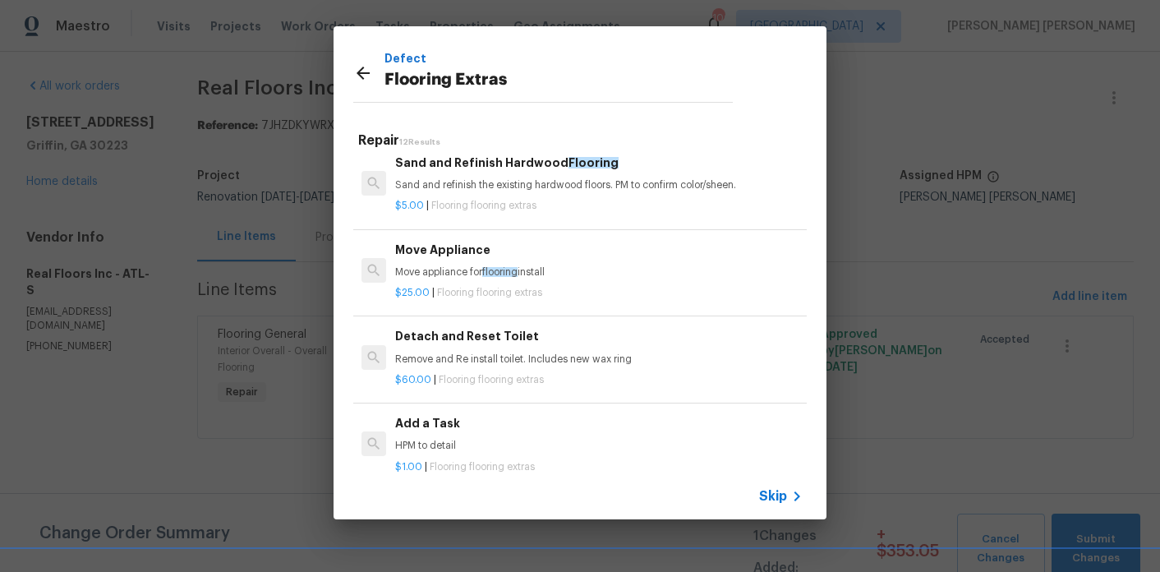
scroll to position [338, 0]
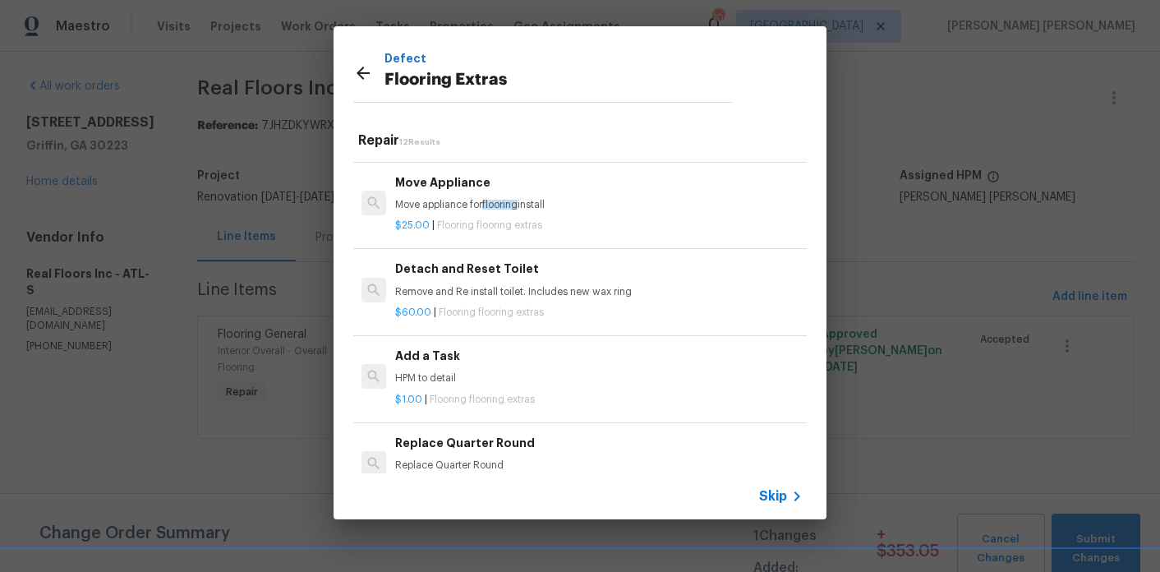
click at [445, 378] on p "HPM to detail" at bounding box center [599, 378] width 408 height 14
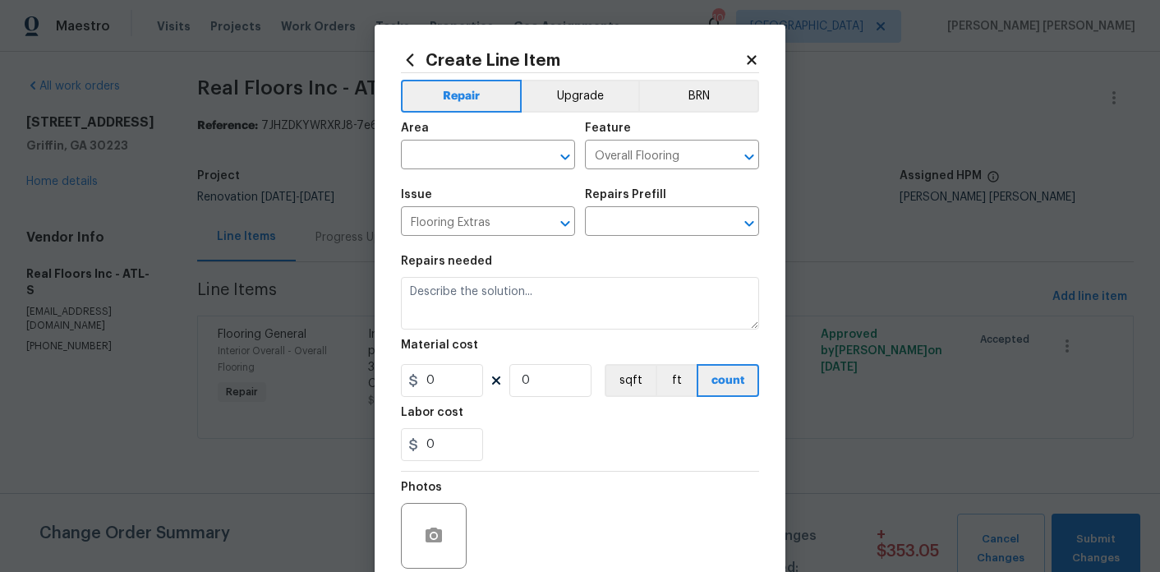
type textarea "HPM to detail"
type input "1"
type input "Add a Task $1.00"
type input "1"
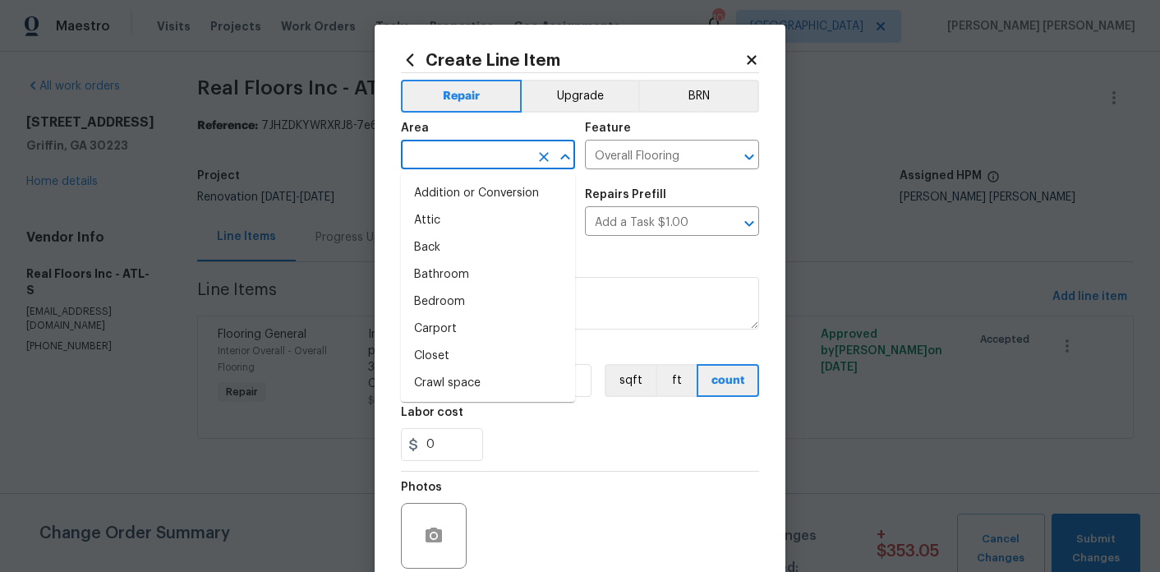
click at [436, 155] on input "text" at bounding box center [465, 156] width 128 height 25
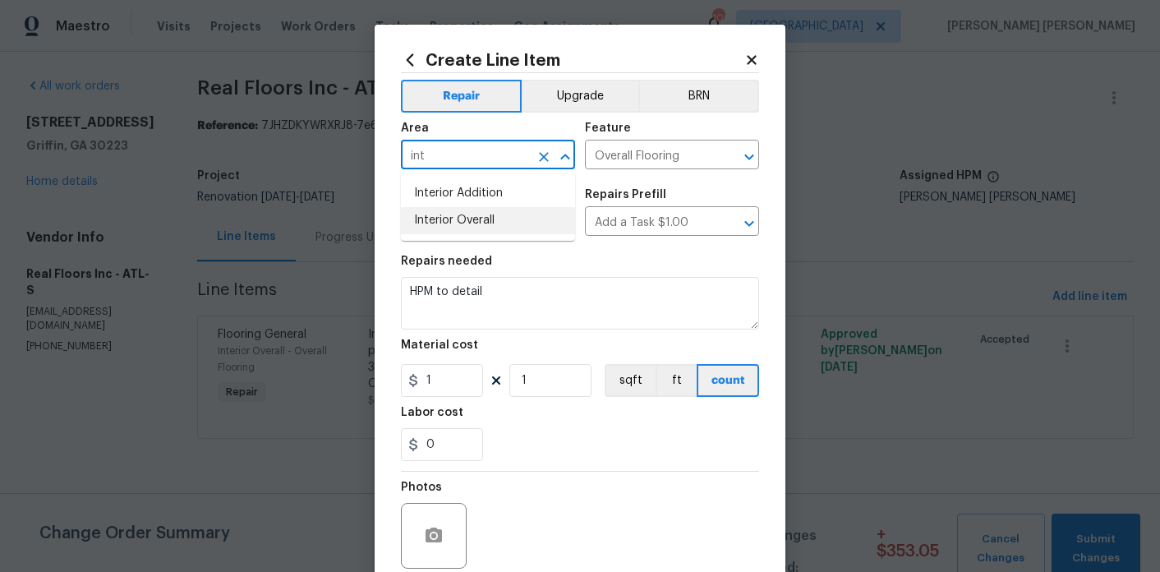
click at [446, 215] on li "Interior Overall" at bounding box center [488, 220] width 174 height 27
type input "Interior Overall"
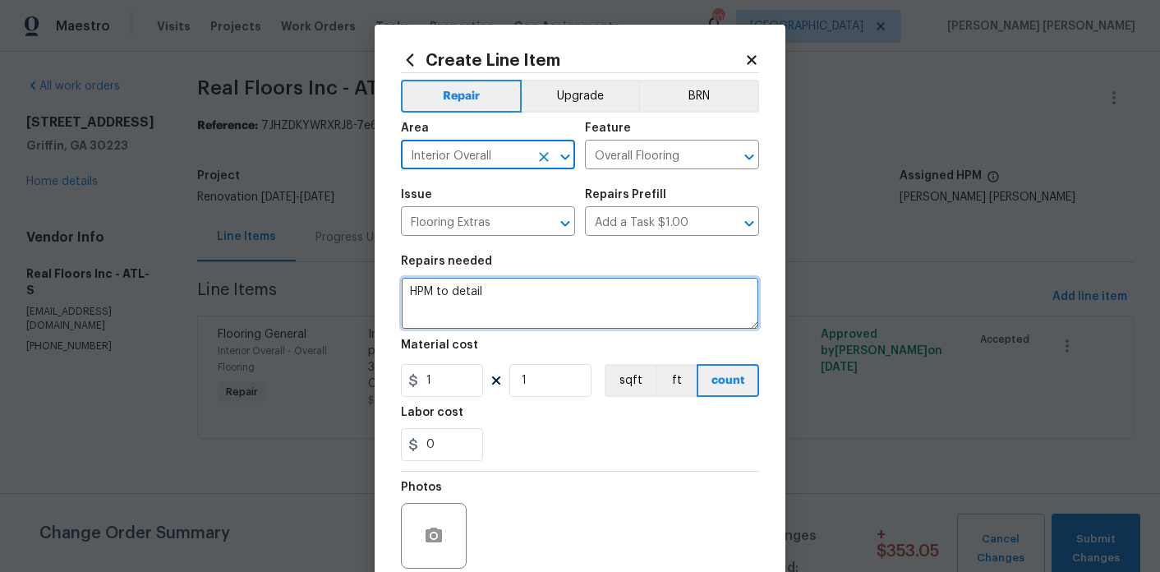
click at [455, 302] on textarea "HPM to detail" at bounding box center [580, 303] width 358 height 53
paste textarea "Hey Marcos, Below is the pdf layout/quote for a full carpet replacement at this…"
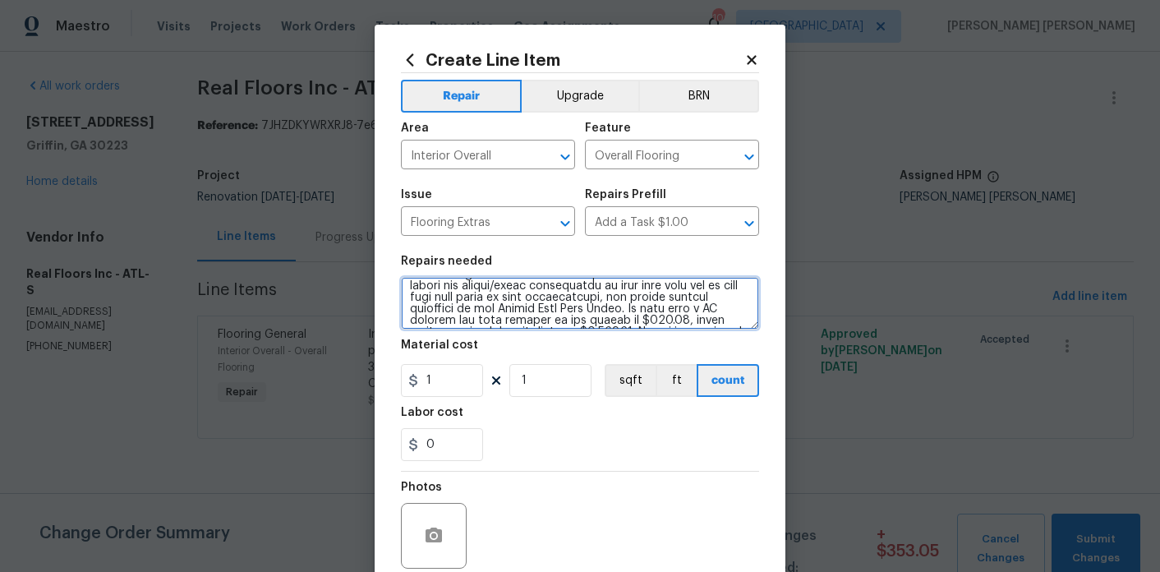
scroll to position [25, 0]
type textarea "CHANGE ORDER - Hey Marcos, Below is the pdf layout/quote for a full carpet repl…"
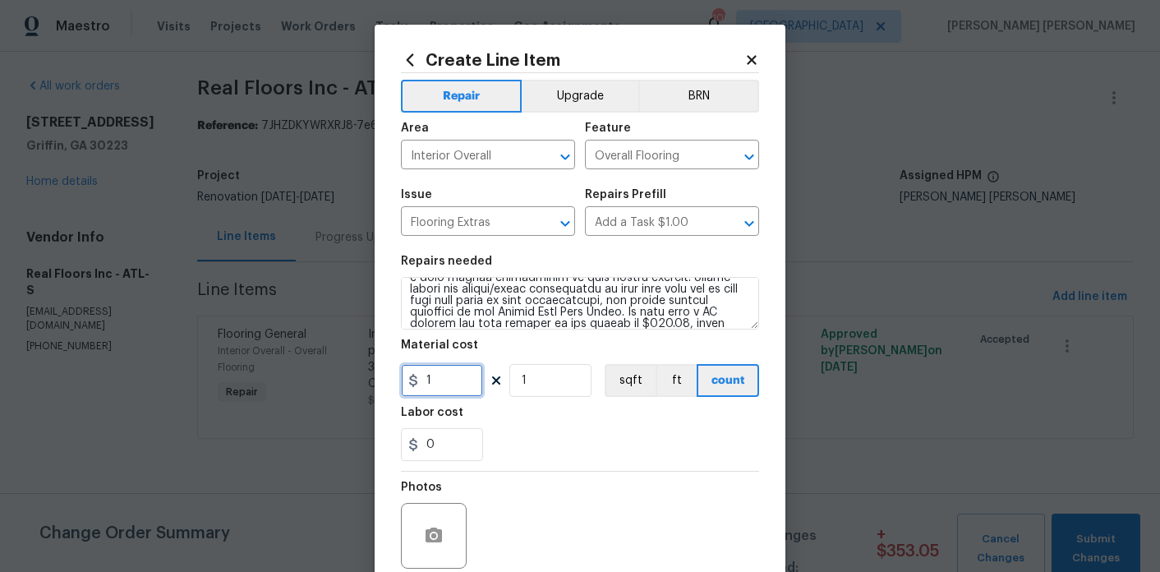
click at [470, 381] on input "1" at bounding box center [442, 380] width 82 height 33
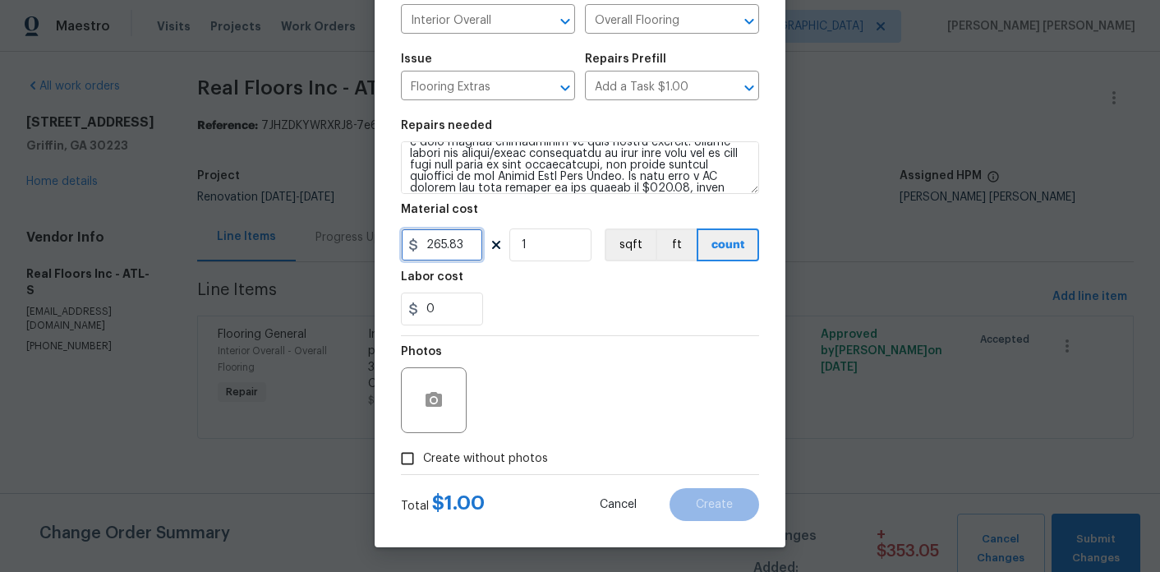
type input "265.83"
click at [437, 462] on span "Create without photos" at bounding box center [485, 458] width 125 height 17
click at [423, 462] on input "Create without photos" at bounding box center [407, 458] width 31 height 31
checkbox input "true"
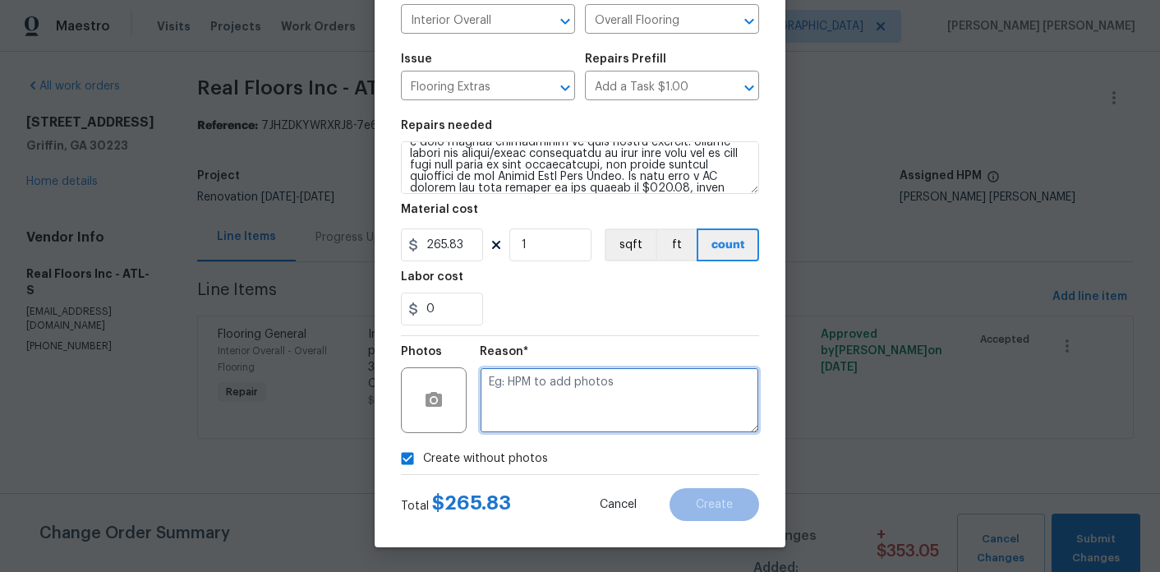
click at [541, 403] on textarea at bounding box center [619, 400] width 279 height 66
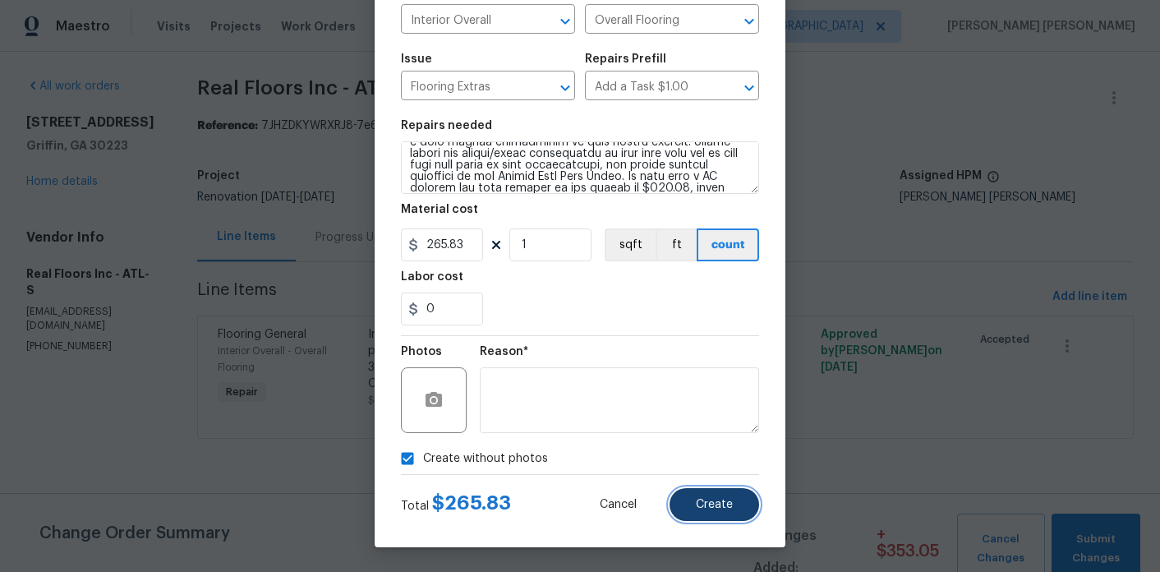
click at [730, 510] on button "Create" at bounding box center [715, 504] width 90 height 33
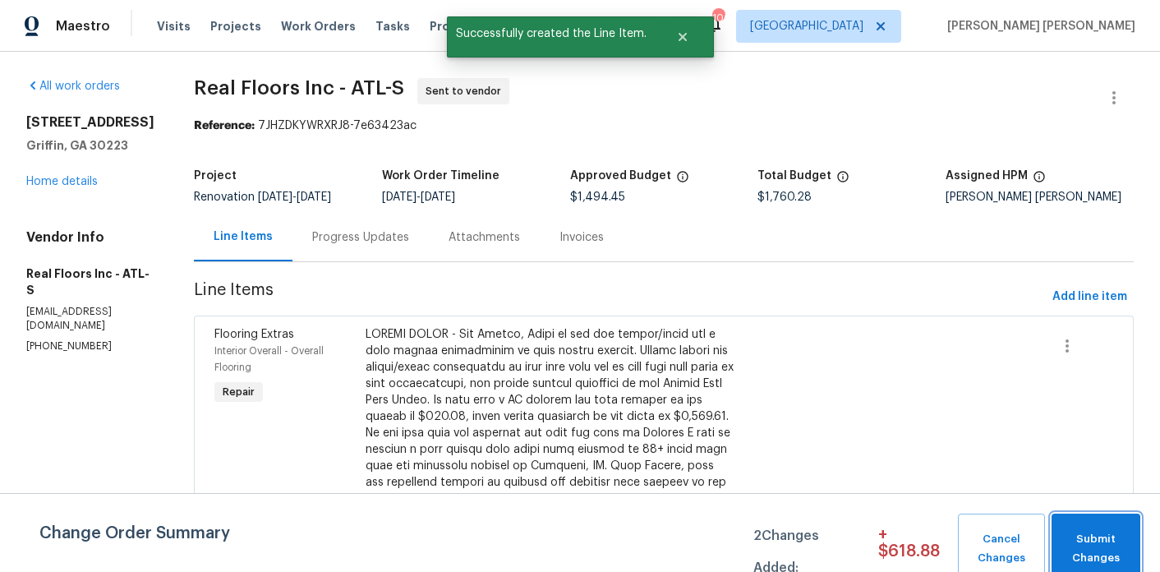
click at [1082, 528] on button "Submit Changes" at bounding box center [1096, 549] width 89 height 71
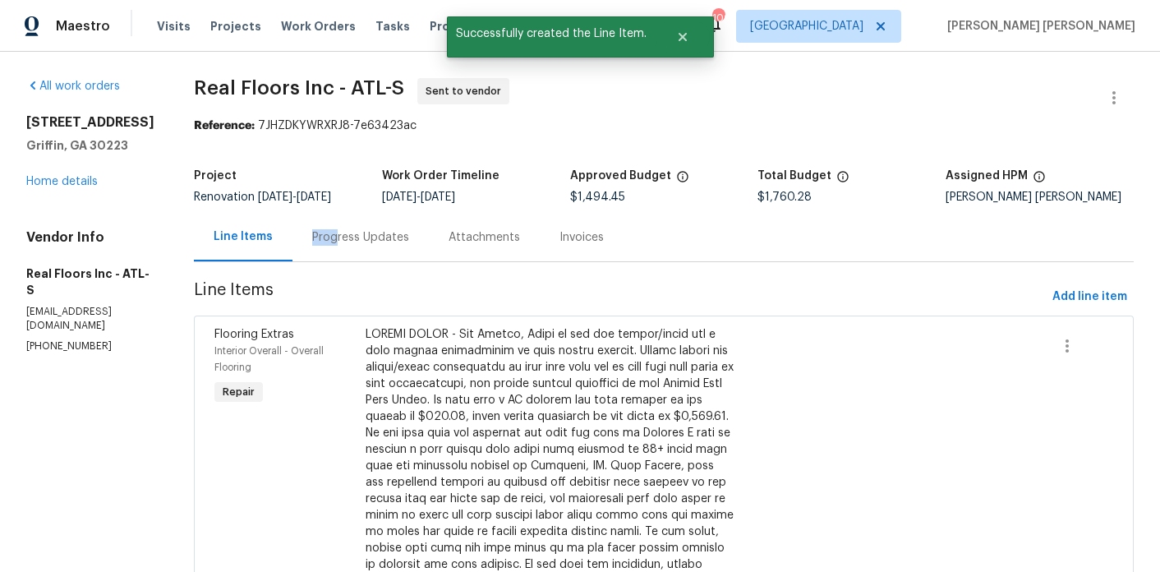
click at [334, 229] on div "Progress Updates" at bounding box center [360, 237] width 97 height 16
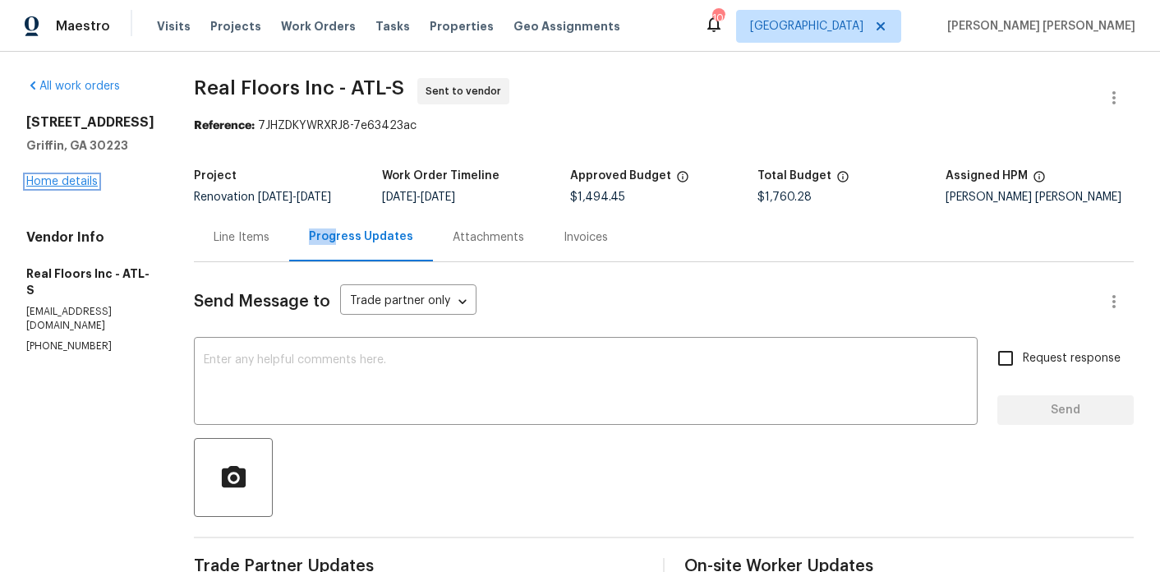
click at [91, 187] on link "Home details" at bounding box center [61, 182] width 71 height 12
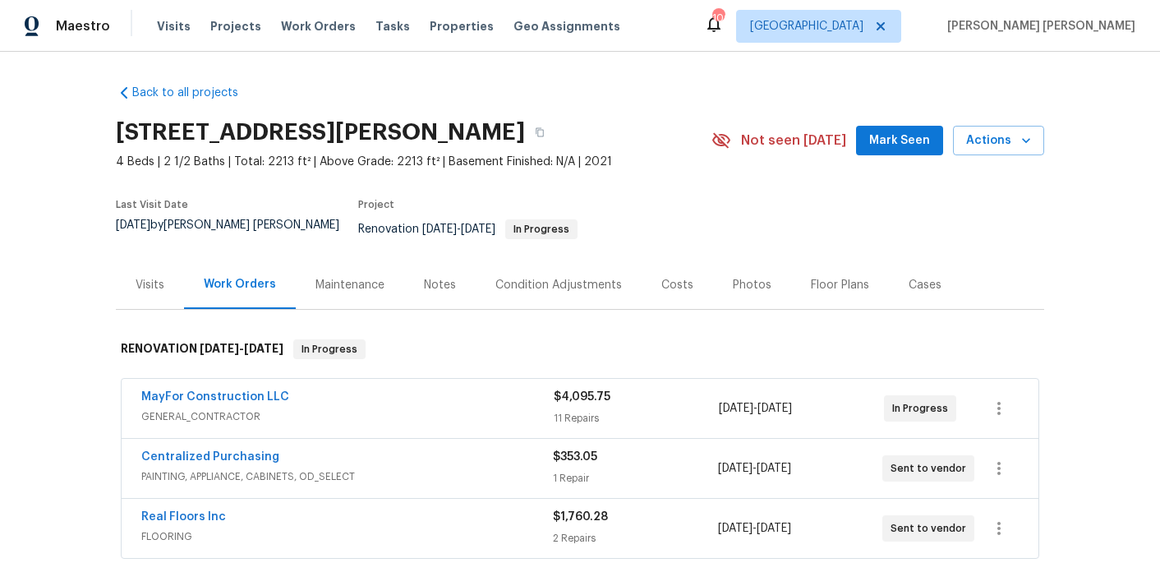
click at [441, 277] on div "Notes" at bounding box center [440, 285] width 32 height 16
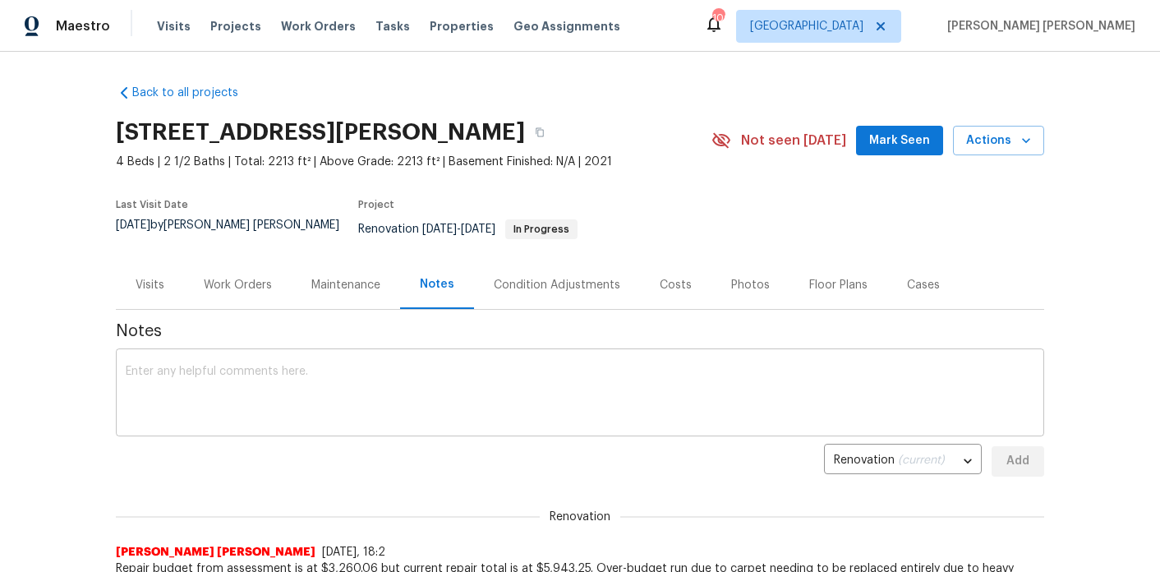
click at [398, 385] on textarea at bounding box center [580, 395] width 909 height 58
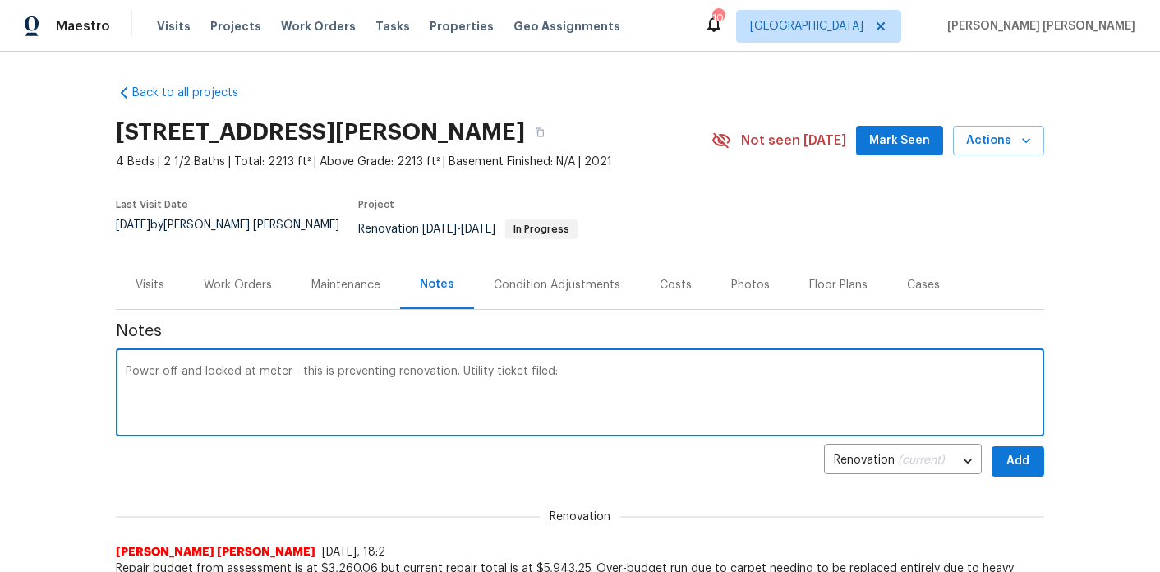
paste textarea "UTL-78150"
type textarea "Power off and locked at meter - this is preventing renovation. Utility ticket f…"
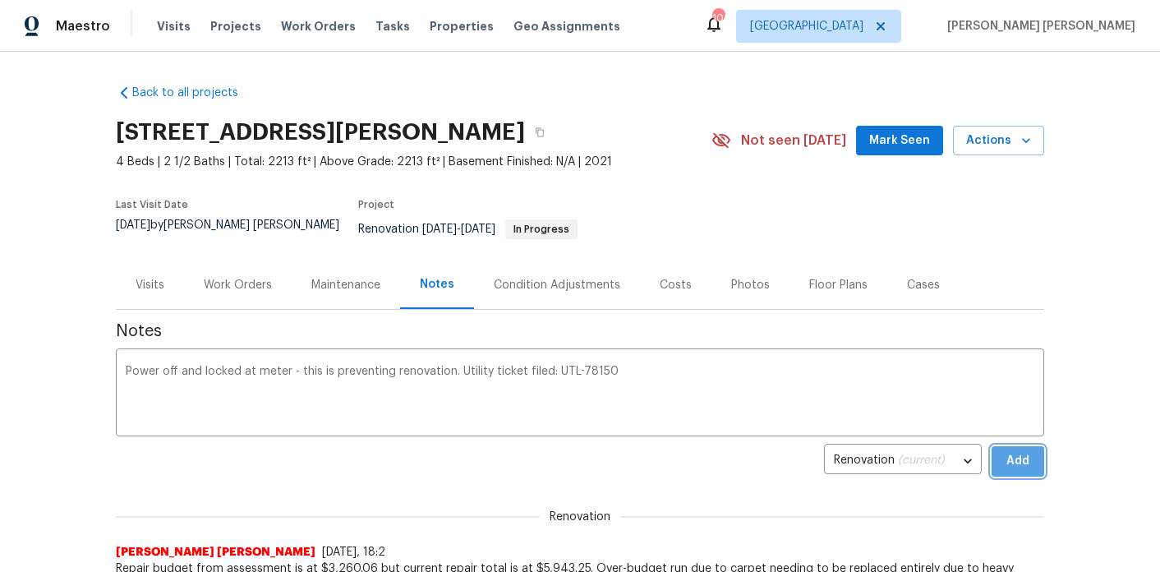
click at [1017, 458] on span "Add" at bounding box center [1018, 461] width 26 height 21
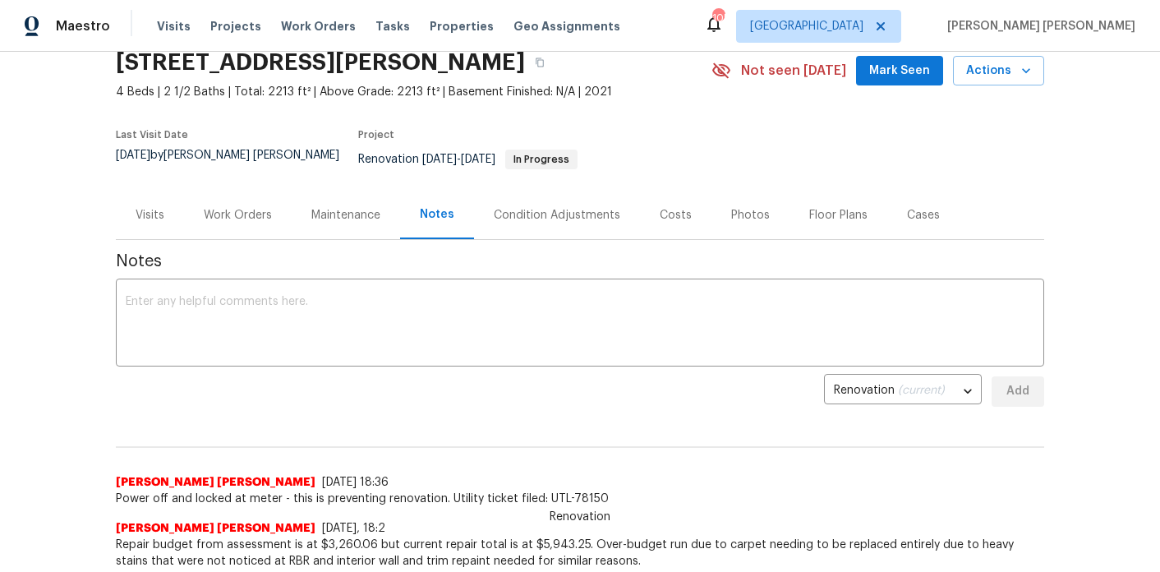
scroll to position [122, 0]
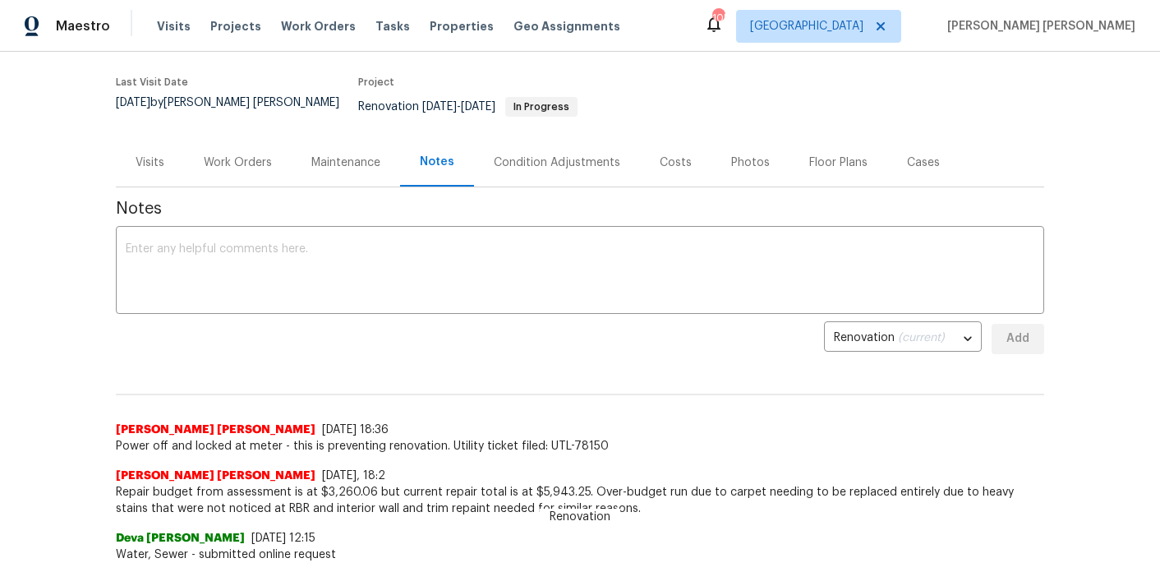
click at [265, 162] on div "Work Orders" at bounding box center [238, 162] width 108 height 48
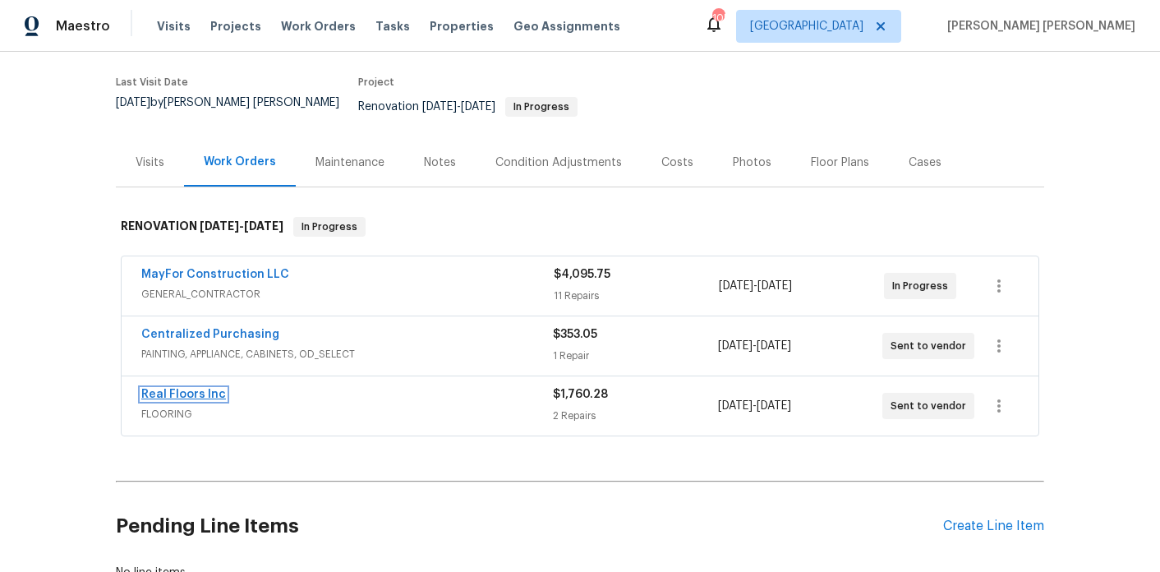
click at [169, 389] on link "Real Floors Inc" at bounding box center [183, 395] width 85 height 12
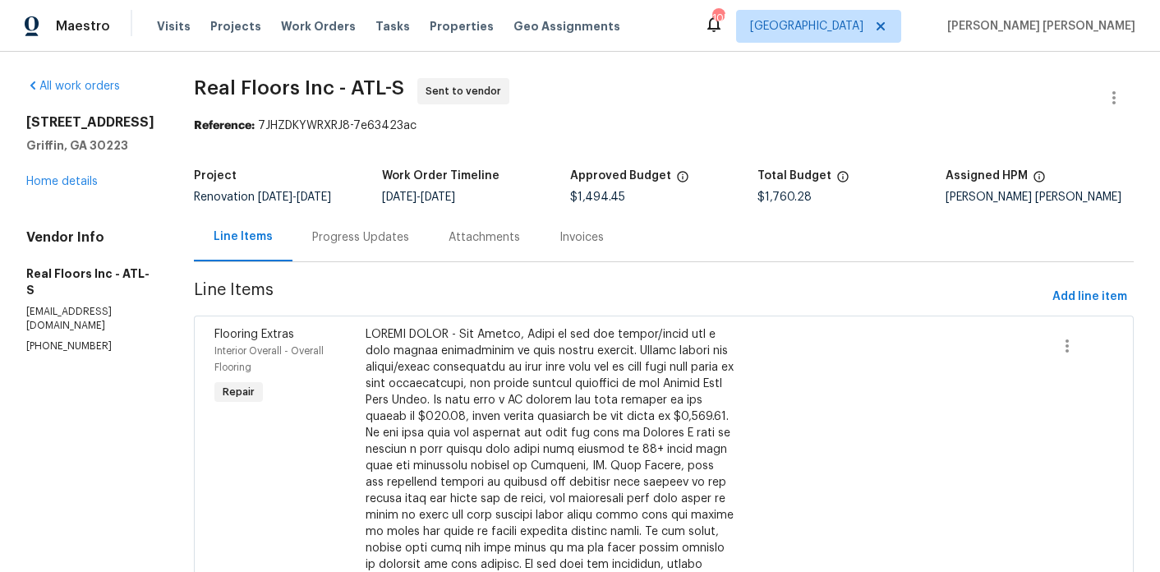
click at [362, 246] on div "Progress Updates" at bounding box center [361, 237] width 136 height 48
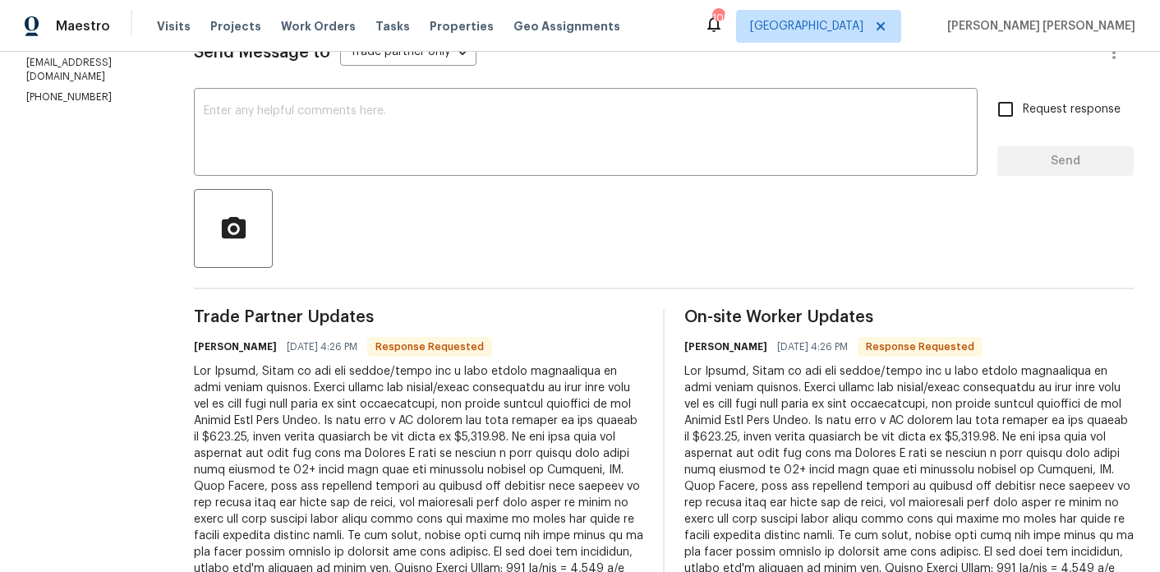
scroll to position [368, 0]
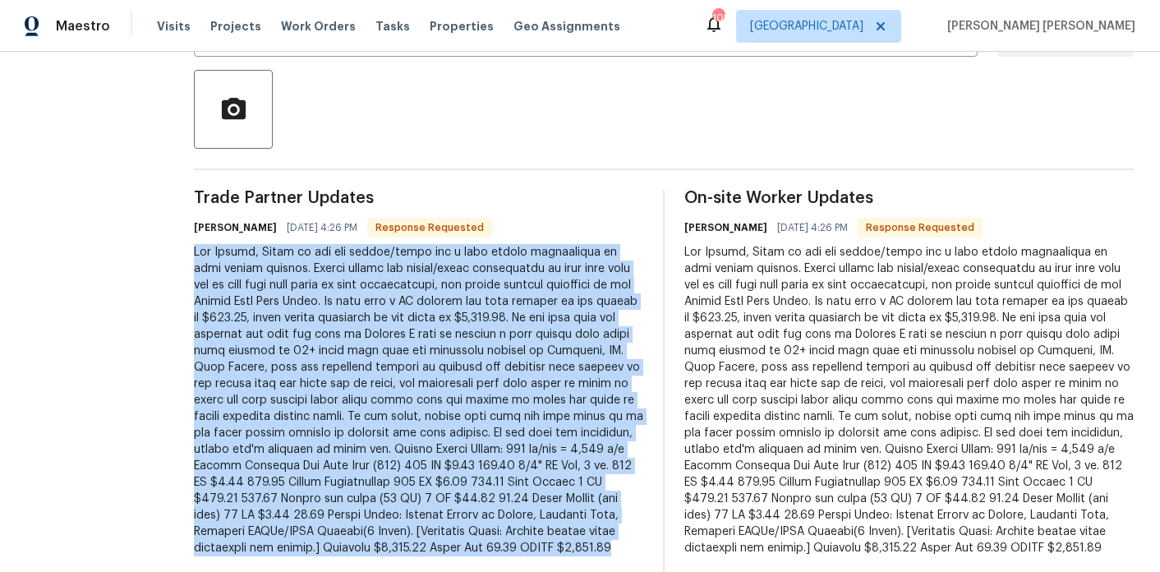
drag, startPoint x: 196, startPoint y: 251, endPoint x: 523, endPoint y: 553, distance: 445.4
click at [523, 553] on div at bounding box center [418, 400] width 449 height 312
copy div "Hey Marcos, Below is the pdf layout/quote for a full carpet replacement at this…"
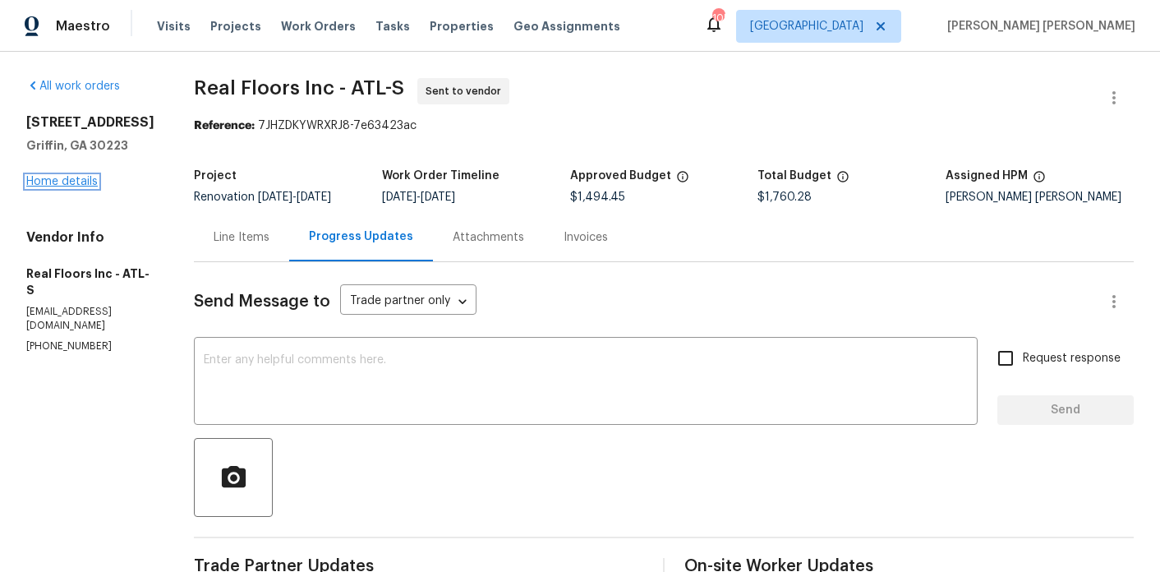
click at [87, 187] on link "Home details" at bounding box center [61, 182] width 71 height 12
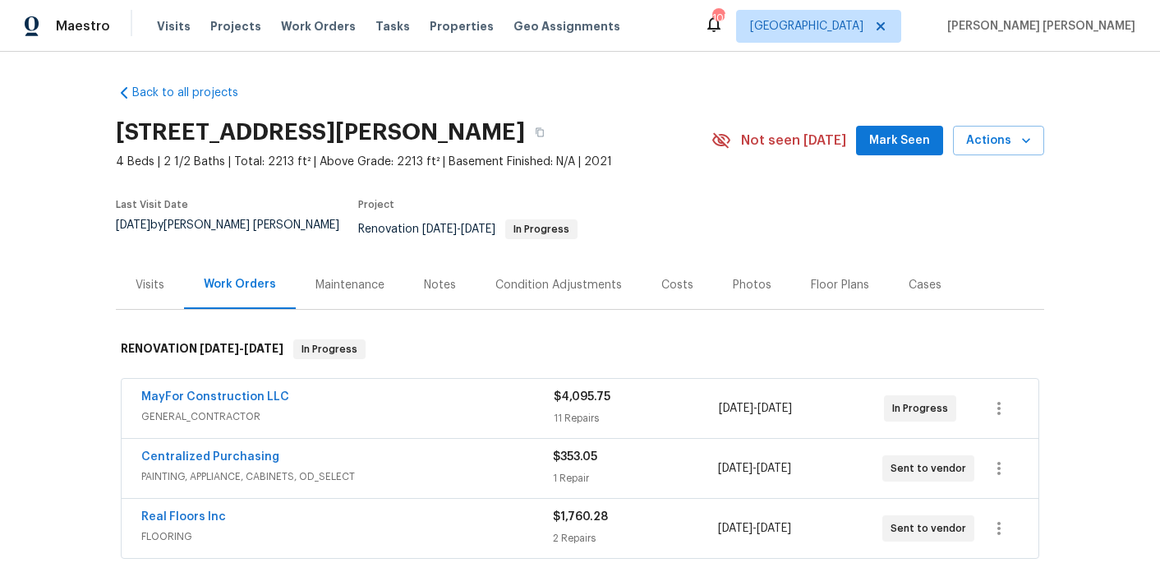
click at [428, 277] on div "Notes" at bounding box center [440, 285] width 32 height 16
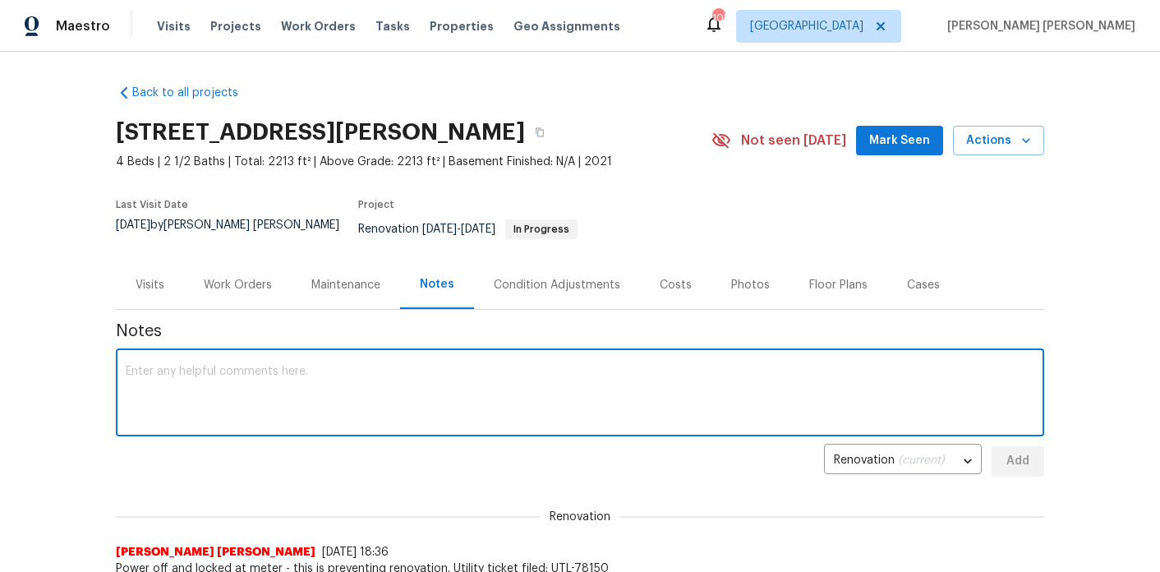
click at [367, 398] on textarea at bounding box center [580, 395] width 909 height 58
paste textarea "Hey Marcos, Below is the pdf layout/quote for a full carpet replacement at this…"
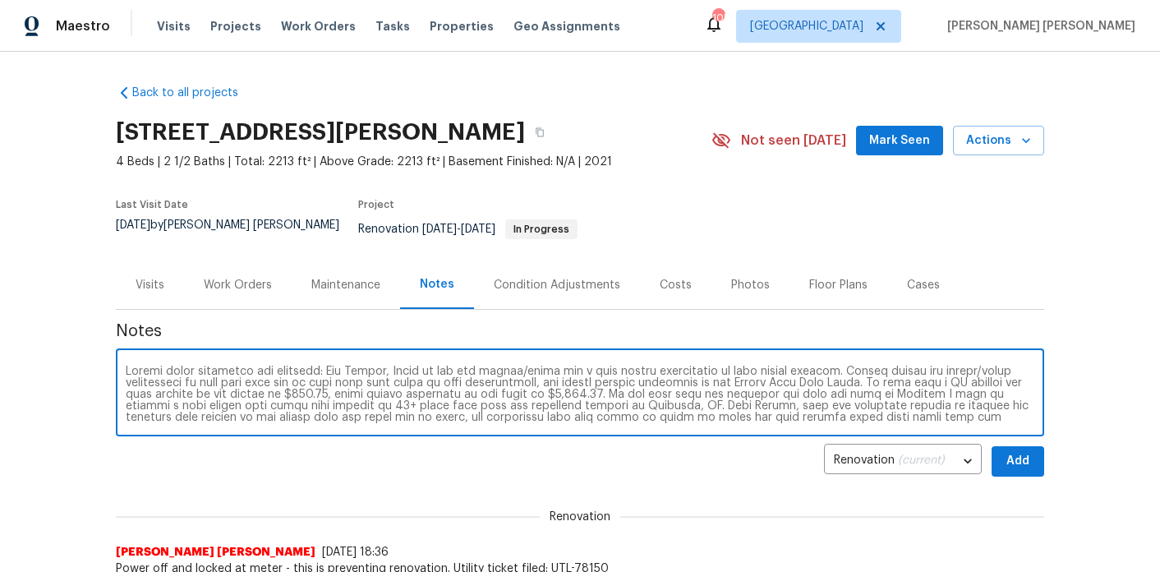
scroll to position [58, 0]
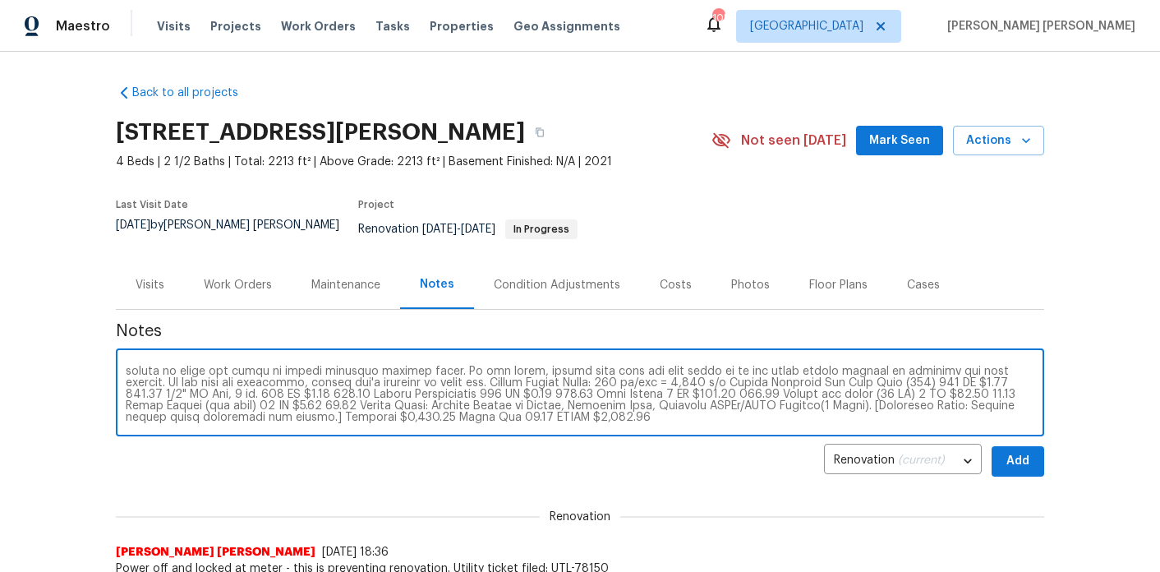
type textarea "Change order submitted for flooring: Hey Marcos, Below is the pdf layout/quote …"
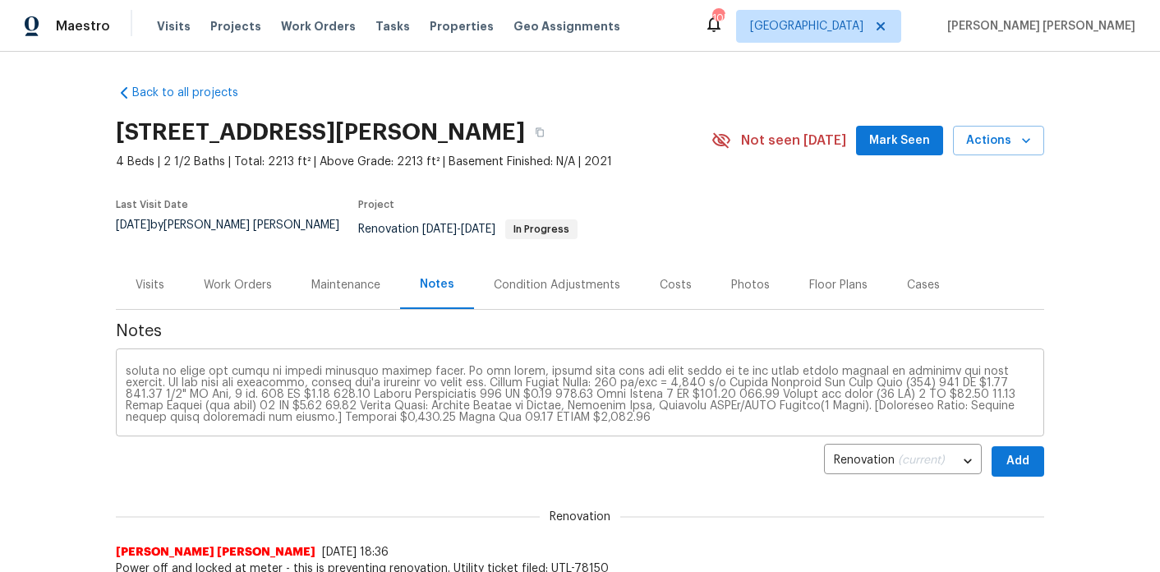
click at [1023, 416] on div "x ​" at bounding box center [580, 394] width 928 height 84
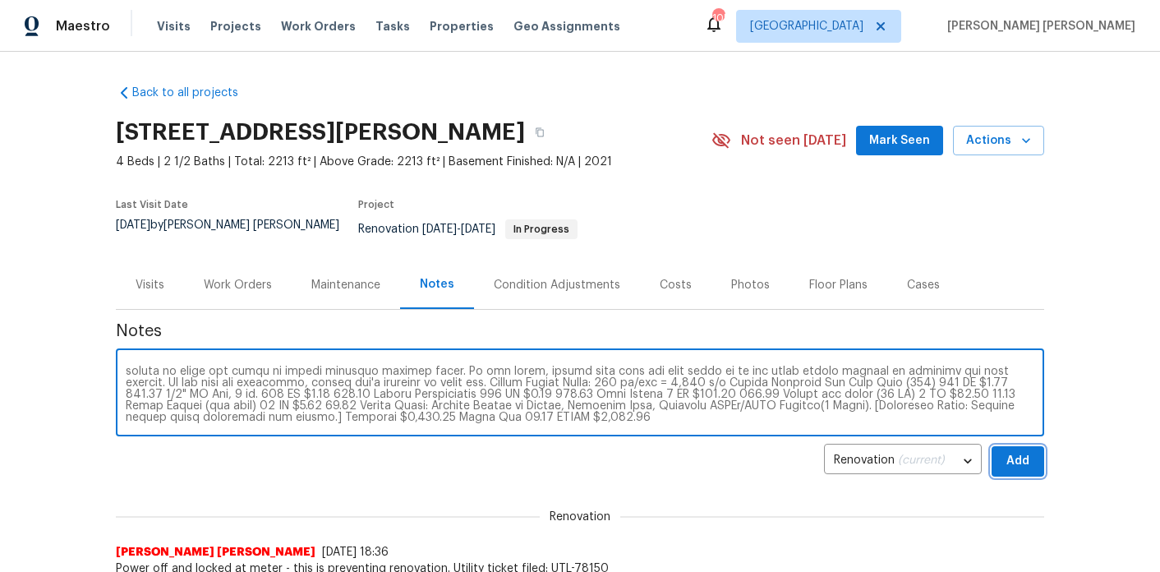
click at [1022, 451] on span "Add" at bounding box center [1018, 461] width 26 height 21
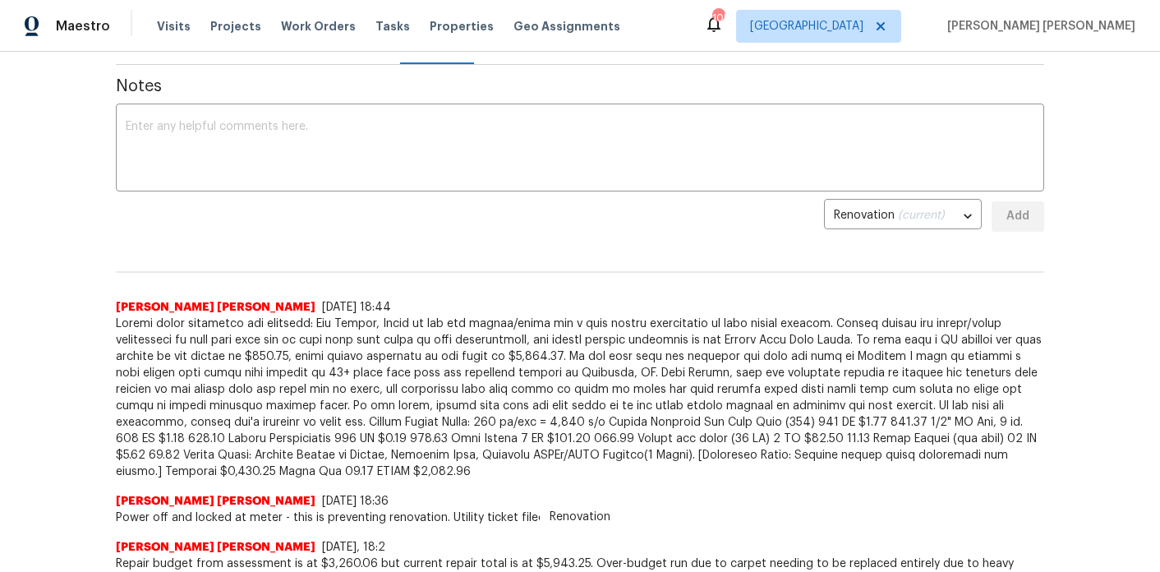
scroll to position [0, 0]
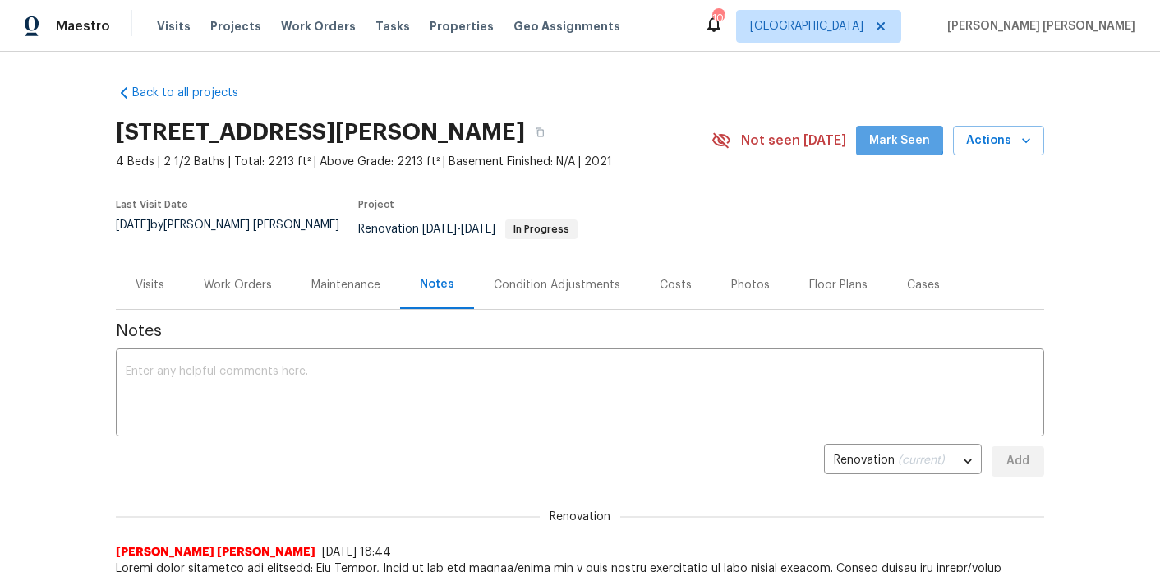
click at [891, 133] on span "Mark Seen" at bounding box center [899, 141] width 61 height 21
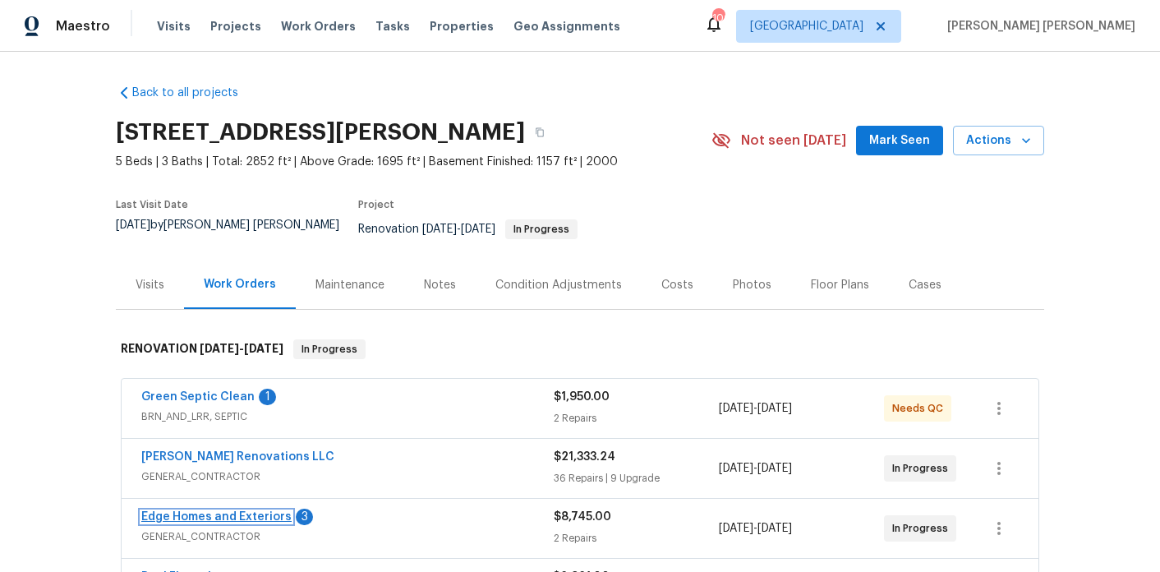
click at [211, 511] on link "Edge Homes and Exteriors" at bounding box center [216, 517] width 150 height 12
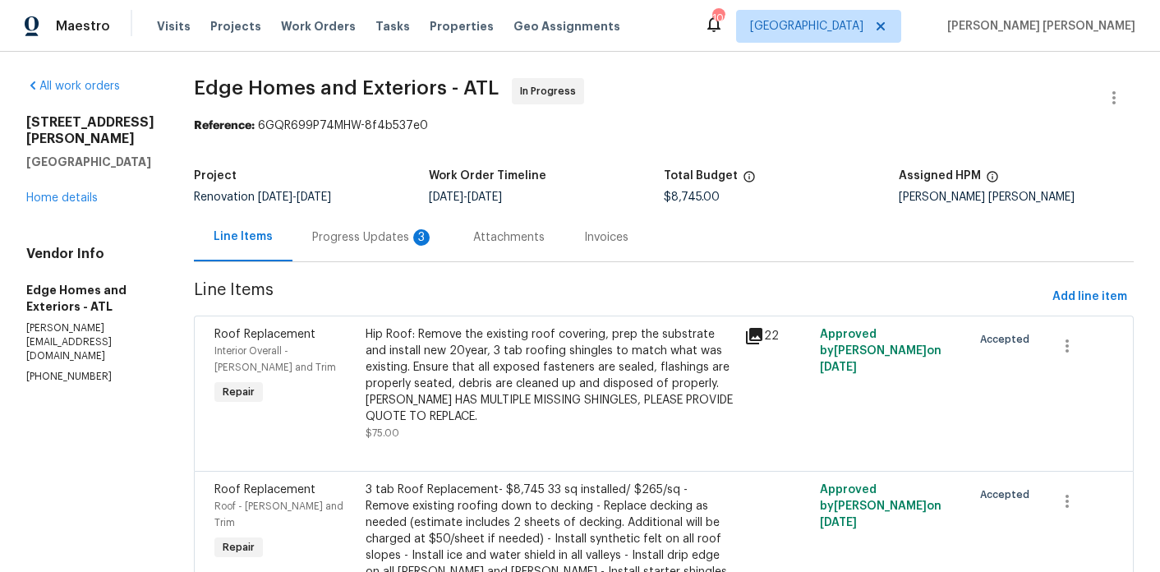
click at [413, 238] on div "3" at bounding box center [421, 237] width 16 height 16
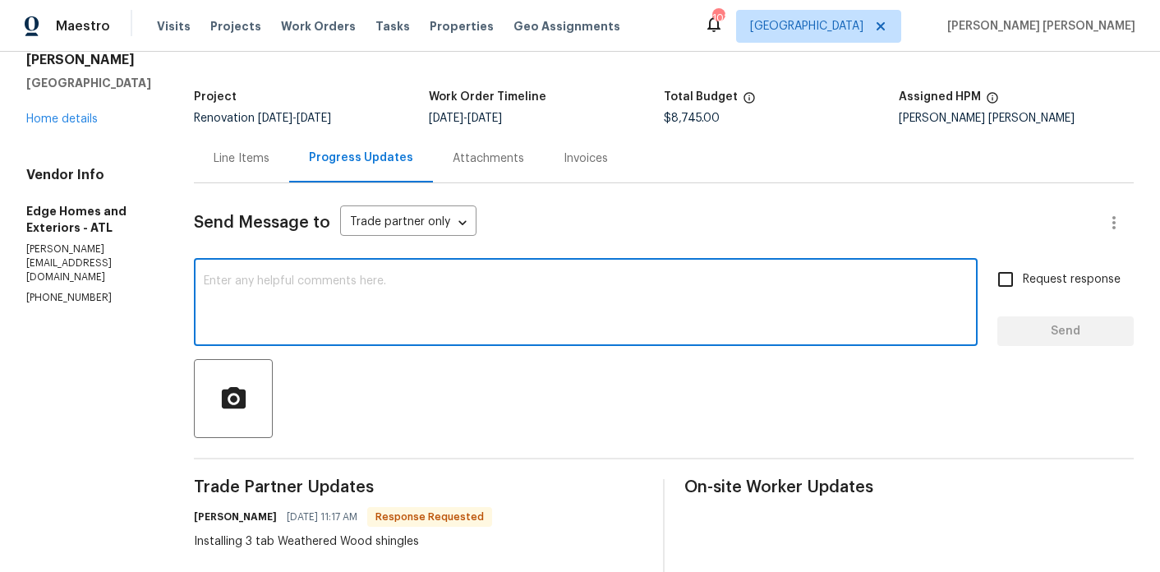
click at [376, 278] on textarea at bounding box center [586, 304] width 764 height 58
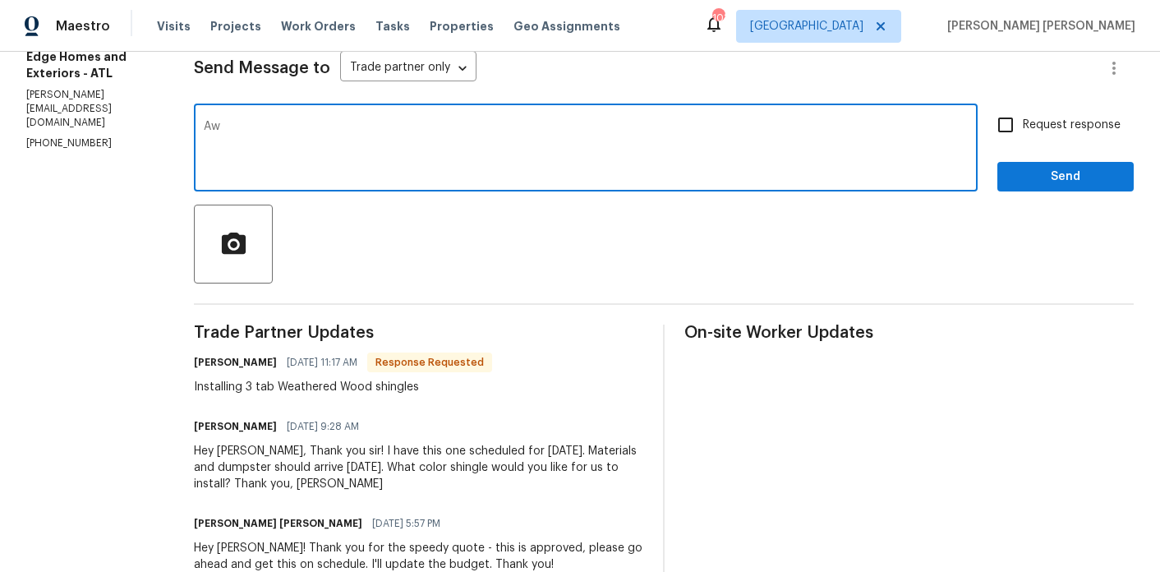
scroll to position [234, 0]
type textarea "Awesome, thank you for the updates!"
click at [1008, 113] on input "Request response" at bounding box center [1005, 124] width 35 height 35
checkbox input "true"
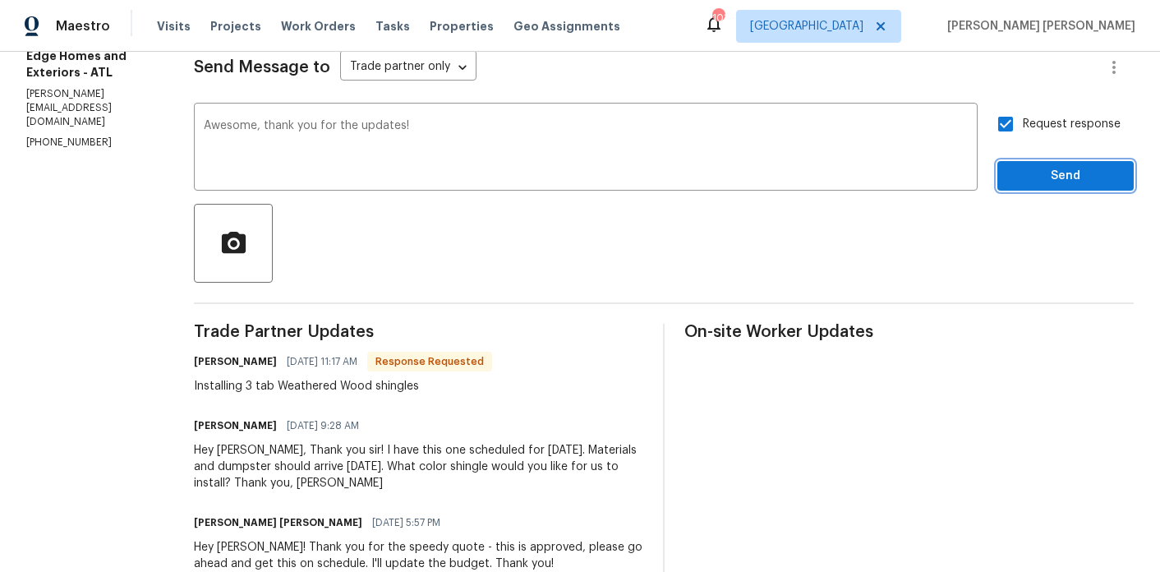
click at [1048, 169] on span "Send" at bounding box center [1066, 176] width 110 height 21
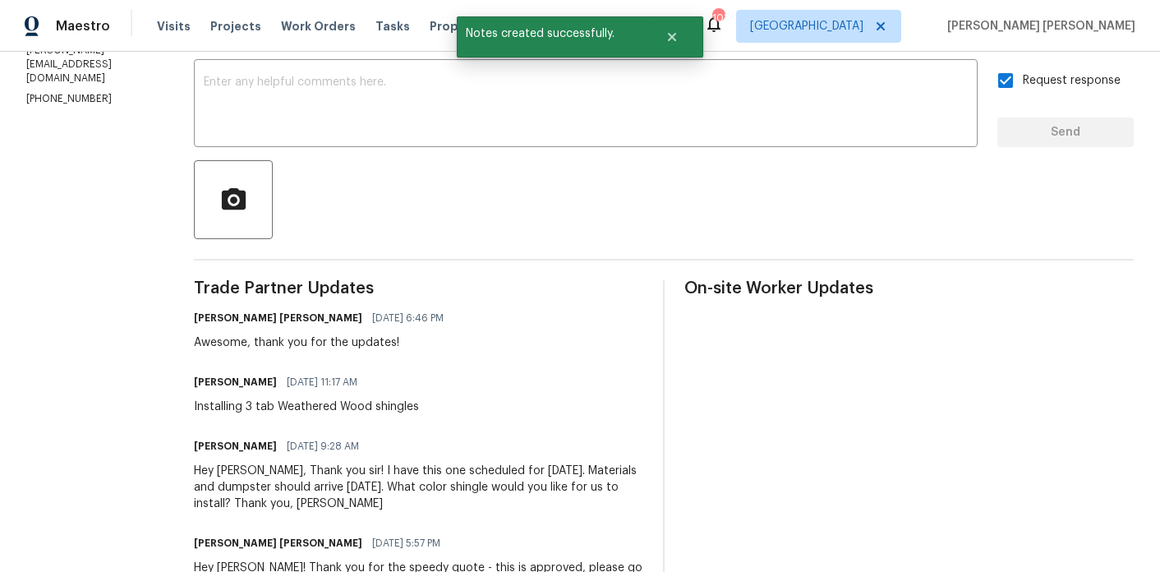
scroll to position [283, 0]
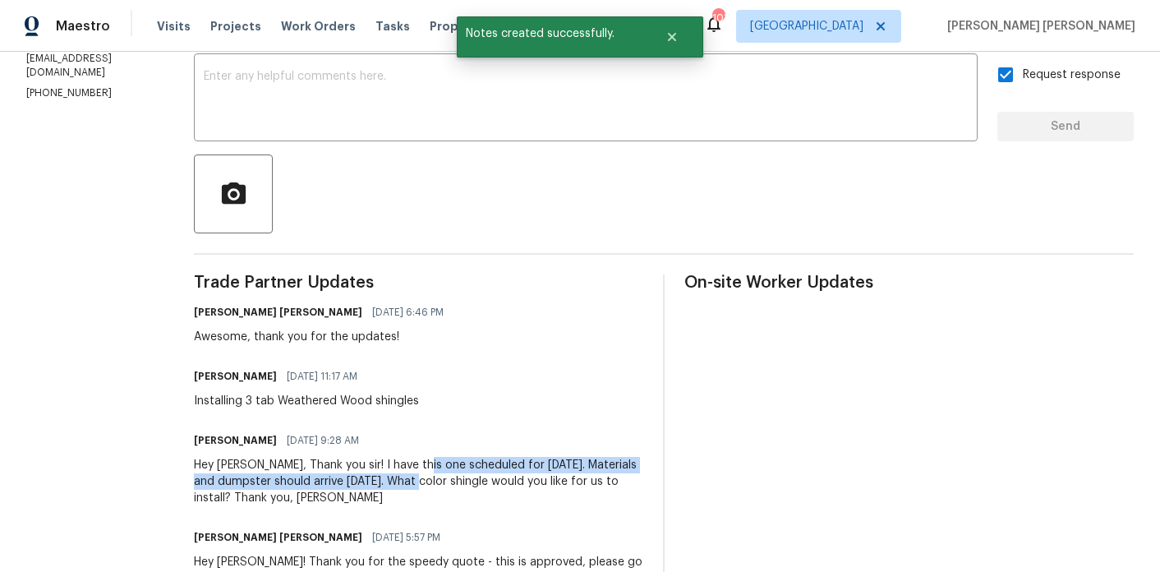
drag, startPoint x: 385, startPoint y: 464, endPoint x: 357, endPoint y: 482, distance: 32.6
click at [357, 482] on div "Hey Marcos, Thank you sir! I have this one scheduled for Tuesday, 9/30. Materia…" at bounding box center [418, 481] width 449 height 49
copy div "scheduled for Tuesday, 9/30. Materials and dumpster should arrive Monday, 9/29."
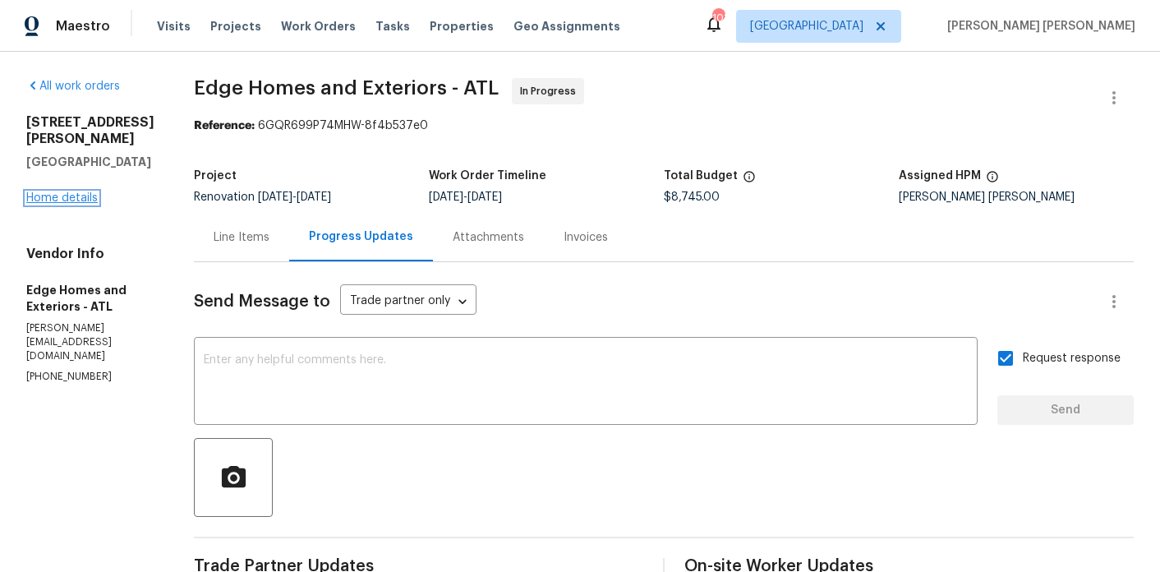
click at [43, 204] on link "Home details" at bounding box center [61, 198] width 71 height 12
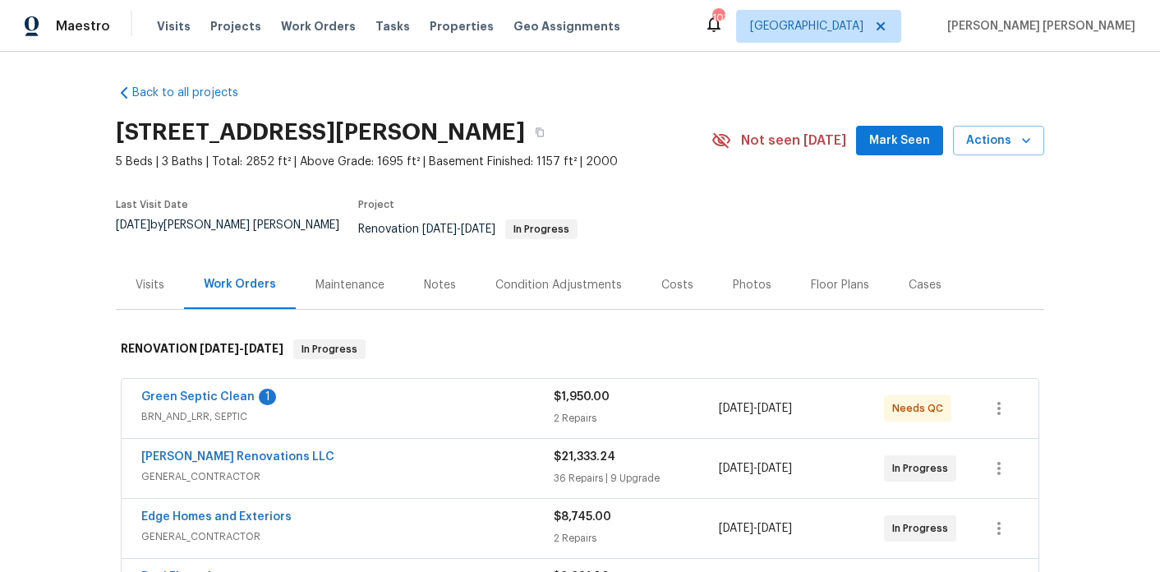
click at [418, 277] on div "Notes" at bounding box center [439, 284] width 71 height 48
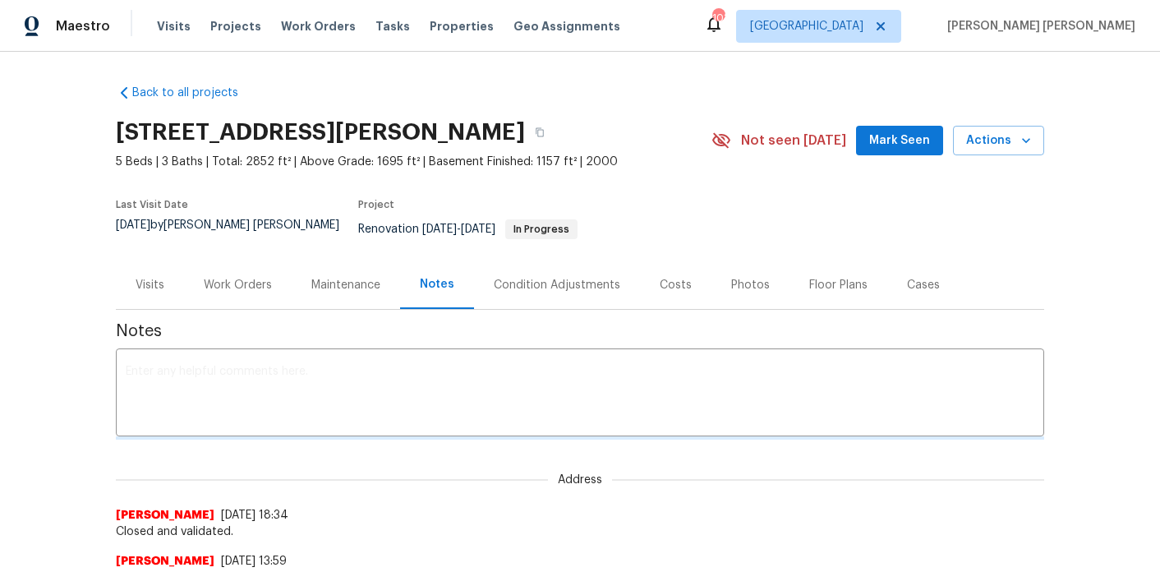
click at [395, 366] on textarea at bounding box center [580, 395] width 909 height 58
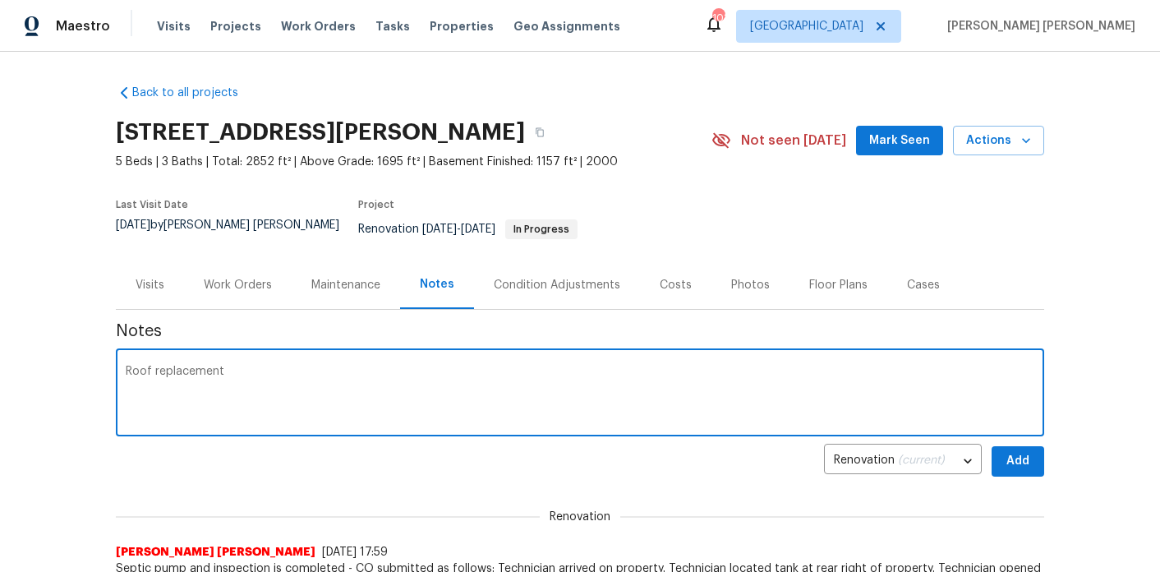
paste textarea "scheduled for Tuesday, 9/30. Materials and dumpster should arrive Monday, 9/29."
type textarea "Roof replacement scheduled for Tuesday, 9/30. Materials and dumpster should arr…"
click at [1030, 451] on span "Add" at bounding box center [1018, 461] width 26 height 21
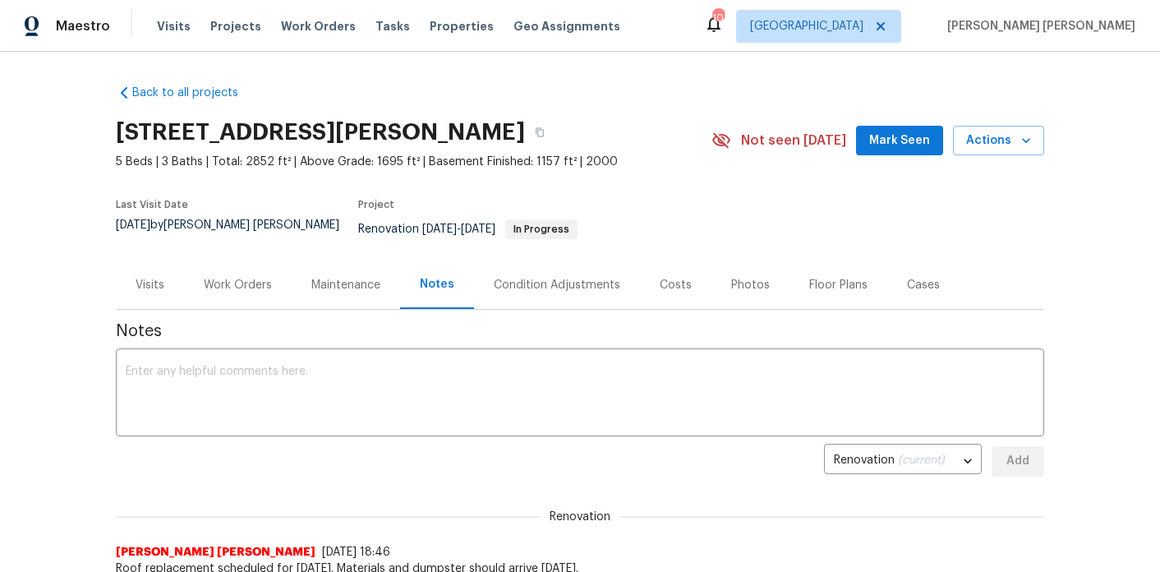
click at [886, 145] on span "Mark Seen" at bounding box center [899, 141] width 61 height 21
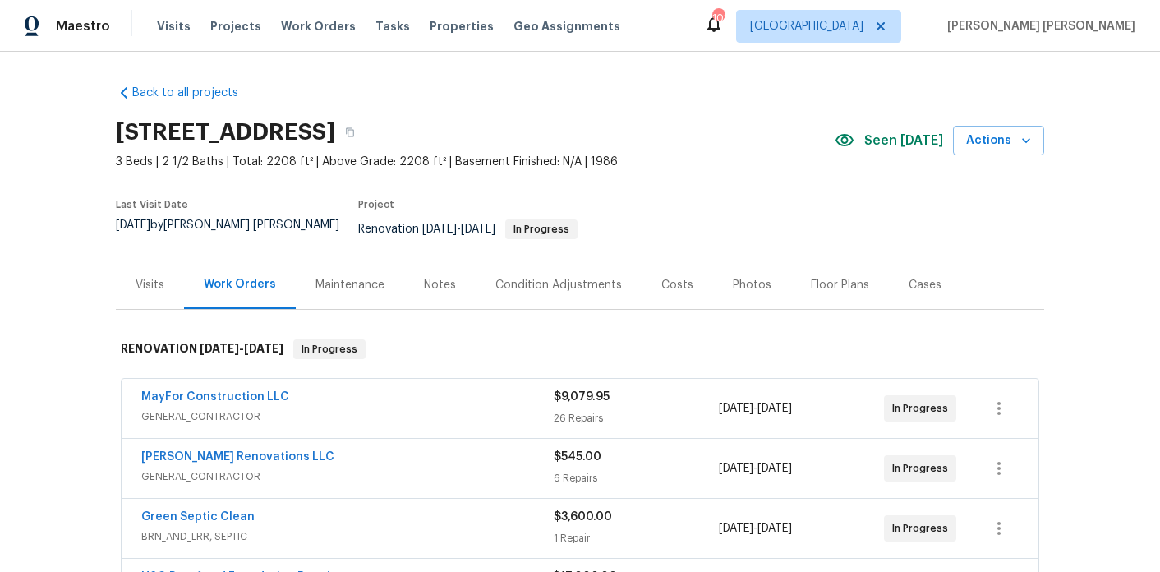
click at [446, 277] on div "Notes" at bounding box center [440, 285] width 32 height 16
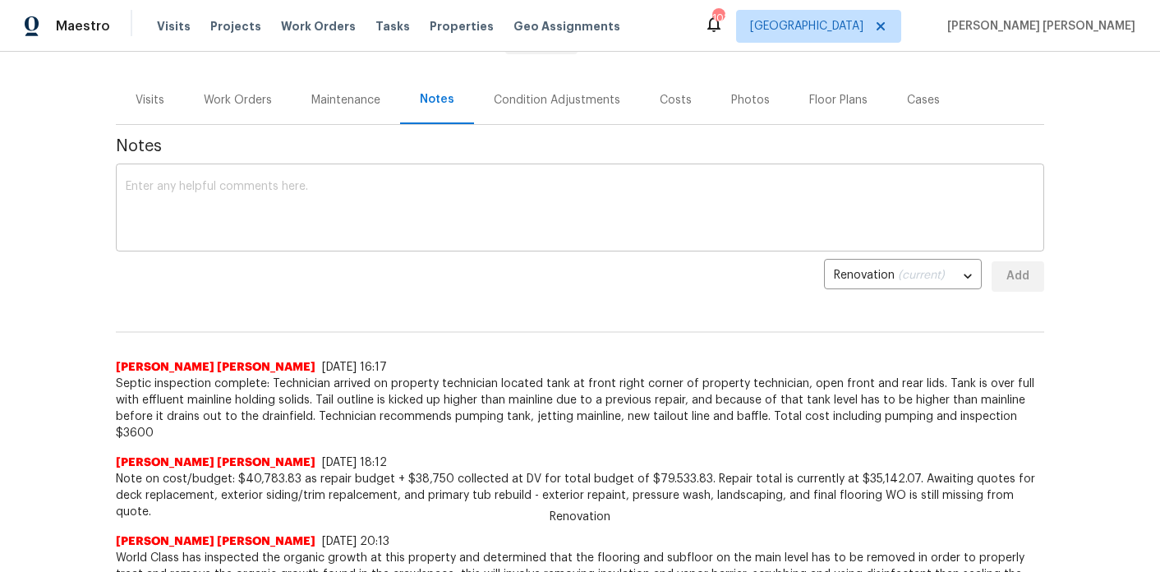
scroll to position [187, 0]
click at [240, 90] on div "Work Orders" at bounding box center [238, 98] width 68 height 16
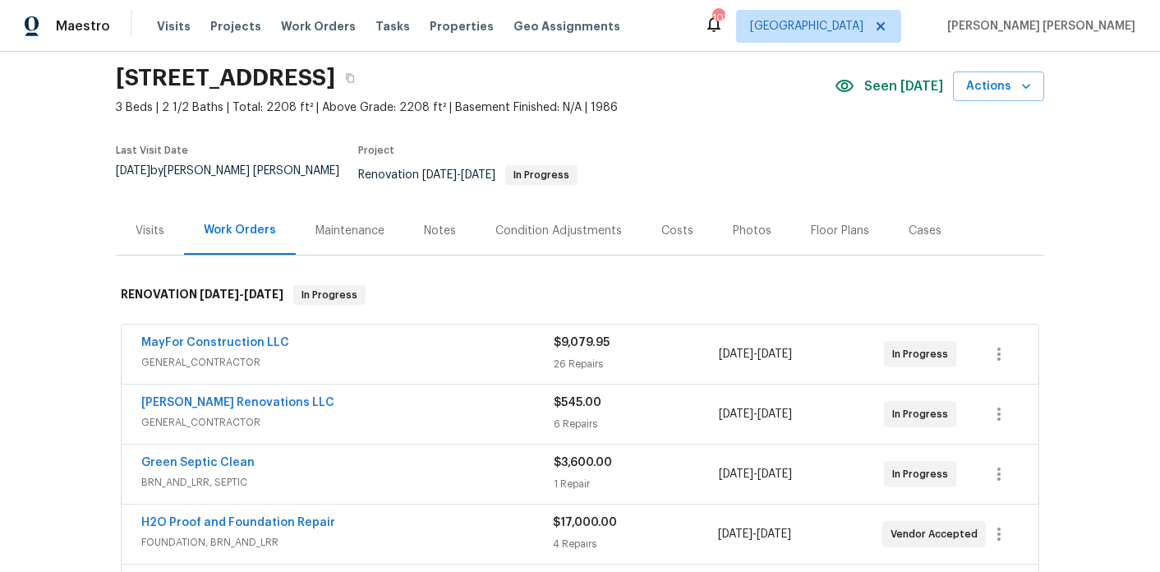
scroll to position [30, 0]
